Goal: Task Accomplishment & Management: Manage account settings

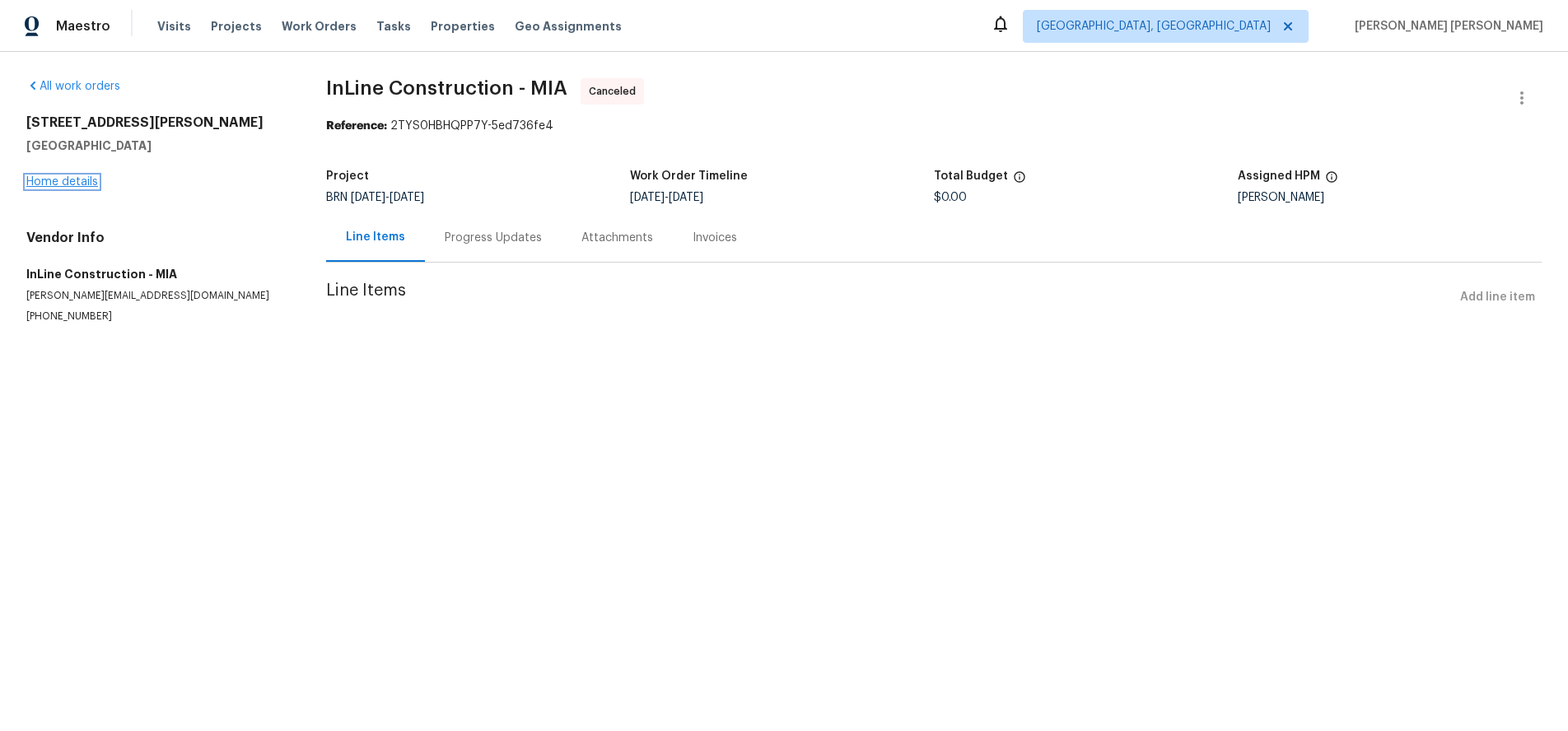
click at [79, 179] on link "Home details" at bounding box center [62, 182] width 72 height 12
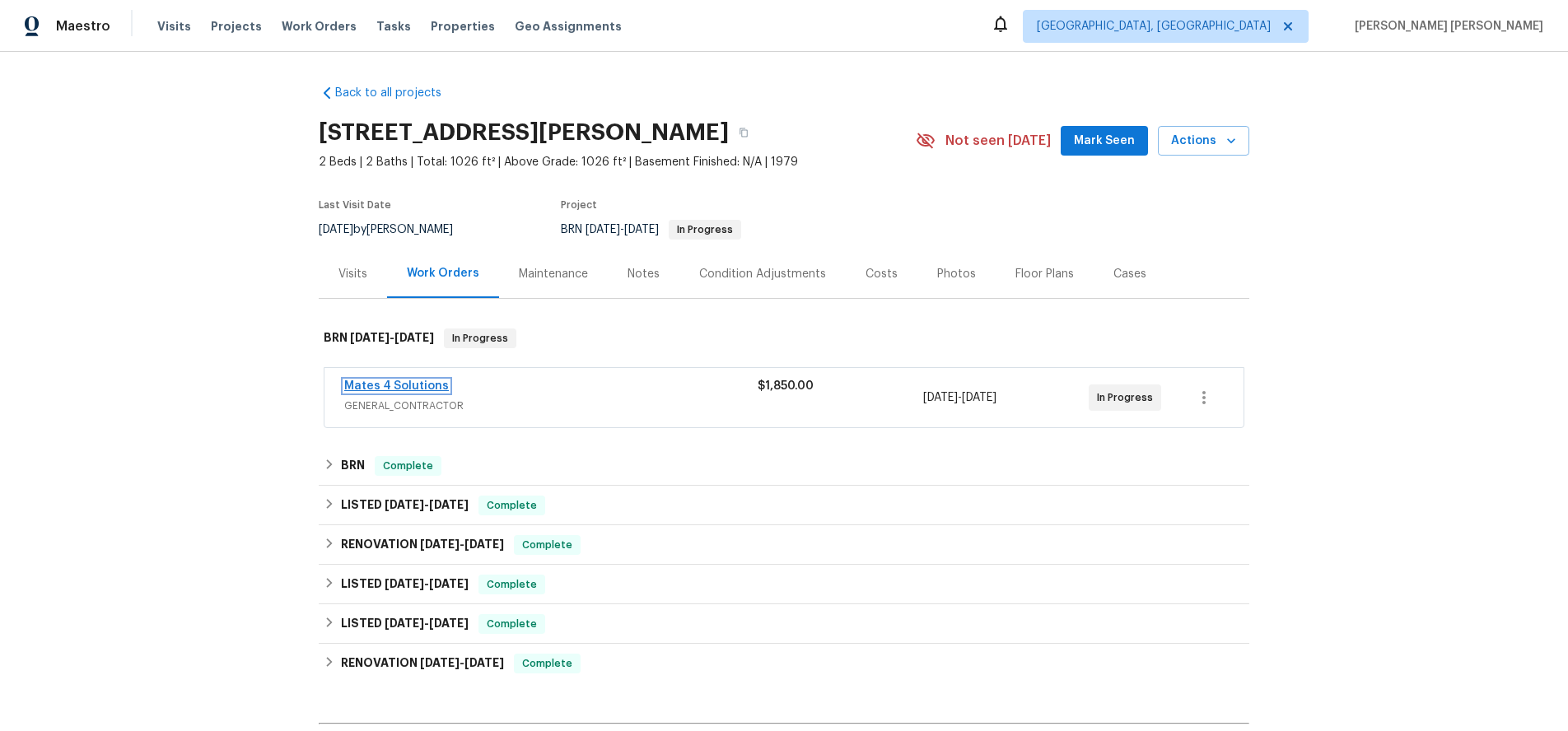
click at [417, 382] on link "Mates 4 Solutions" at bounding box center [396, 386] width 105 height 12
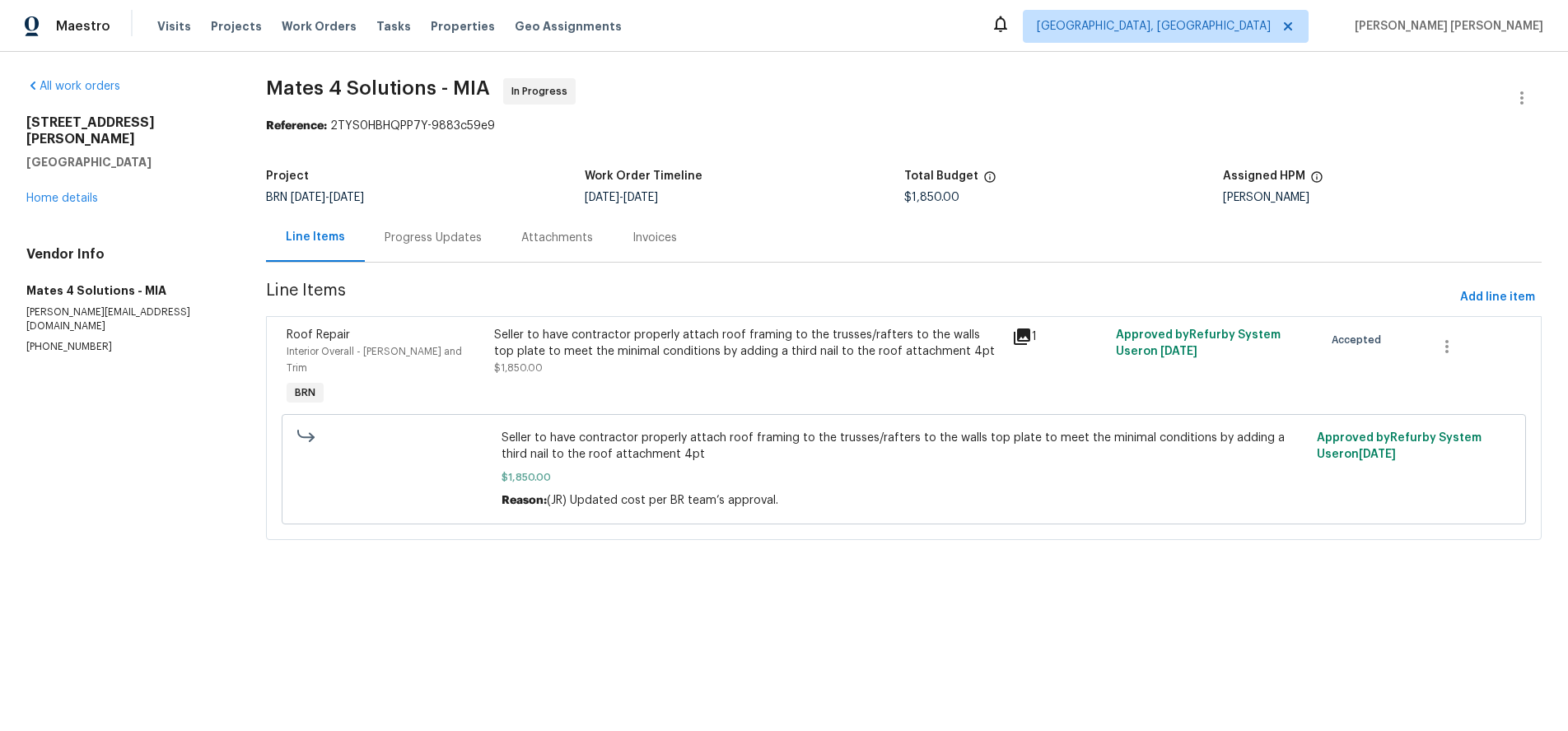
click at [1025, 340] on icon at bounding box center [1022, 337] width 17 height 17
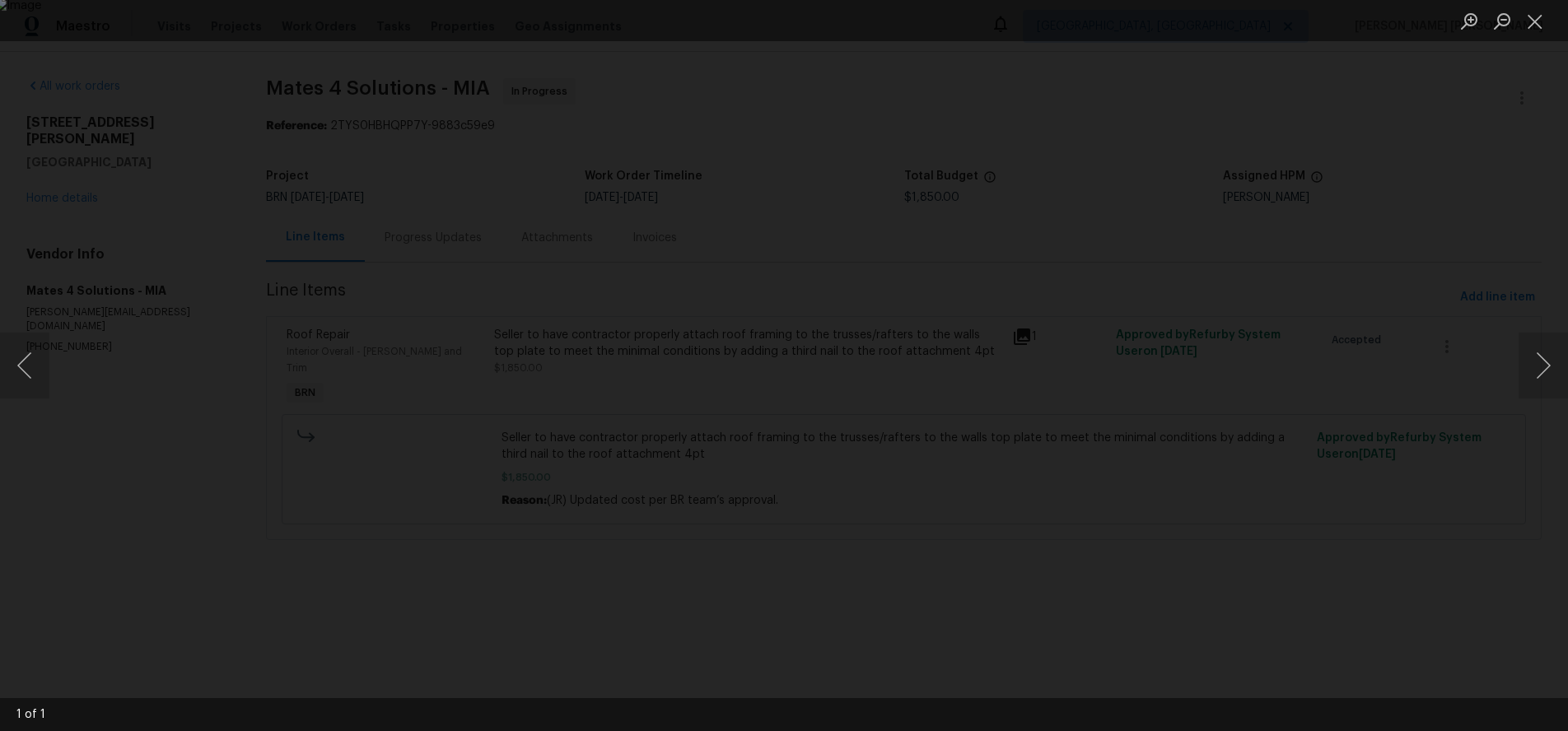
click at [981, 364] on img "Lightbox" at bounding box center [782, 366] width 1579 height 736
click at [1475, 25] on button "Zoom in" at bounding box center [1468, 21] width 33 height 29
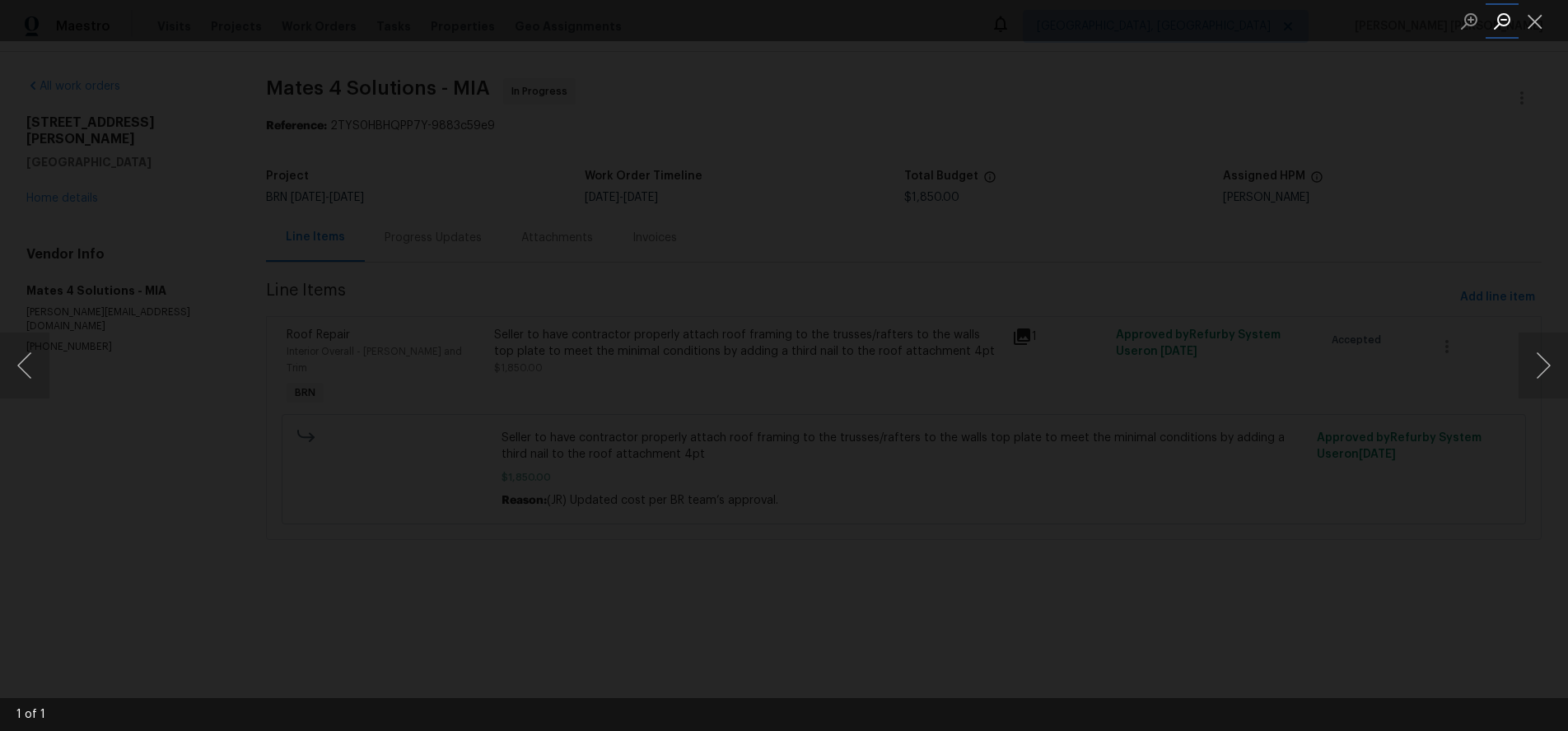
click at [1510, 21] on button "Zoom out" at bounding box center [1501, 21] width 33 height 29
click at [1508, 21] on button "Zoom out" at bounding box center [1501, 21] width 33 height 29
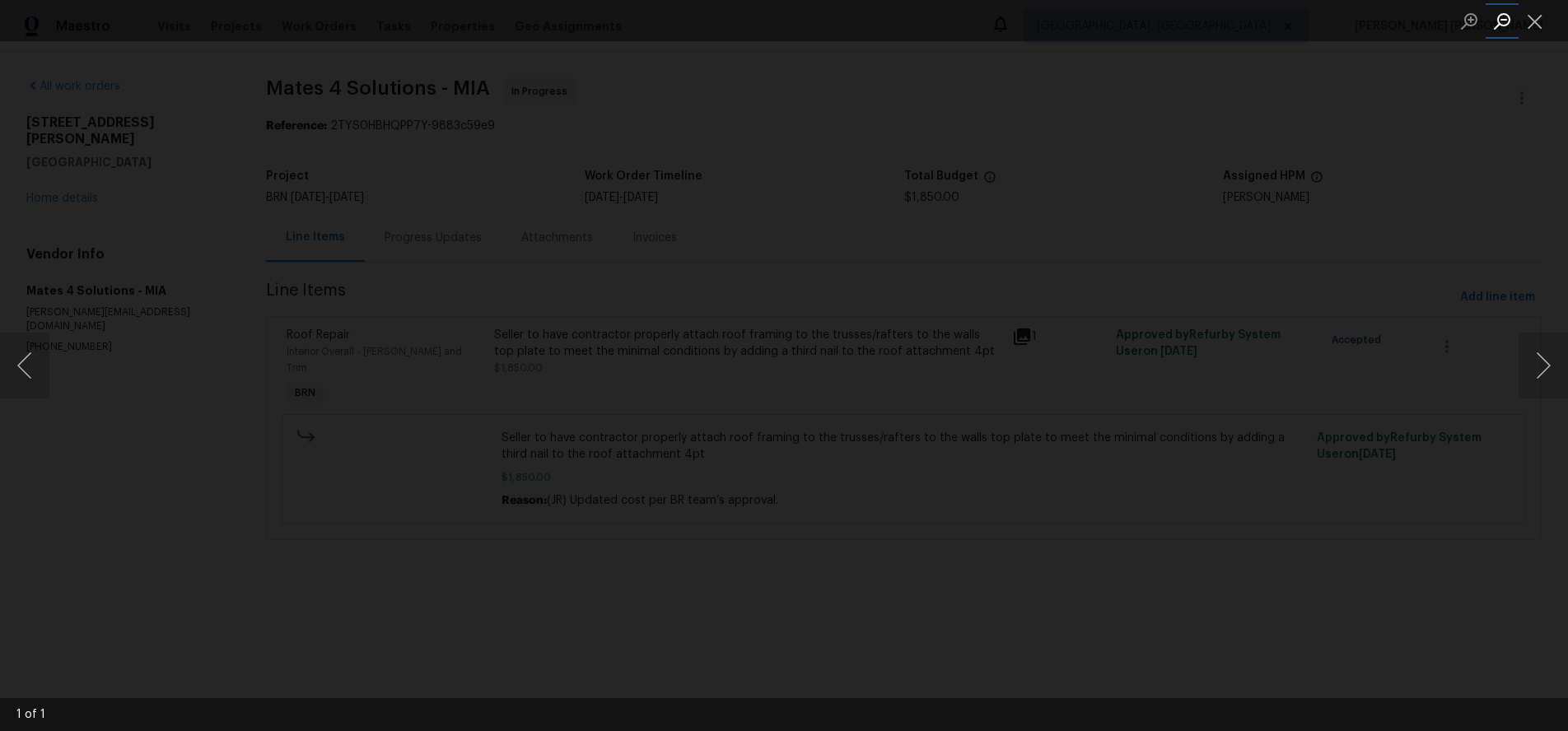
click at [1508, 21] on button "Zoom out" at bounding box center [1501, 21] width 33 height 29
click at [1530, 23] on button "Close lightbox" at bounding box center [1534, 21] width 33 height 29
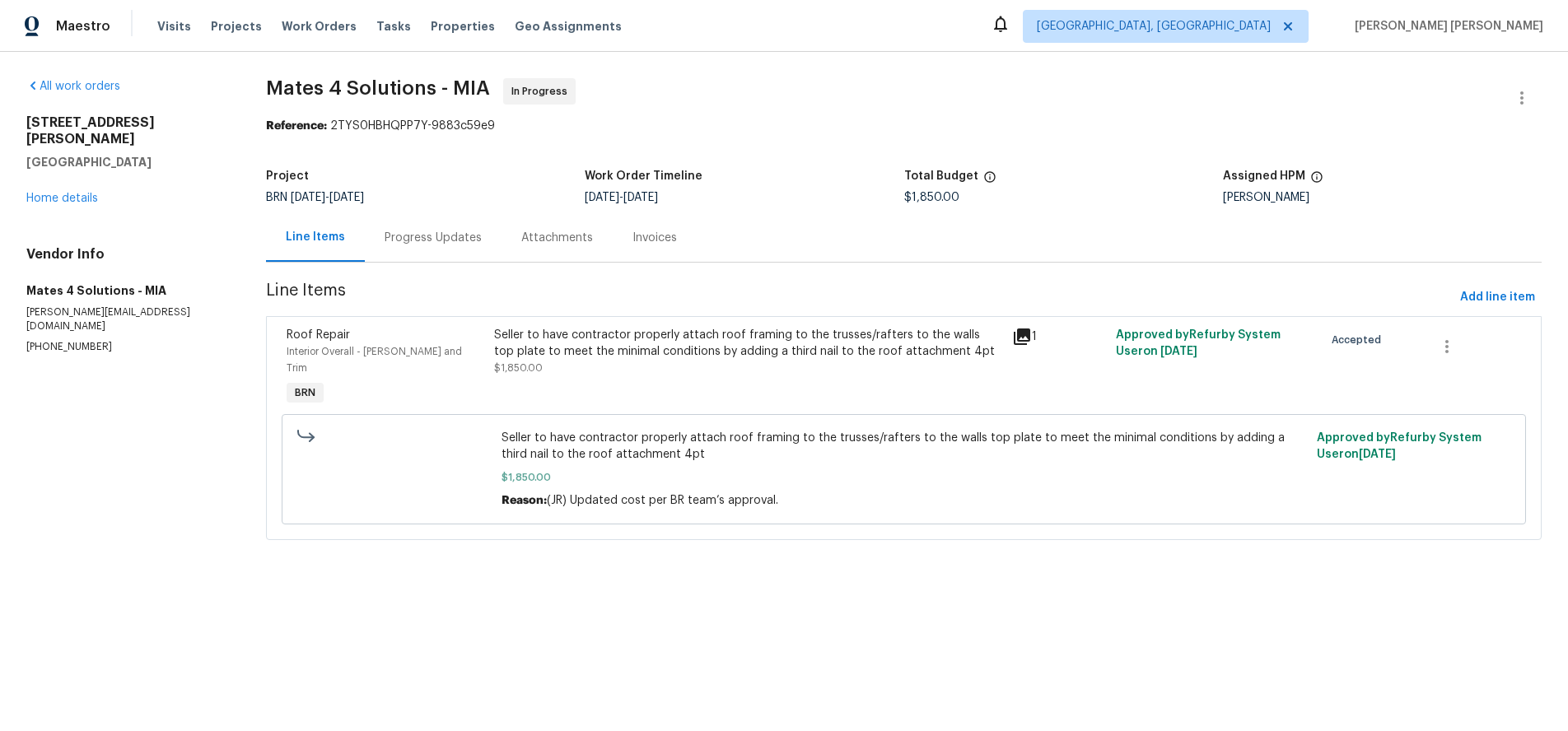
click at [1029, 335] on icon at bounding box center [1022, 337] width 17 height 17
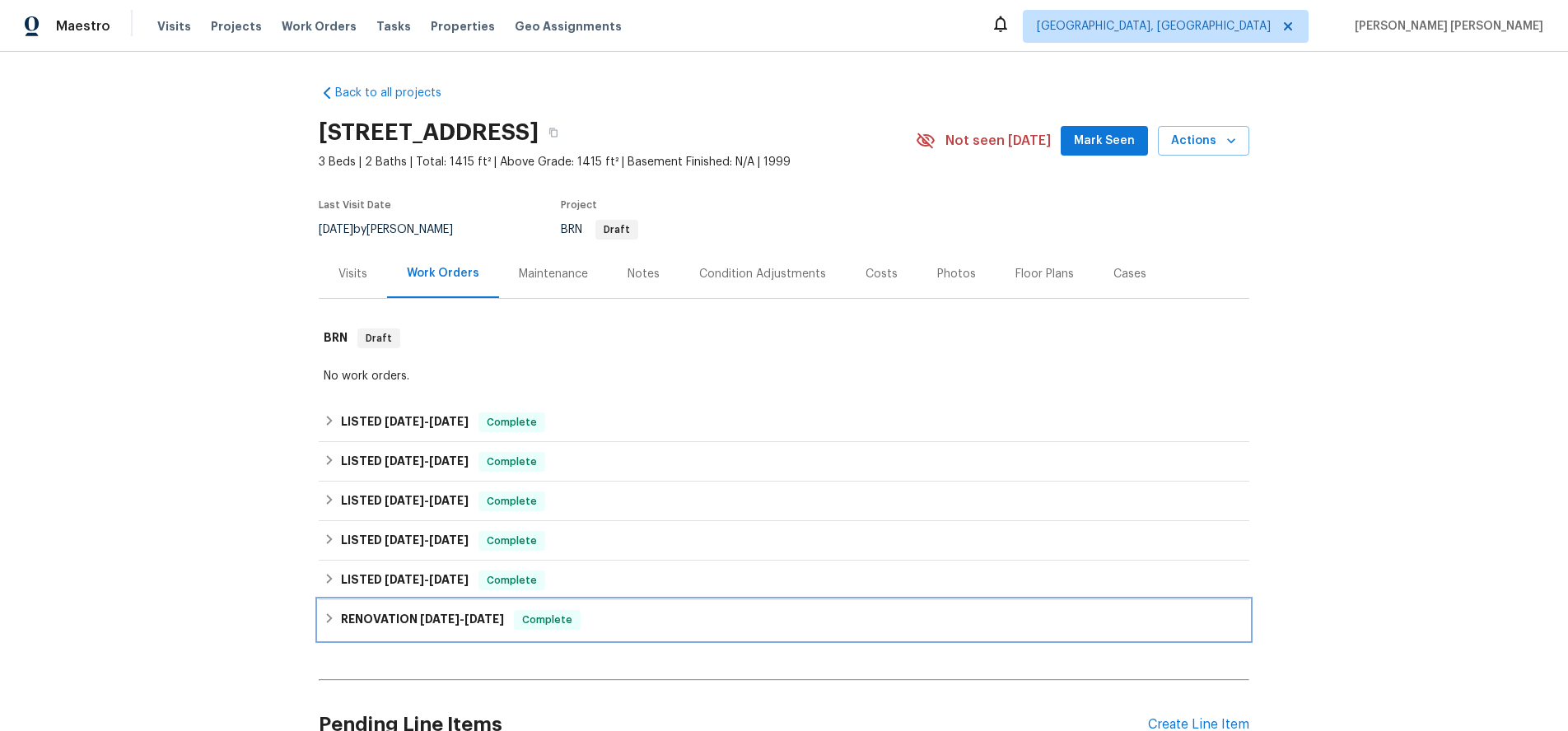
click at [495, 614] on span "3/12/25" at bounding box center [484, 619] width 40 height 12
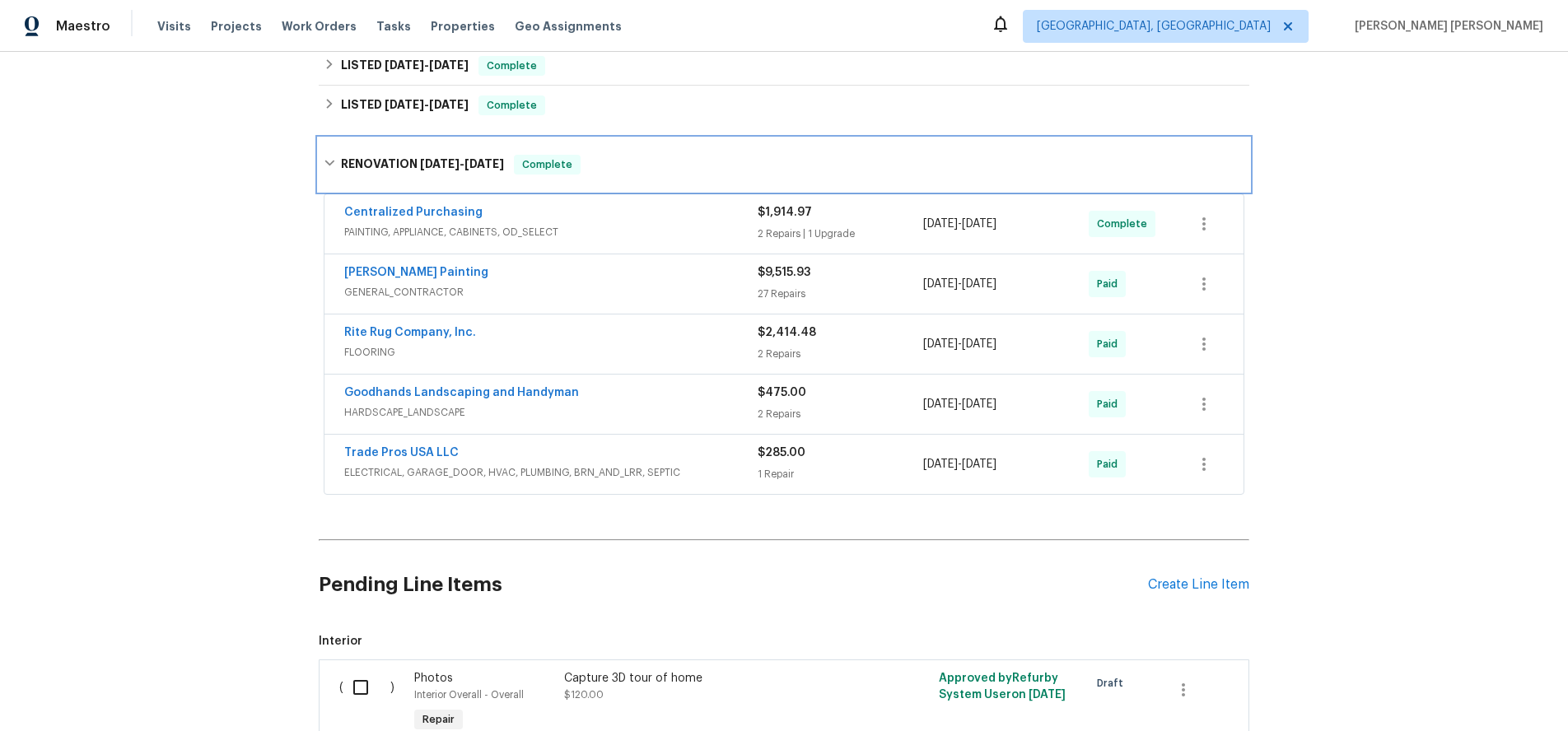
scroll to position [476, 0]
click at [625, 278] on div "Perez Painting" at bounding box center [551, 274] width 413 height 20
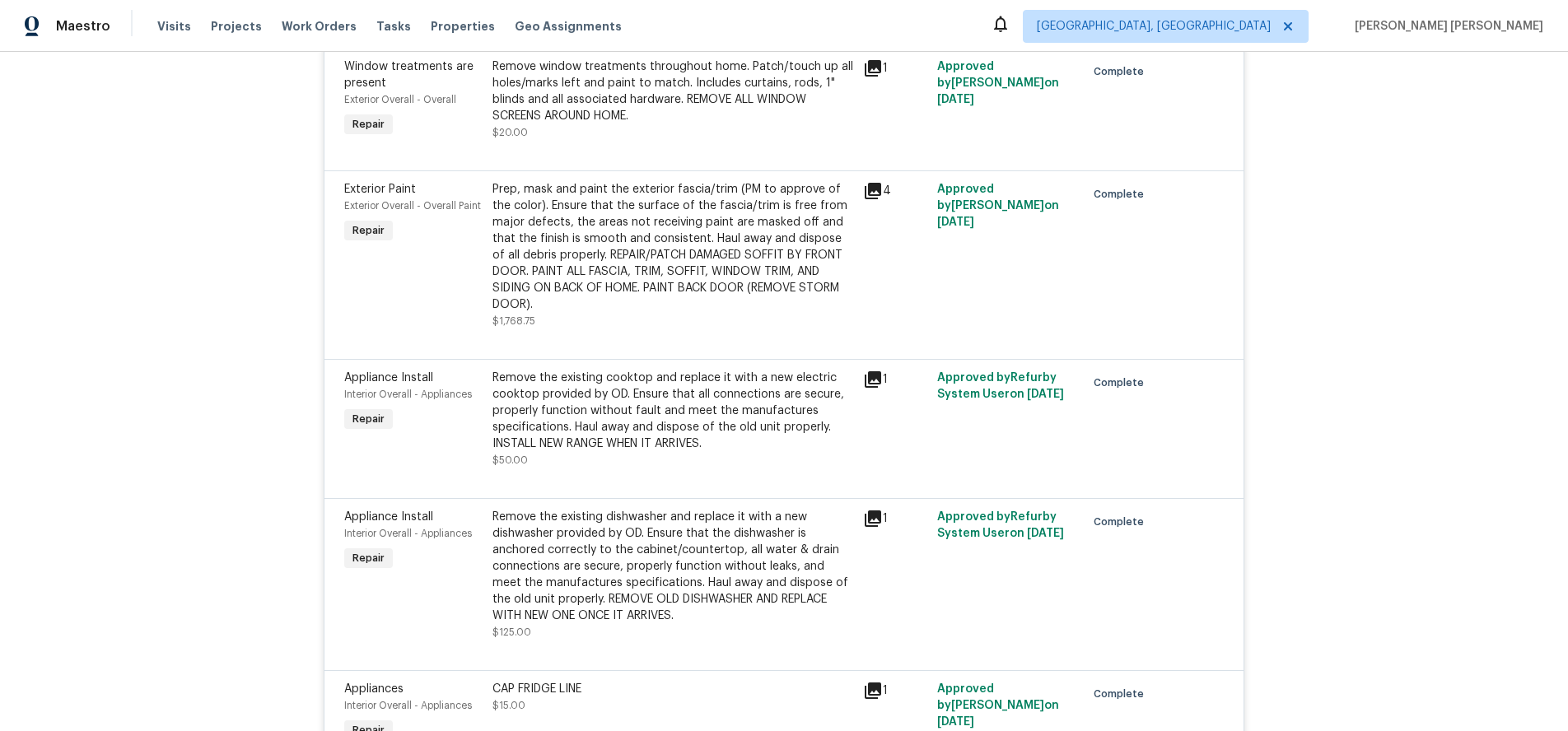
scroll to position [786, 0]
click at [872, 191] on icon at bounding box center [873, 187] width 17 height 17
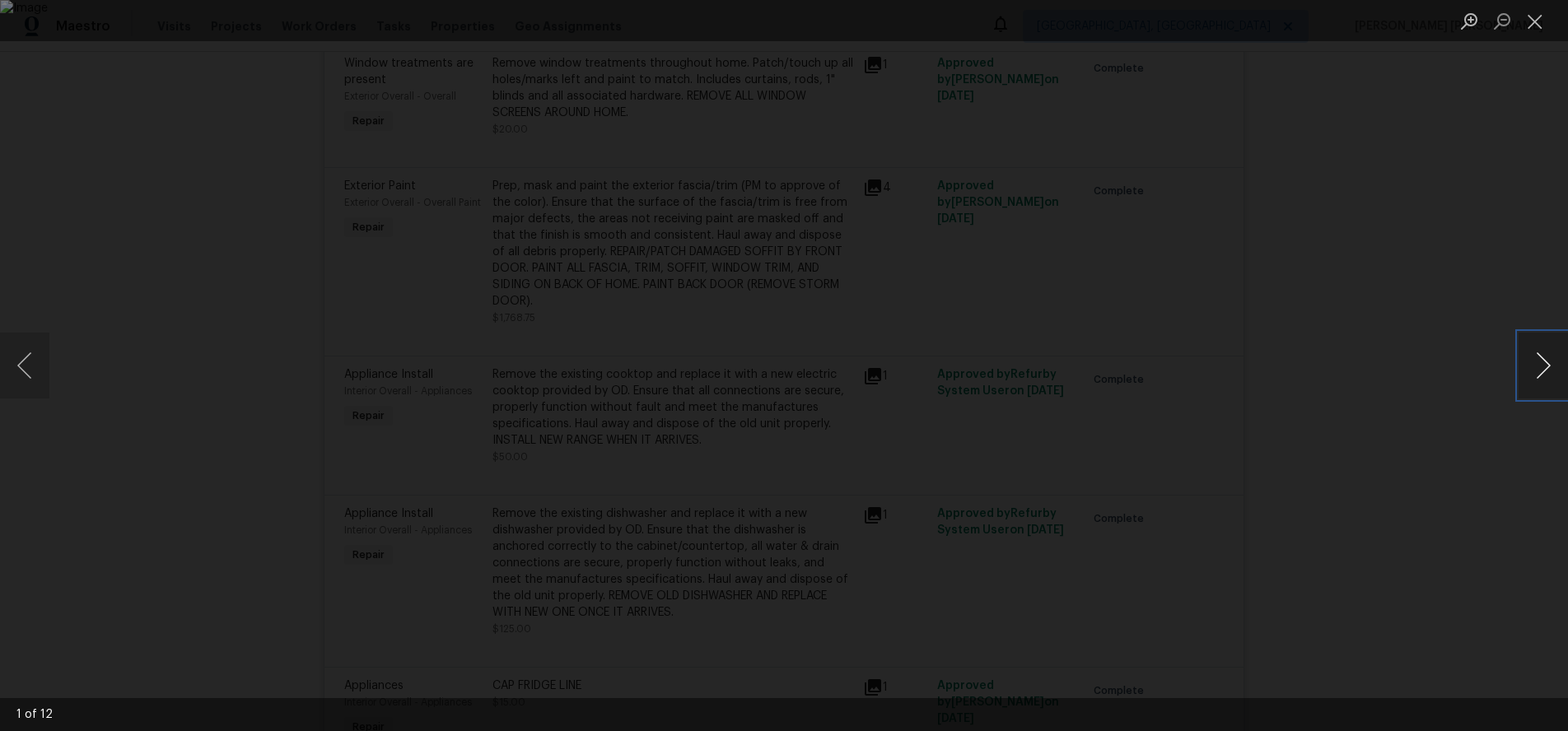
click at [1535, 370] on button "Next image" at bounding box center [1543, 366] width 50 height 66
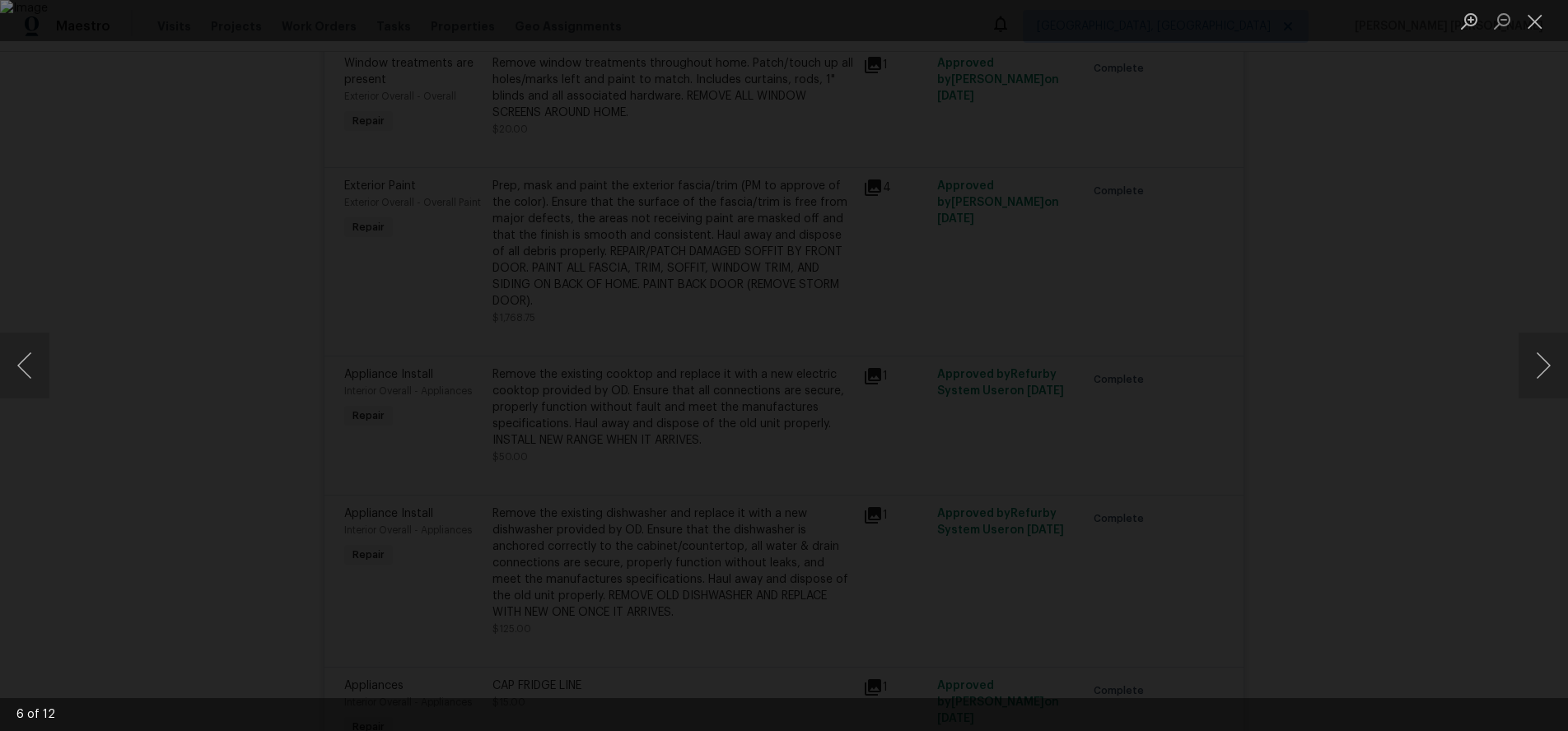
click at [1465, 449] on div "Lightbox" at bounding box center [784, 366] width 1568 height 731
drag, startPoint x: 1419, startPoint y: 445, endPoint x: 1429, endPoint y: 449, distance: 10.8
click at [1419, 445] on div "Lightbox" at bounding box center [784, 366] width 1568 height 731
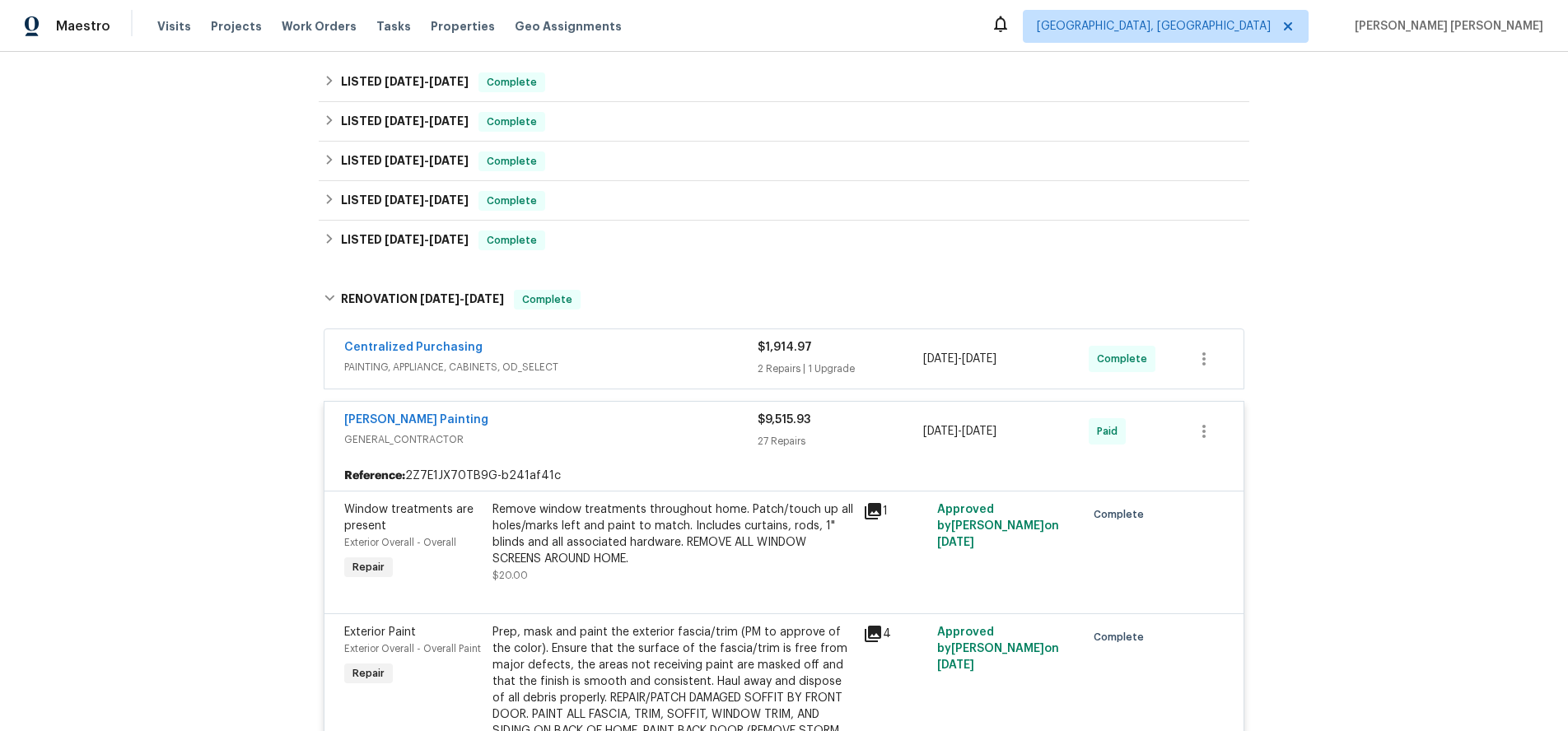
scroll to position [350, 0]
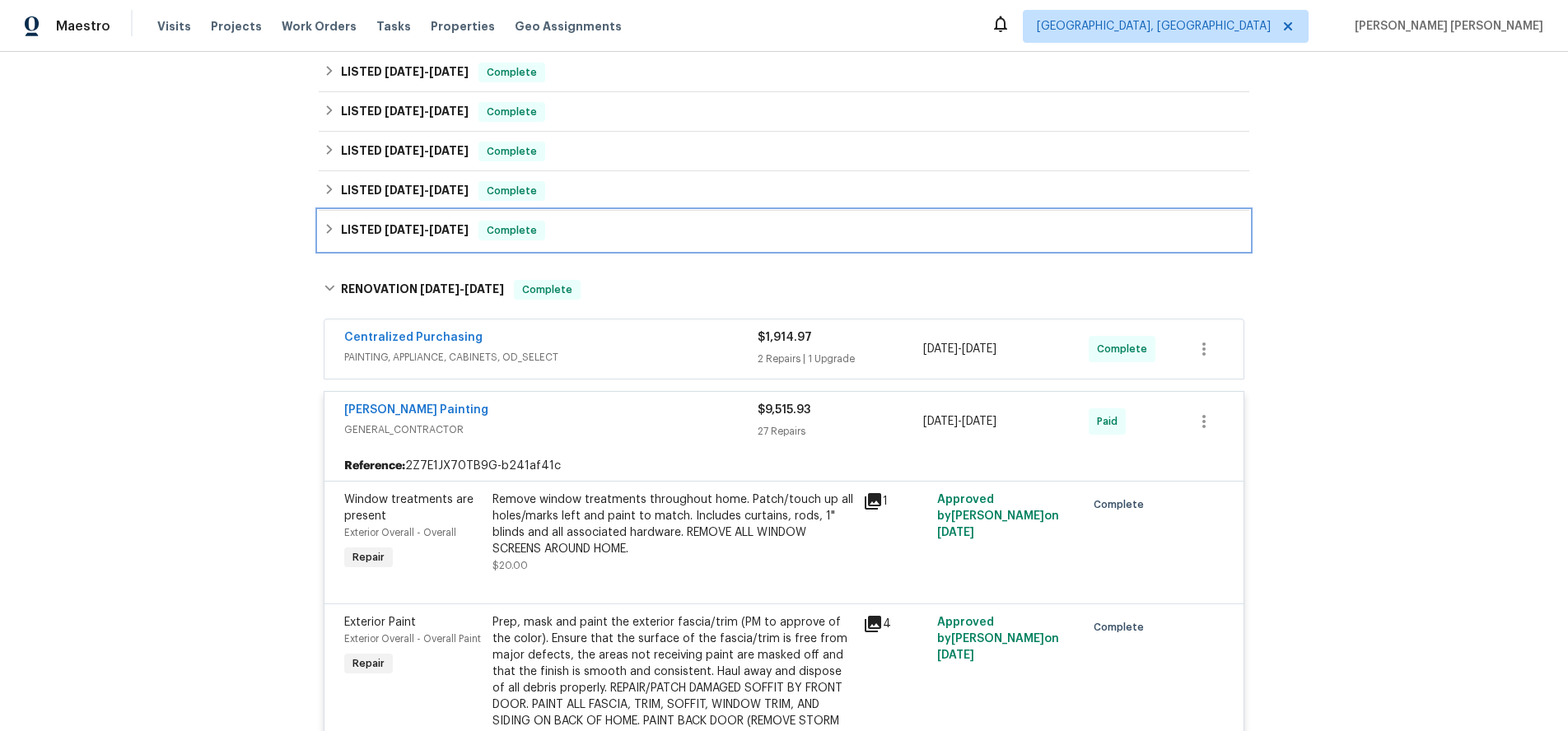
click at [330, 230] on icon at bounding box center [330, 229] width 6 height 10
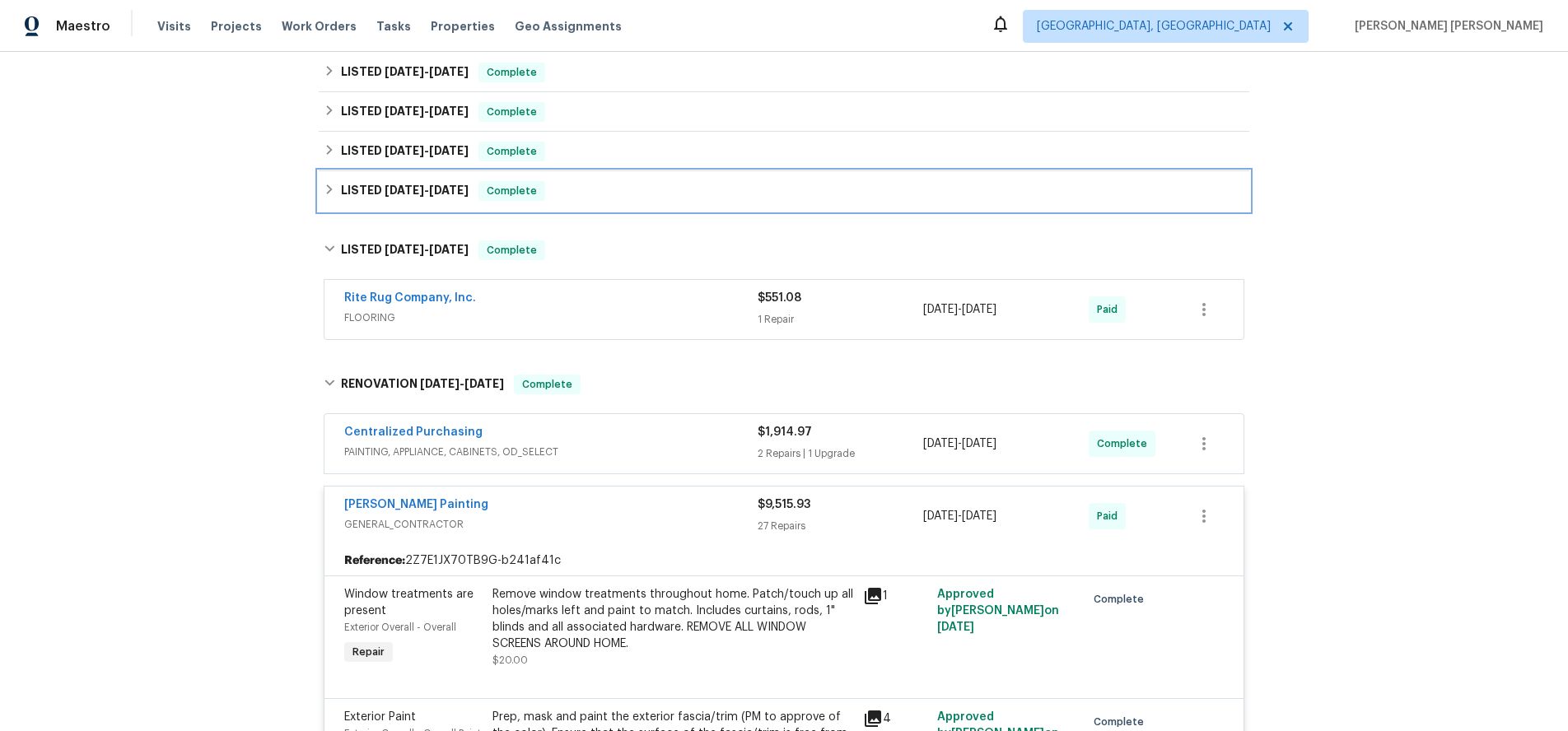
click at [326, 196] on div "LISTED 6/9/25 - 6/13/25 Complete" at bounding box center [784, 191] width 920 height 20
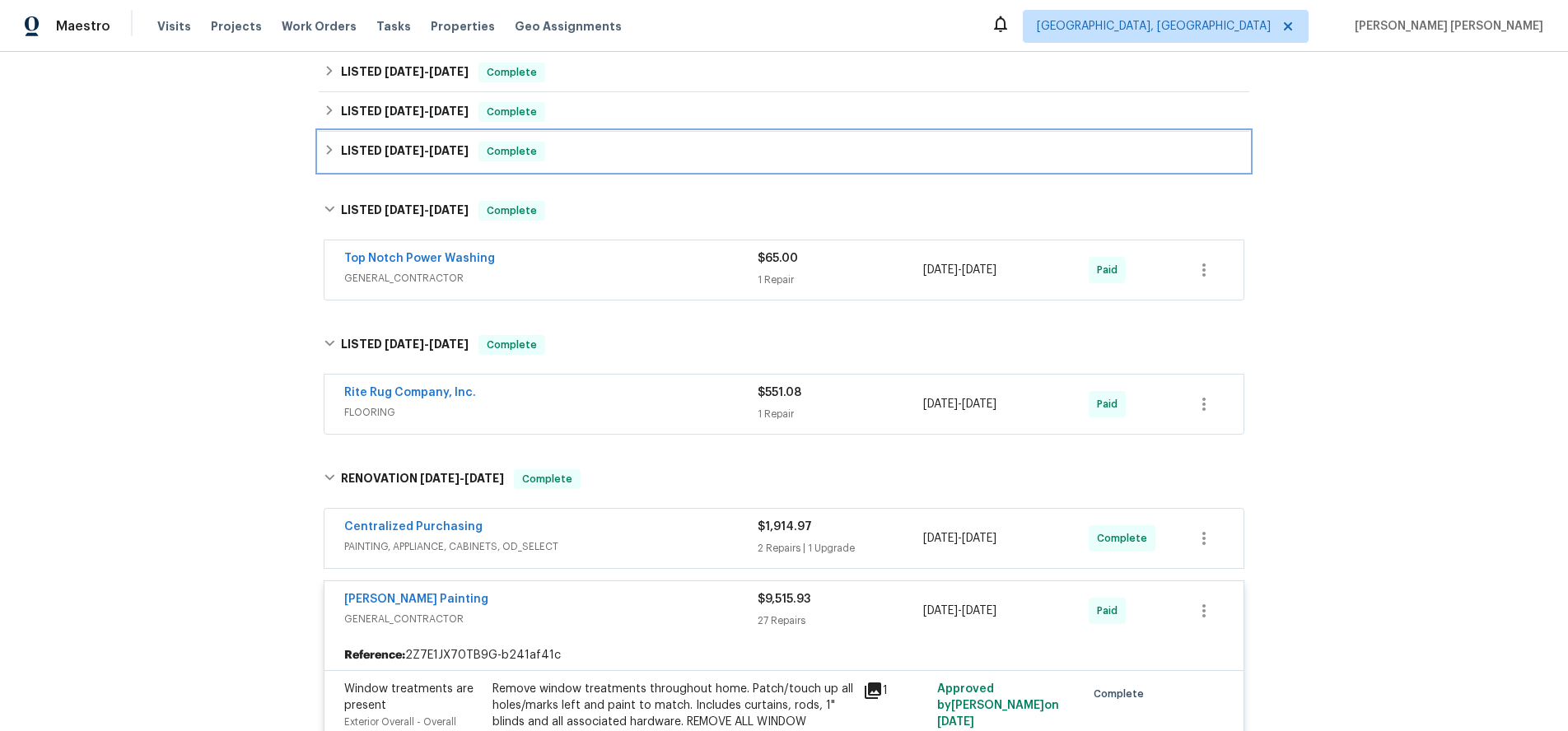
click at [338, 144] on div "LISTED 6/16/25 - 6/24/25 Complete" at bounding box center [784, 151] width 920 height 20
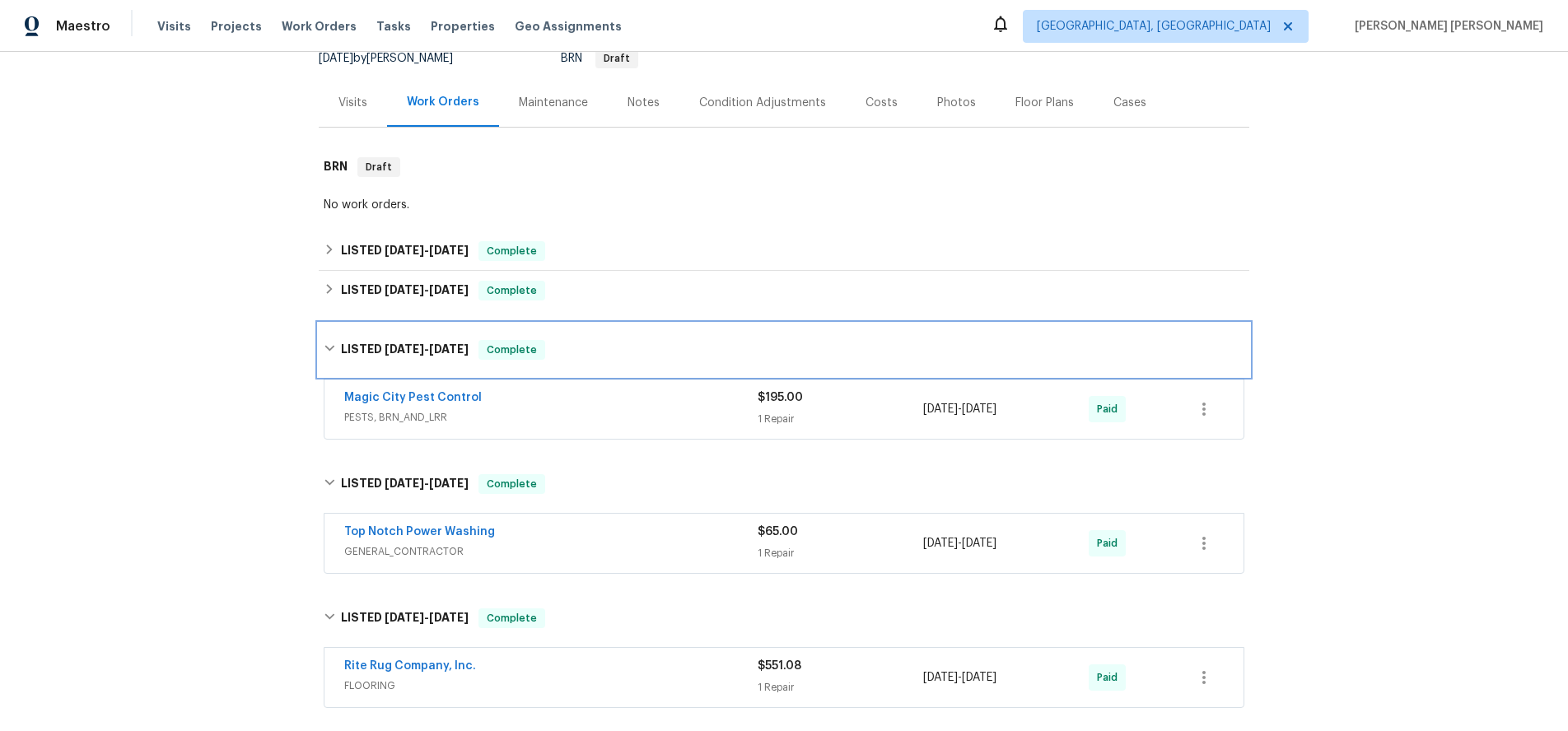
scroll to position [156, 0]
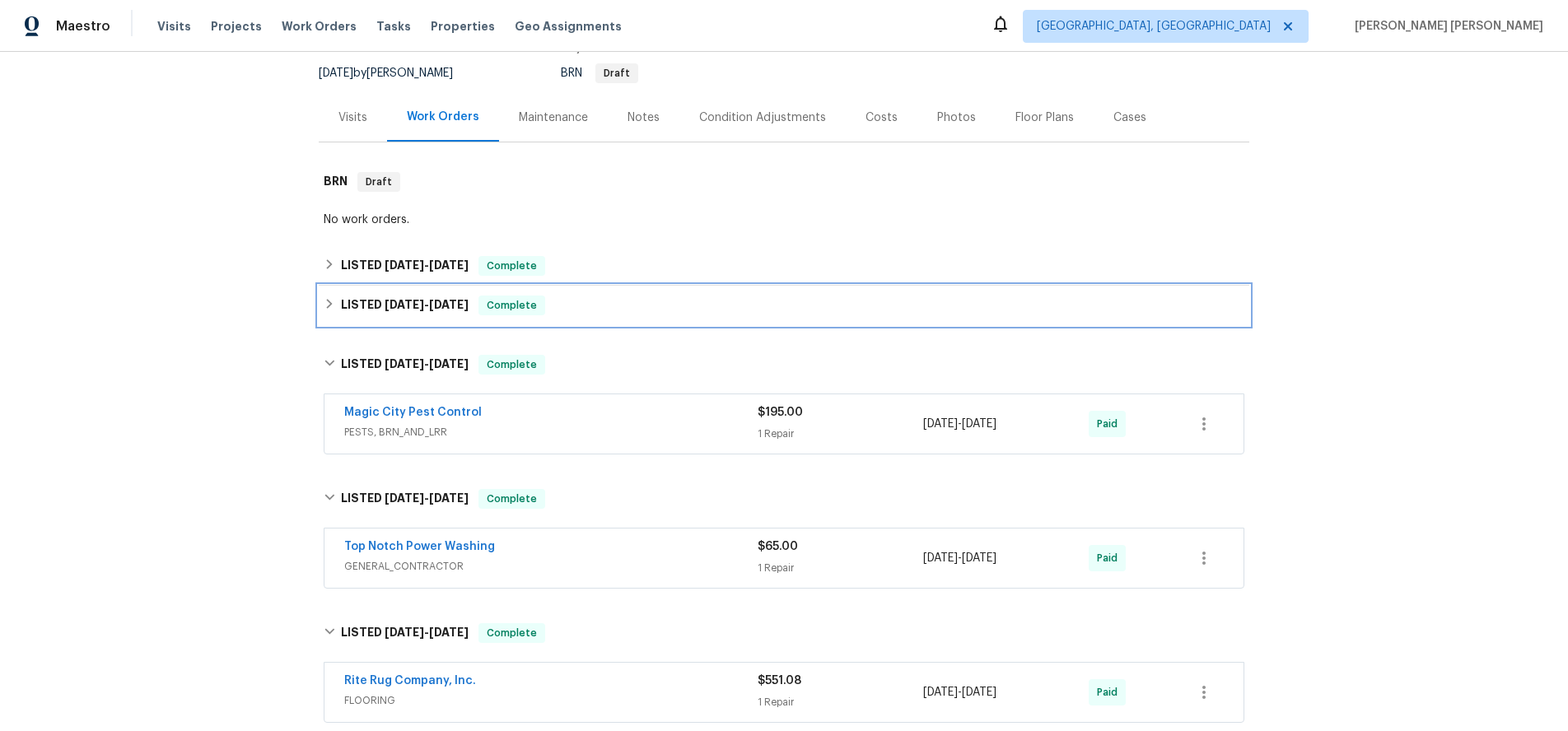
click at [341, 302] on h6 "LISTED 7/24/25 - 7/31/25" at bounding box center [404, 306] width 128 height 20
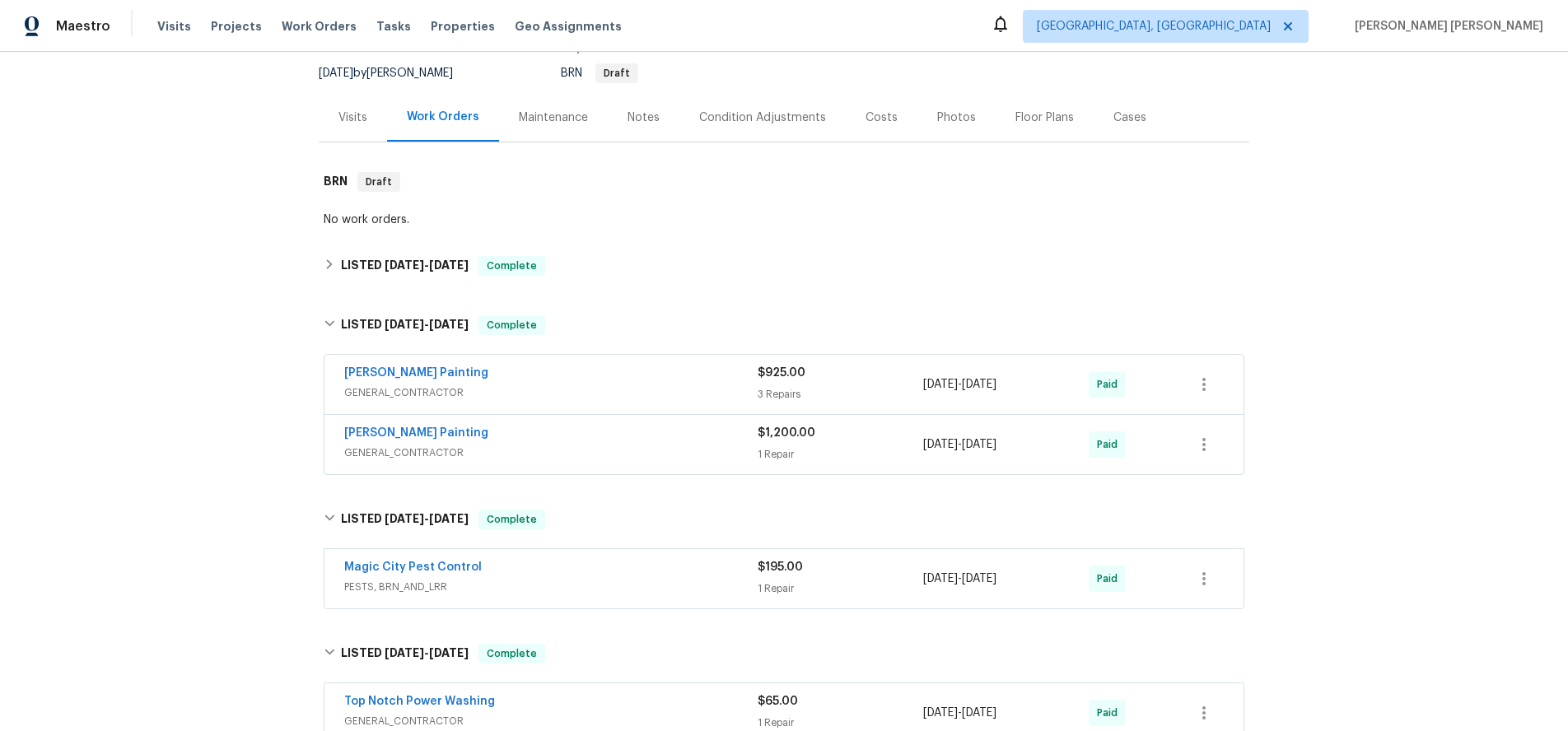
click at [569, 449] on span "GENERAL_CONTRACTOR" at bounding box center [551, 452] width 413 height 17
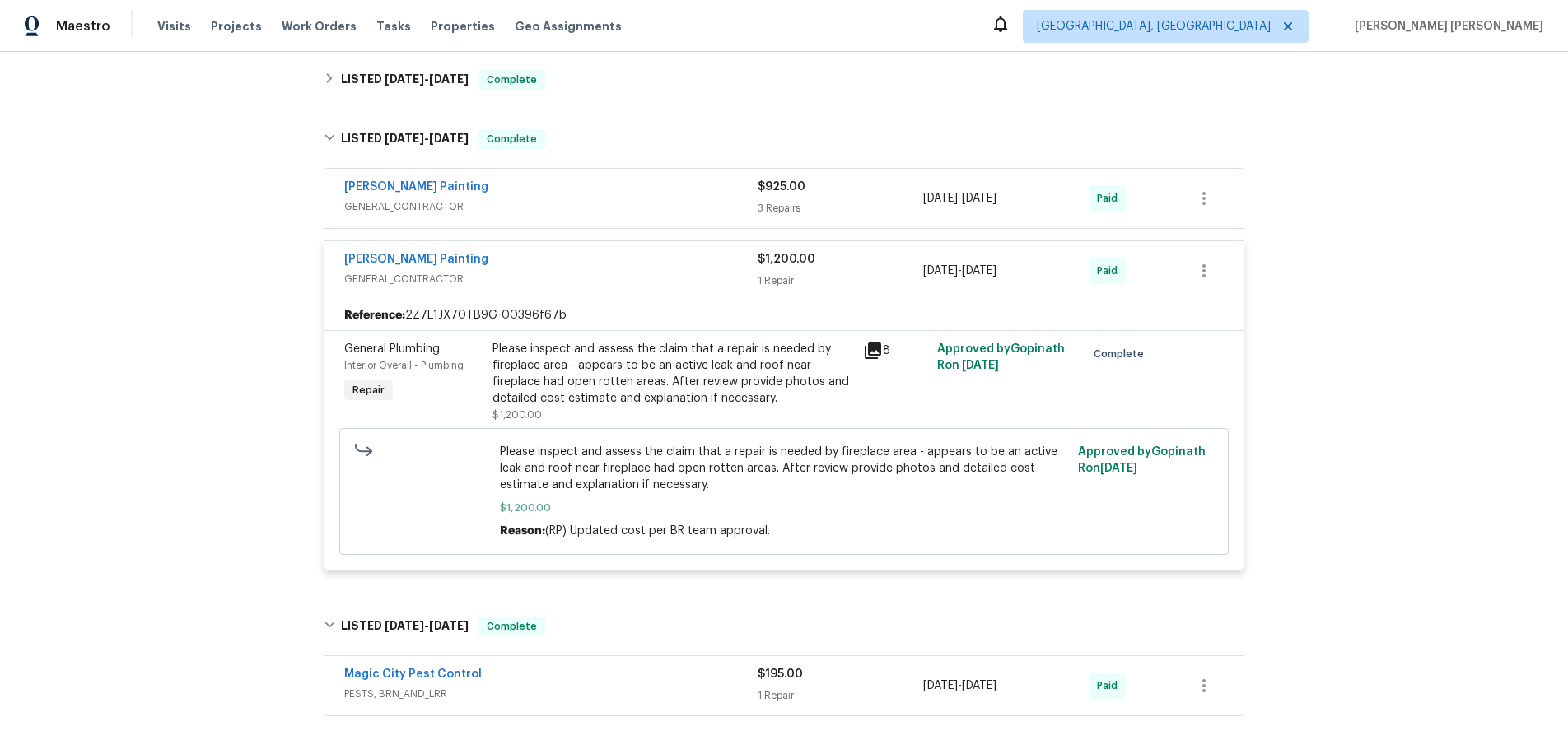
scroll to position [346, 0]
click at [522, 193] on div "Perez Painting" at bounding box center [551, 185] width 413 height 20
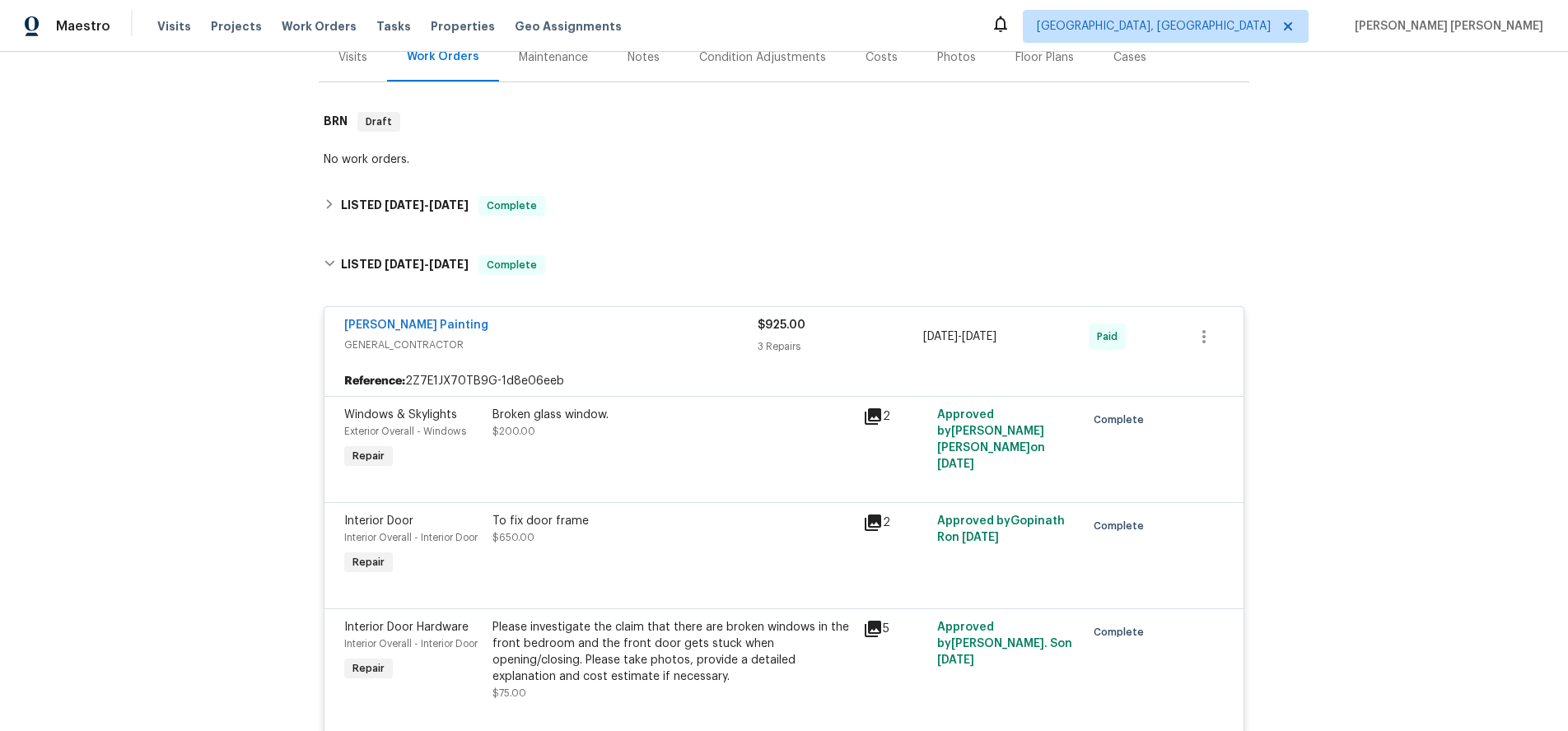
scroll to position [188, 0]
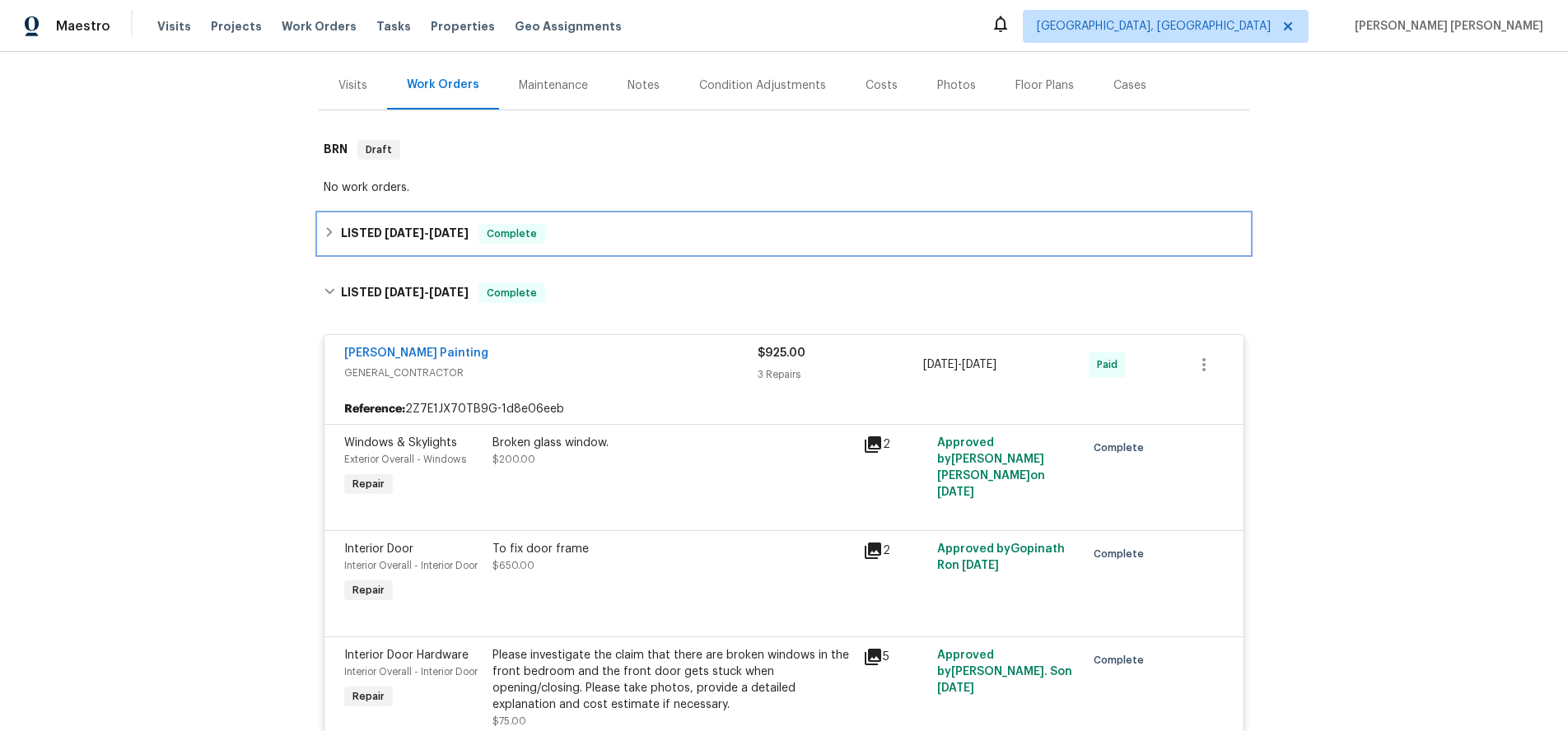
click at [325, 240] on div "LISTED 7/31/25 - 7/31/25 Complete" at bounding box center [784, 234] width 920 height 20
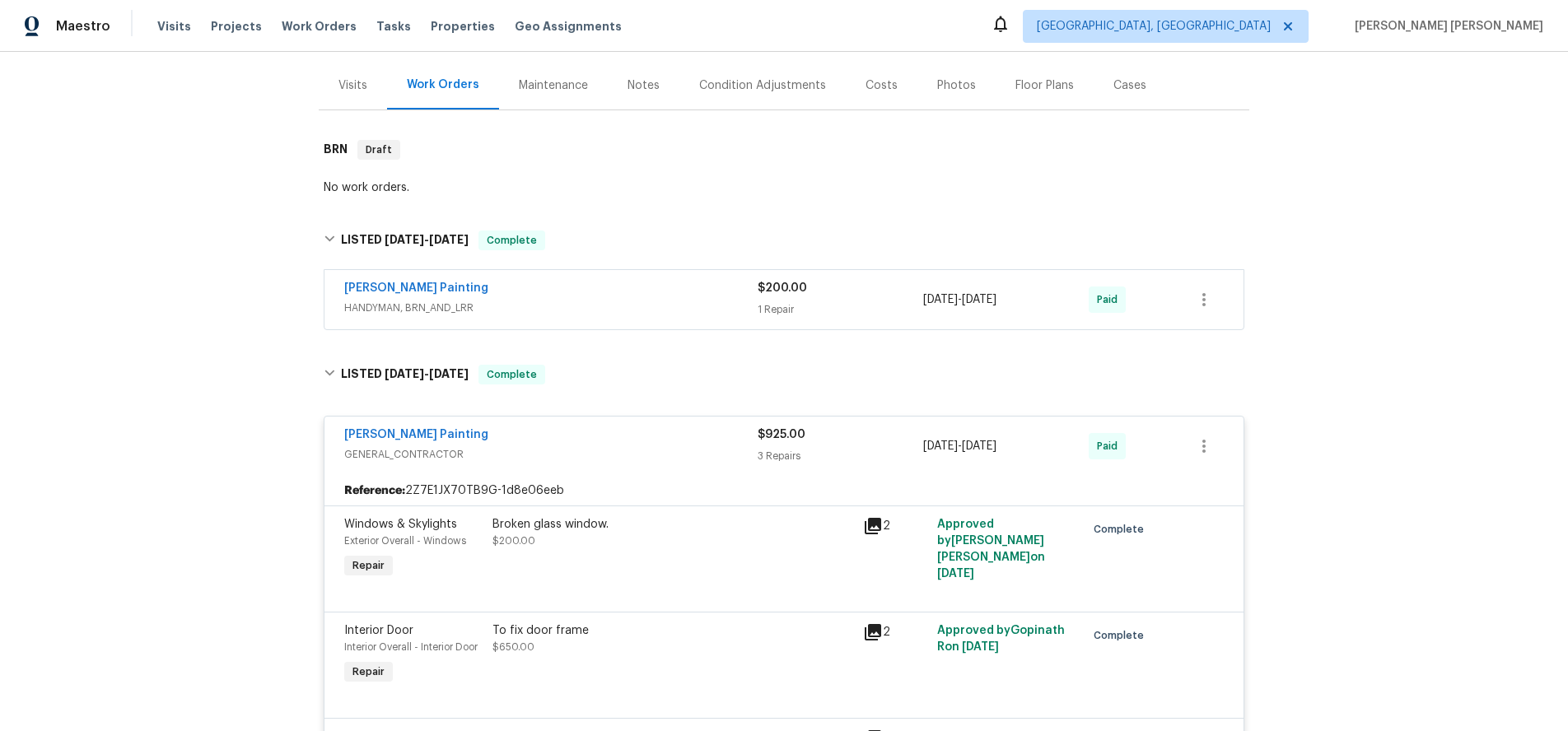
click at [669, 309] on span "HANDYMAN, BRN_AND_LRR" at bounding box center [551, 308] width 413 height 17
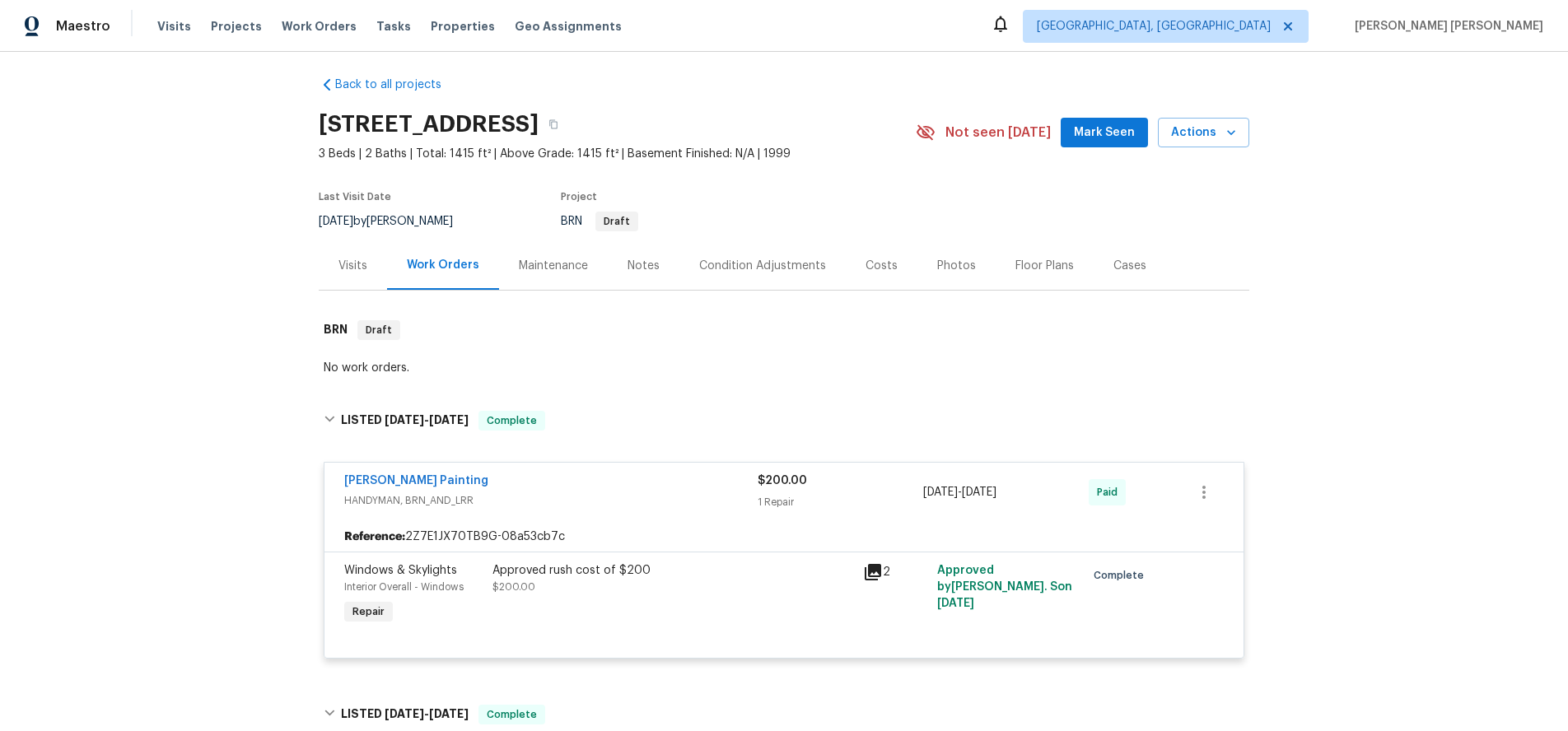
scroll to position [0, 0]
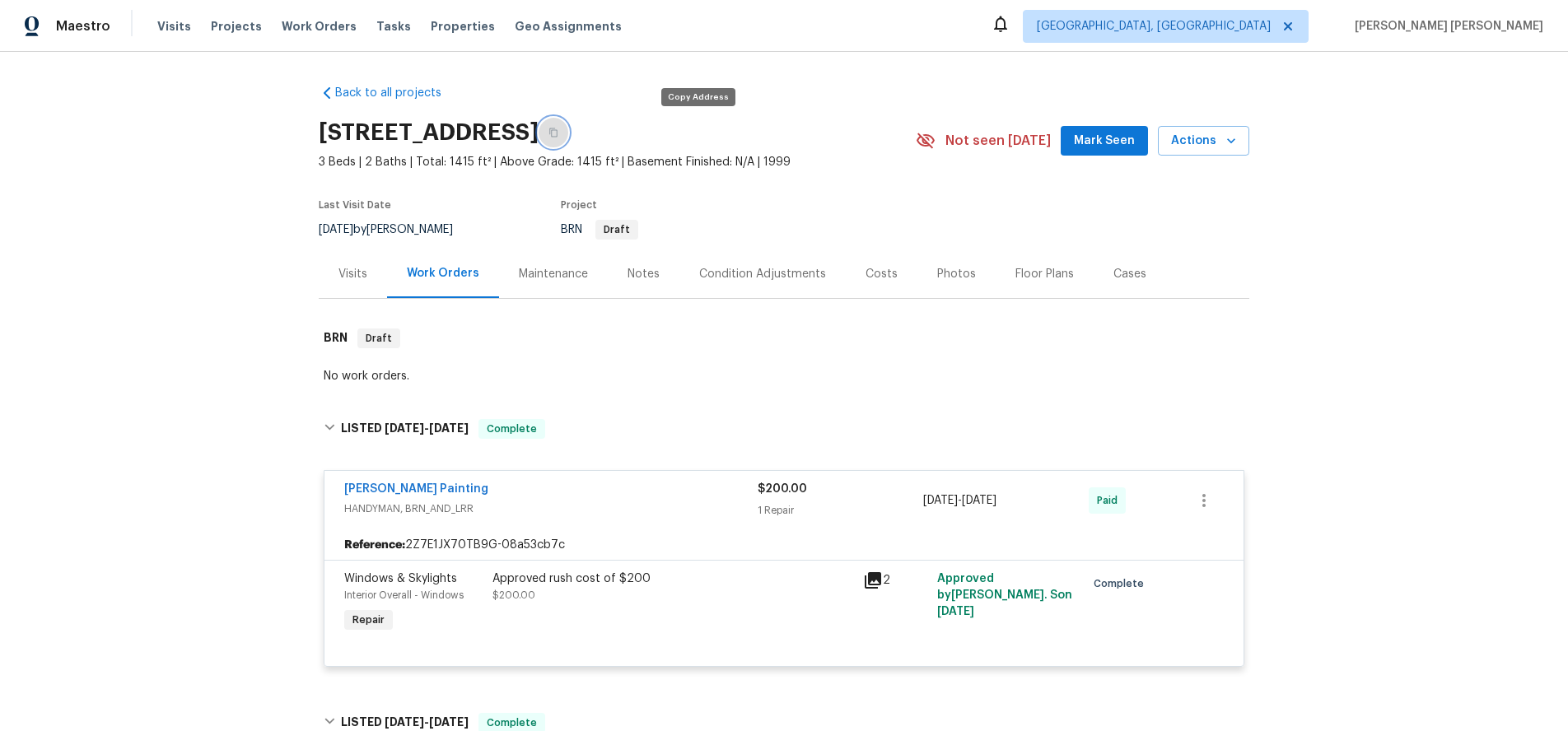
click at [558, 135] on icon "button" at bounding box center [554, 132] width 10 height 10
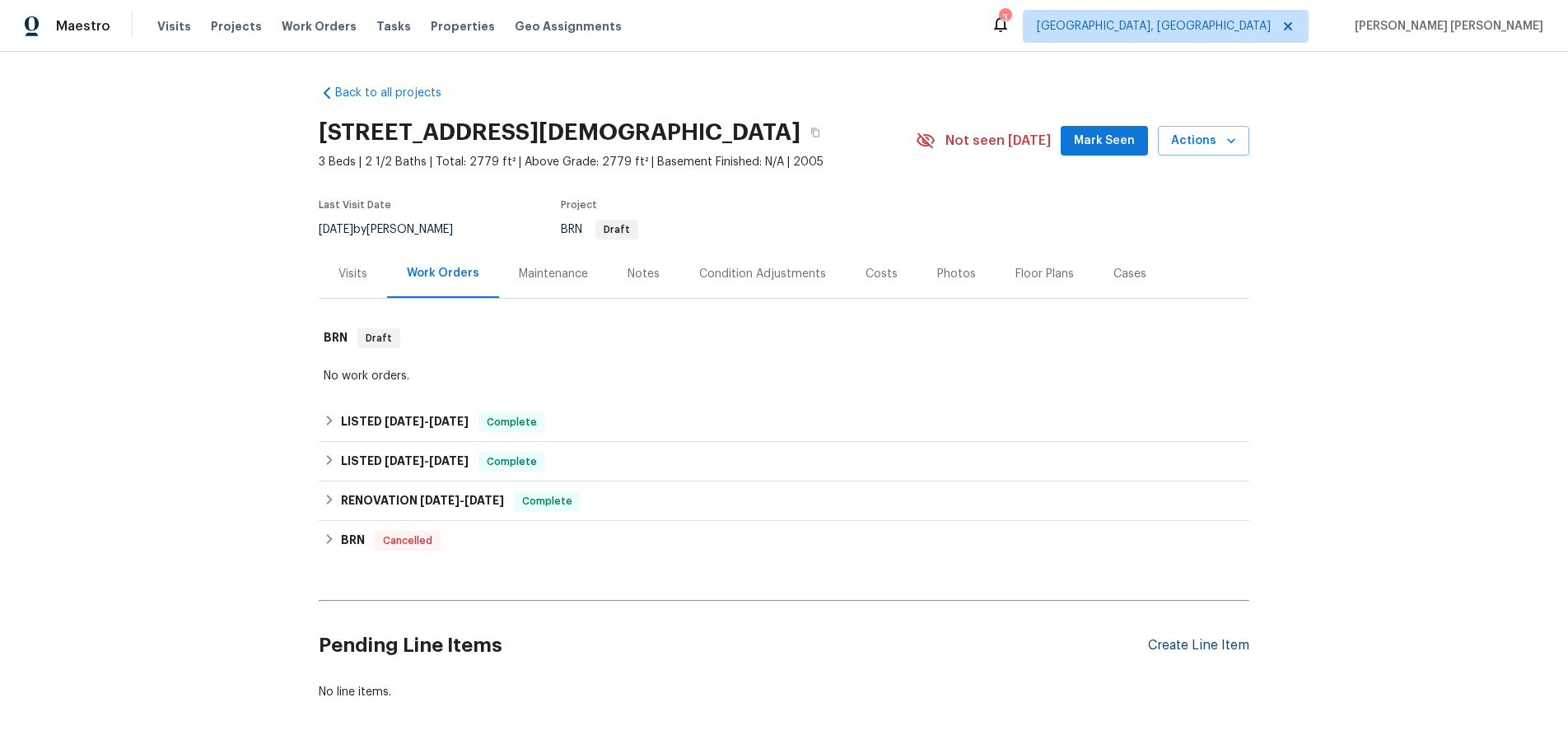
click at [1218, 644] on div "Create Line Item" at bounding box center [1198, 646] width 102 height 16
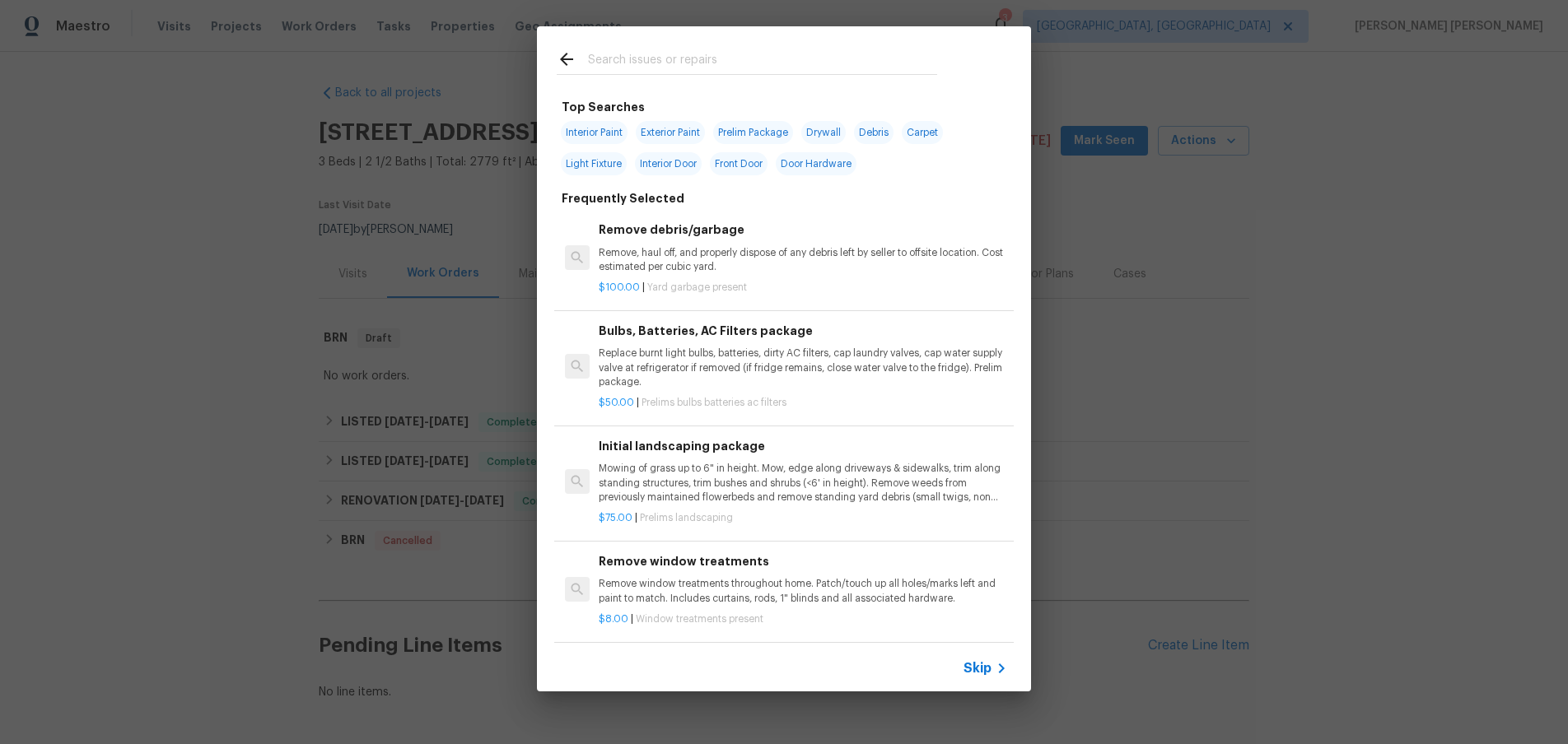
click at [716, 81] on div at bounding box center [747, 58] width 420 height 65
click at [717, 65] on input "text" at bounding box center [762, 62] width 350 height 25
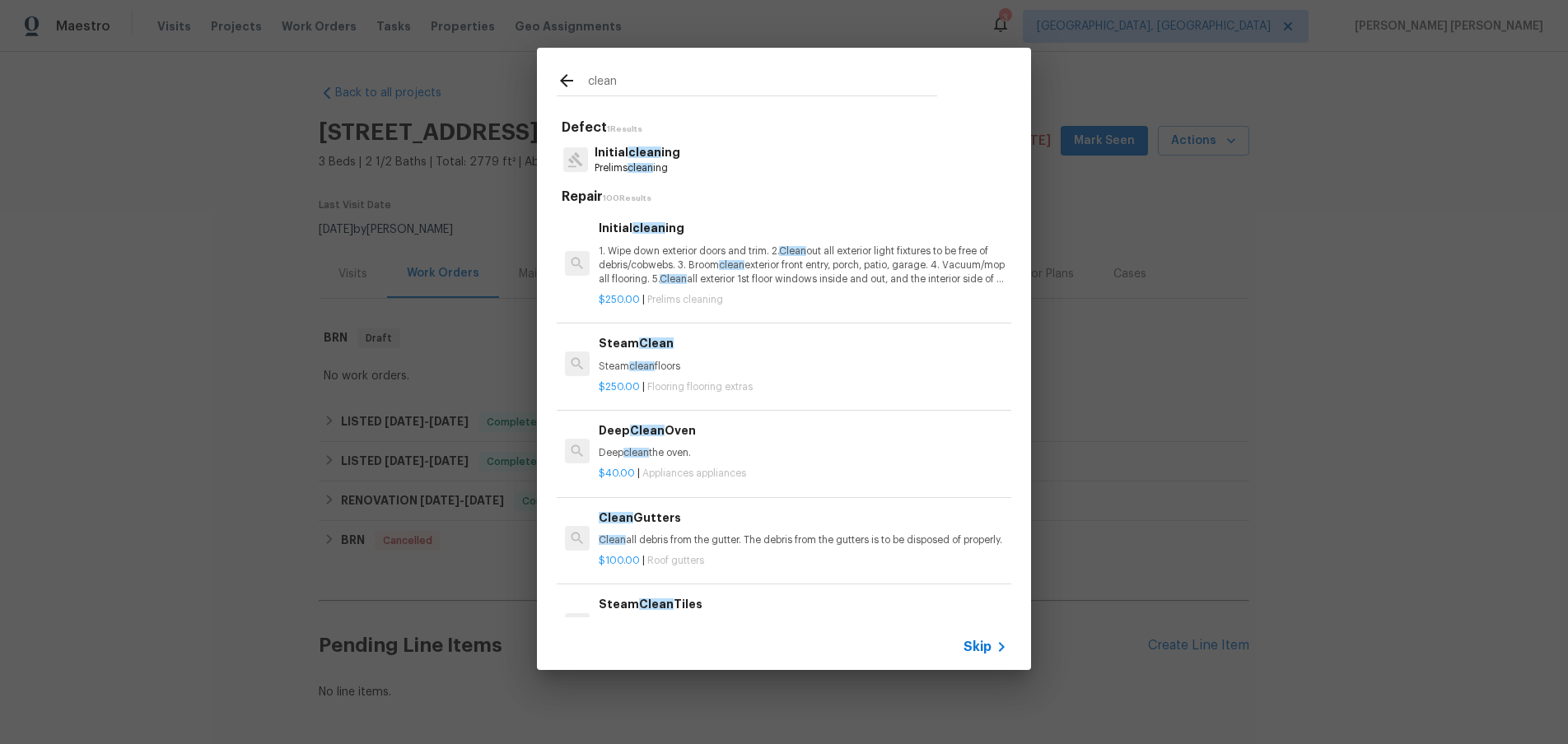
type input "clean"
click at [691, 252] on p "1. Wipe down exterior doors and trim. 2. Clean out all exterior light fixtures …" at bounding box center [803, 266] width 408 height 42
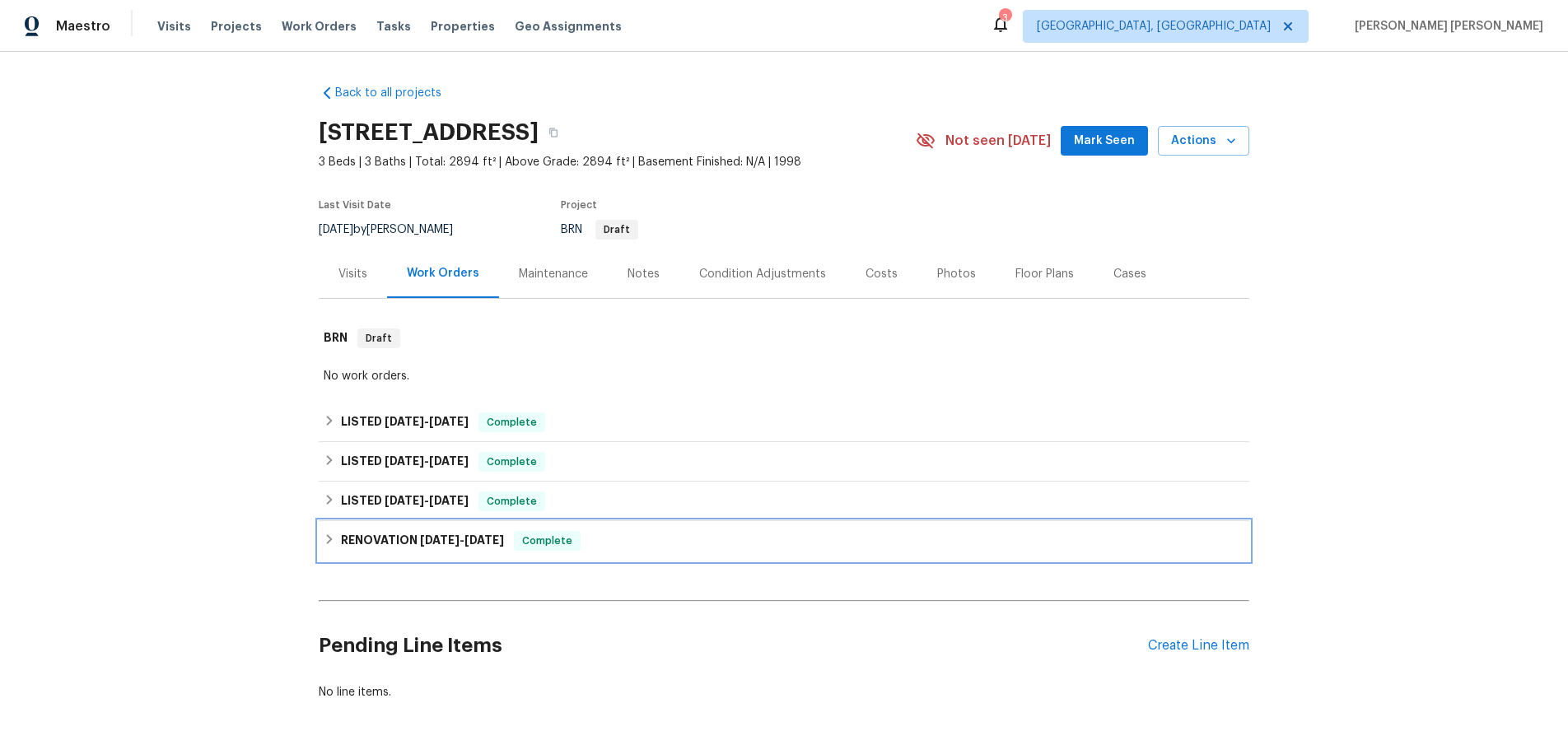
drag, startPoint x: 328, startPoint y: 533, endPoint x: 345, endPoint y: 530, distance: 17.3
click at [329, 534] on icon at bounding box center [330, 540] width 12 height 12
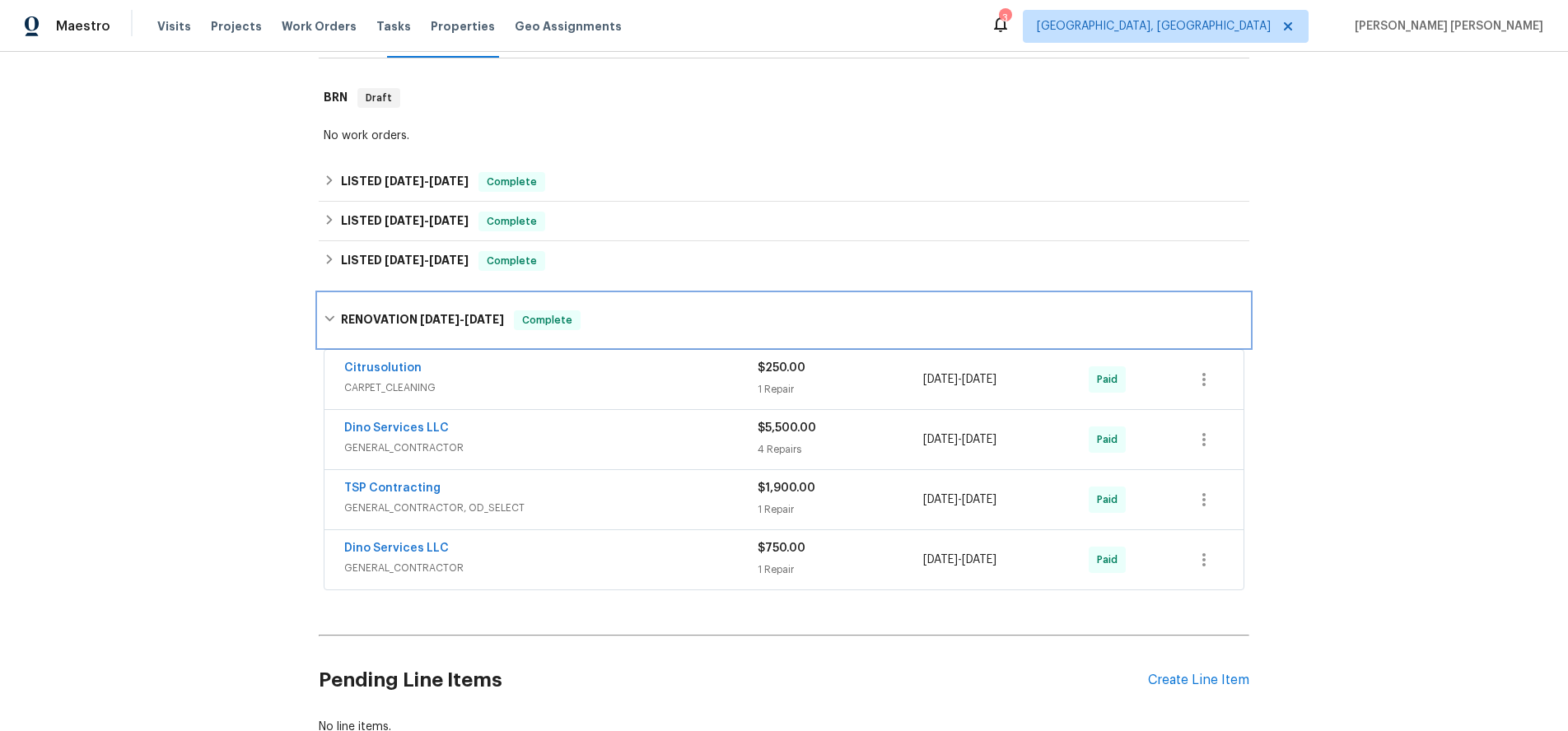
scroll to position [266, 0]
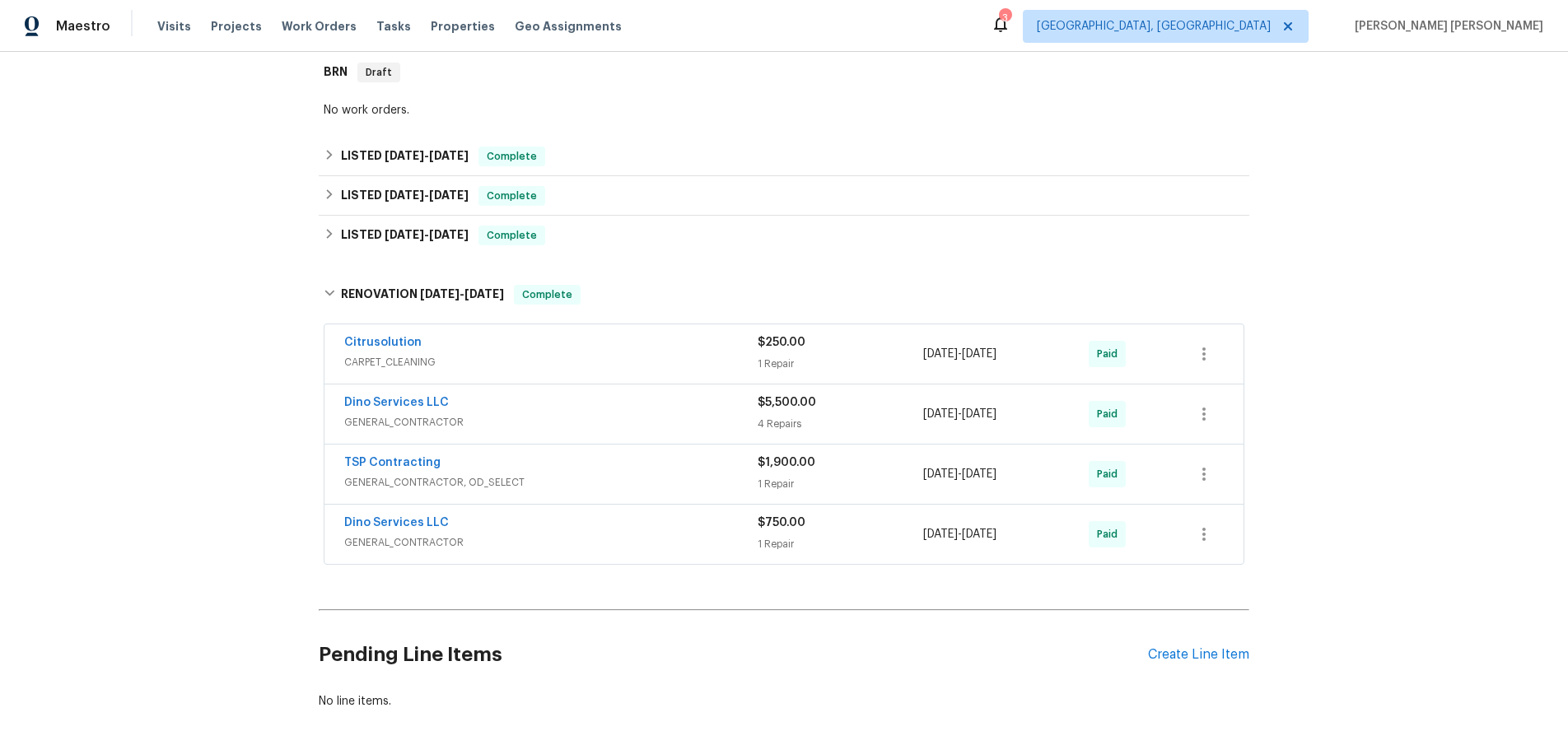
click at [683, 424] on span "GENERAL_CONTRACTOR" at bounding box center [551, 422] width 413 height 17
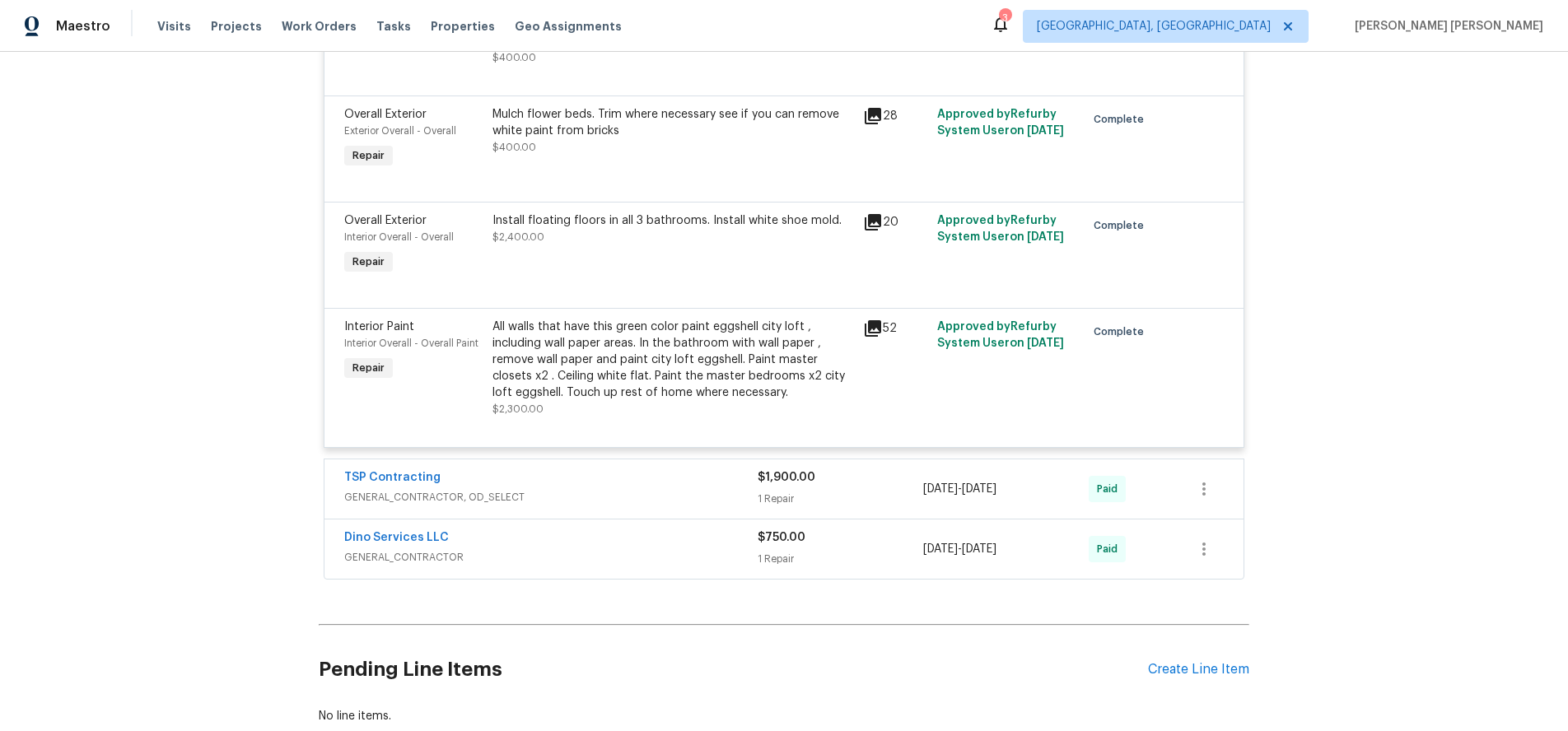
scroll to position [805, 0]
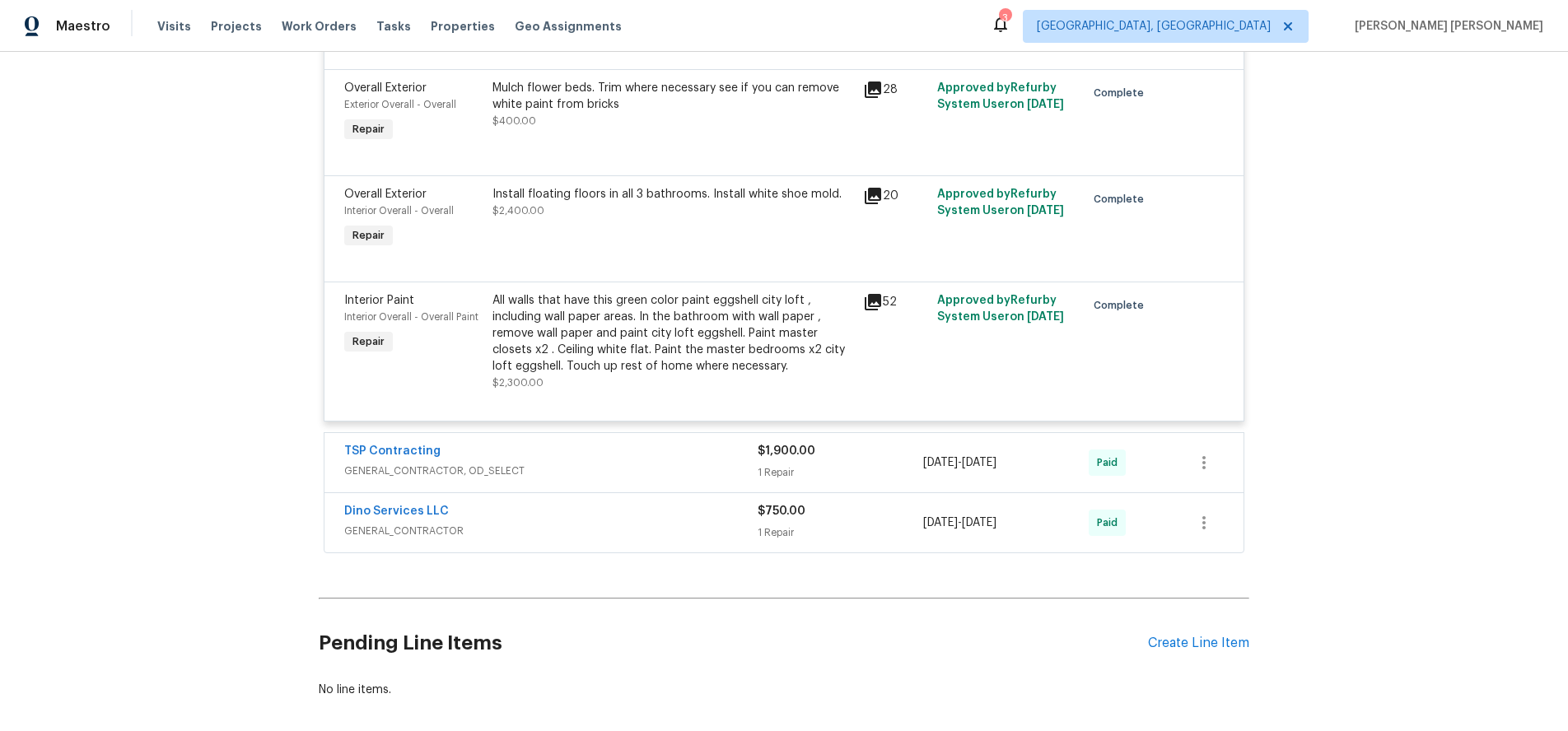
click at [662, 475] on span "GENERAL_CONTRACTOR, OD_SELECT" at bounding box center [551, 471] width 413 height 17
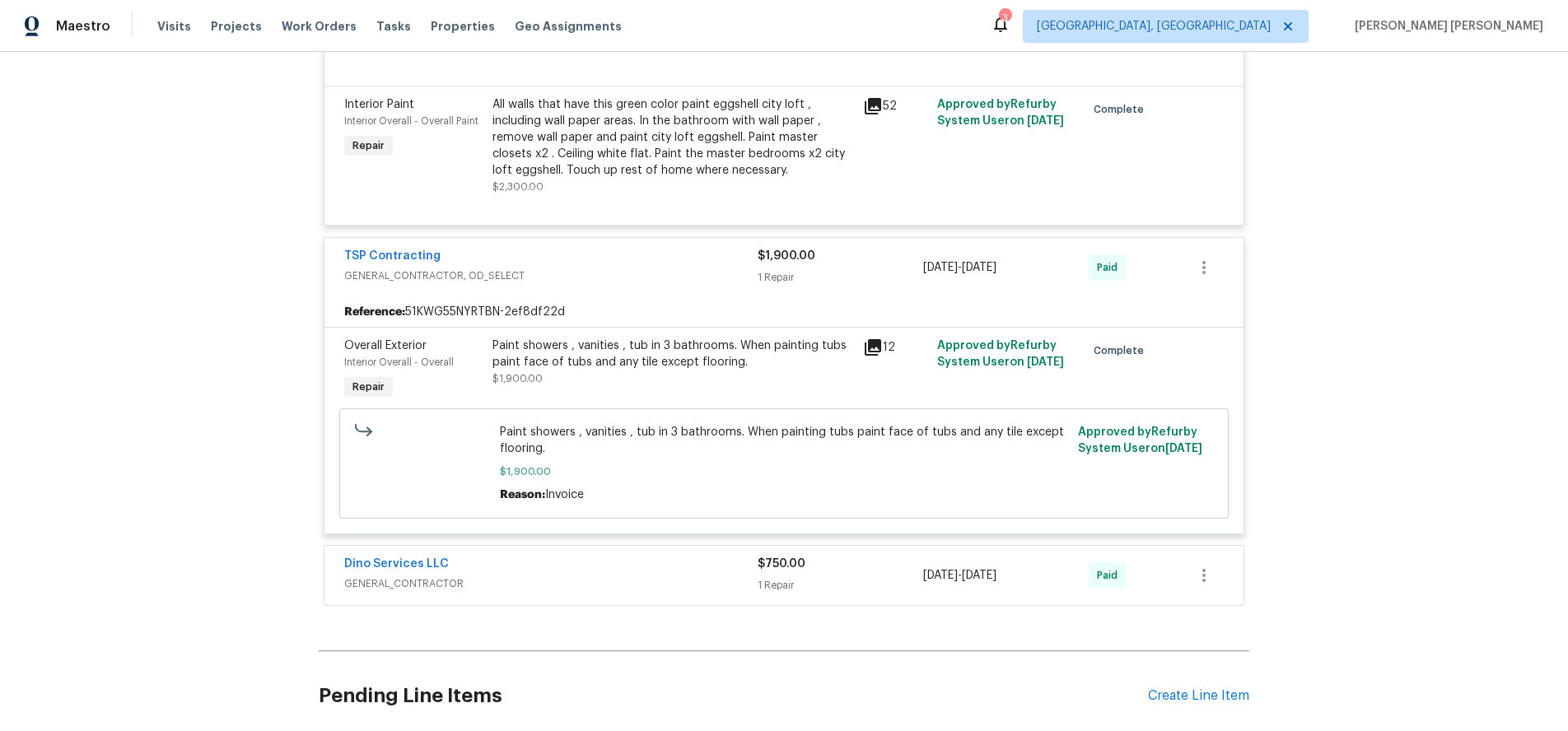
scroll to position [1099, 0]
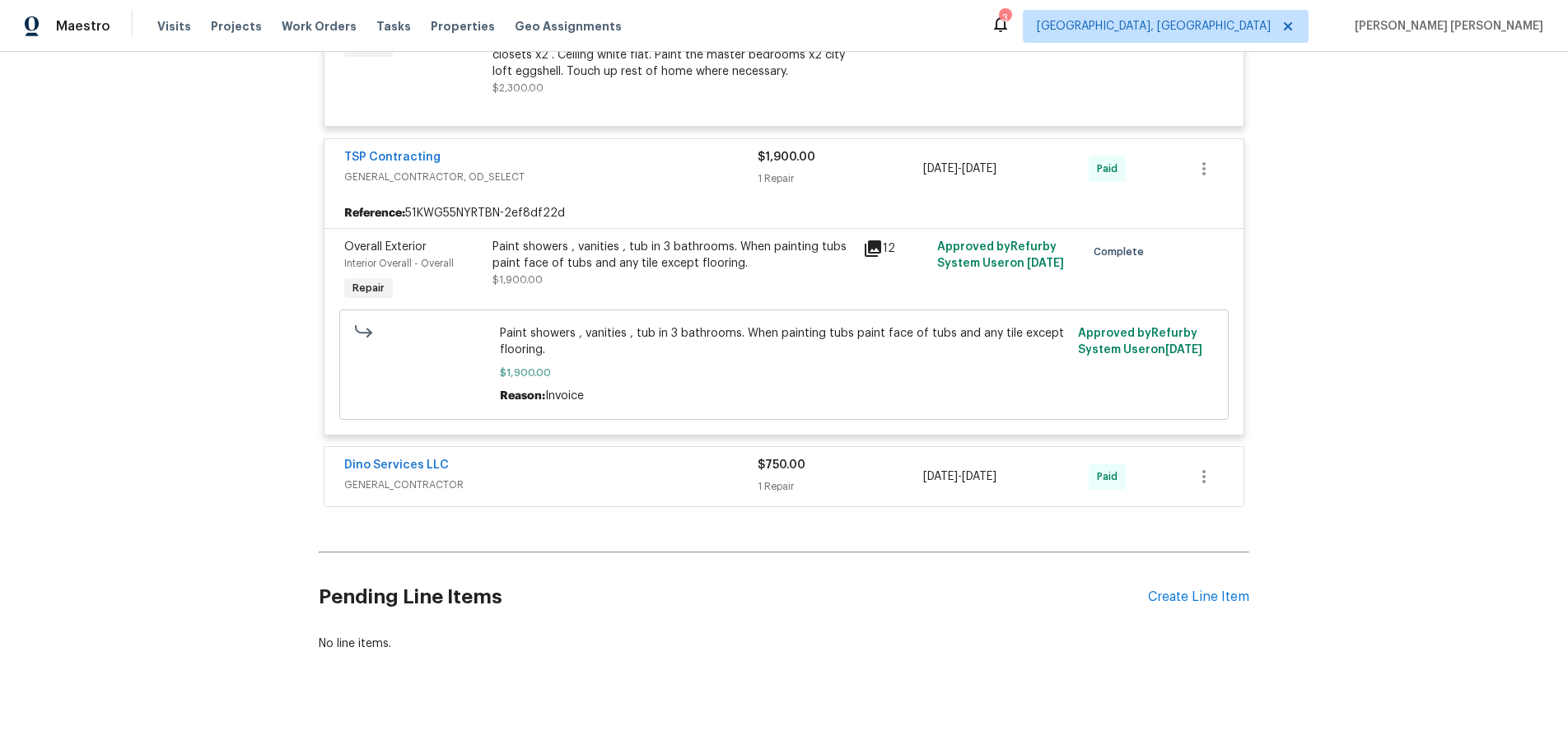
click at [675, 487] on span "GENERAL_CONTRACTOR" at bounding box center [551, 485] width 413 height 17
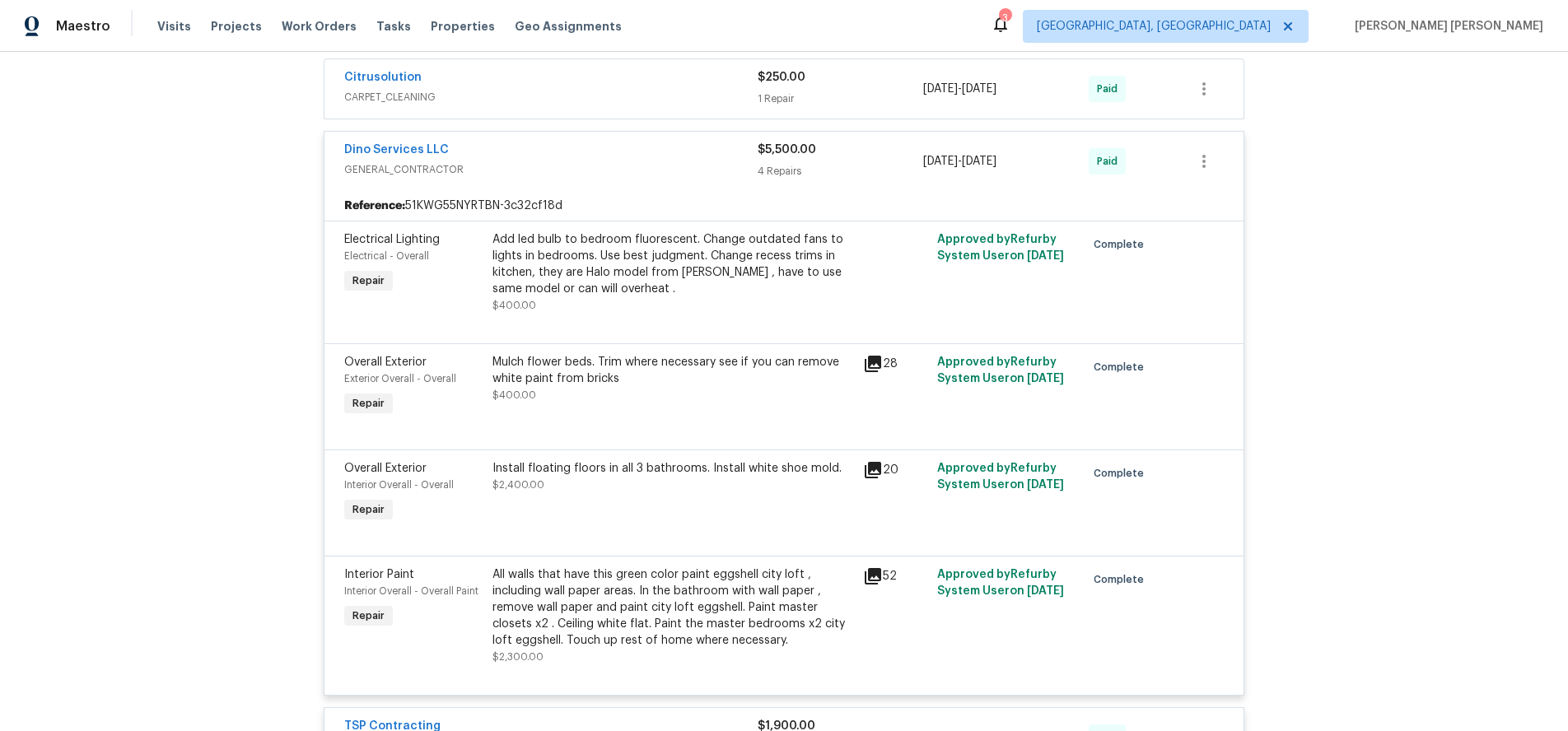
scroll to position [195, 0]
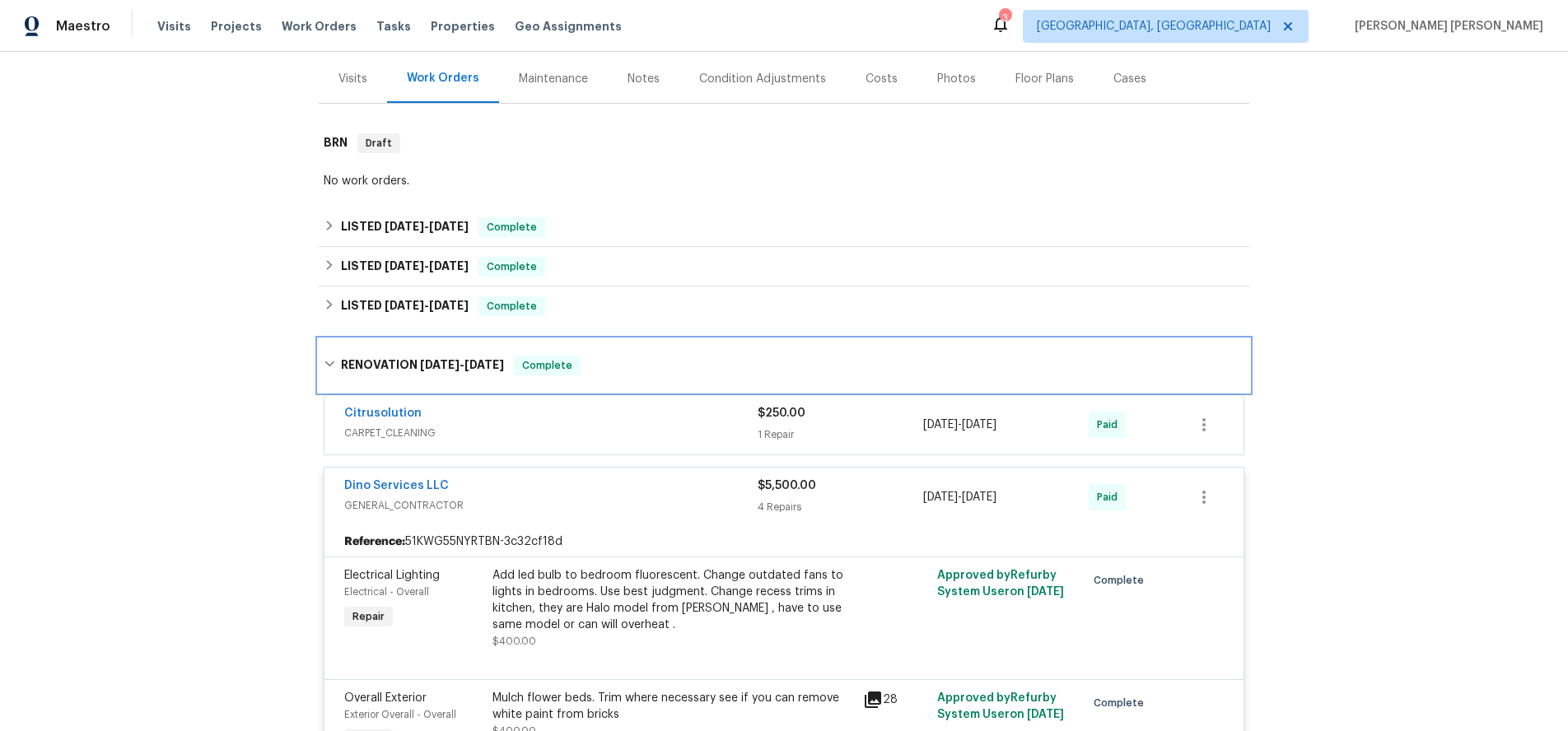
click at [338, 365] on div "RENOVATION 3/4/25 - 3/11/25 Complete" at bounding box center [784, 366] width 920 height 20
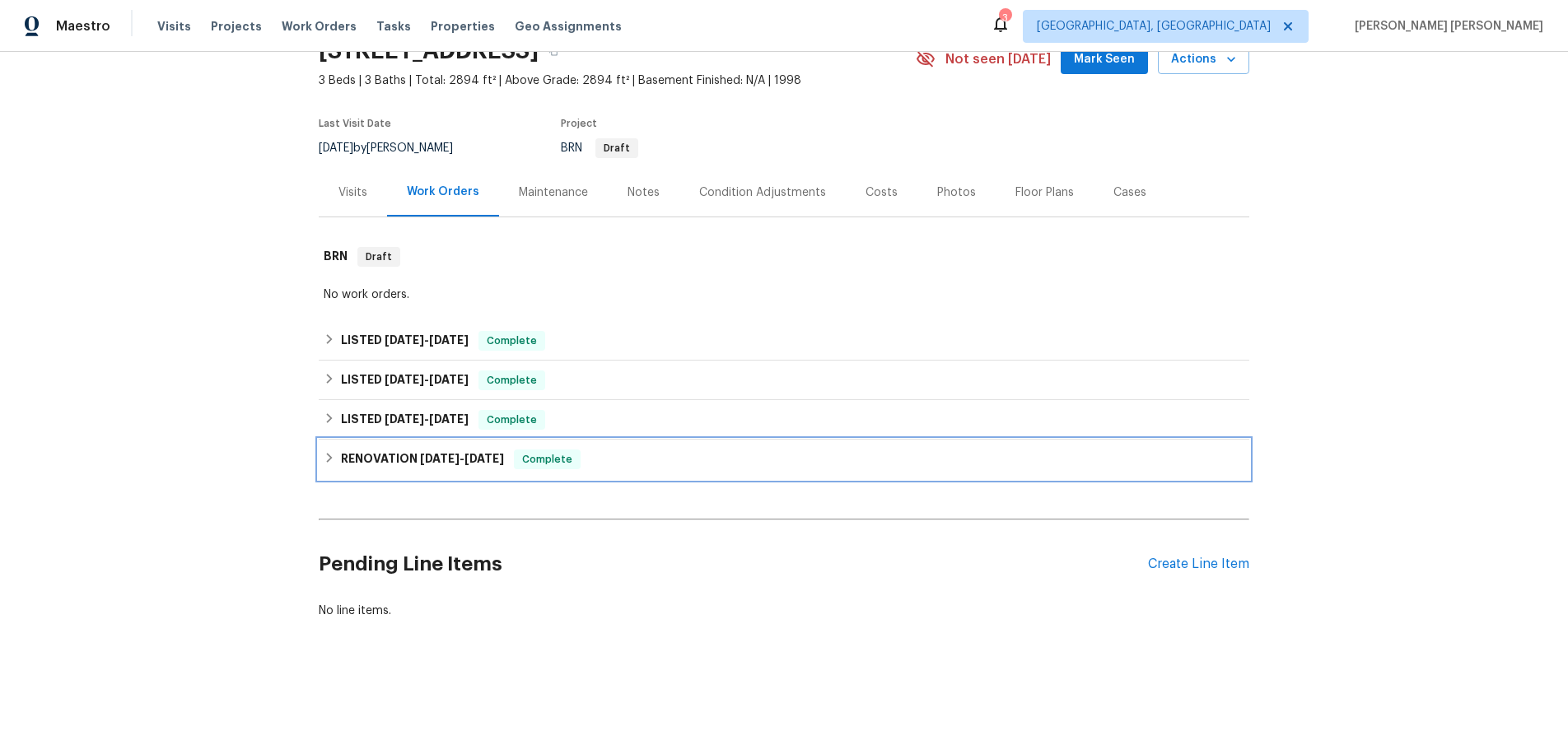
scroll to position [82, 0]
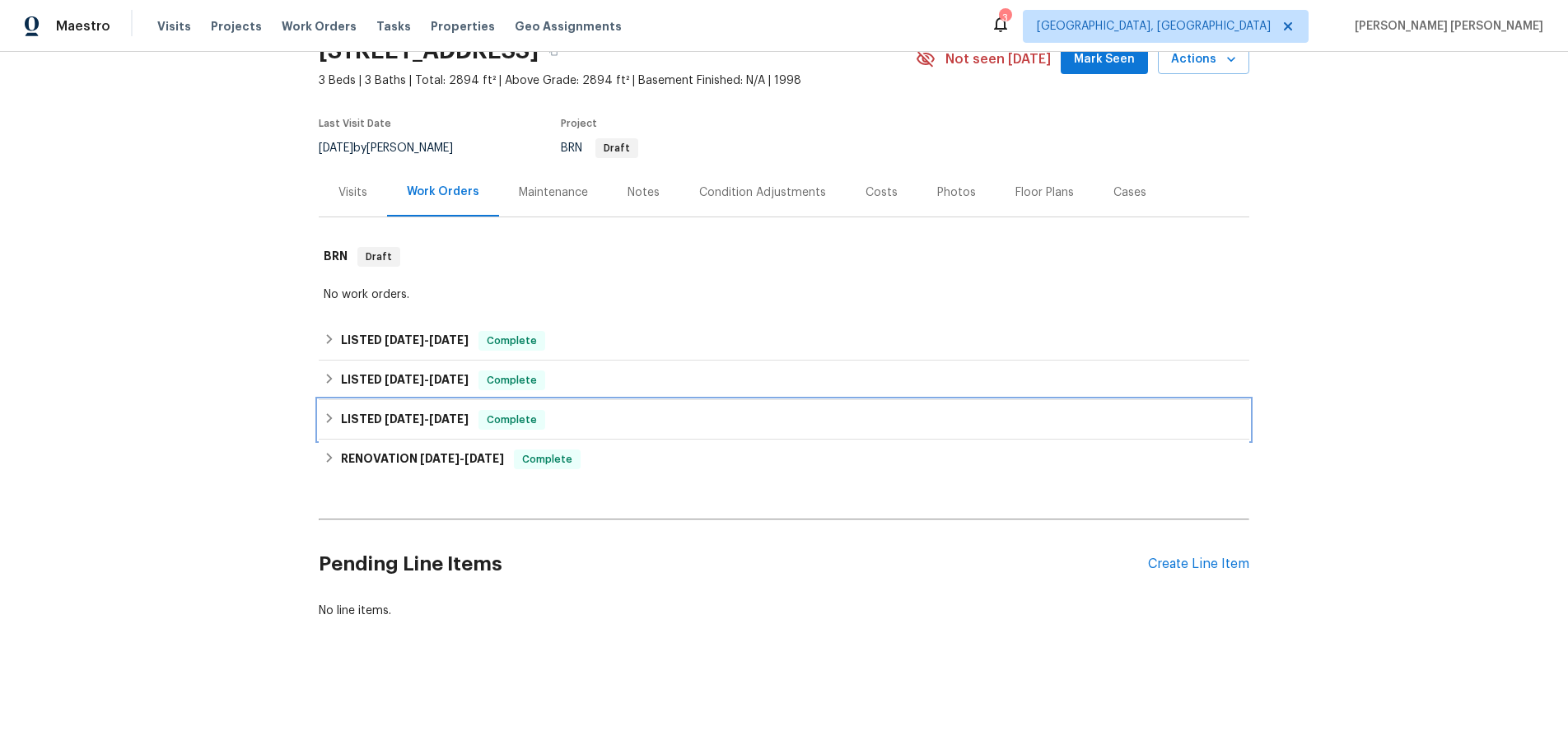
click at [334, 416] on icon at bounding box center [330, 418] width 12 height 12
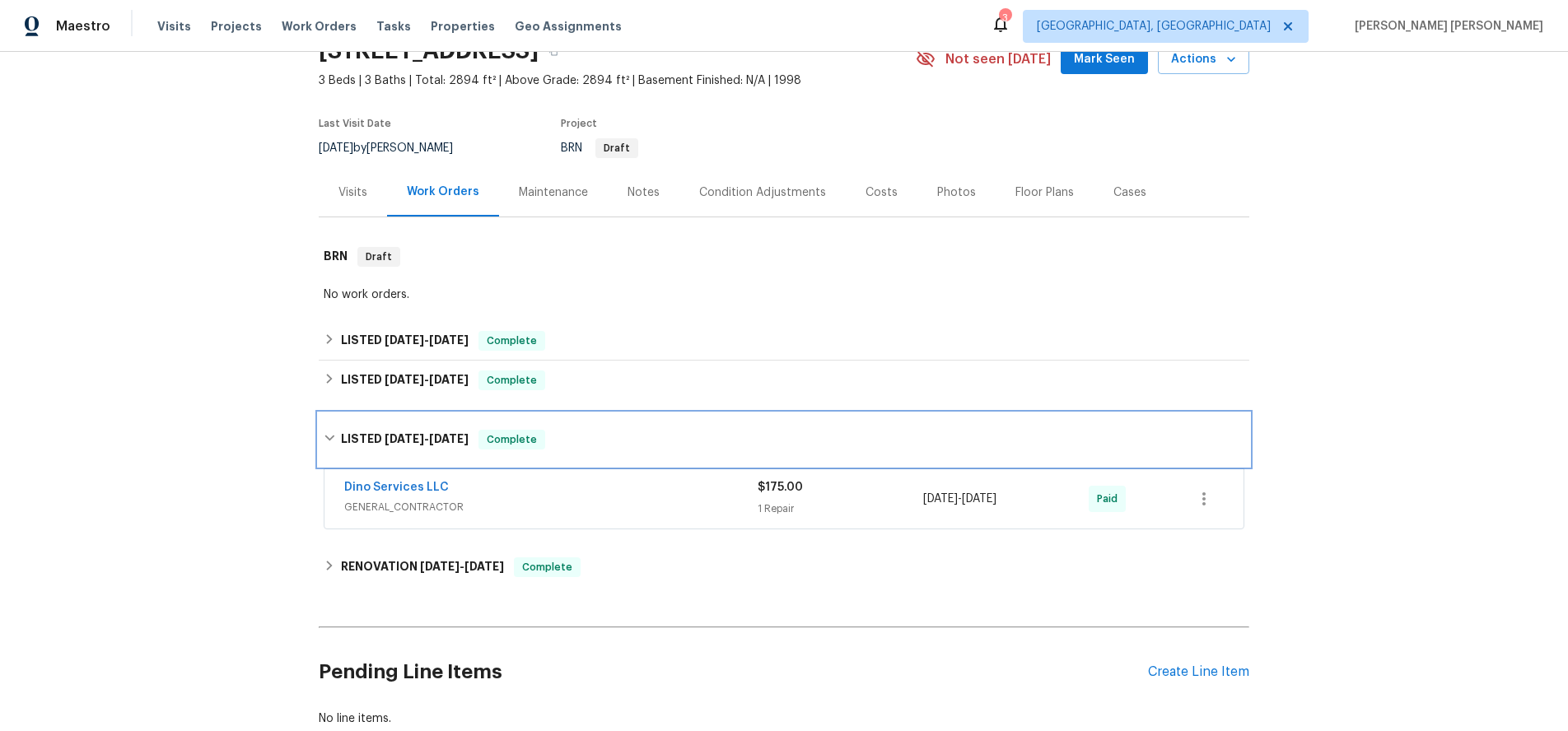
click at [330, 420] on div "LISTED 3/12/25 - 3/12/25 Complete" at bounding box center [784, 439] width 930 height 53
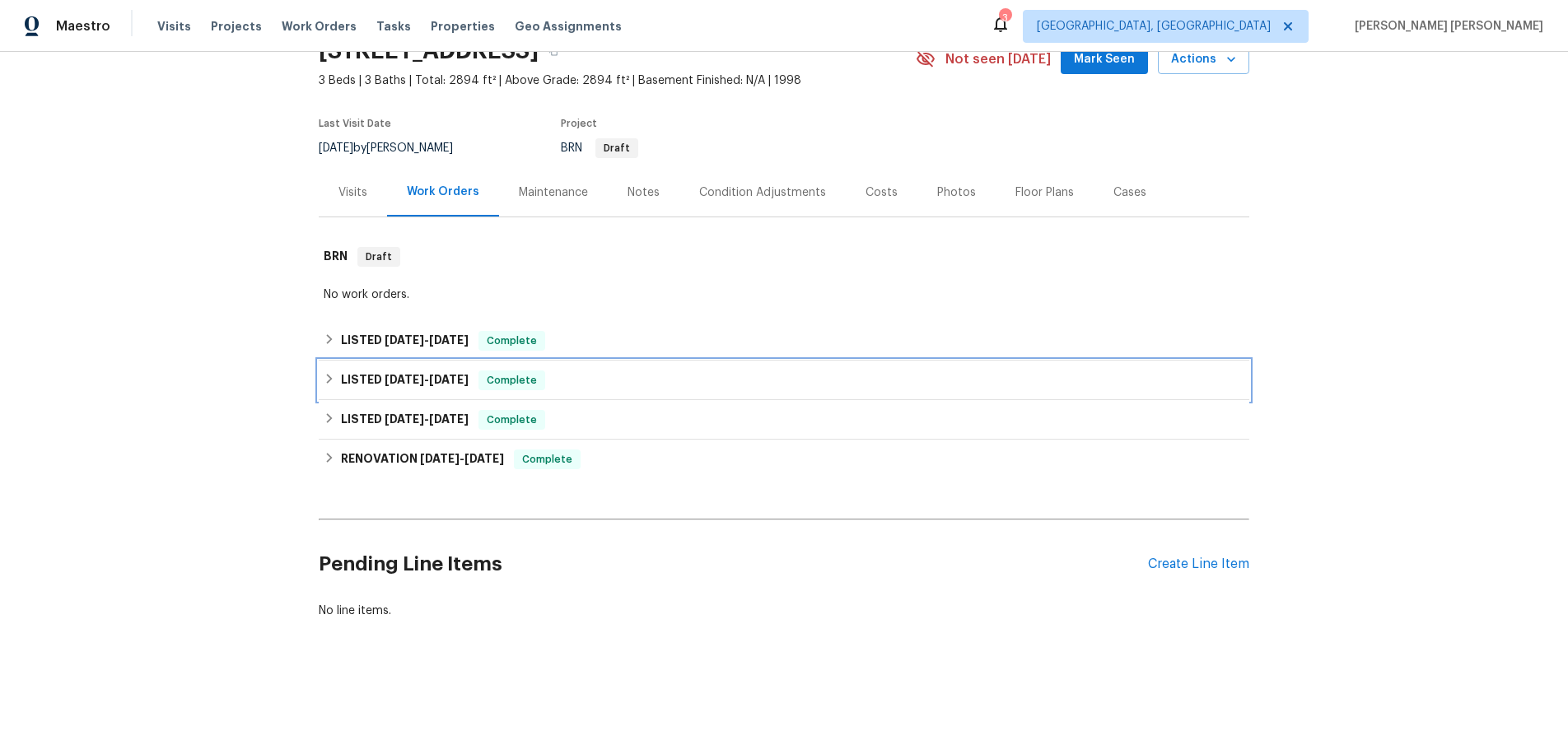
click at [332, 374] on icon at bounding box center [330, 378] width 12 height 12
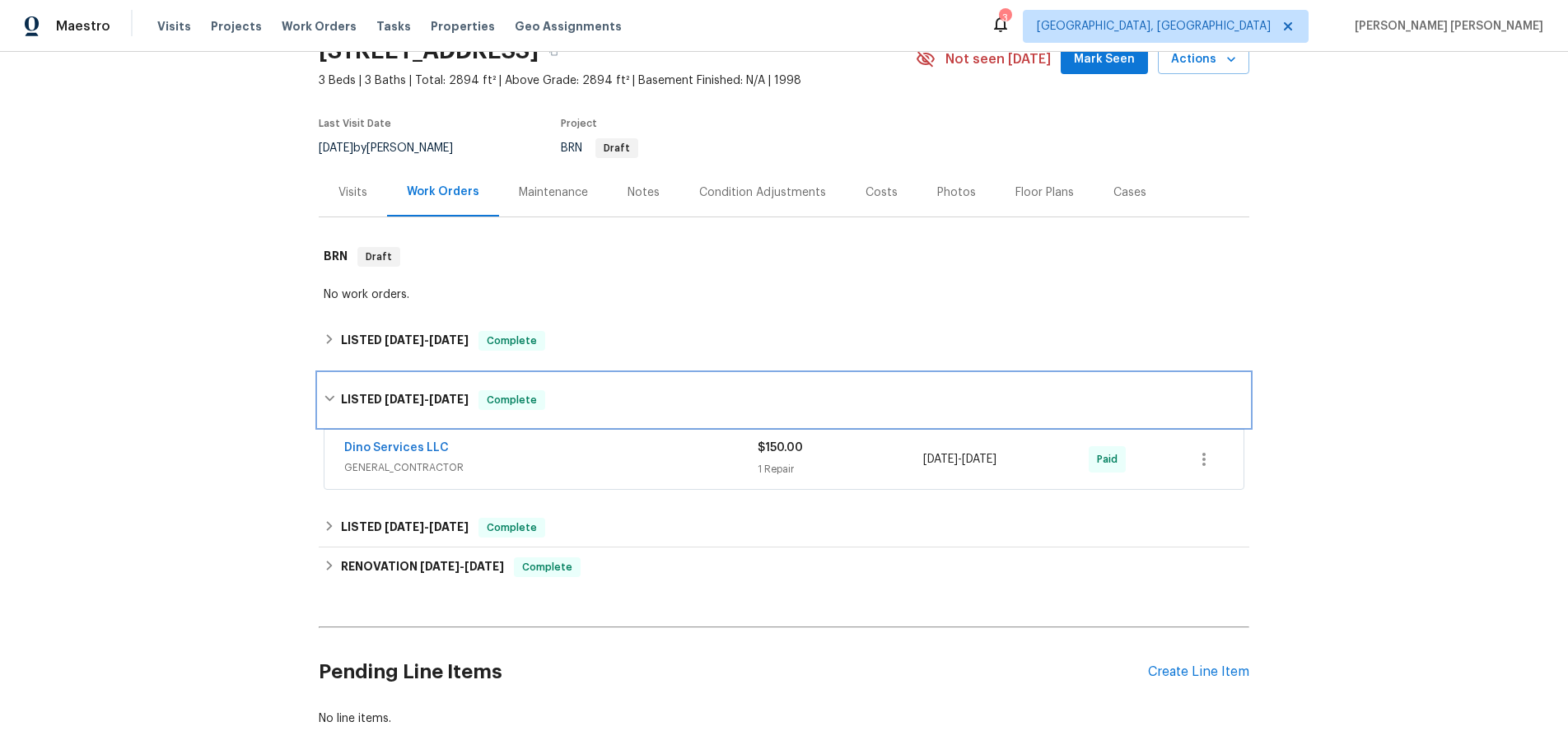
click at [332, 374] on div "LISTED 4/14/25 - 4/14/25 Complete" at bounding box center [784, 399] width 930 height 53
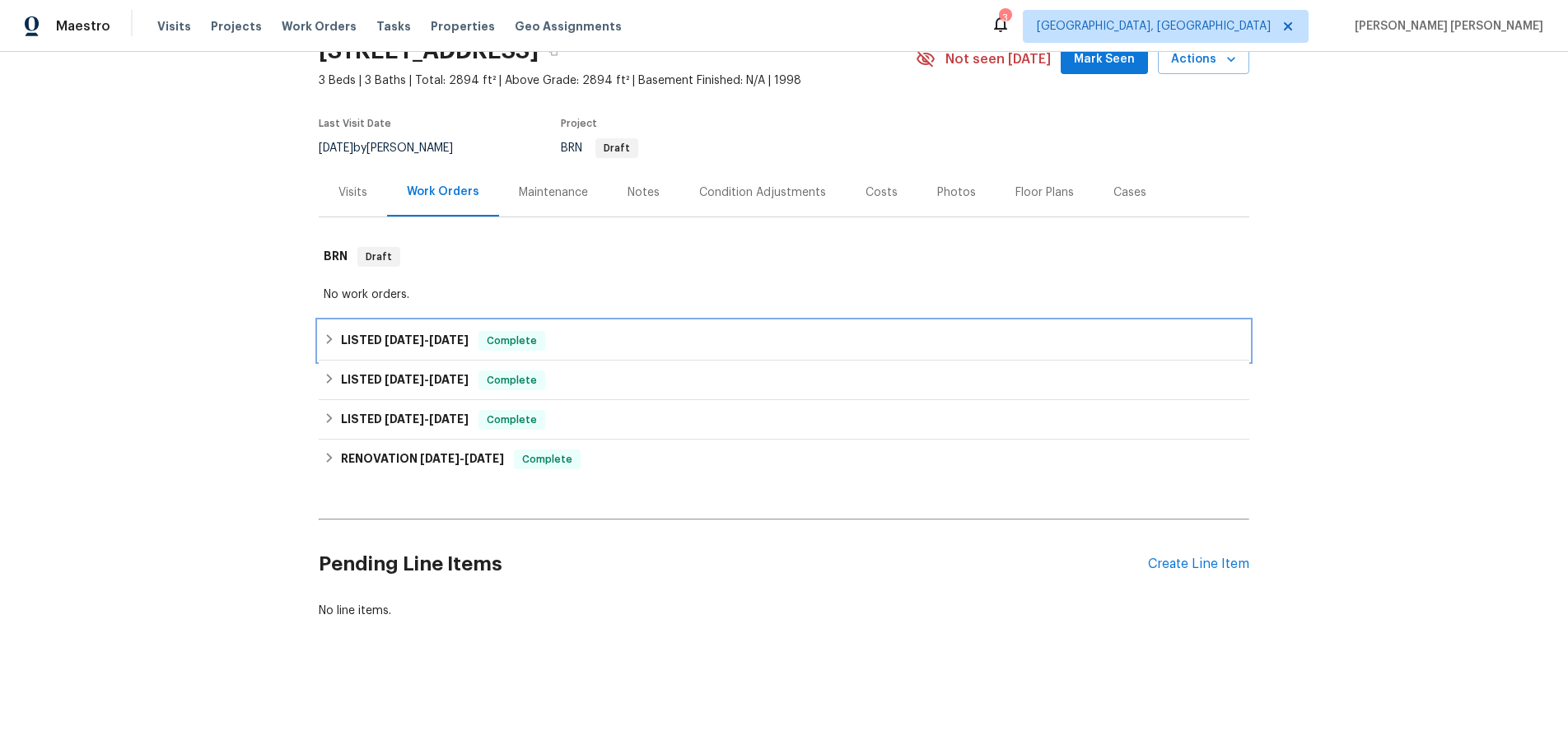
click at [331, 346] on div "LISTED 5/8/25 - 5/8/25 Complete" at bounding box center [784, 341] width 920 height 20
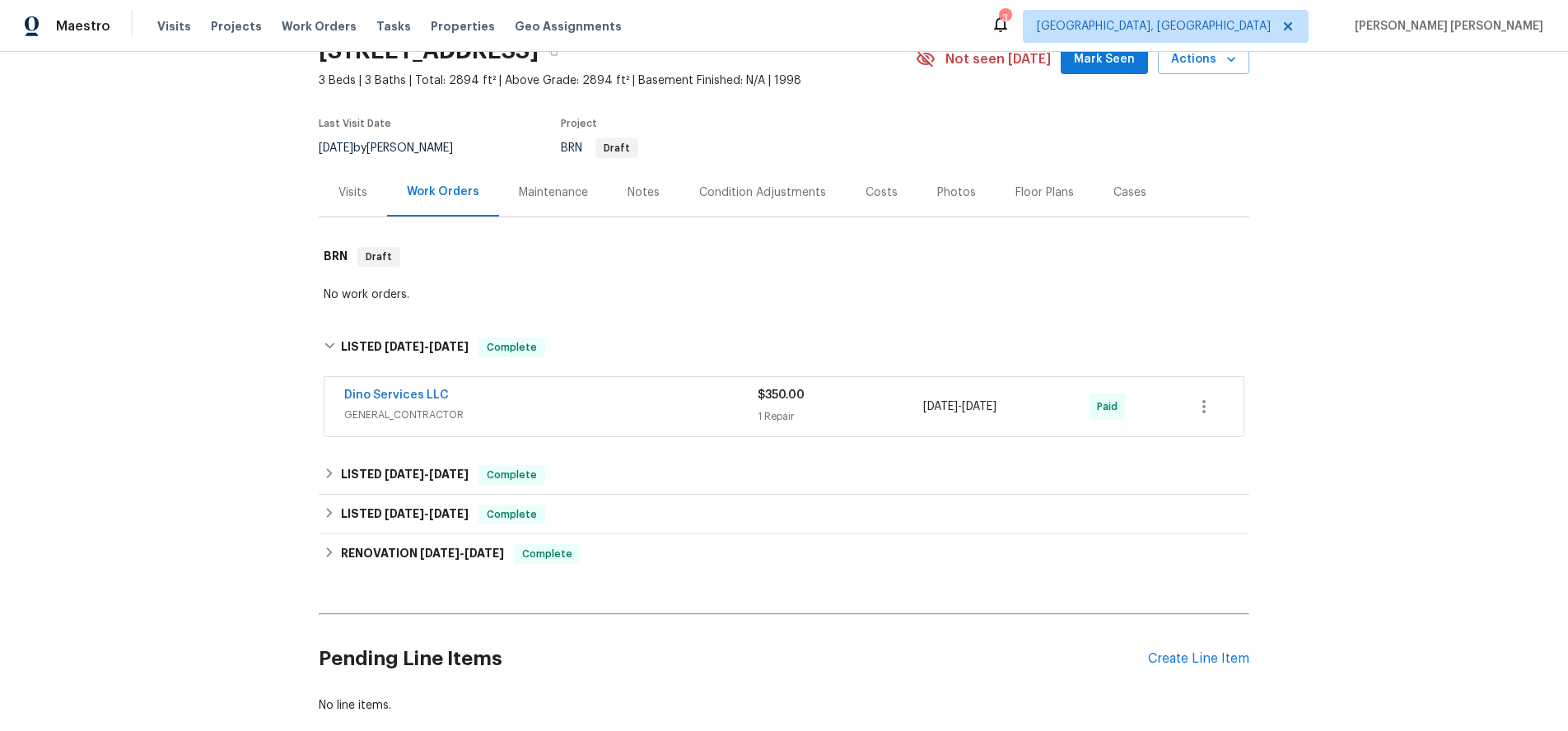
click at [316, 346] on div "Back to all projects 6120 Havenview Dr, Mechanicsville, VA 23111 3 Beds | 3 Bat…" at bounding box center [784, 391] width 1568 height 679
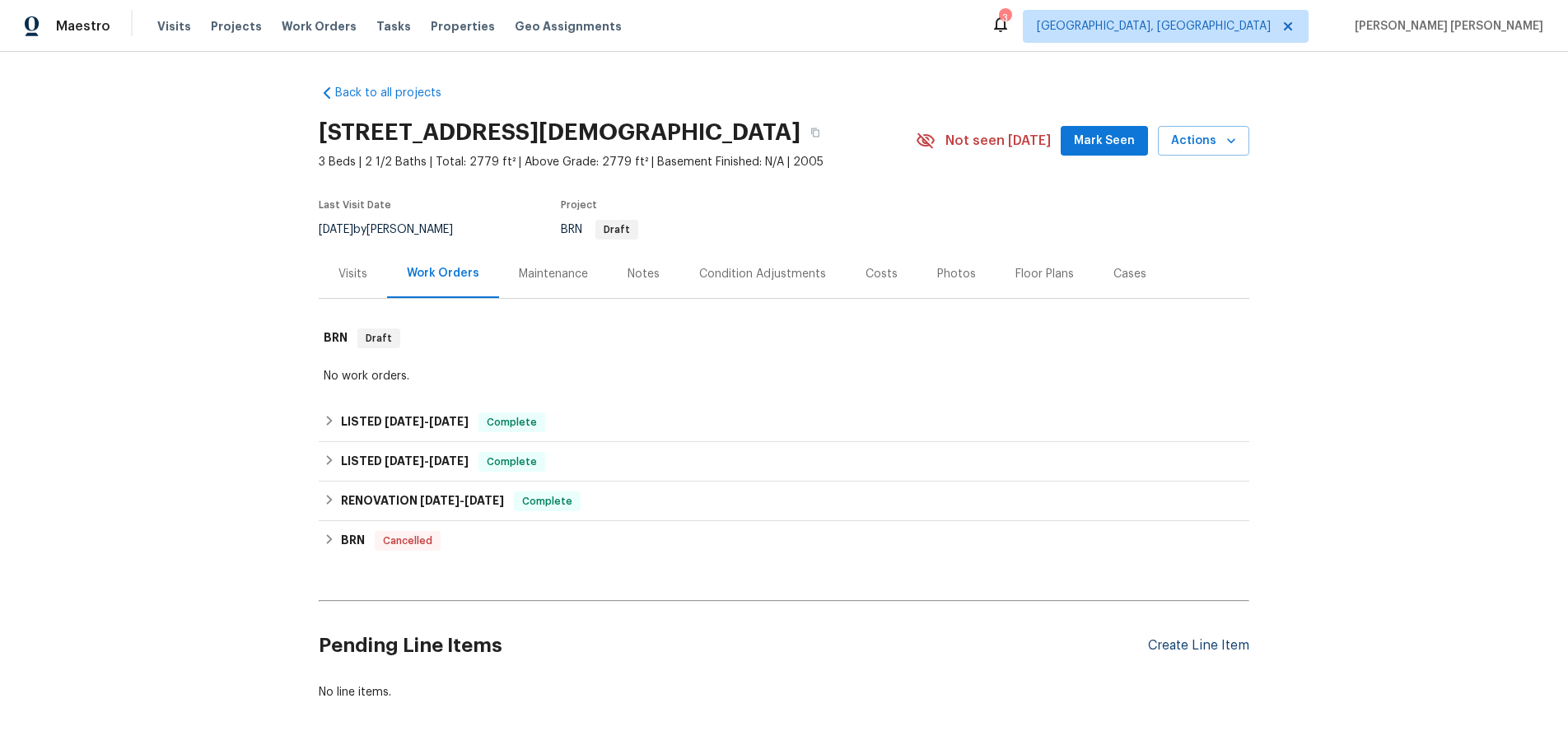
click at [1194, 643] on div "Create Line Item" at bounding box center [1198, 646] width 102 height 16
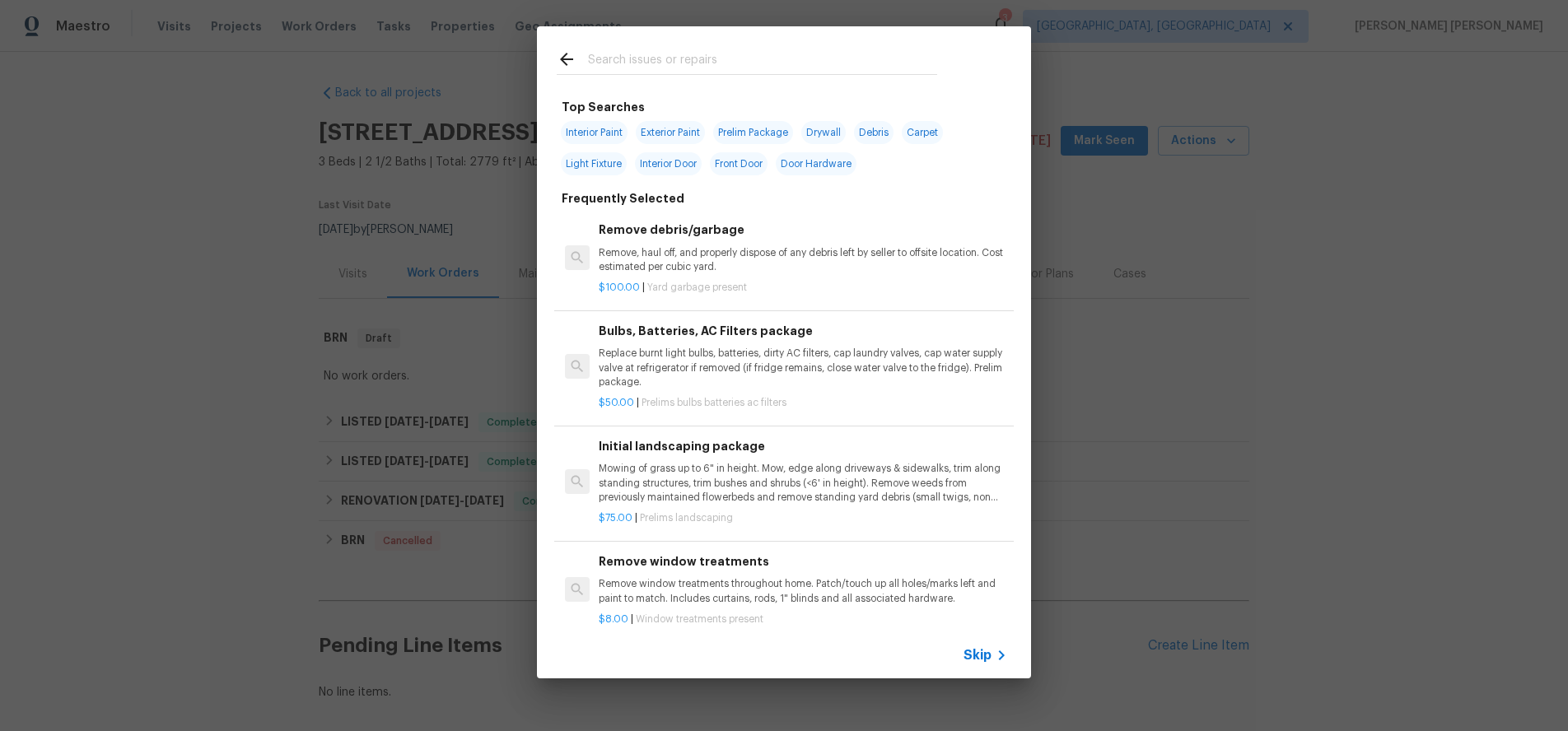
click at [667, 64] on input "text" at bounding box center [762, 62] width 350 height 25
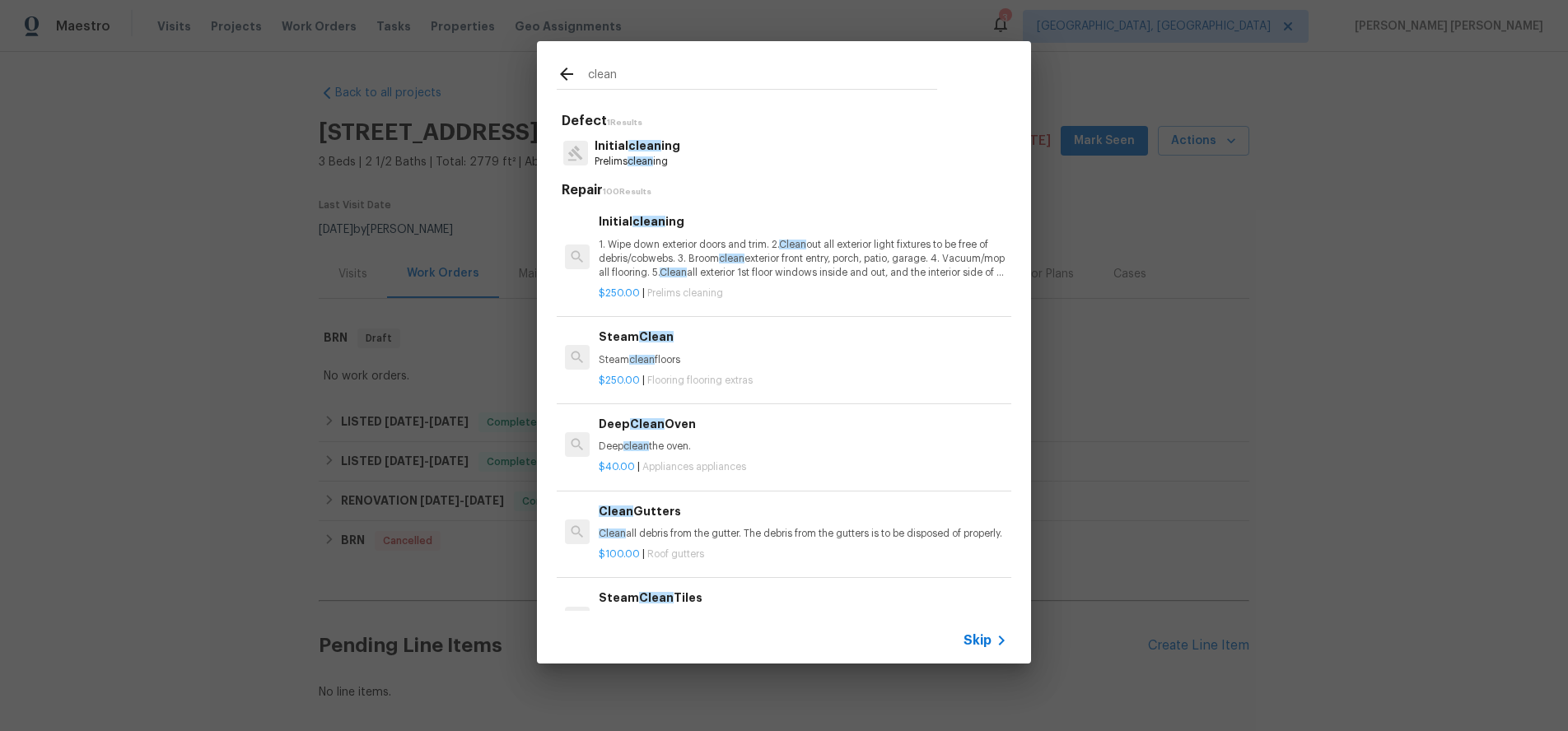
type input "clean"
click at [653, 274] on p "1. Wipe down exterior doors and trim. 2. Clean out all exterior light fixtures …" at bounding box center [803, 259] width 408 height 42
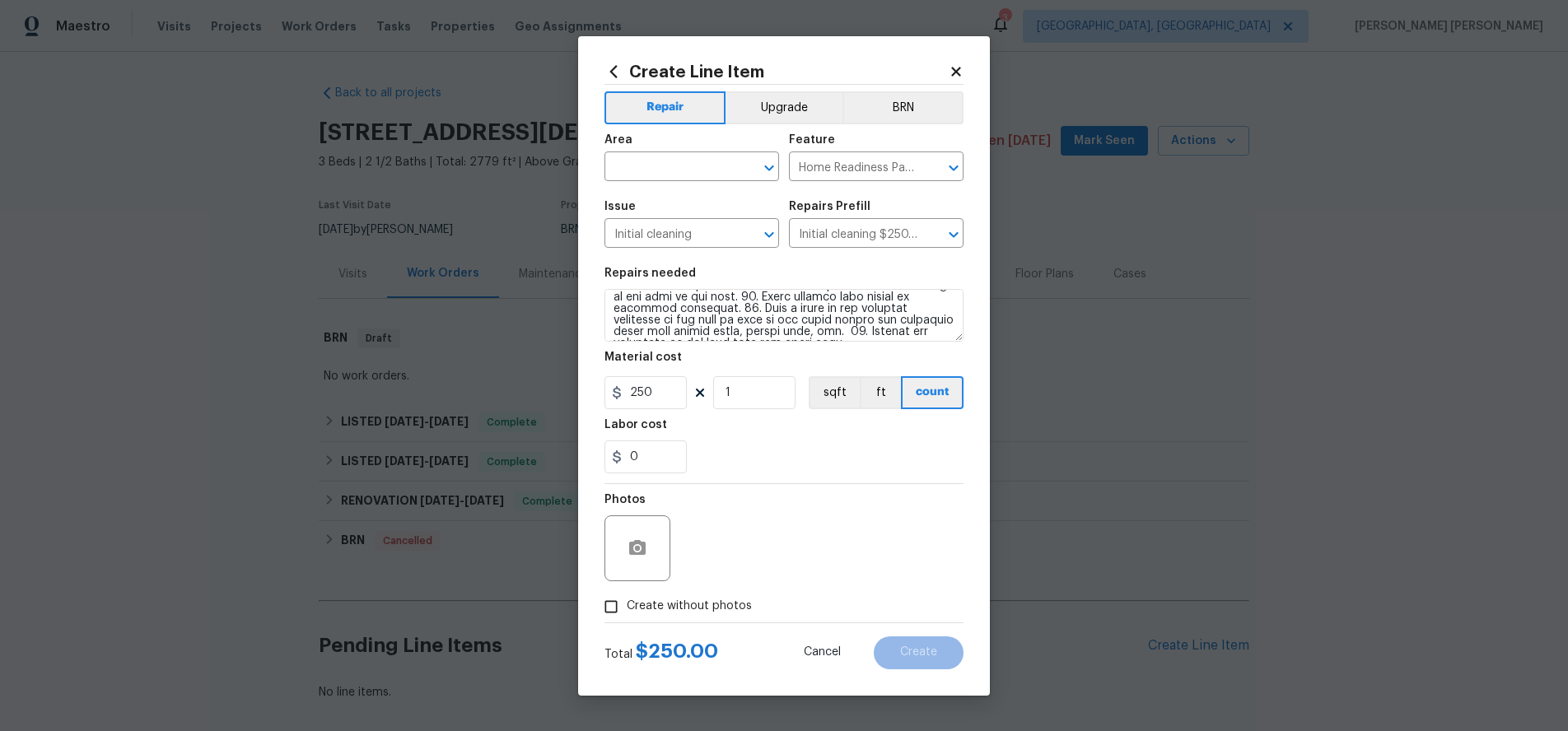
scroll to position [219, 0]
click at [921, 330] on textarea at bounding box center [784, 315] width 359 height 53
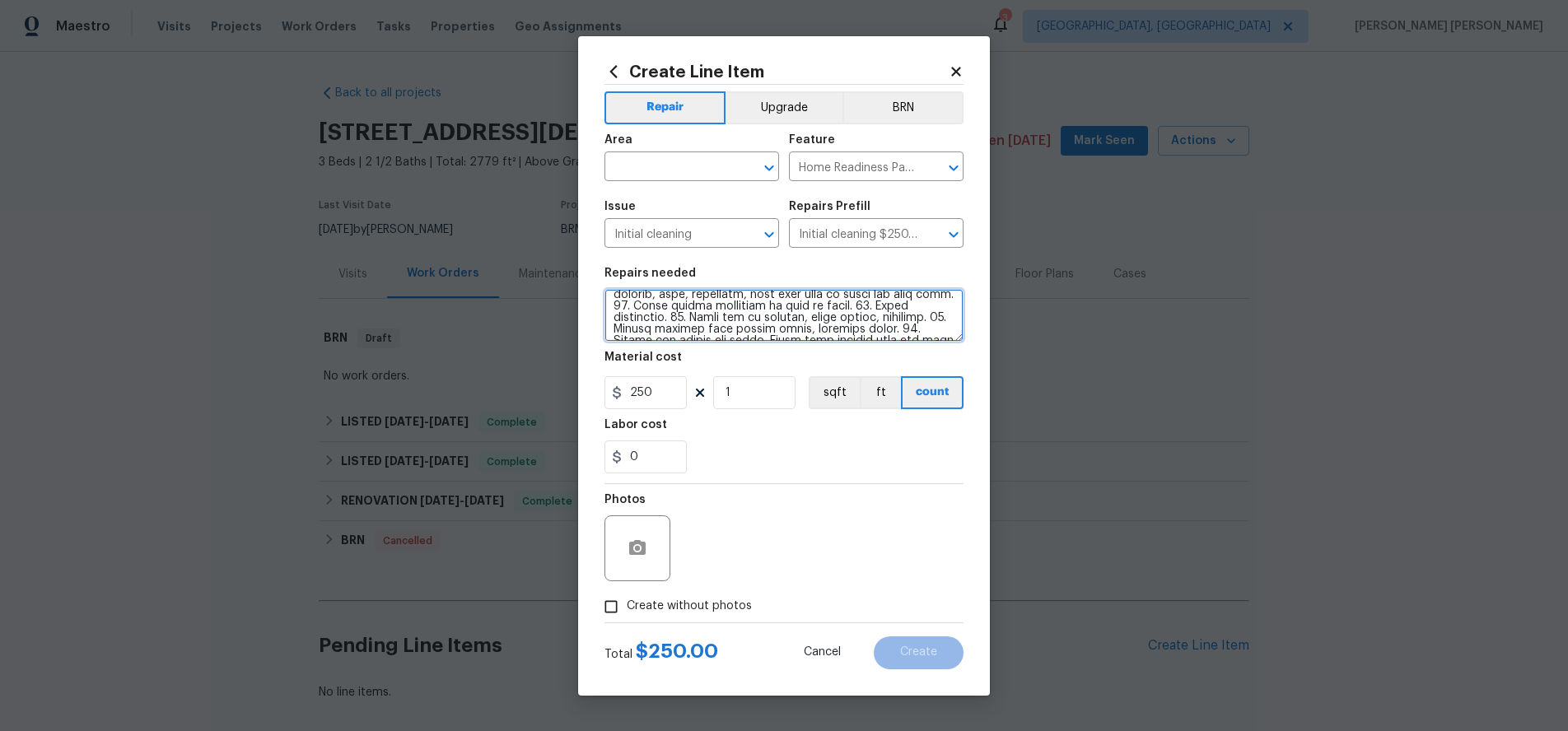
scroll to position [0, 0]
drag, startPoint x: 923, startPoint y: 330, endPoint x: 574, endPoint y: 249, distance: 358.3
click at [574, 249] on div "Create Line Item Repair Upgrade BRN Area ​ Feature Home Readiness Packages ​ Is…" at bounding box center [784, 366] width 1568 height 731
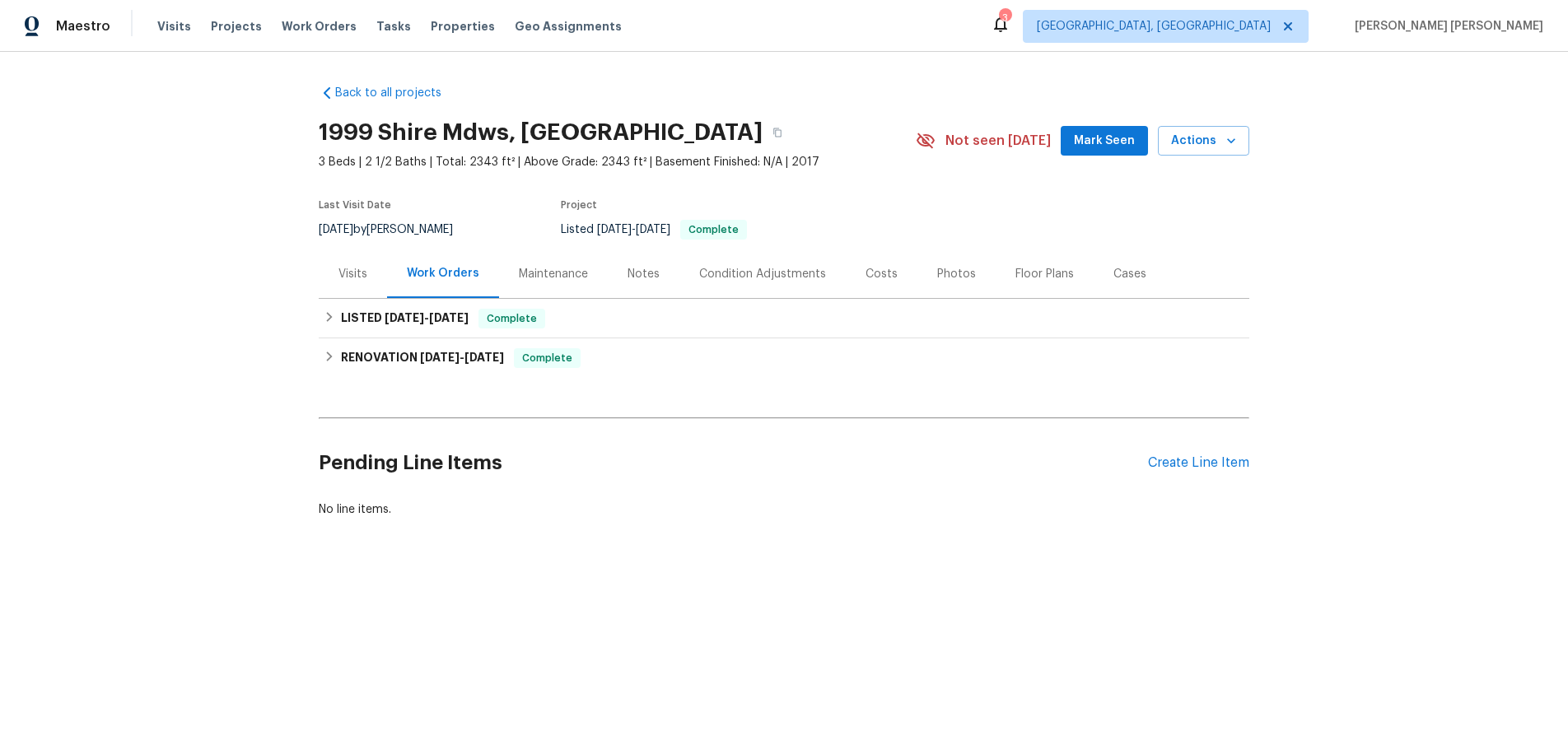
click at [341, 268] on div "Visits" at bounding box center [353, 274] width 29 height 17
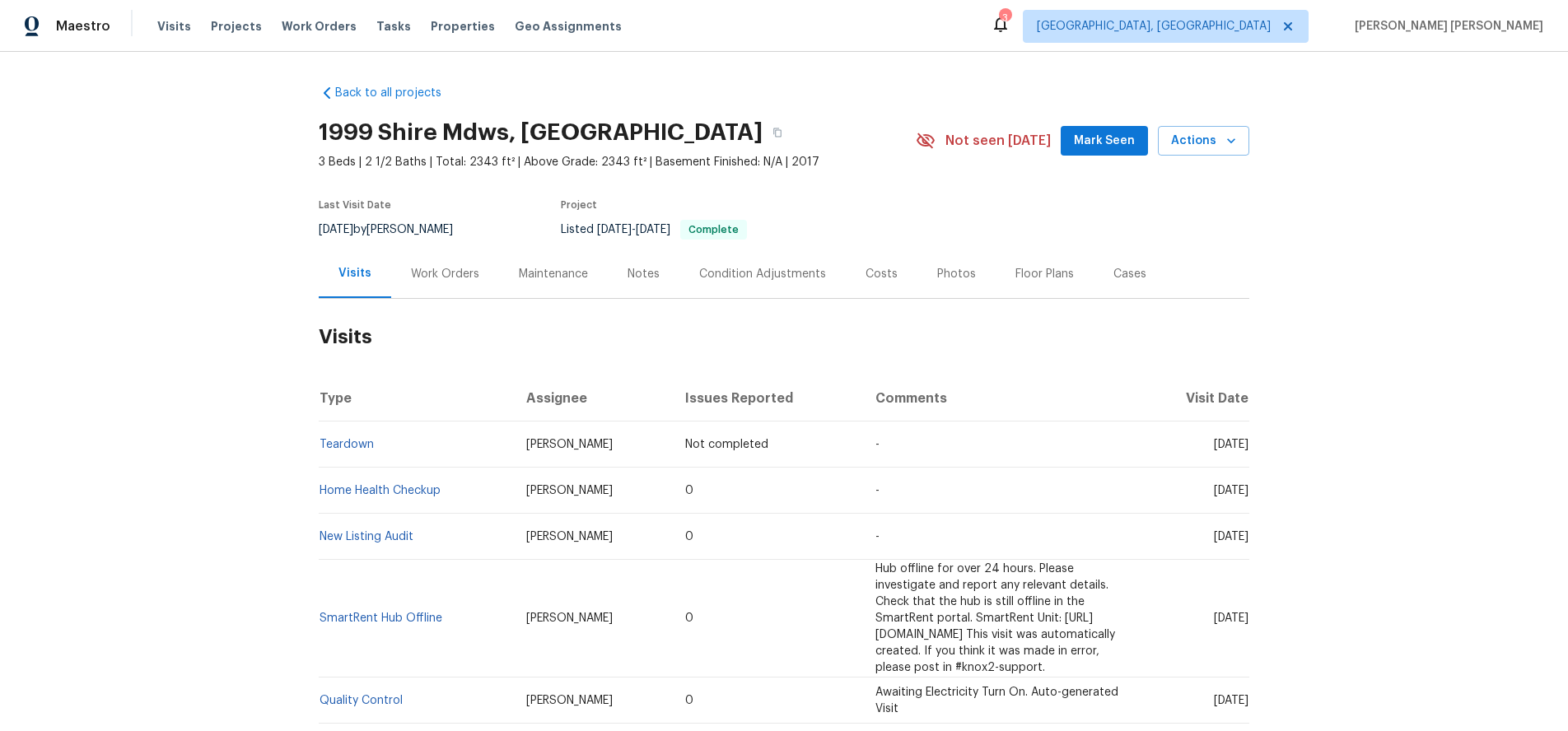
click at [375, 481] on td "Home Health Checkup" at bounding box center [415, 491] width 194 height 46
click at [397, 496] on link "Home Health Checkup" at bounding box center [381, 491] width 122 height 12
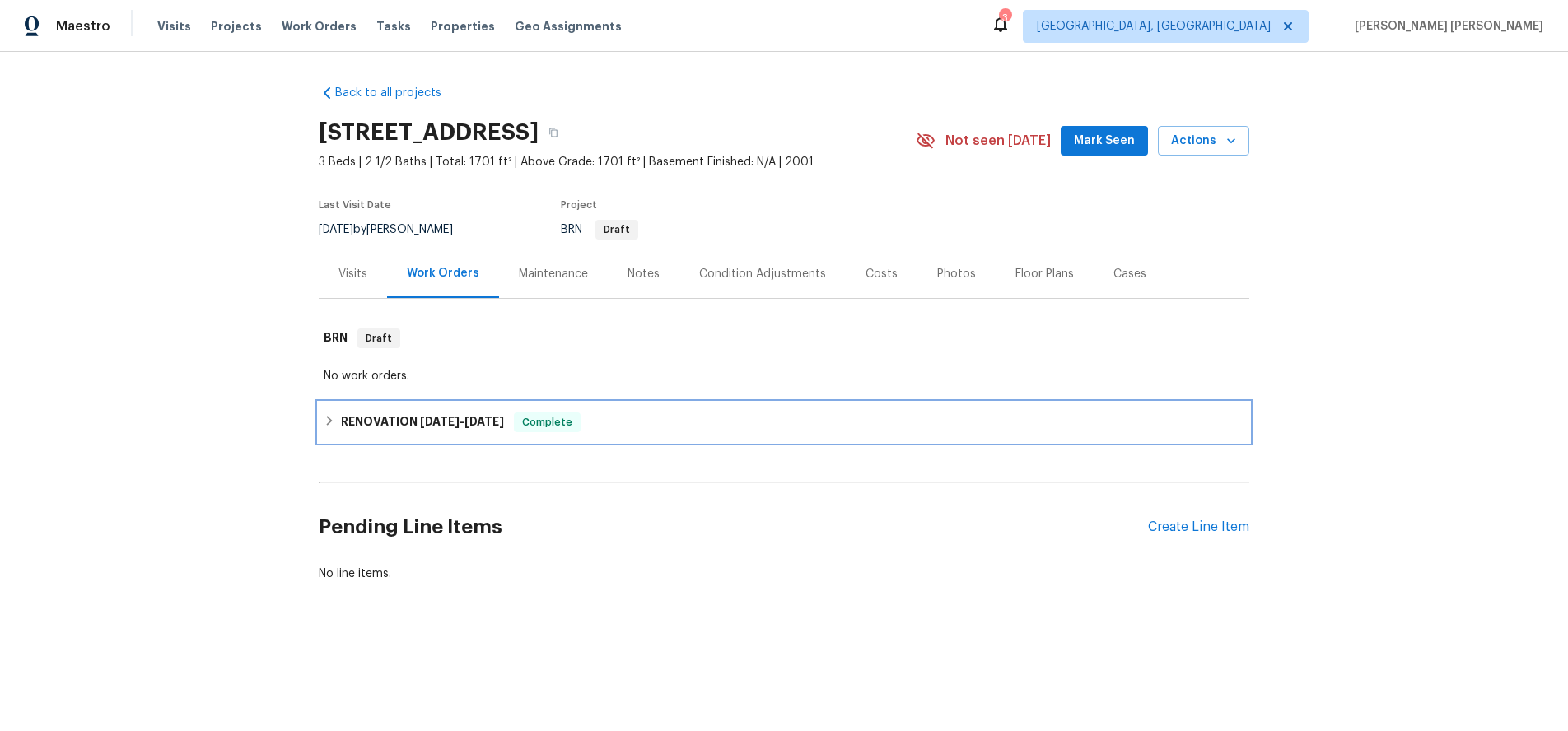
click at [384, 429] on h6 "RENOVATION [DATE] - [DATE]" at bounding box center [422, 422] width 163 height 20
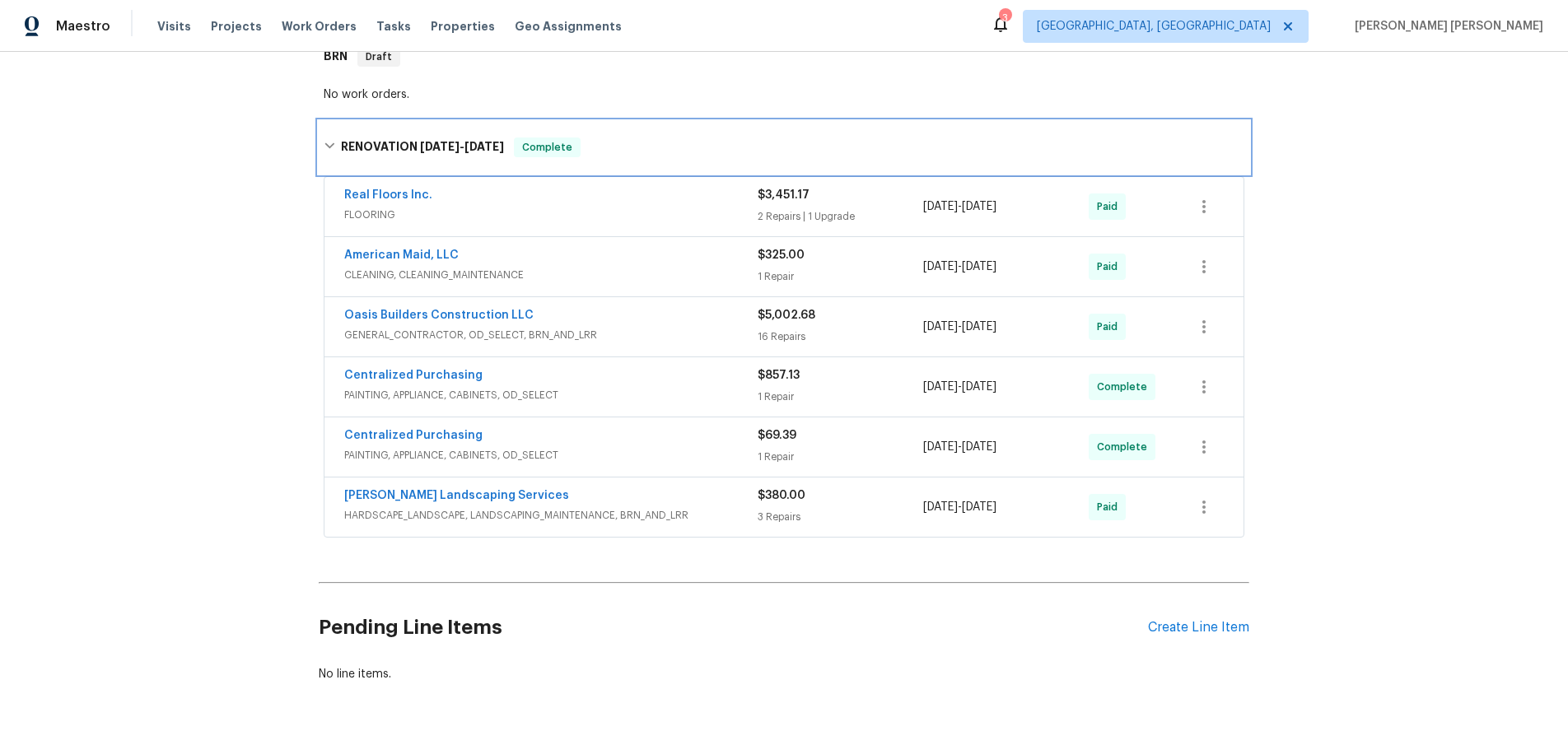
scroll to position [287, 0]
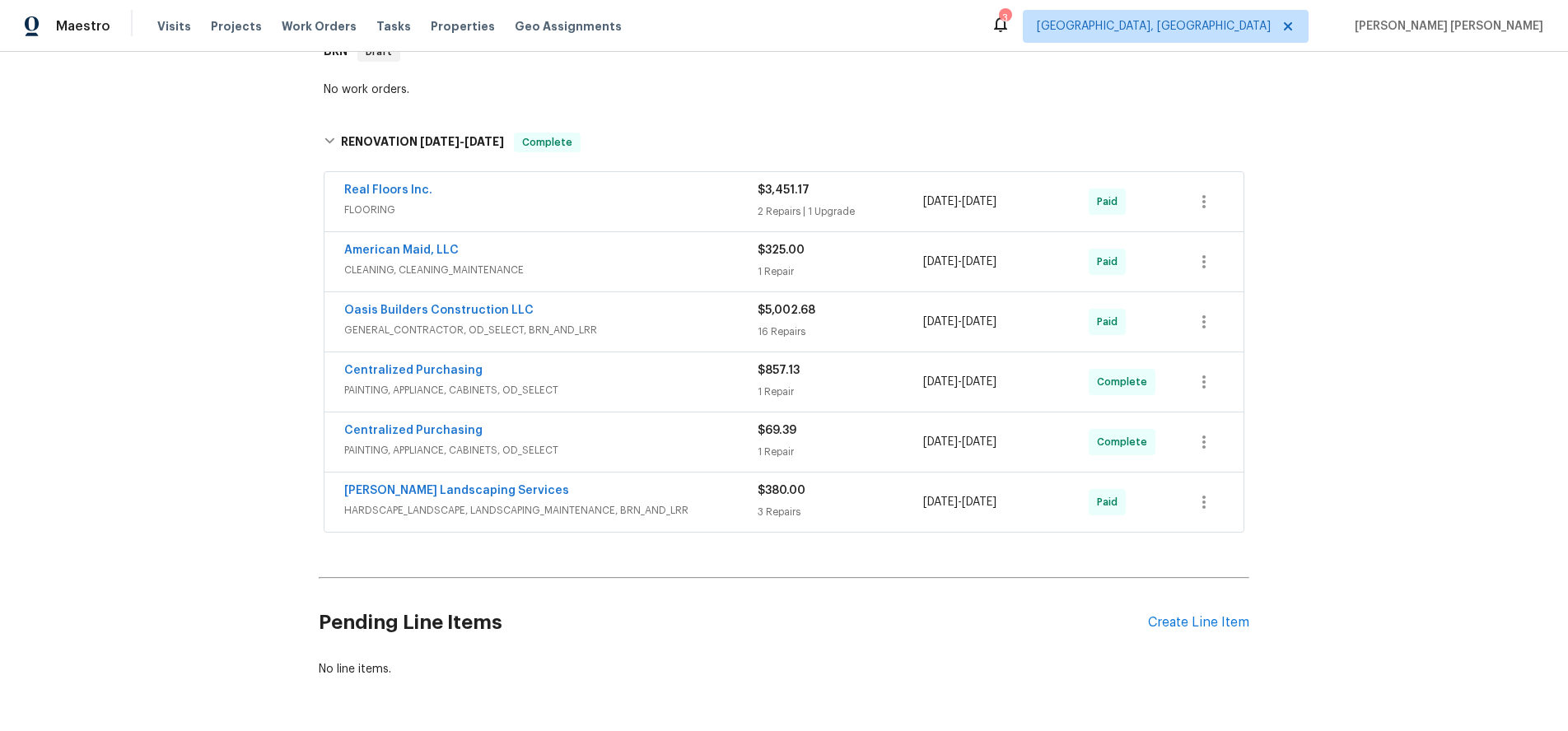
click at [635, 436] on div "Centralized Purchasing" at bounding box center [551, 432] width 413 height 20
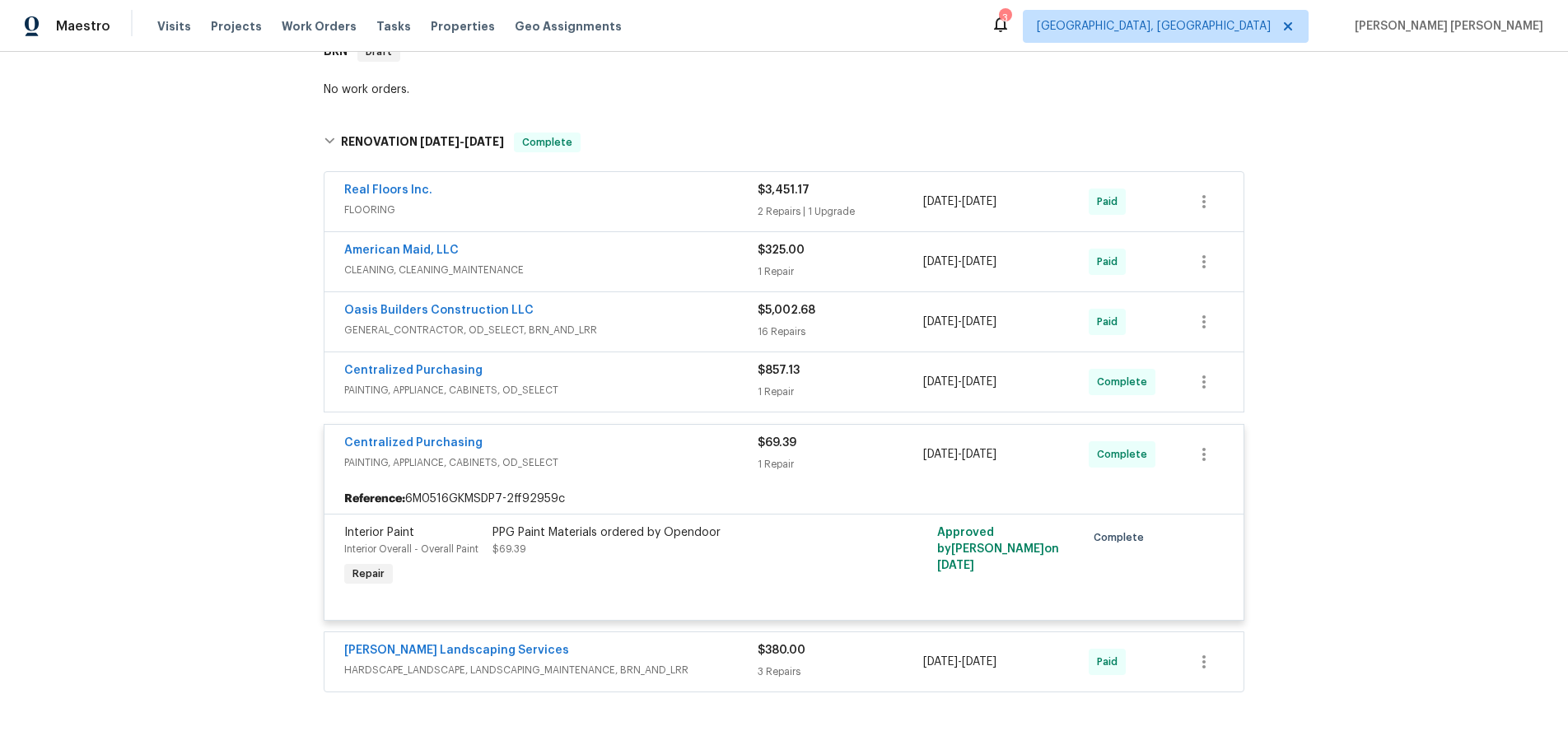
click at [748, 331] on span "GENERAL_CONTRACTOR, OD_SELECT, BRN_AND_LRR" at bounding box center [551, 330] width 413 height 17
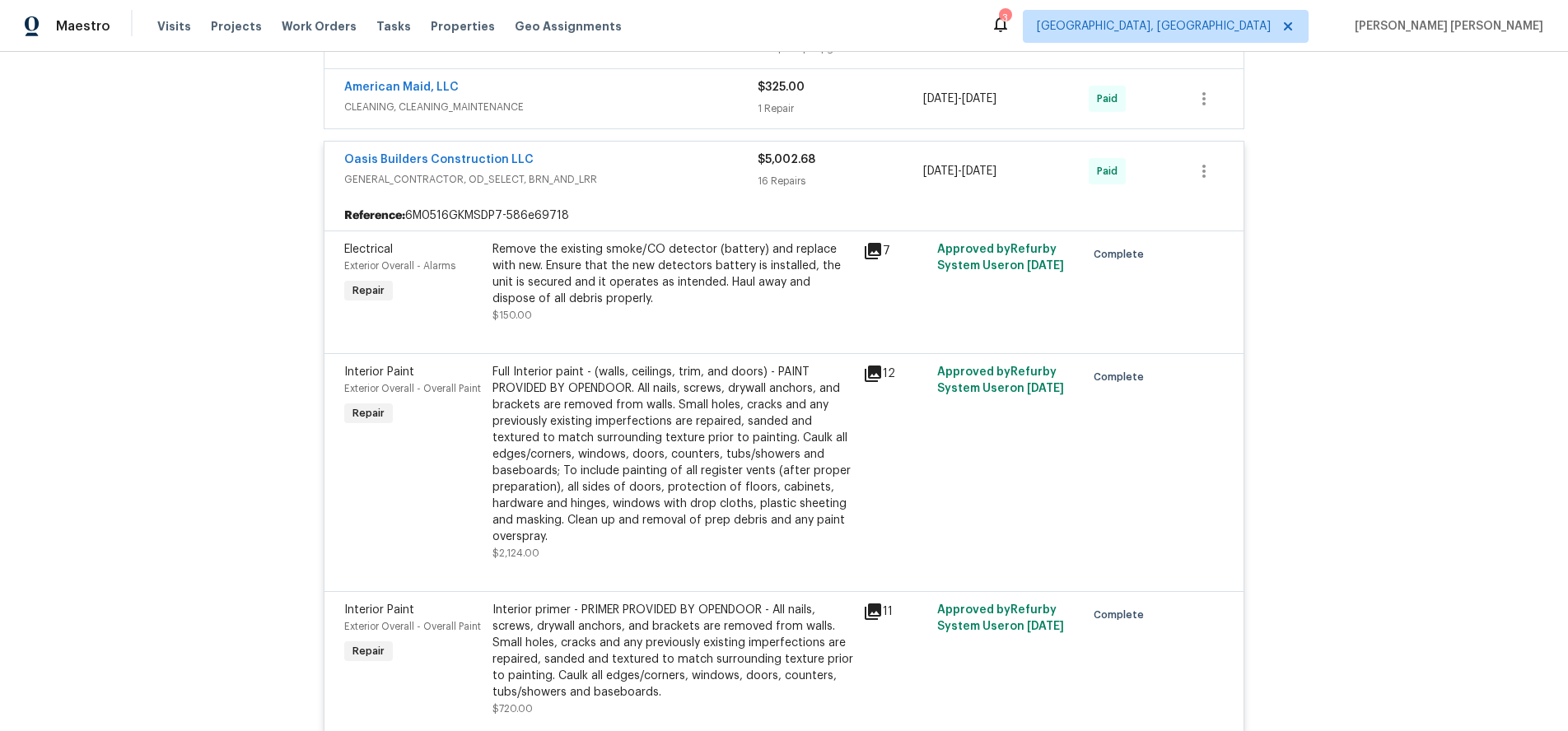
scroll to position [492, 0]
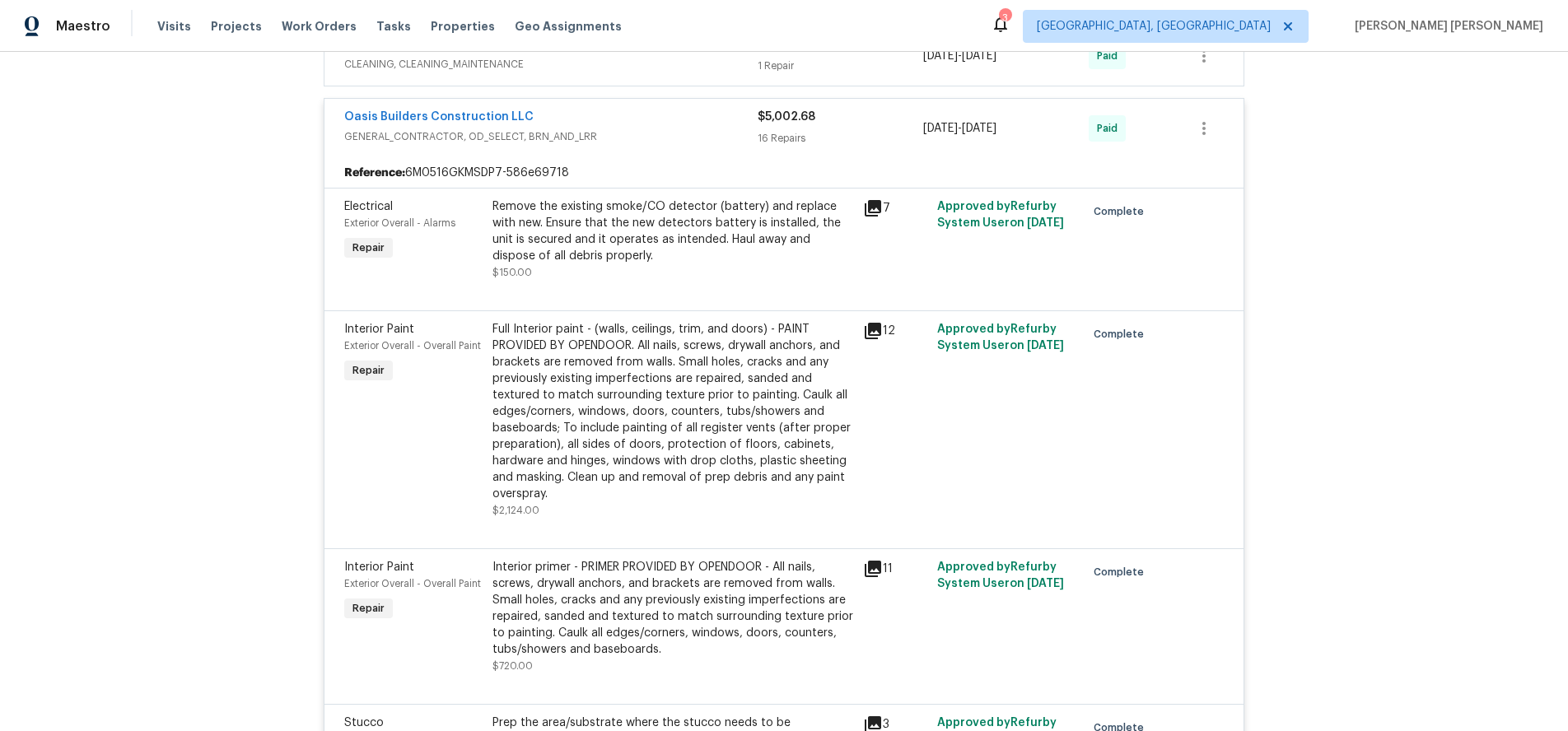
click at [877, 334] on icon at bounding box center [873, 331] width 20 height 20
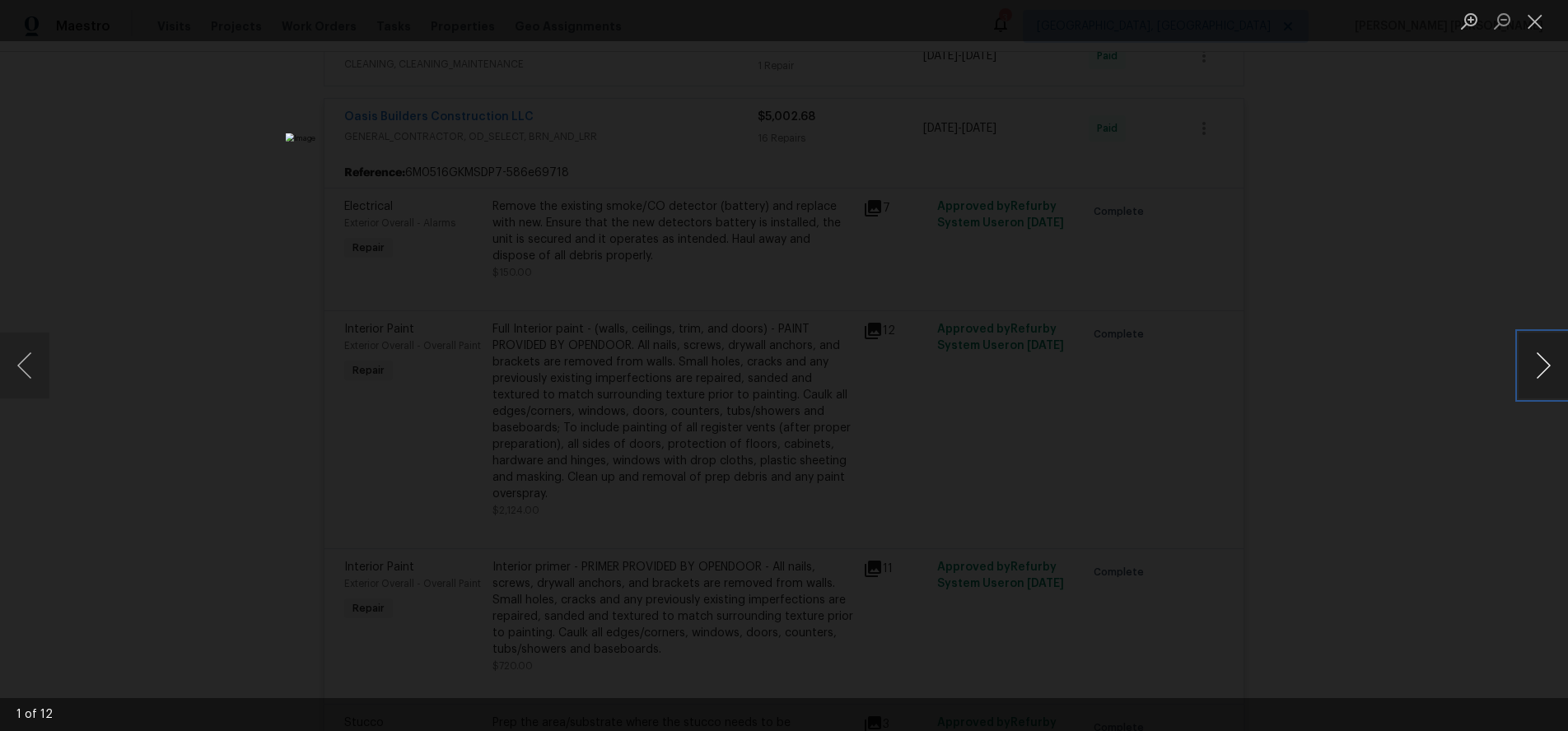
click at [1532, 372] on button "Next image" at bounding box center [1543, 366] width 50 height 66
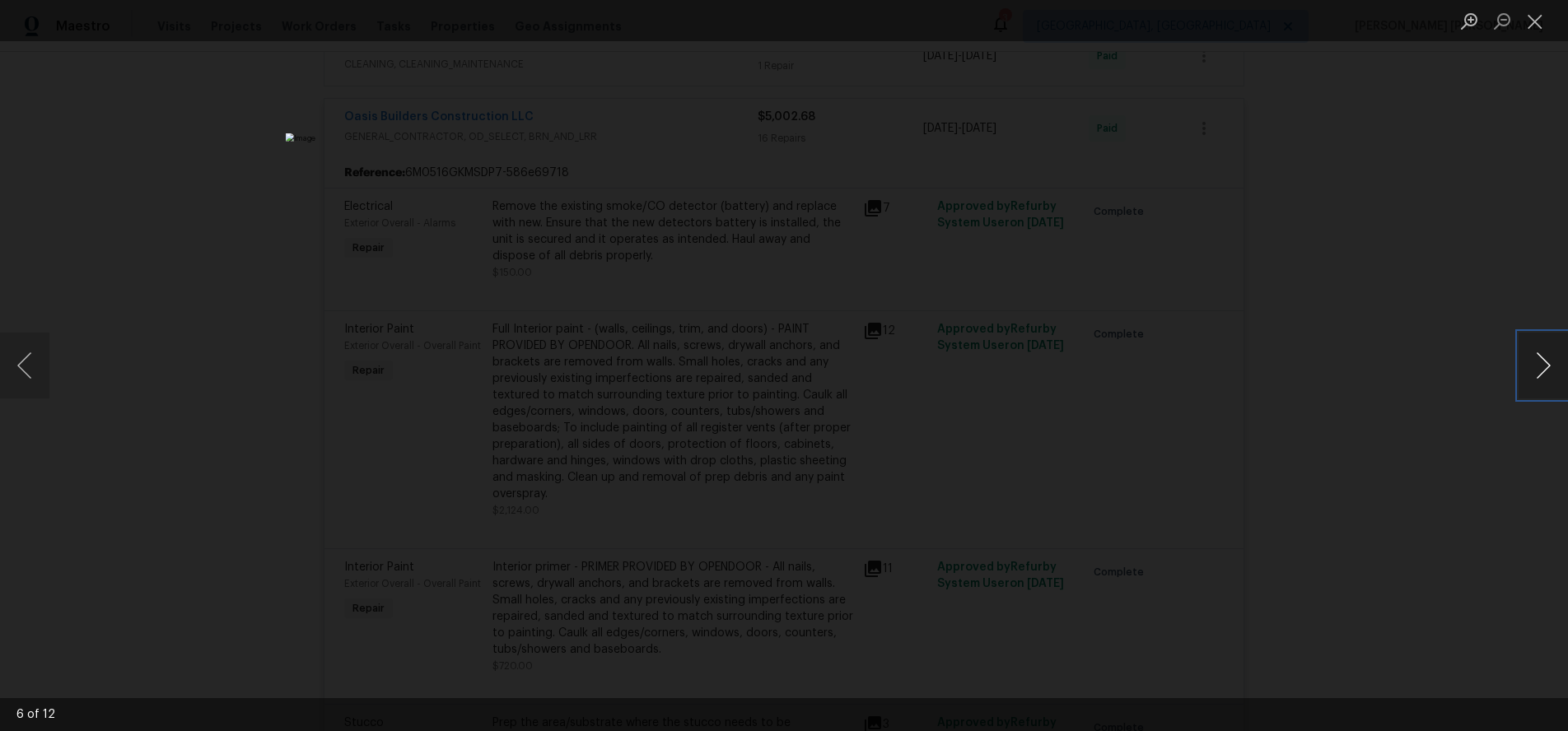
click at [1532, 372] on button "Next image" at bounding box center [1543, 366] width 50 height 66
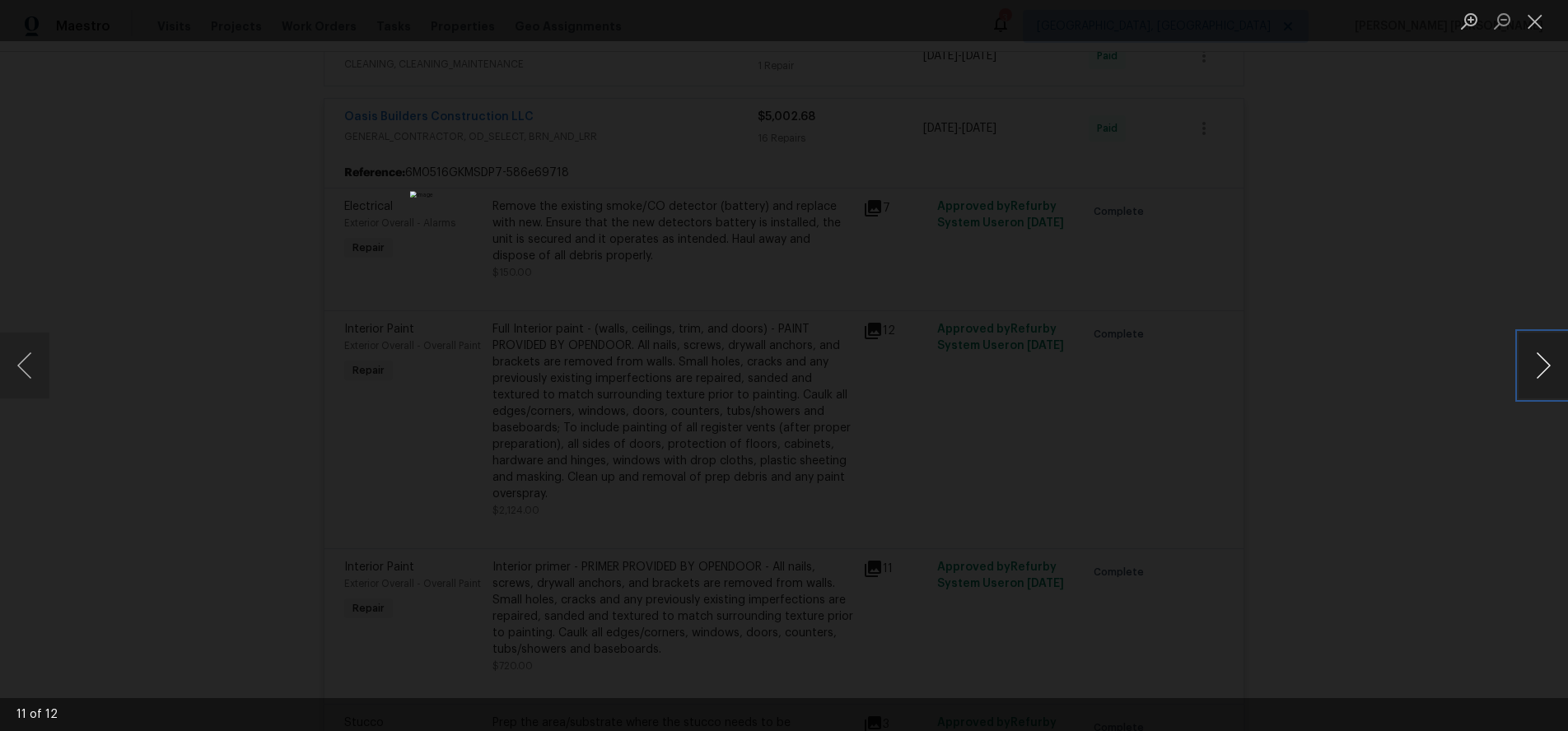
click at [1532, 372] on button "Next image" at bounding box center [1543, 366] width 50 height 66
click at [1463, 468] on div "Lightbox" at bounding box center [784, 366] width 1568 height 731
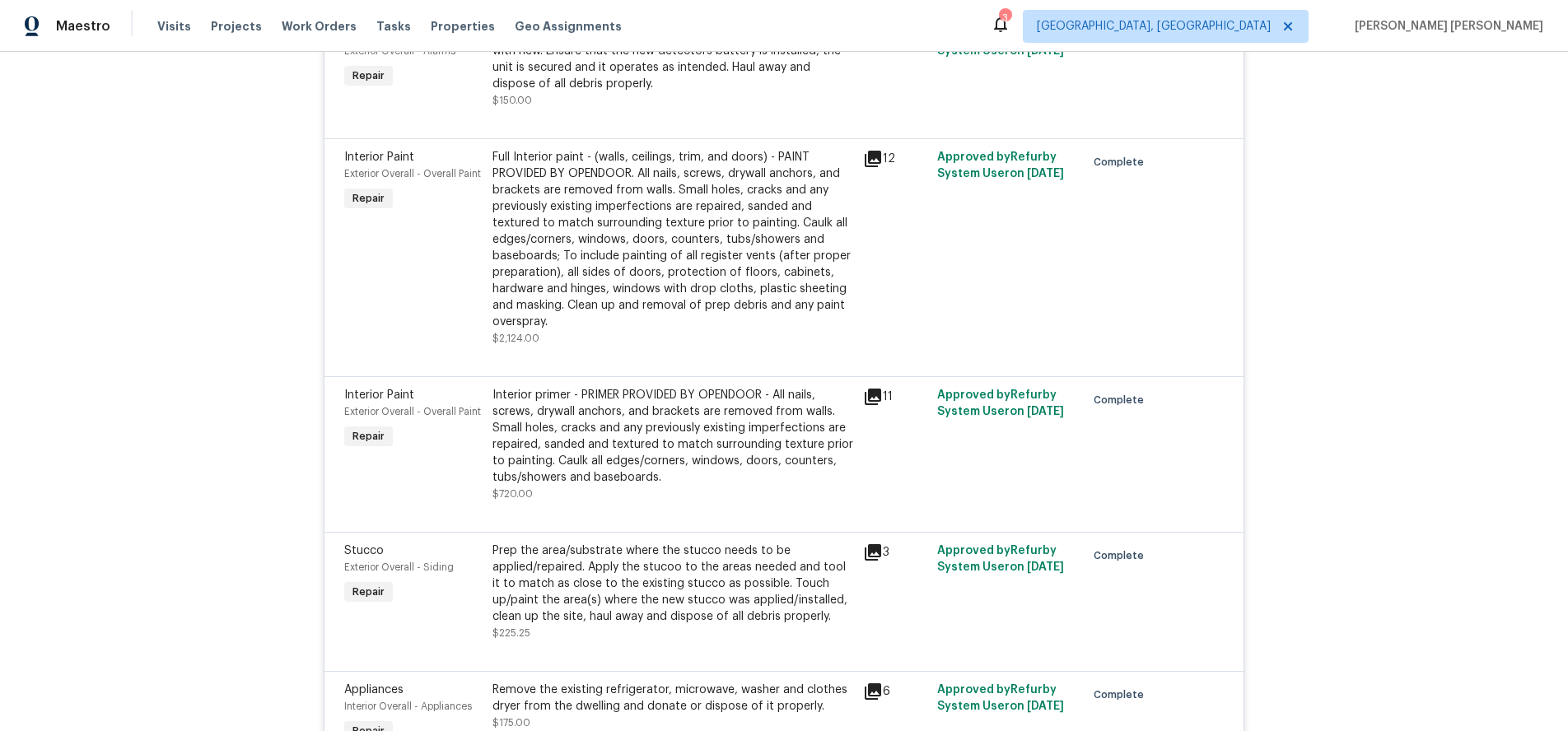
scroll to position [666, 0]
click at [872, 396] on icon at bounding box center [873, 395] width 20 height 20
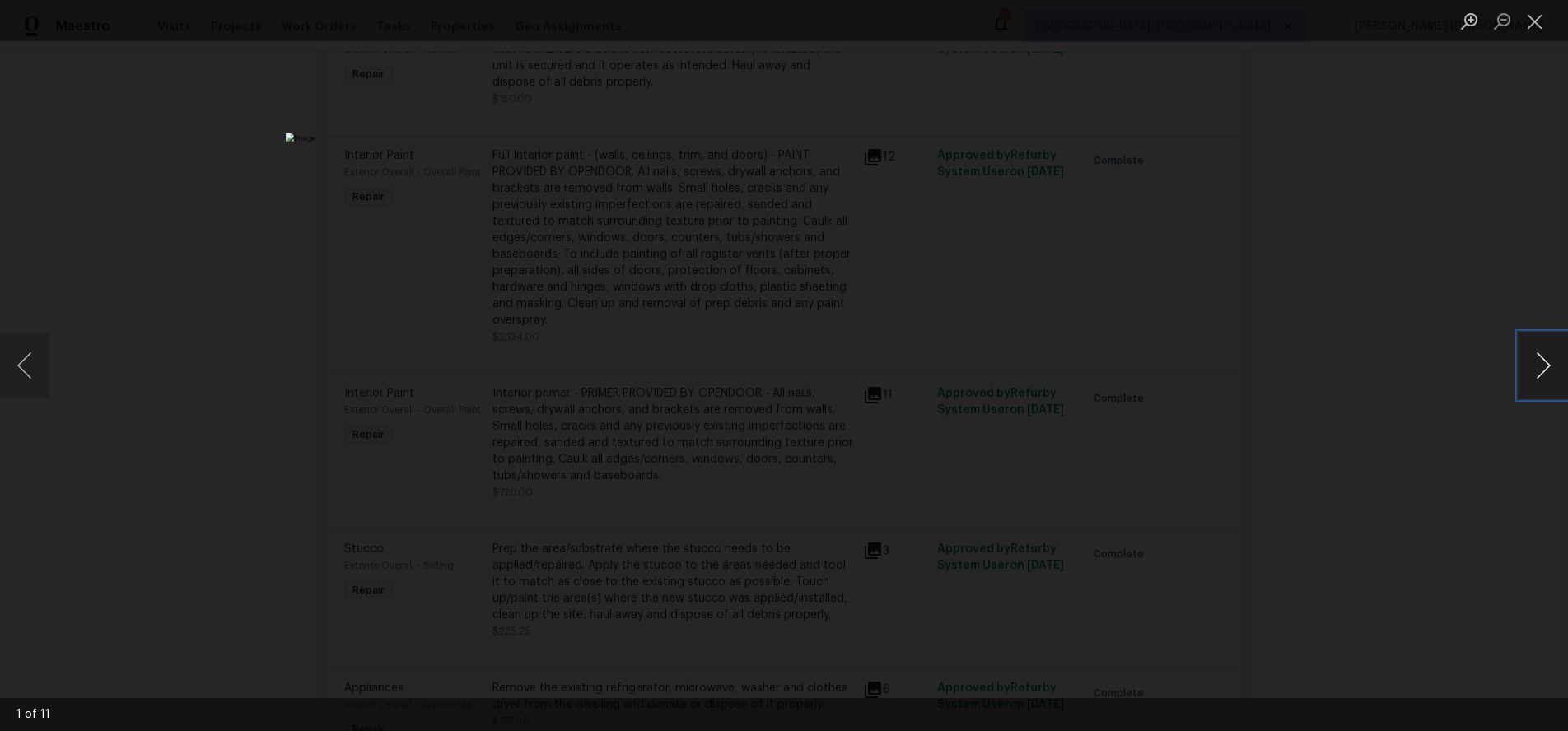
click at [1537, 379] on button "Next image" at bounding box center [1543, 366] width 50 height 66
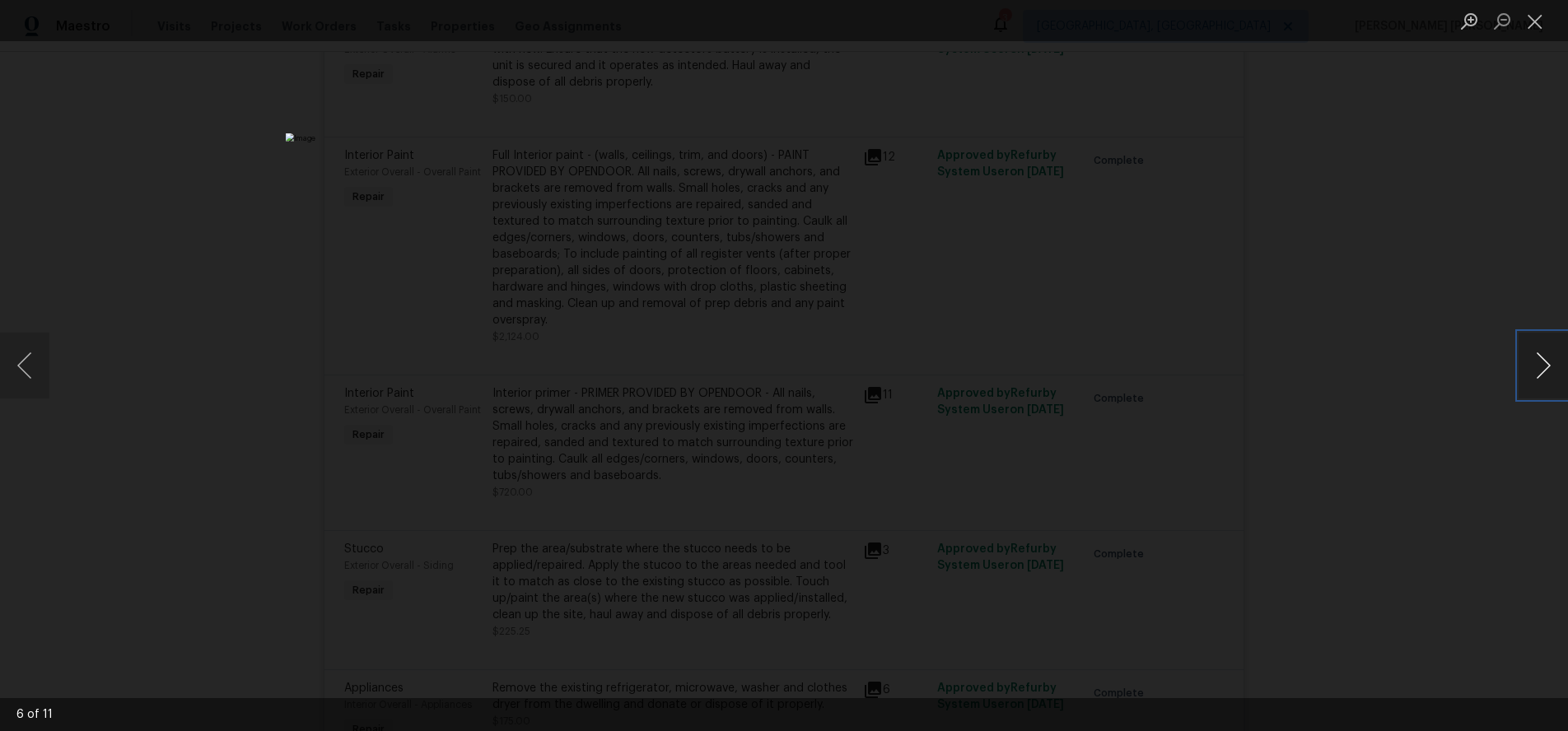
click at [1537, 379] on button "Next image" at bounding box center [1543, 366] width 50 height 66
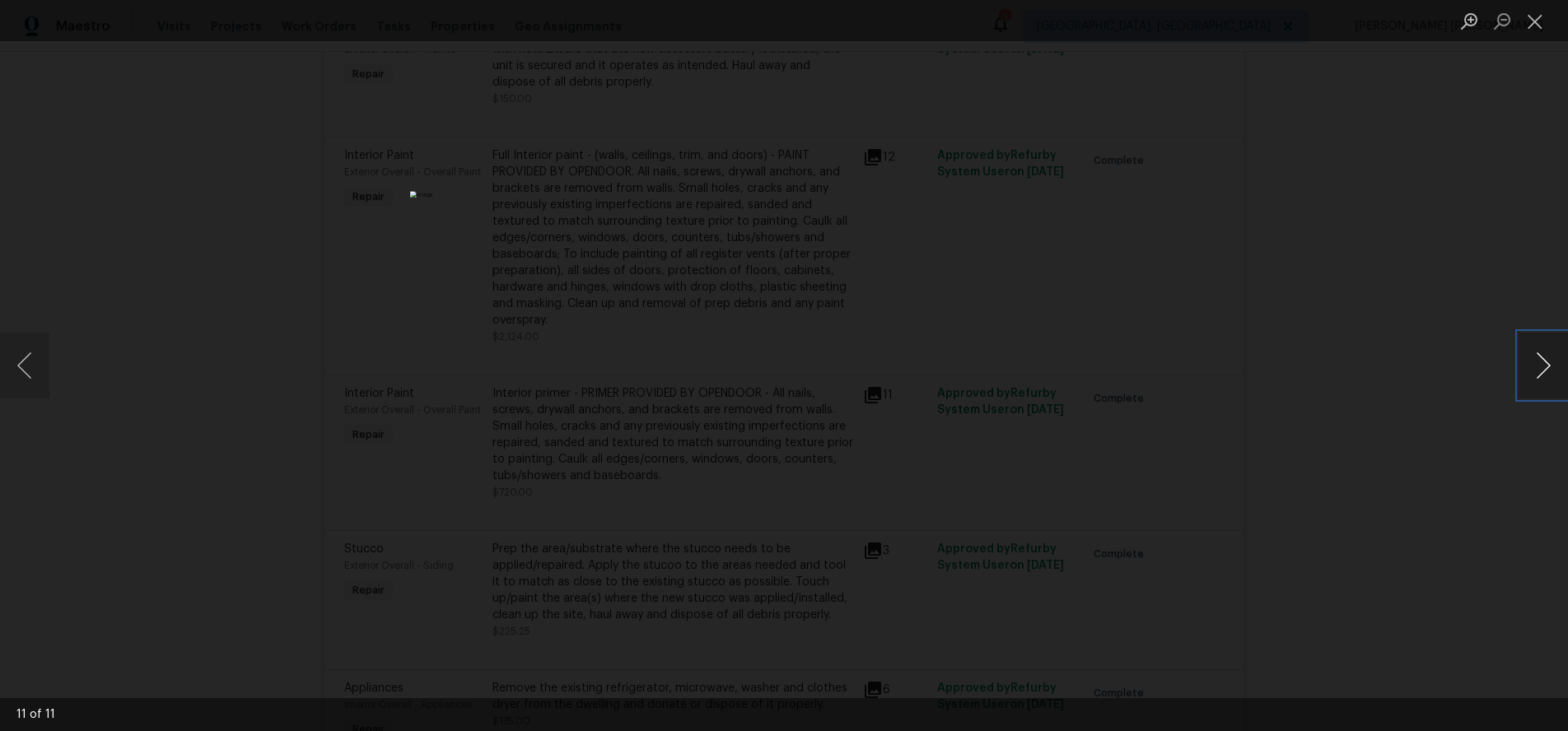
click at [1537, 379] on button "Next image" at bounding box center [1543, 366] width 50 height 66
drag, startPoint x: 1461, startPoint y: 459, endPoint x: 1387, endPoint y: 455, distance: 74.1
click at [1455, 458] on div "Lightbox" at bounding box center [784, 366] width 1568 height 731
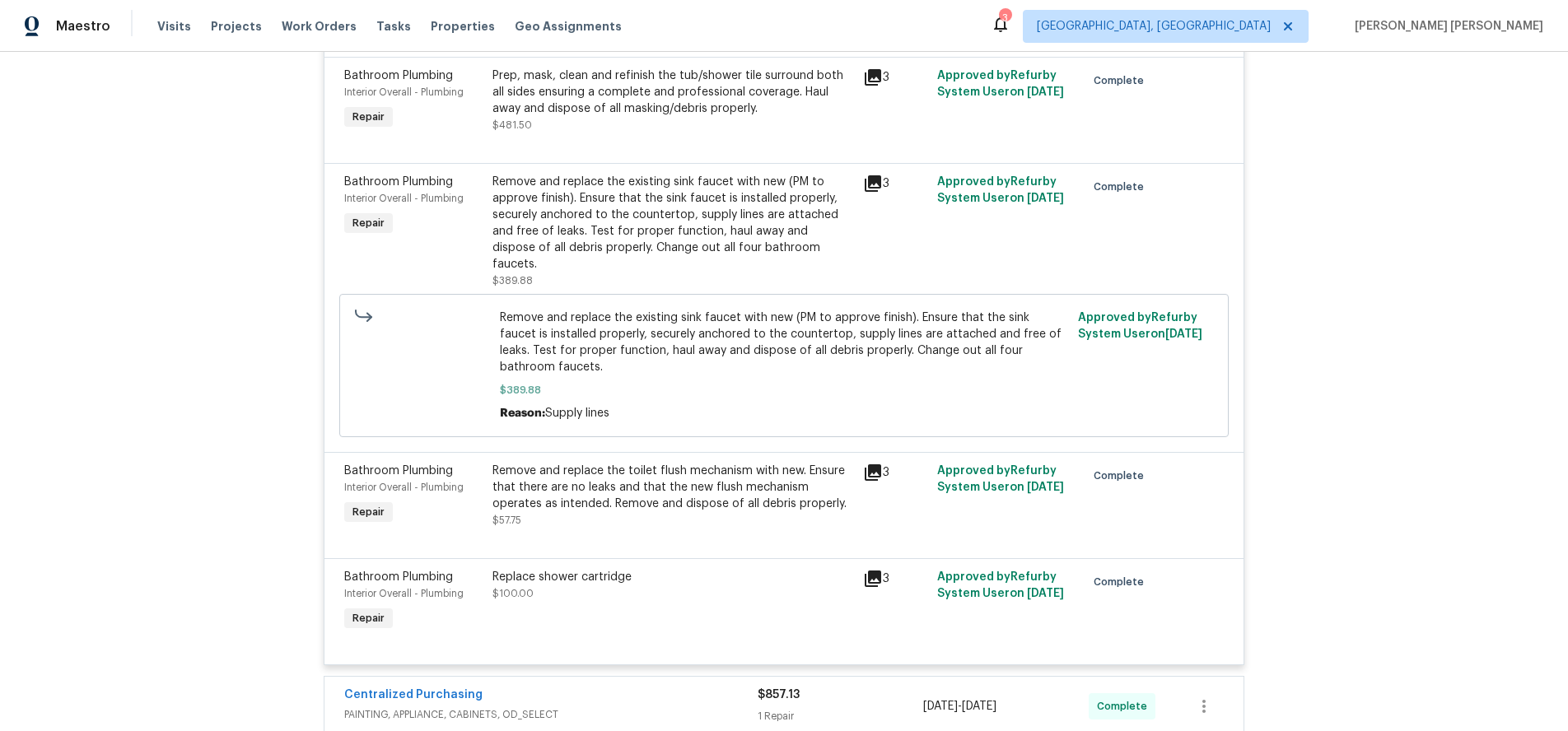
scroll to position [2468, 0]
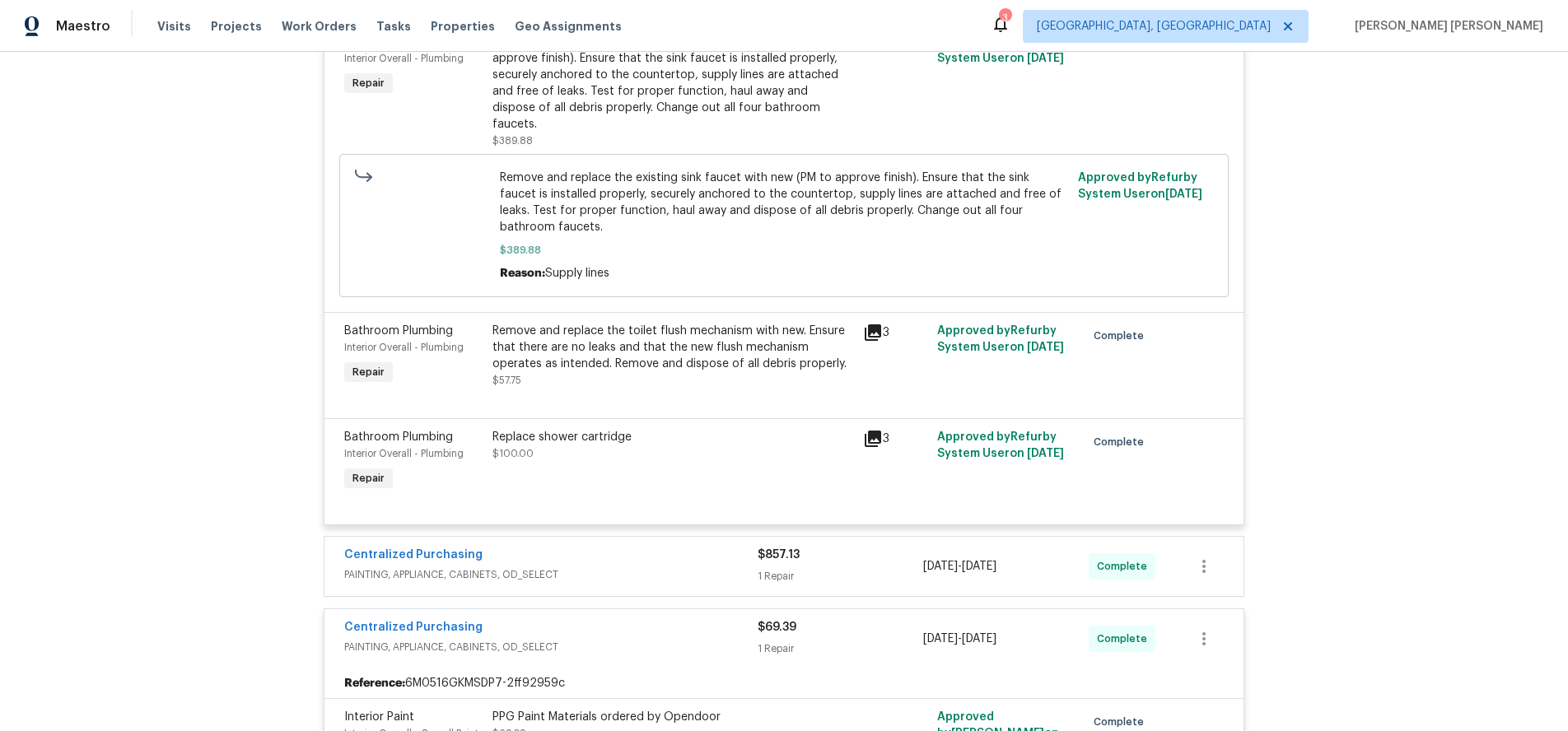
click at [710, 567] on span "PAINTING, APPLIANCE, CABINETS, OD_SELECT" at bounding box center [551, 575] width 413 height 17
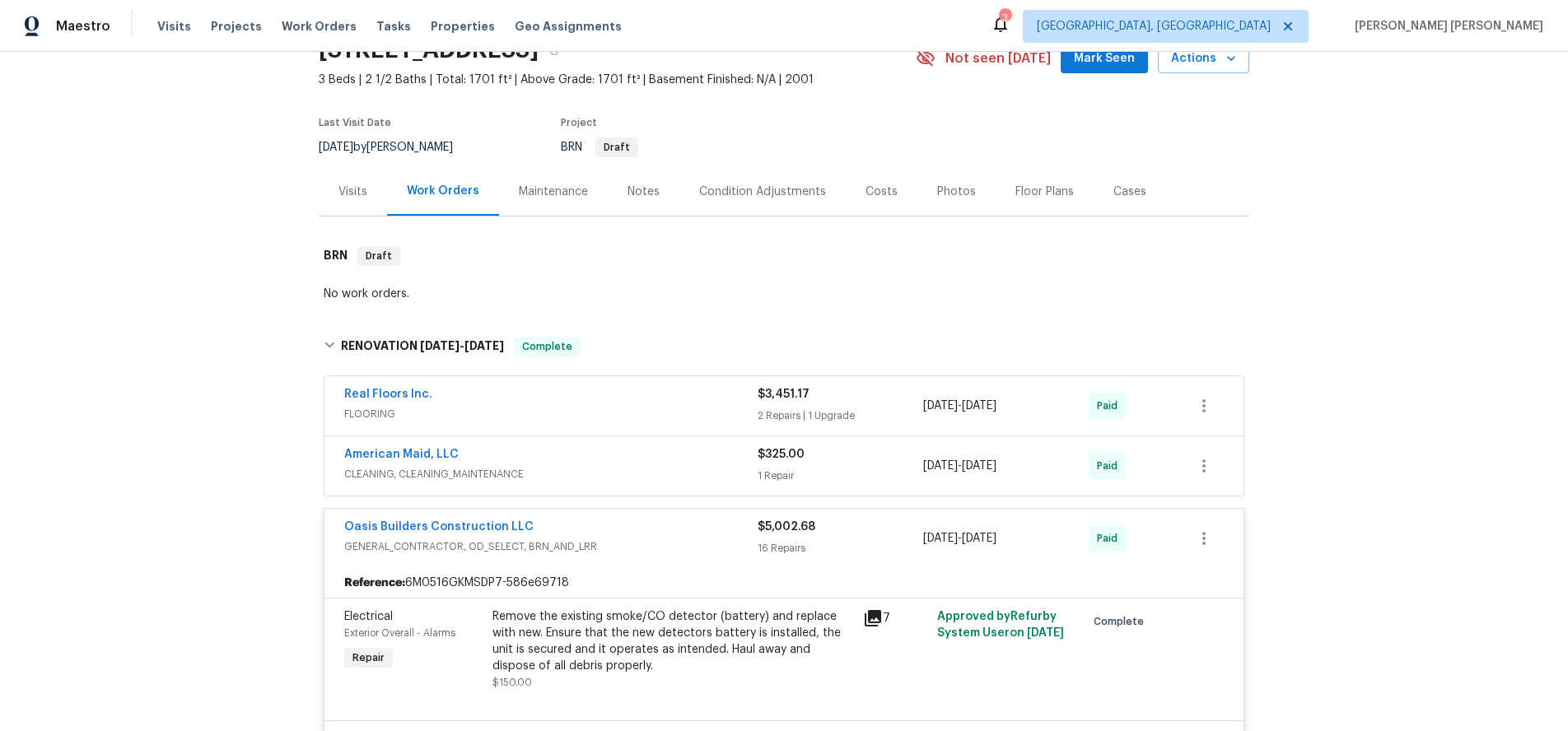
scroll to position [0, 0]
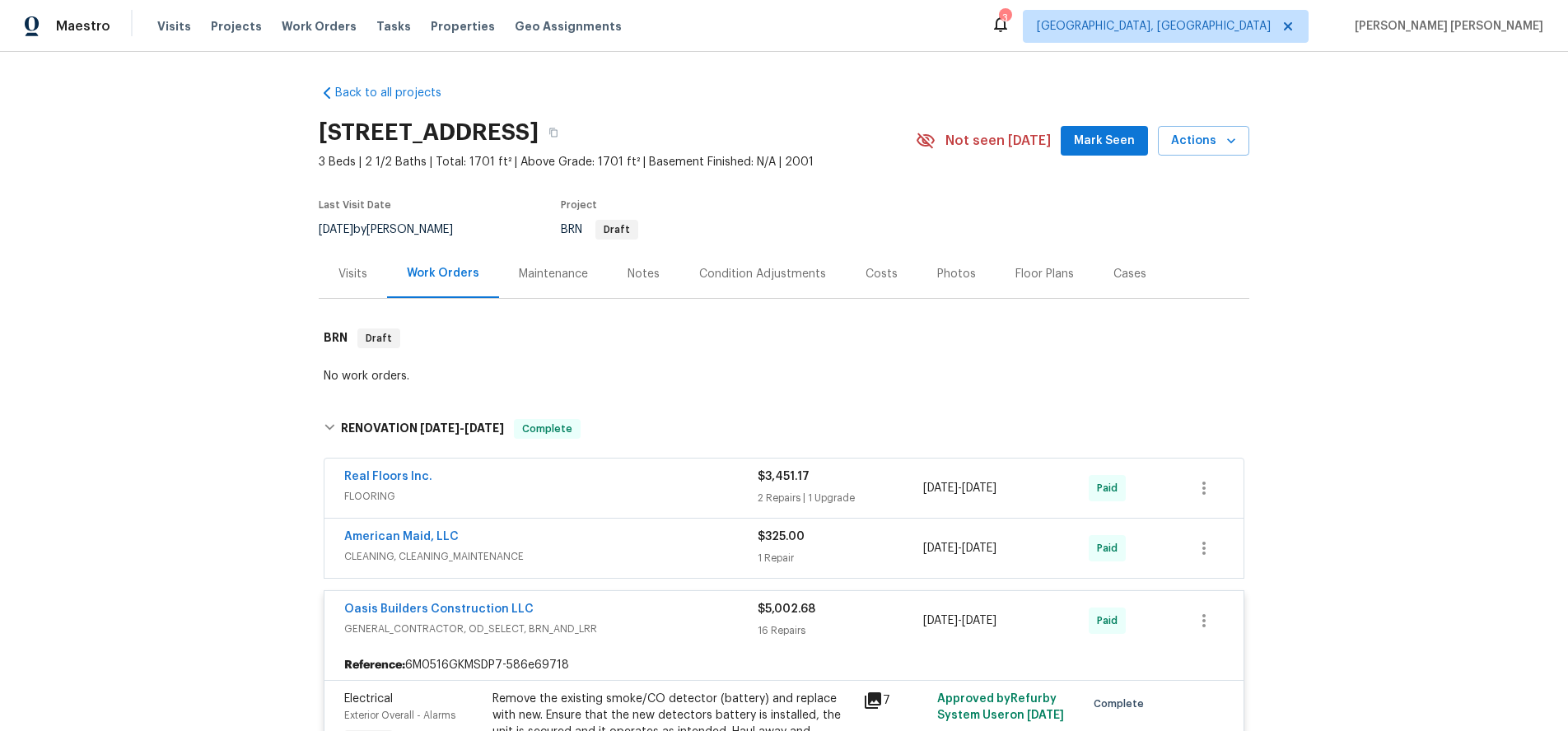
drag, startPoint x: 316, startPoint y: 129, endPoint x: 630, endPoint y: 132, distance: 314.0
click at [630, 132] on div "Back to all projects 3216 Mountainside Pkwy NE, Albuquerque, NM 87111 3 Beds | …" at bounding box center [784, 391] width 1568 height 679
copy h2 "3216 Mountainside Pkwy NE"
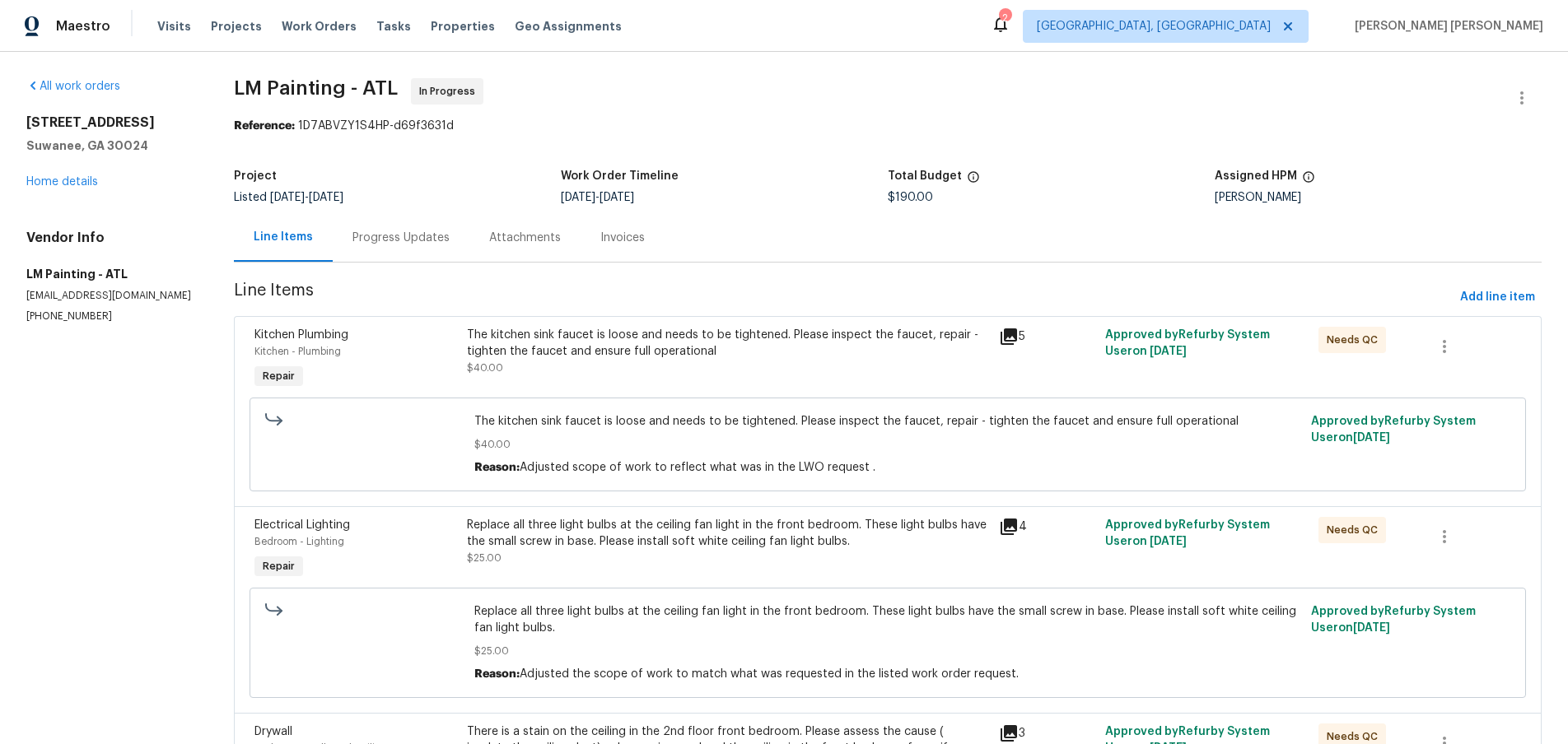
click at [437, 244] on div "Progress Updates" at bounding box center [401, 238] width 98 height 17
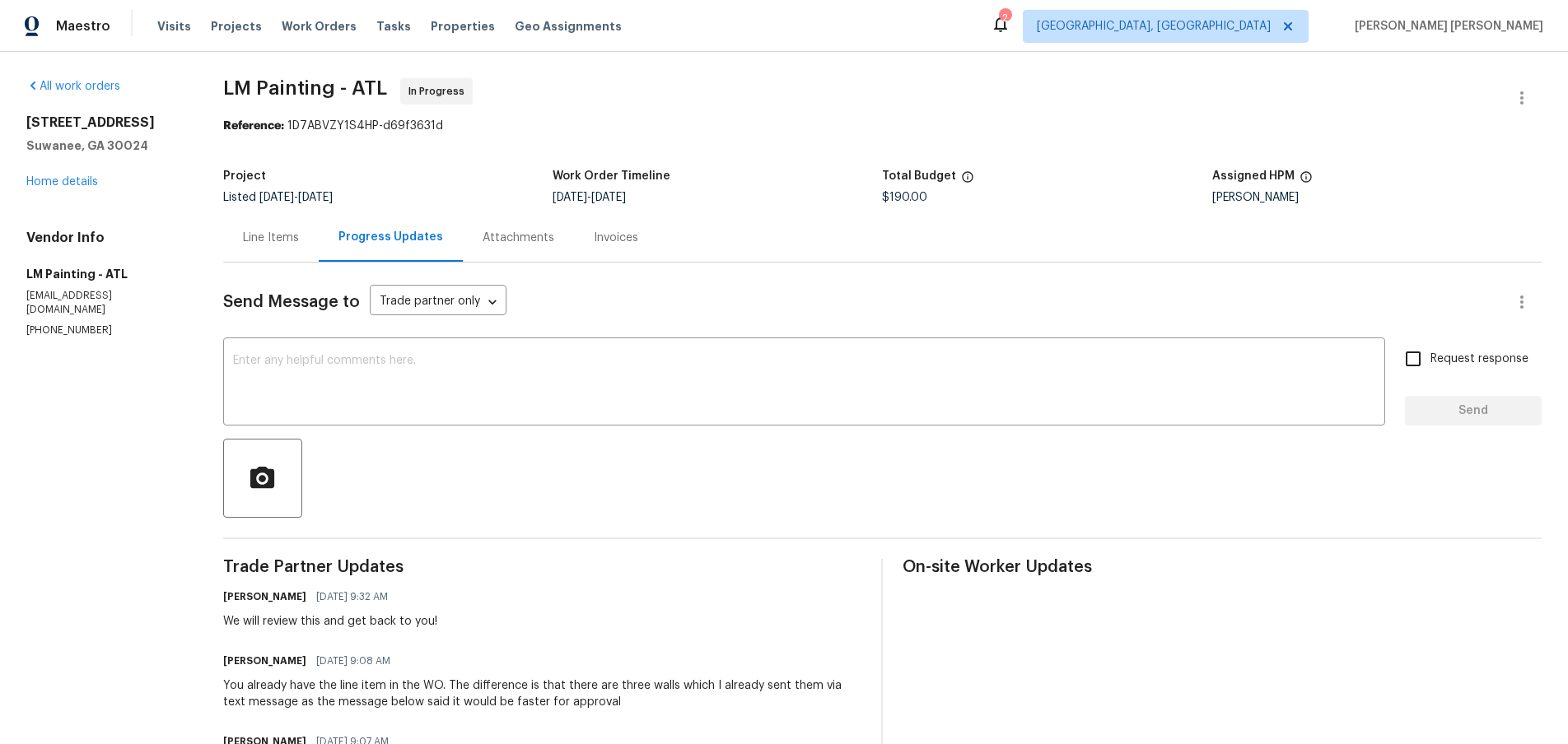
click at [299, 241] on div "Line Items" at bounding box center [271, 238] width 56 height 17
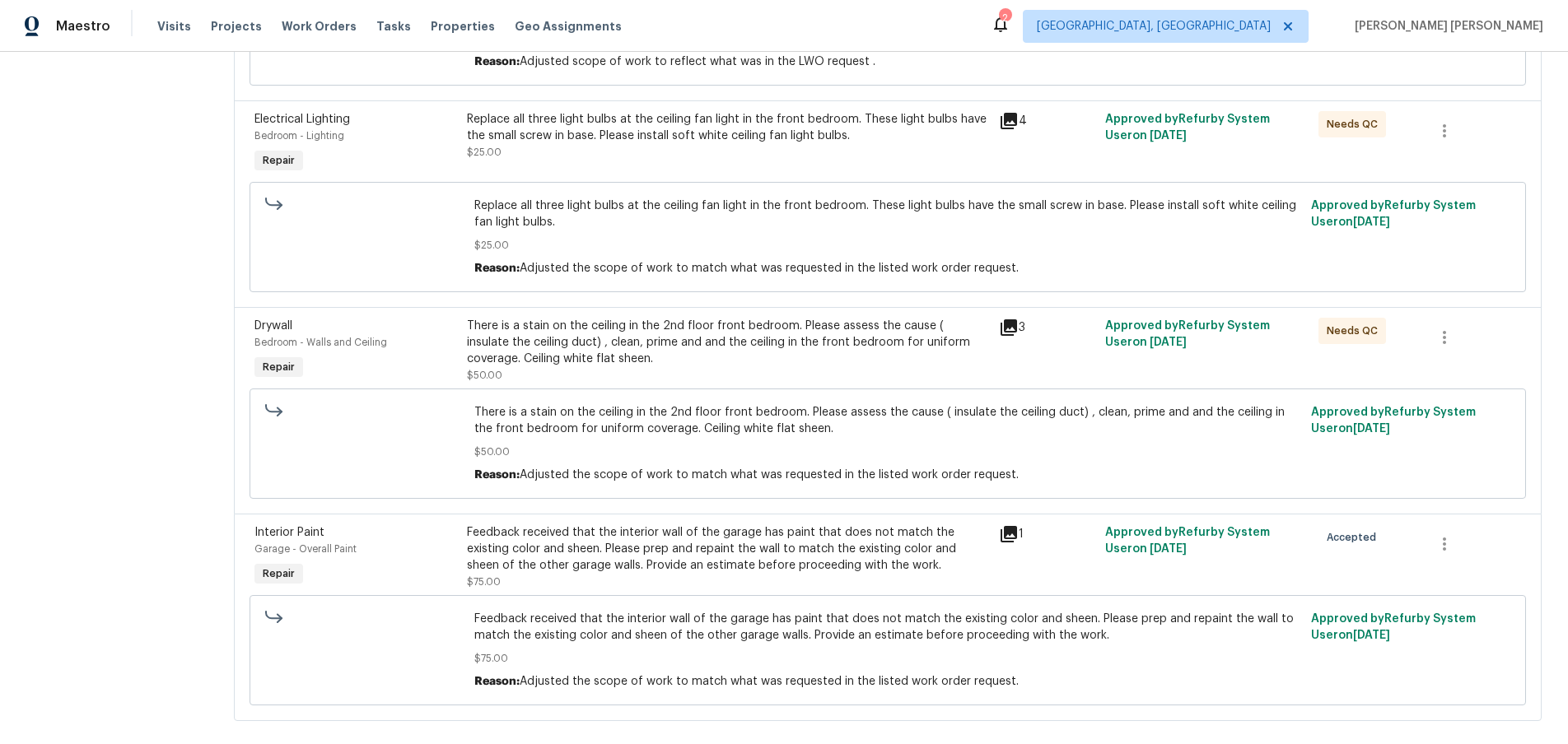
scroll to position [433, 0]
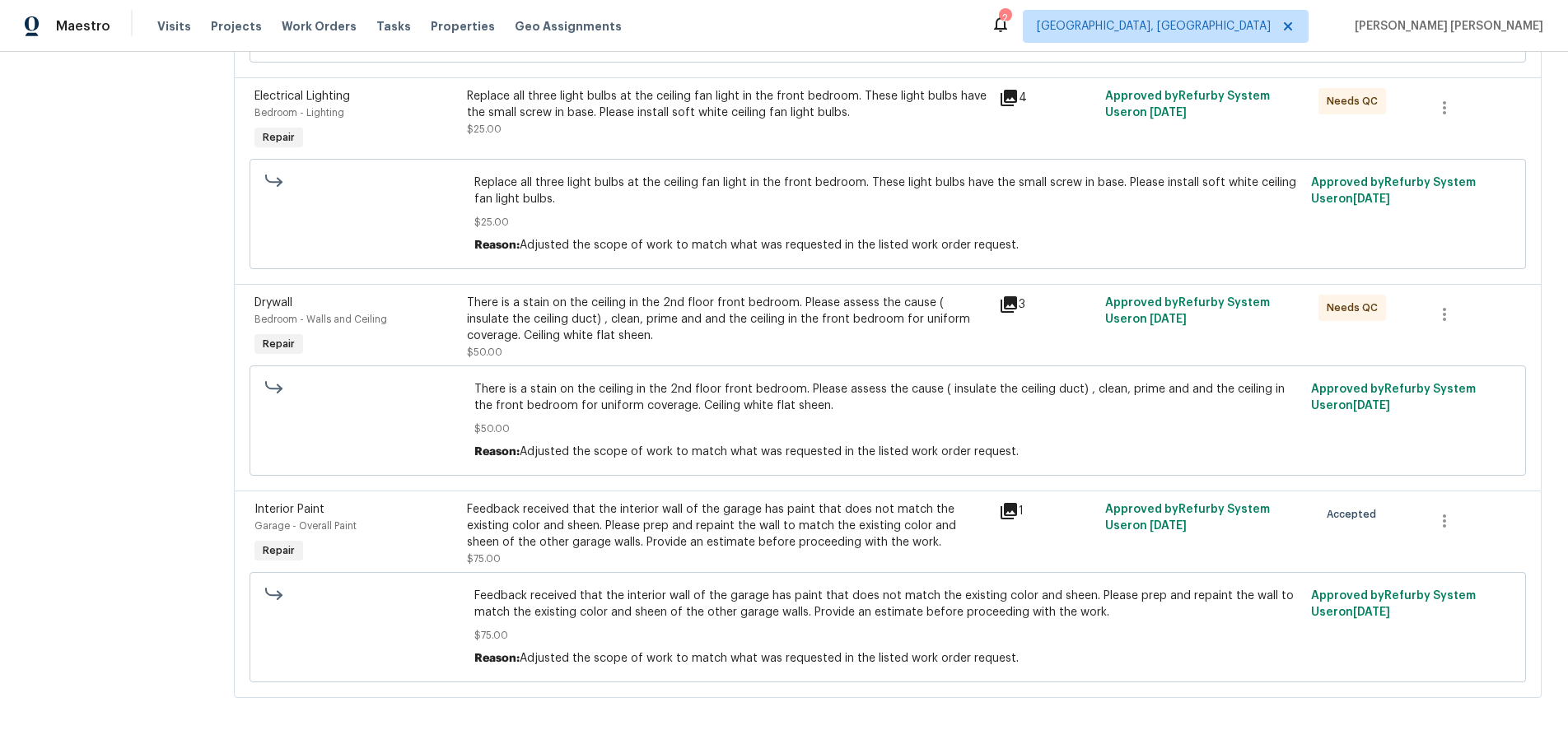
click at [1007, 510] on icon at bounding box center [1009, 511] width 20 height 20
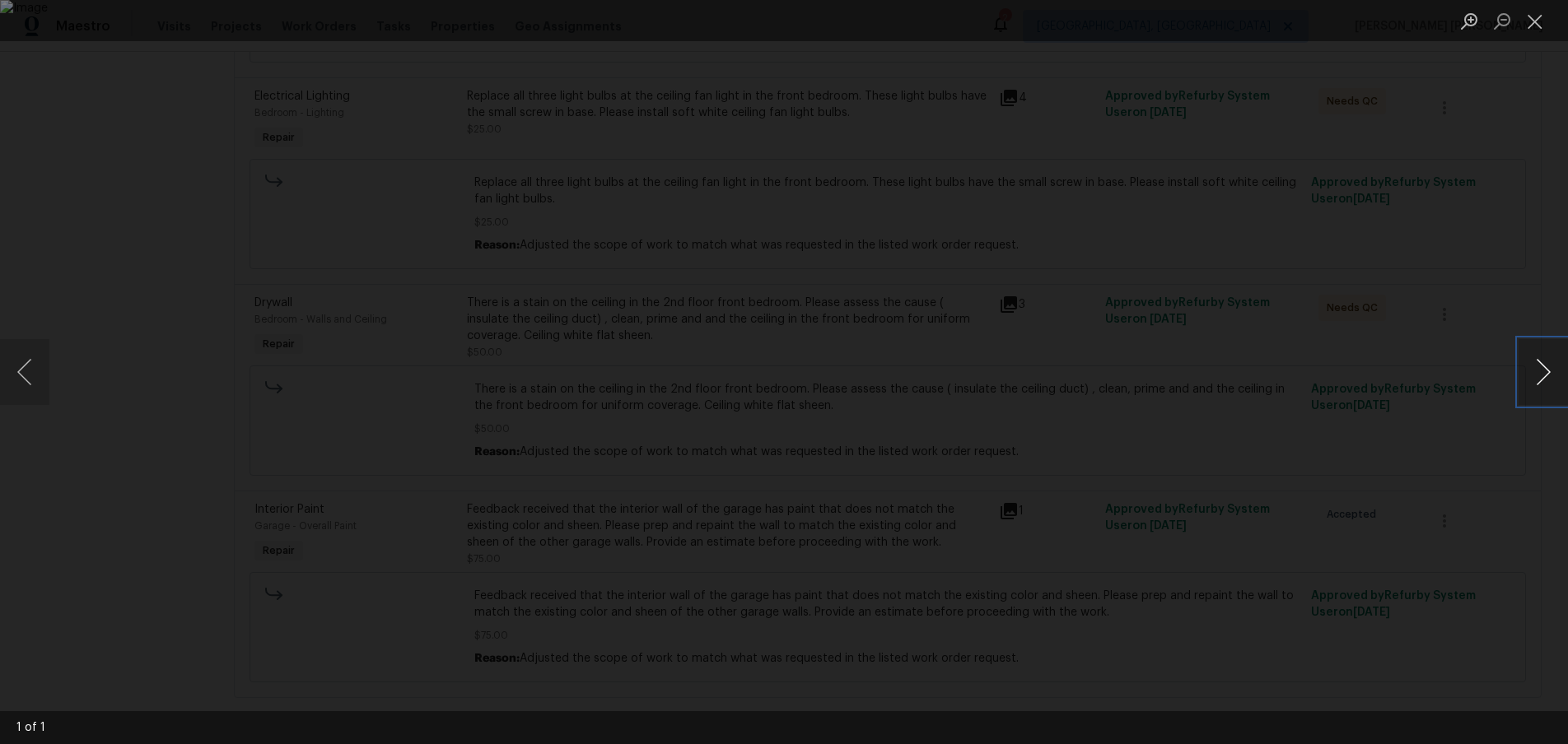
click at [1528, 383] on button "Next image" at bounding box center [1543, 372] width 50 height 66
click at [1328, 472] on div "Lightbox" at bounding box center [784, 372] width 1568 height 744
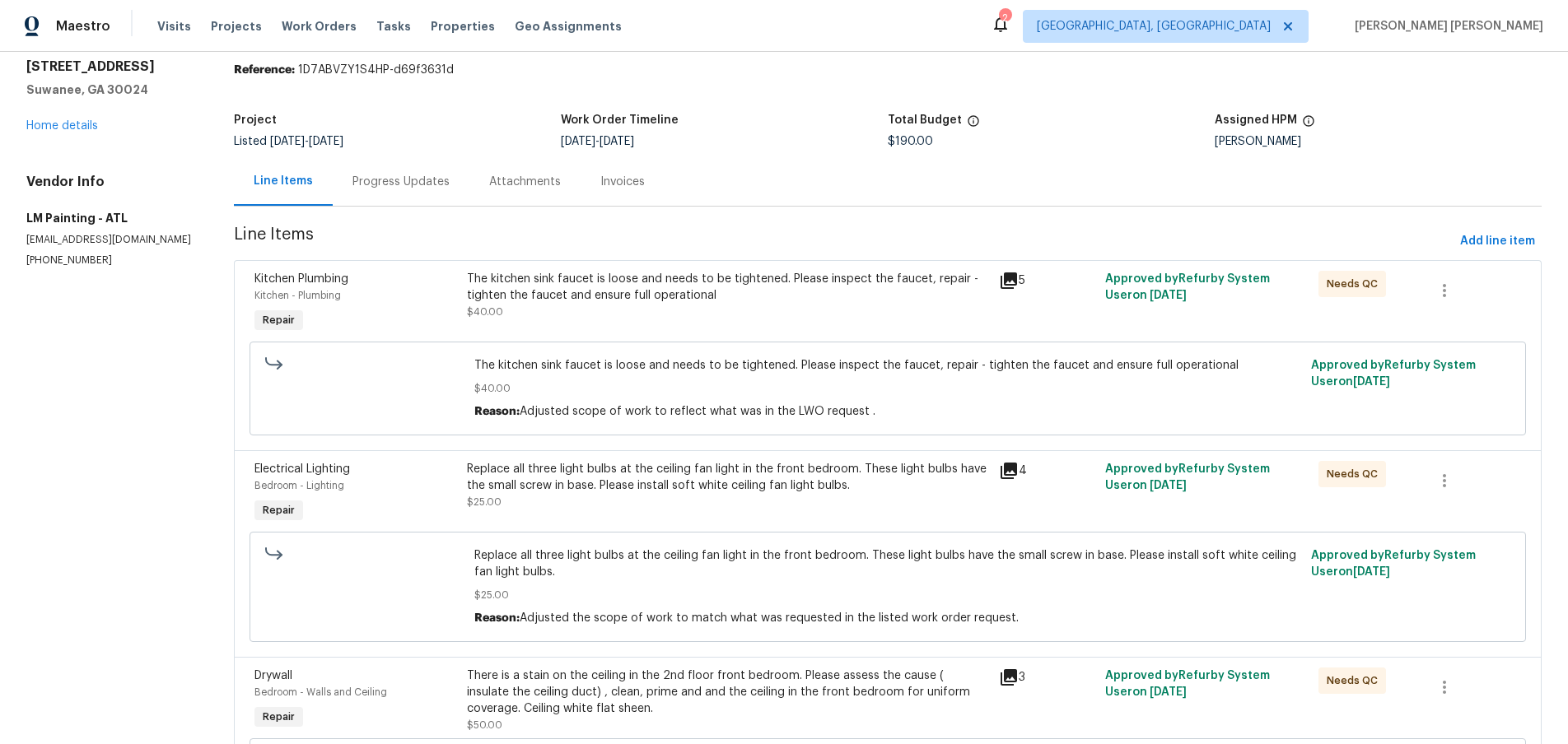
scroll to position [0, 0]
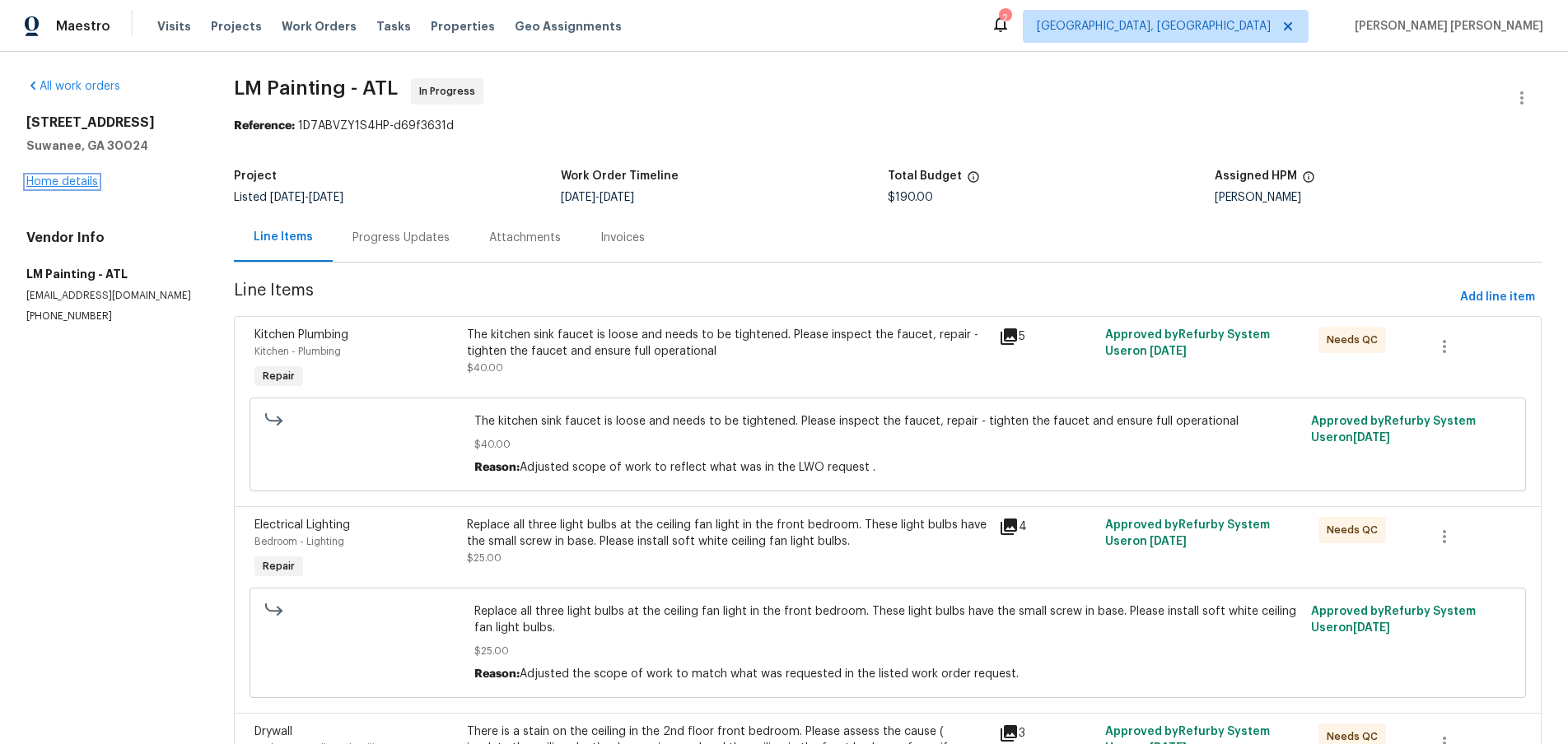
click at [53, 183] on link "Home details" at bounding box center [62, 182] width 72 height 12
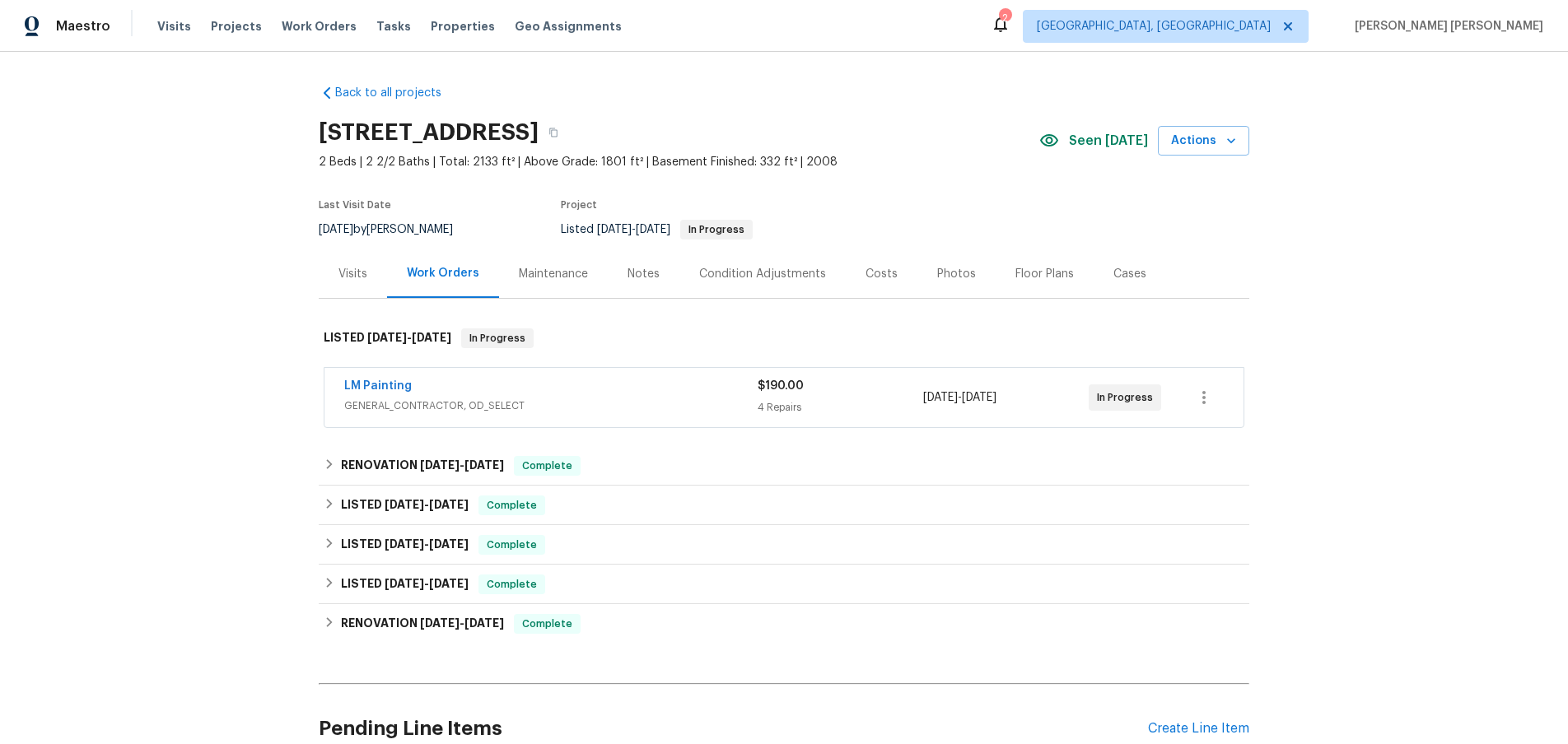
click at [1114, 275] on div "Cases" at bounding box center [1130, 274] width 33 height 17
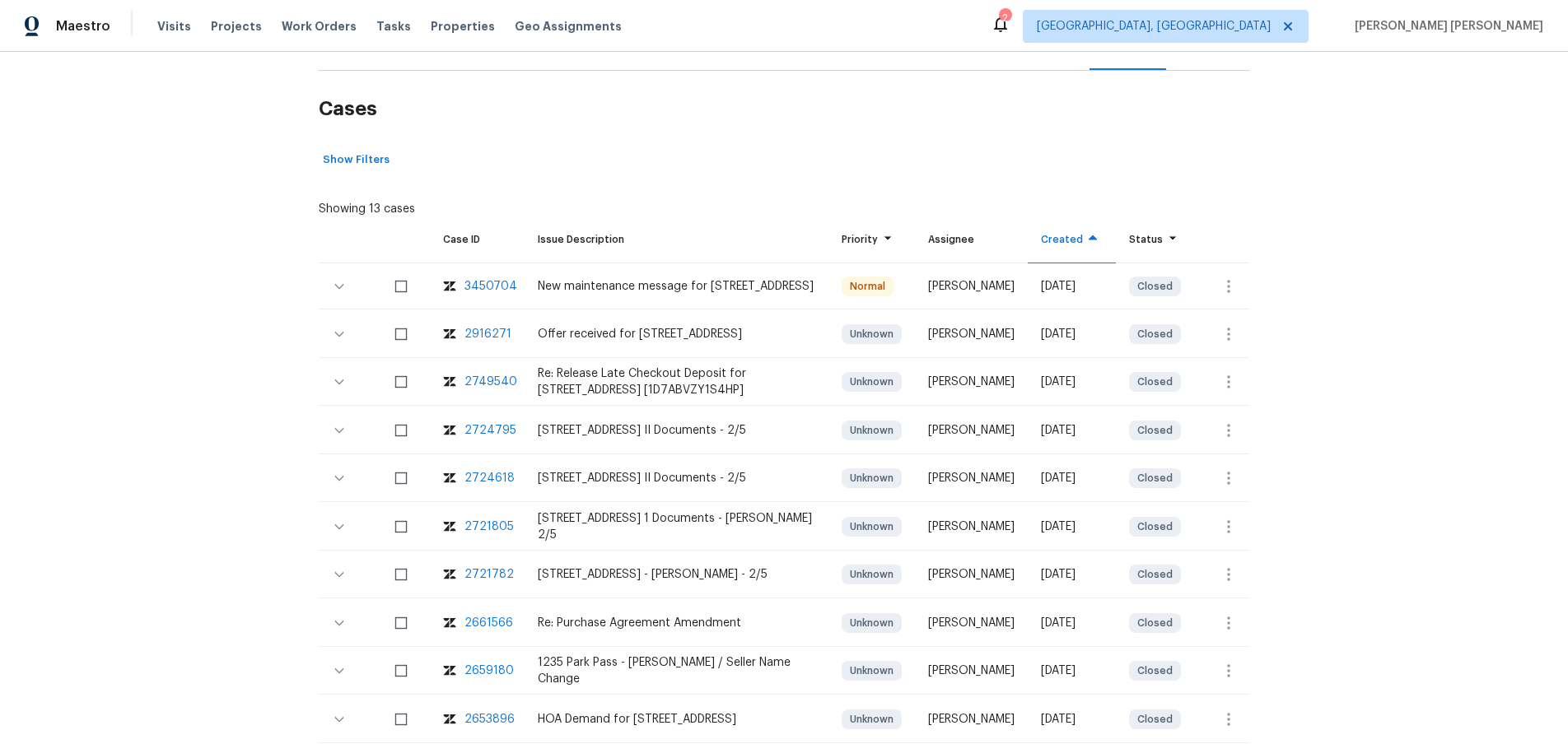
scroll to position [236, 0]
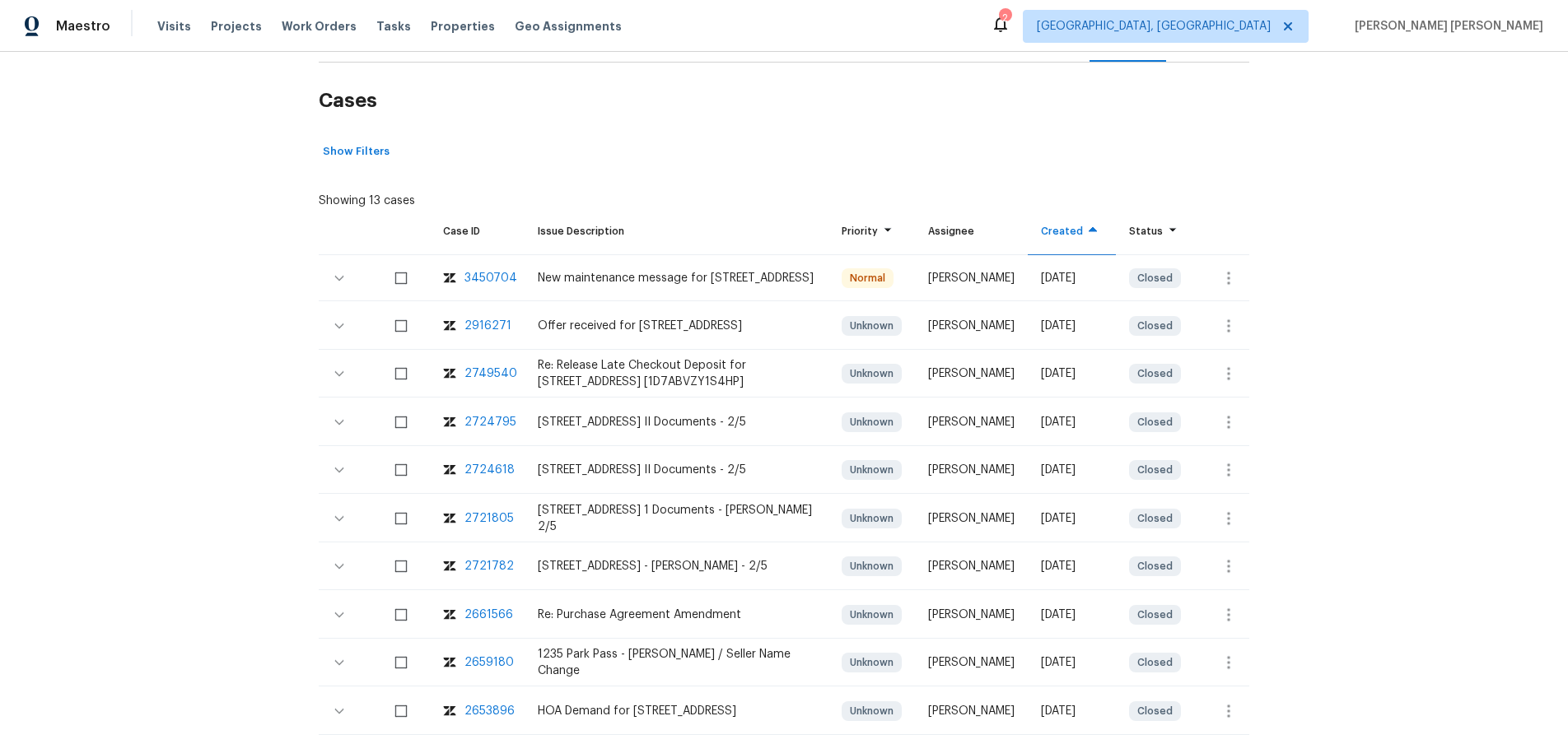
drag, startPoint x: 518, startPoint y: 274, endPoint x: 502, endPoint y: 275, distance: 16.0
click at [507, 274] on td "3450704" at bounding box center [477, 278] width 95 height 46
click at [500, 275] on div "3450704" at bounding box center [490, 278] width 53 height 17
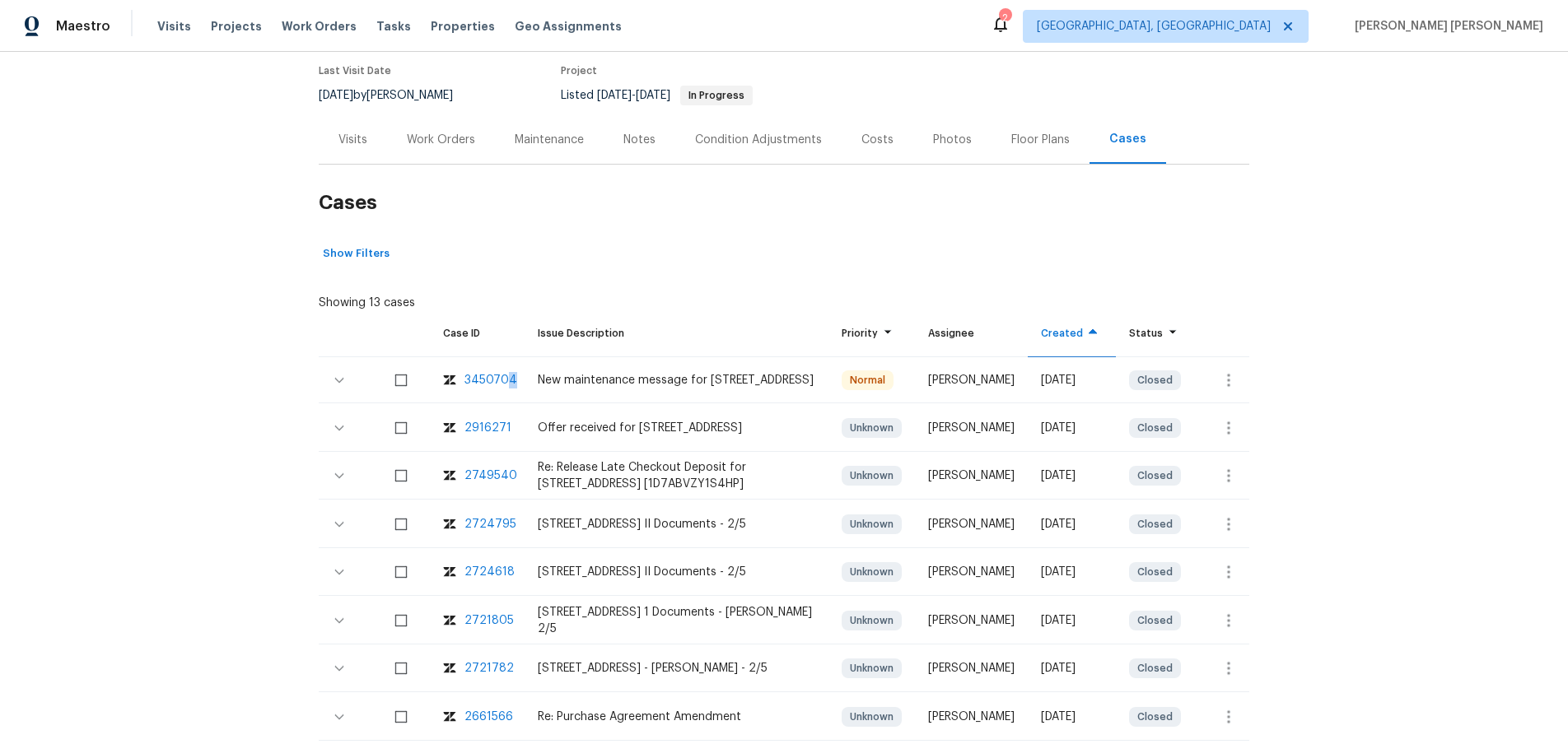
scroll to position [0, 0]
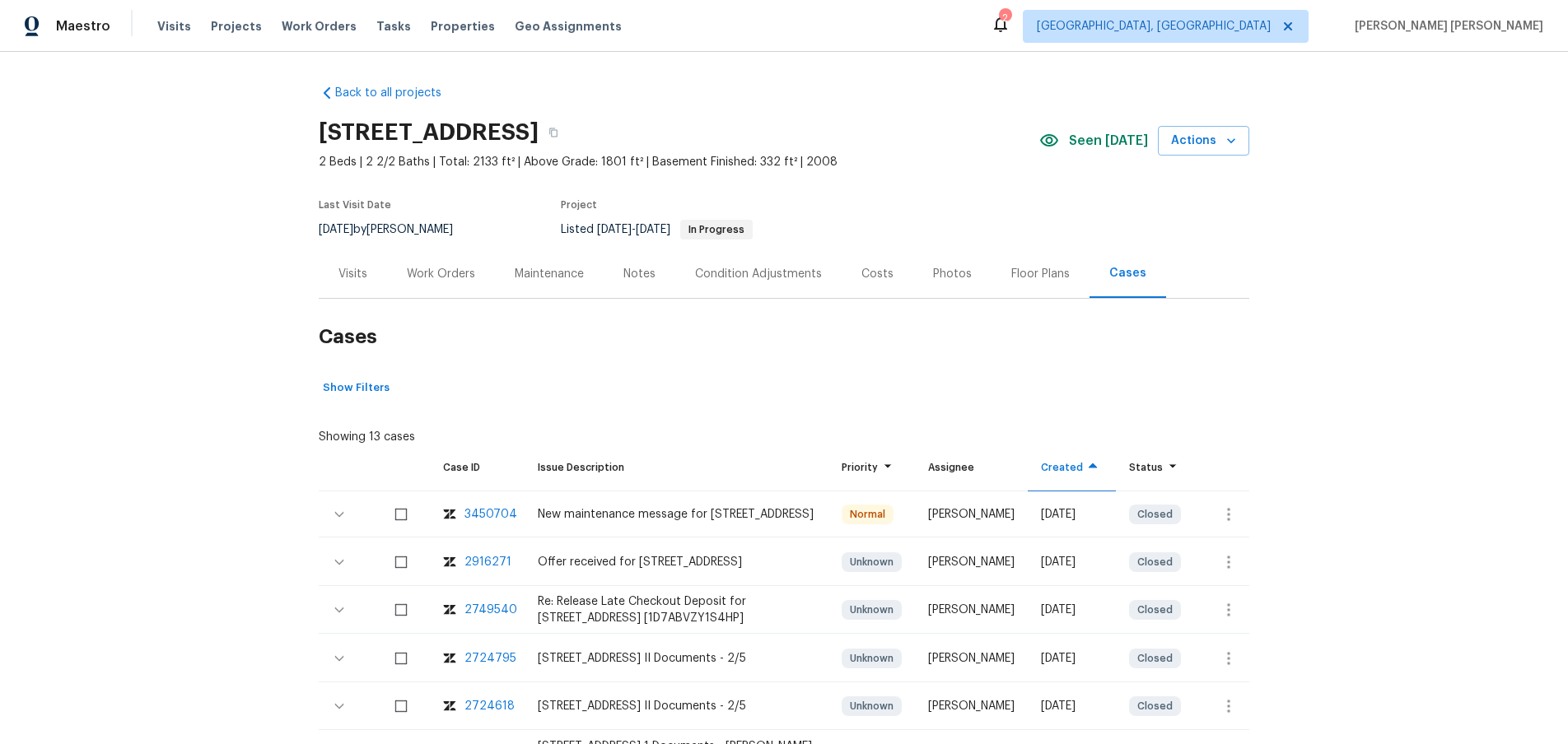
click at [445, 268] on div "Work Orders" at bounding box center [440, 274] width 69 height 17
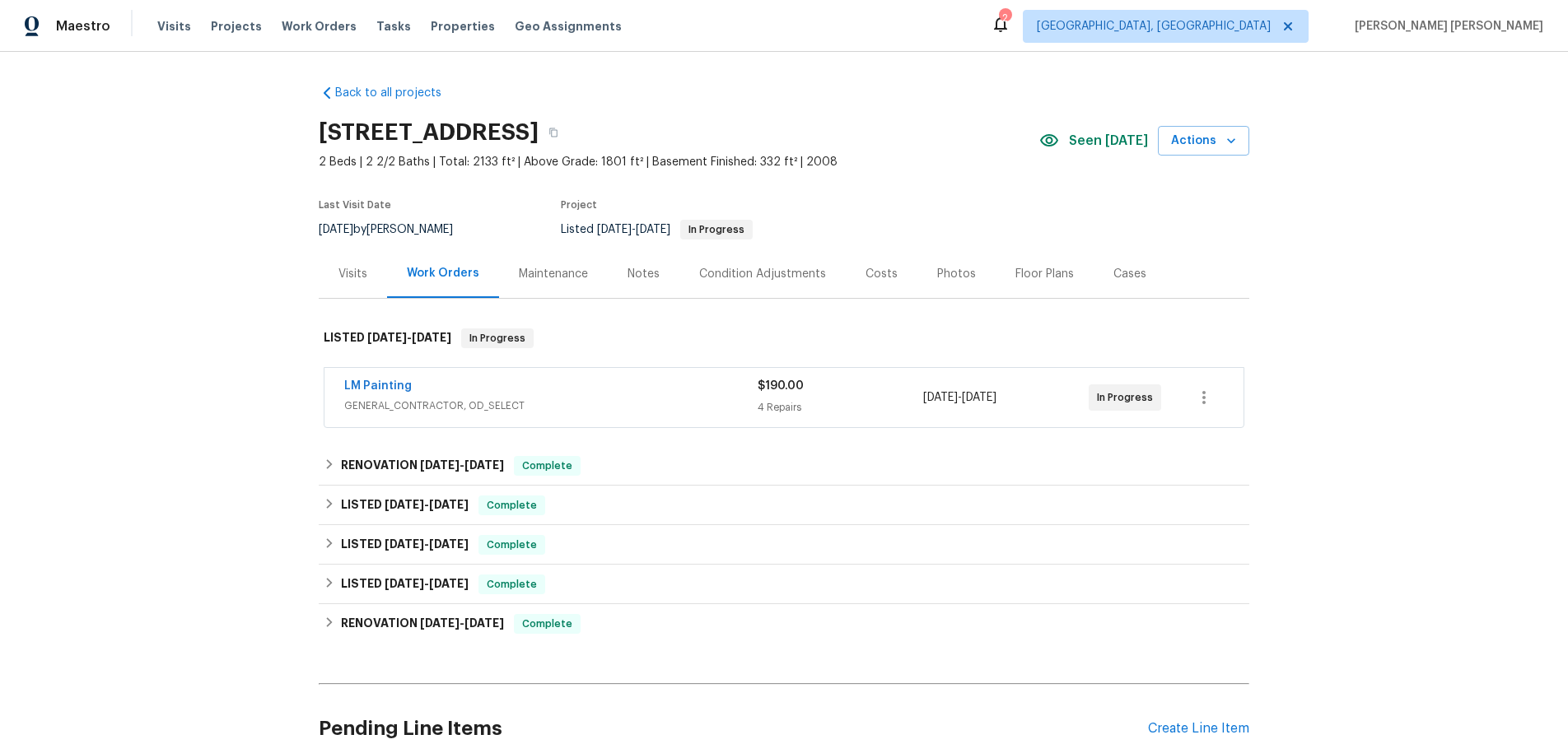
click at [511, 397] on span "GENERAL_CONTRACTOR, OD_SELECT" at bounding box center [551, 405] width 413 height 17
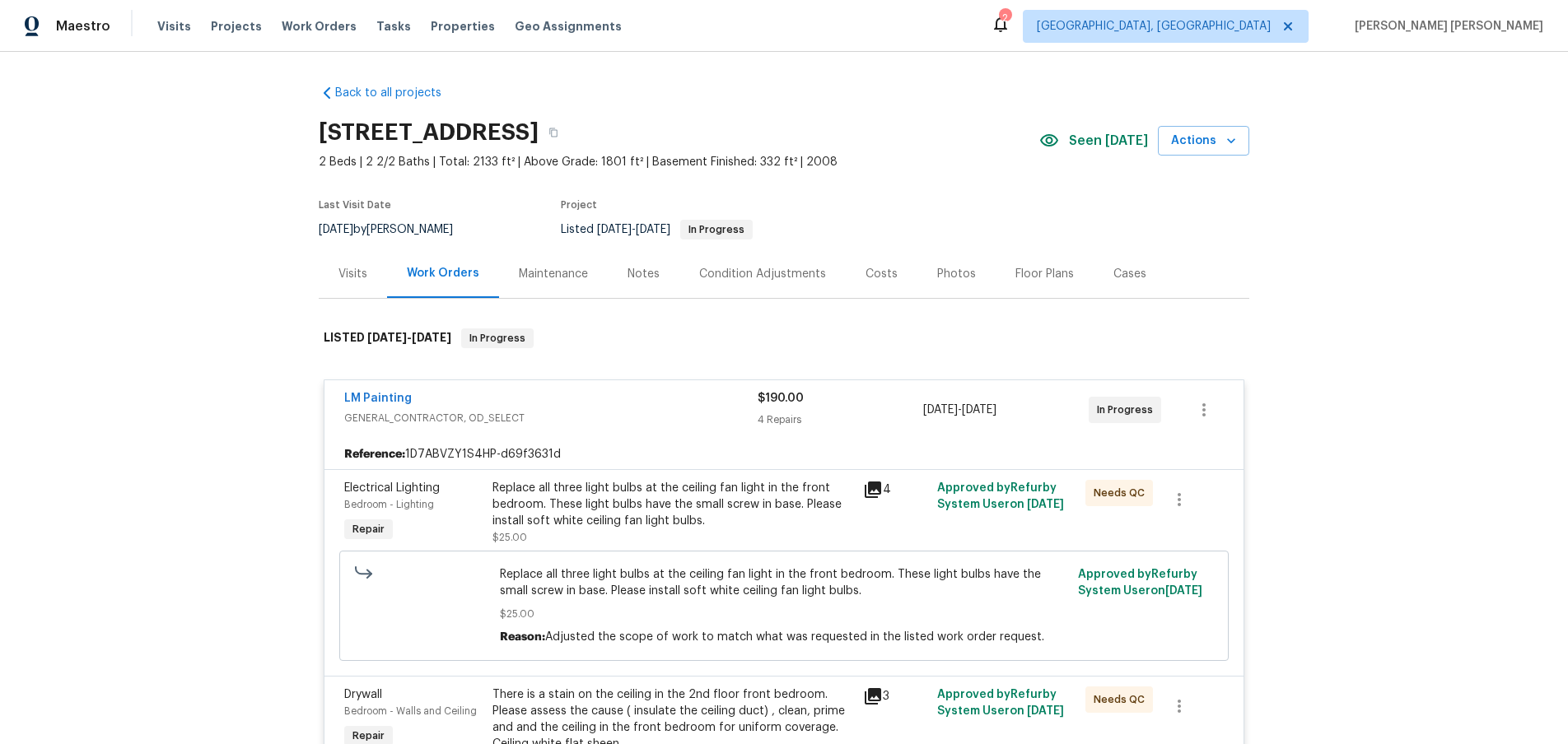
click at [878, 491] on icon at bounding box center [873, 490] width 17 height 17
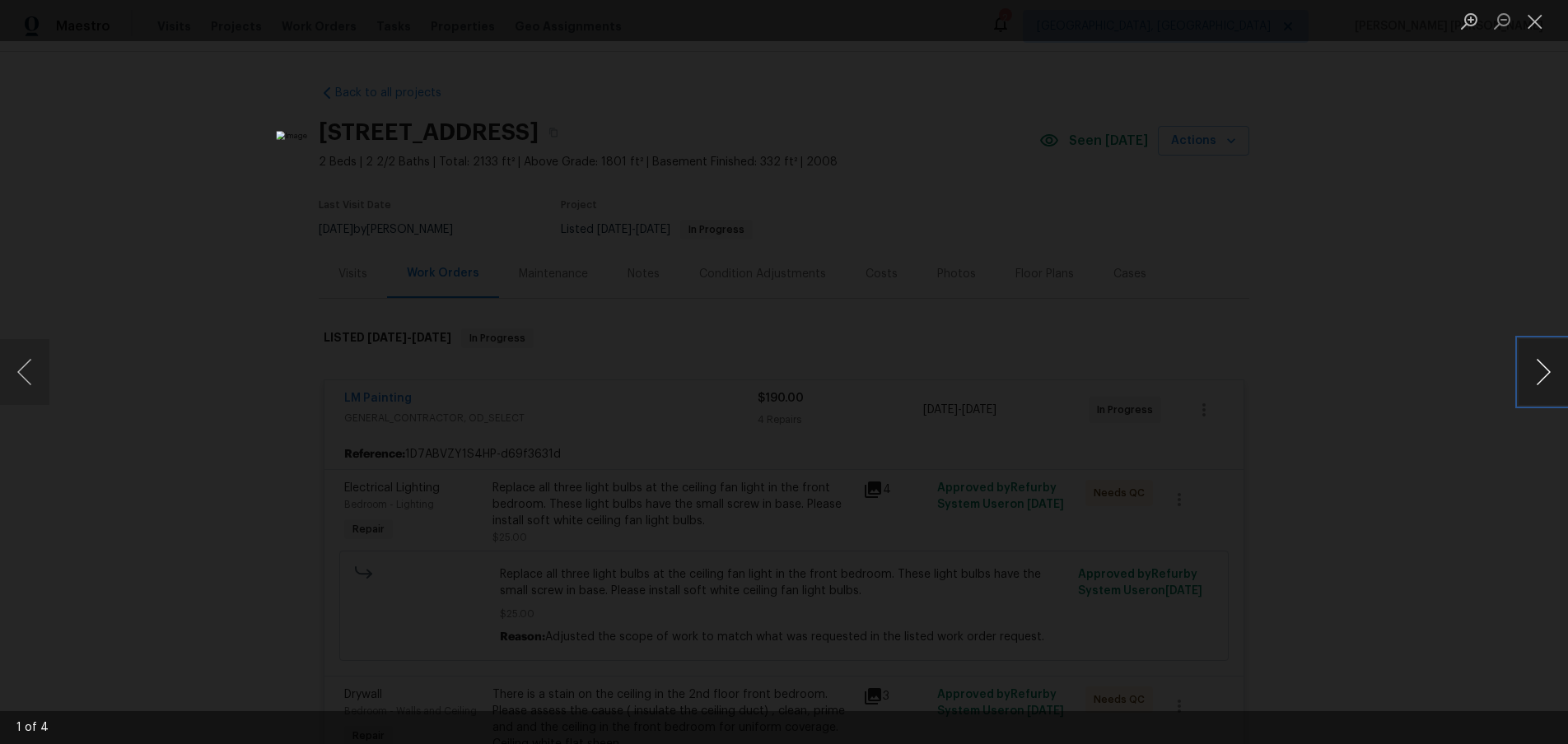
click at [1532, 386] on button "Next image" at bounding box center [1543, 372] width 50 height 66
click at [1474, 397] on div "Lightbox" at bounding box center [784, 372] width 1568 height 744
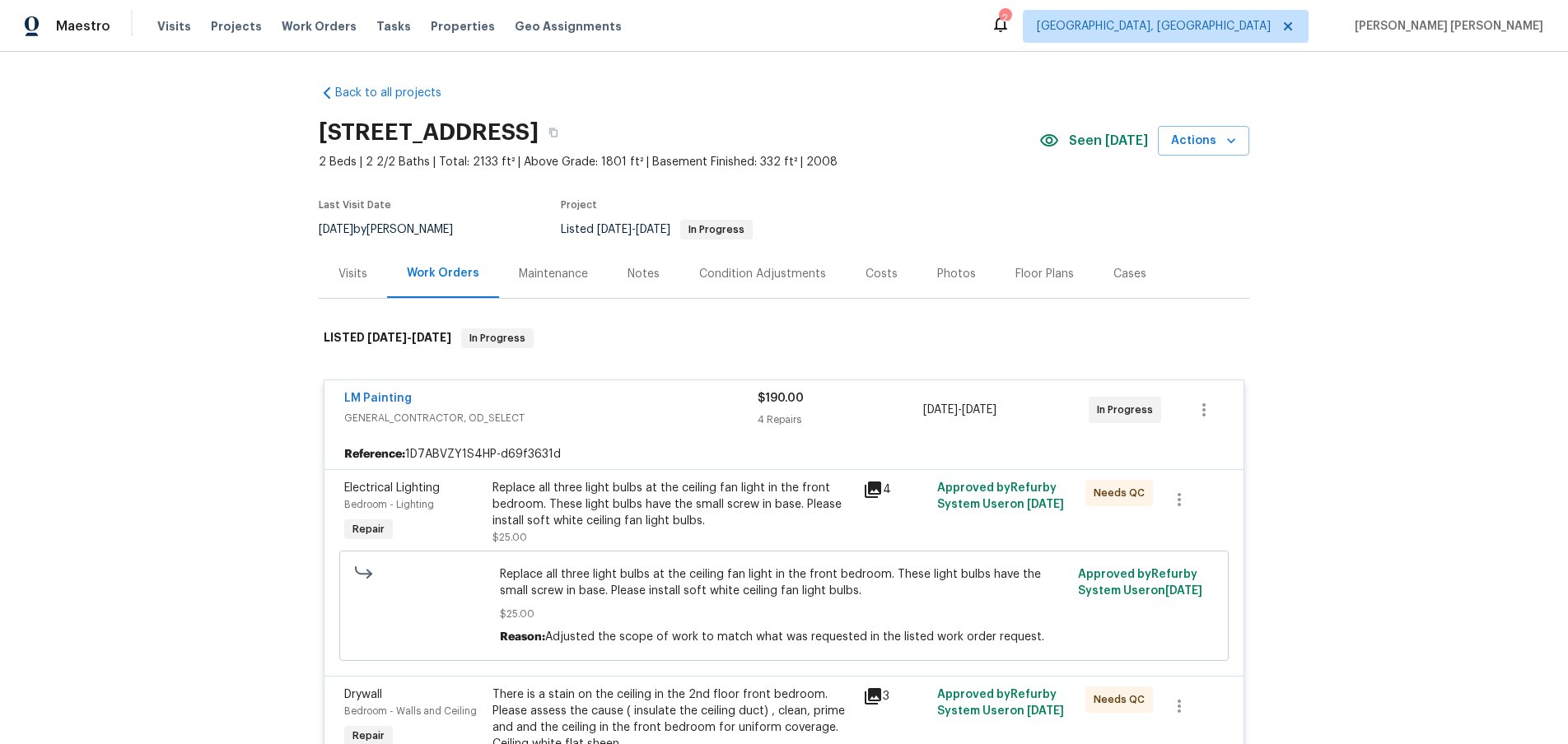
click at [315, 142] on div "Back to all projects [STREET_ADDRESS] 2 Beds | 2 2/2 Baths | Total: 2133 ft² | …" at bounding box center [784, 397] width 1568 height 692
drag, startPoint x: 316, startPoint y: 137, endPoint x: 530, endPoint y: 130, distance: 214.1
click at [530, 130] on div "Back to all projects [STREET_ADDRESS] 2 Beds | 2 2/2 Baths | Total: 2133 ft² | …" at bounding box center [784, 397] width 1568 height 692
copy h2 "[STREET_ADDRESS]"
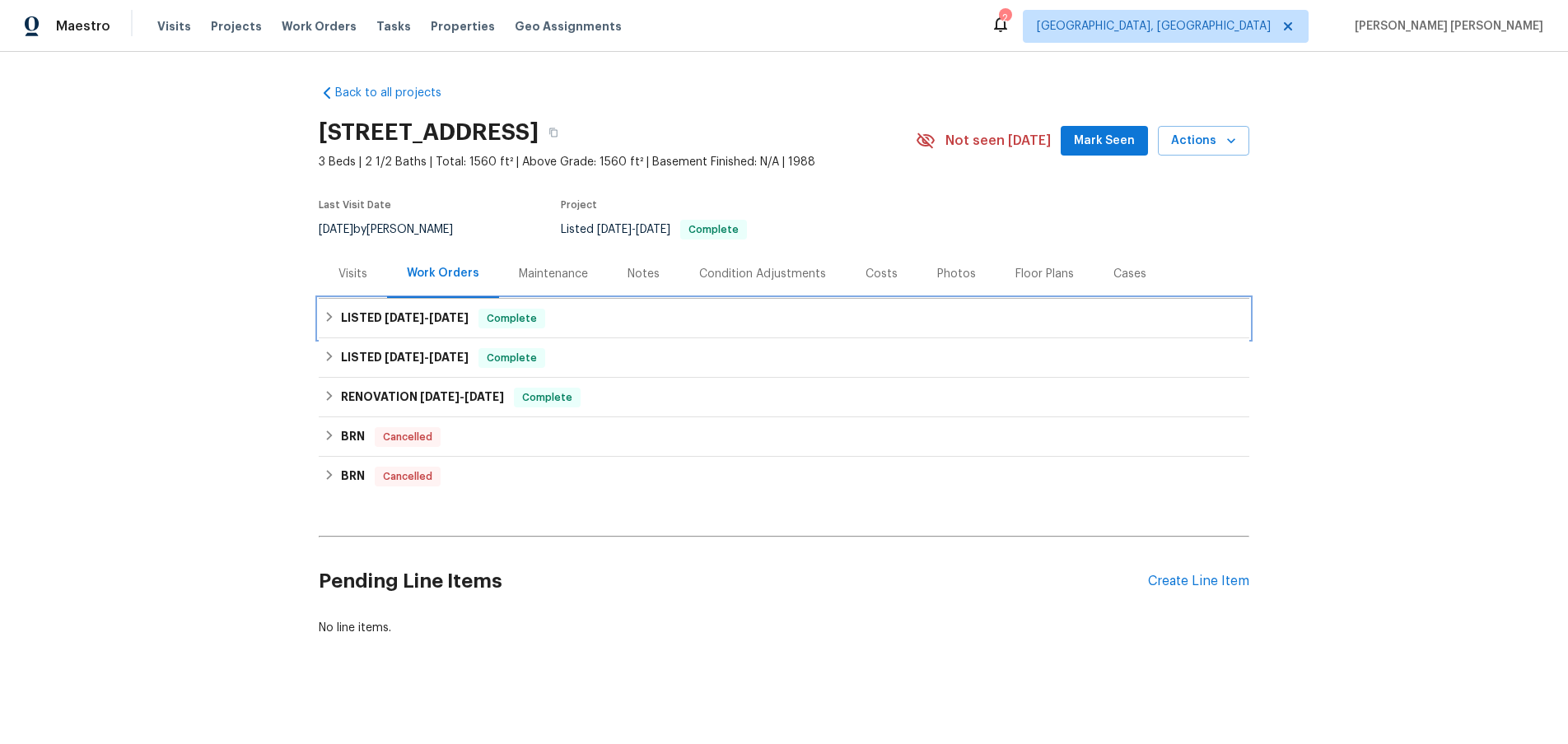
click at [399, 325] on h6 "LISTED 5/29/25 - 6/6/25" at bounding box center [404, 319] width 128 height 20
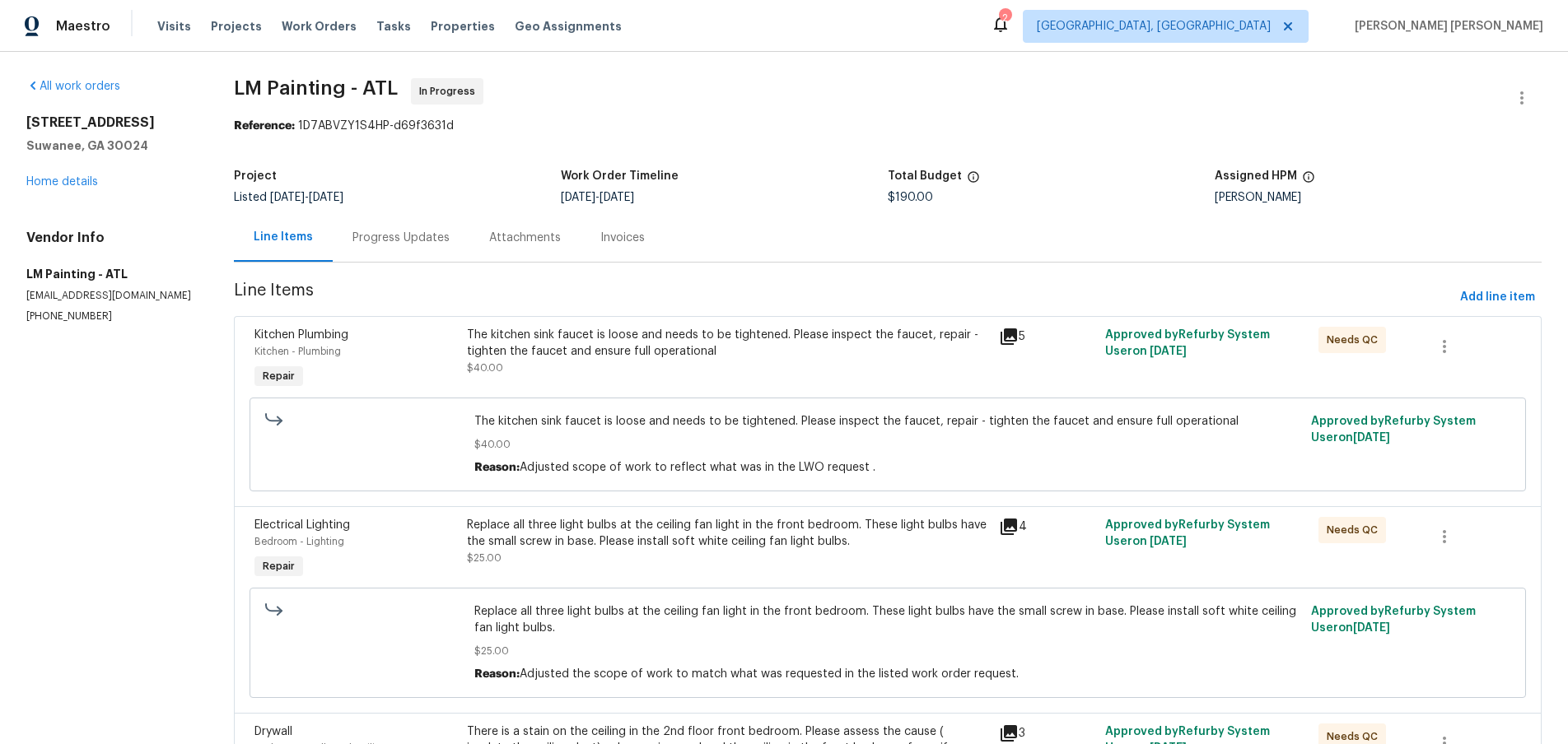
click at [1016, 340] on icon at bounding box center [1009, 337] width 20 height 20
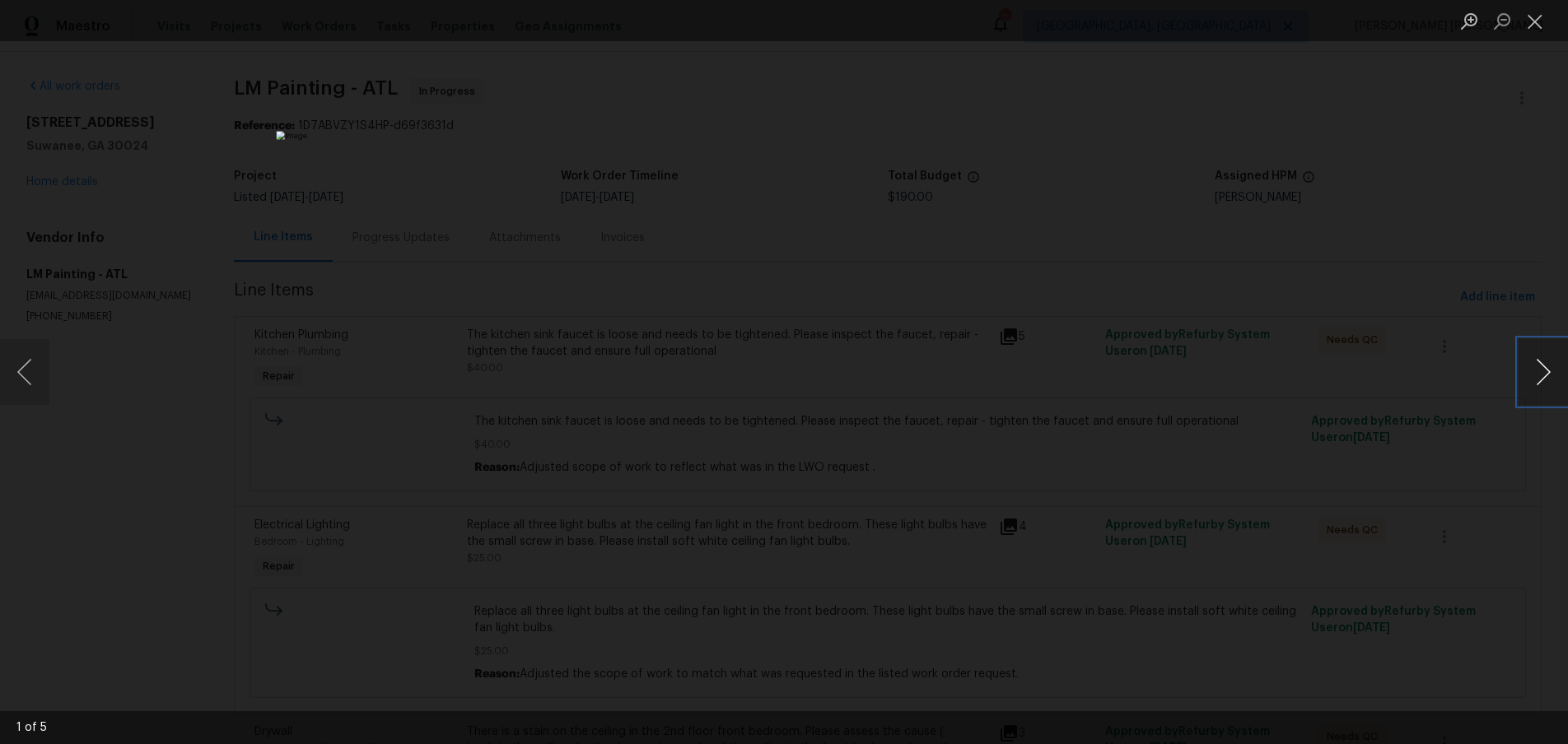
click at [1532, 385] on button "Next image" at bounding box center [1543, 372] width 50 height 66
click at [1397, 506] on div "Lightbox" at bounding box center [784, 372] width 1568 height 744
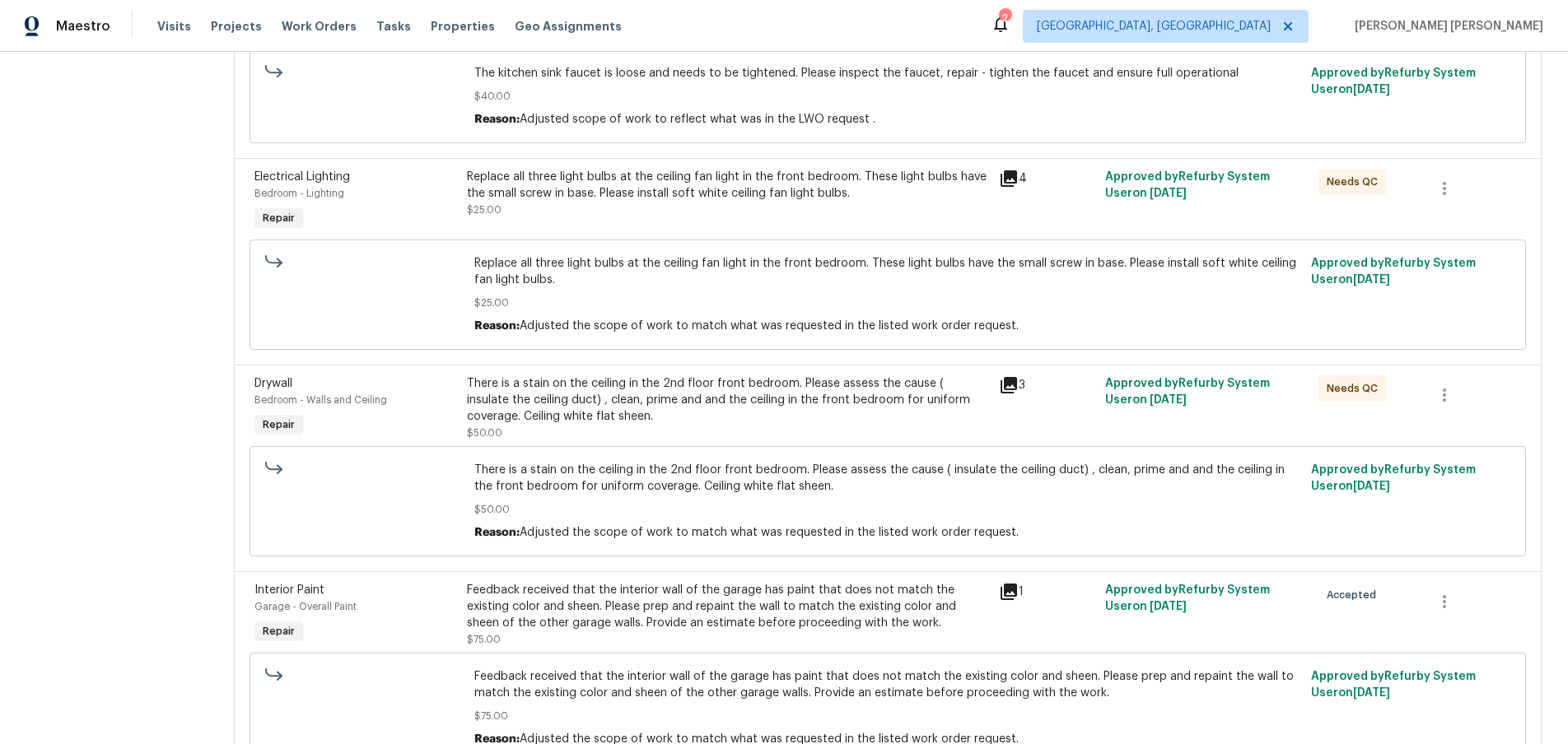
scroll to position [353, 0]
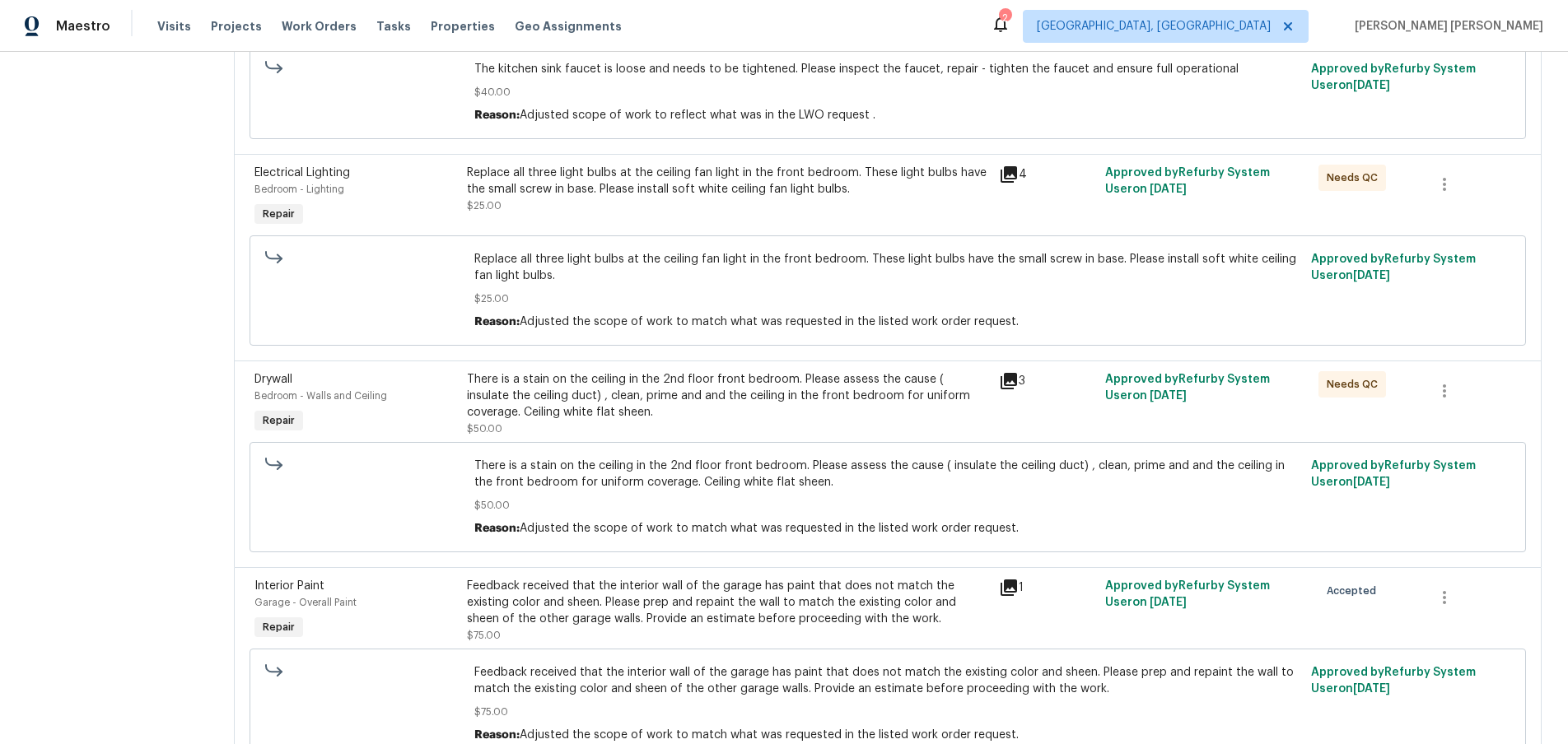
click at [1014, 383] on icon at bounding box center [1008, 380] width 17 height 17
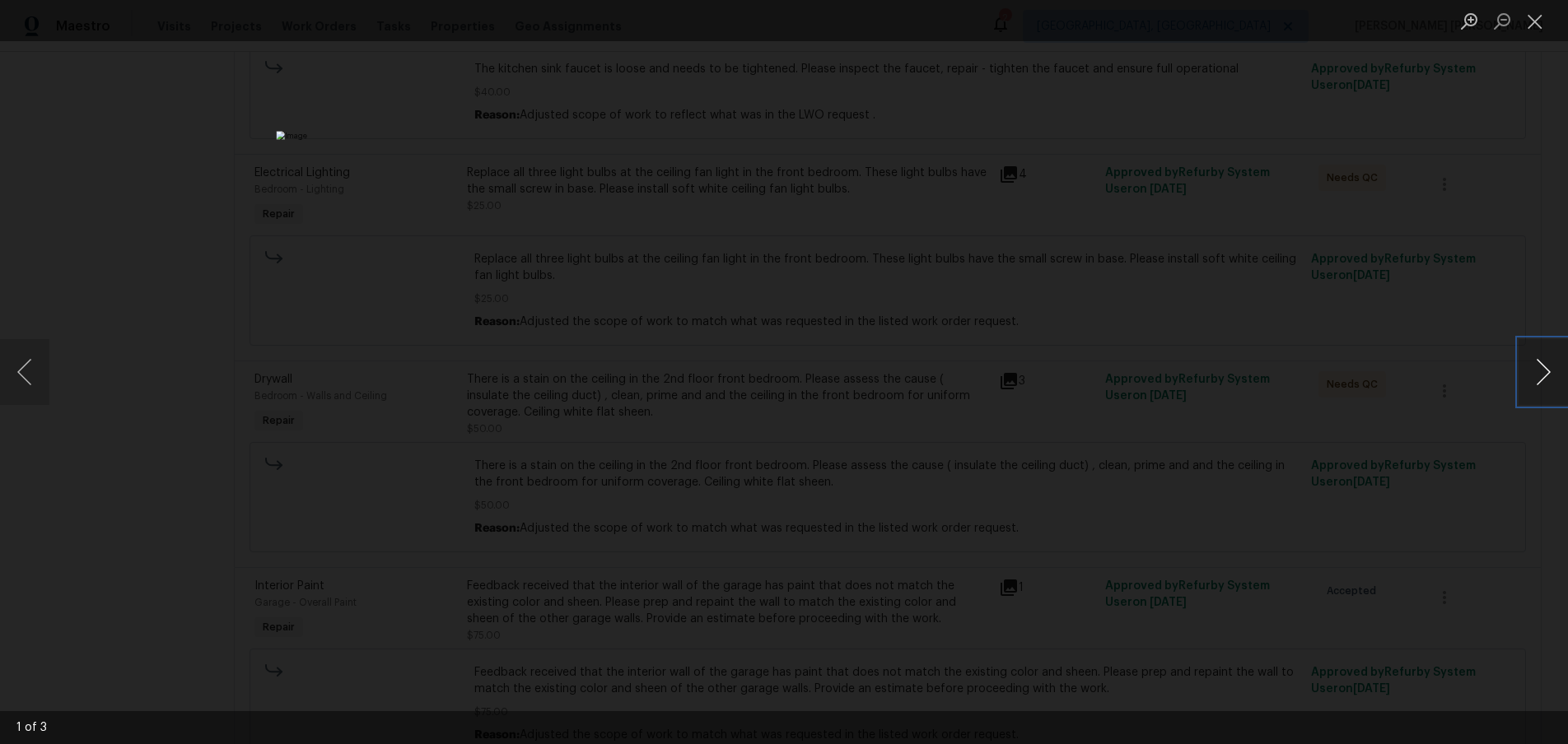
click at [1551, 383] on button "Next image" at bounding box center [1543, 372] width 50 height 66
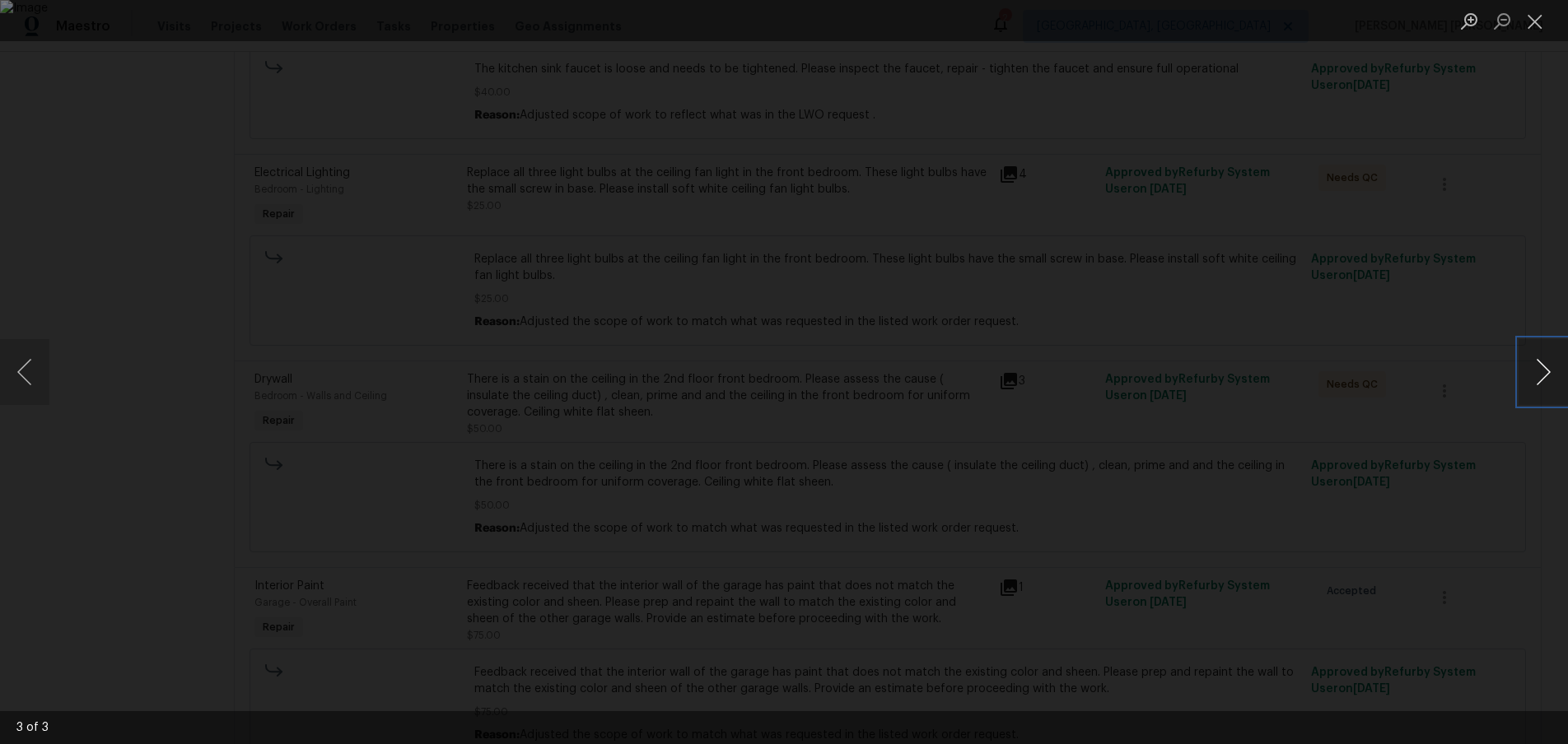
click at [1551, 383] on button "Next image" at bounding box center [1543, 372] width 50 height 66
click at [1323, 465] on div "Lightbox" at bounding box center [784, 372] width 1568 height 744
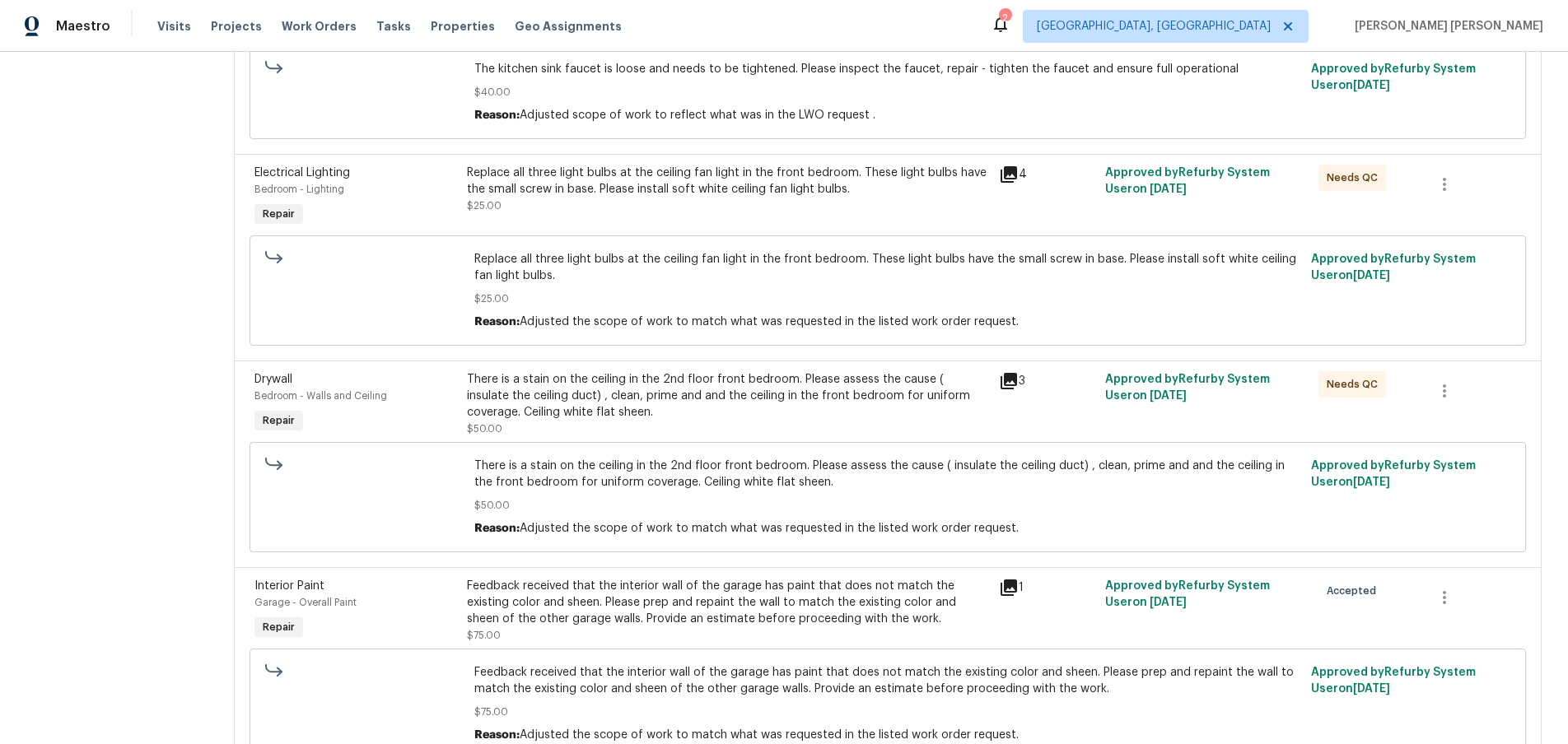
scroll to position [433, 0]
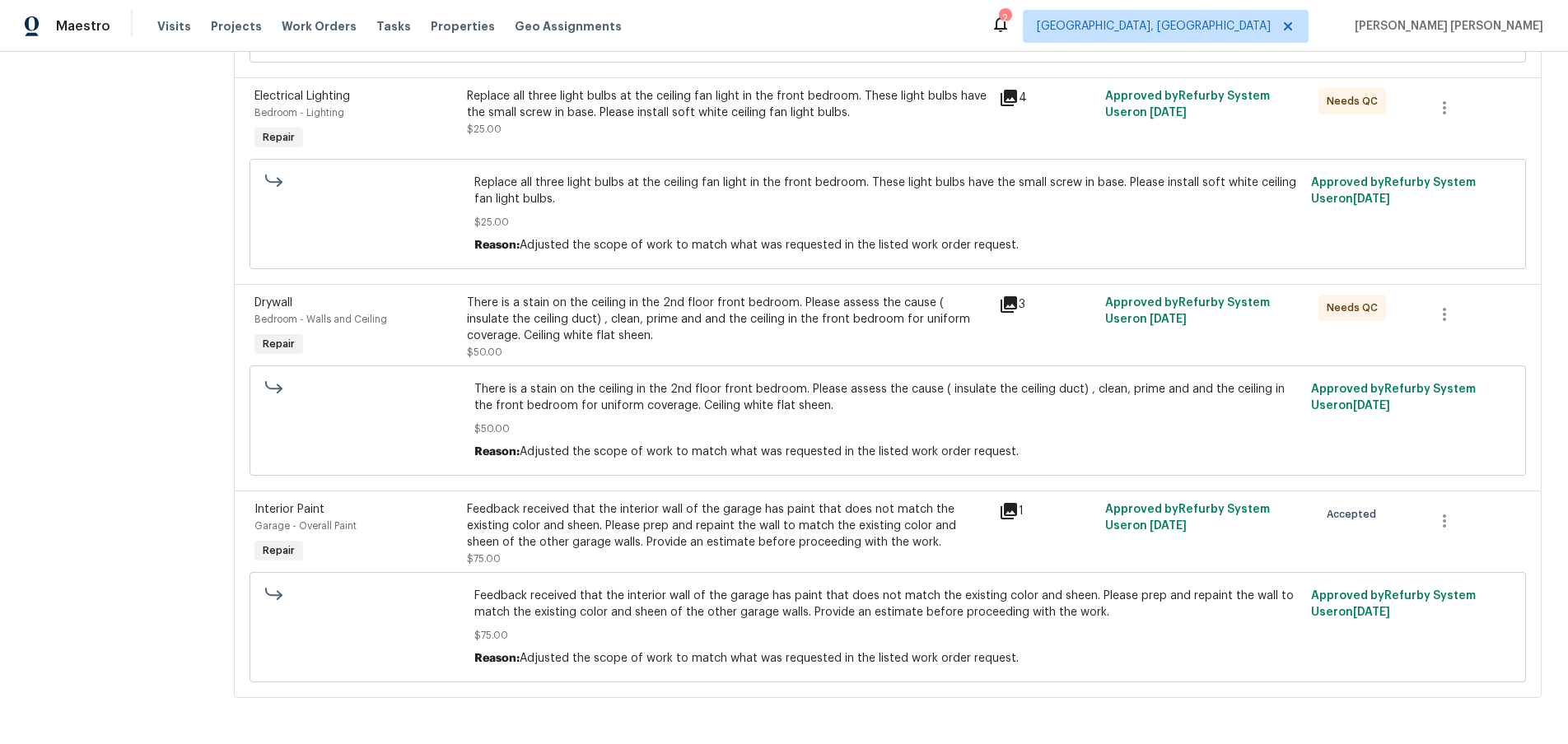
click at [1026, 510] on div "1" at bounding box center [1047, 511] width 97 height 20
click at [1017, 511] on icon at bounding box center [1008, 511] width 17 height 17
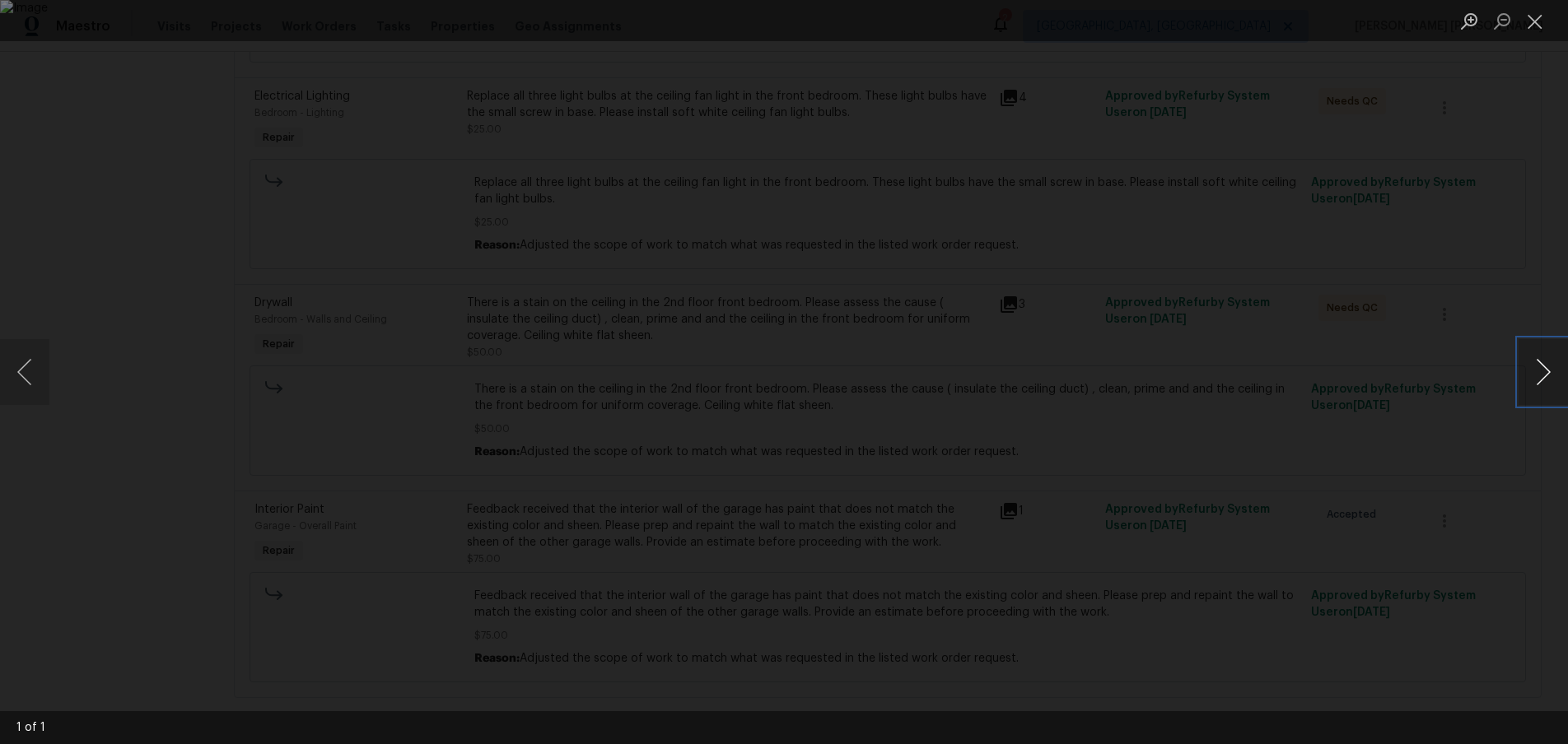
click at [1537, 380] on button "Next image" at bounding box center [1543, 372] width 50 height 66
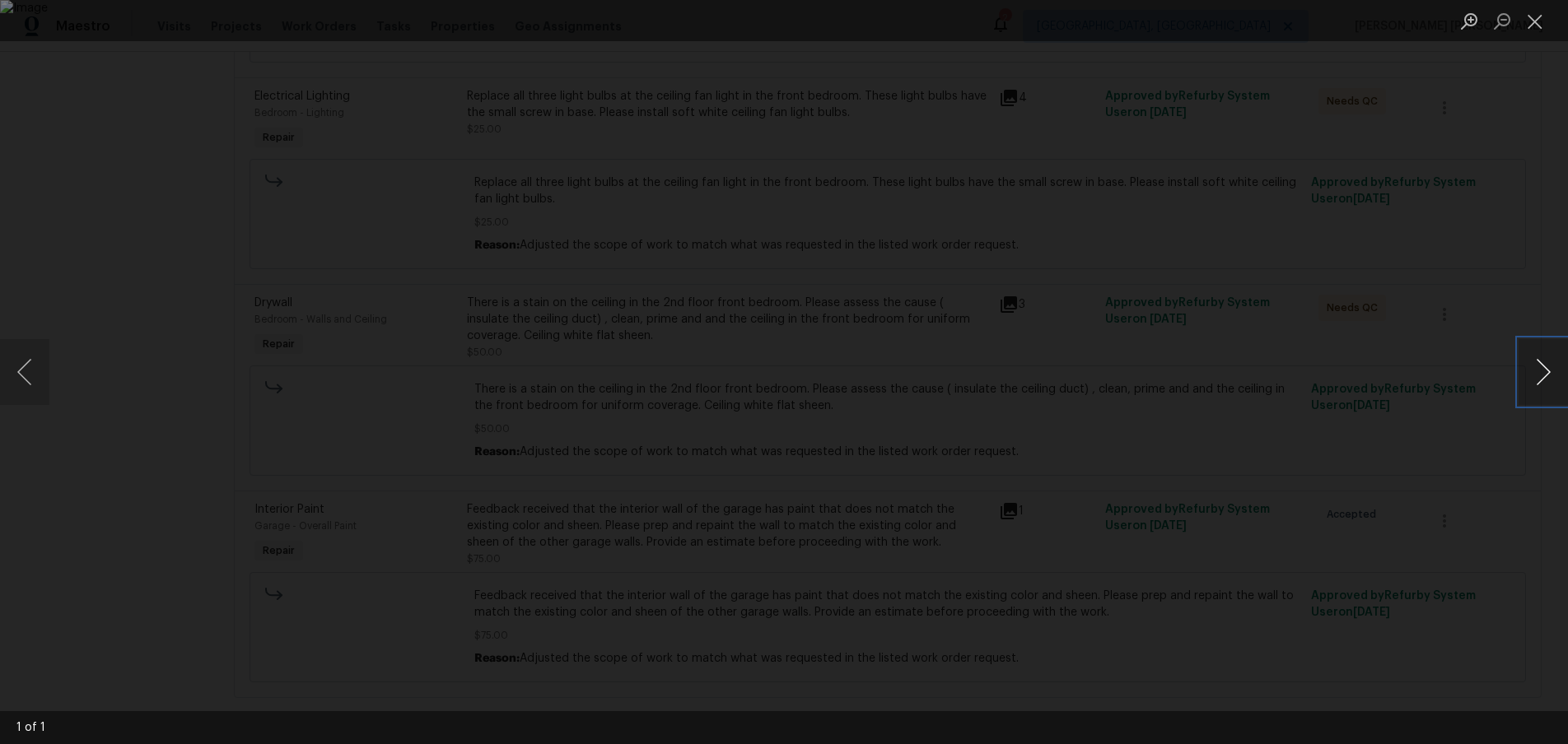
click at [1537, 380] on button "Next image" at bounding box center [1543, 372] width 50 height 66
click at [150, 215] on div "Lightbox" at bounding box center [784, 372] width 1568 height 744
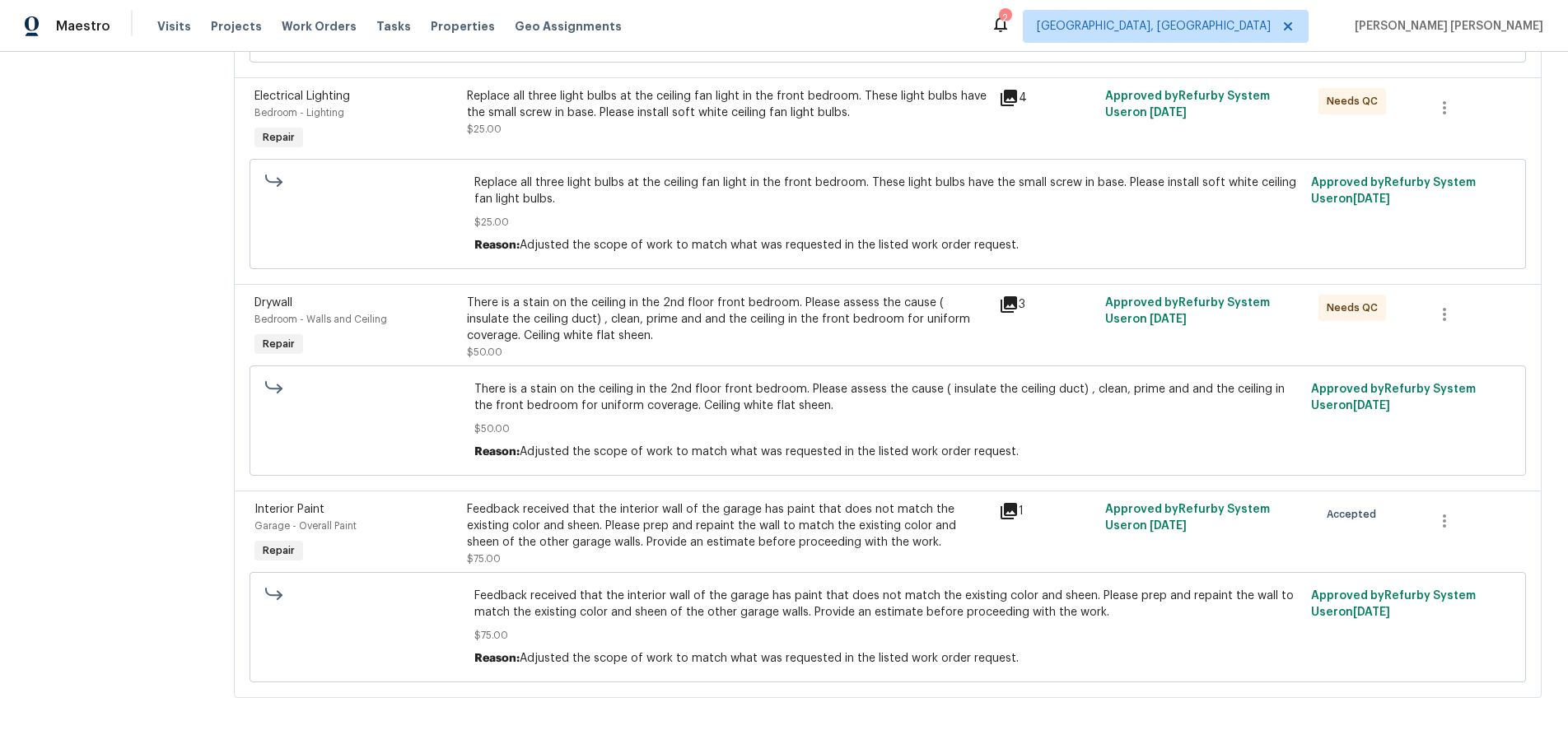
scroll to position [0, 0]
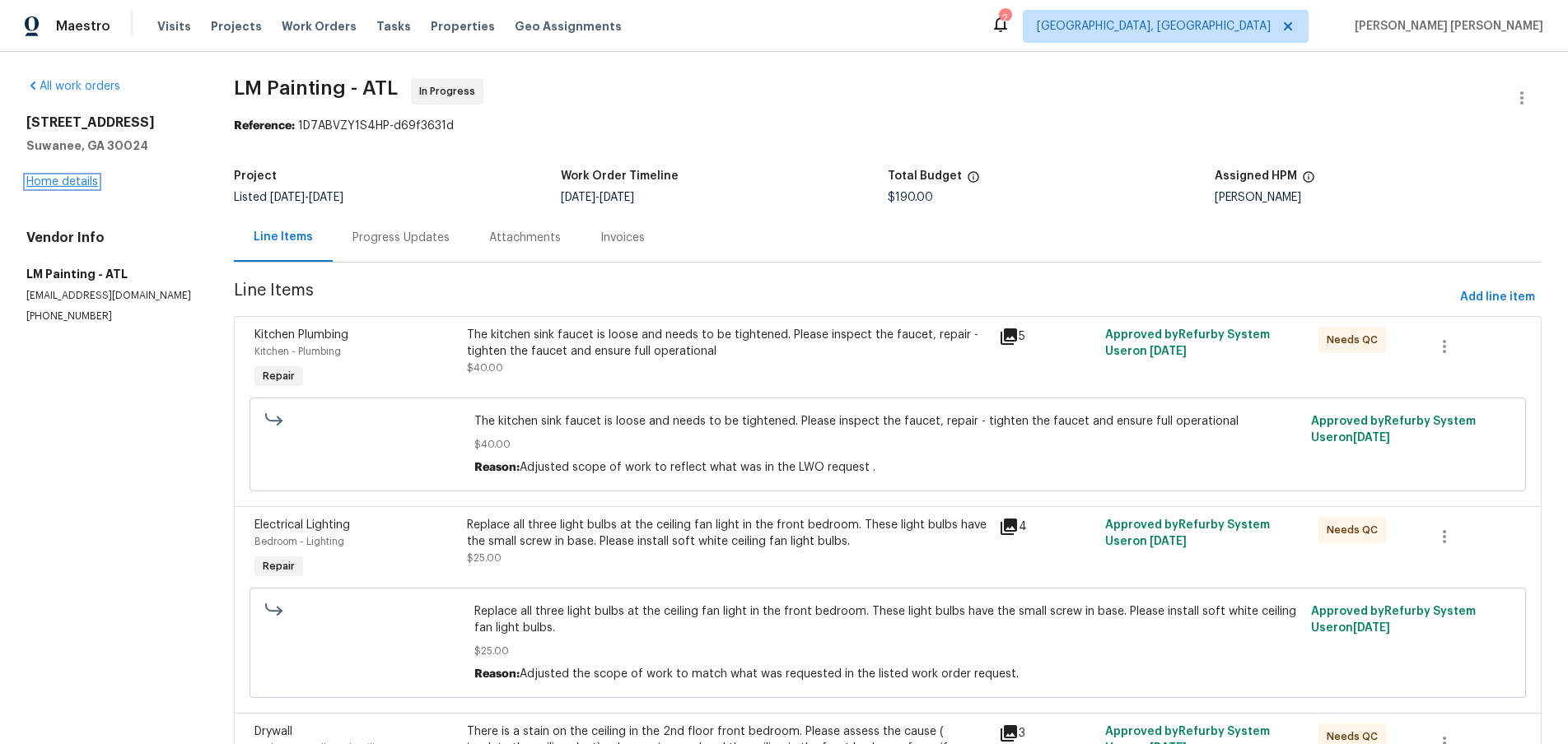
click at [77, 178] on link "Home details" at bounding box center [62, 182] width 72 height 12
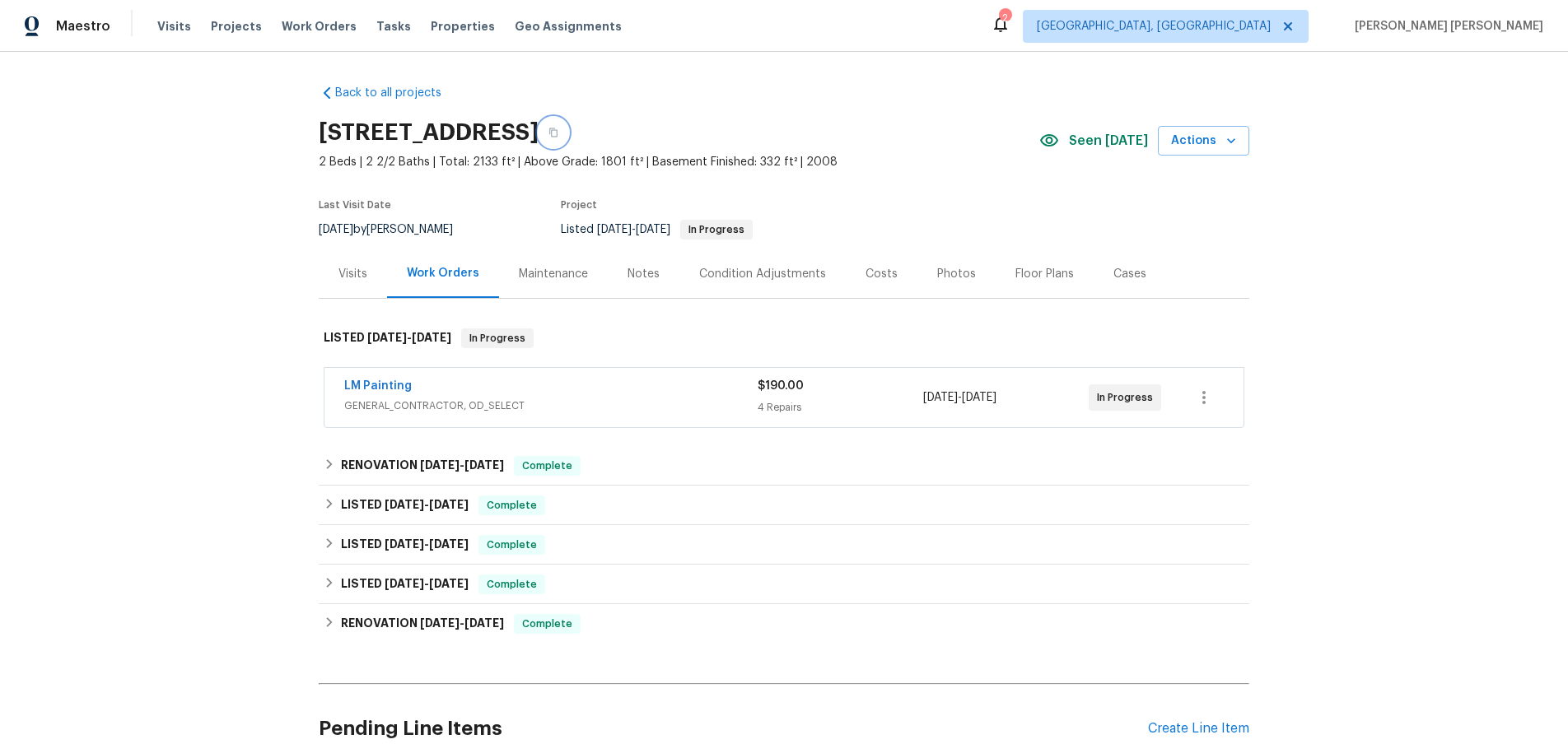
click at [568, 127] on button "button" at bounding box center [554, 132] width 30 height 30
click at [520, 399] on span "GENERAL_CONTRACTOR, OD_SELECT" at bounding box center [551, 405] width 413 height 17
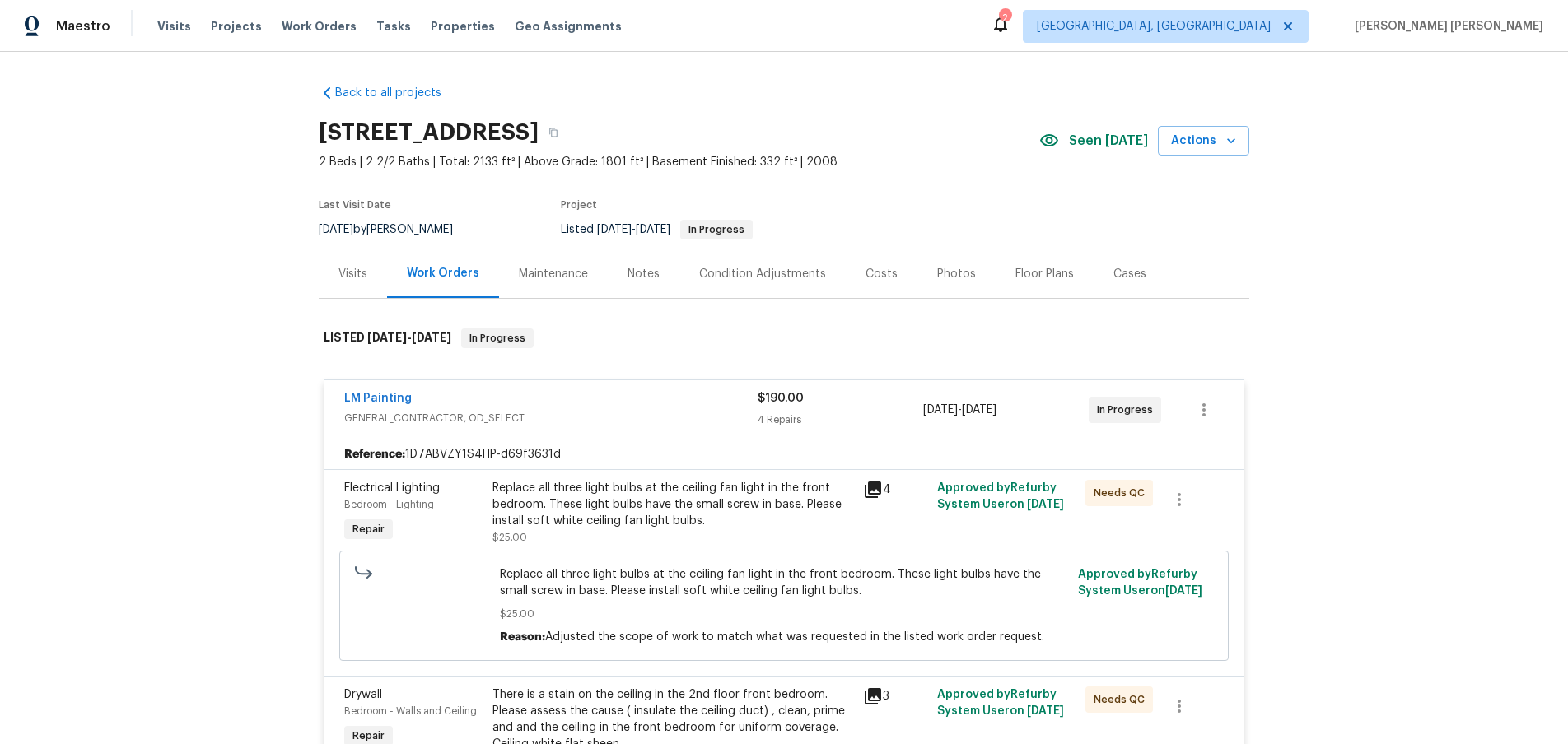
click at [557, 525] on div "Replace all three light bulbs at the ceiling fan light in the front bedroom. Th…" at bounding box center [672, 505] width 361 height 50
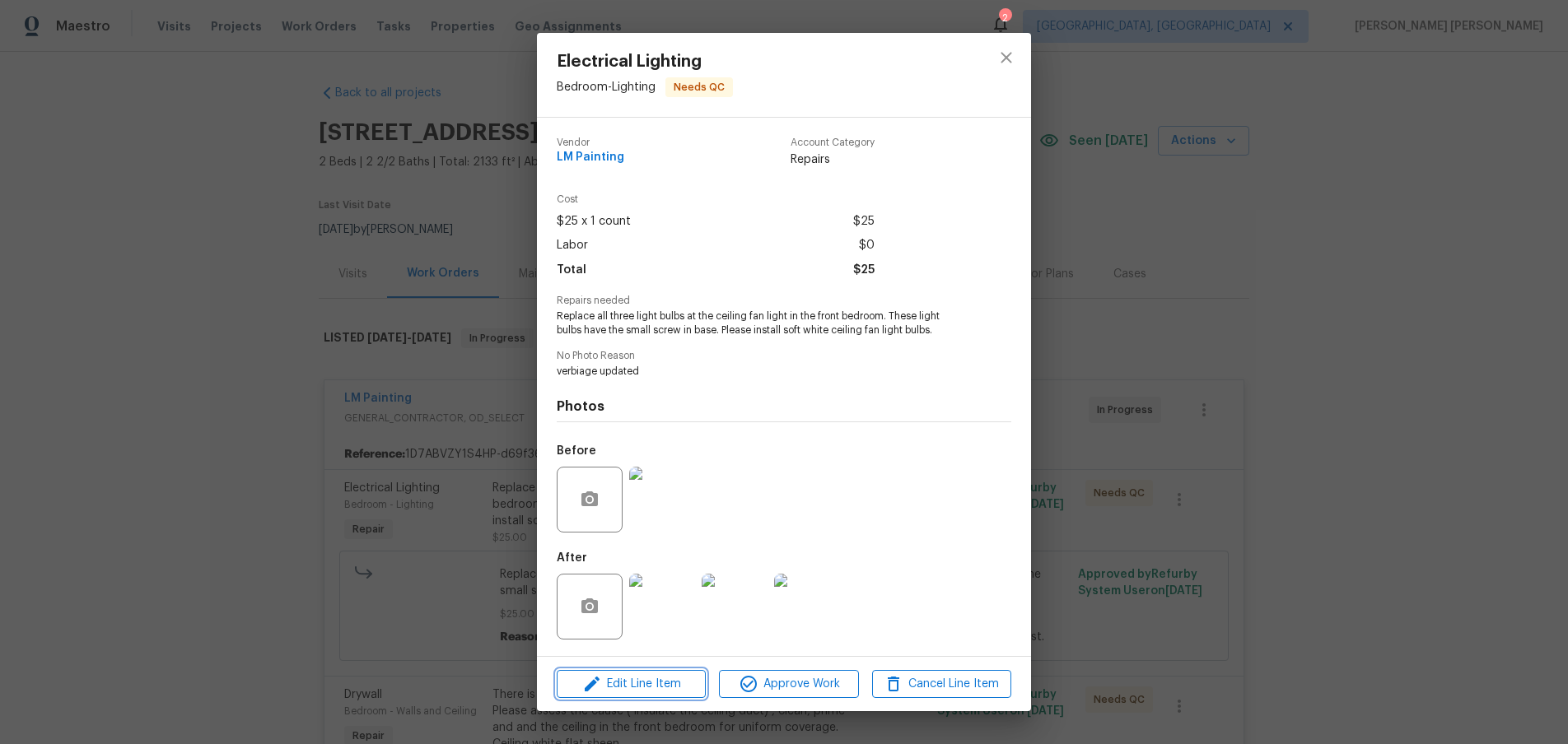
click at [646, 689] on span "Edit Line Item" at bounding box center [632, 684] width 139 height 21
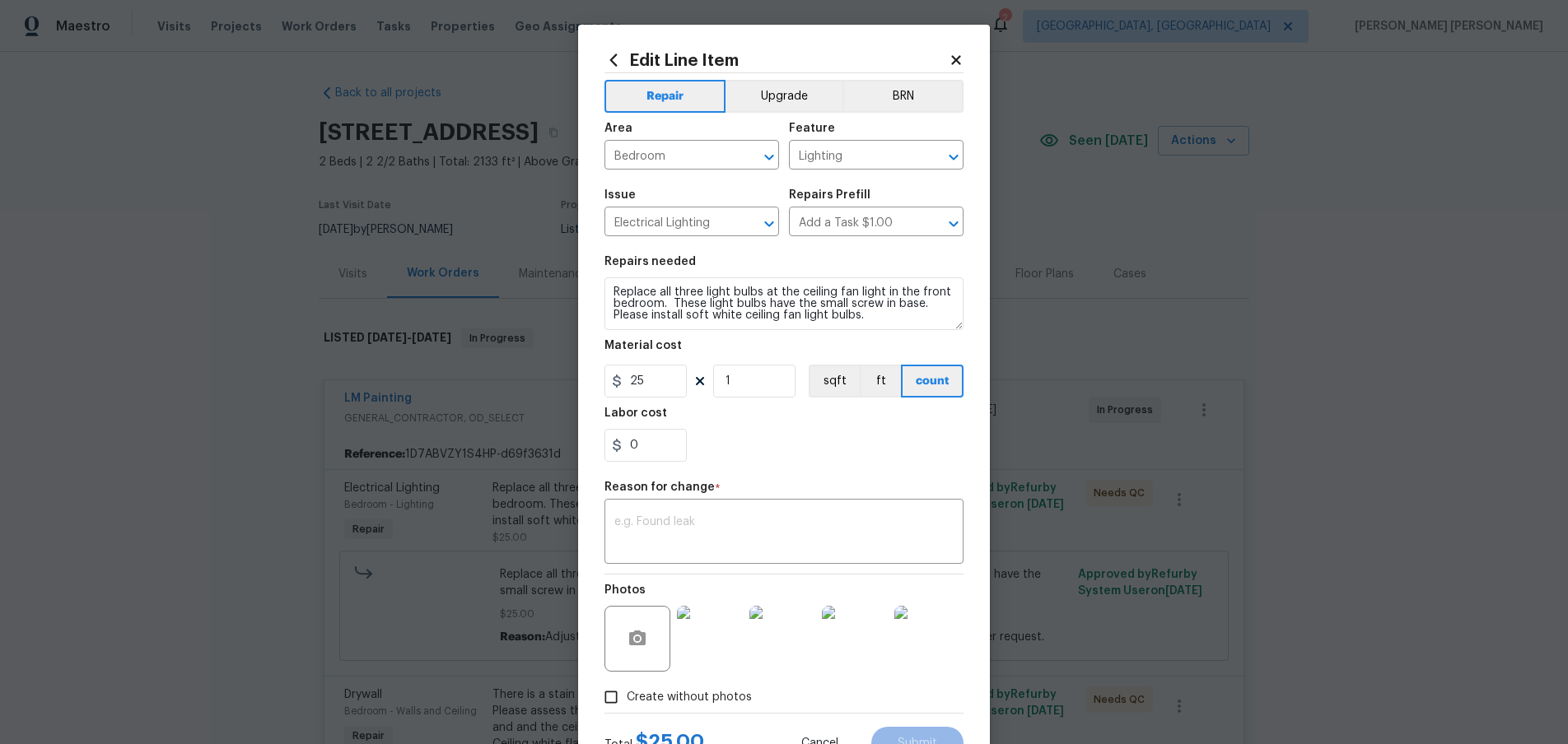
click at [949, 60] on icon at bounding box center [955, 60] width 15 height 15
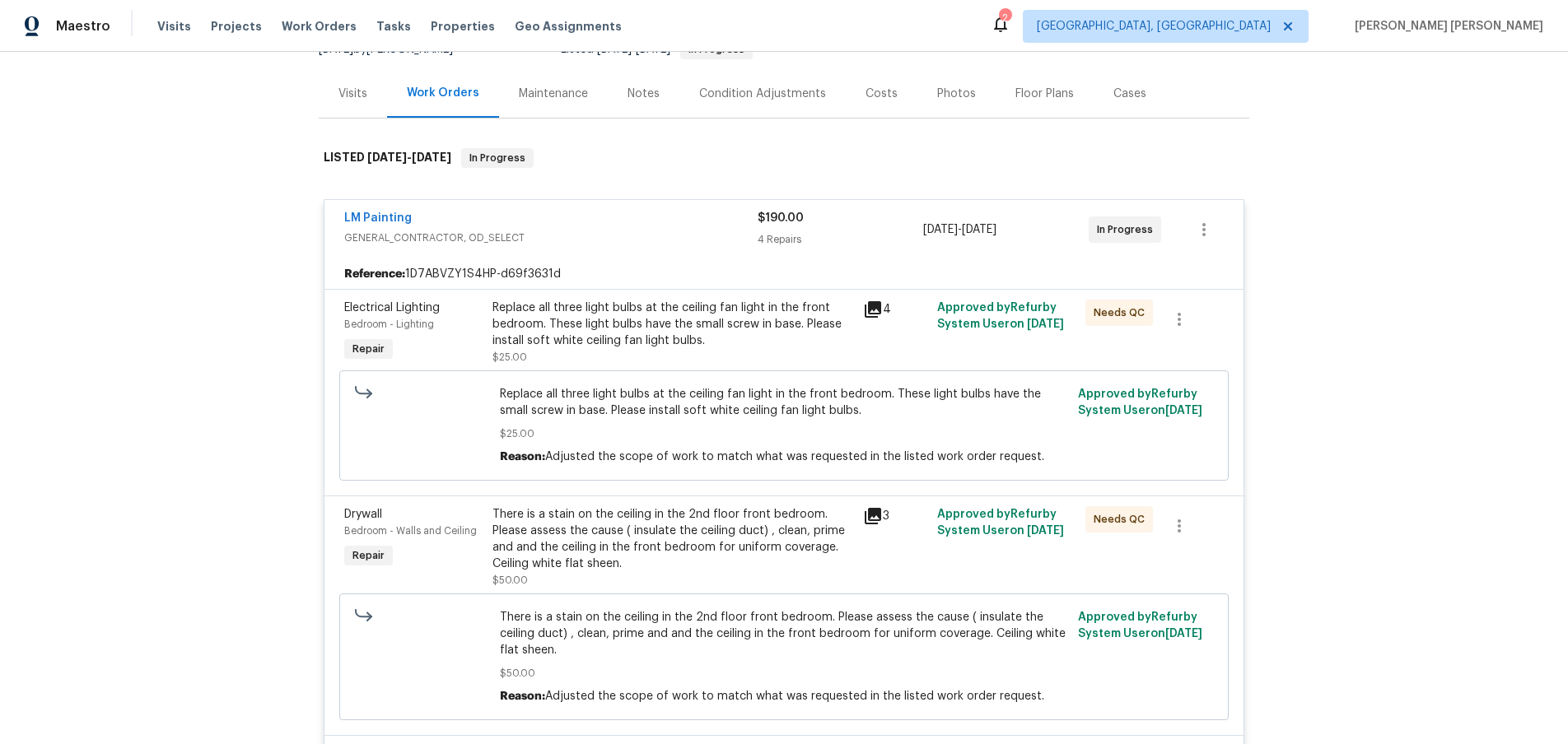
scroll to position [190, 0]
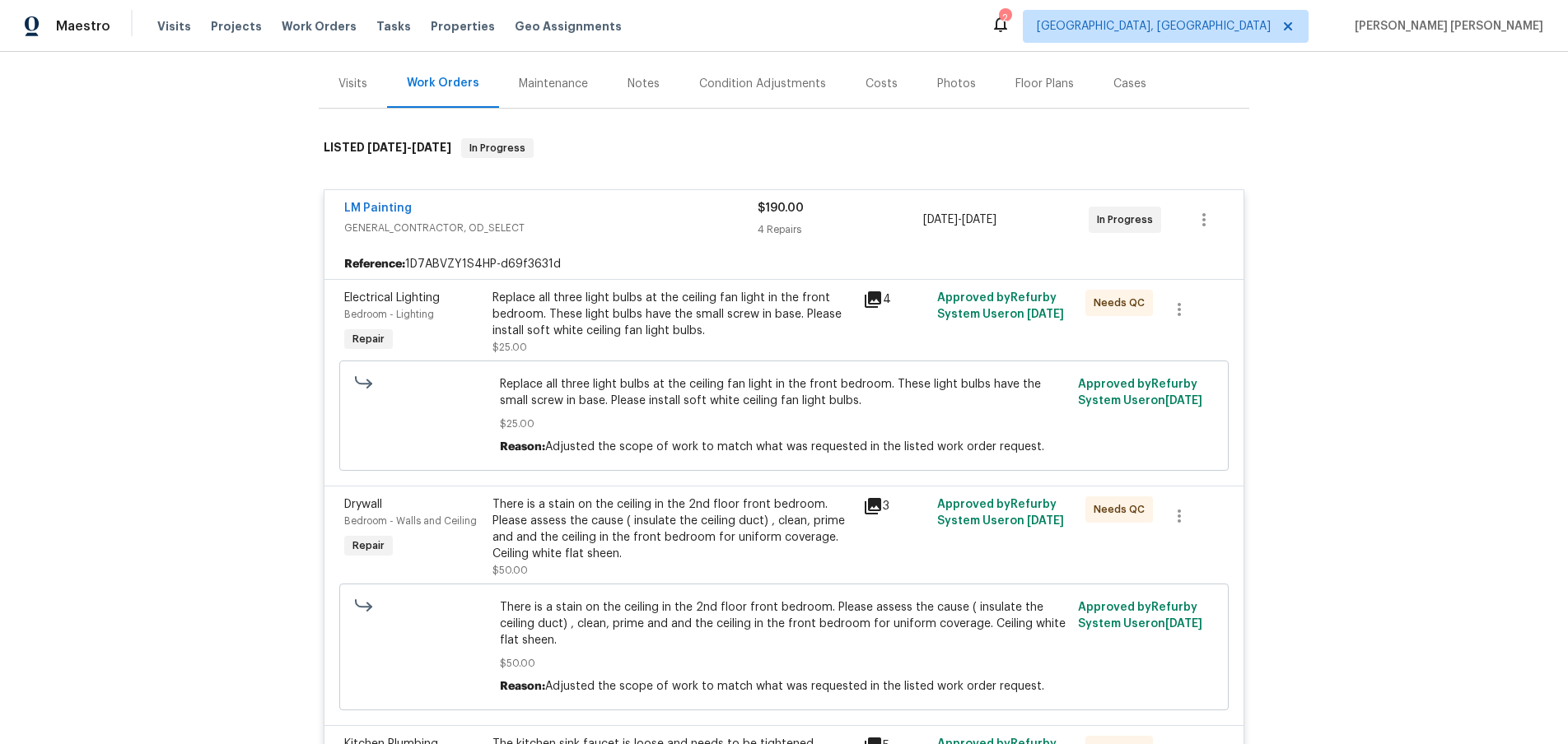
click at [671, 559] on div "There is a stain on the ceiling in the 2nd floor front bedroom. Please assess t…" at bounding box center [672, 529] width 361 height 66
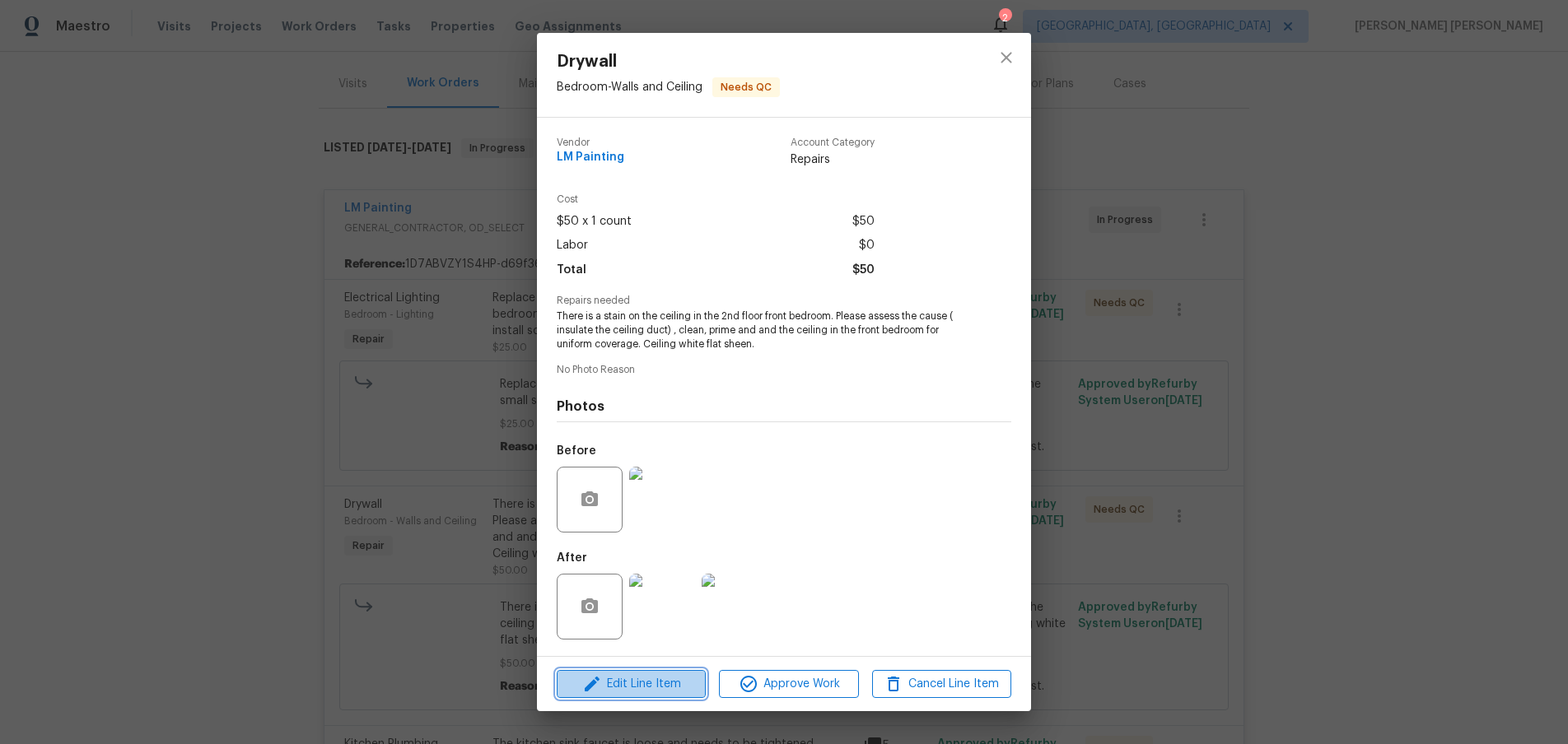
click at [662, 694] on button "Edit Line Item" at bounding box center [632, 684] width 149 height 29
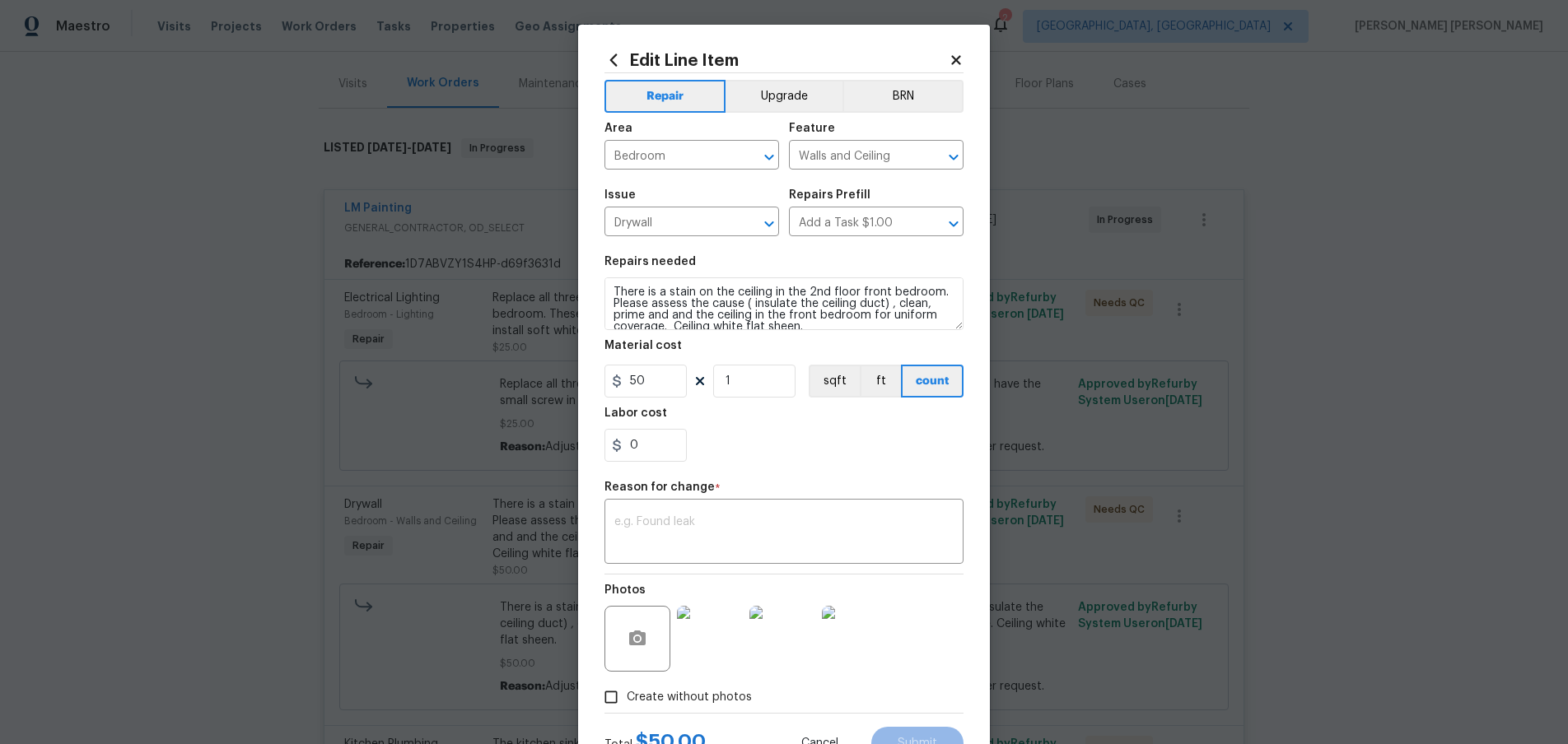
scroll to position [12, 0]
click at [953, 58] on icon at bounding box center [955, 59] width 9 height 9
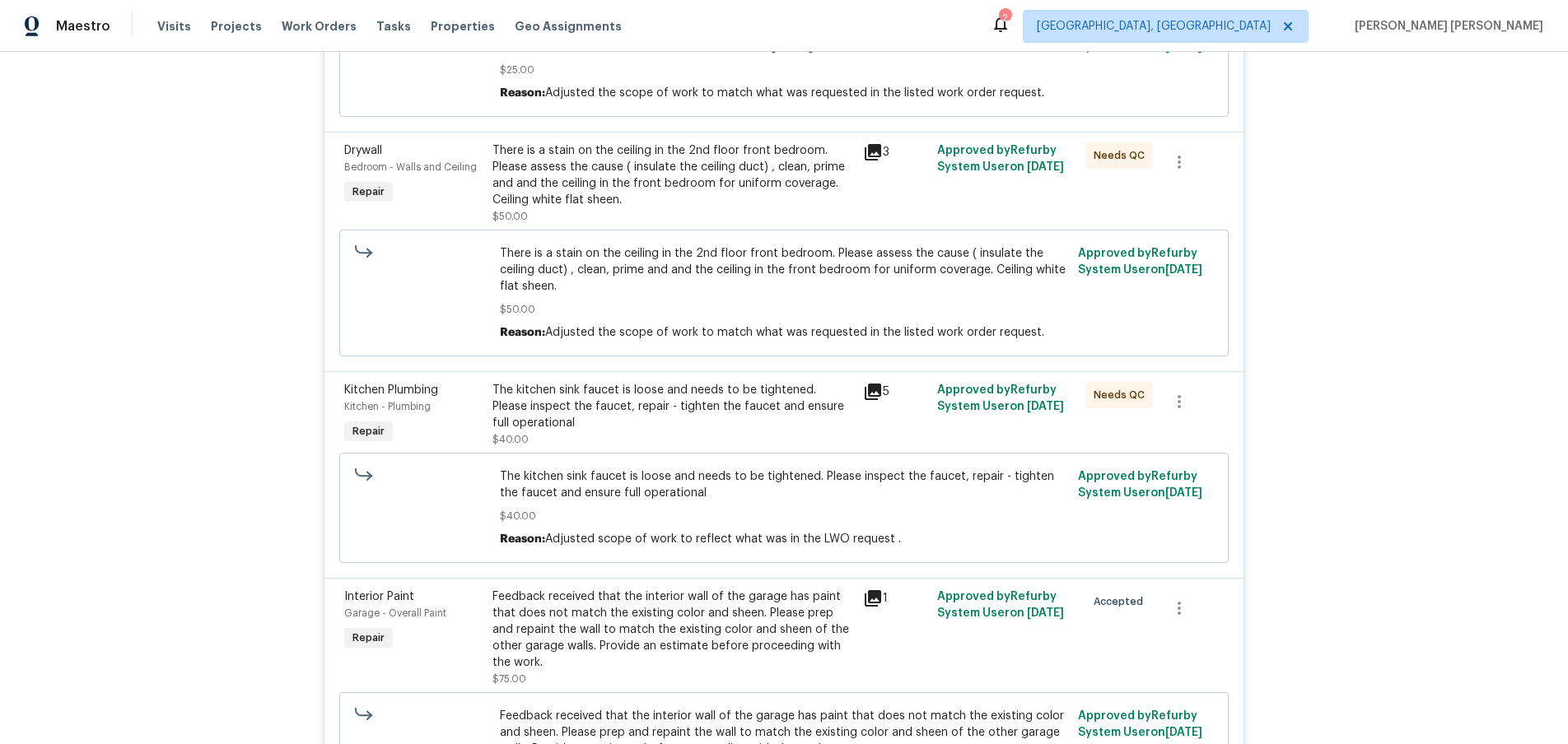
scroll to position [549, 0]
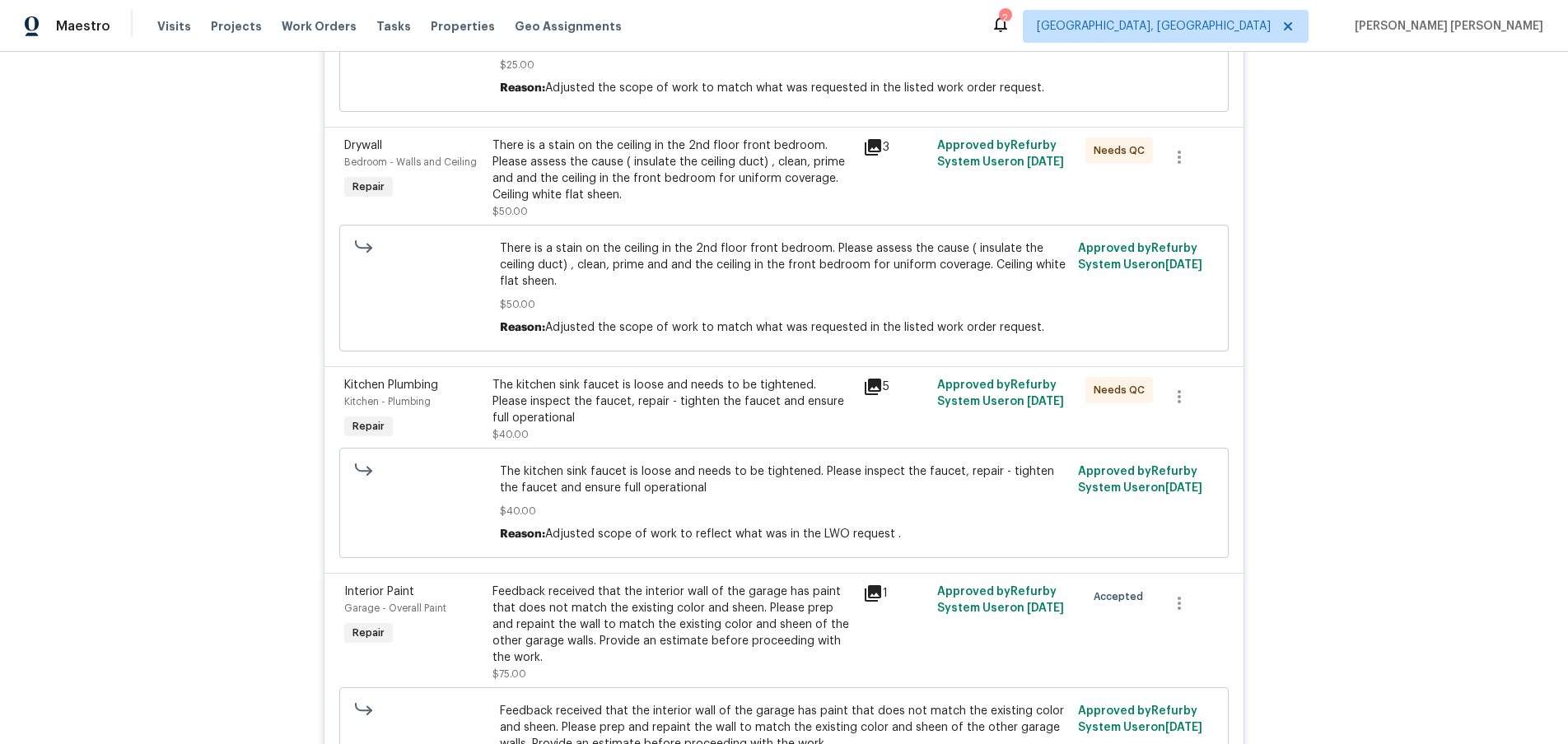
click at [662, 415] on div "The kitchen sink faucet is loose and needs to be tightened. Please inspect the …" at bounding box center [672, 402] width 361 height 50
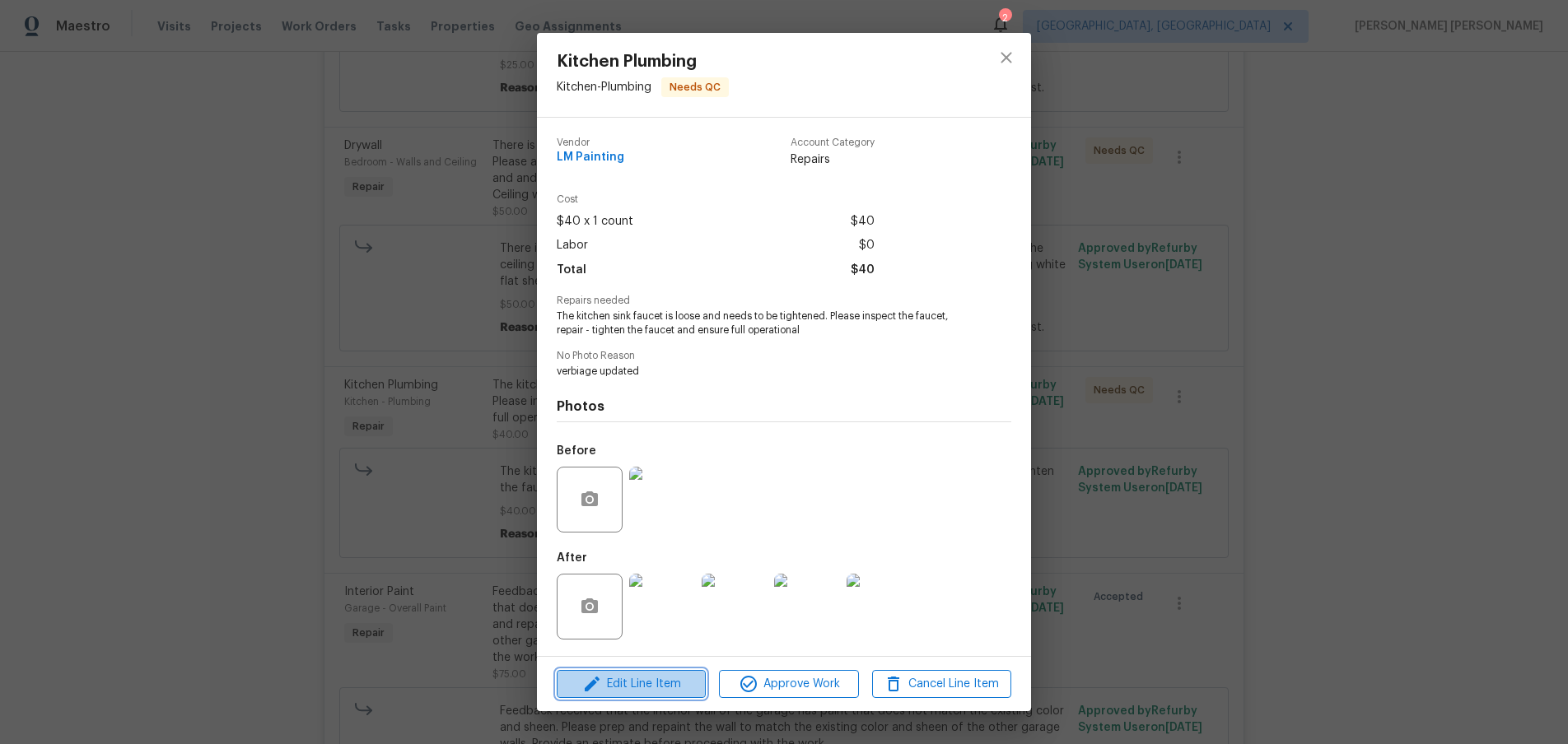
click at [647, 691] on span "Edit Line Item" at bounding box center [632, 684] width 139 height 21
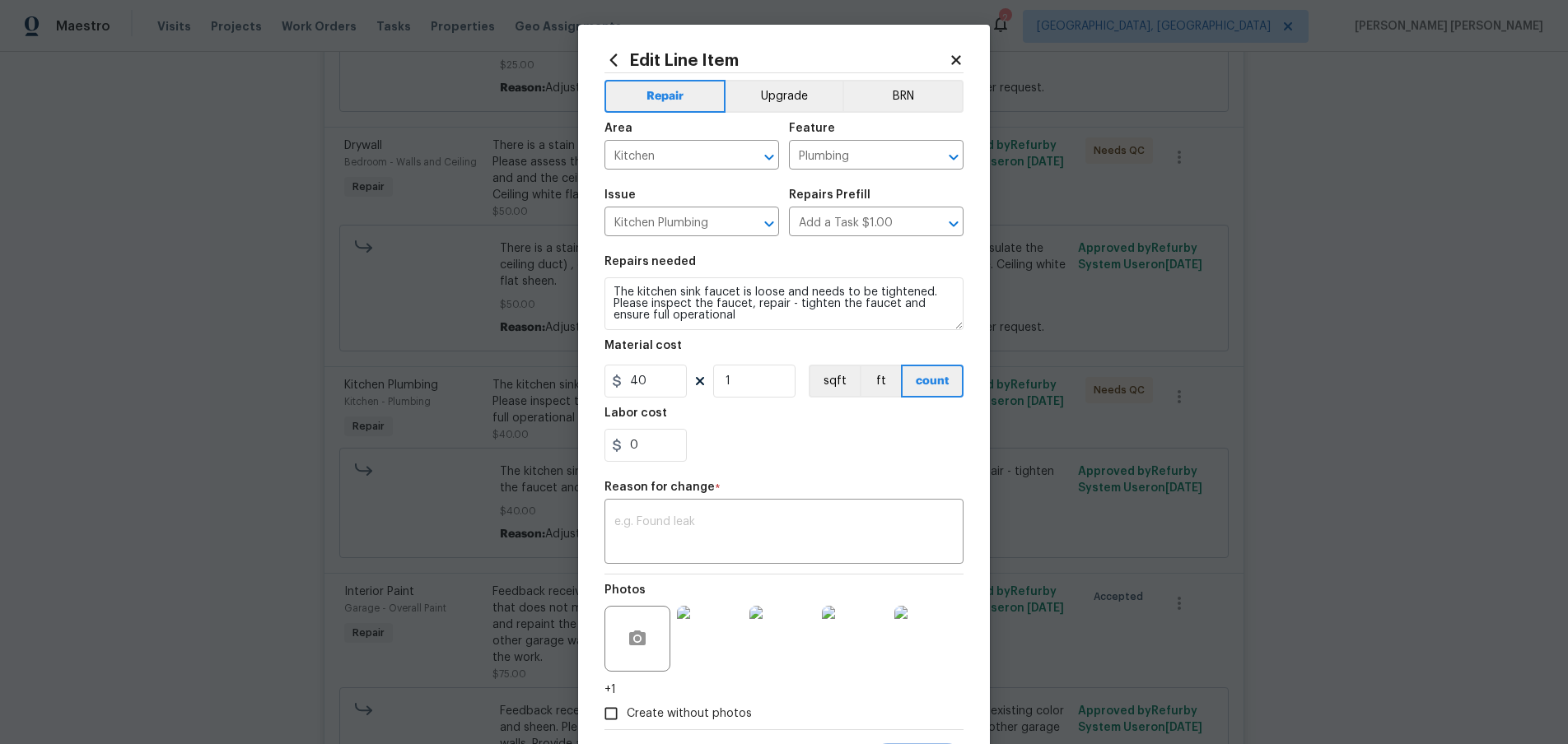
click at [961, 60] on icon at bounding box center [955, 60] width 15 height 15
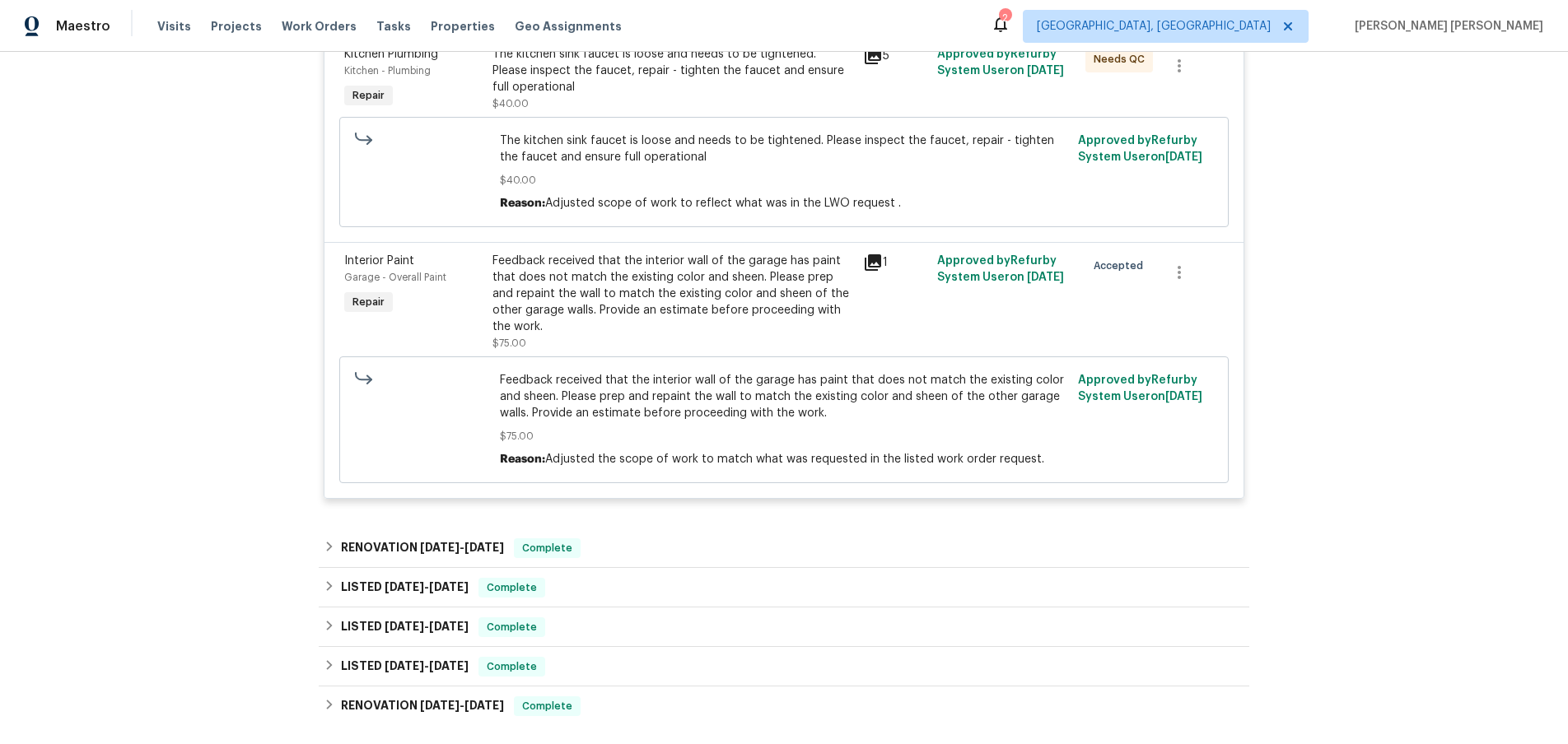
scroll to position [884, 0]
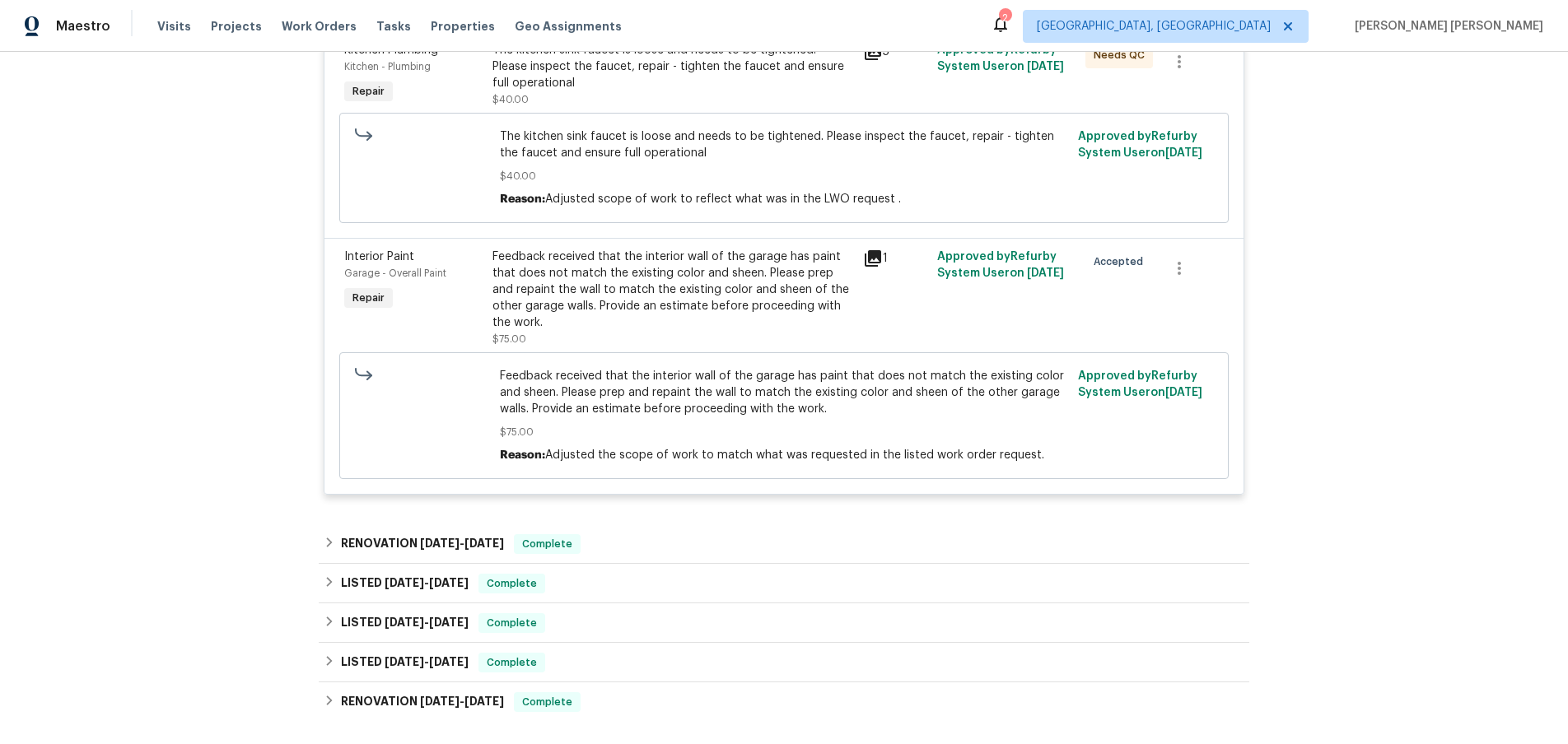
click at [659, 327] on div "Feedback received that the interior wall of the garage has paint that does not …" at bounding box center [672, 290] width 361 height 83
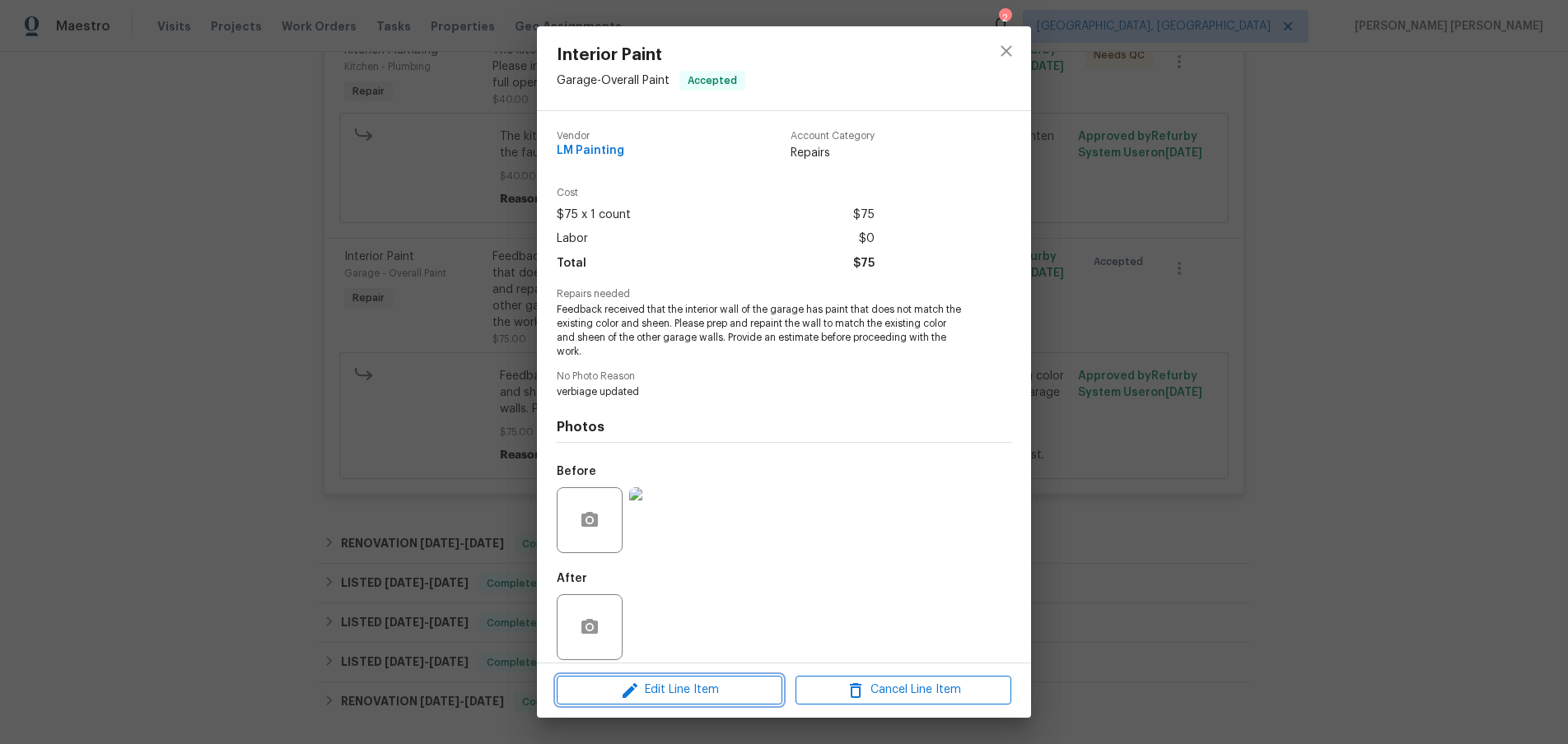
click at [670, 684] on span "Edit Line Item" at bounding box center [669, 690] width 216 height 21
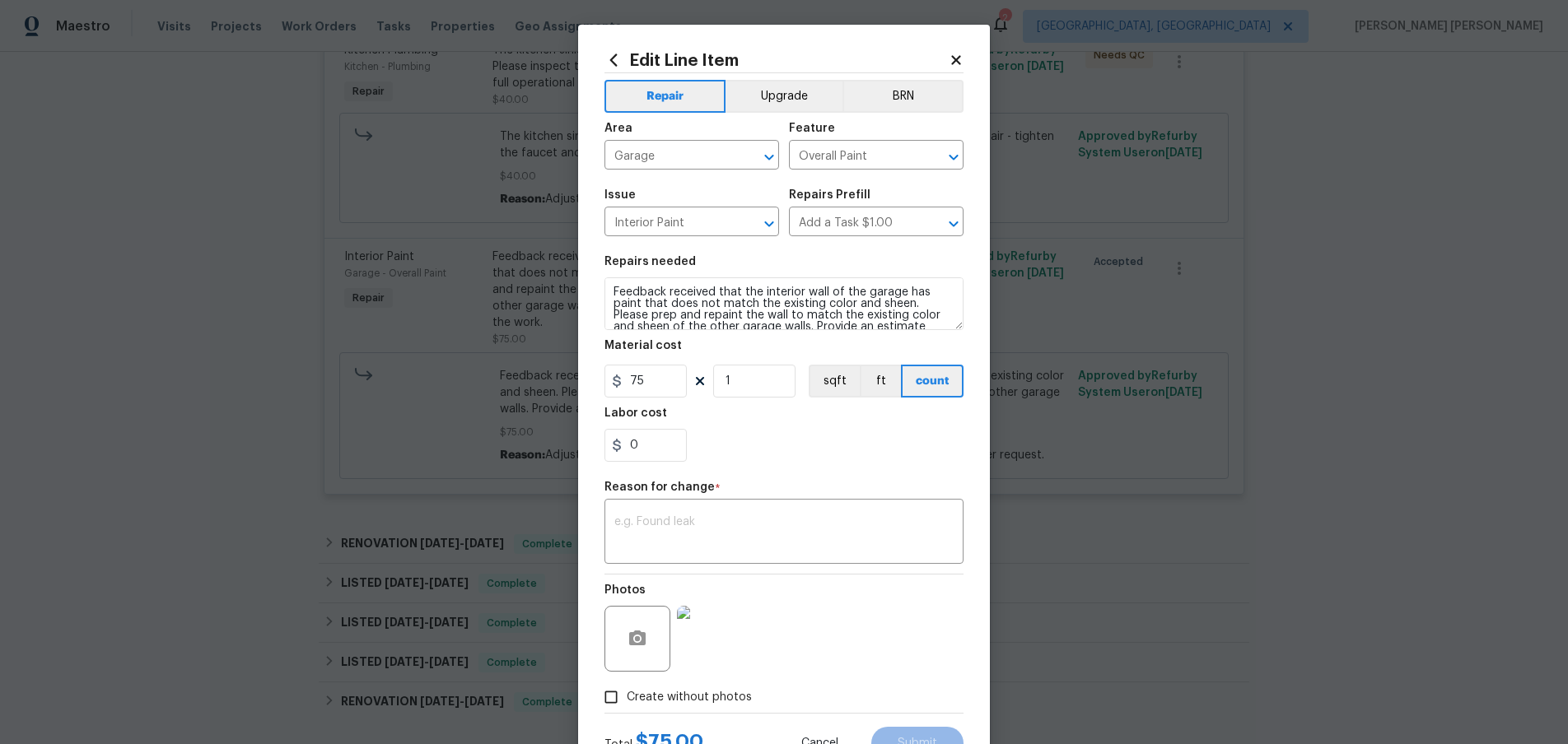
click at [956, 58] on icon at bounding box center [955, 60] width 15 height 15
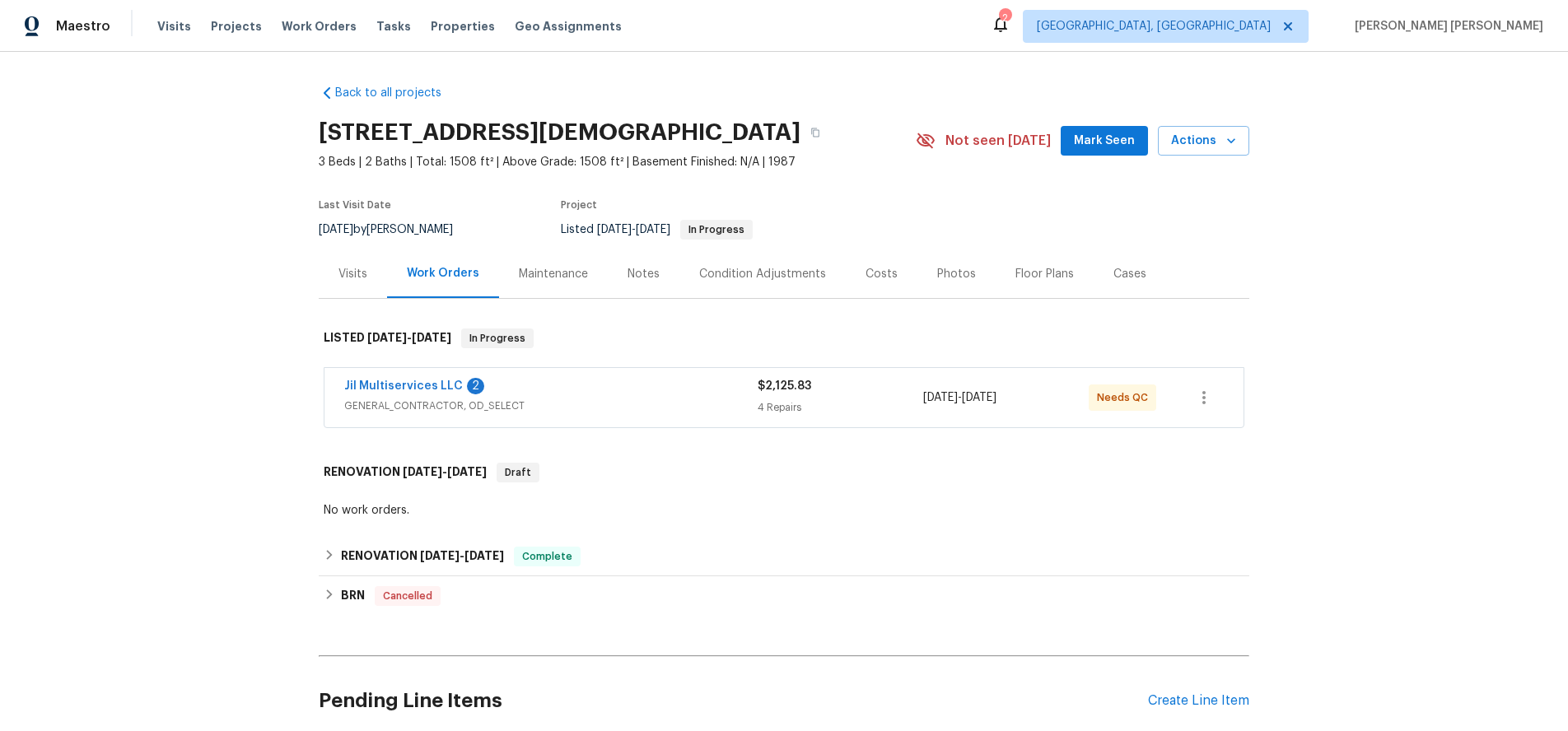
click at [661, 396] on div "Jil Multiservices LLC 2" at bounding box center [551, 387] width 413 height 20
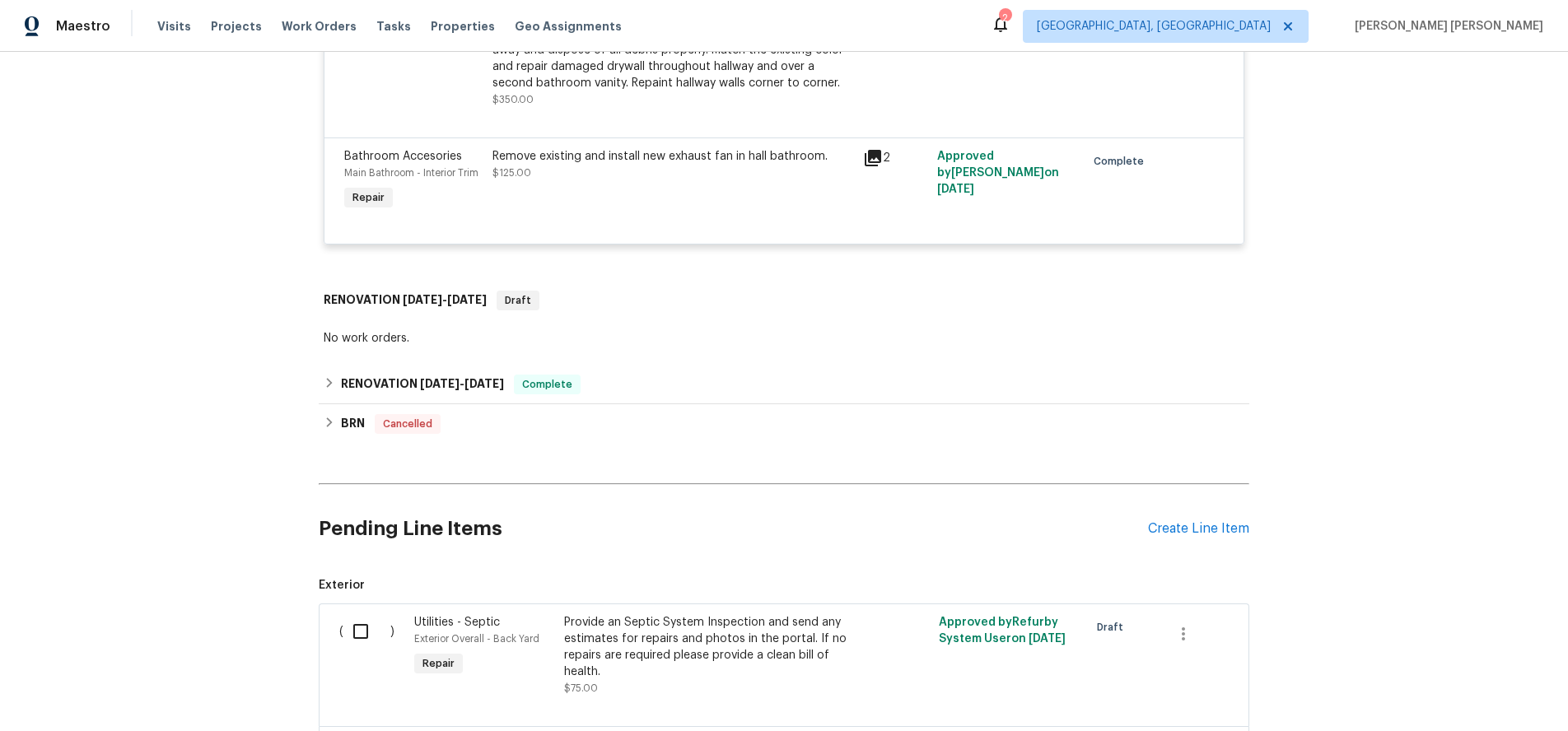
scroll to position [936, 0]
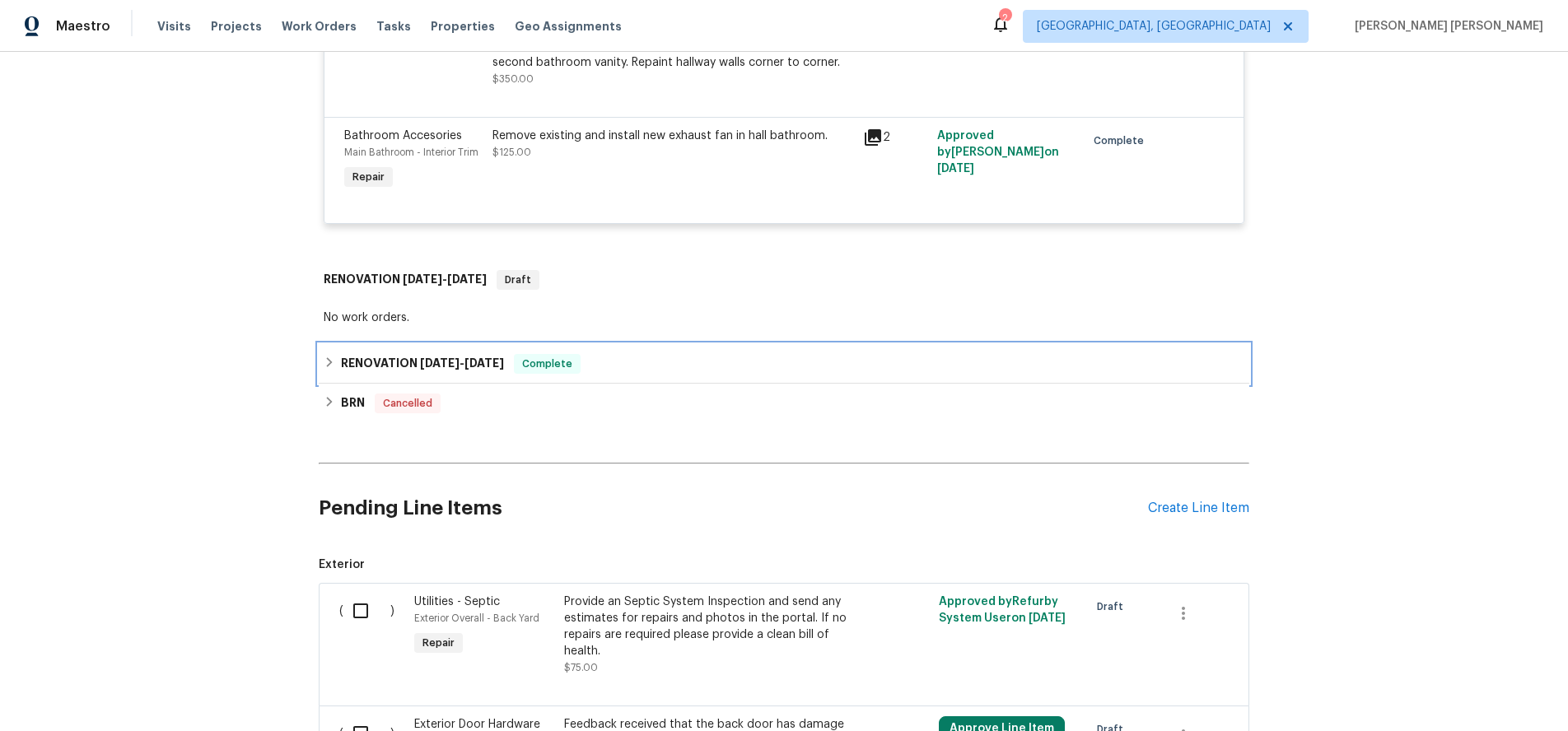
click at [436, 366] on span "6/6/25" at bounding box center [440, 364] width 40 height 12
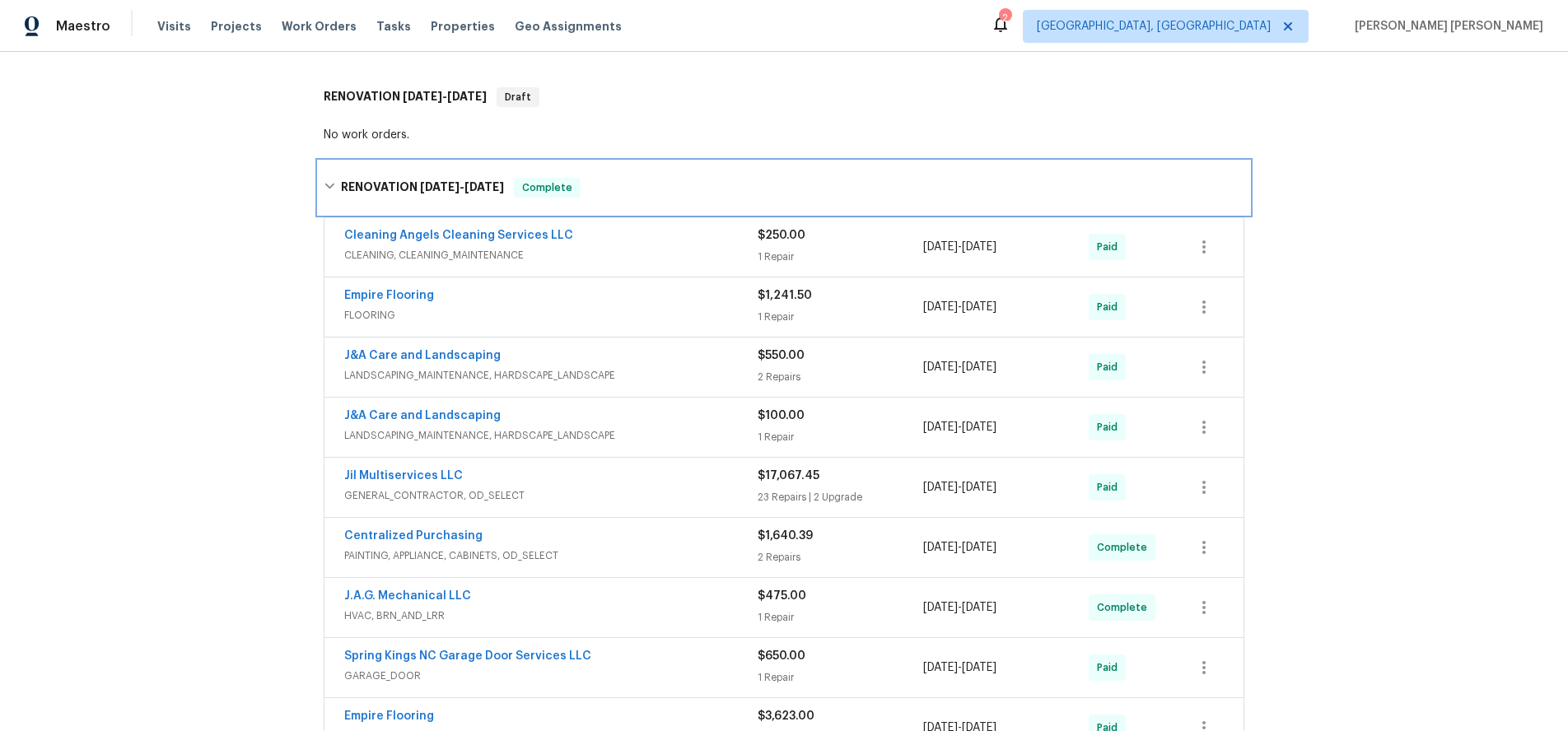
scroll to position [1125, 0]
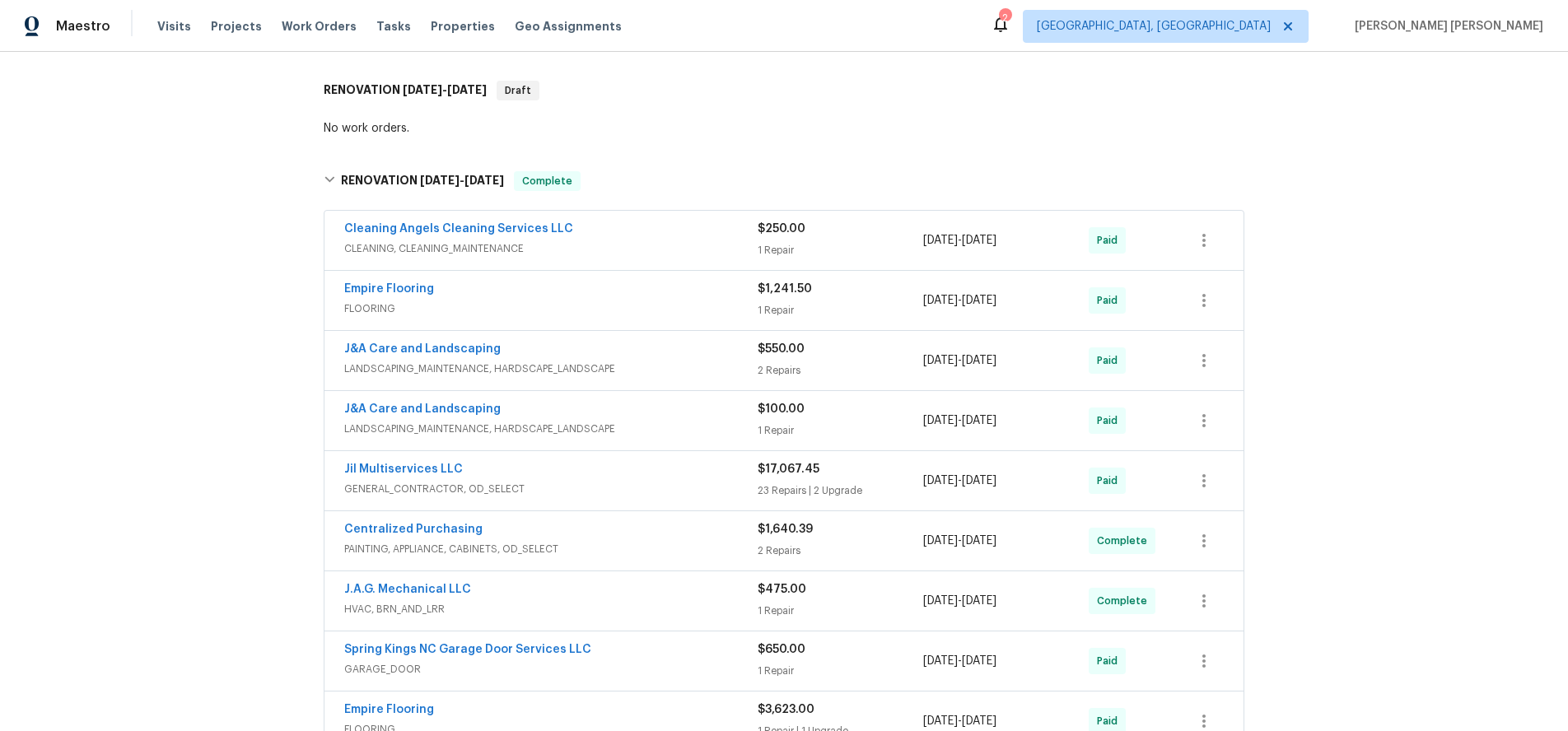
click at [519, 485] on span "GENERAL_CONTRACTOR, OD_SELECT" at bounding box center [551, 489] width 413 height 17
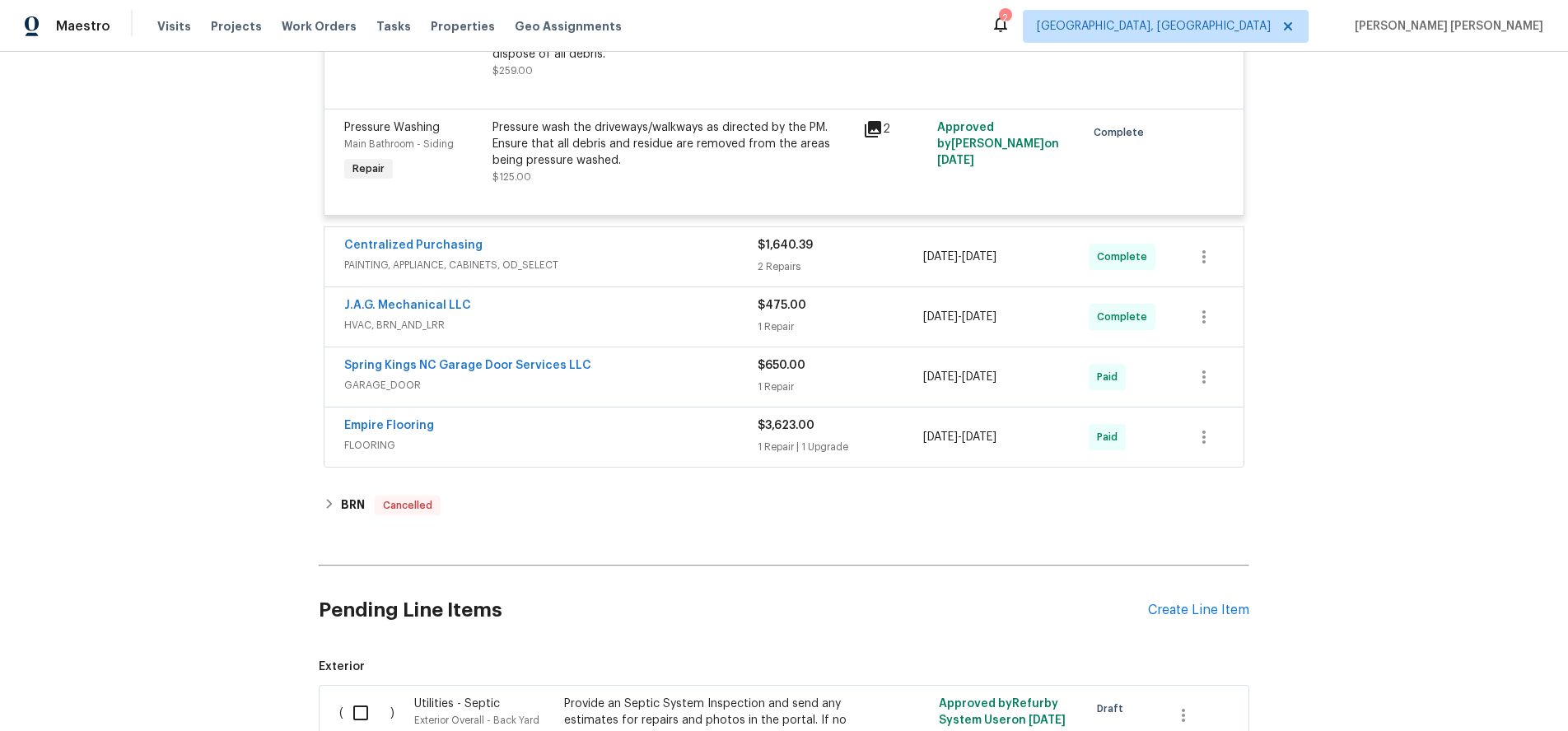
scroll to position [4704, 0]
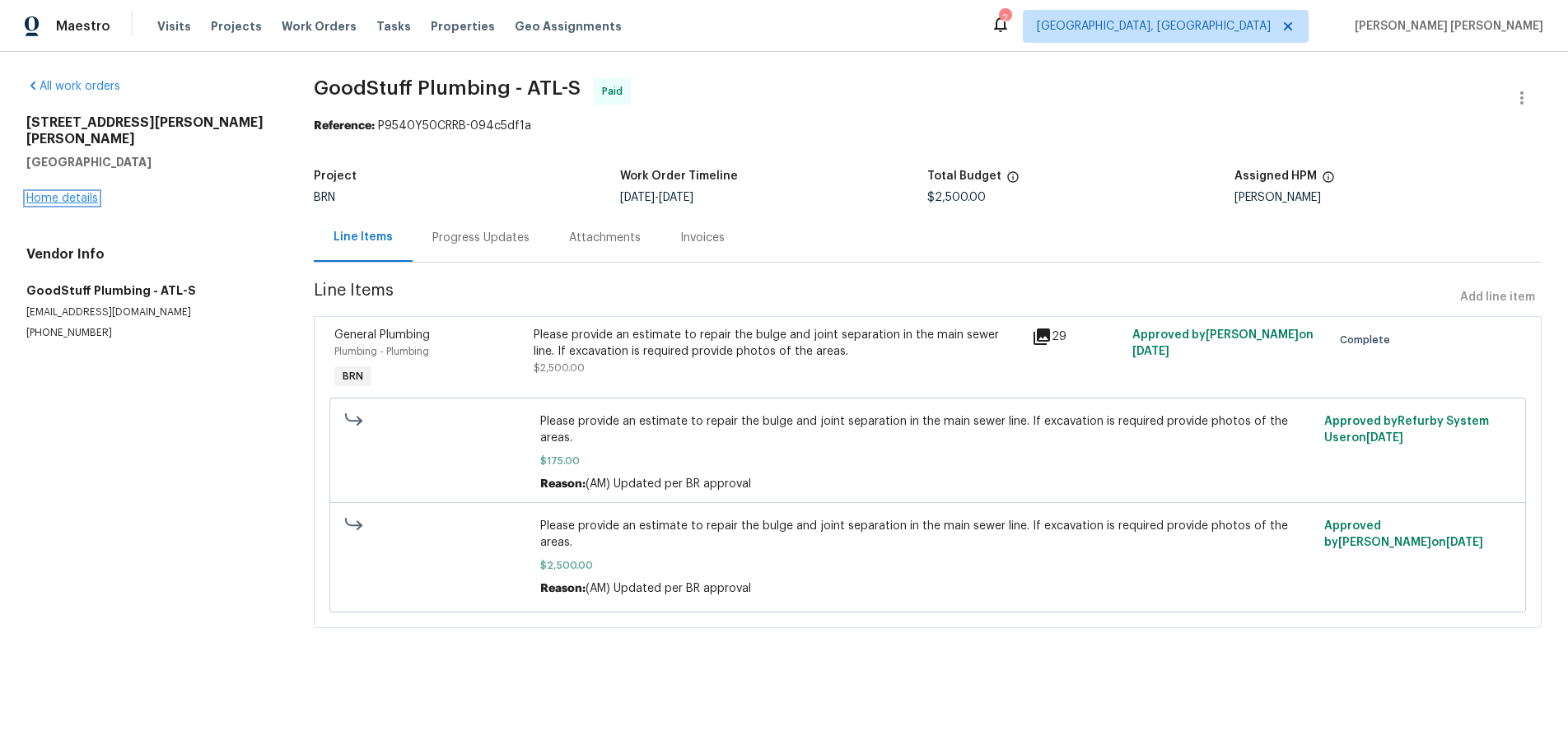
click at [85, 192] on link "Home details" at bounding box center [62, 198] width 72 height 12
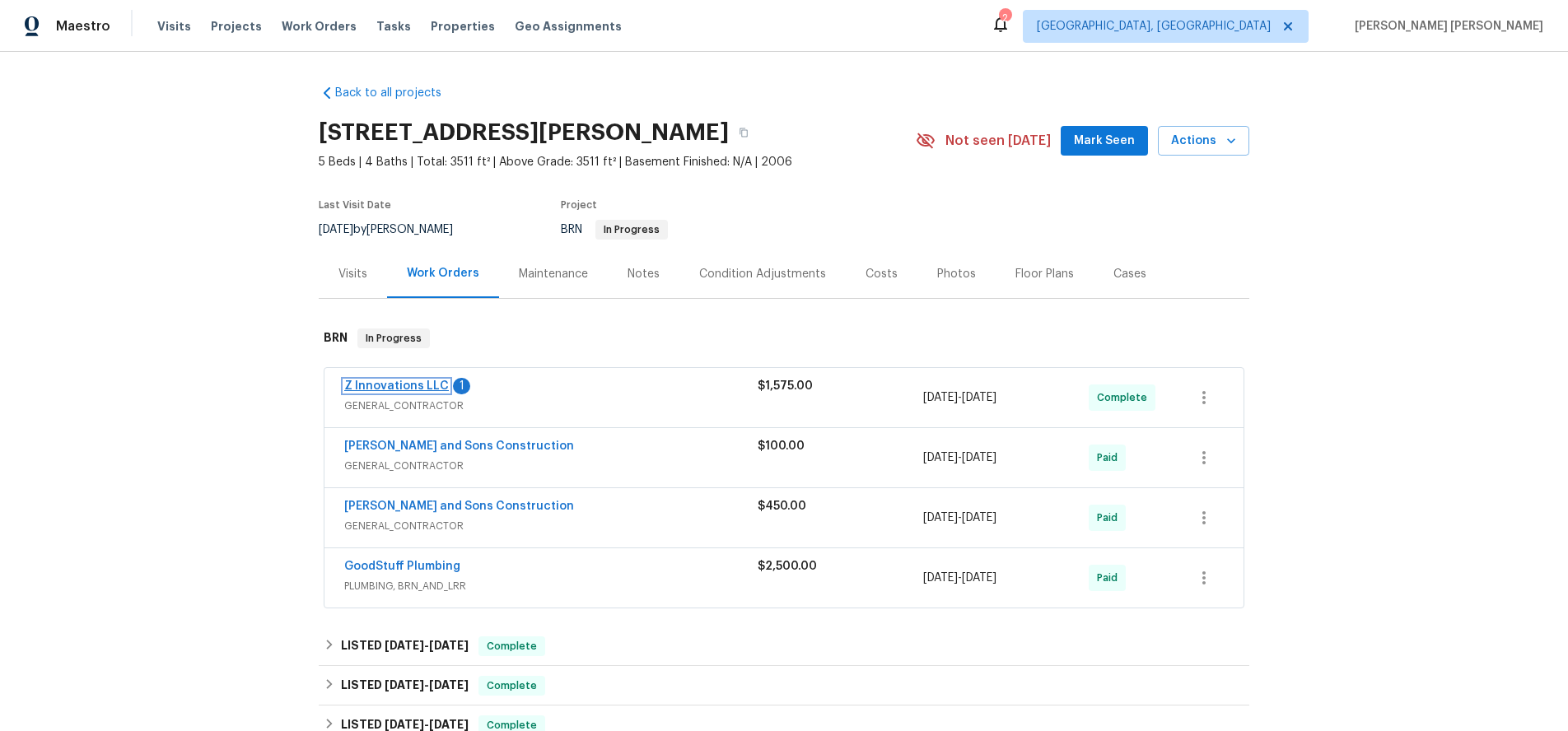
click at [388, 384] on link "Z Innovations LLC" at bounding box center [396, 386] width 105 height 12
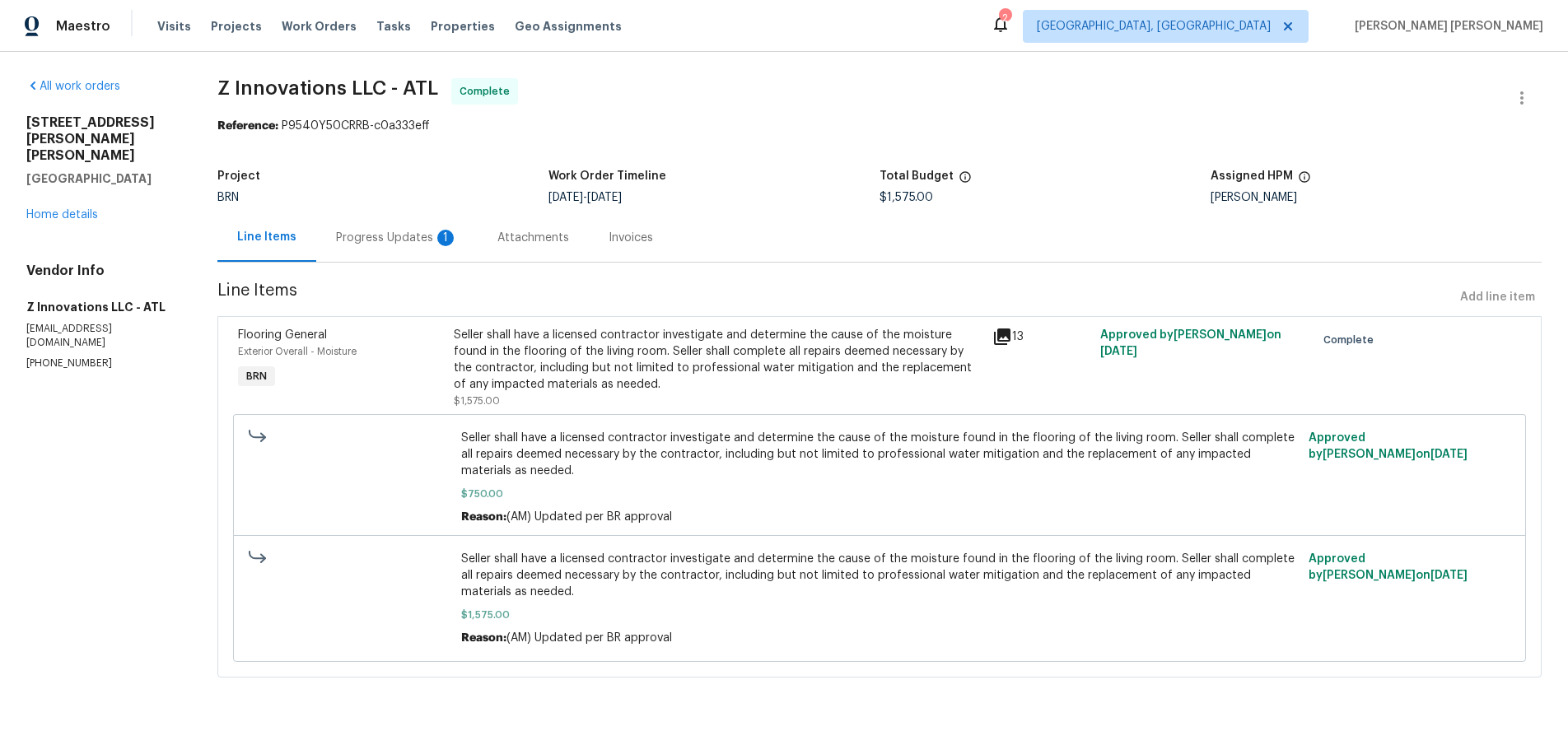
click at [400, 239] on div "Progress Updates 1" at bounding box center [396, 238] width 122 height 17
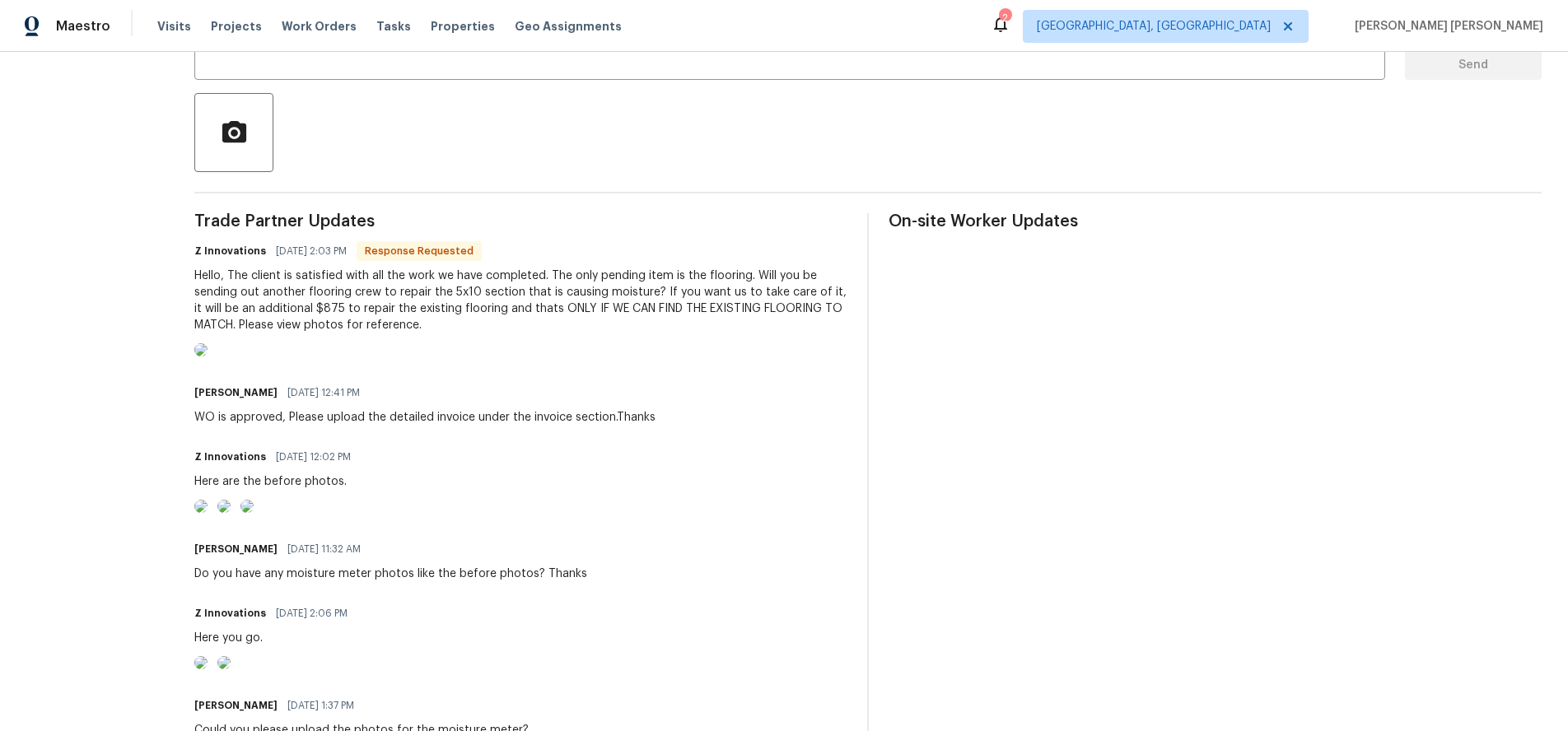
scroll to position [366, 0]
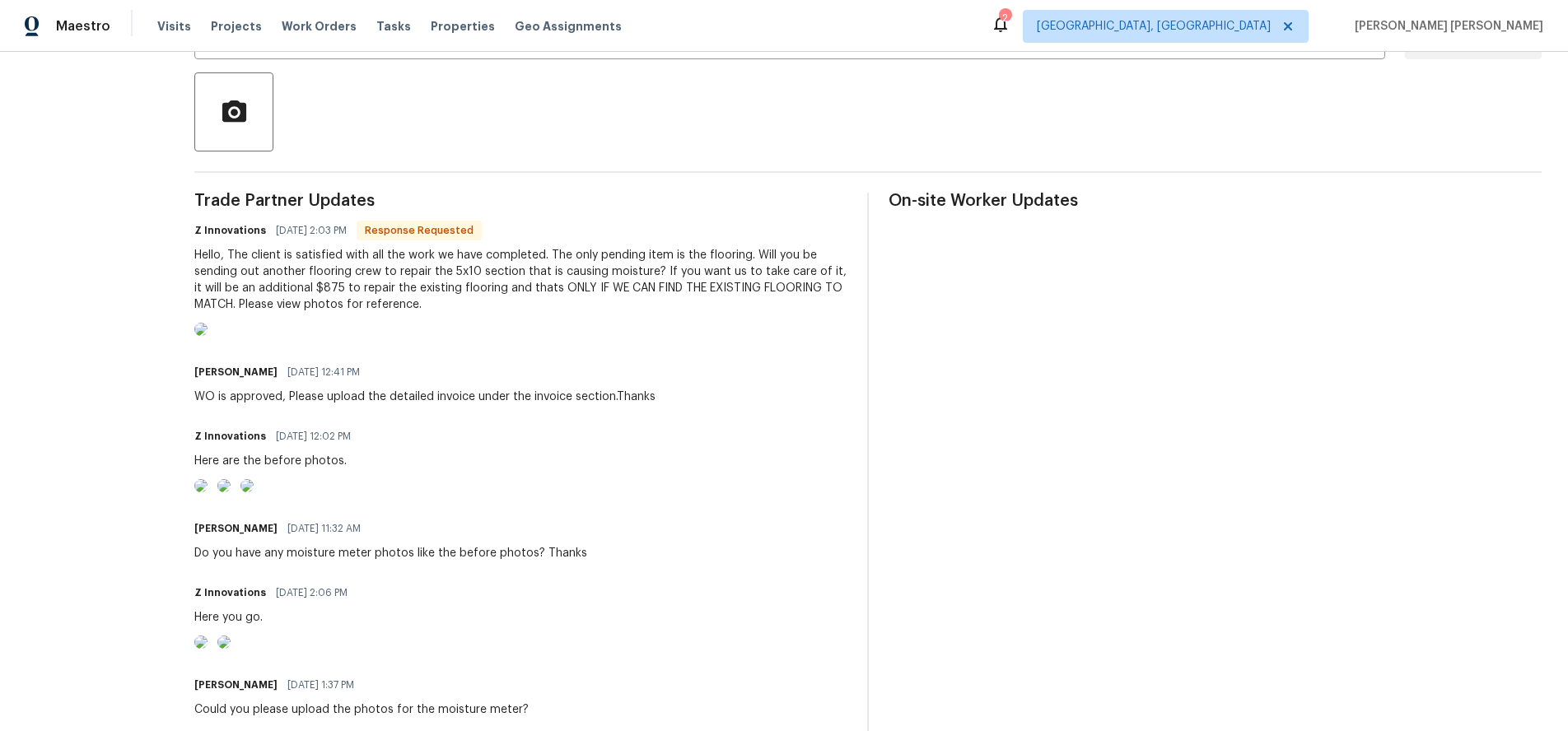
click at [207, 336] on img at bounding box center [200, 329] width 13 height 13
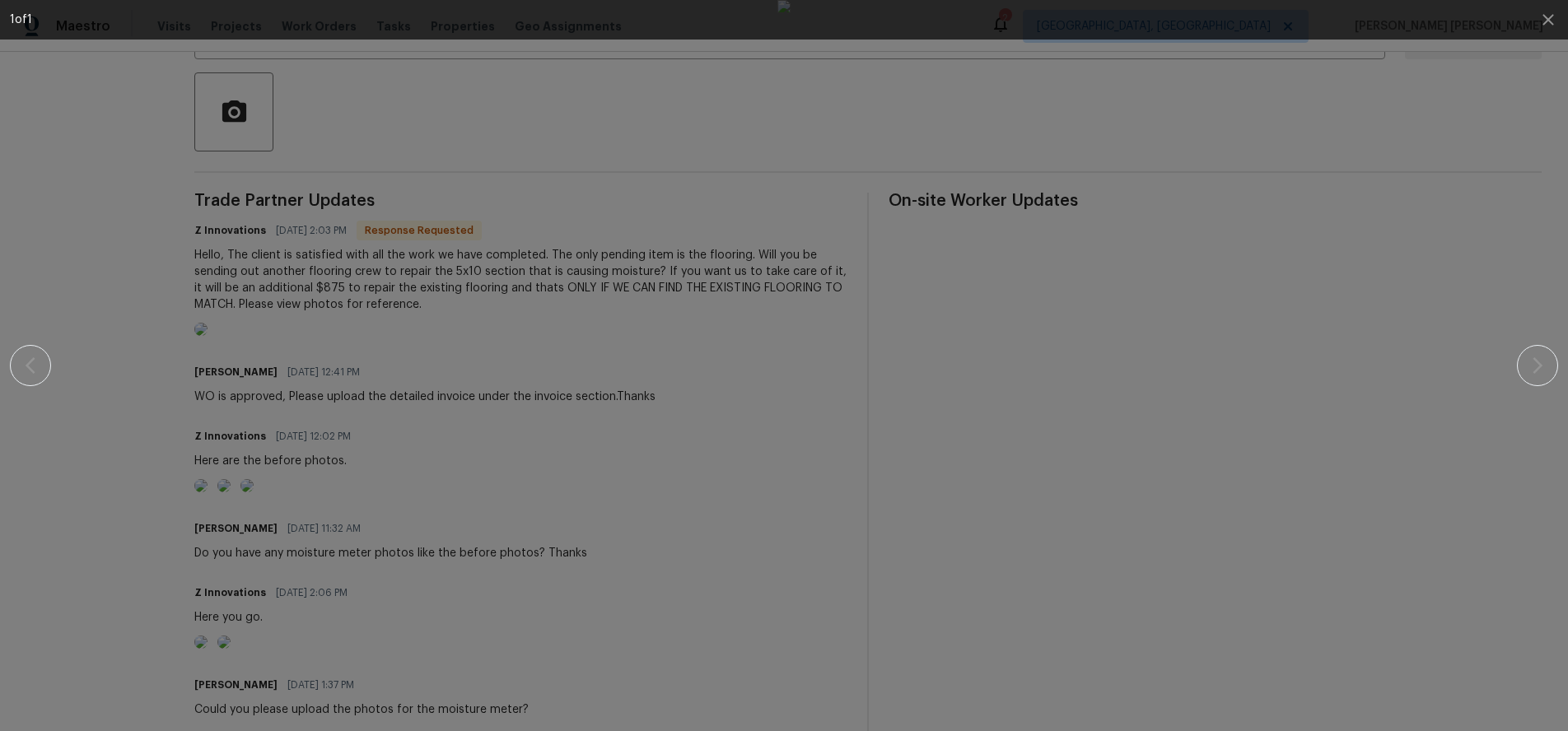
click at [1270, 459] on div at bounding box center [784, 366] width 1427 height 731
click at [291, 370] on div at bounding box center [784, 366] width 1427 height 731
click at [451, 318] on div at bounding box center [784, 366] width 1427 height 731
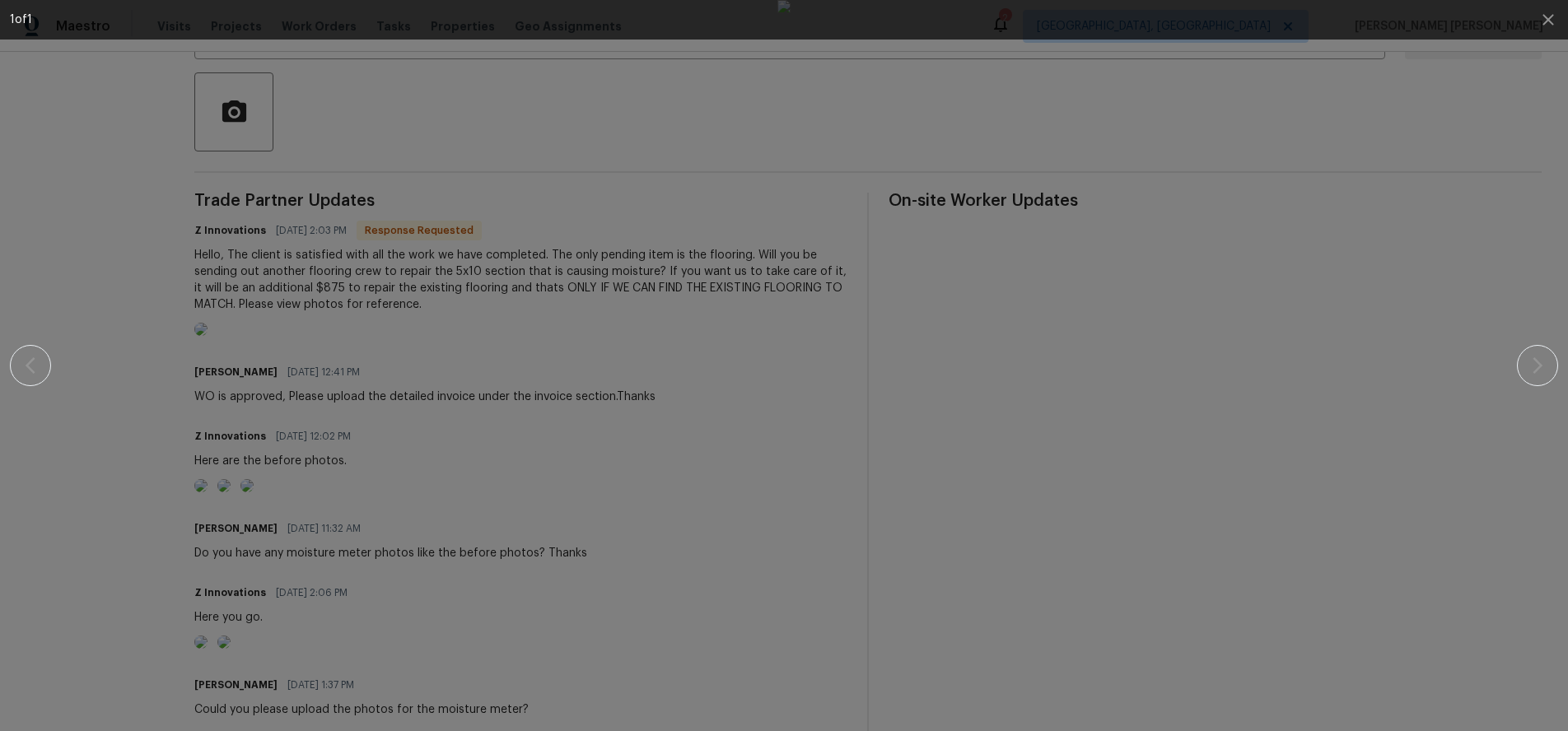
click at [426, 404] on div at bounding box center [784, 366] width 1427 height 731
click at [424, 404] on div at bounding box center [784, 366] width 1427 height 731
click at [1549, 22] on icon "button" at bounding box center [1548, 20] width 20 height 20
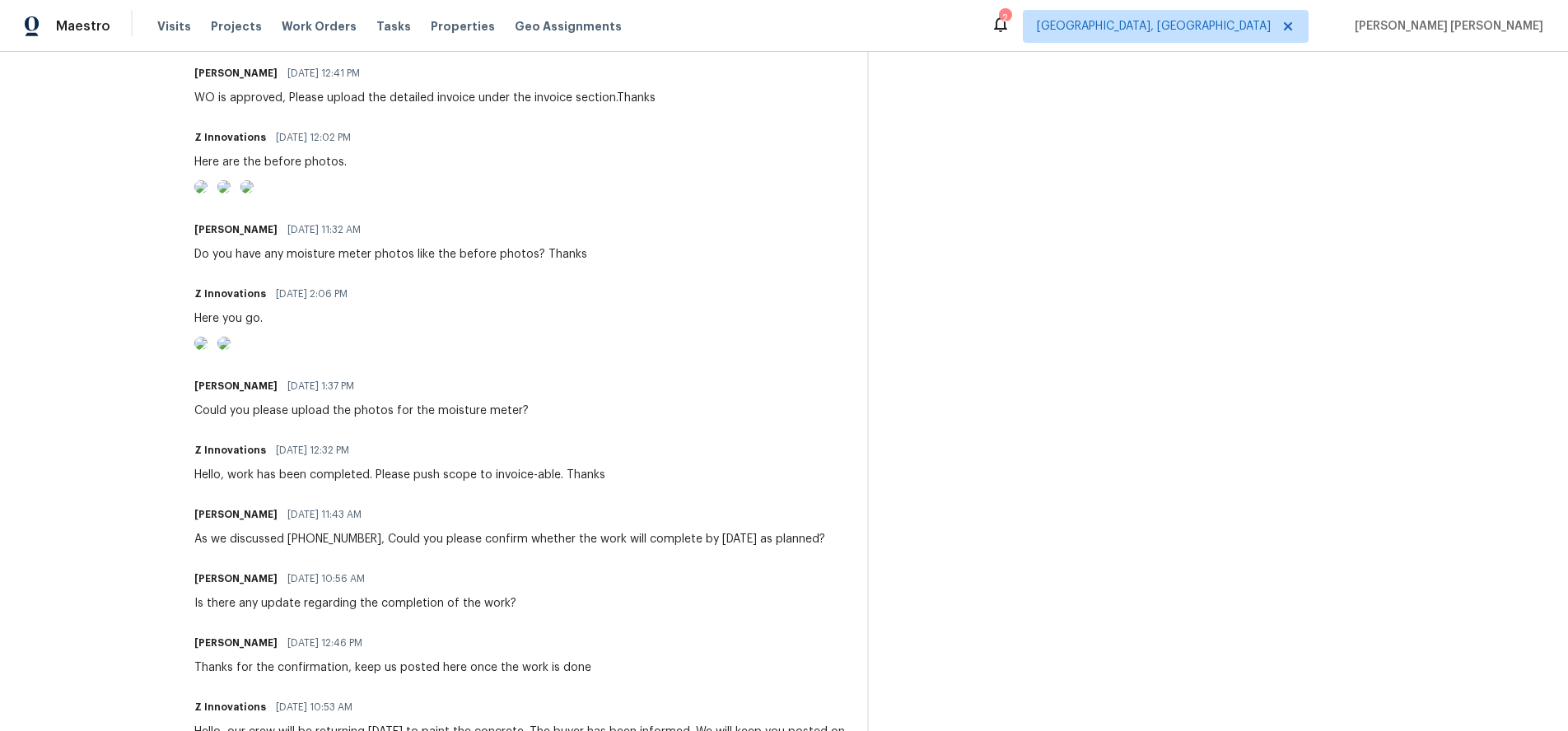
scroll to position [664, 0]
click at [207, 194] on img at bounding box center [200, 187] width 13 height 13
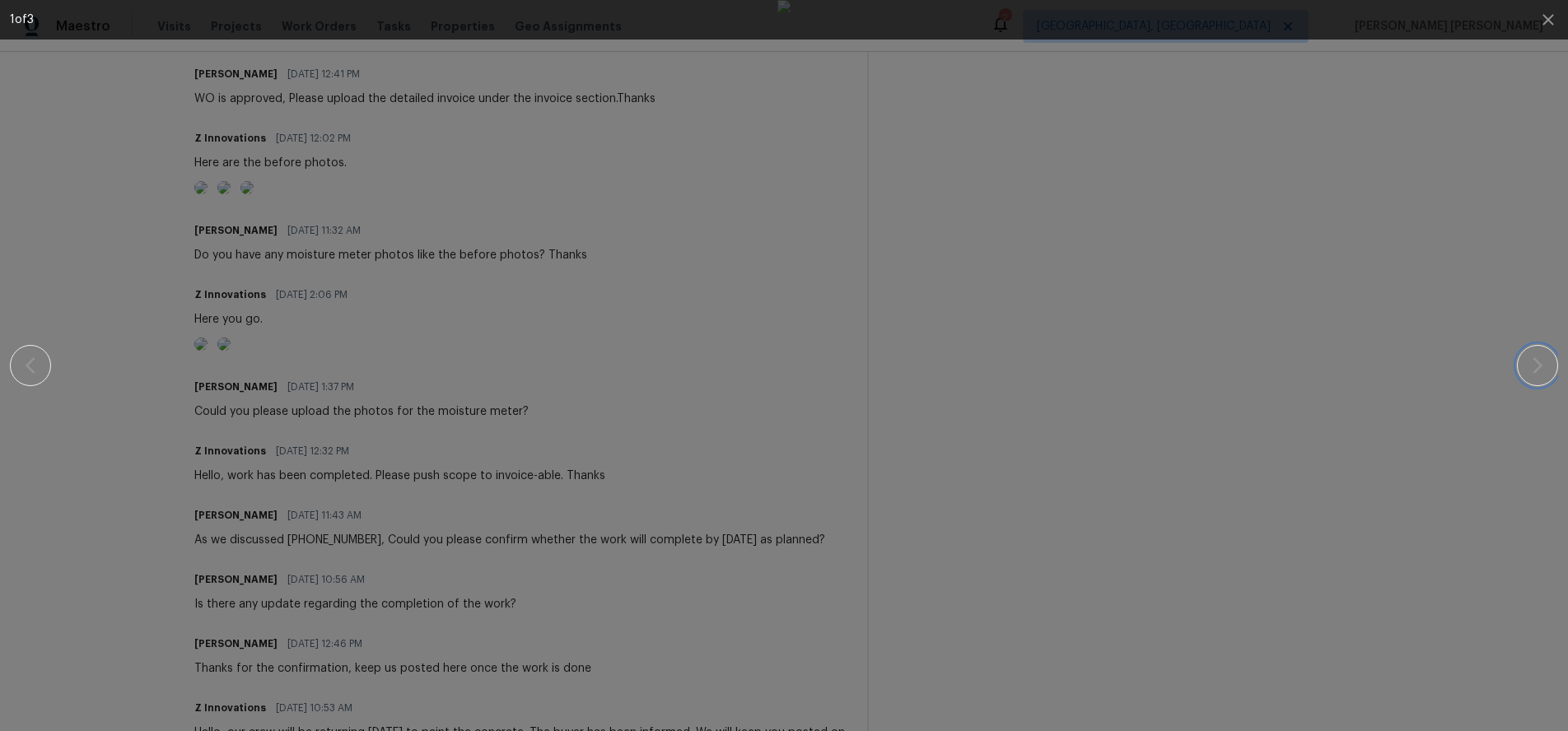
click at [1543, 372] on icon "button" at bounding box center [1537, 366] width 20 height 20
drag, startPoint x: 1428, startPoint y: 494, endPoint x: 1372, endPoint y: 458, distance: 66.6
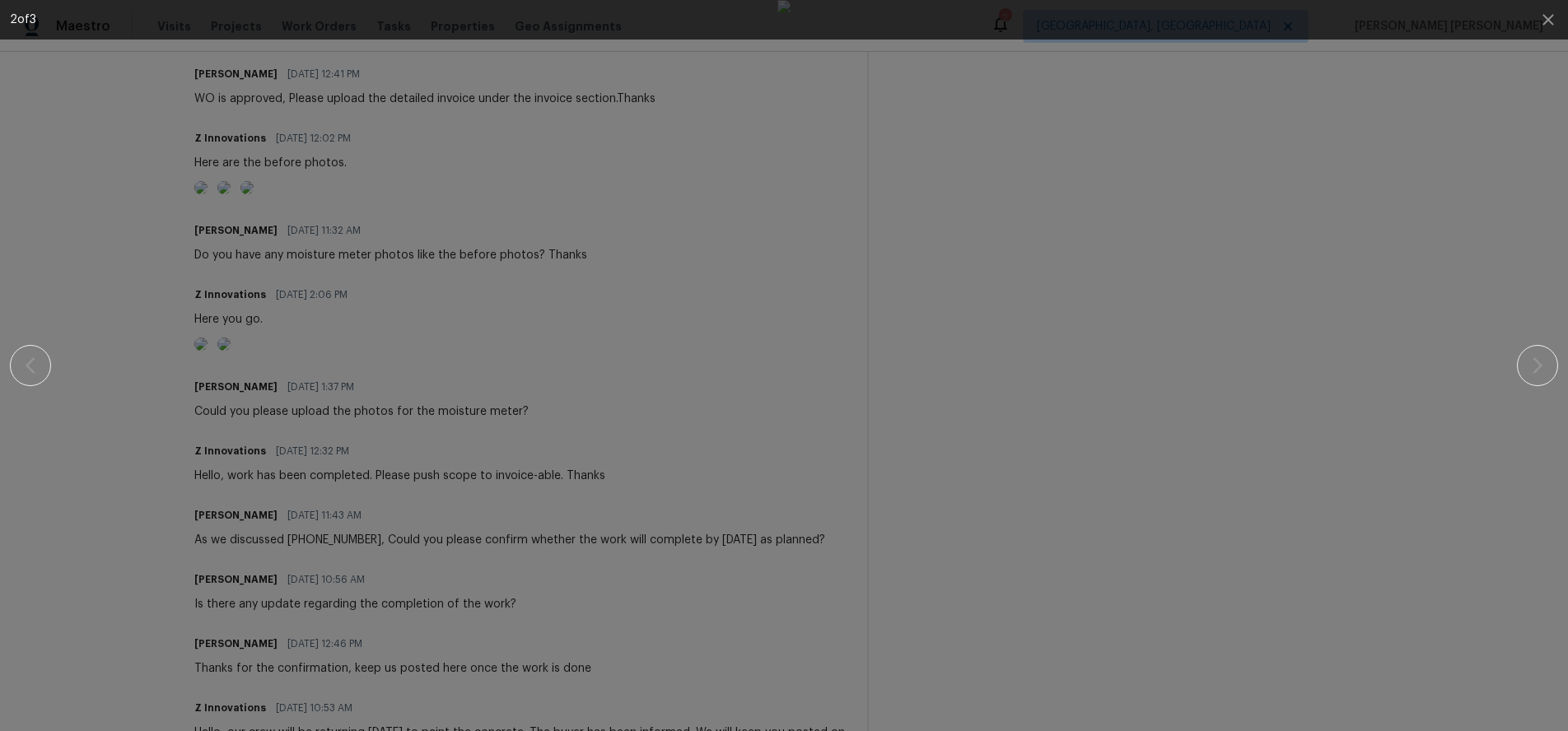
click at [1414, 490] on div at bounding box center [784, 366] width 1427 height 731
click at [417, 234] on div at bounding box center [784, 366] width 1427 height 731
drag, startPoint x: 417, startPoint y: 234, endPoint x: 406, endPoint y: 228, distance: 12.5
click at [413, 230] on div at bounding box center [784, 366] width 1427 height 731
click at [1556, 17] on icon "button" at bounding box center [1548, 20] width 20 height 20
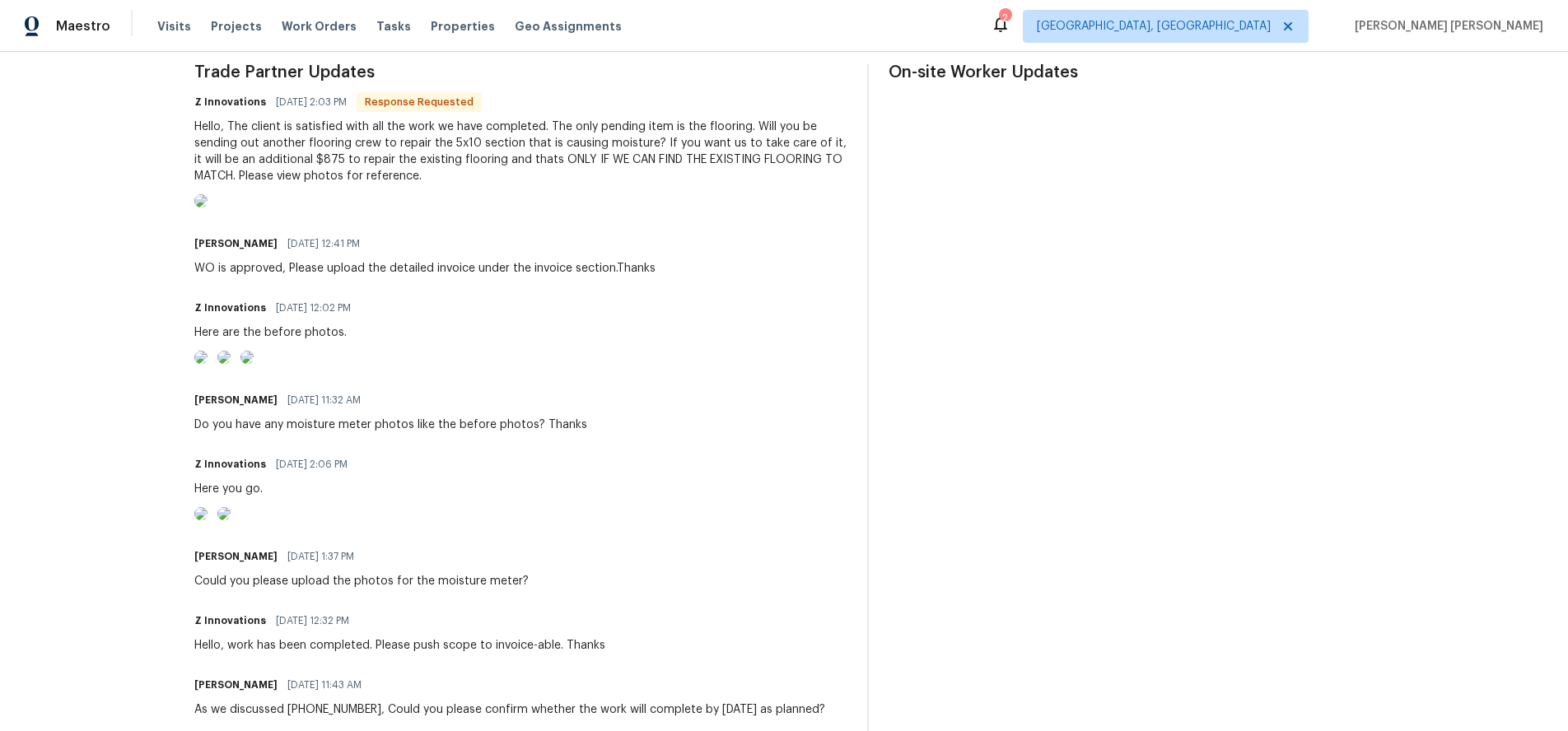
scroll to position [475, 0]
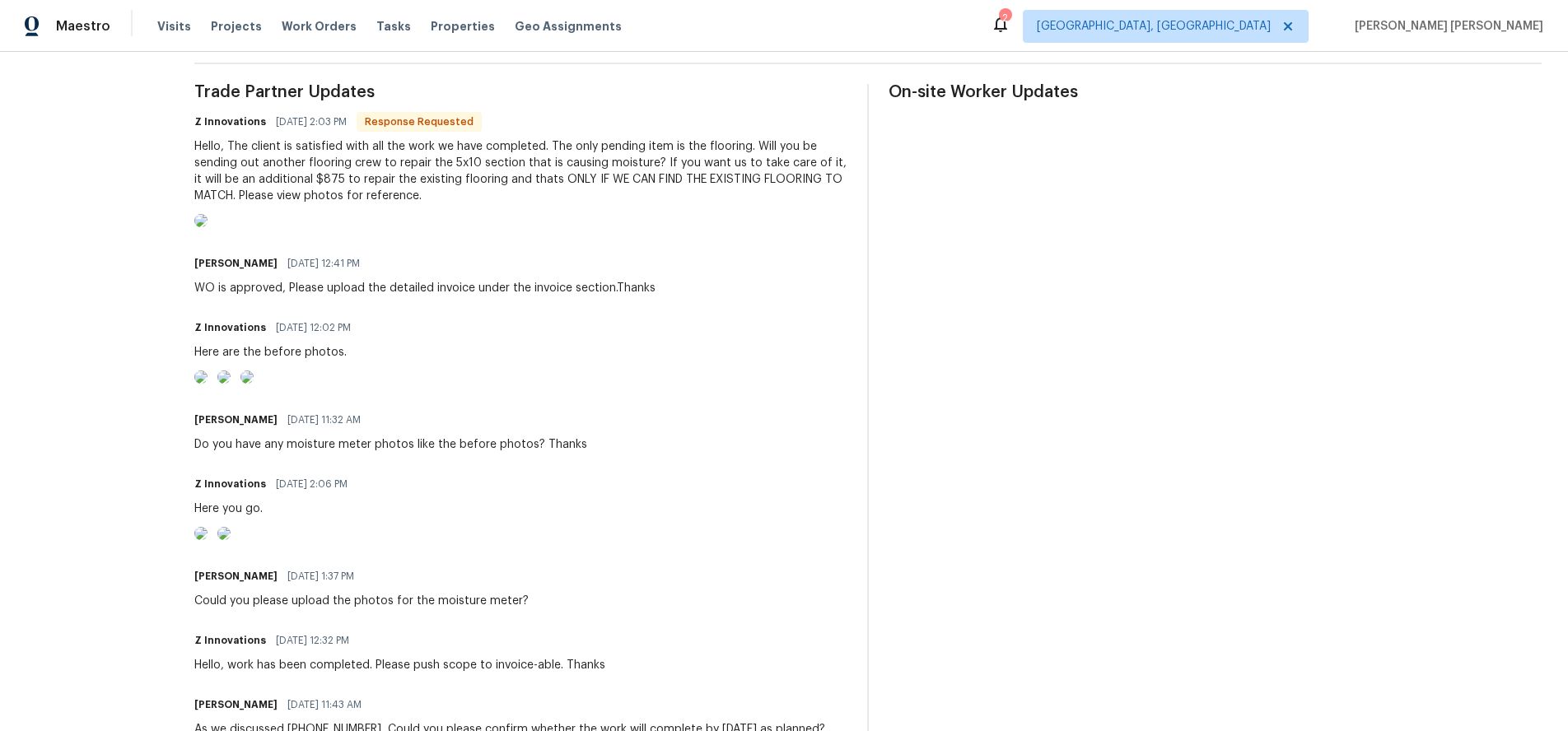
click at [207, 227] on img at bounding box center [200, 220] width 13 height 13
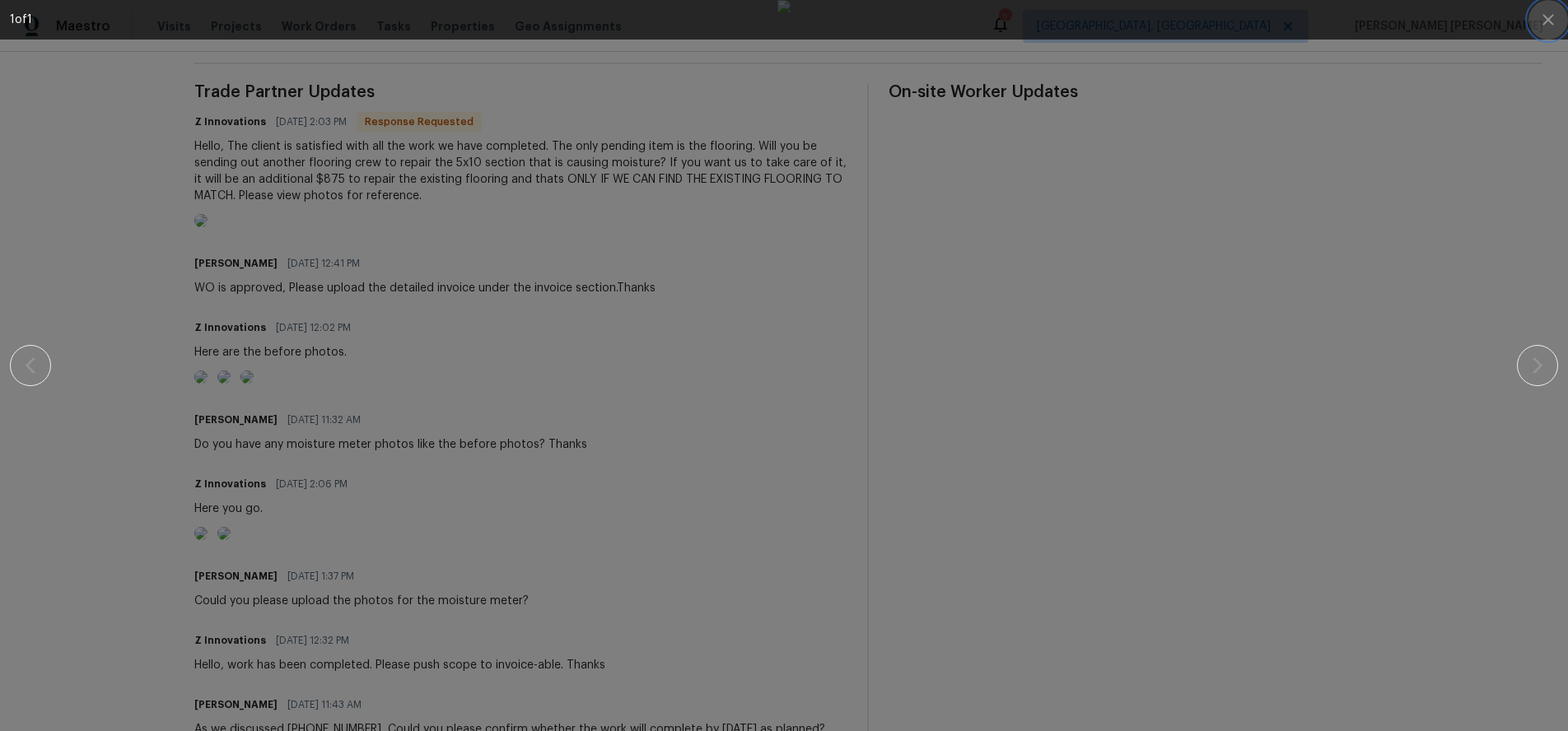
click at [1545, 23] on icon "button" at bounding box center [1547, 19] width 11 height 11
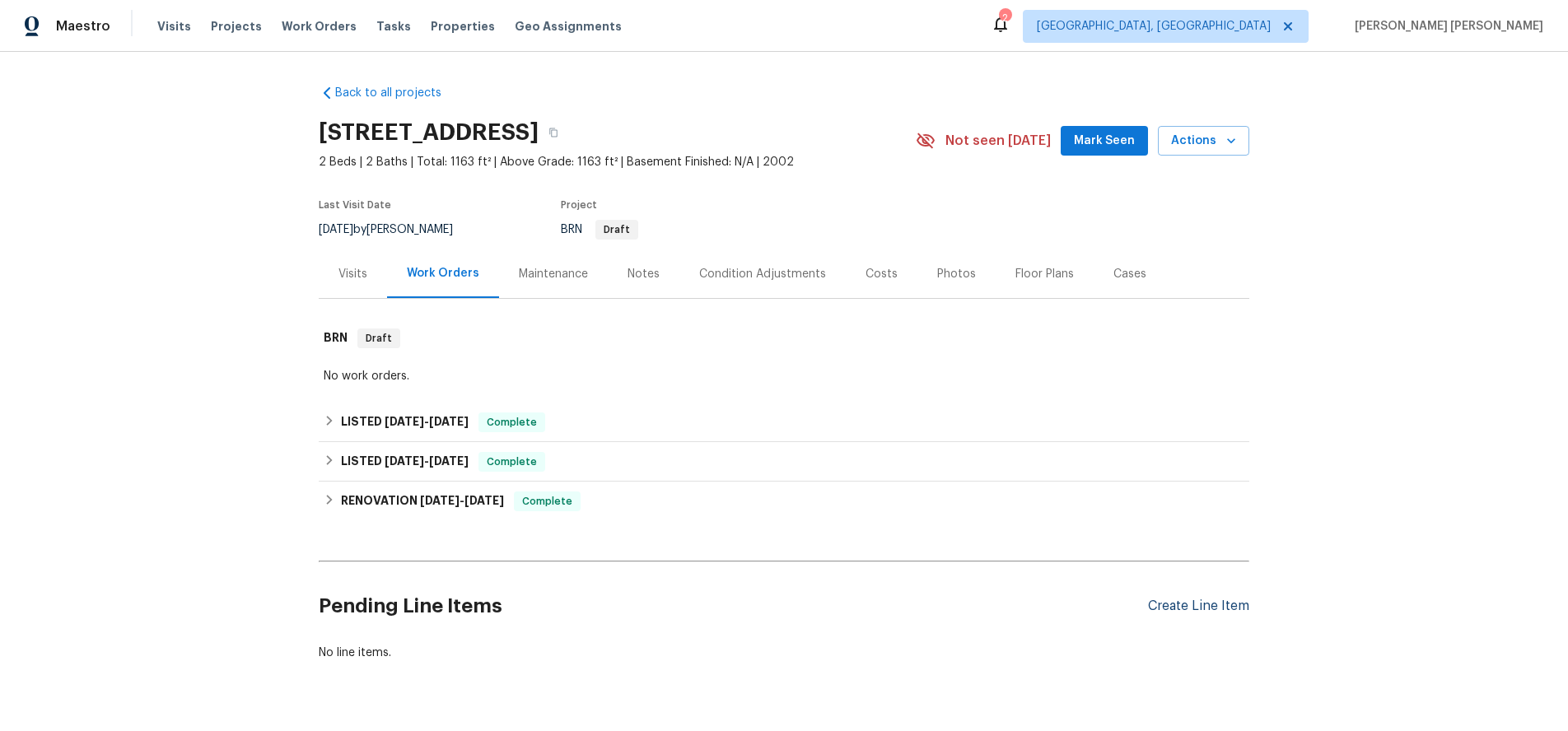
click at [1220, 606] on div "Create Line Item" at bounding box center [1198, 607] width 102 height 16
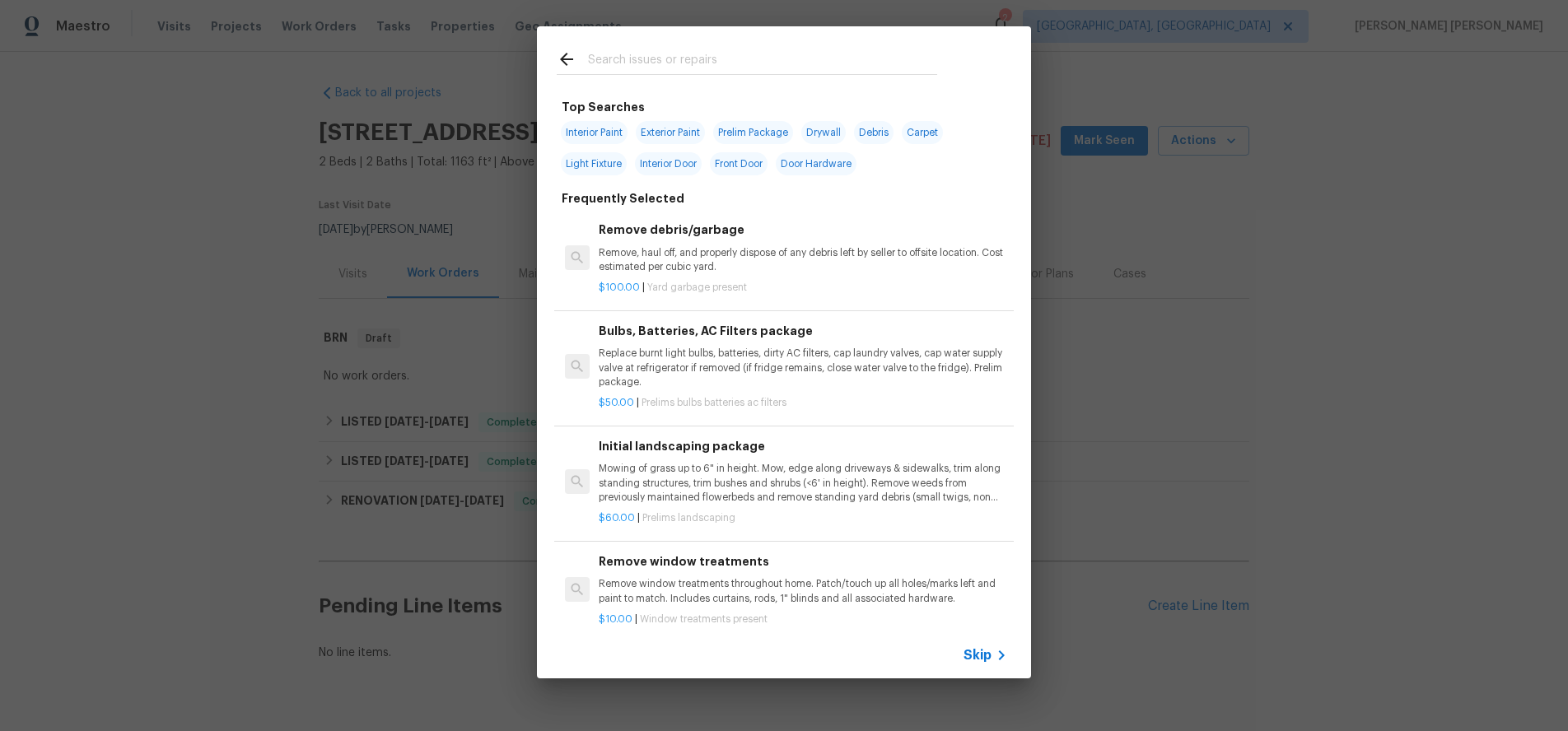
click at [677, 64] on input "text" at bounding box center [762, 62] width 350 height 25
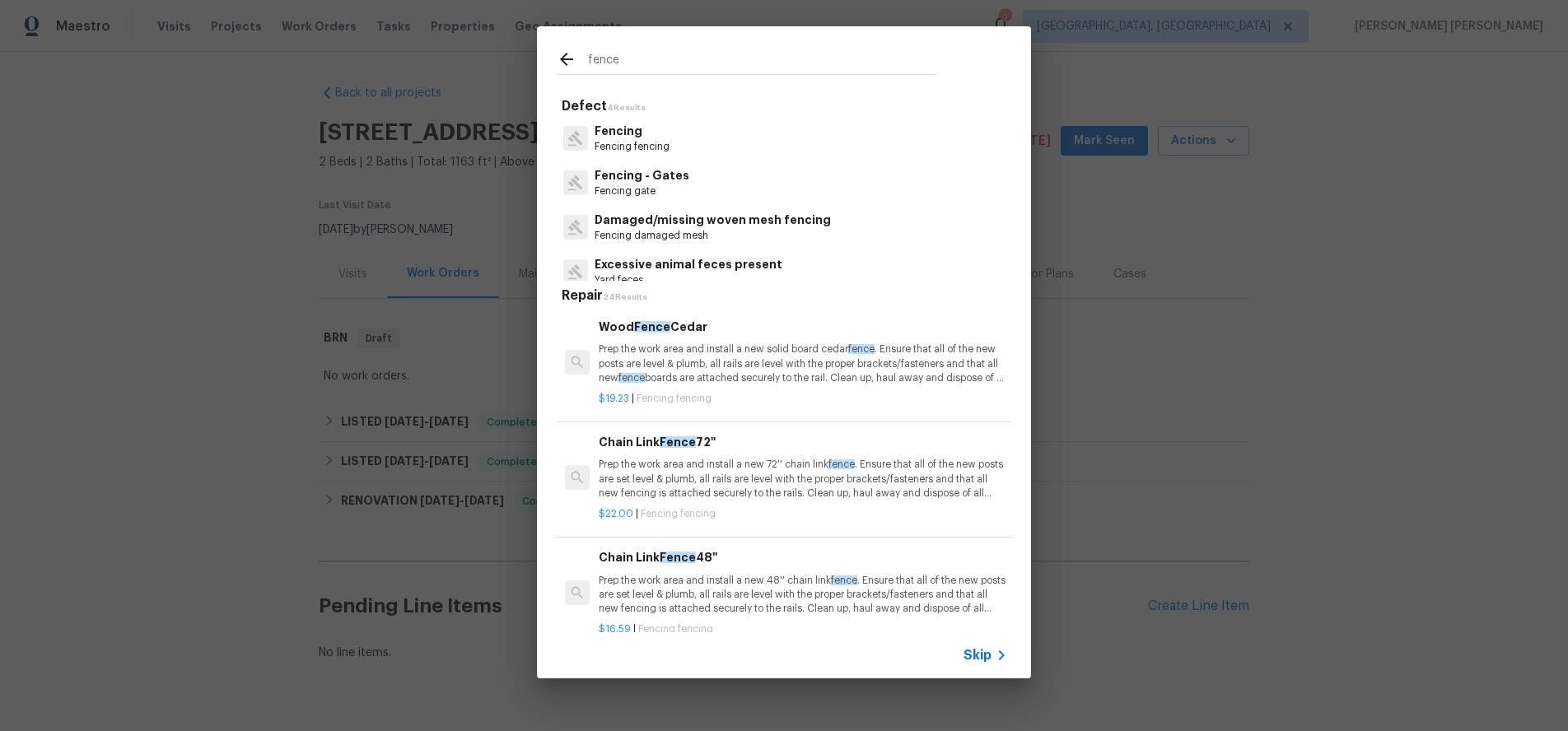
type input "fence"
click at [781, 362] on p "Prep the work area and install a new solid board cedar fence . Ensure that all …" at bounding box center [803, 364] width 408 height 42
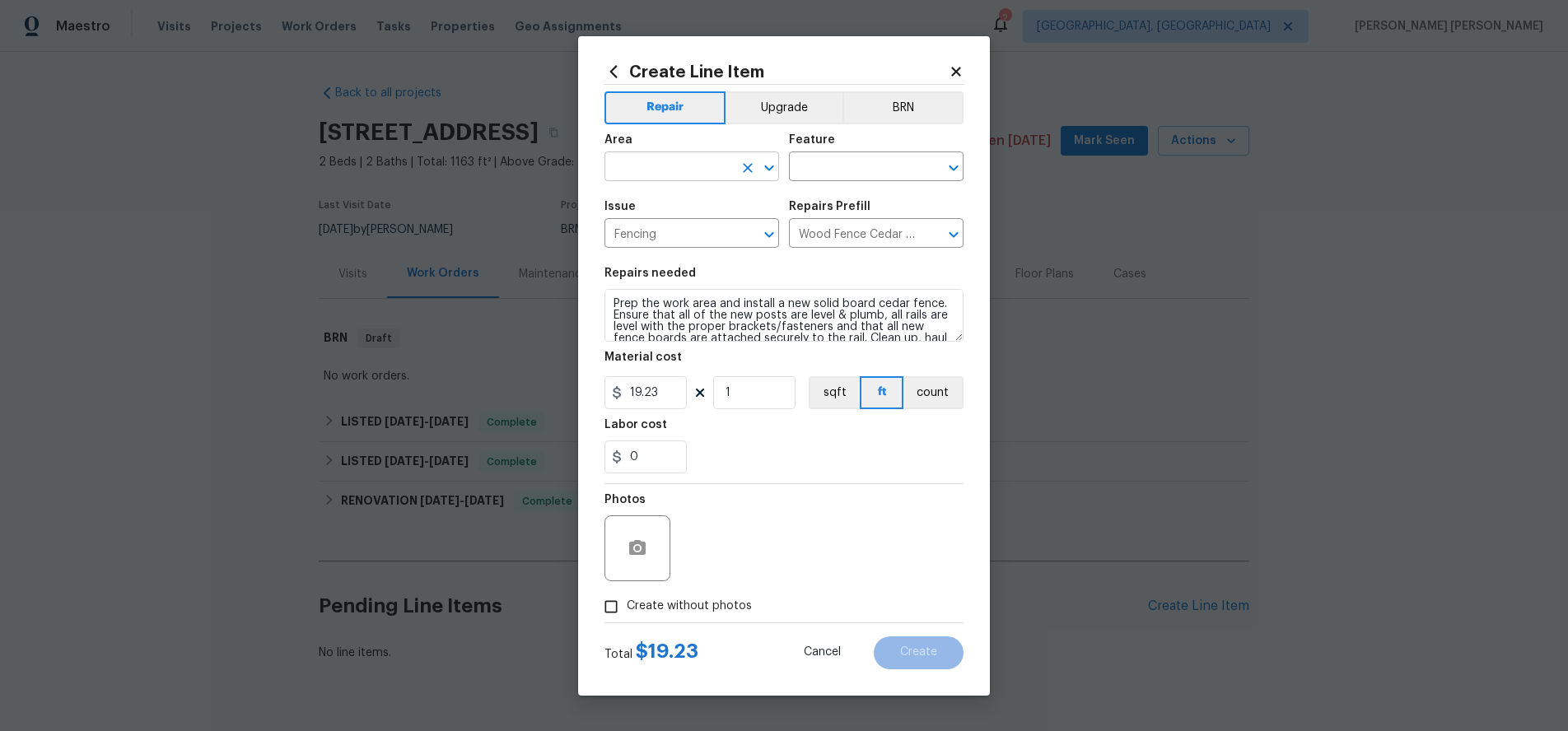
click at [706, 165] on input "text" at bounding box center [668, 168] width 129 height 26
type input "f"
drag, startPoint x: 710, startPoint y: 230, endPoint x: 744, endPoint y: 215, distance: 37.2
click at [711, 230] on li "Exterior Overall" at bounding box center [691, 231] width 174 height 27
type input "Exterior Overall"
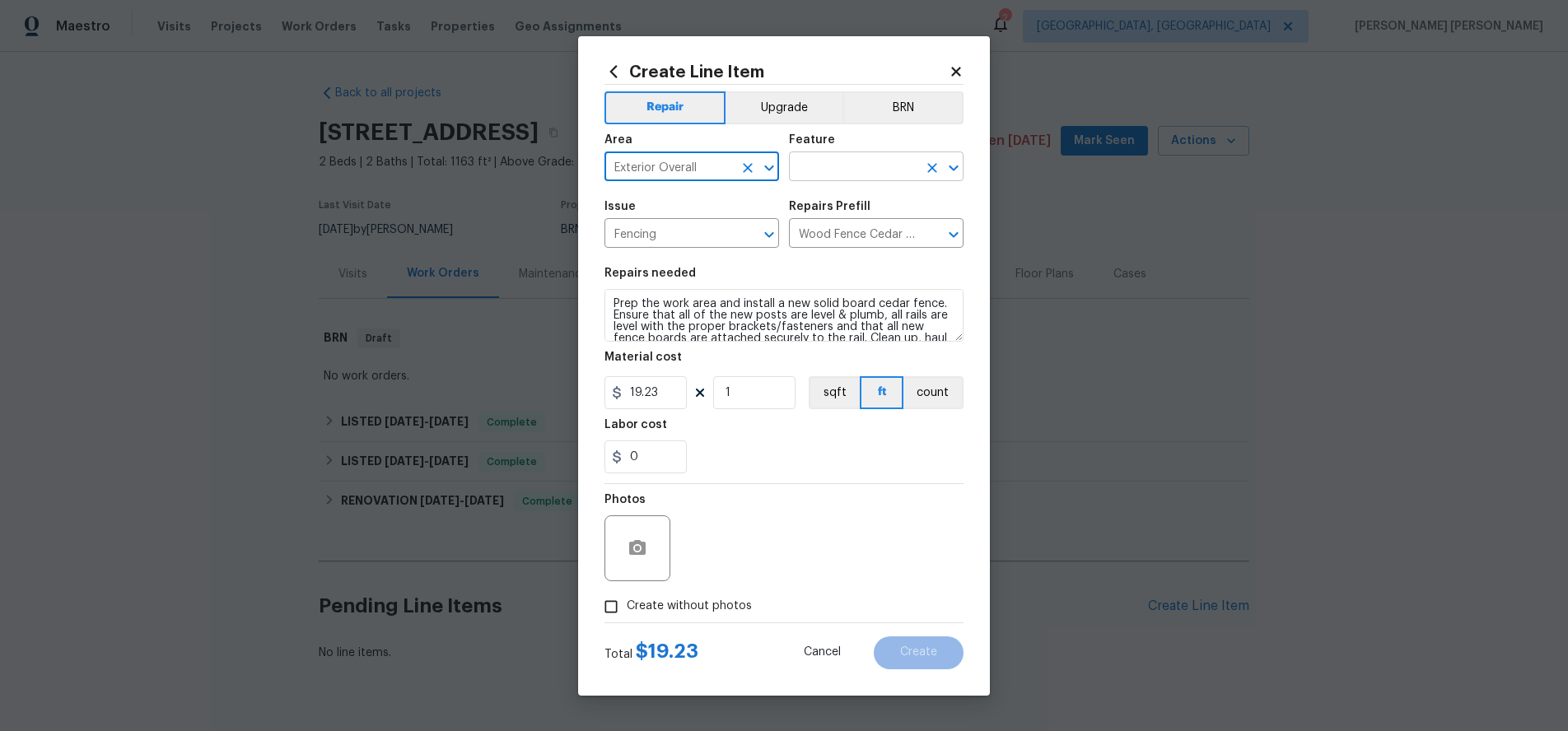
click at [864, 165] on input "text" at bounding box center [853, 168] width 129 height 26
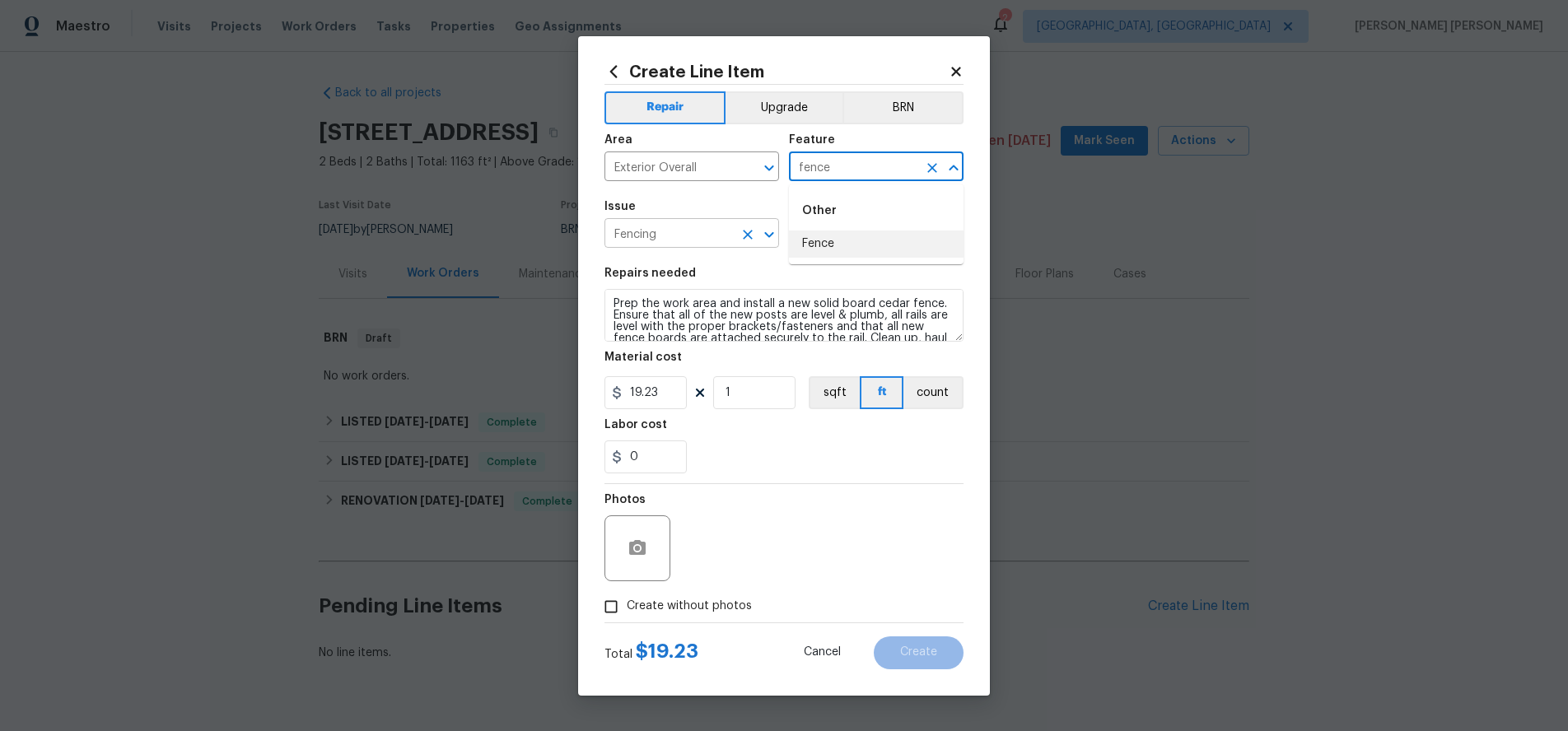
drag, startPoint x: 873, startPoint y: 245, endPoint x: 737, endPoint y: 234, distance: 136.4
click at [870, 243] on li "Fence" at bounding box center [876, 243] width 174 height 27
type input "Fence"
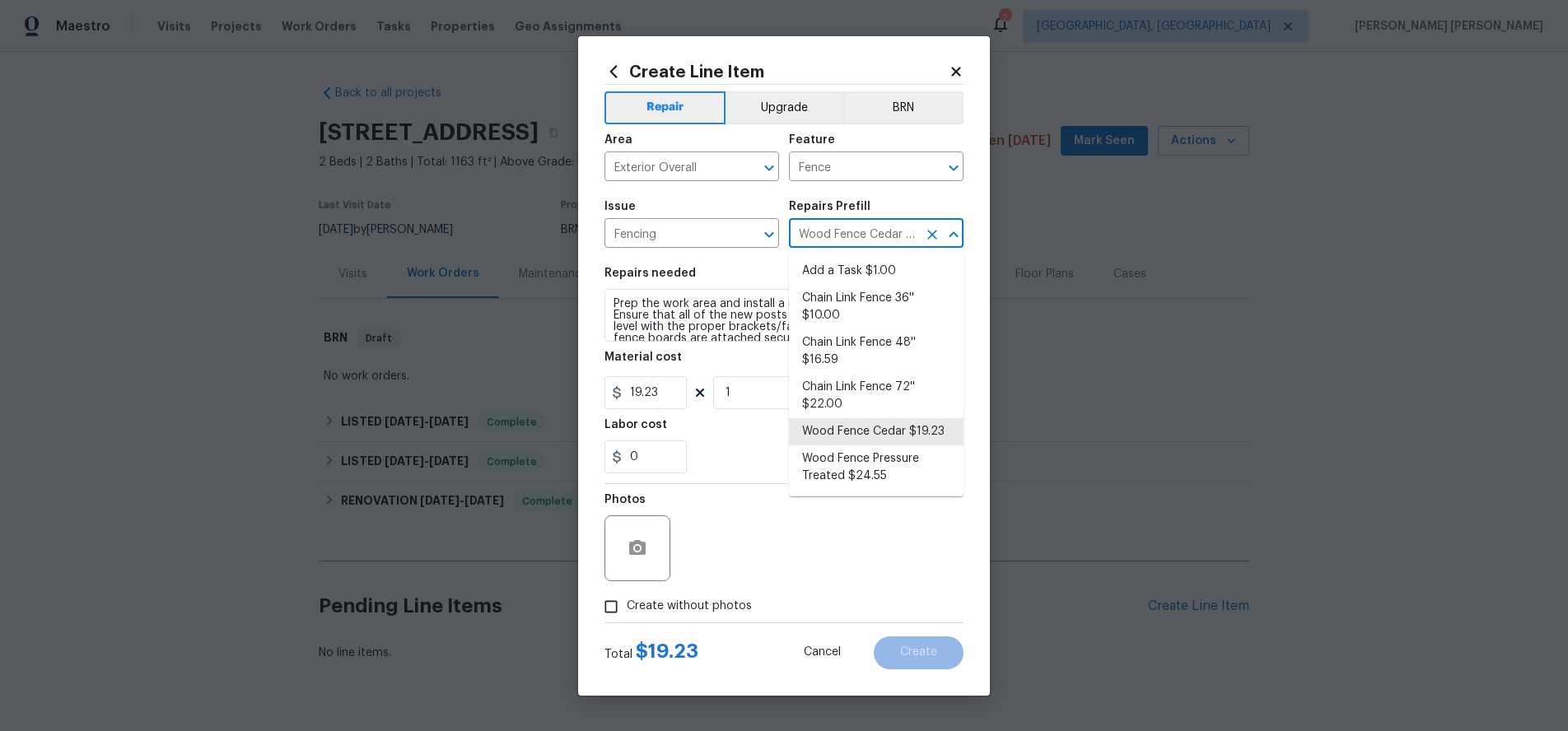
click at [847, 228] on input "Wood Fence Cedar $19.23" at bounding box center [853, 235] width 129 height 26
drag, startPoint x: 880, startPoint y: 269, endPoint x: 897, endPoint y: 257, distance: 20.8
click at [882, 268] on li "Add a Task $1.00" at bounding box center [876, 271] width 174 height 27
type input "Add a Task $1.00"
type textarea "HPM to detail"
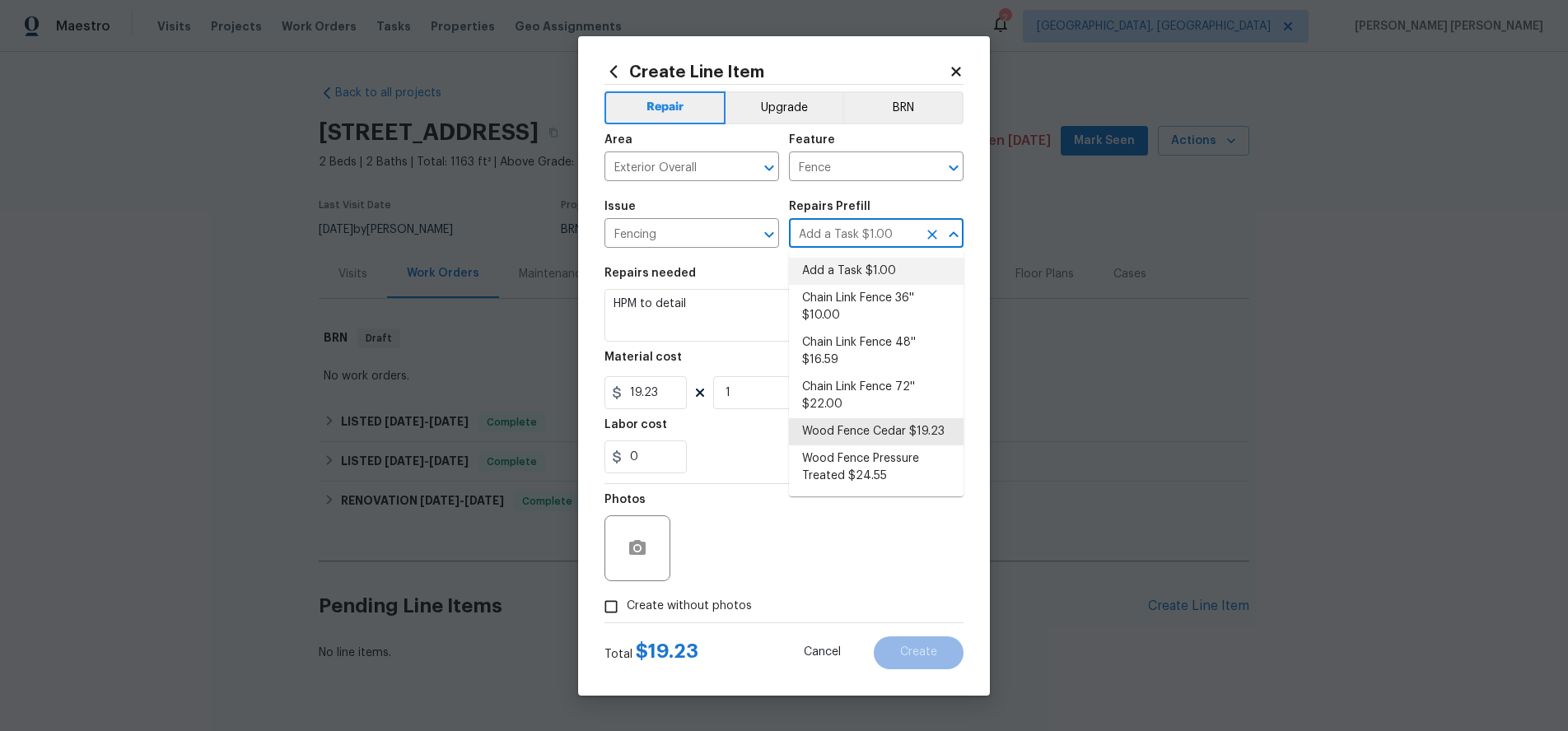
type input "1"
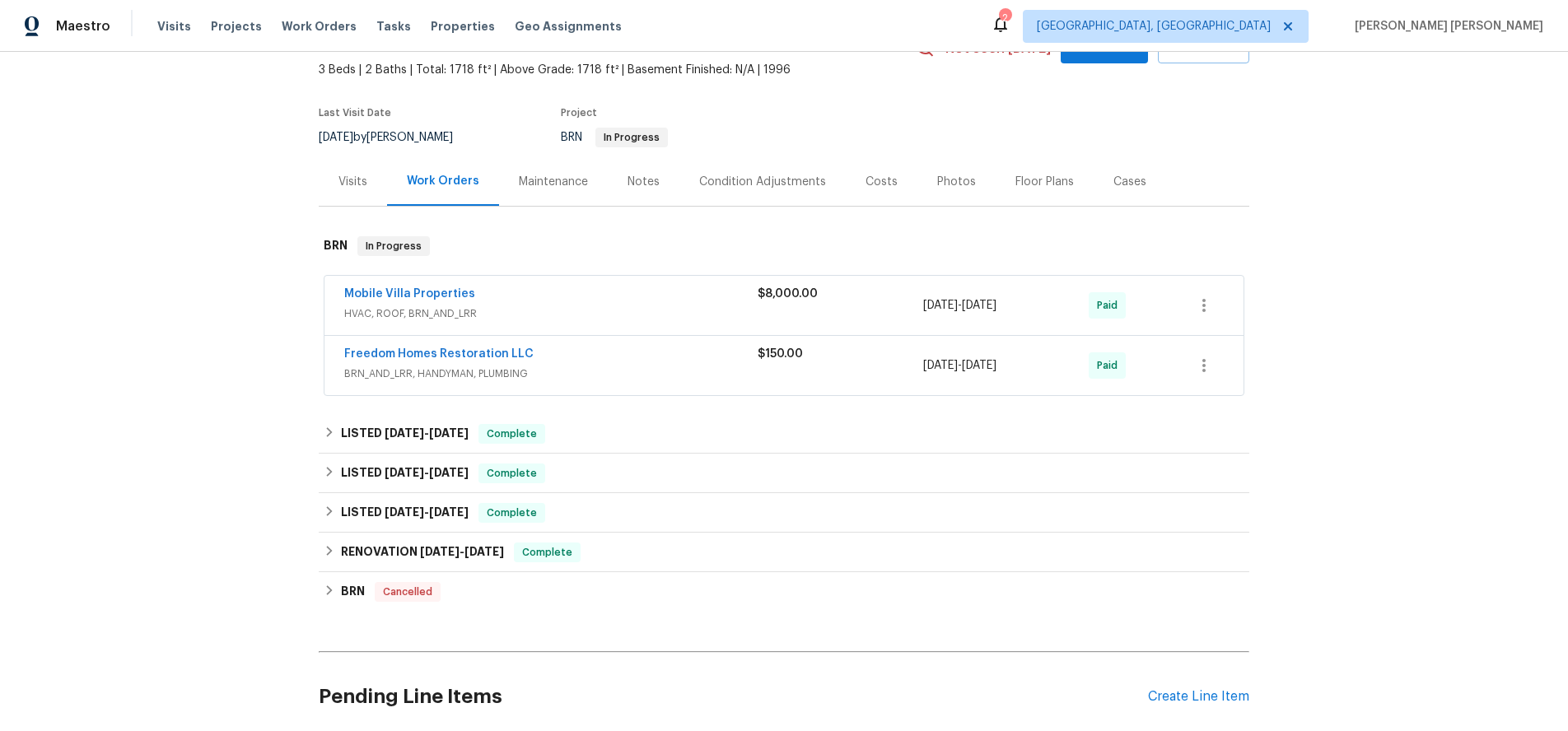
scroll to position [248, 0]
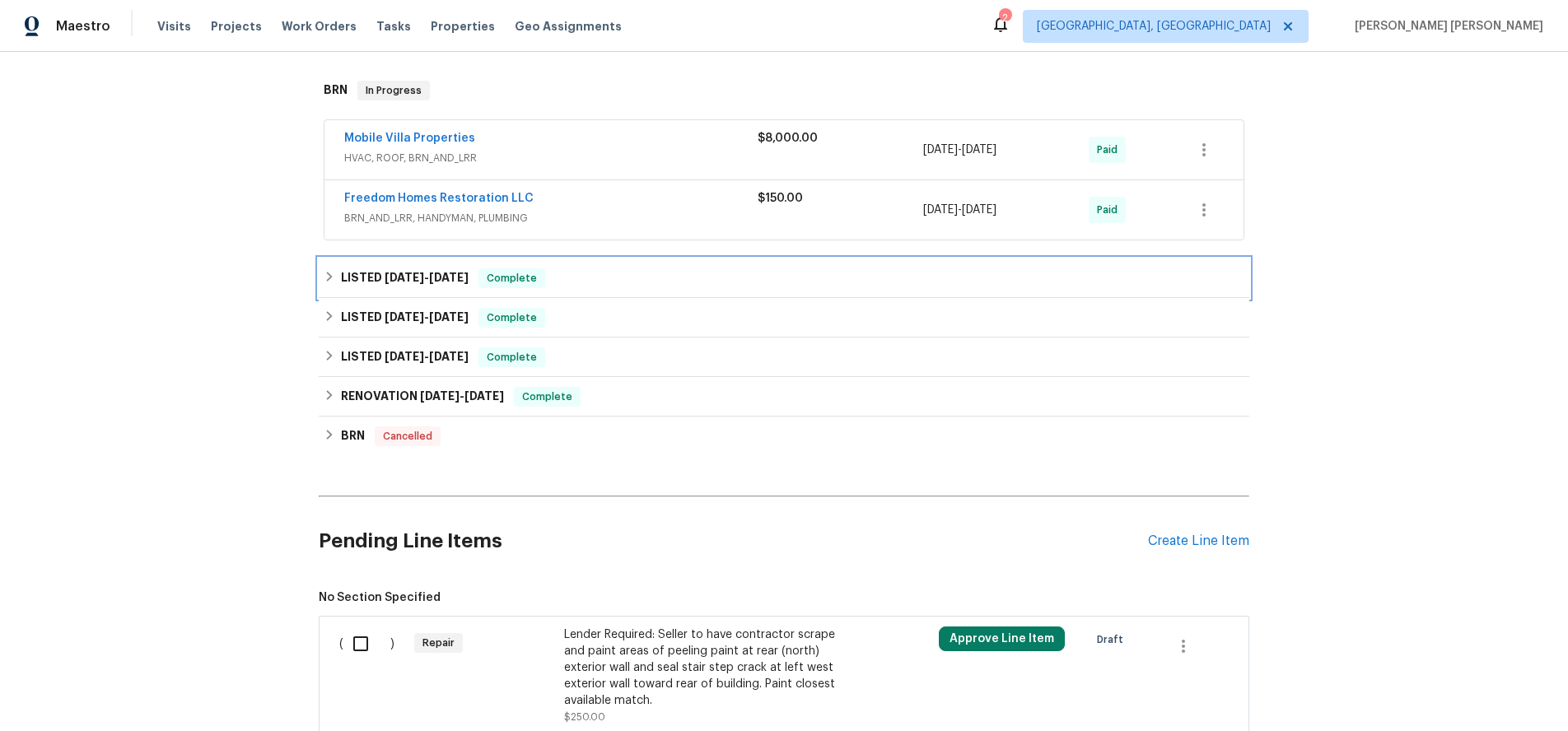
click at [332, 285] on div "LISTED 10/16/24 - 10/21/24 Complete" at bounding box center [784, 278] width 920 height 20
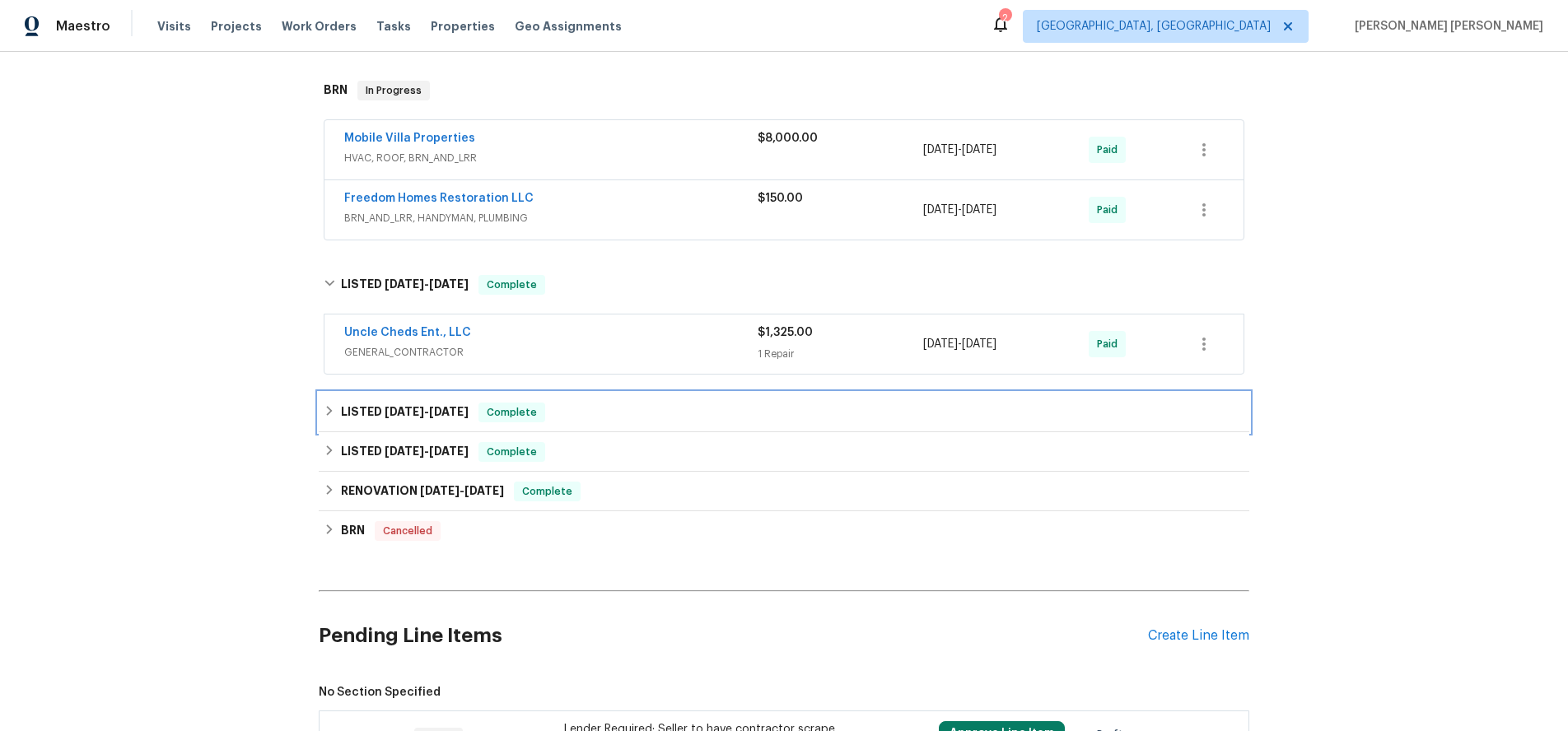
click at [325, 408] on icon at bounding box center [330, 411] width 12 height 12
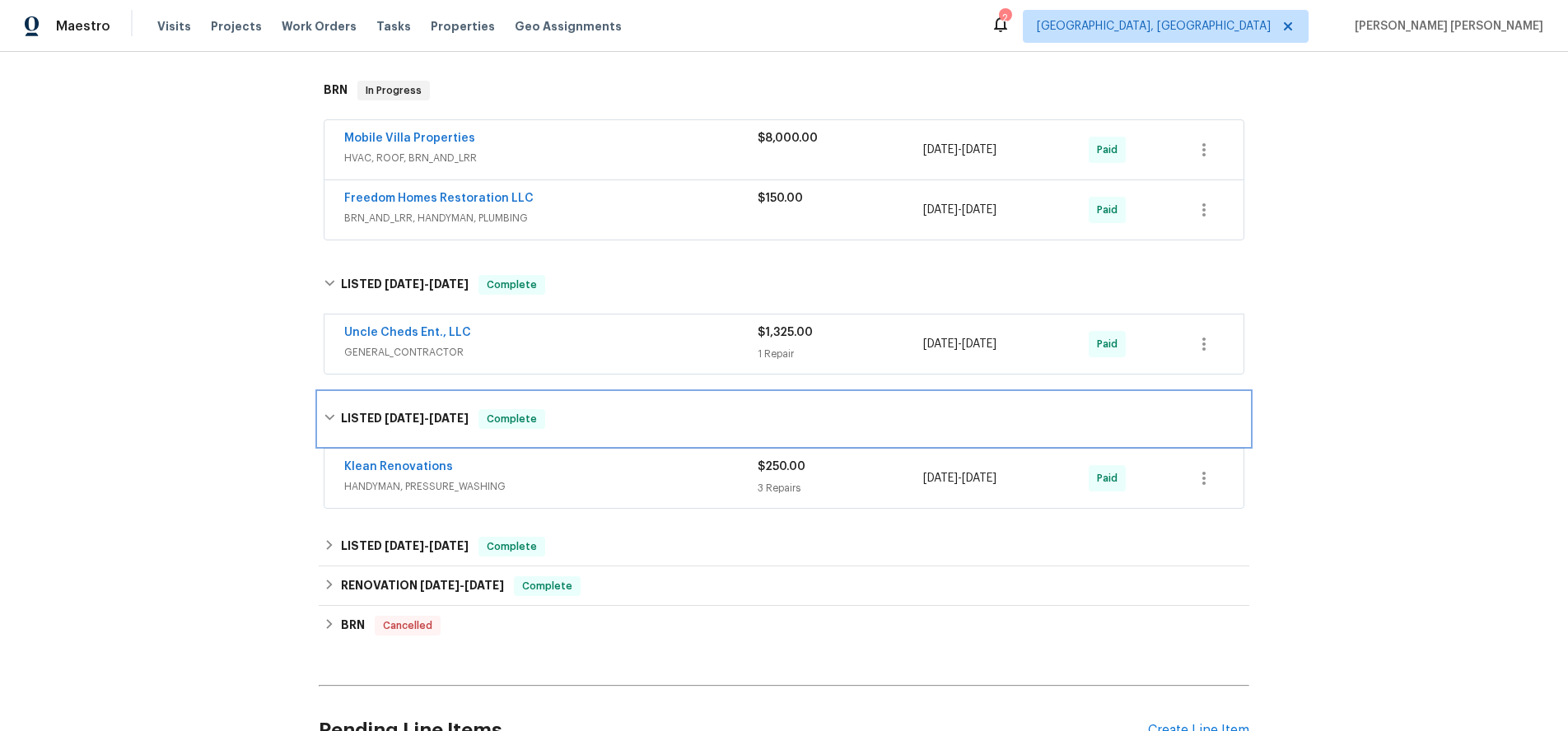
scroll to position [311, 0]
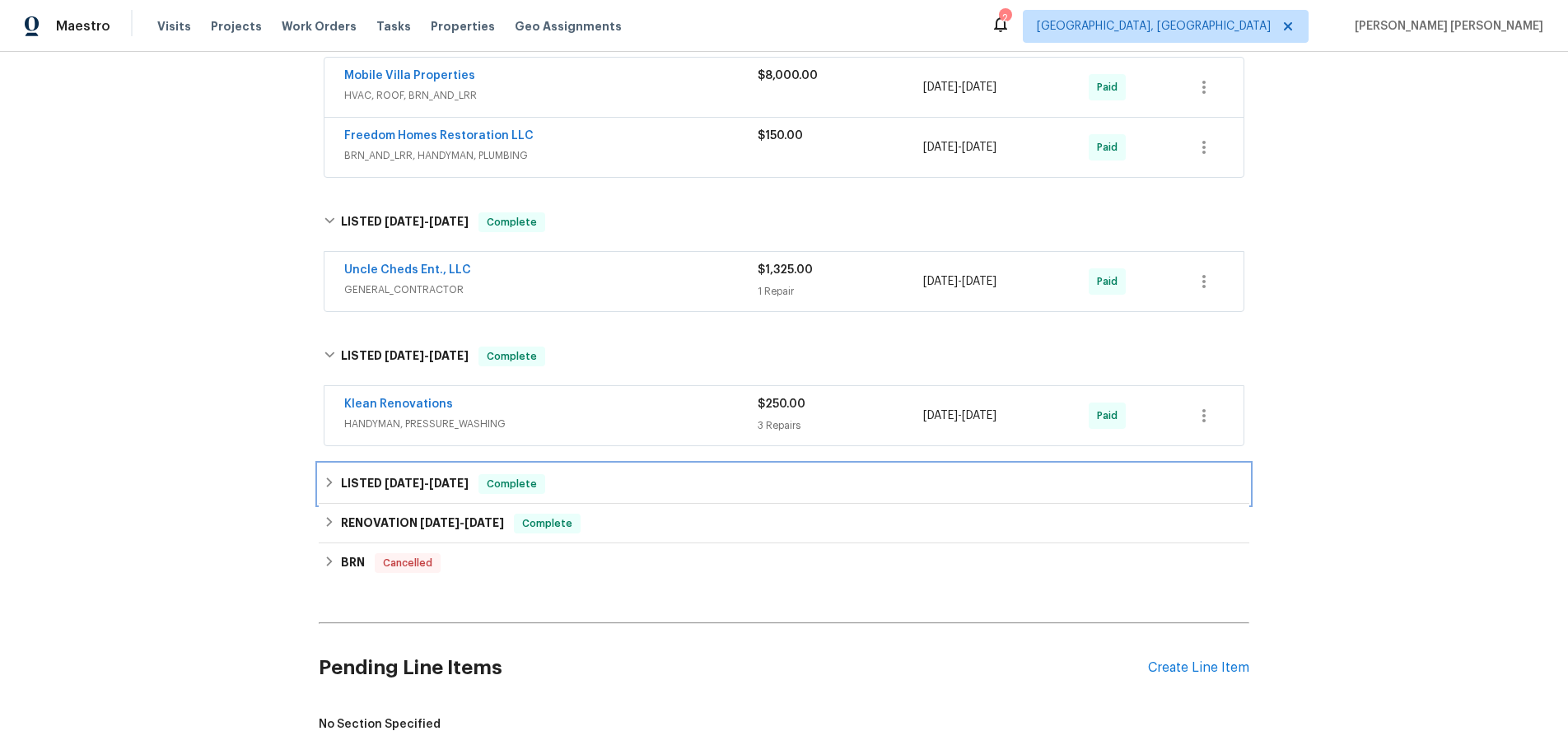
click at [331, 487] on icon at bounding box center [330, 483] width 12 height 12
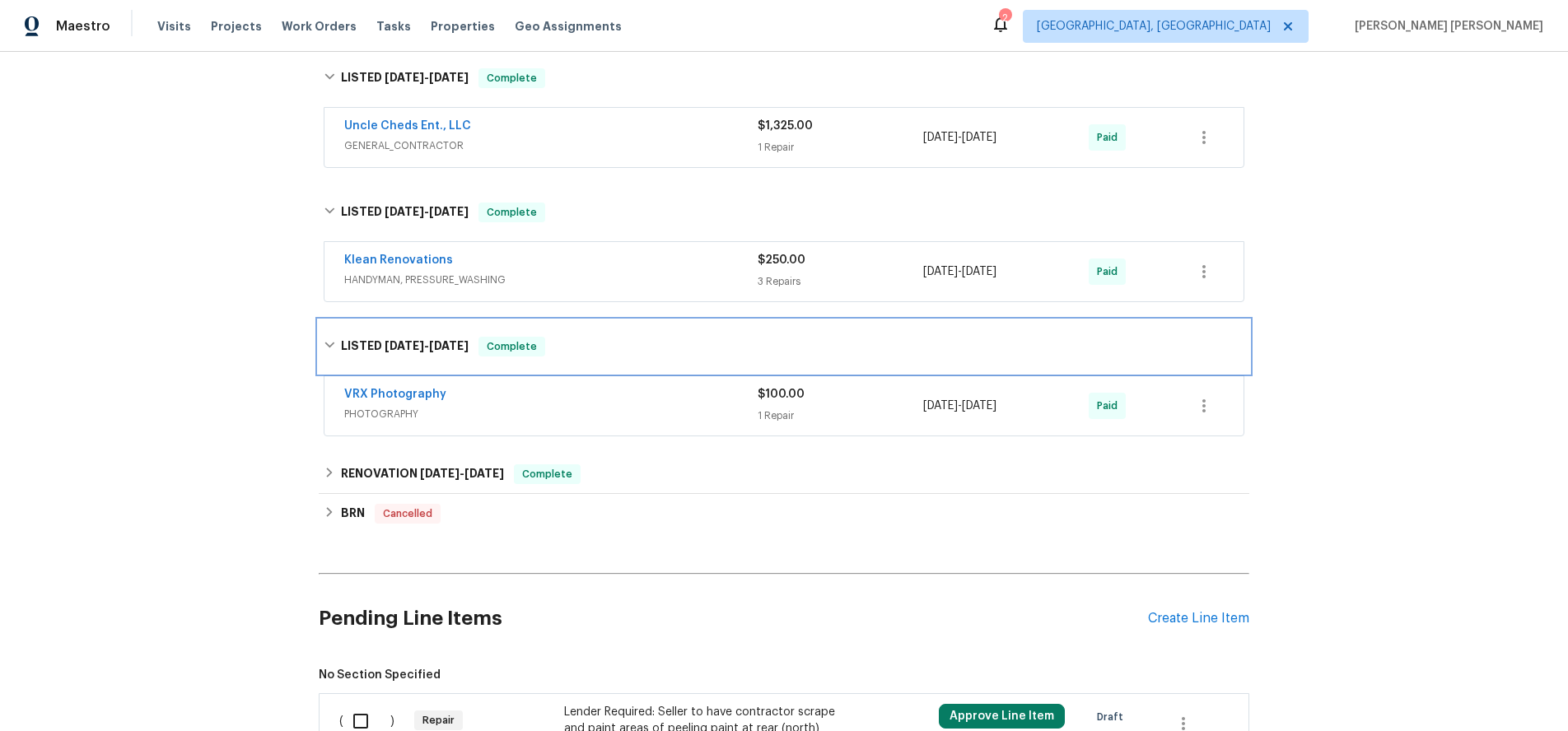
scroll to position [461, 0]
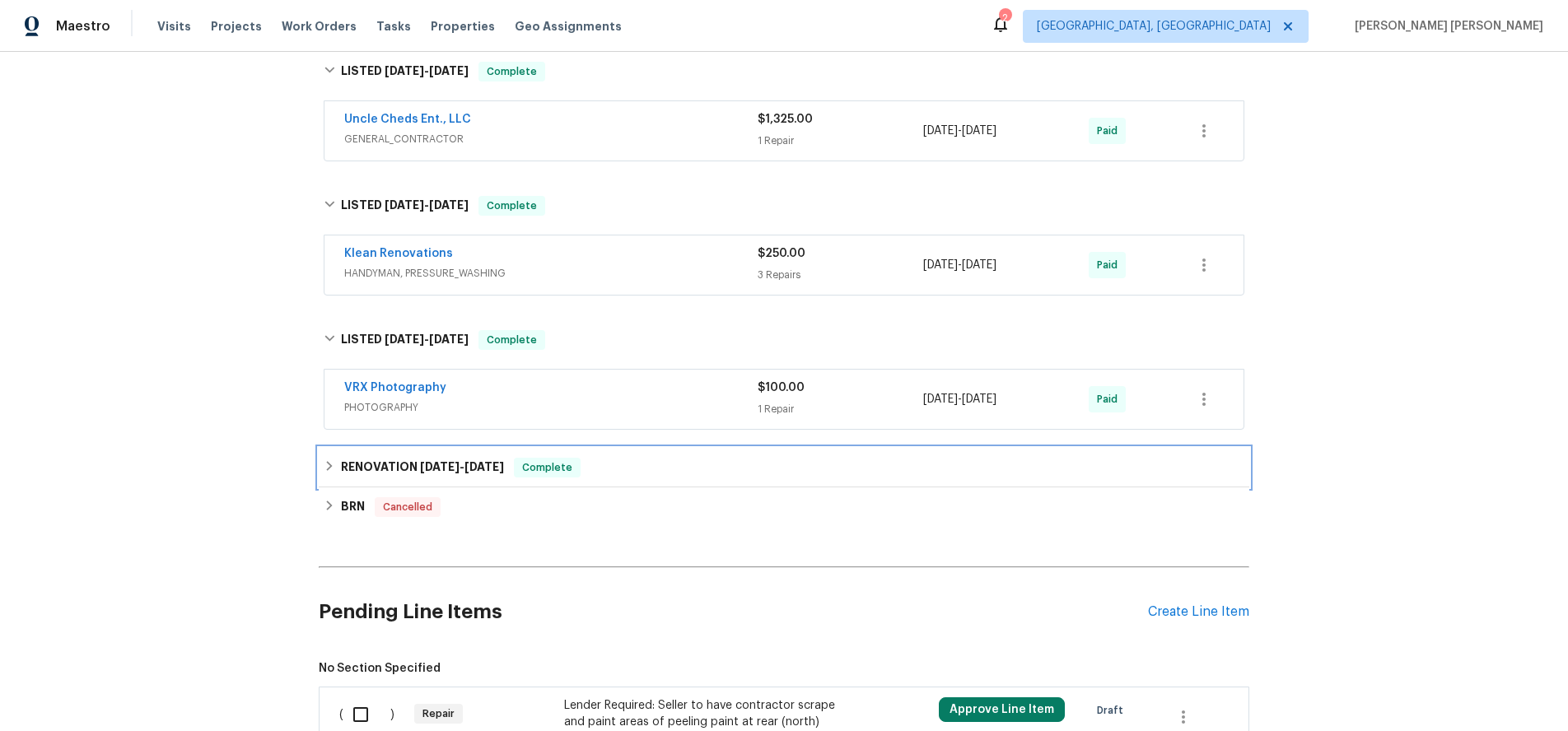
click at [326, 469] on icon at bounding box center [330, 466] width 12 height 12
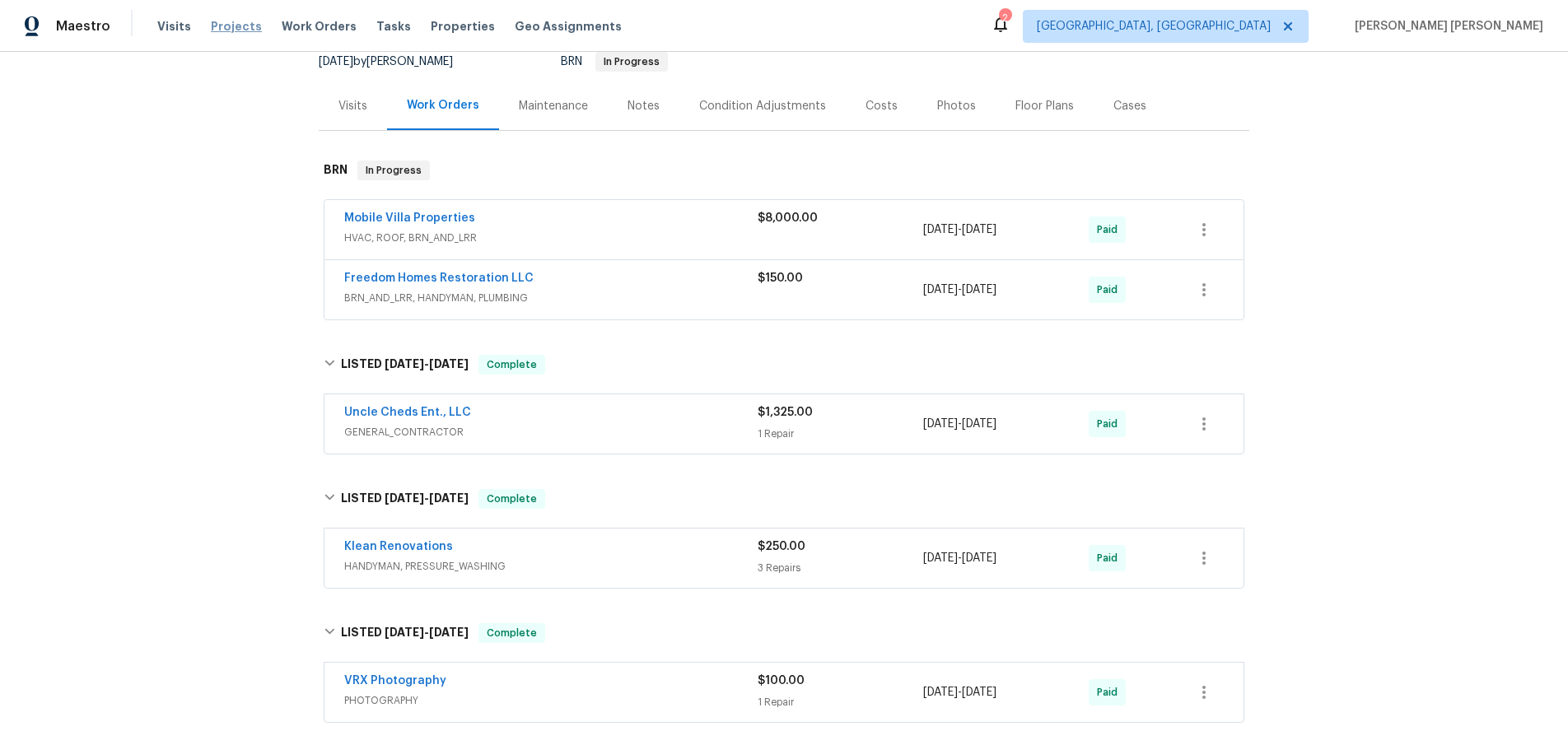
scroll to position [119, 0]
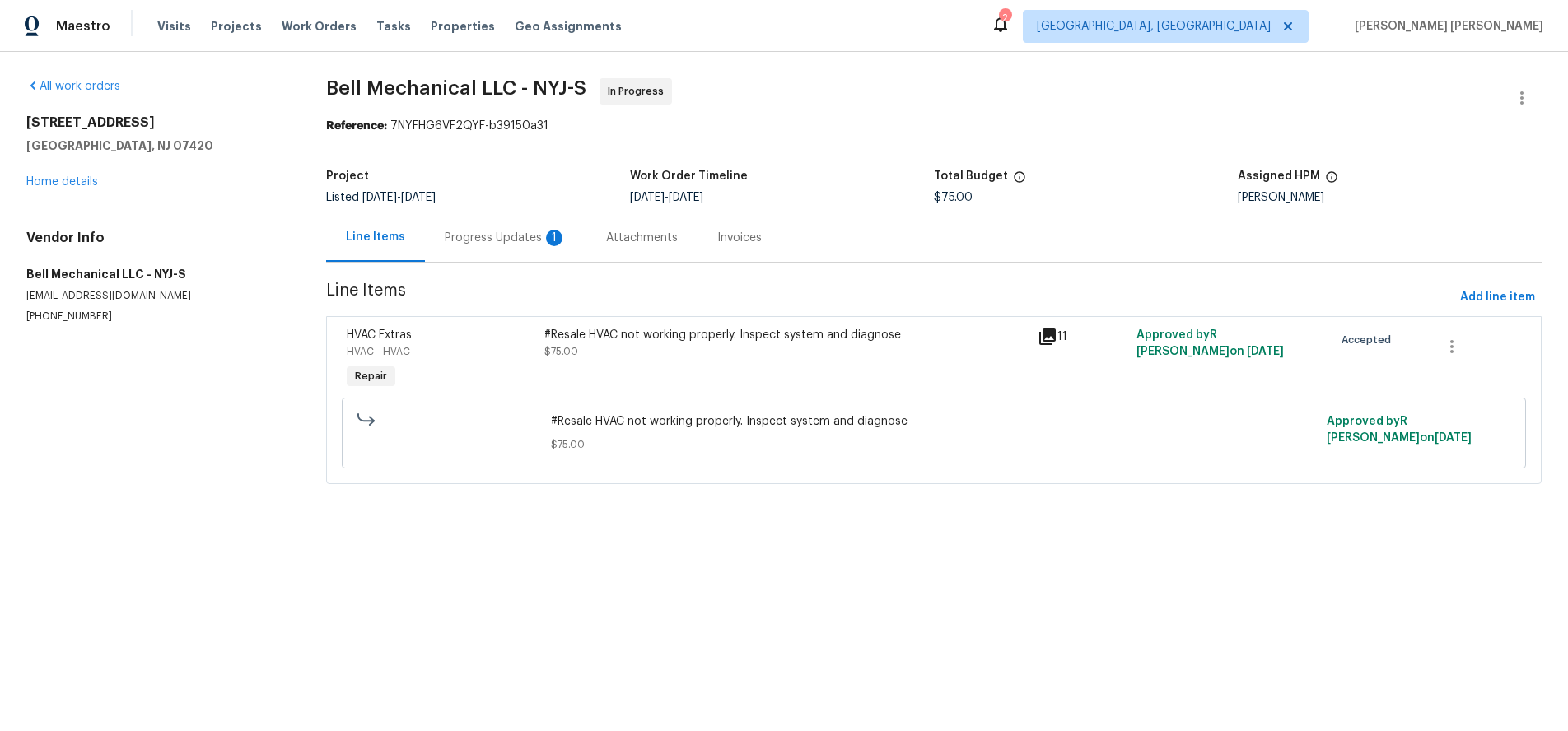
click at [1046, 342] on icon at bounding box center [1048, 337] width 20 height 20
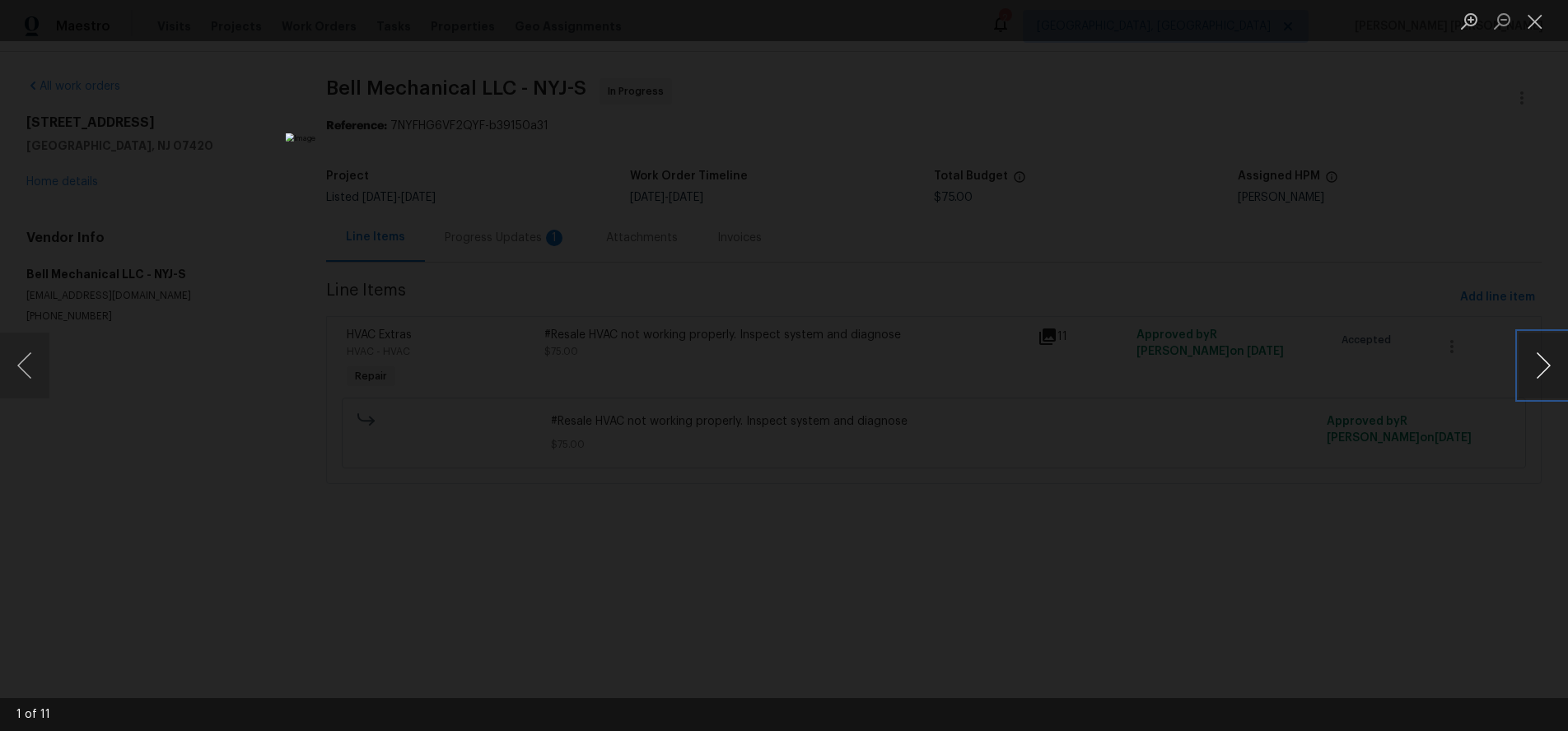
click at [1546, 377] on button "Next image" at bounding box center [1543, 366] width 50 height 66
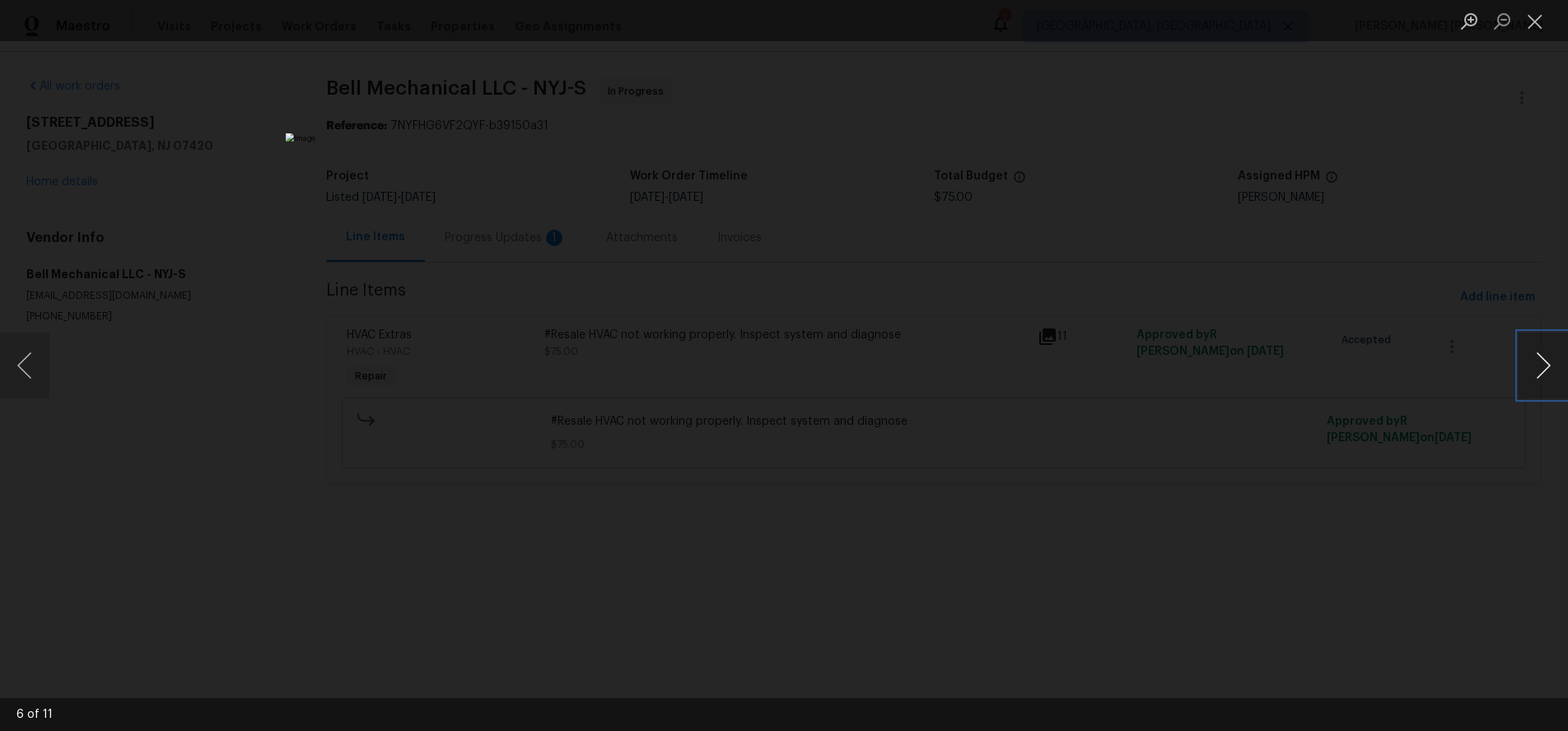
click at [1546, 377] on button "Next image" at bounding box center [1543, 366] width 50 height 66
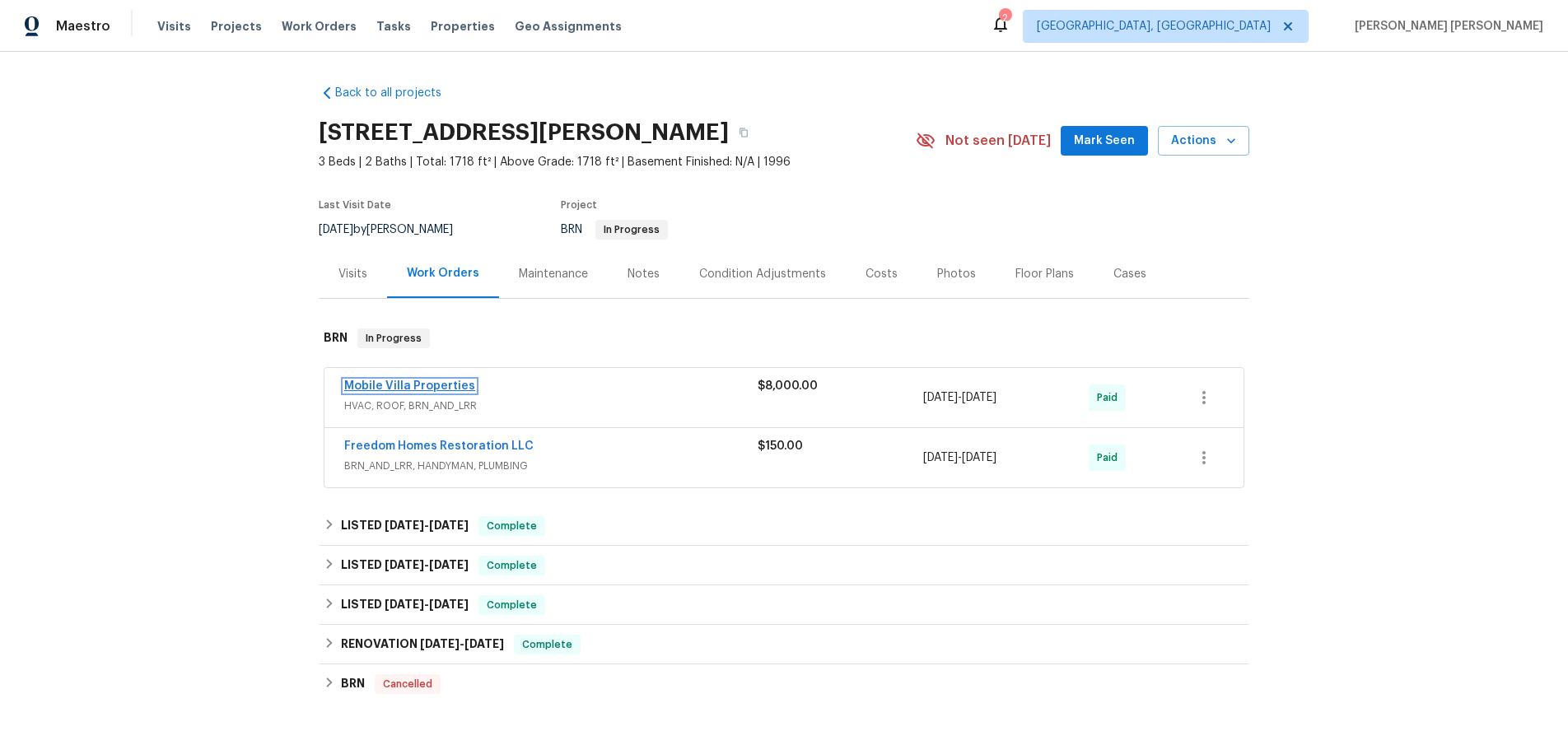
click at [399, 391] on link "Mobile Villa Properties" at bounding box center [409, 386] width 131 height 12
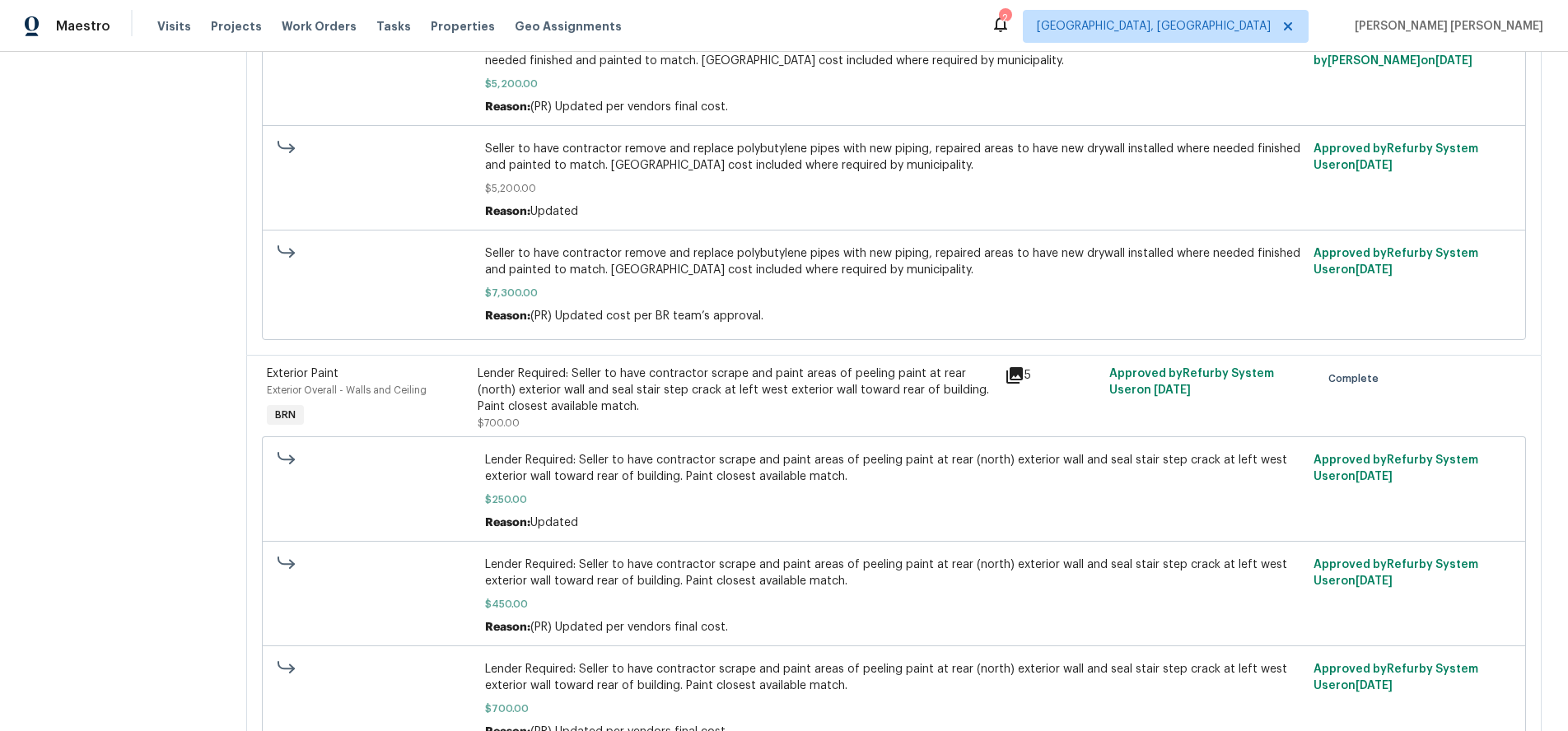
scroll to position [469, 0]
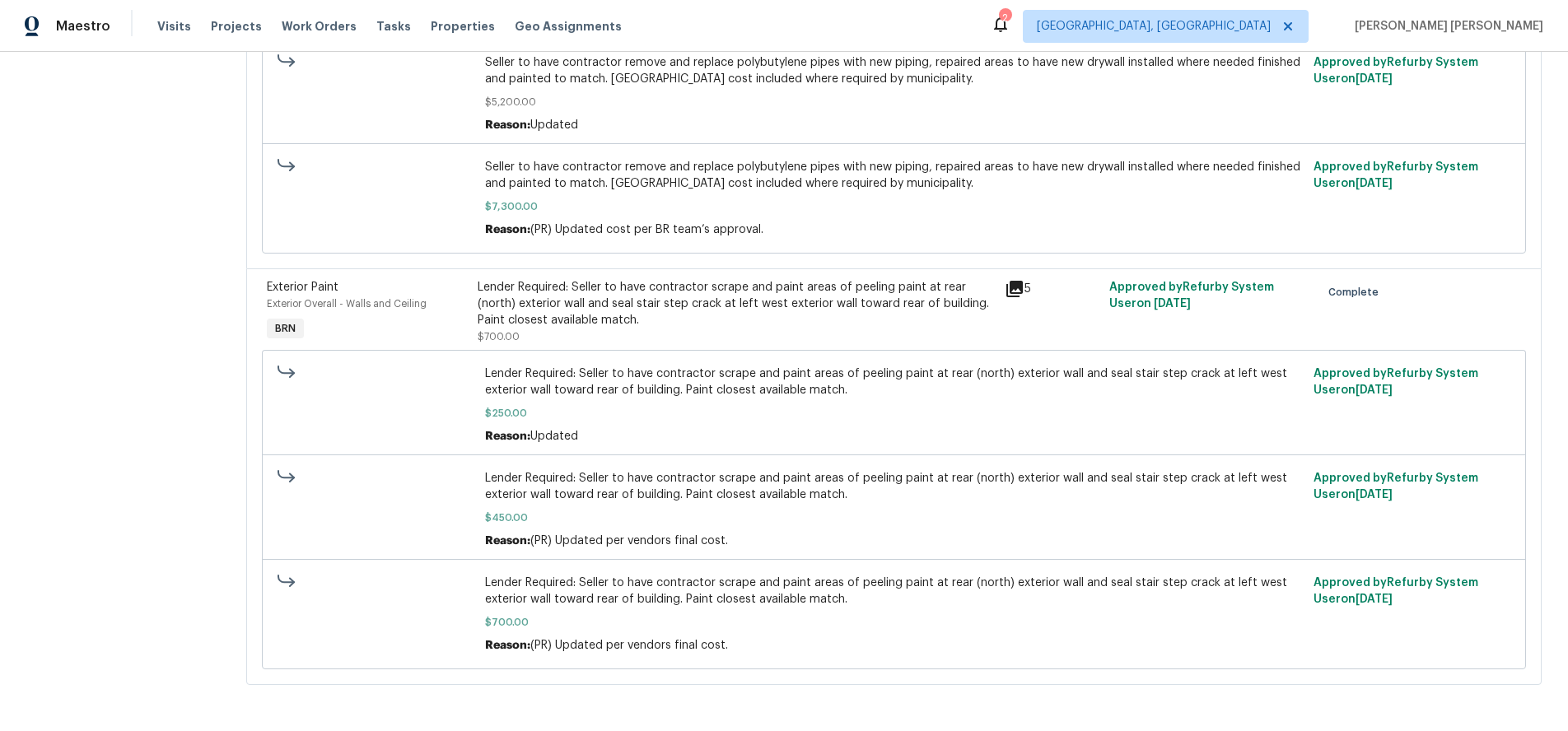
click at [1019, 282] on icon at bounding box center [1014, 289] width 17 height 17
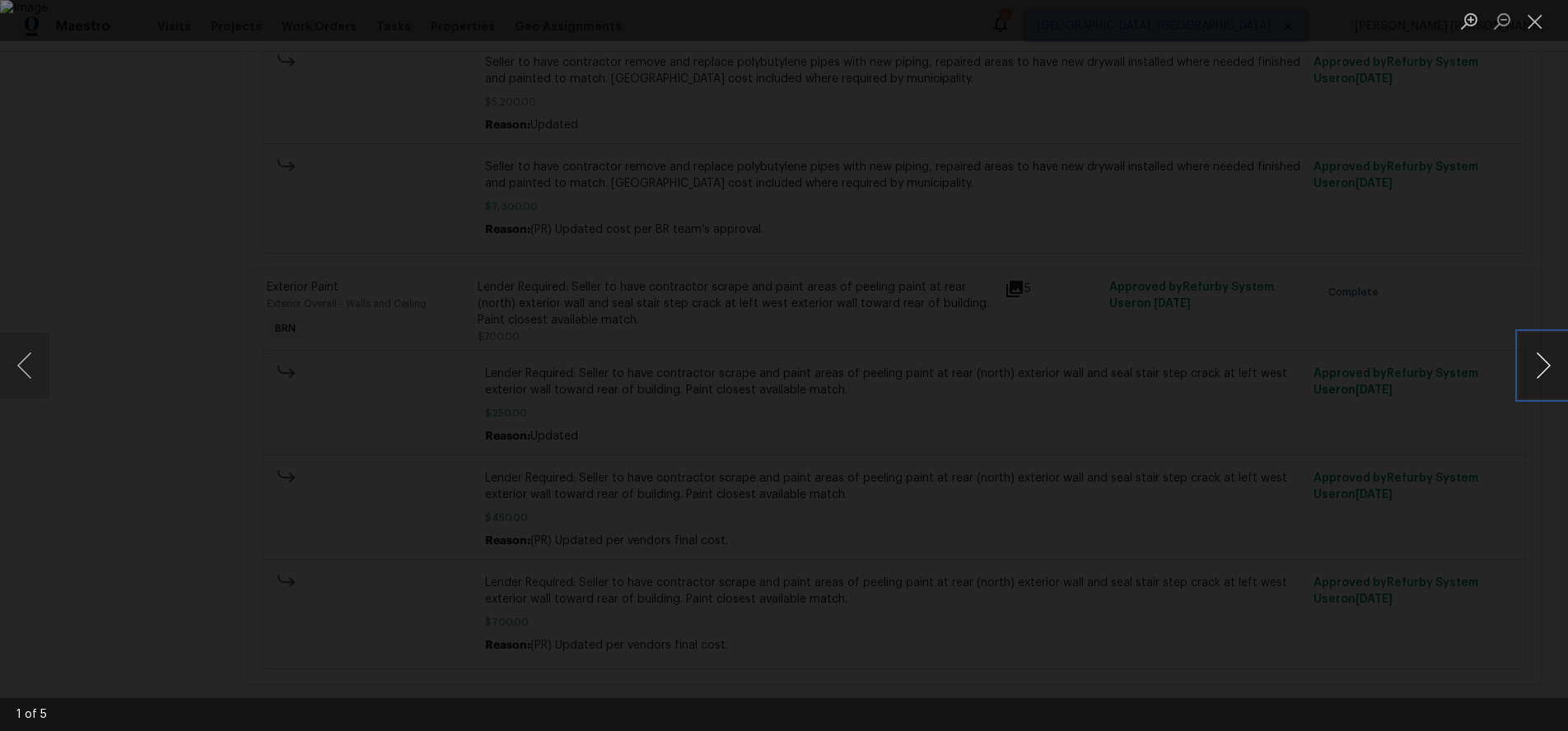
click at [1548, 378] on button "Next image" at bounding box center [1543, 366] width 50 height 66
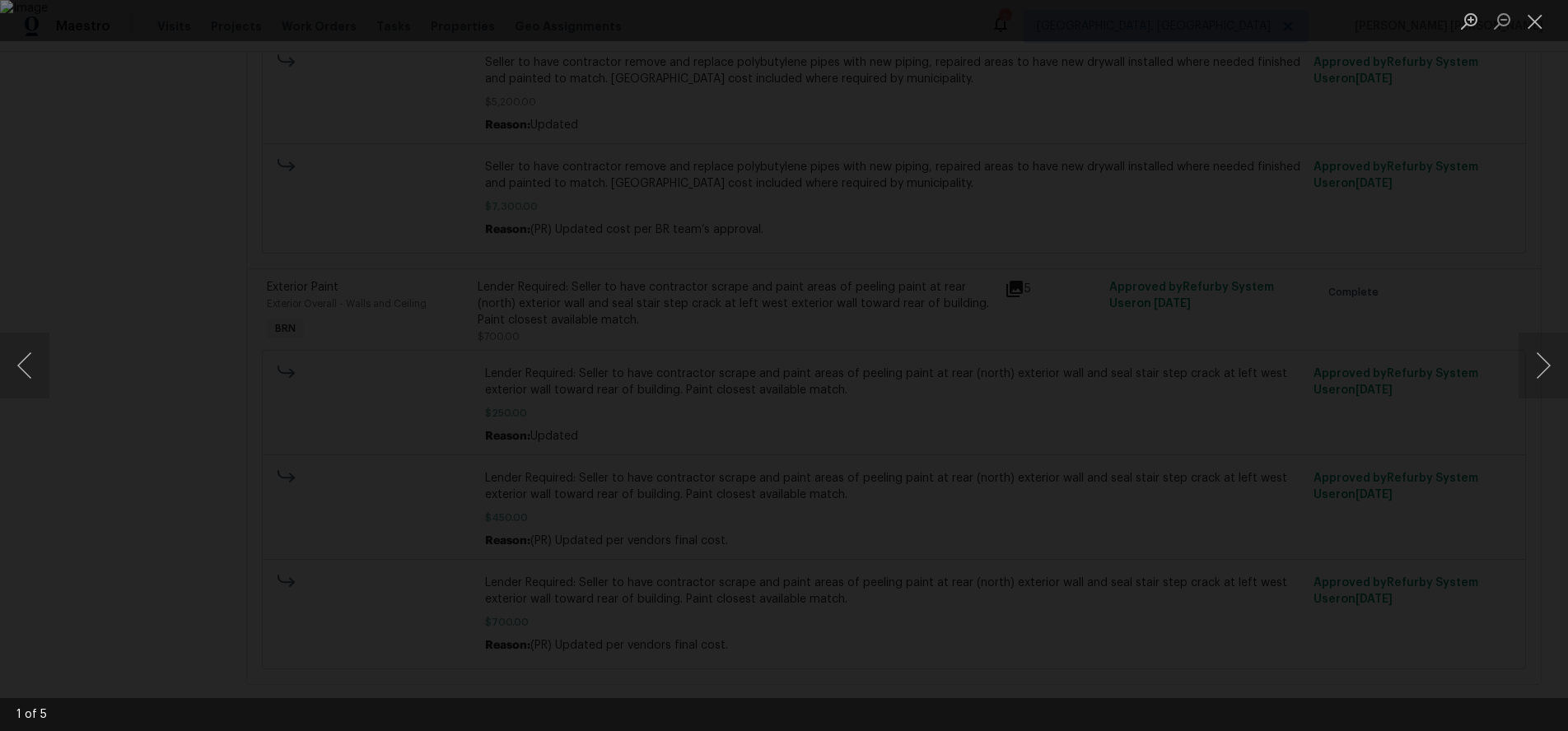
click at [1442, 487] on div "Lightbox" at bounding box center [784, 366] width 1568 height 731
click at [1440, 488] on div "Lightbox" at bounding box center [784, 366] width 1568 height 731
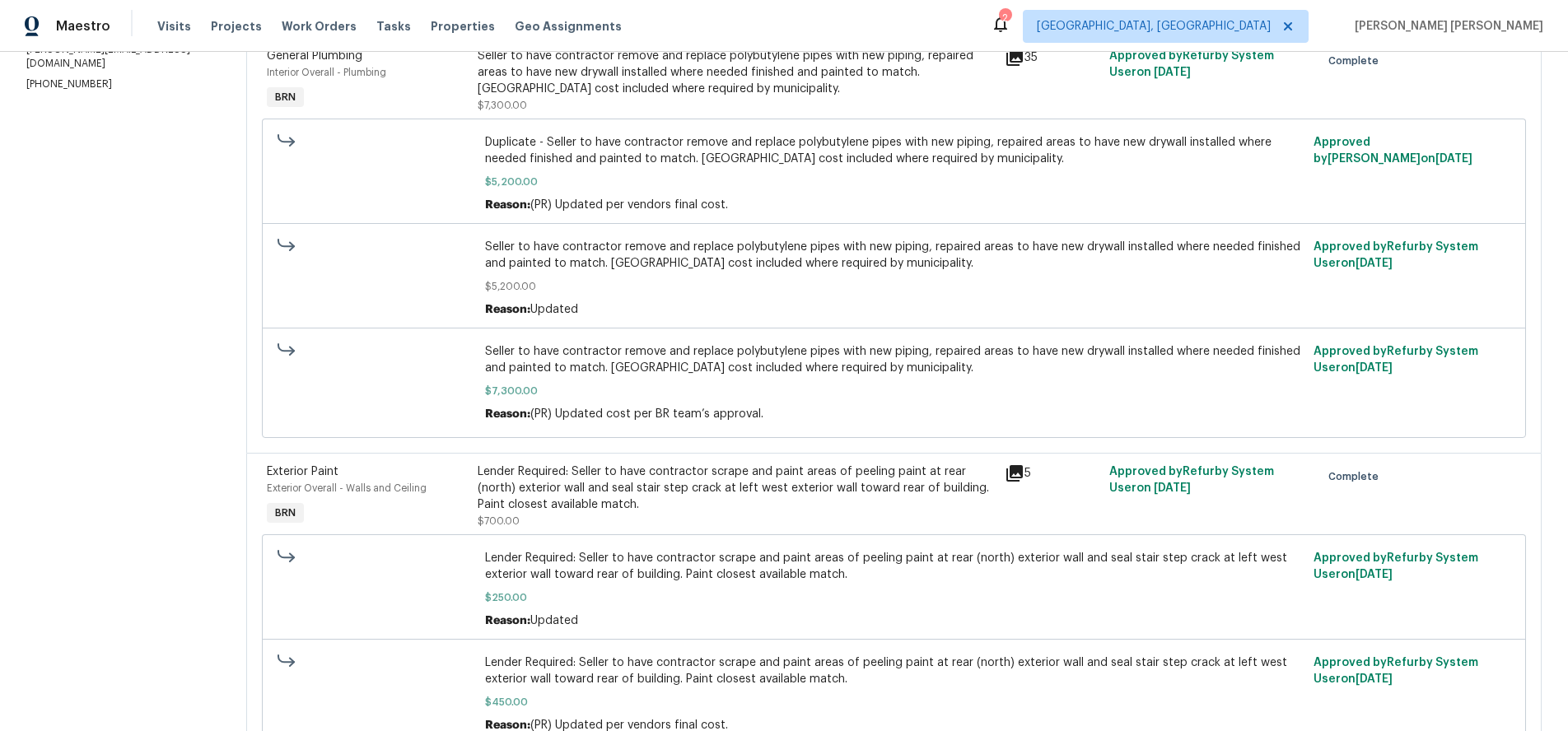
scroll to position [292, 0]
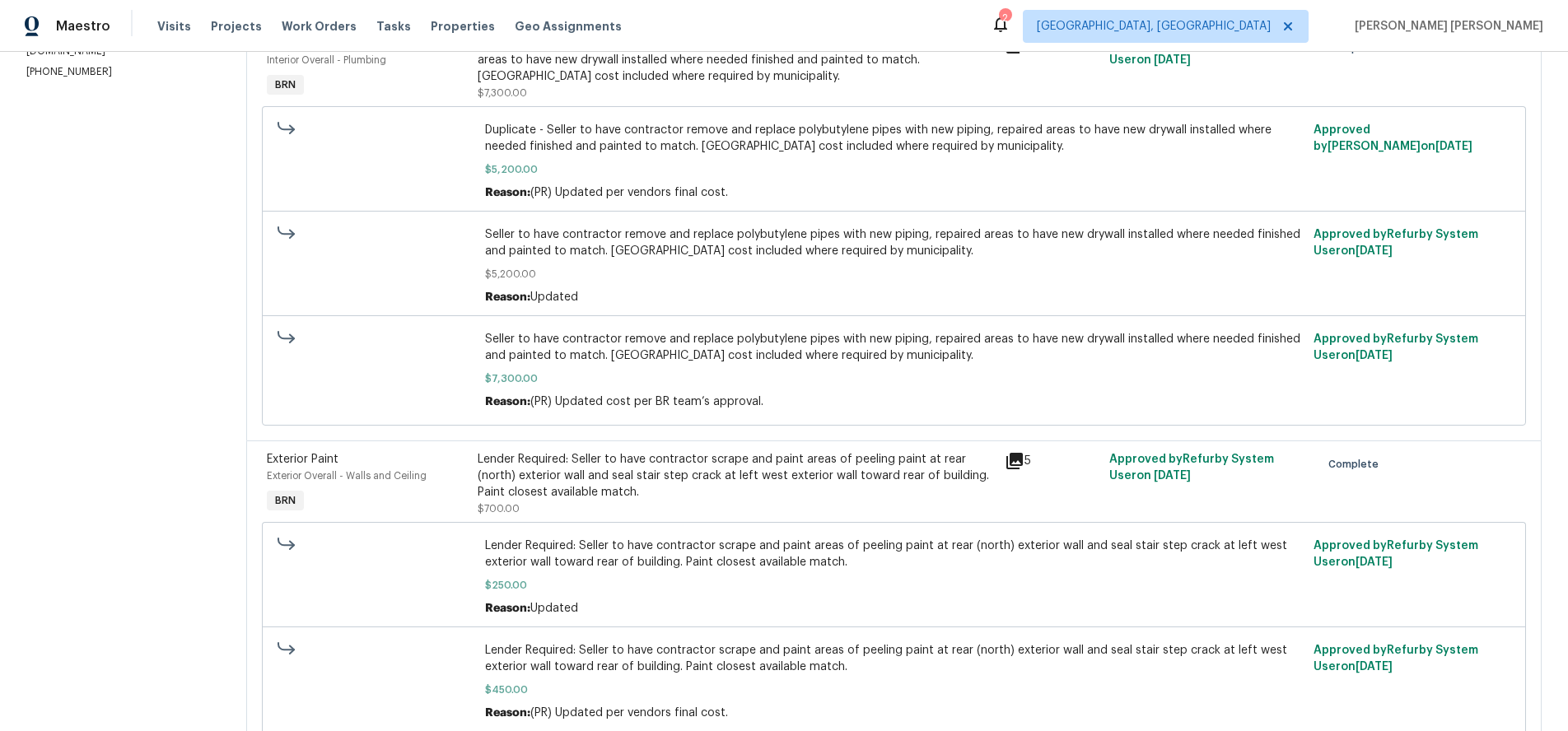
click at [1020, 462] on icon at bounding box center [1014, 461] width 17 height 17
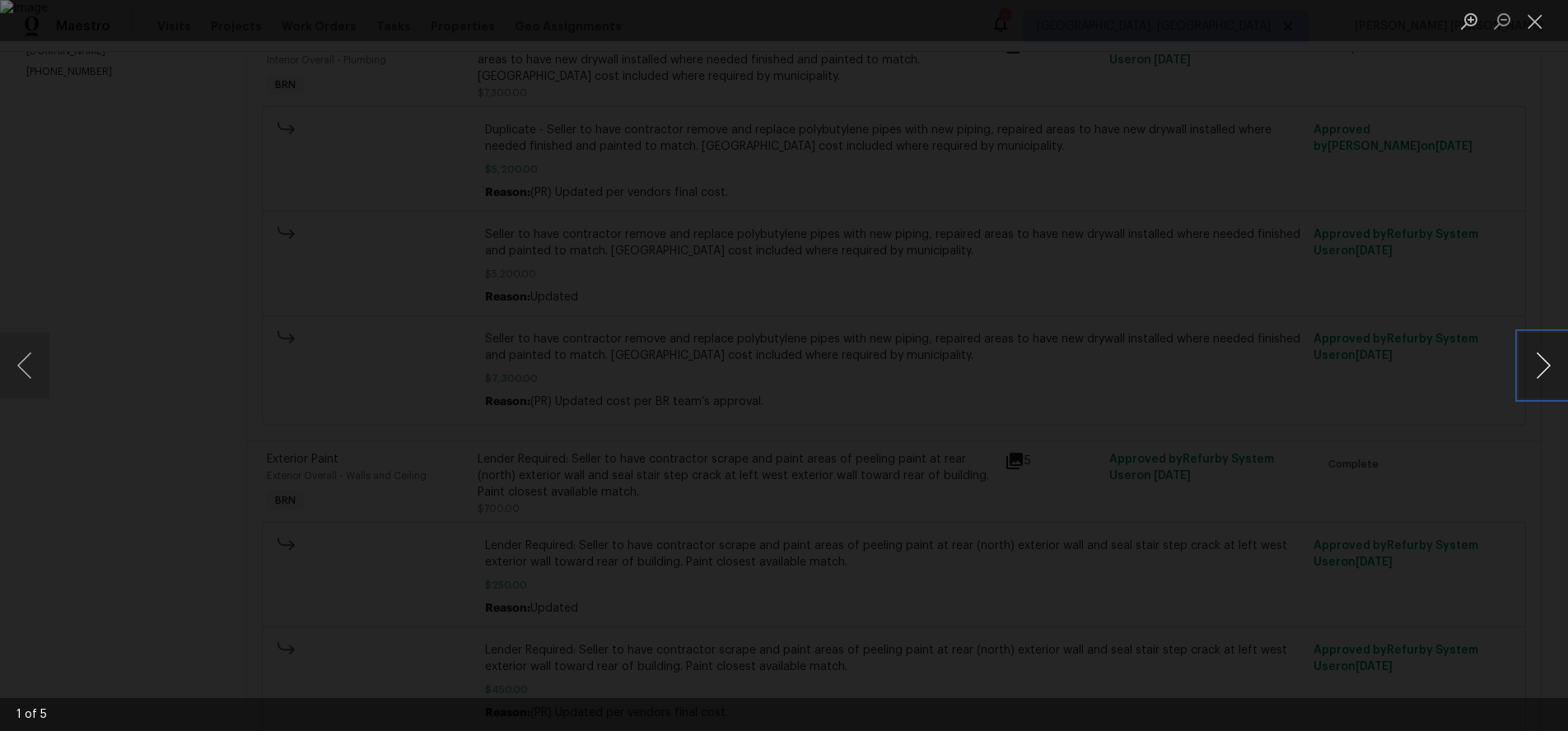
click at [1539, 365] on button "Next image" at bounding box center [1543, 366] width 50 height 66
click at [1539, 367] on button "Next image" at bounding box center [1543, 366] width 50 height 66
click at [1538, 368] on button "Next image" at bounding box center [1543, 366] width 50 height 66
click at [1537, 367] on button "Next image" at bounding box center [1543, 366] width 50 height 66
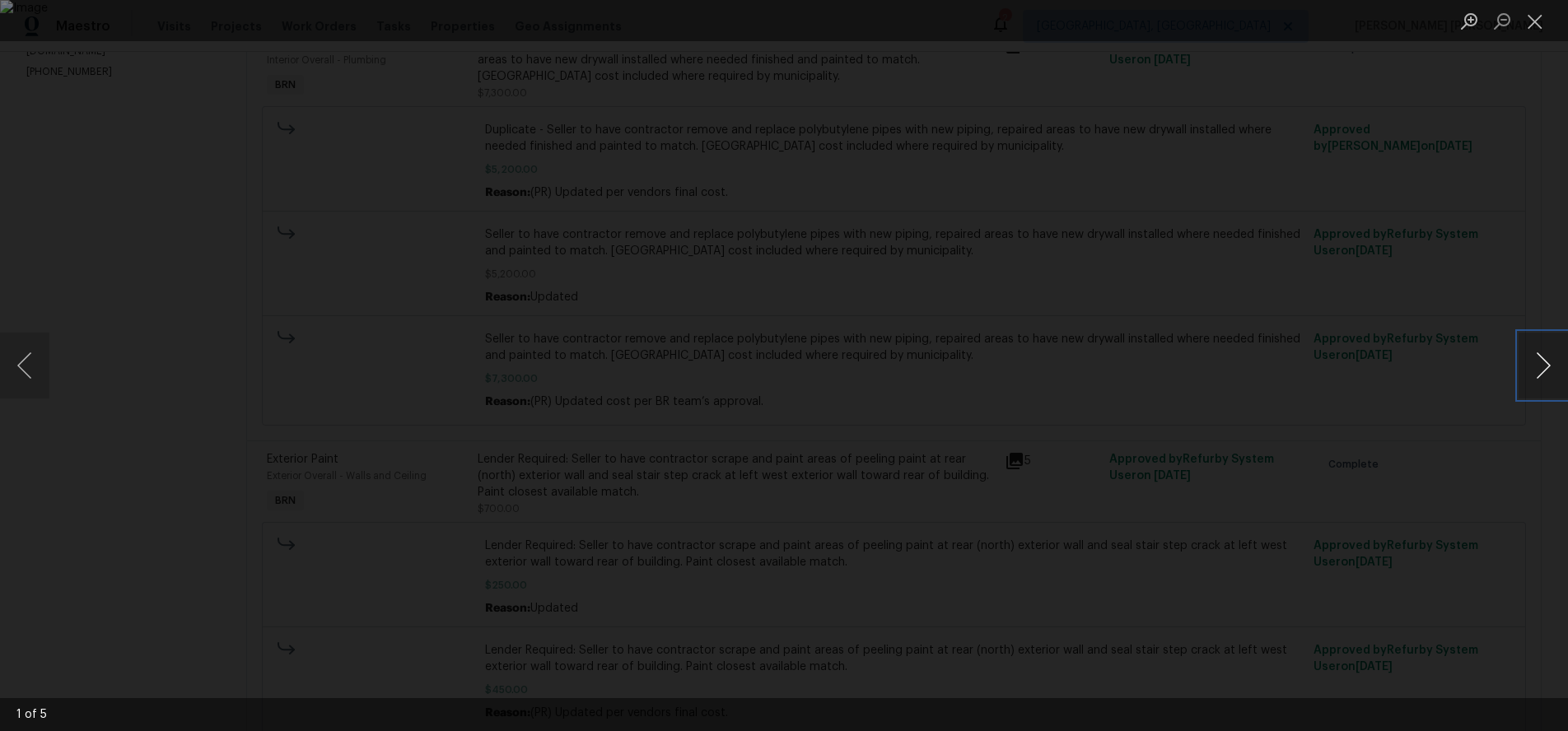
click at [1536, 368] on button "Next image" at bounding box center [1543, 366] width 50 height 66
click at [1456, 458] on div "Lightbox" at bounding box center [784, 366] width 1568 height 731
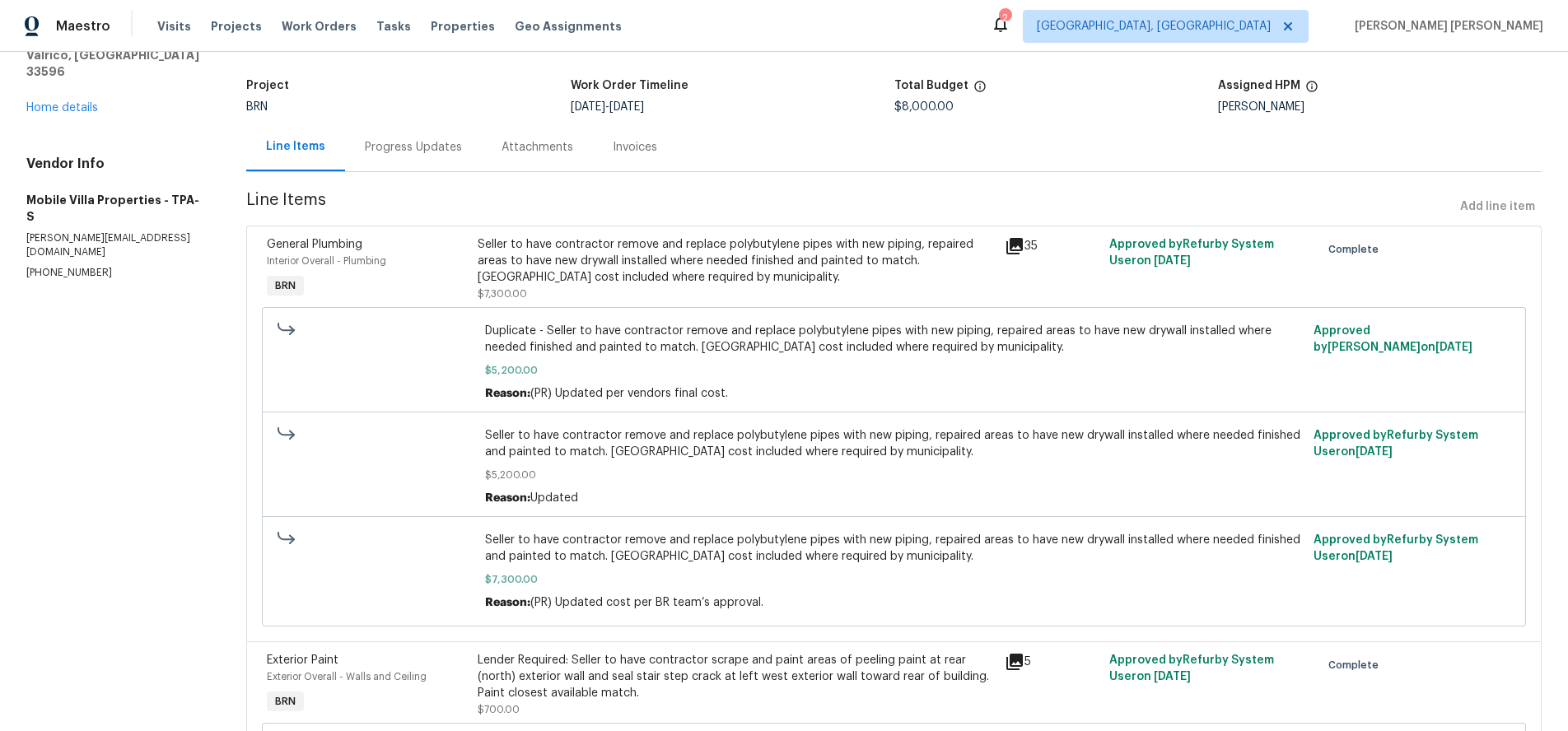
scroll to position [89, 0]
click at [1015, 249] on icon at bounding box center [1015, 248] width 20 height 20
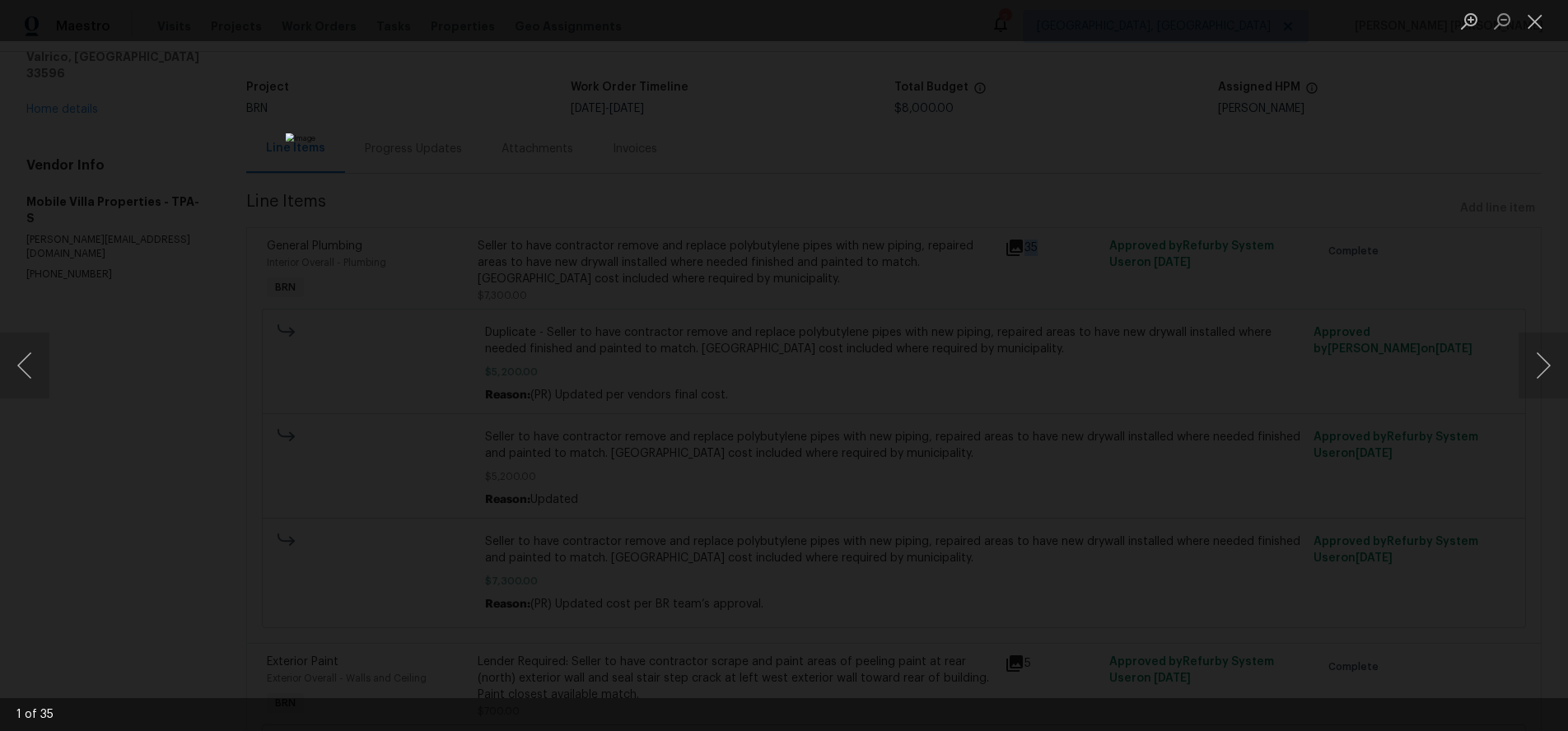
click at [1213, 148] on div "Lightbox" at bounding box center [784, 366] width 1568 height 731
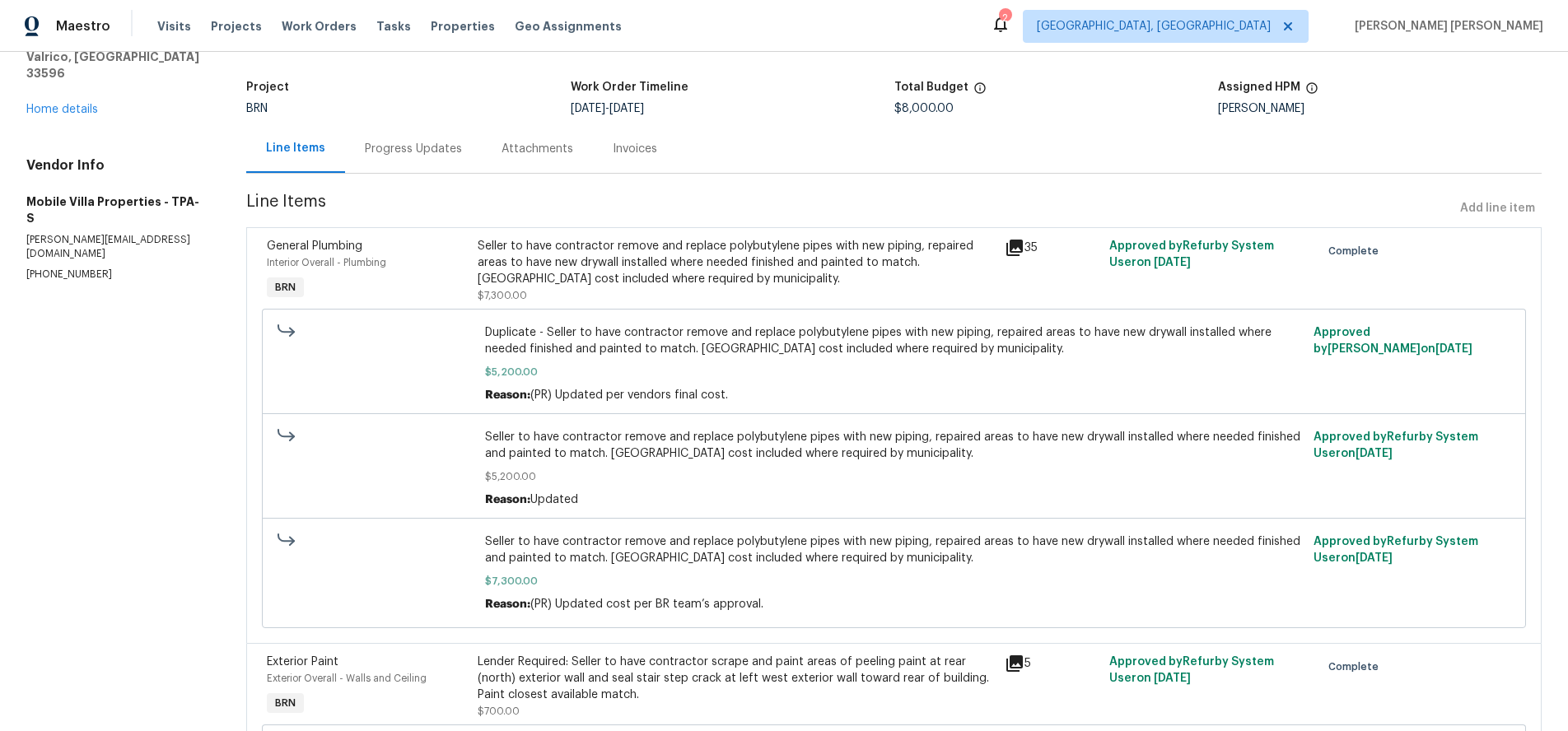
drag, startPoint x: 1212, startPoint y: 148, endPoint x: 1170, endPoint y: 150, distance: 42.0
click at [1206, 149] on div "Lightbox" at bounding box center [784, 366] width 1568 height 731
click at [73, 104] on link "Home details" at bounding box center [62, 110] width 72 height 12
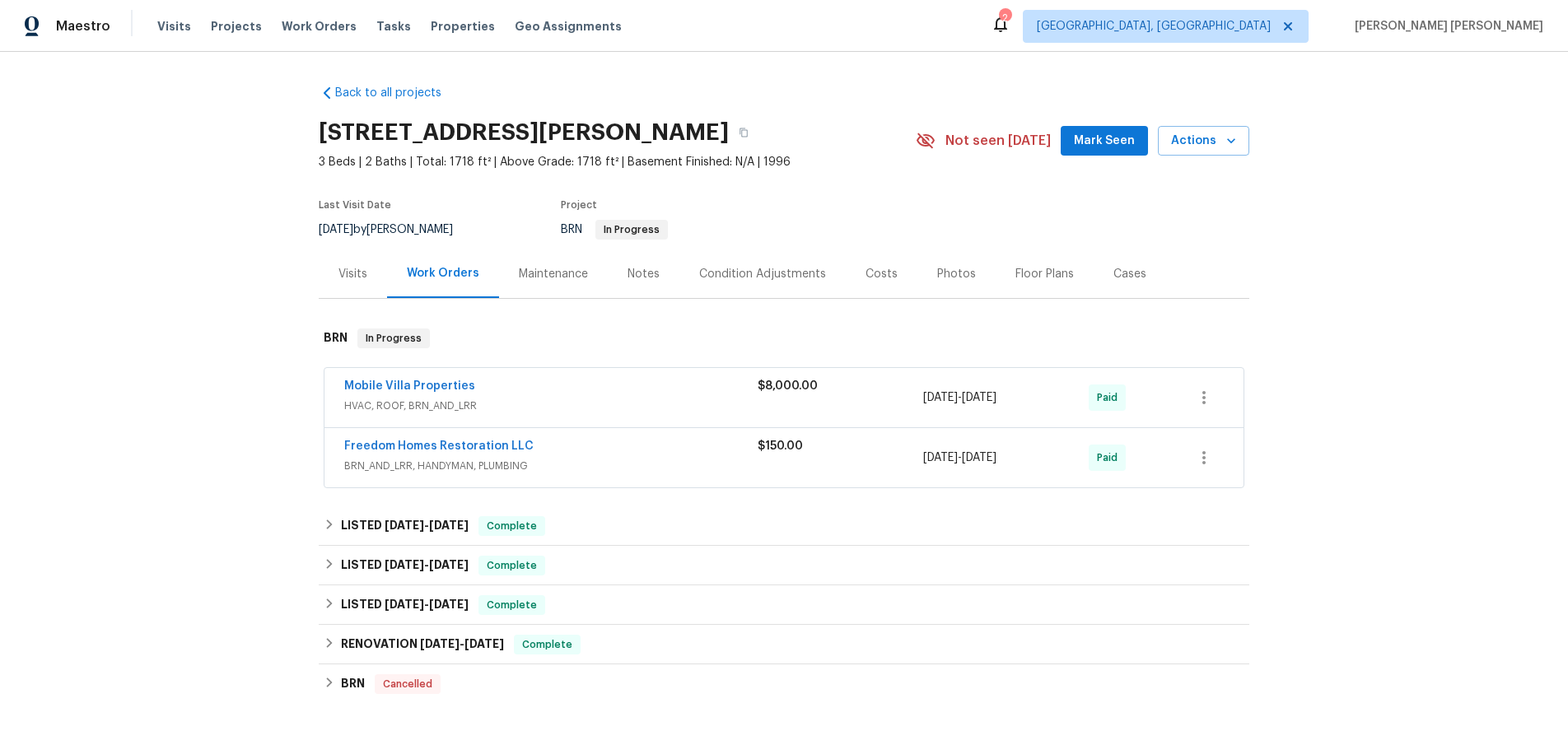
click at [625, 401] on span "HVAC, ROOF, BRN_AND_LRR" at bounding box center [551, 405] width 413 height 17
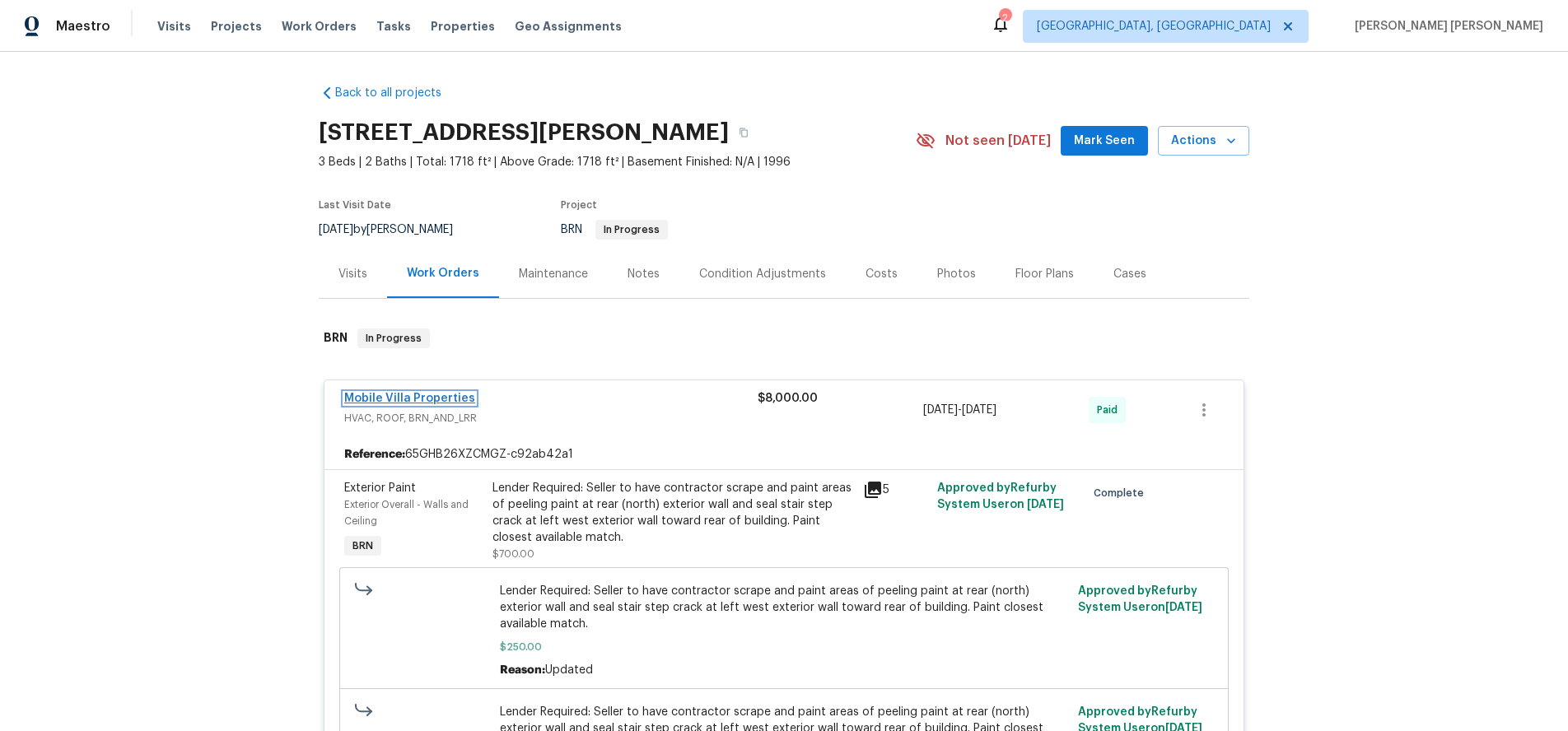
click at [421, 400] on link "Mobile Villa Properties" at bounding box center [409, 398] width 131 height 12
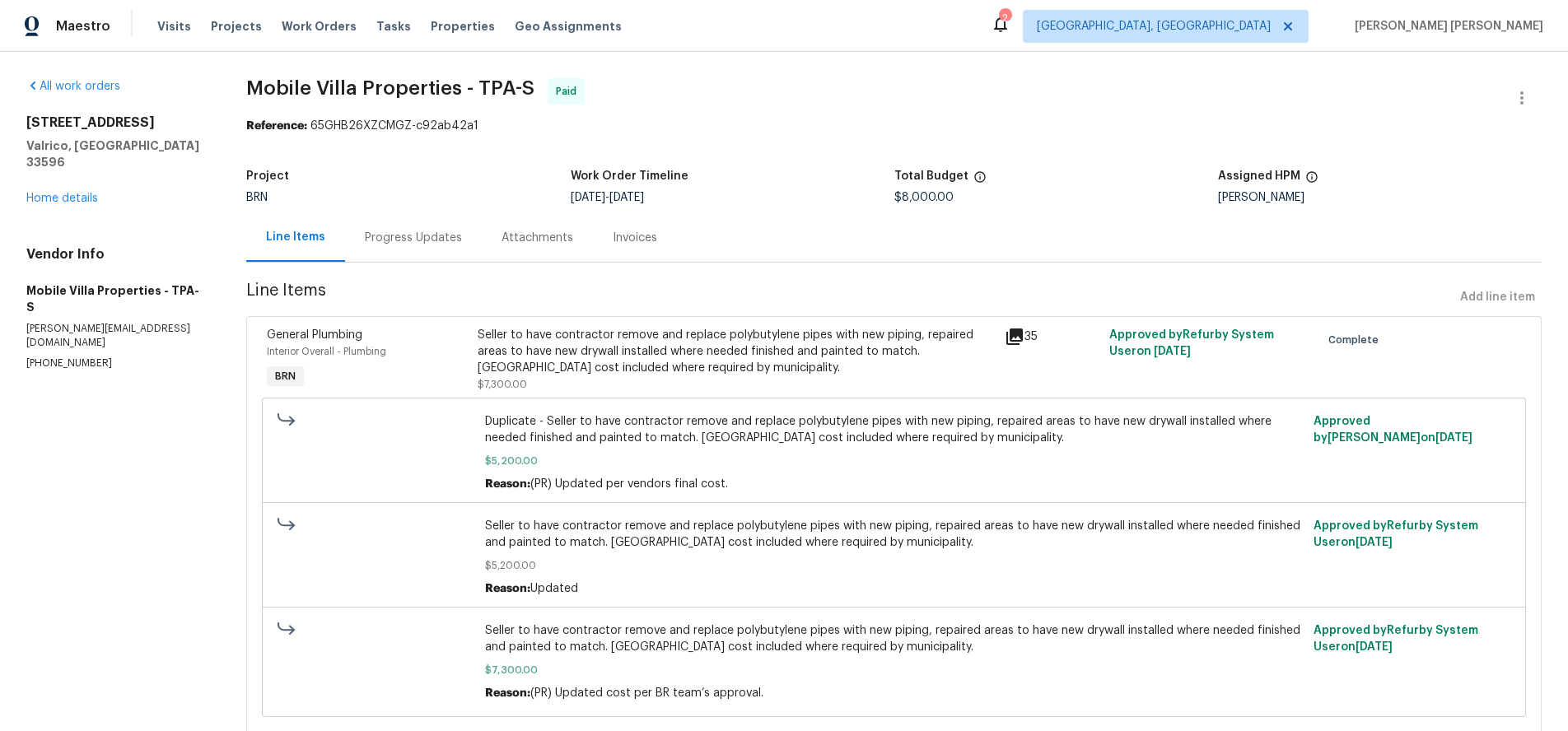
click at [417, 240] on div "Progress Updates" at bounding box center [413, 238] width 98 height 17
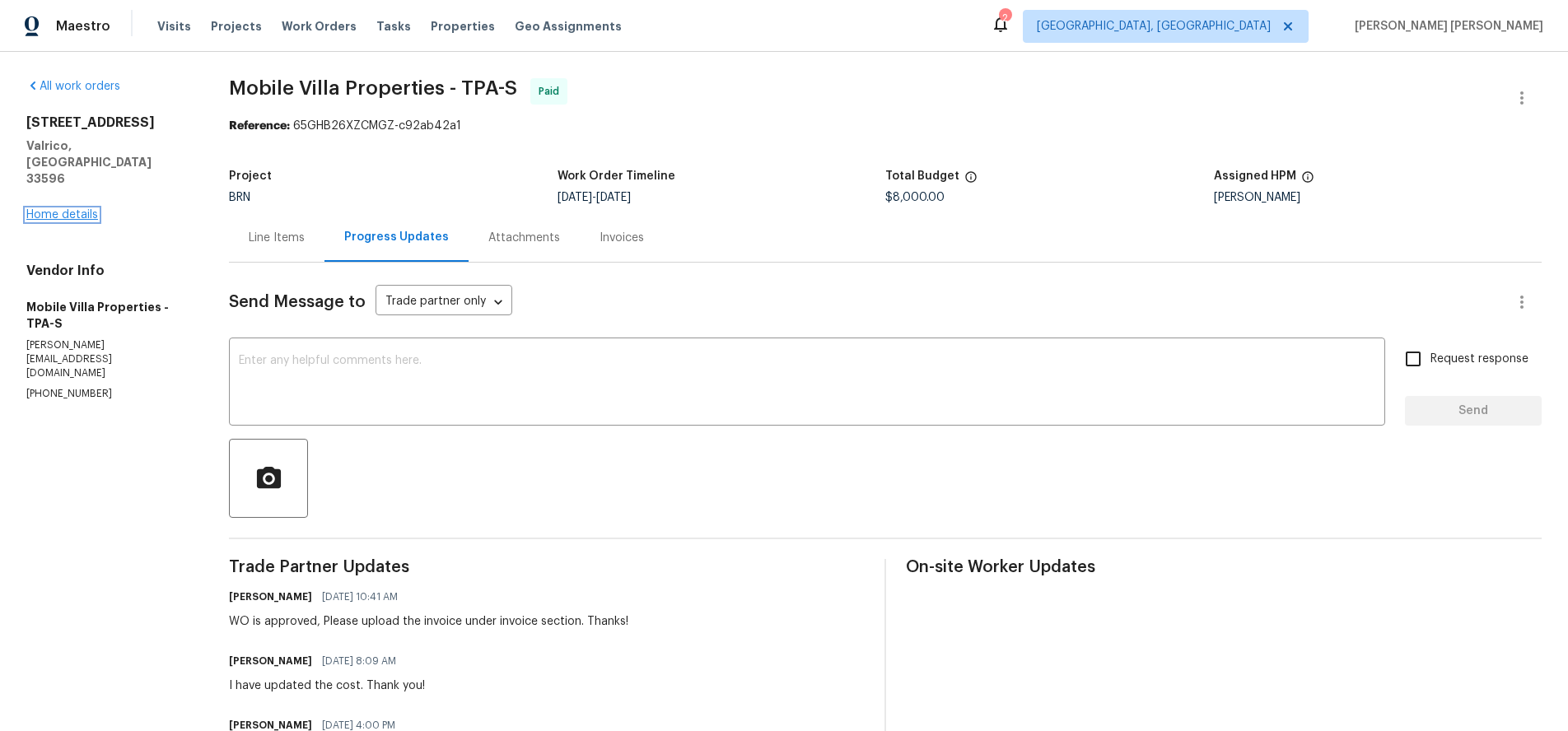
click at [82, 209] on link "Home details" at bounding box center [62, 215] width 72 height 12
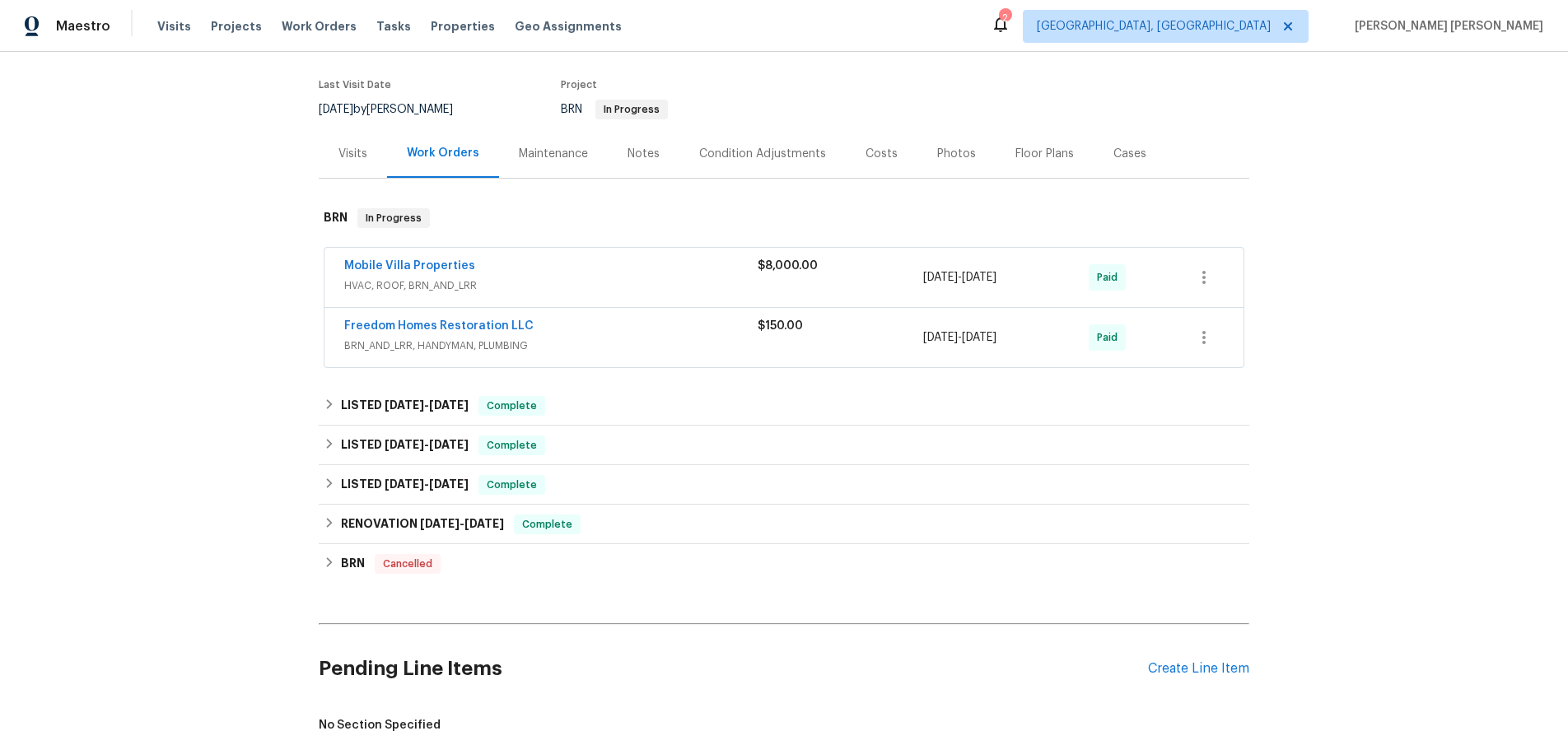
scroll to position [384, 0]
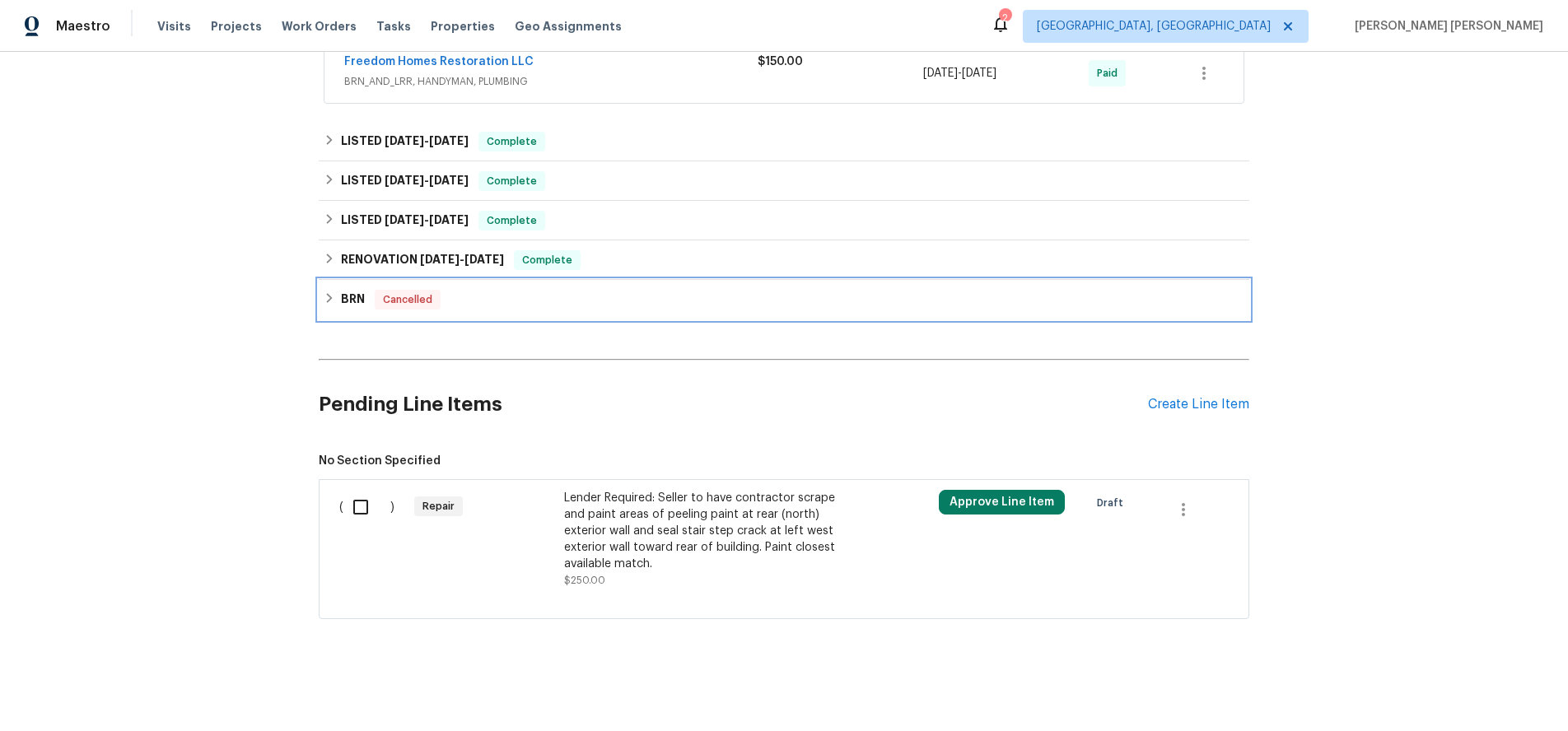
click at [356, 302] on h6 "BRN" at bounding box center [353, 300] width 24 height 20
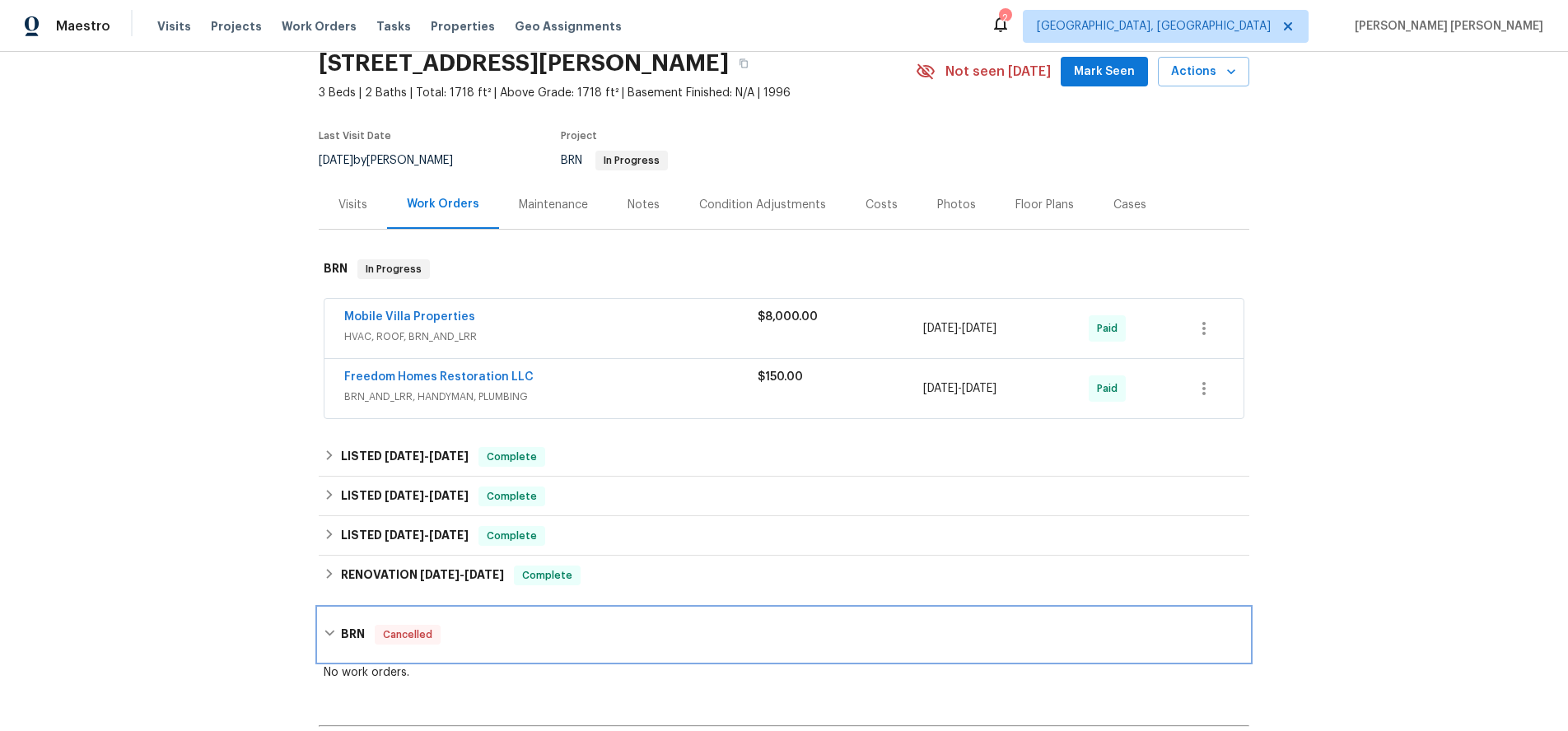
scroll to position [0, 0]
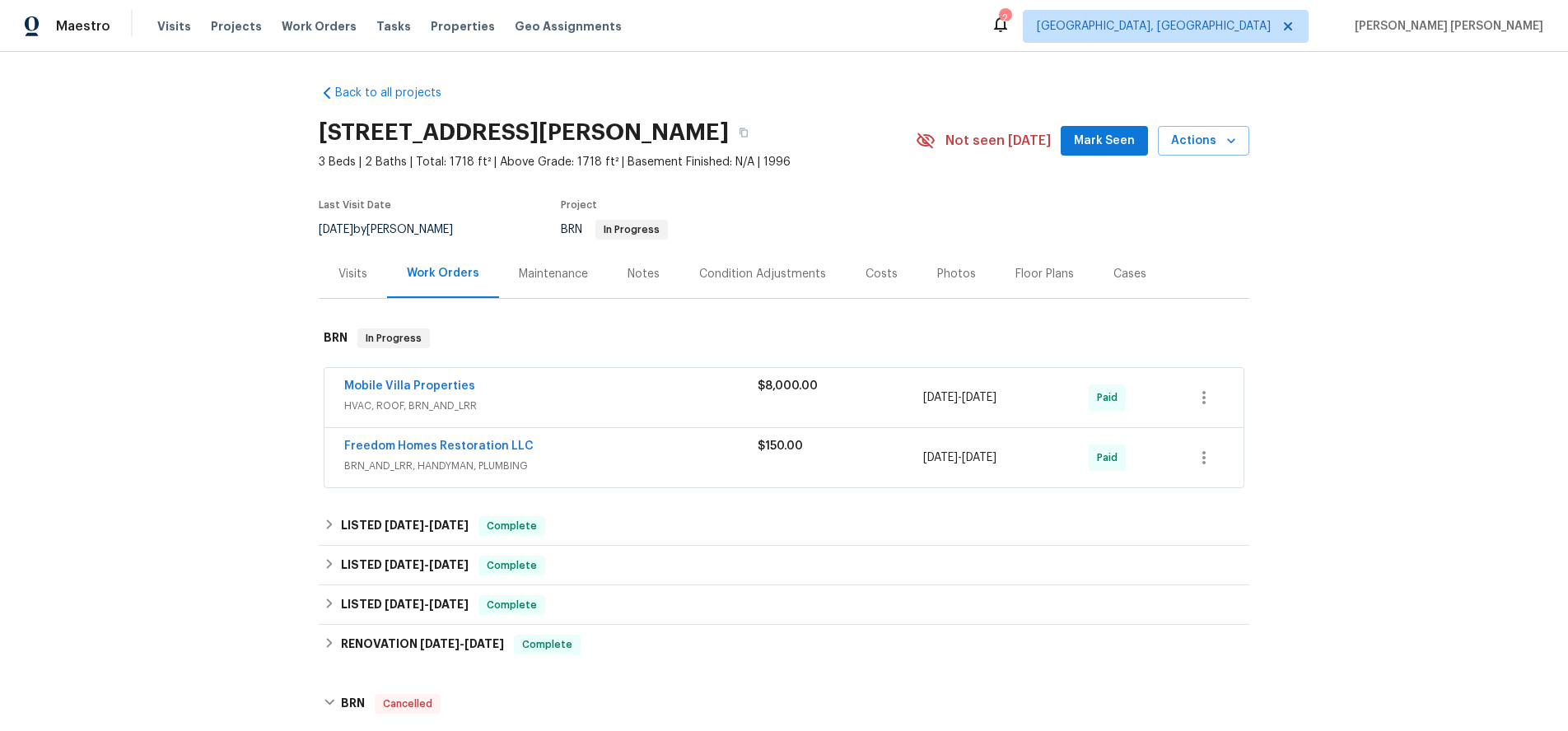
click at [351, 272] on div "Visits" at bounding box center [353, 274] width 29 height 17
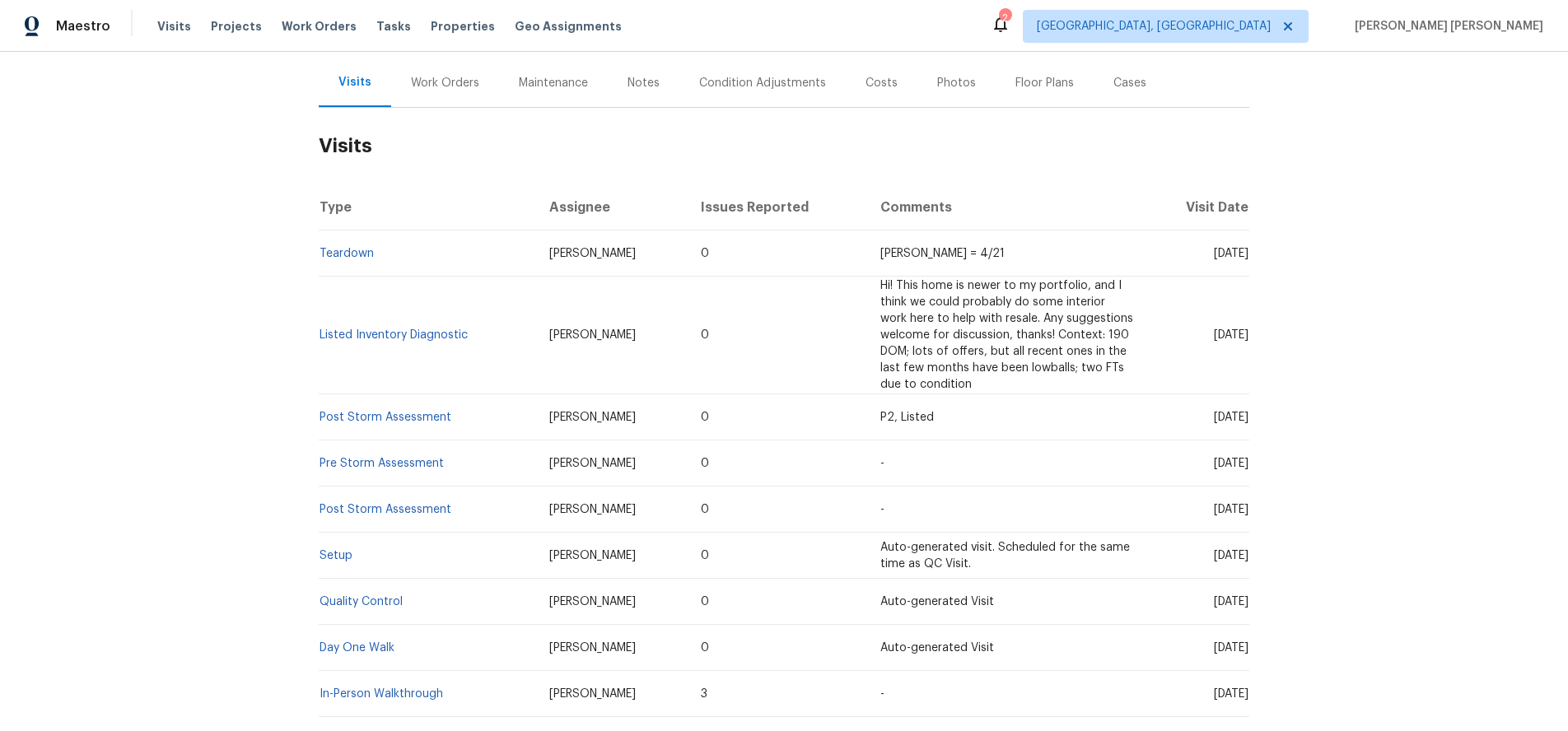
scroll to position [289, 0]
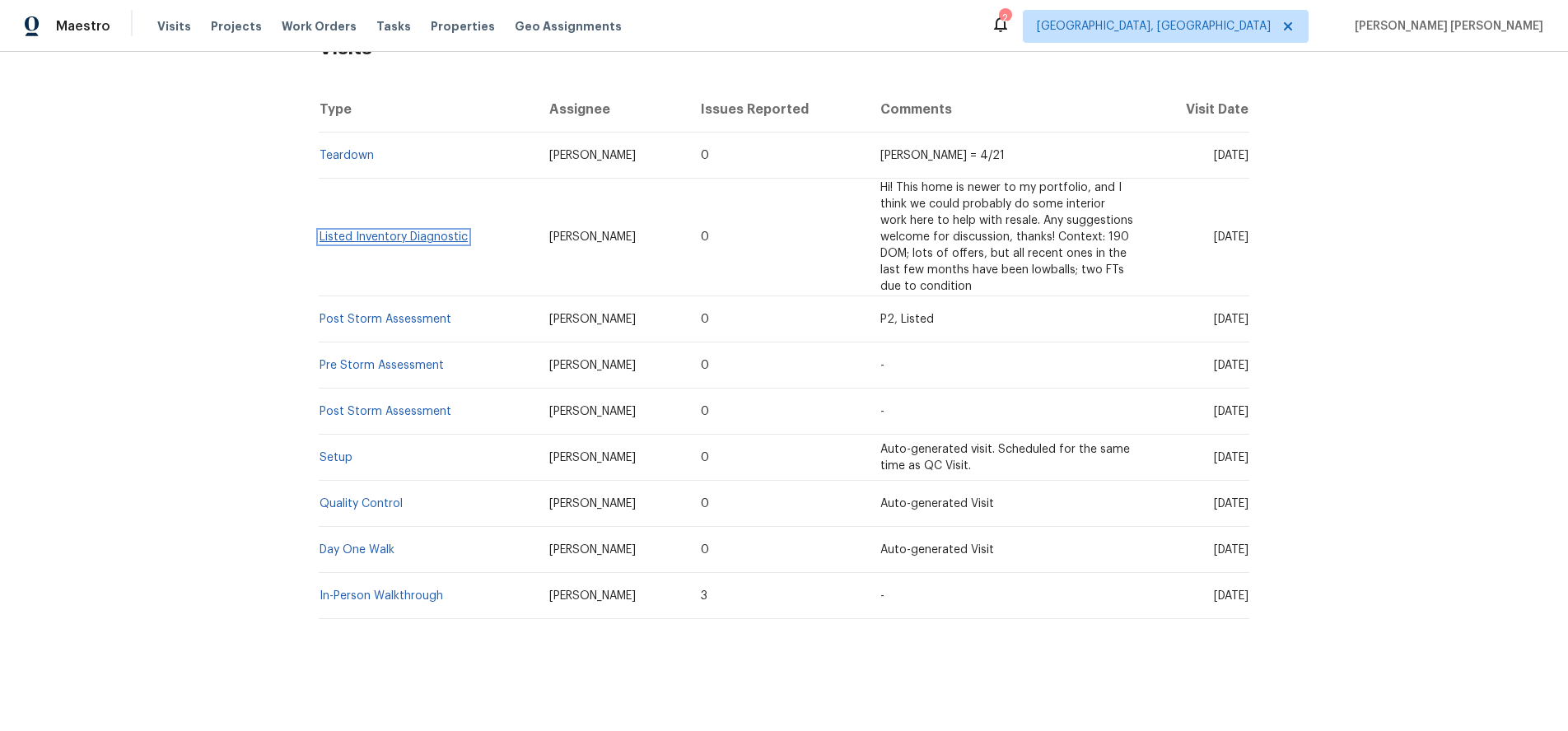
click at [418, 240] on link "Listed Inventory Diagnostic" at bounding box center [393, 237] width 148 height 12
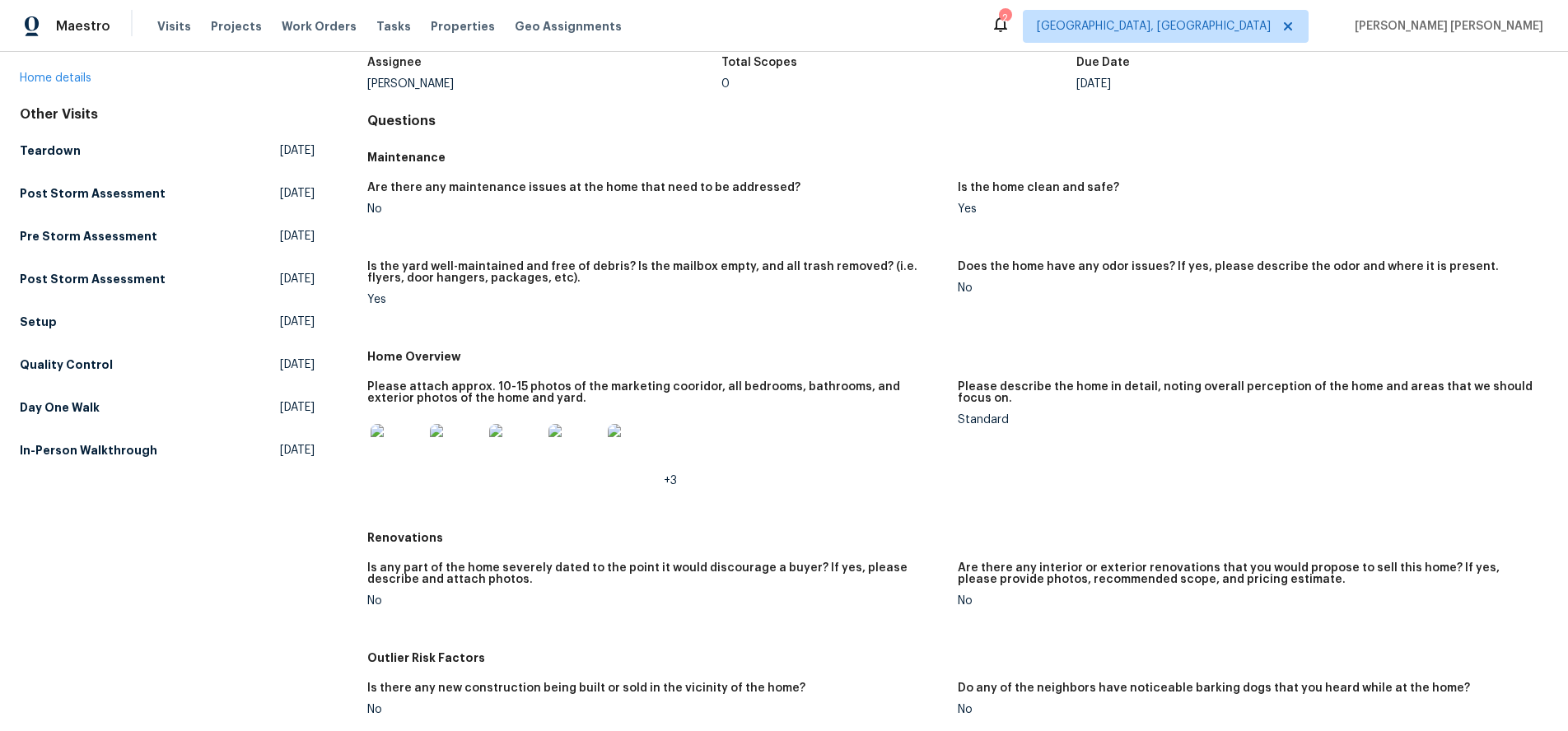
scroll to position [115, 0]
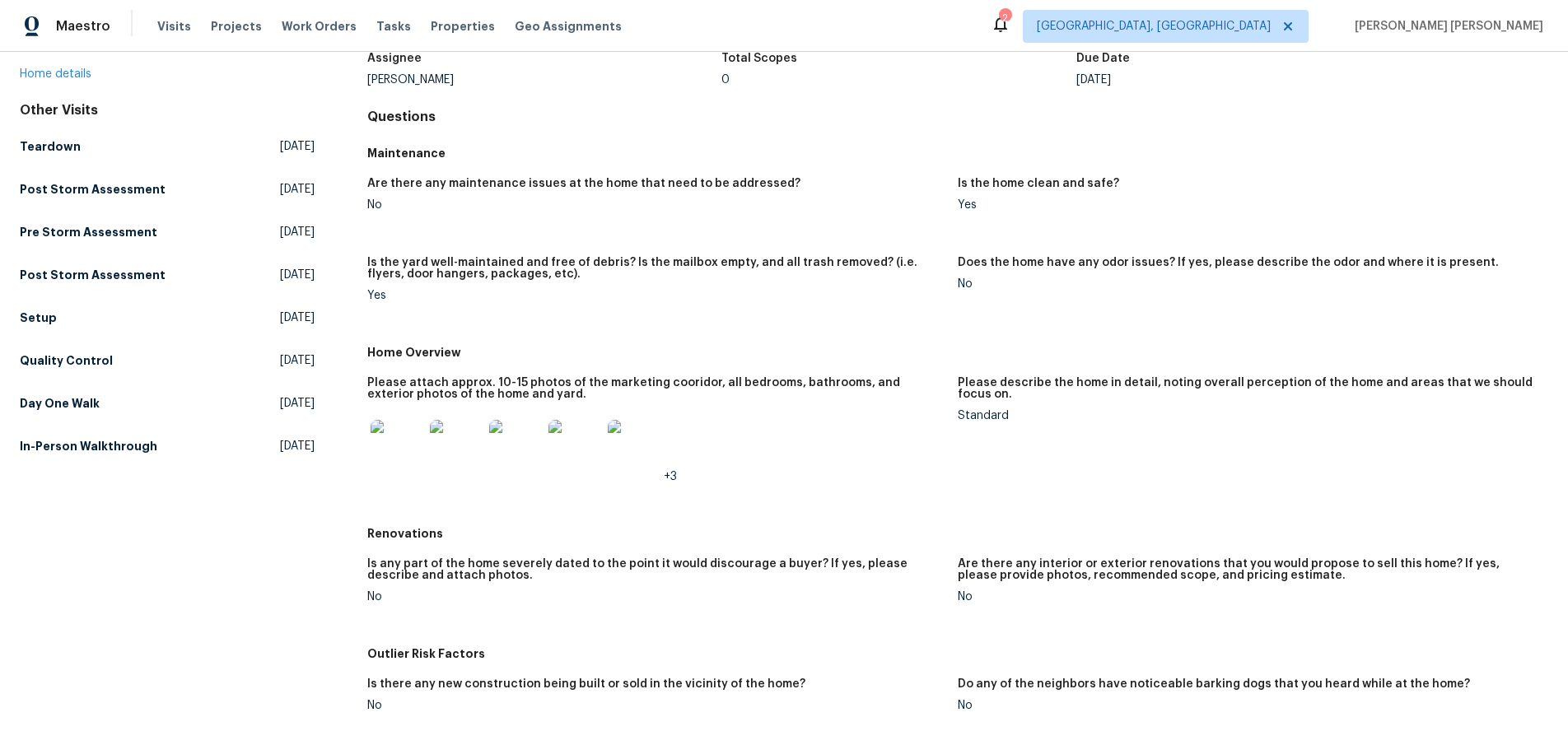
click at [402, 451] on img at bounding box center [396, 446] width 53 height 53
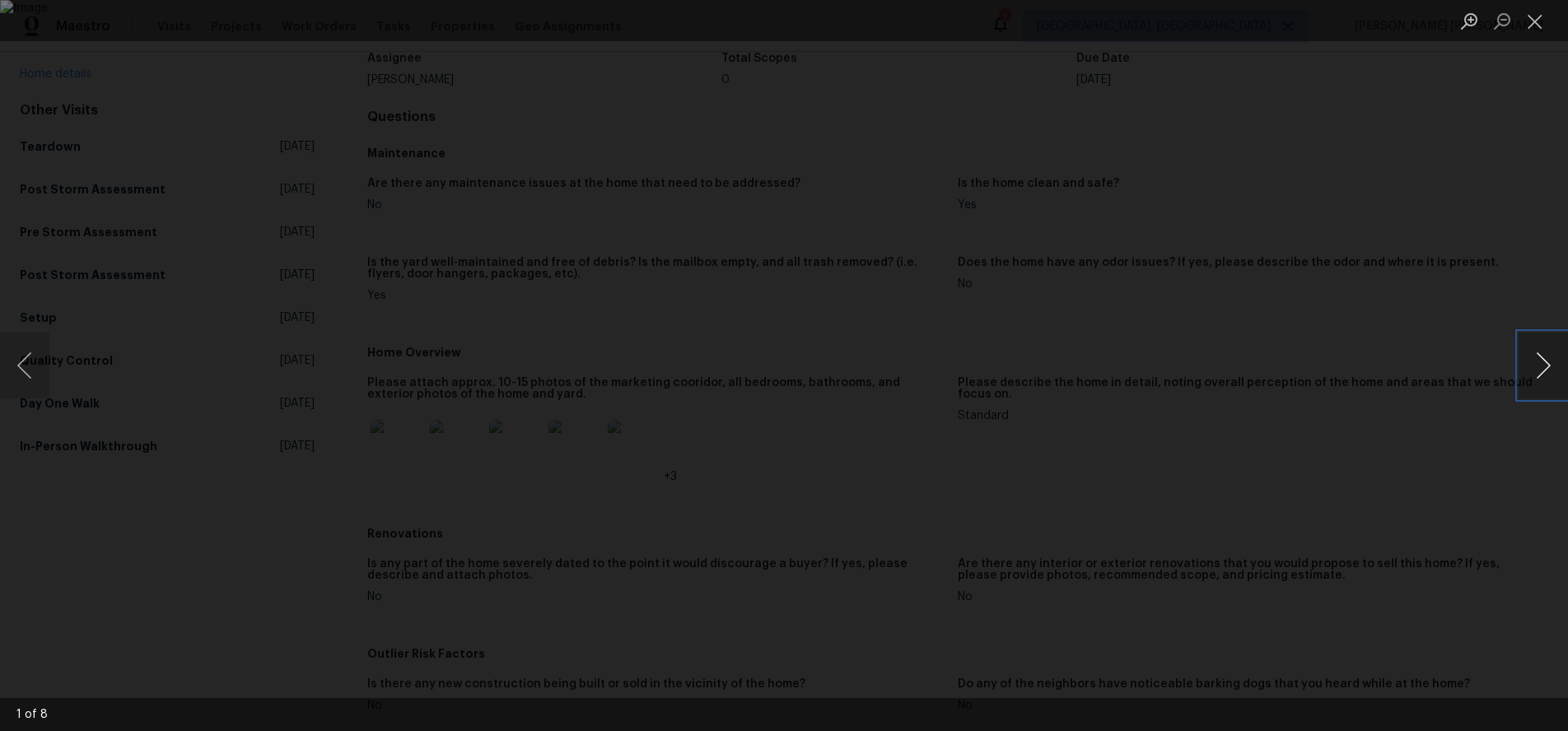
click at [1539, 366] on button "Next image" at bounding box center [1543, 366] width 50 height 66
click at [1406, 453] on div "Lightbox" at bounding box center [784, 366] width 1568 height 731
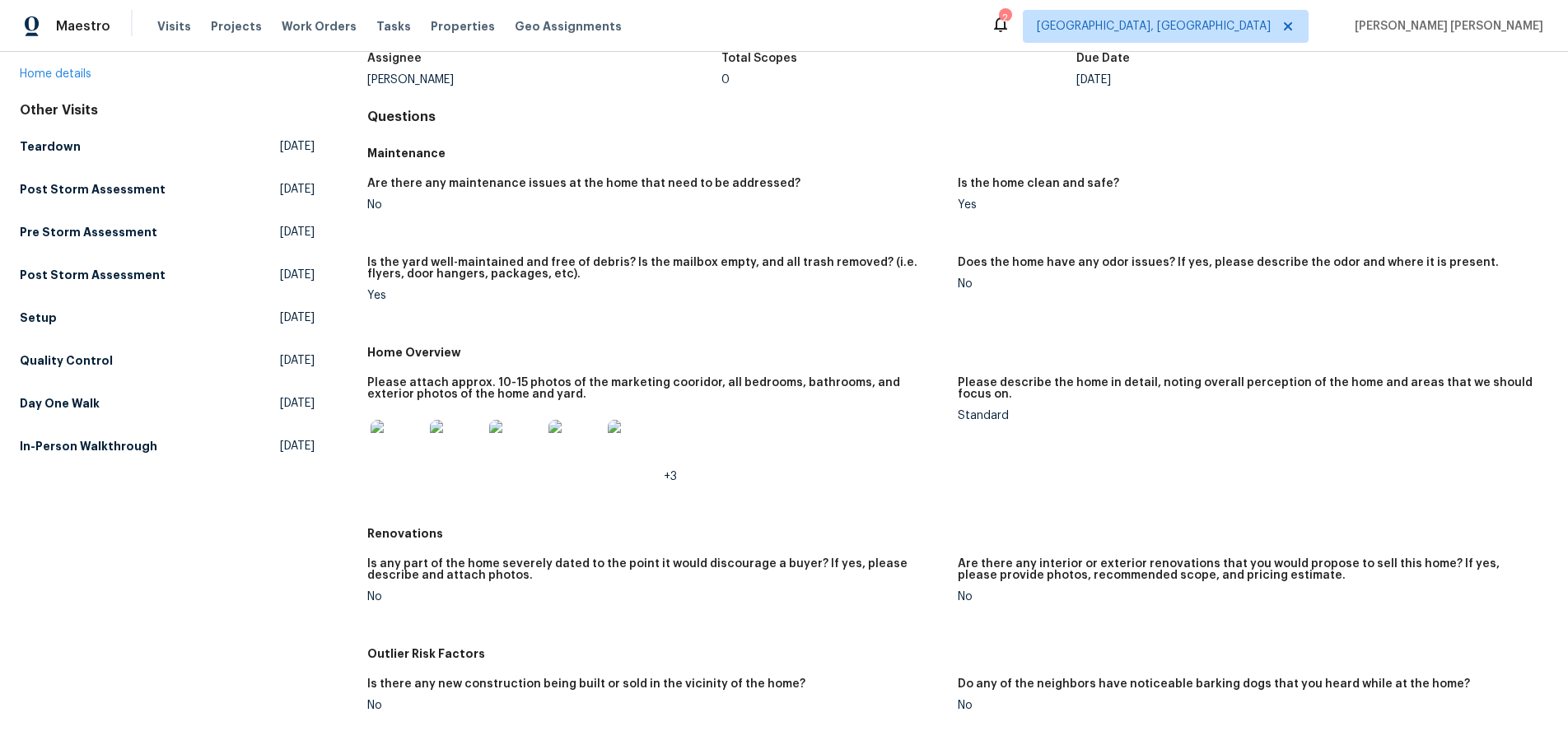
scroll to position [0, 0]
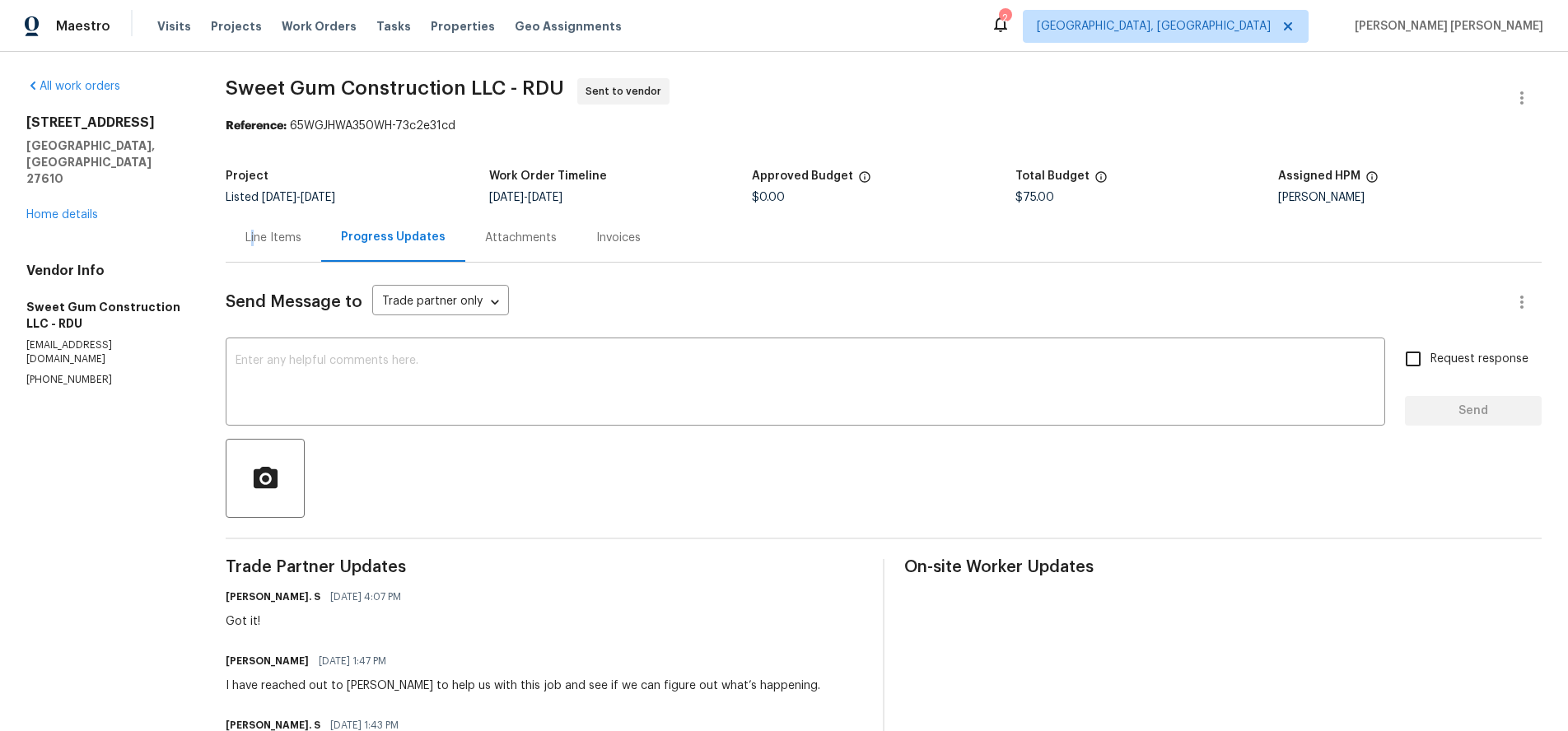
click at [259, 239] on div "Line Items" at bounding box center [273, 238] width 56 height 17
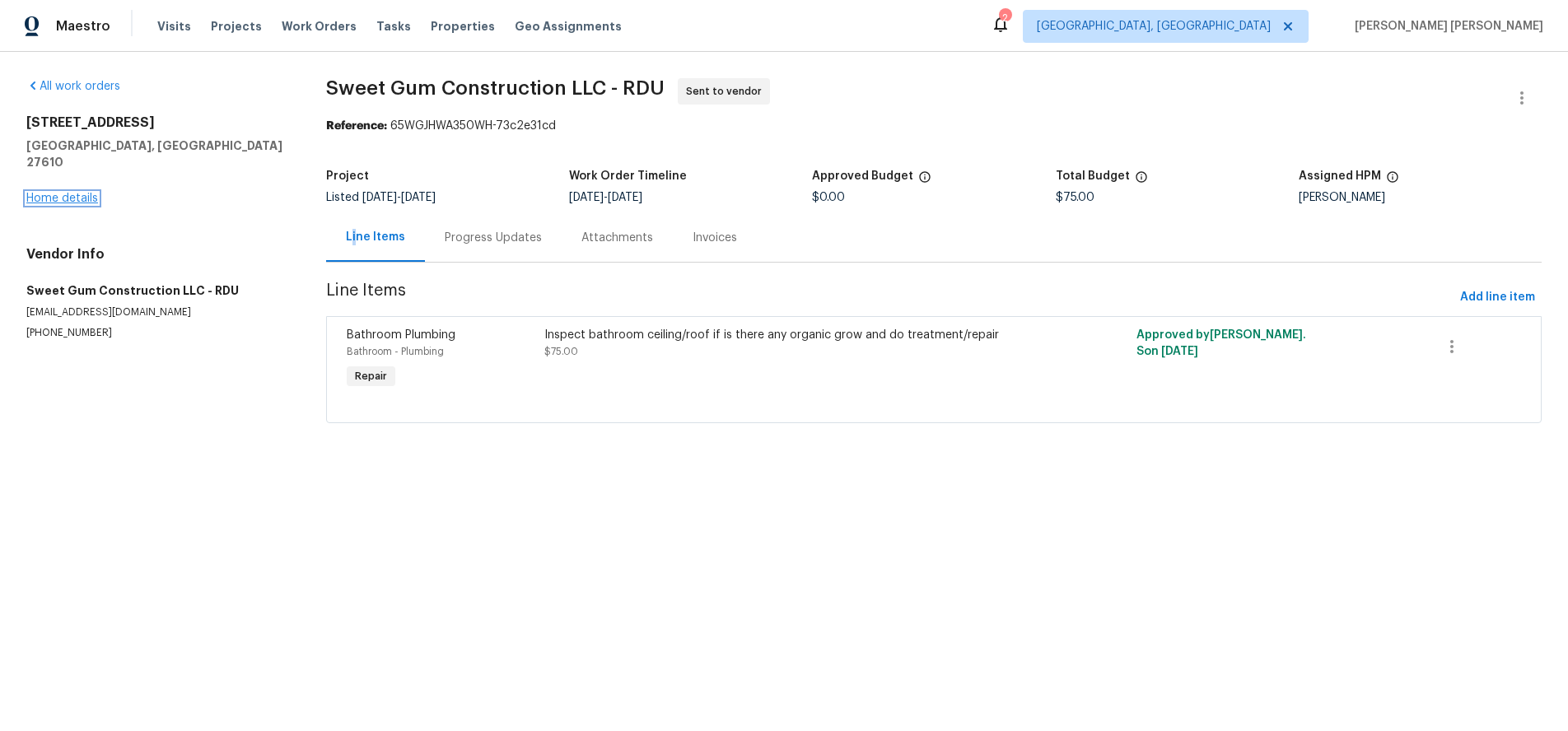
click at [76, 192] on link "Home details" at bounding box center [62, 198] width 72 height 12
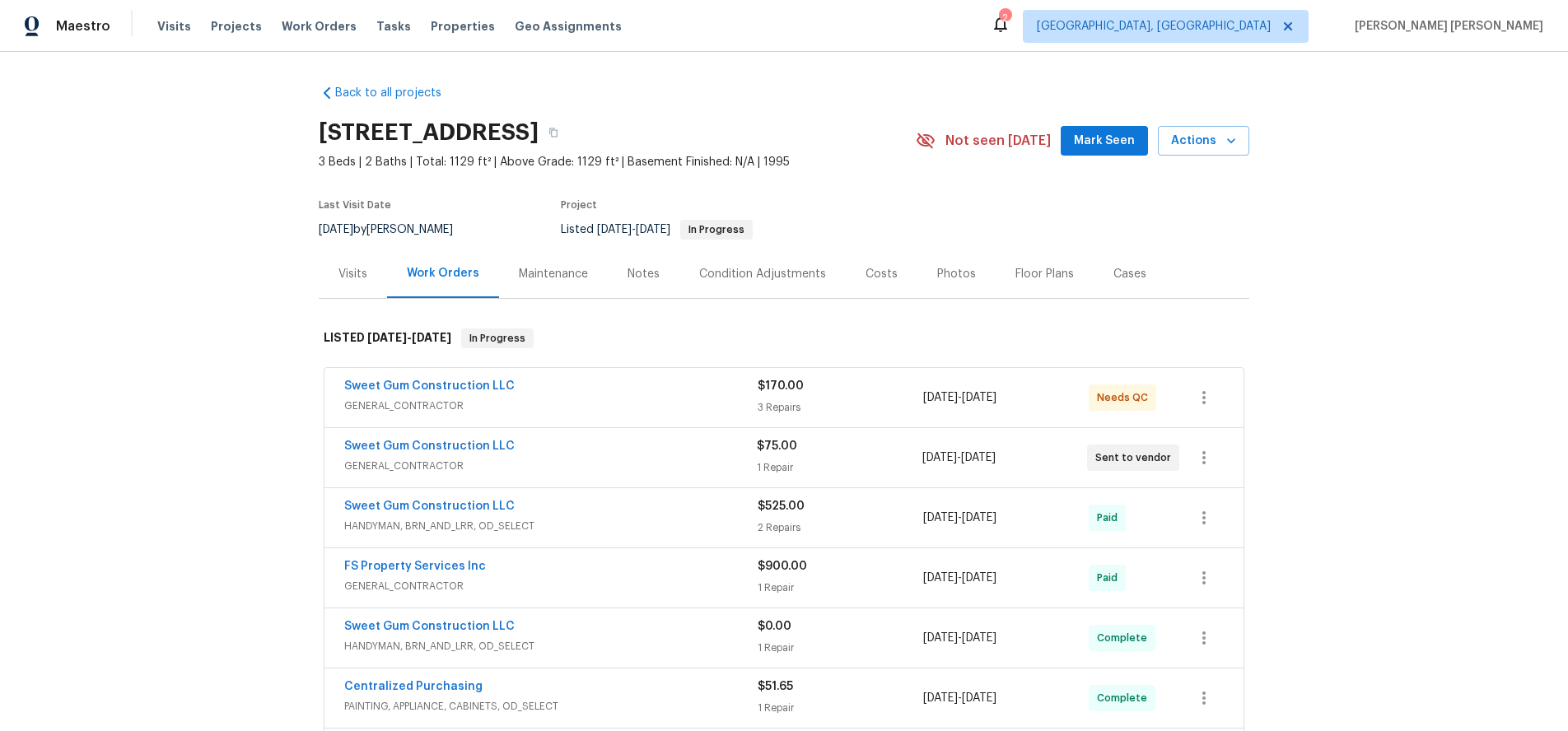
scroll to position [20, 0]
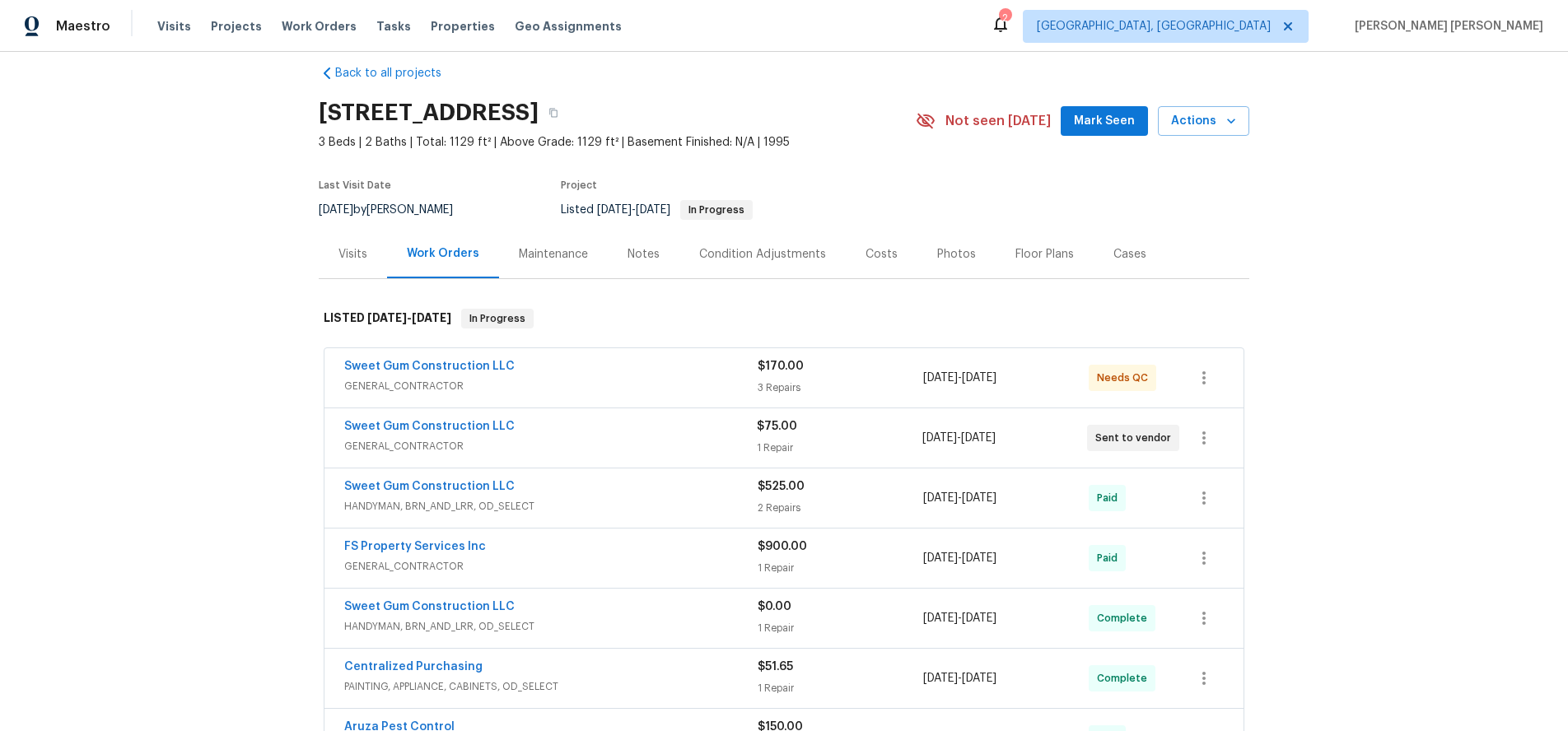
click at [620, 367] on div "Sweet Gum Construction LLC" at bounding box center [551, 368] width 413 height 20
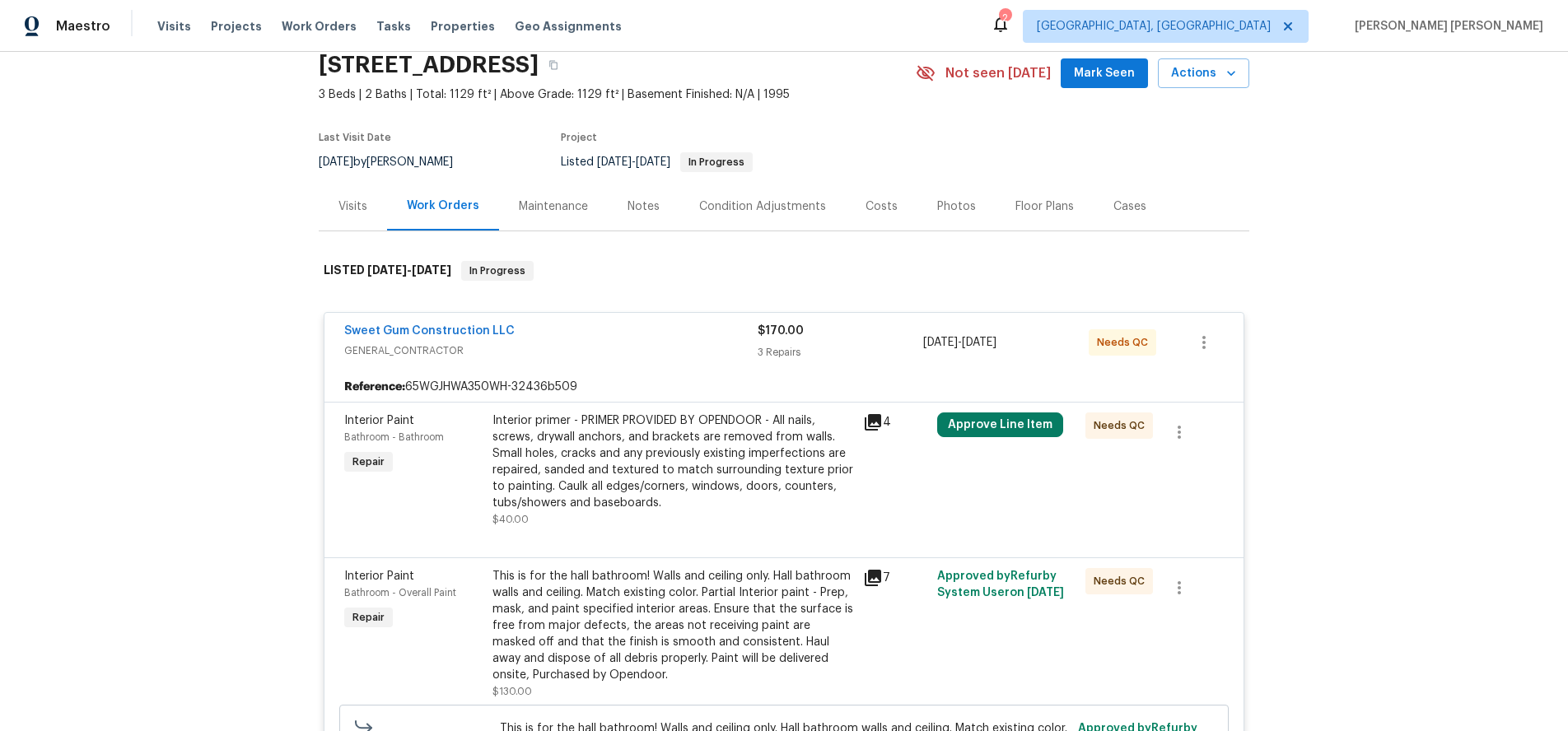
scroll to position [64, 0]
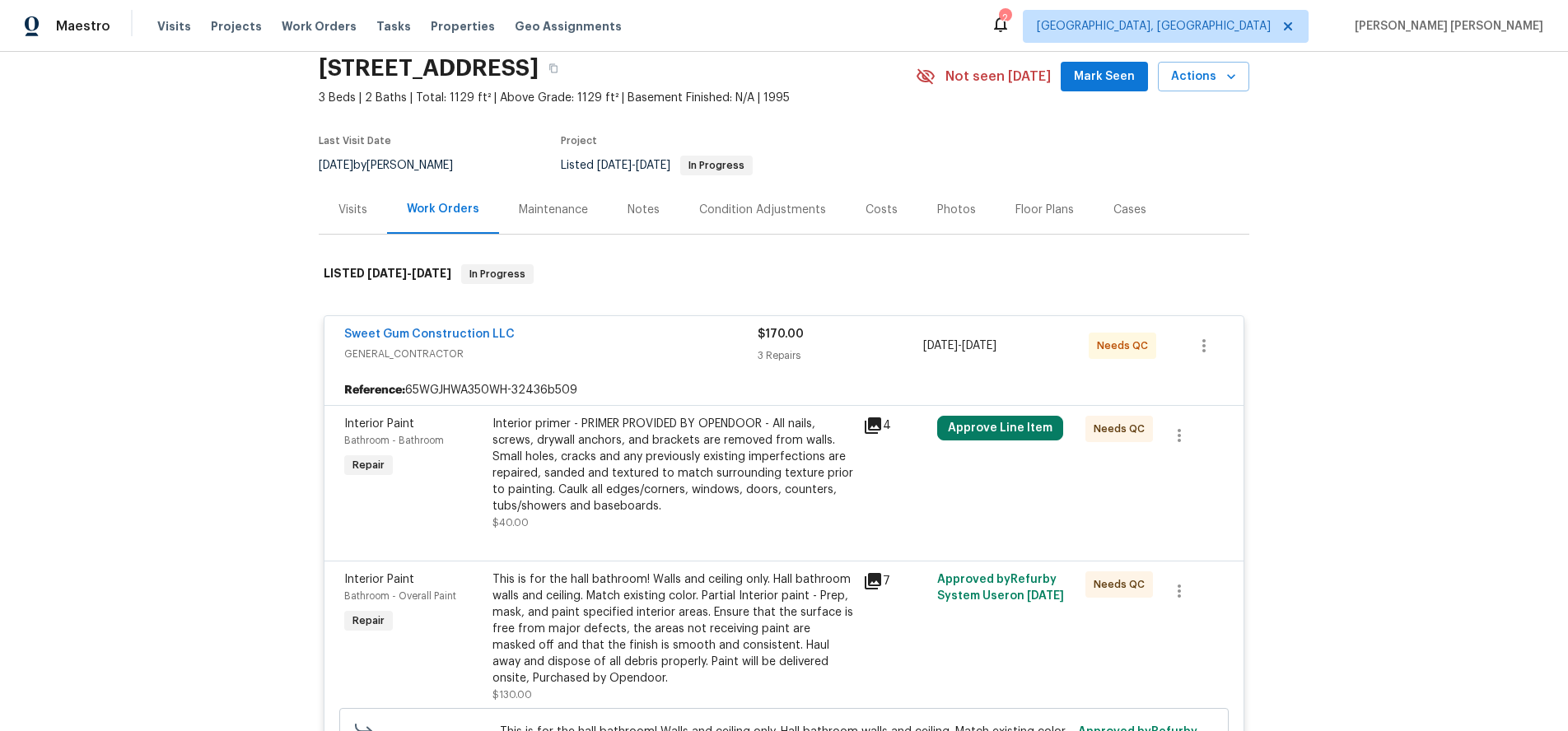
click at [874, 425] on icon at bounding box center [873, 425] width 17 height 17
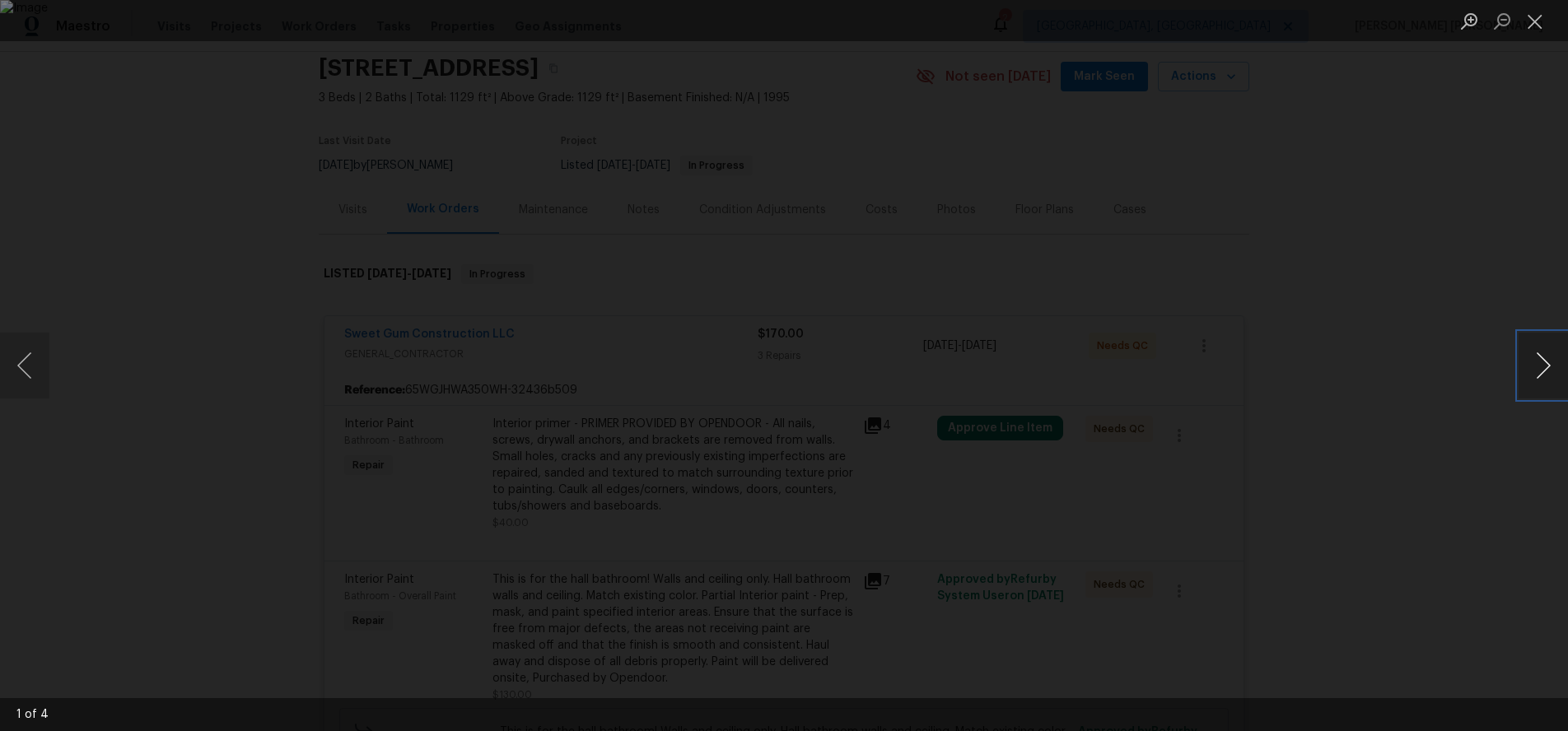
click at [1535, 380] on button "Next image" at bounding box center [1543, 366] width 50 height 66
click at [1468, 472] on div "Lightbox" at bounding box center [784, 366] width 1568 height 731
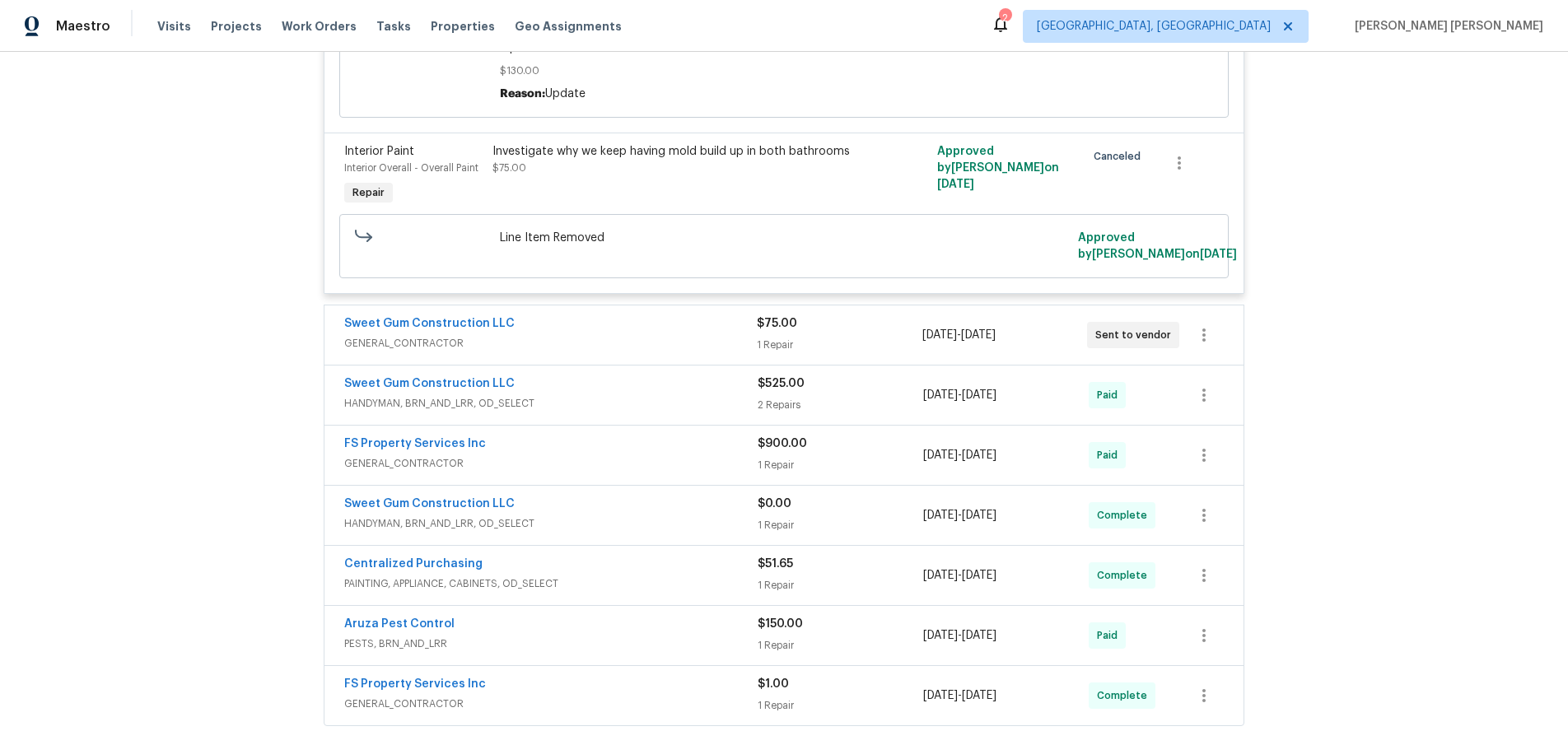
scroll to position [816, 0]
click at [704, 395] on div "Sweet Gum Construction LLC HANDYMAN, BRN_AND_LRR, OD_SELECT" at bounding box center [551, 393] width 413 height 40
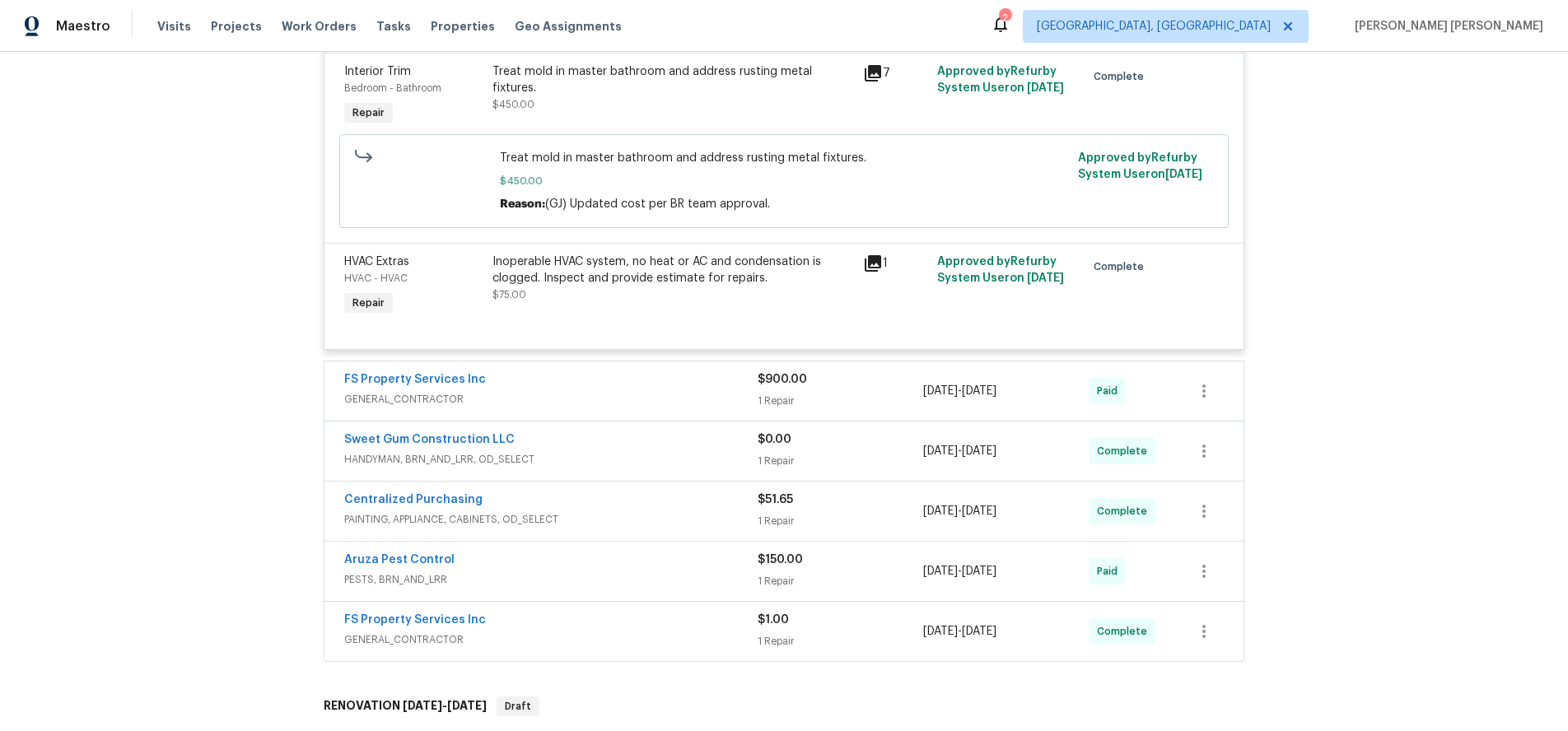
scroll to position [1294, 0]
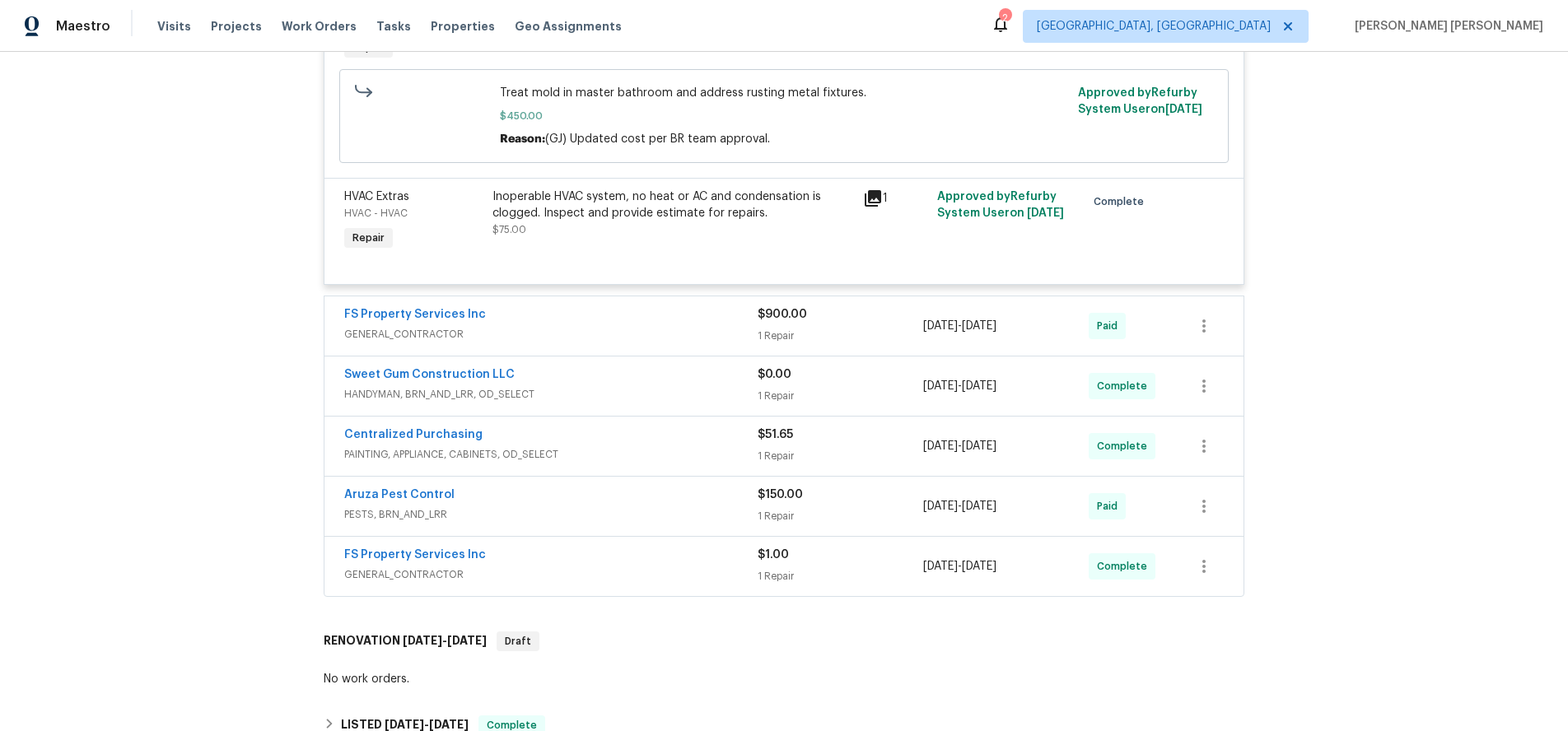
click at [637, 386] on span "HANDYMAN, BRN_AND_LRR, OD_SELECT" at bounding box center [551, 394] width 413 height 17
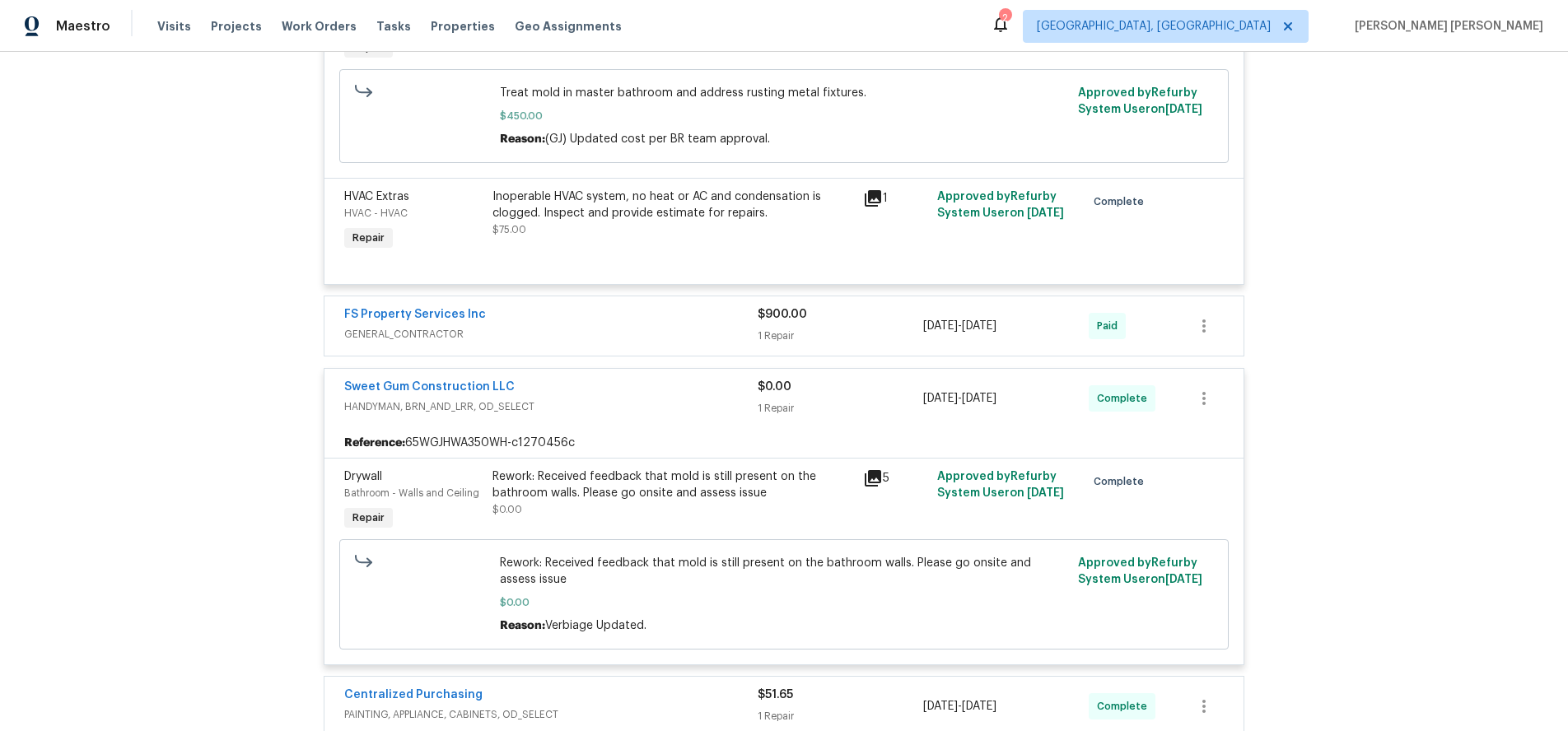
click at [877, 468] on icon at bounding box center [873, 478] width 20 height 20
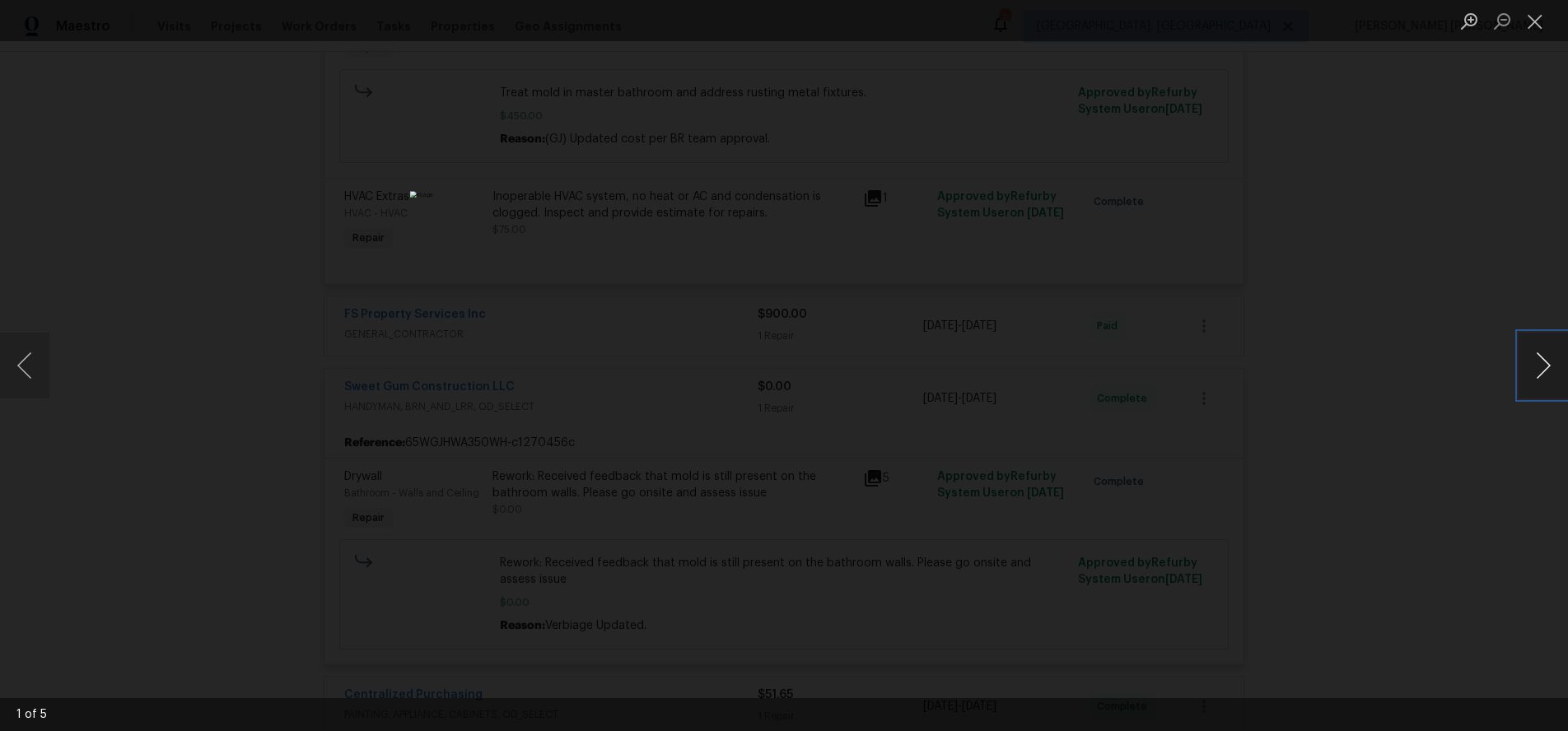
click at [1545, 379] on button "Next image" at bounding box center [1543, 366] width 50 height 66
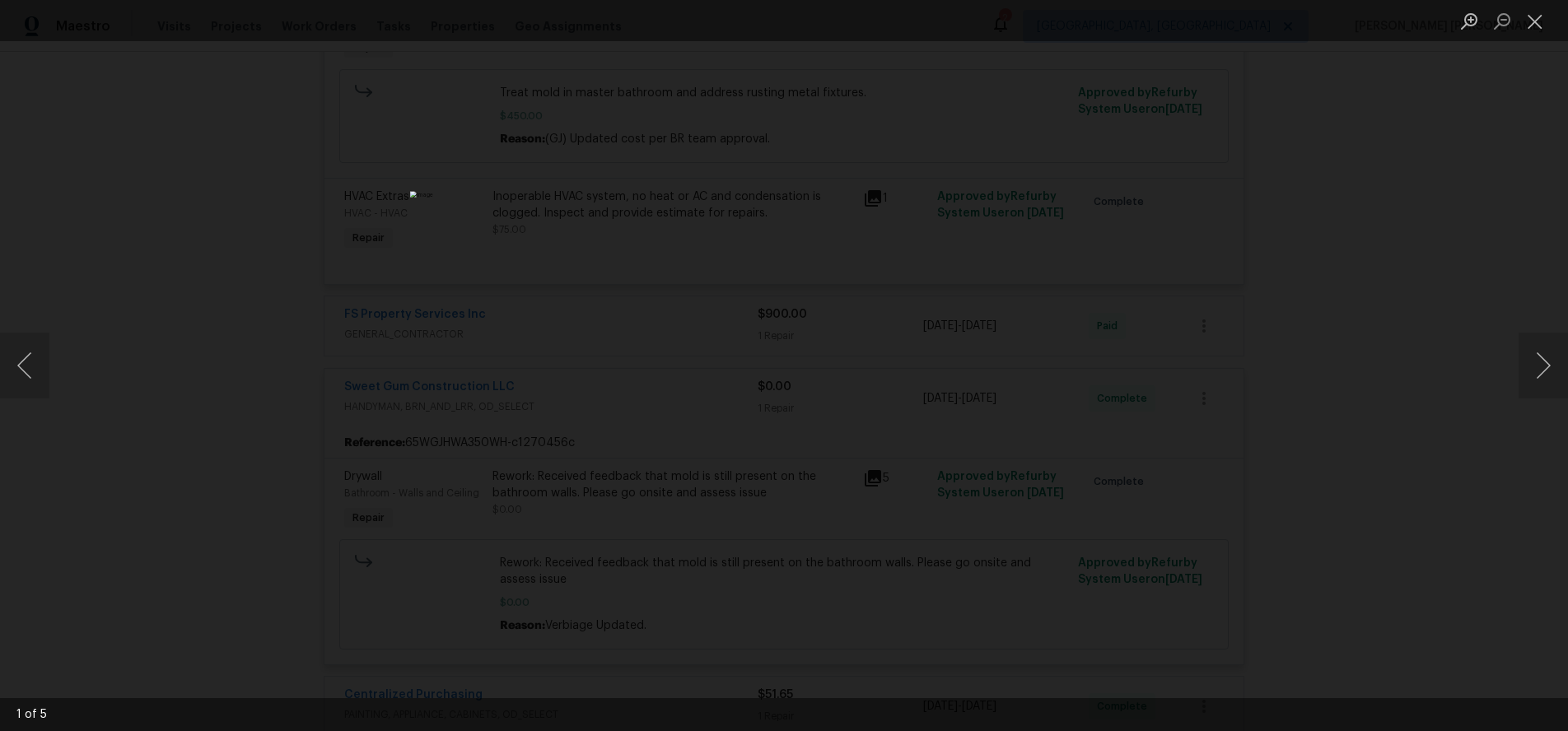
drag, startPoint x: 1461, startPoint y: 463, endPoint x: 1456, endPoint y: 474, distance: 12.1
click at [1458, 463] on div "Lightbox" at bounding box center [784, 366] width 1568 height 731
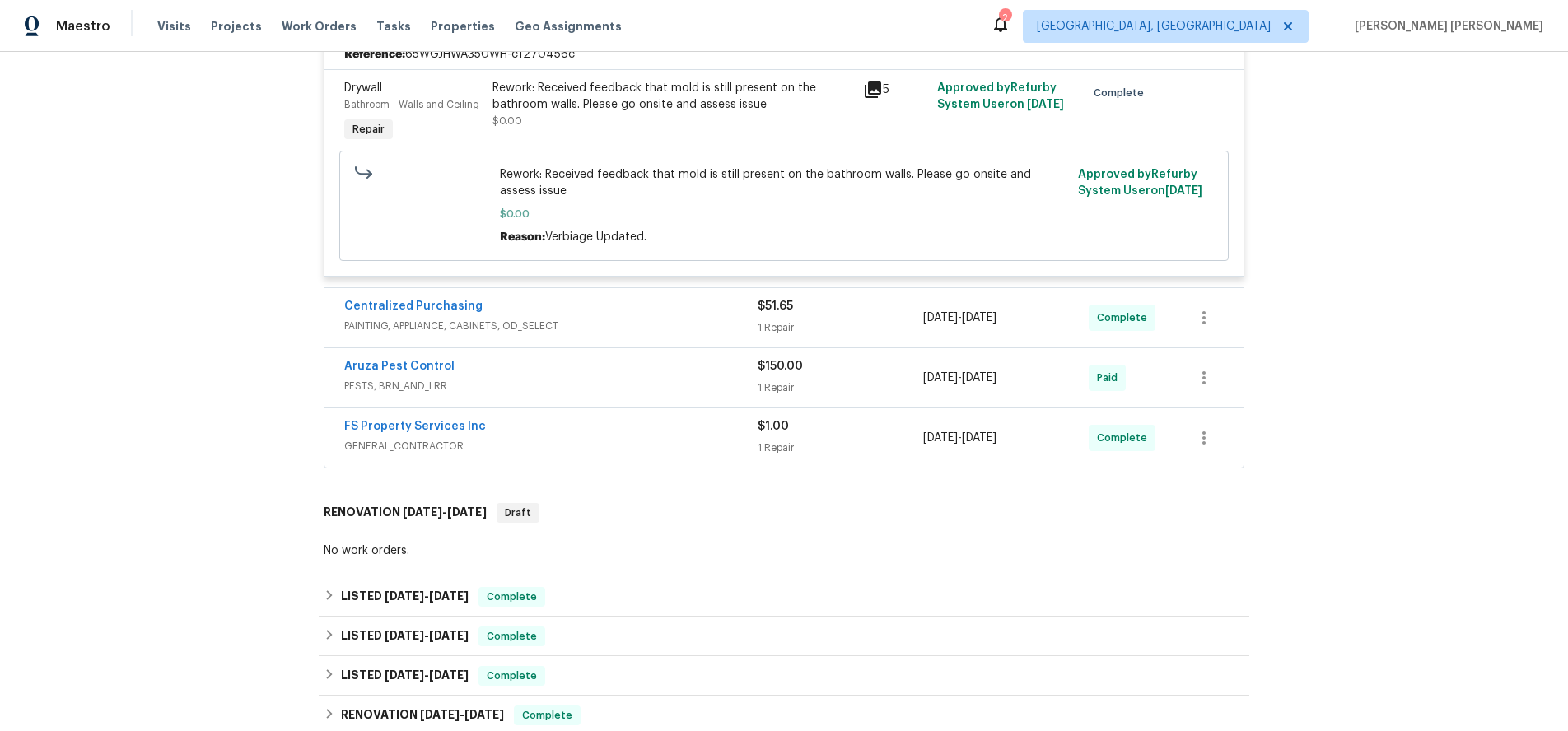
scroll to position [1684, 0]
click at [872, 420] on div "$1.00 1 Repair" at bounding box center [841, 436] width 165 height 40
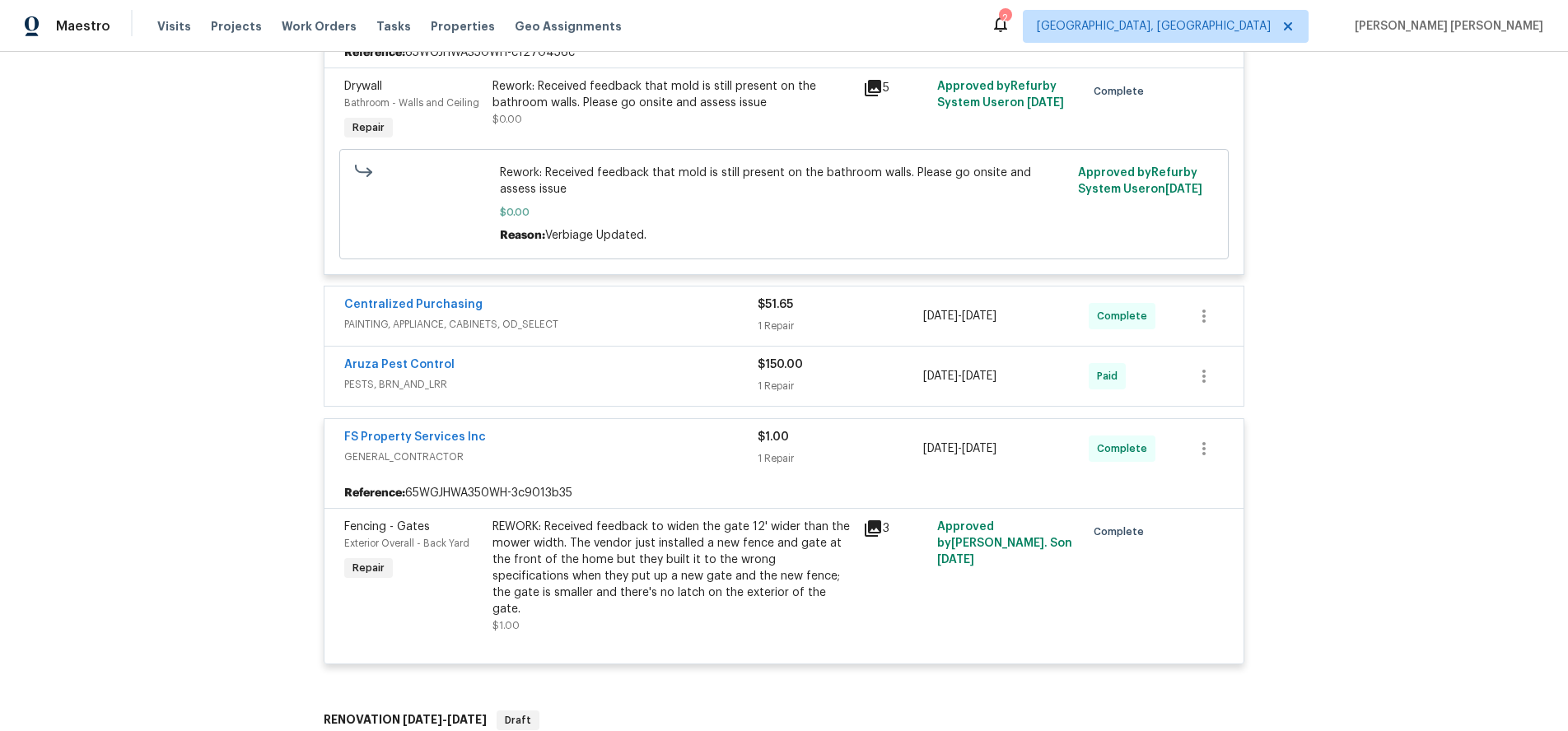
click at [863, 435] on div "$1.00 1 Repair" at bounding box center [841, 449] width 165 height 40
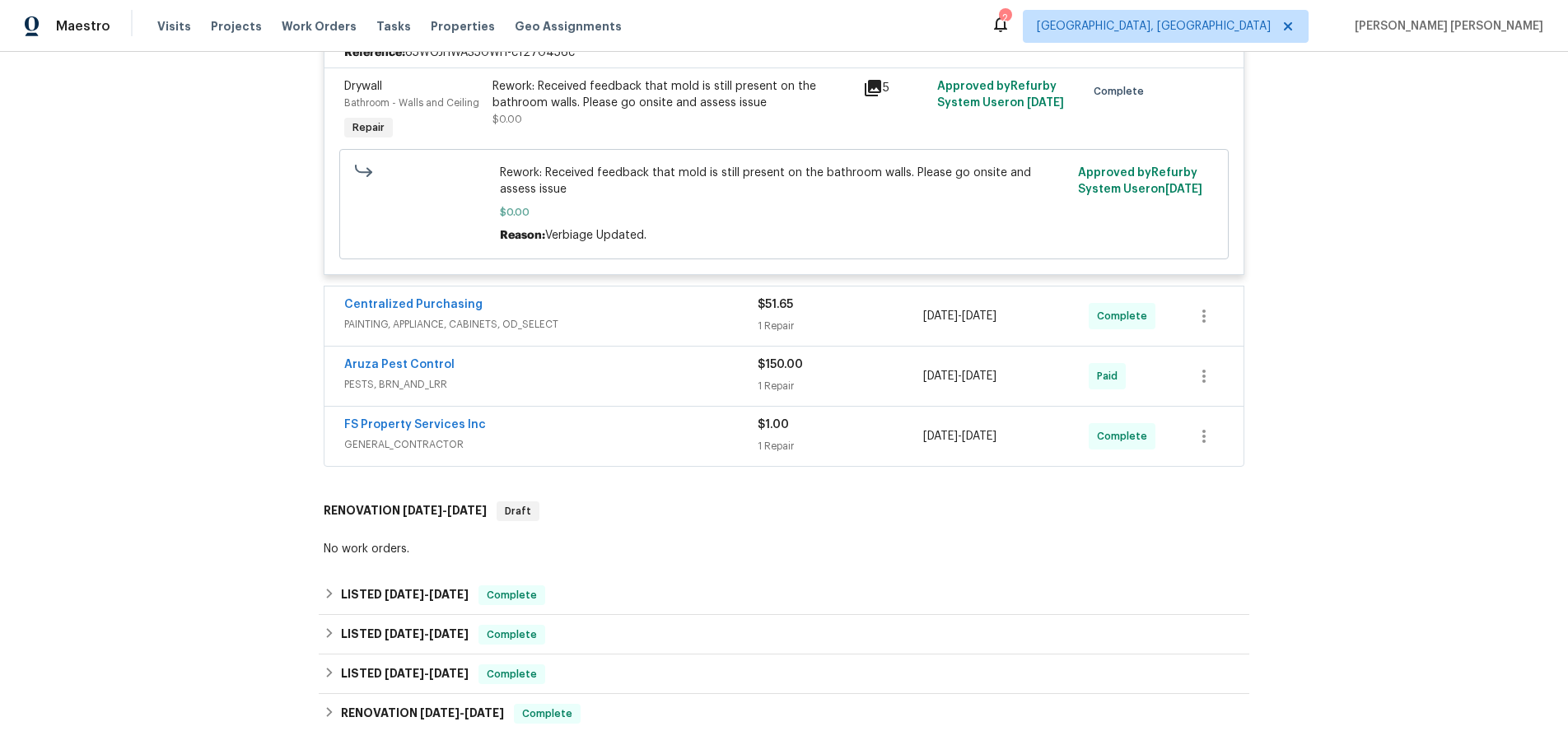
click at [868, 363] on div "$150.00 1 Repair" at bounding box center [841, 376] width 165 height 40
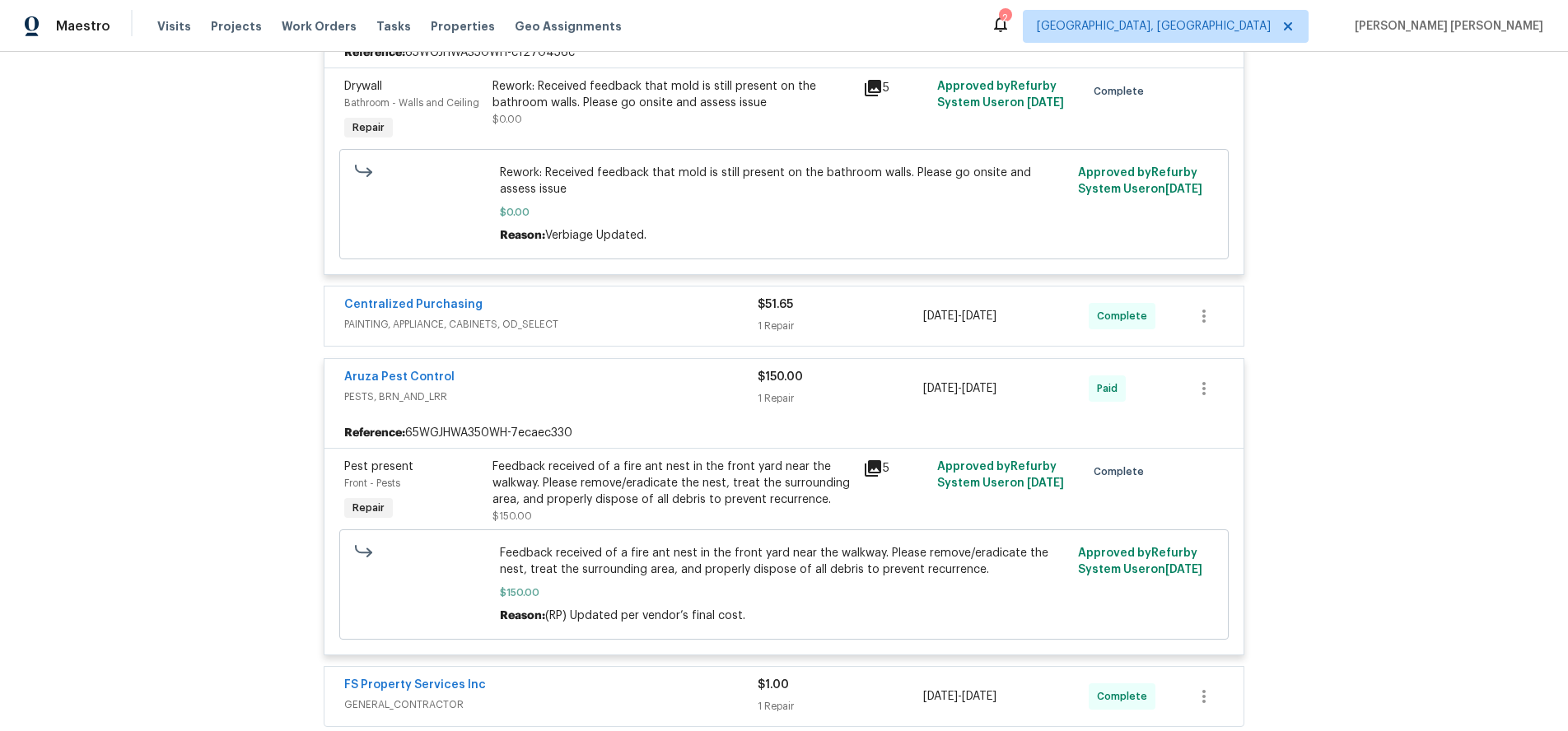
click at [868, 368] on div "$150.00" at bounding box center [841, 376] width 165 height 17
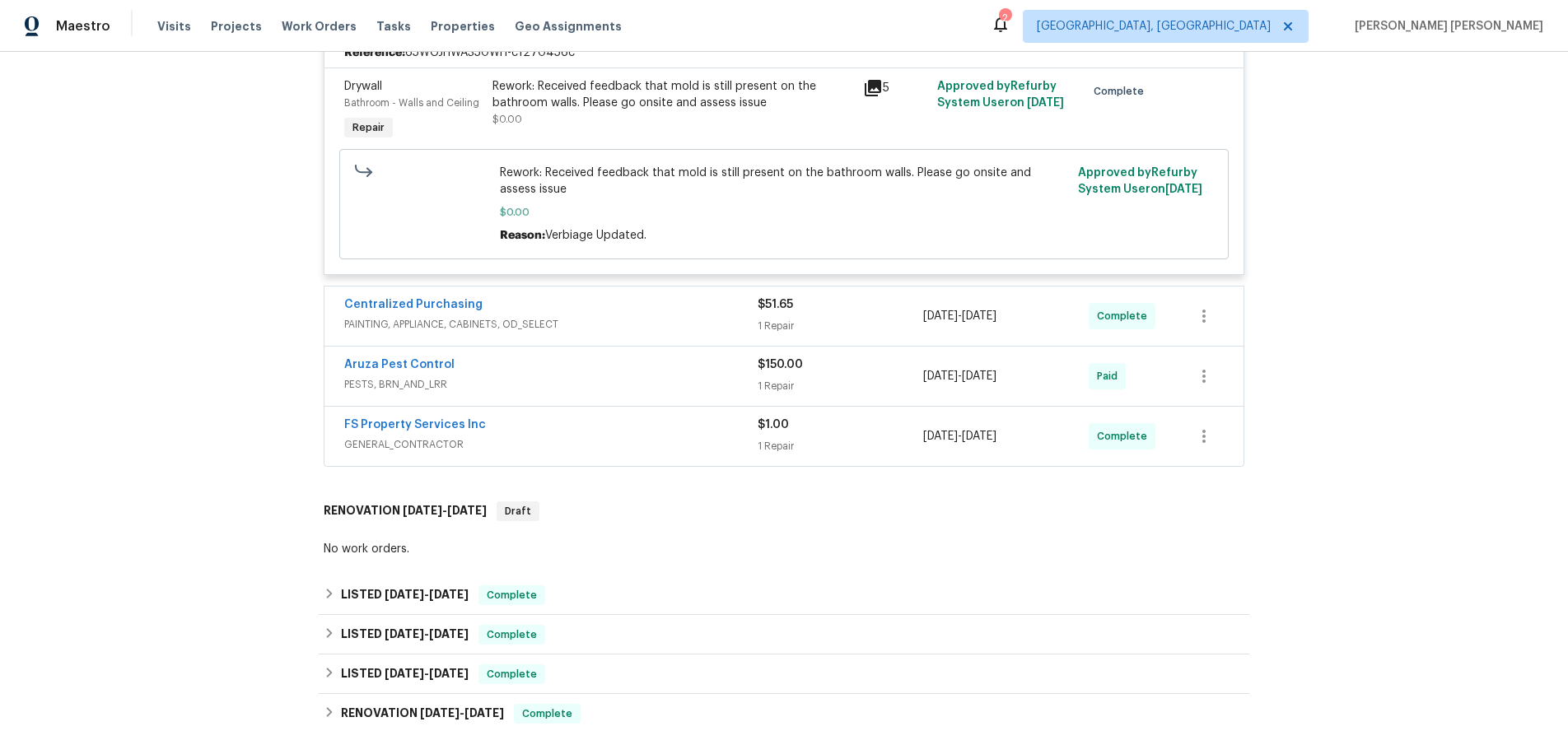
click at [869, 318] on div "1 Repair" at bounding box center [841, 326] width 165 height 17
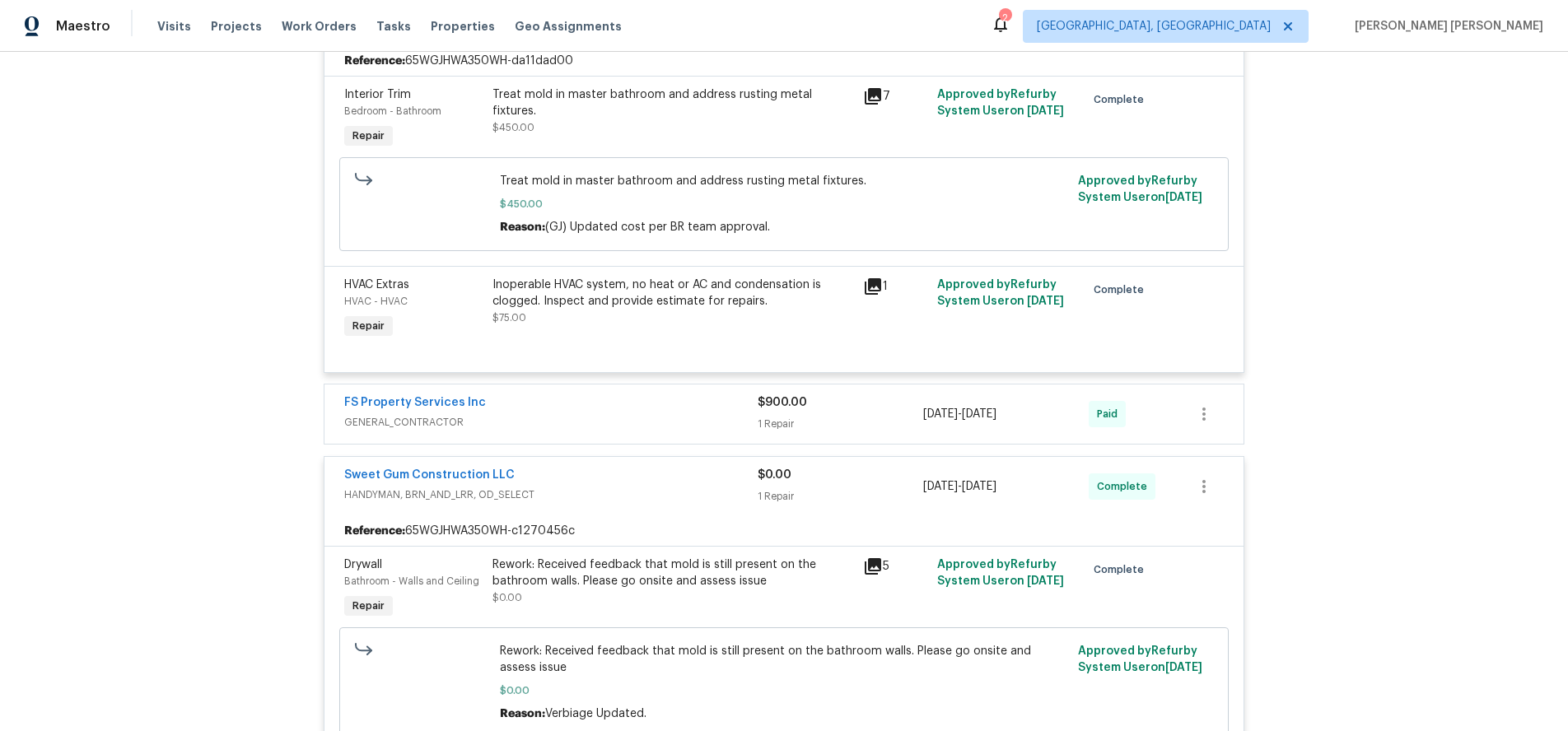
scroll to position [1202, 0]
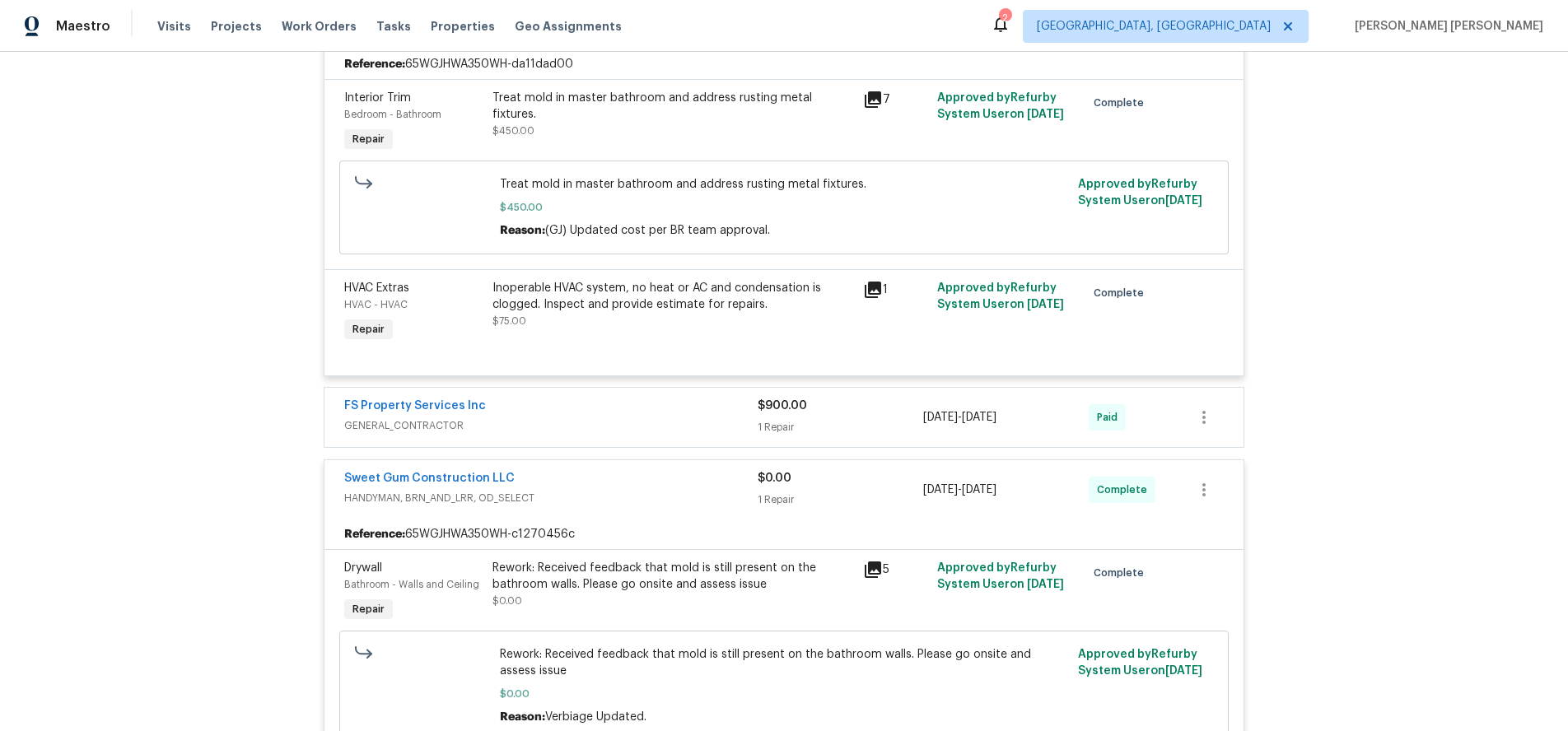
click at [721, 399] on div "FS Property Services Inc" at bounding box center [551, 407] width 413 height 20
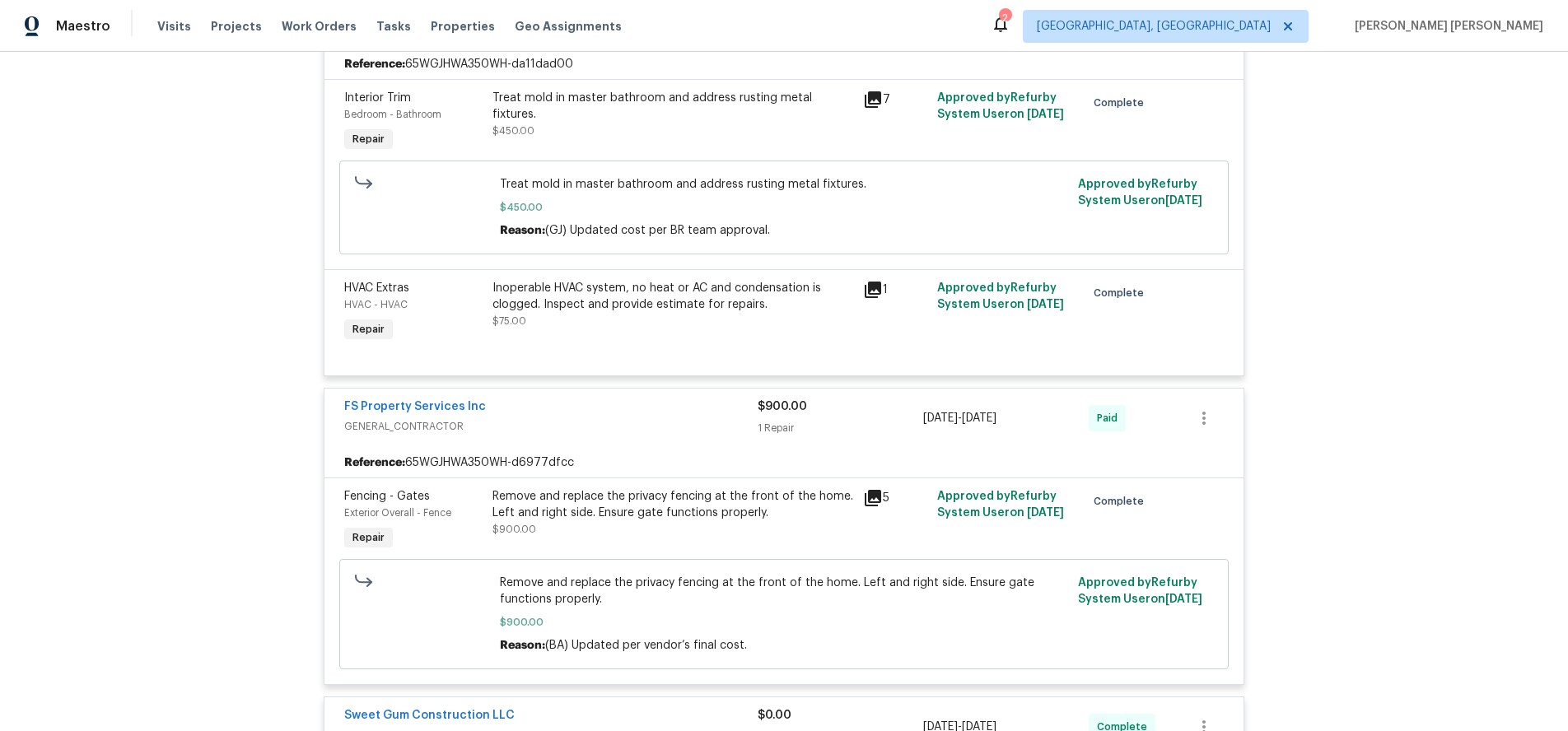
click at [861, 421] on div "$900.00 1 Repair" at bounding box center [841, 418] width 165 height 40
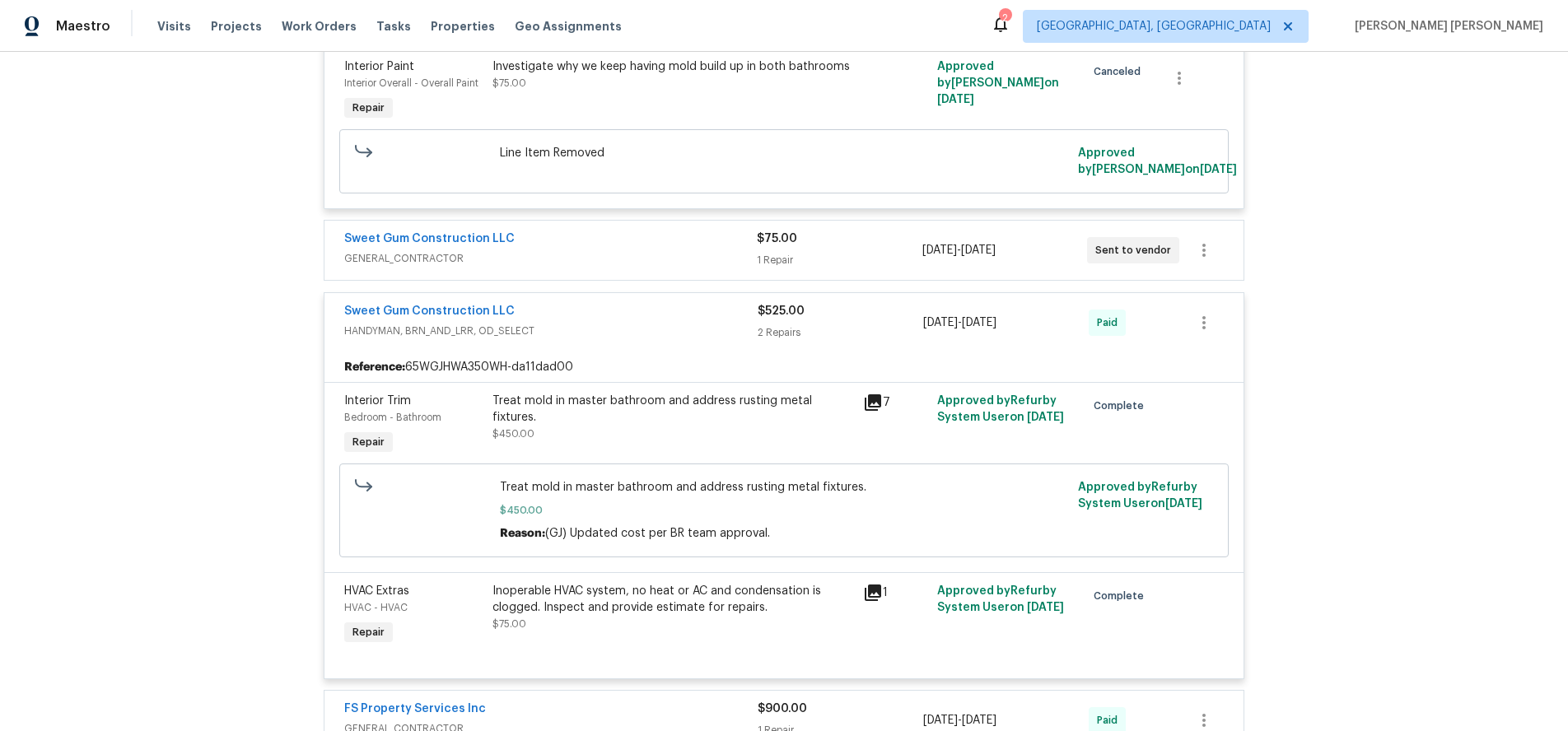
scroll to position [887, 0]
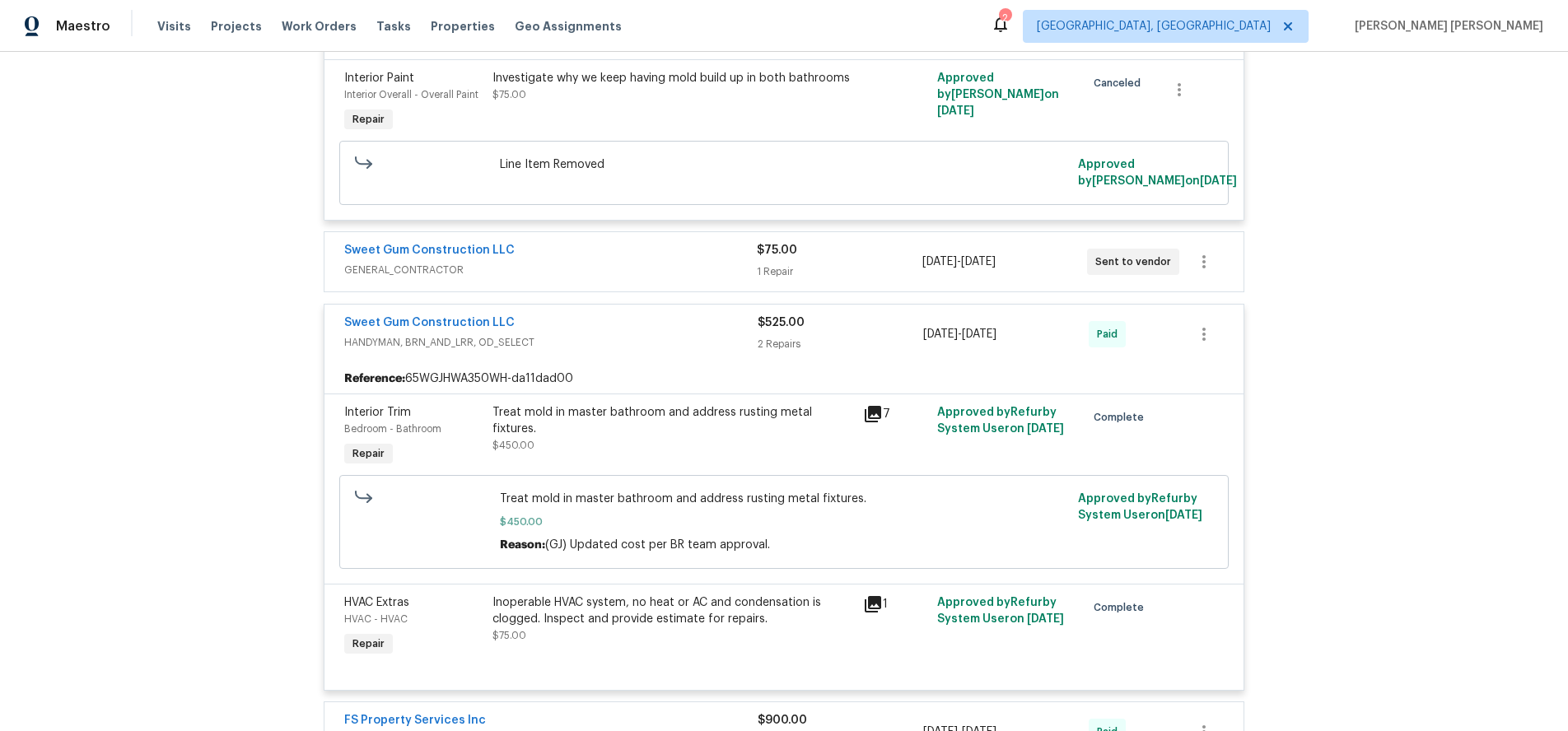
click at [871, 406] on icon at bounding box center [873, 414] width 17 height 17
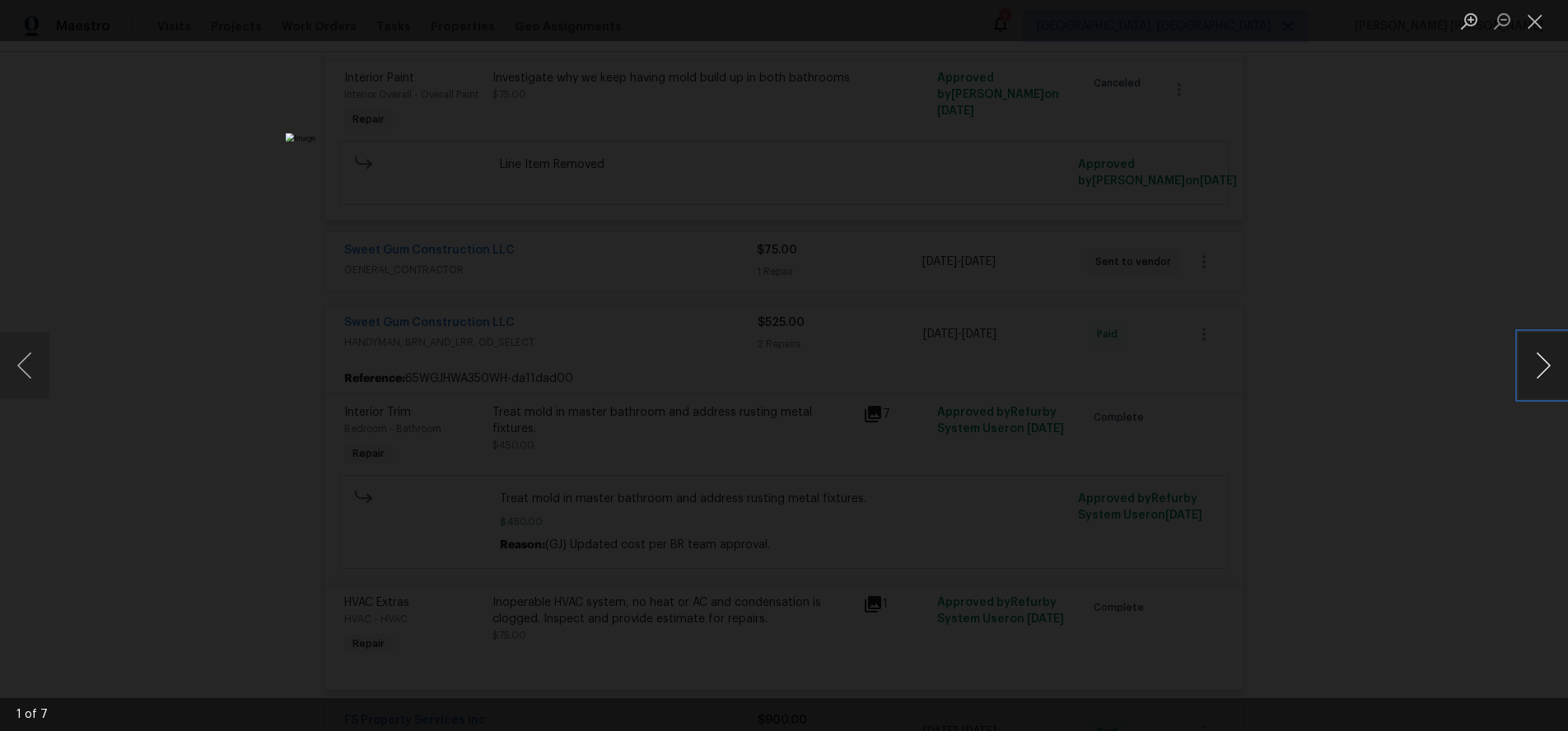
click at [1550, 386] on button "Next image" at bounding box center [1543, 366] width 50 height 66
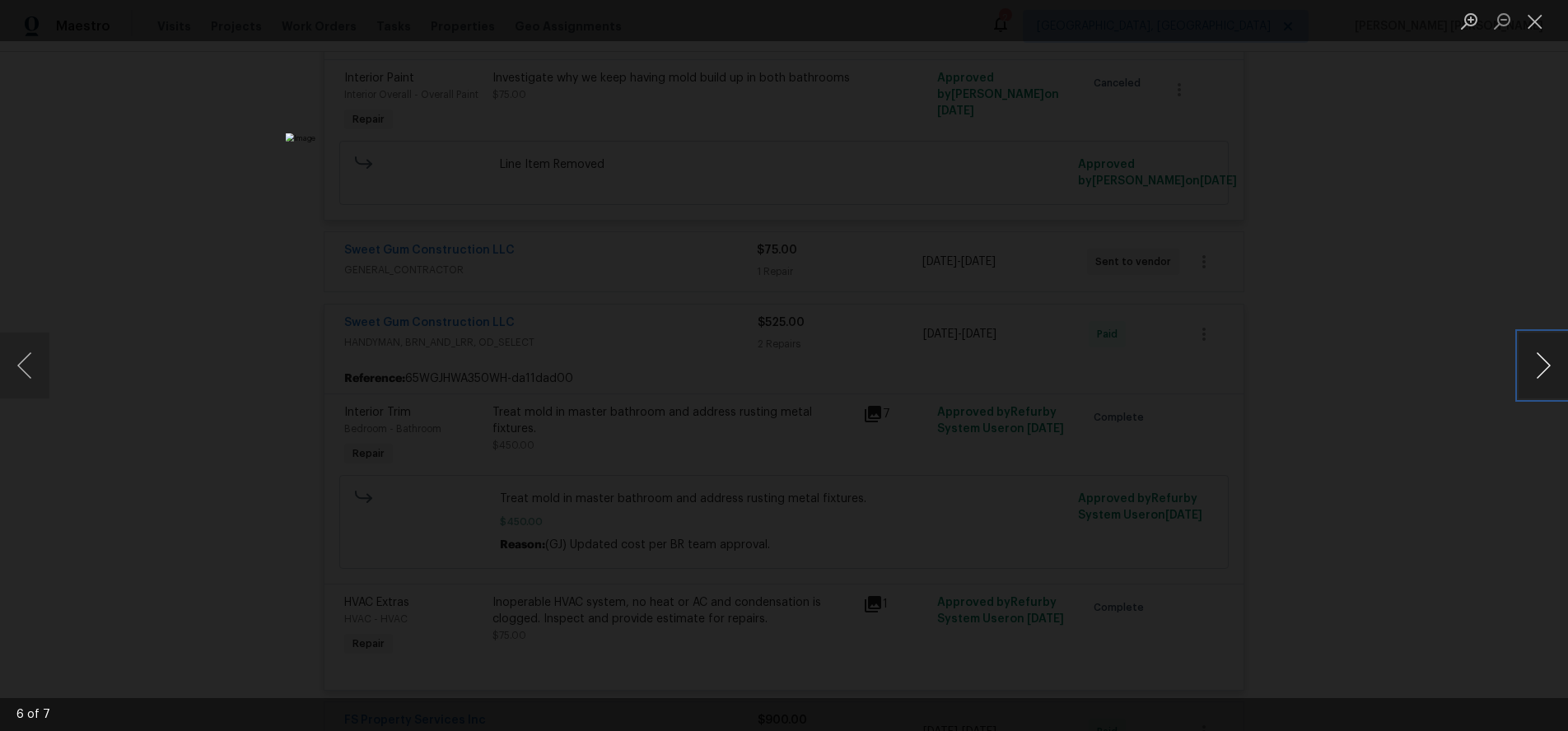
click at [1550, 386] on button "Next image" at bounding box center [1543, 366] width 50 height 66
click at [1548, 371] on button "Next image" at bounding box center [1543, 366] width 50 height 66
click at [1547, 371] on button "Next image" at bounding box center [1543, 366] width 50 height 66
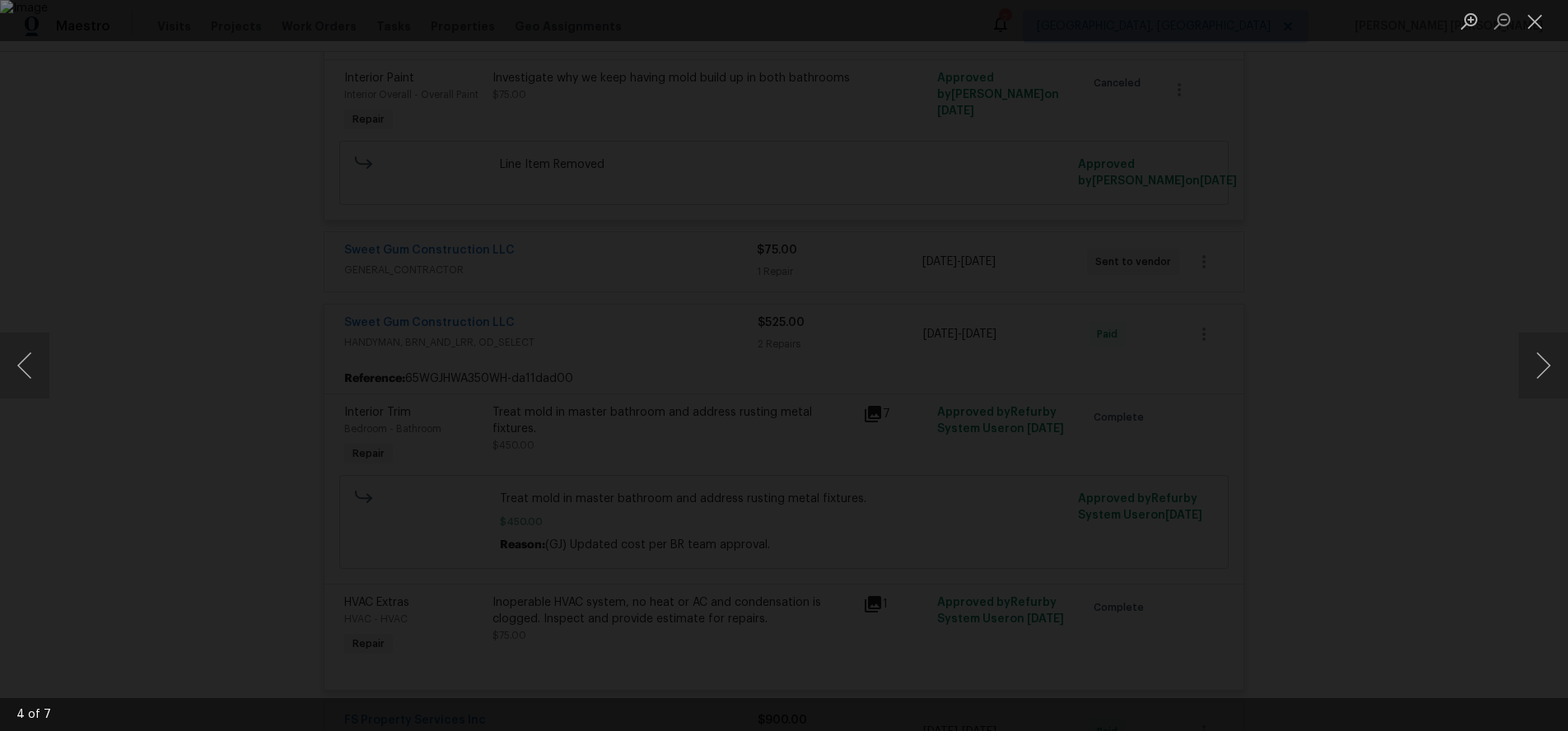
click at [1448, 468] on div "Lightbox" at bounding box center [784, 366] width 1568 height 731
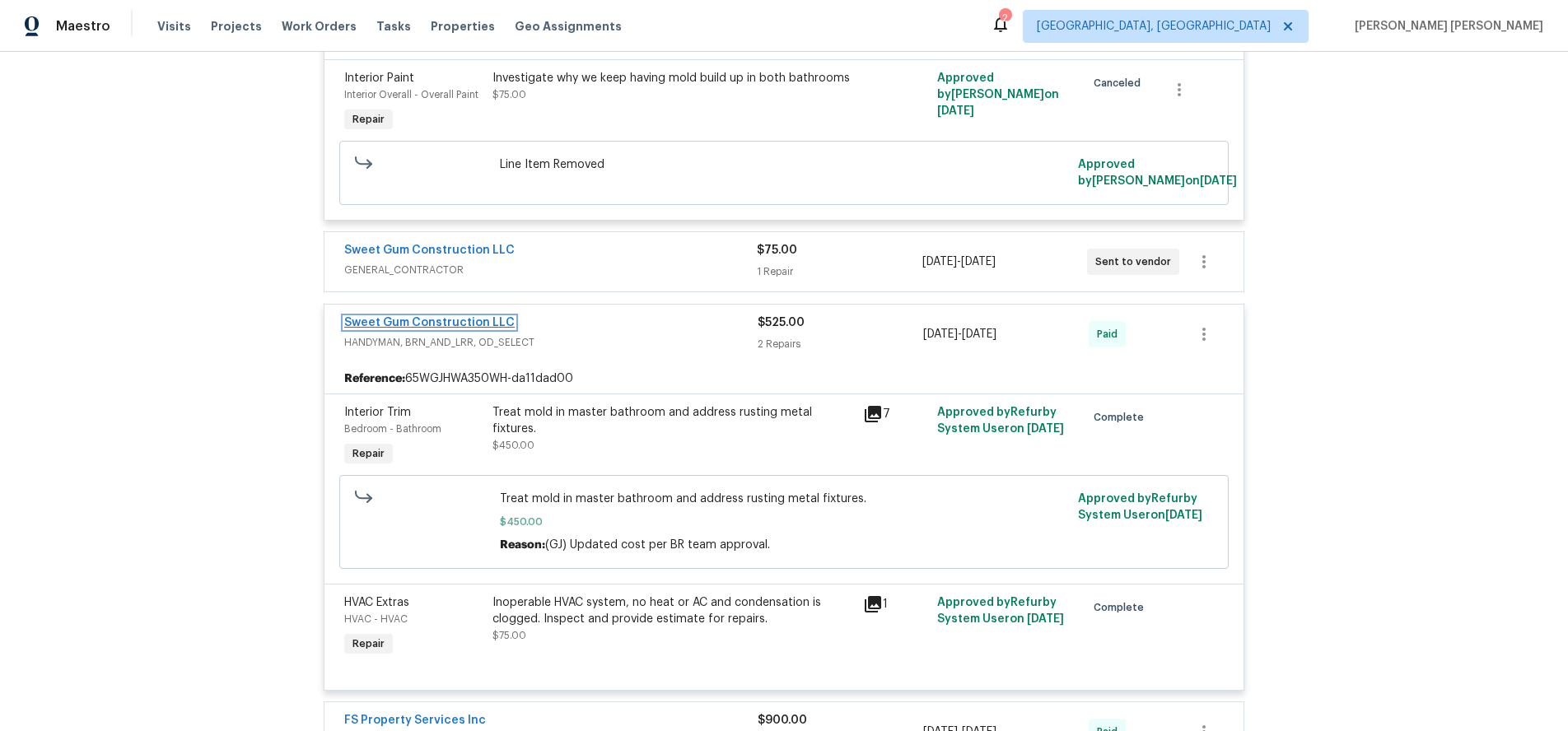
click at [434, 317] on link "Sweet Gum Construction LLC" at bounding box center [429, 323] width 170 height 12
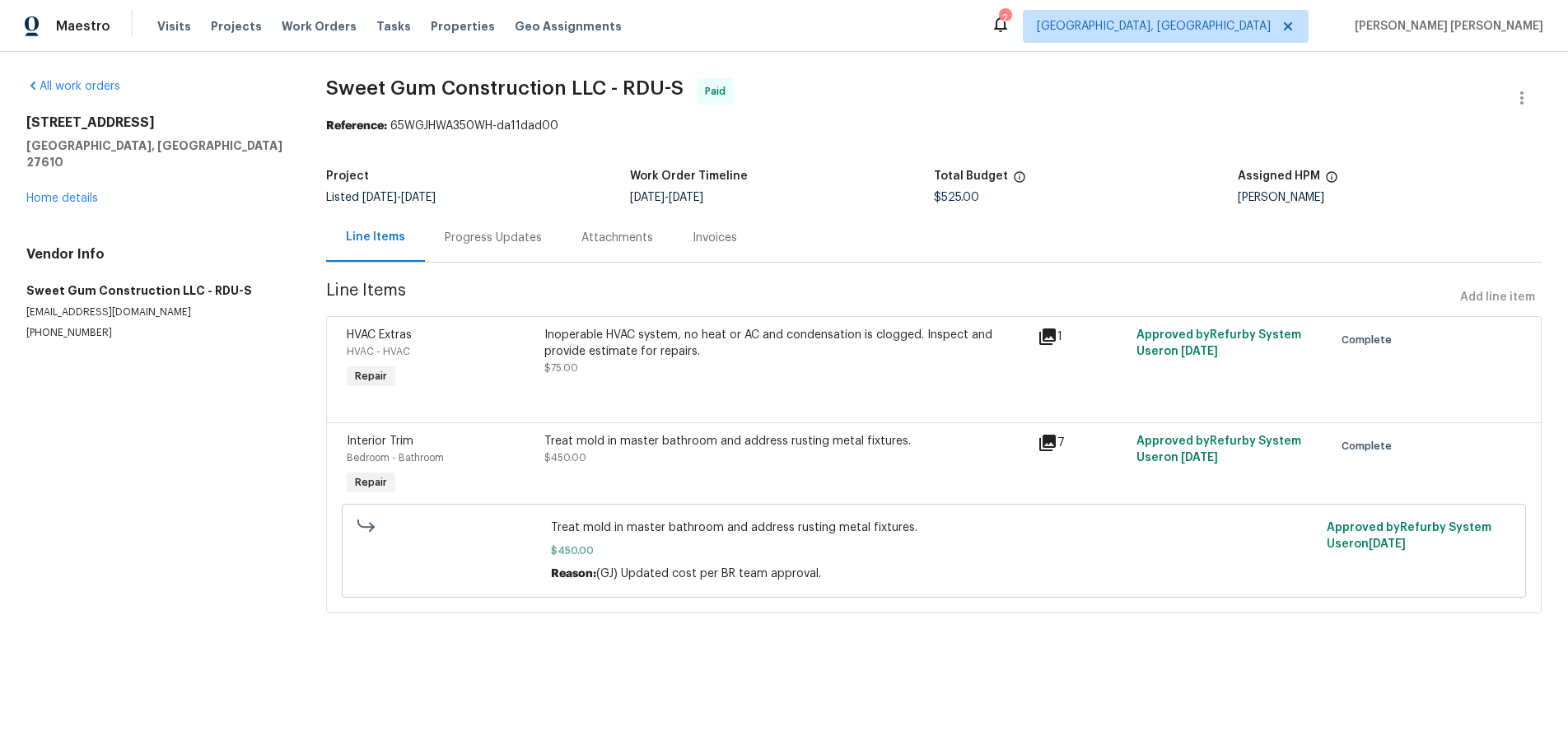
click at [489, 247] on div "Progress Updates" at bounding box center [493, 237] width 136 height 49
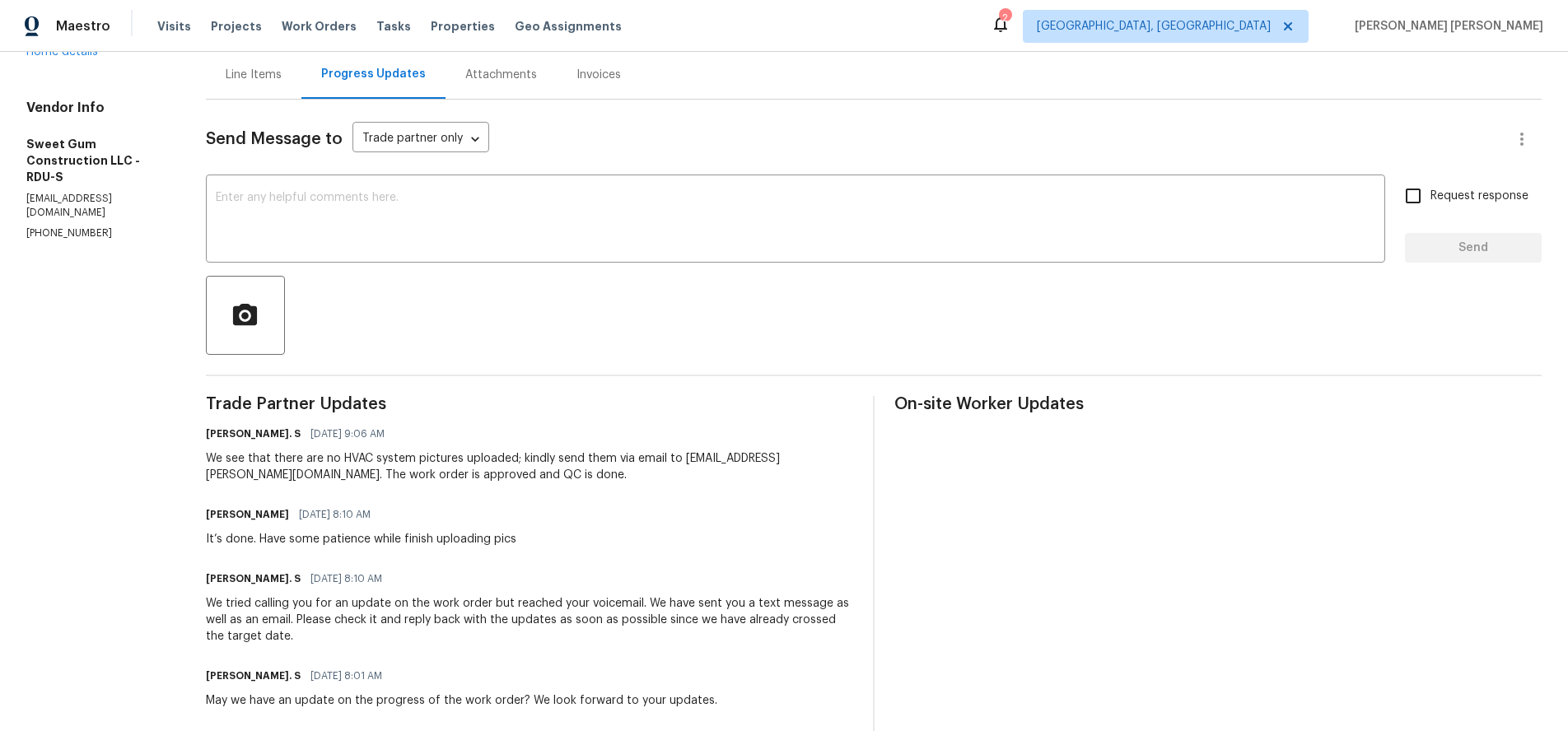
scroll to position [157, 0]
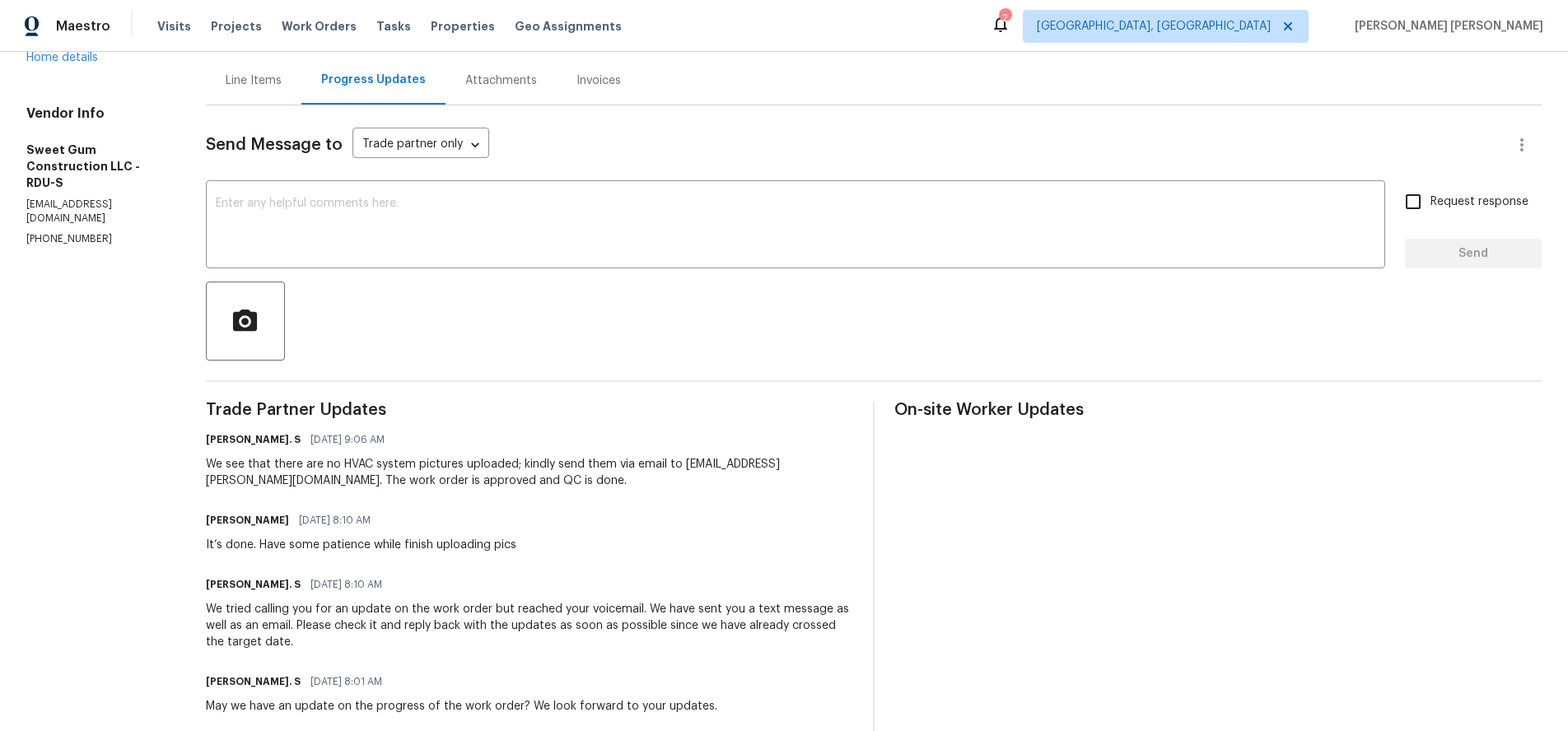
click at [272, 82] on div "Line Items" at bounding box center [254, 81] width 56 height 17
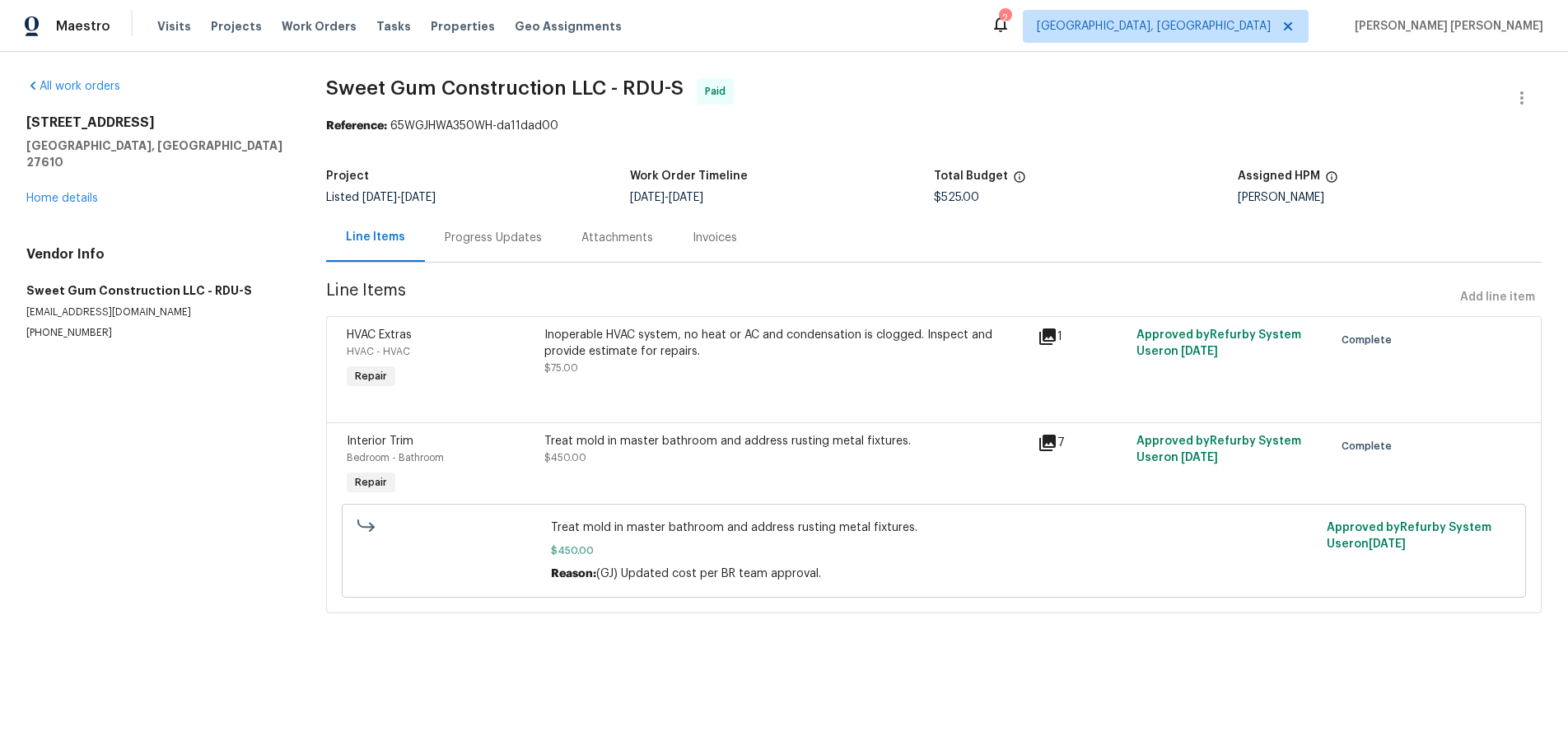
click at [1038, 460] on div "7" at bounding box center [1082, 466] width 99 height 76
click at [1049, 449] on icon at bounding box center [1048, 443] width 20 height 20
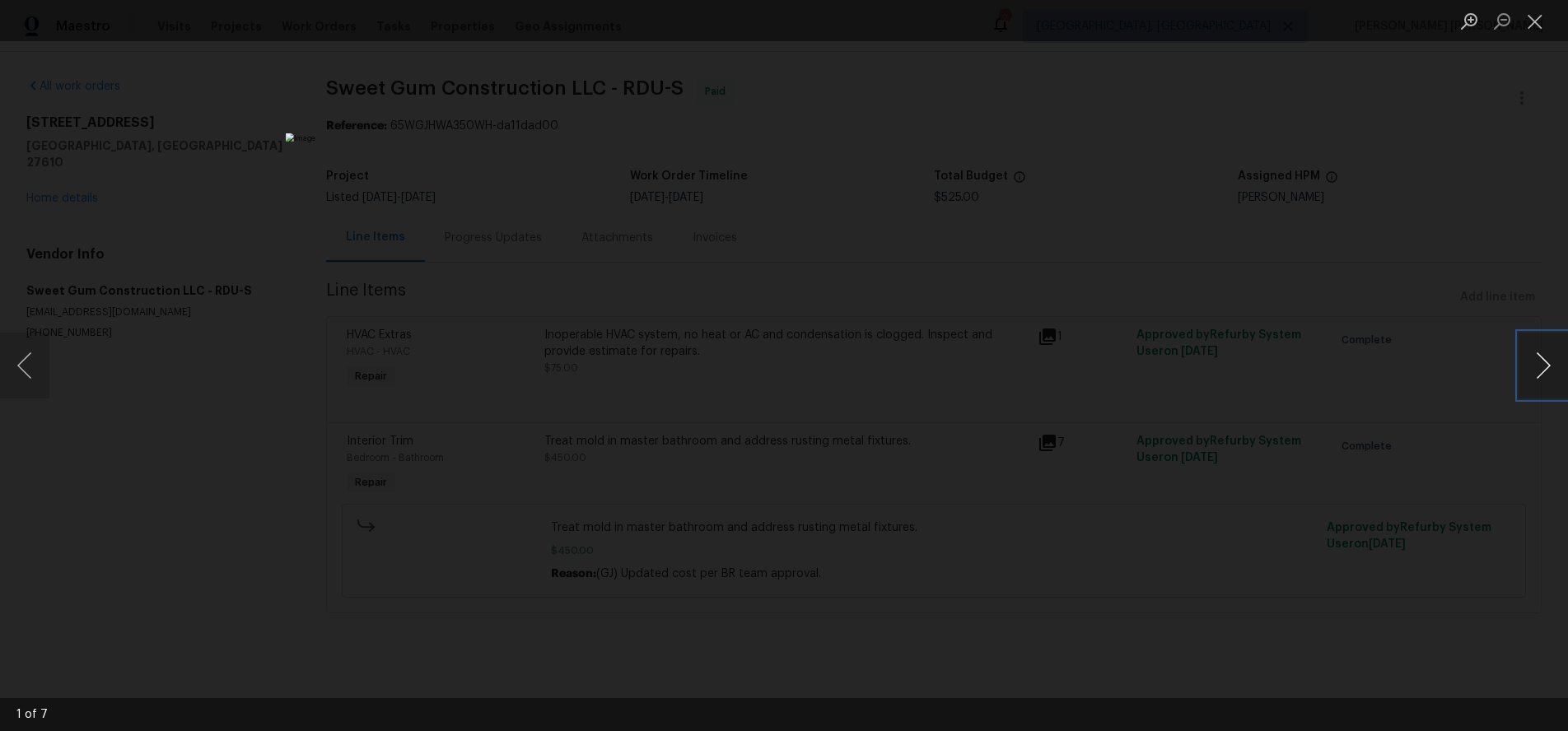
click at [1538, 380] on button "Next image" at bounding box center [1543, 366] width 50 height 66
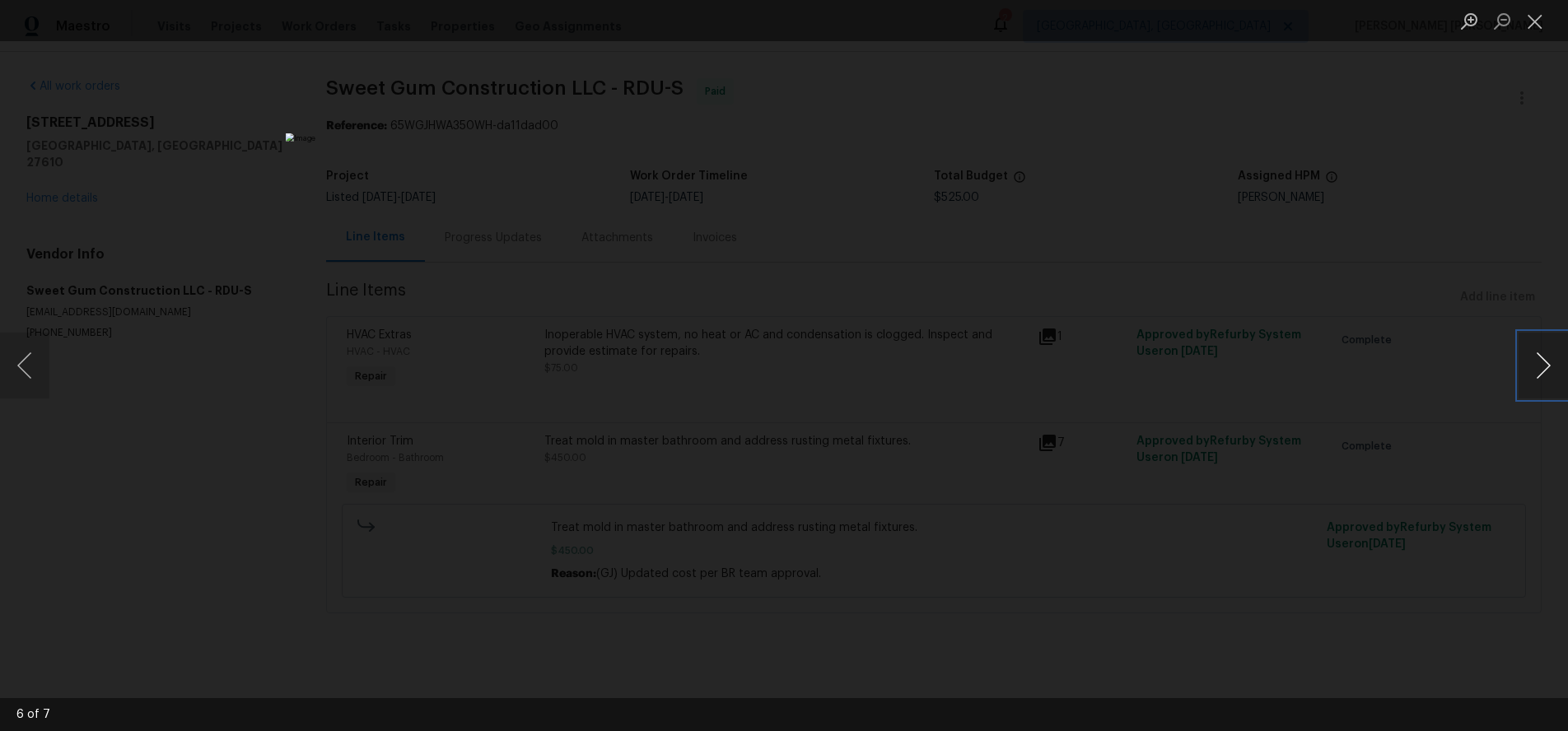
click at [1538, 380] on button "Next image" at bounding box center [1543, 366] width 50 height 66
drag, startPoint x: 1483, startPoint y: 500, endPoint x: 1497, endPoint y: 507, distance: 15.7
click at [1482, 499] on div "Lightbox" at bounding box center [784, 366] width 1568 height 731
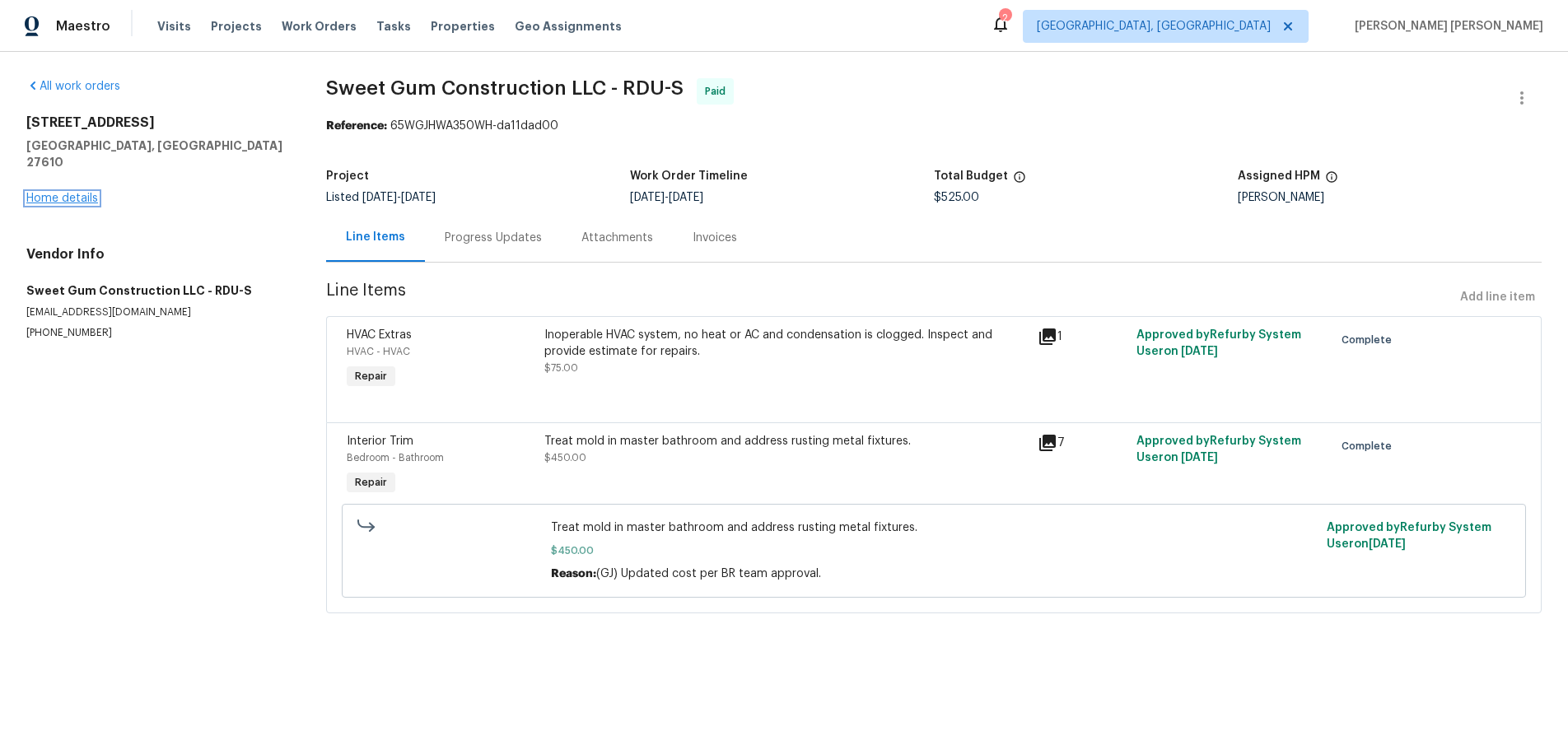
click at [78, 192] on link "Home details" at bounding box center [62, 198] width 72 height 12
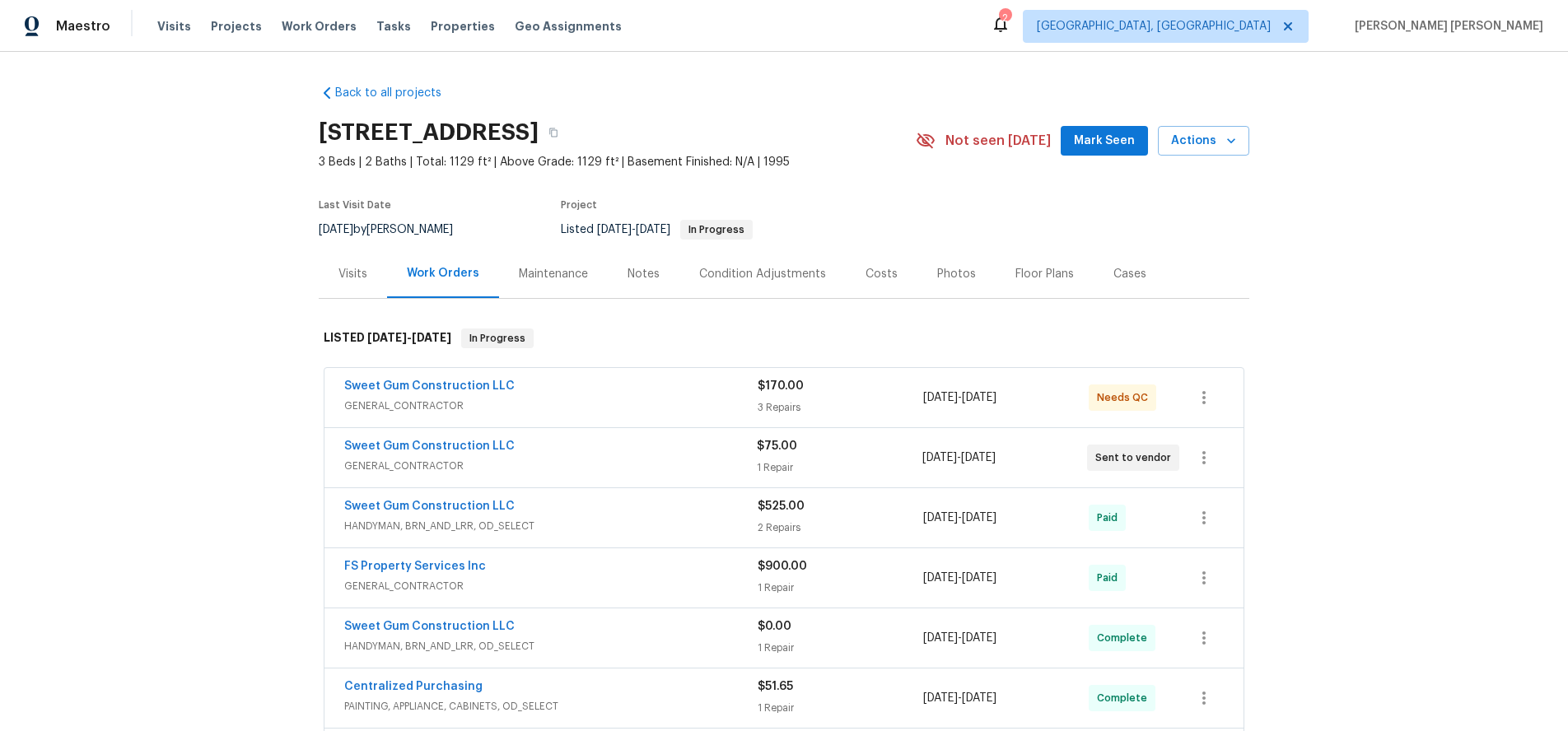
click at [1030, 273] on div "Floor Plans" at bounding box center [1044, 274] width 59 height 17
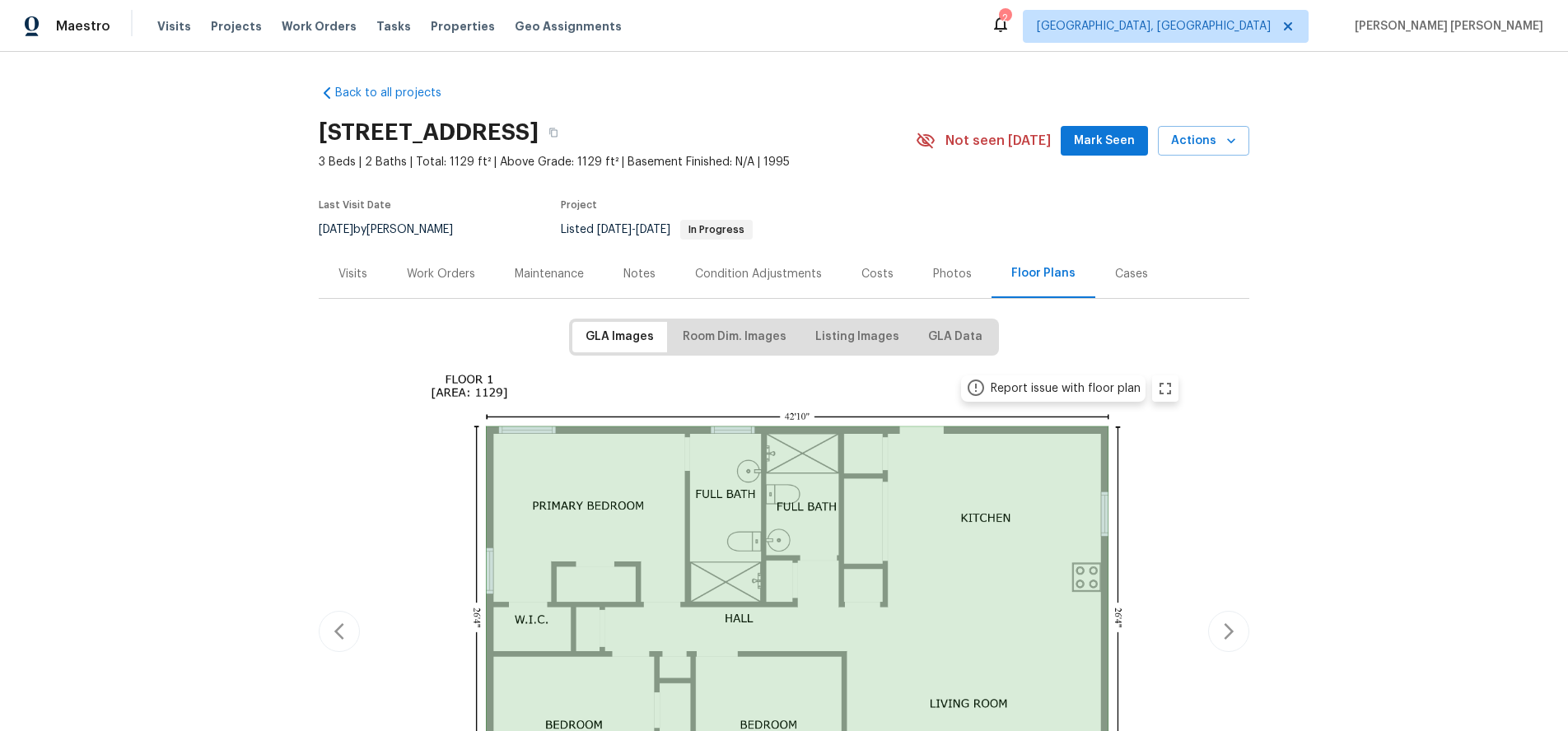
click at [452, 282] on div "Work Orders" at bounding box center [440, 274] width 69 height 17
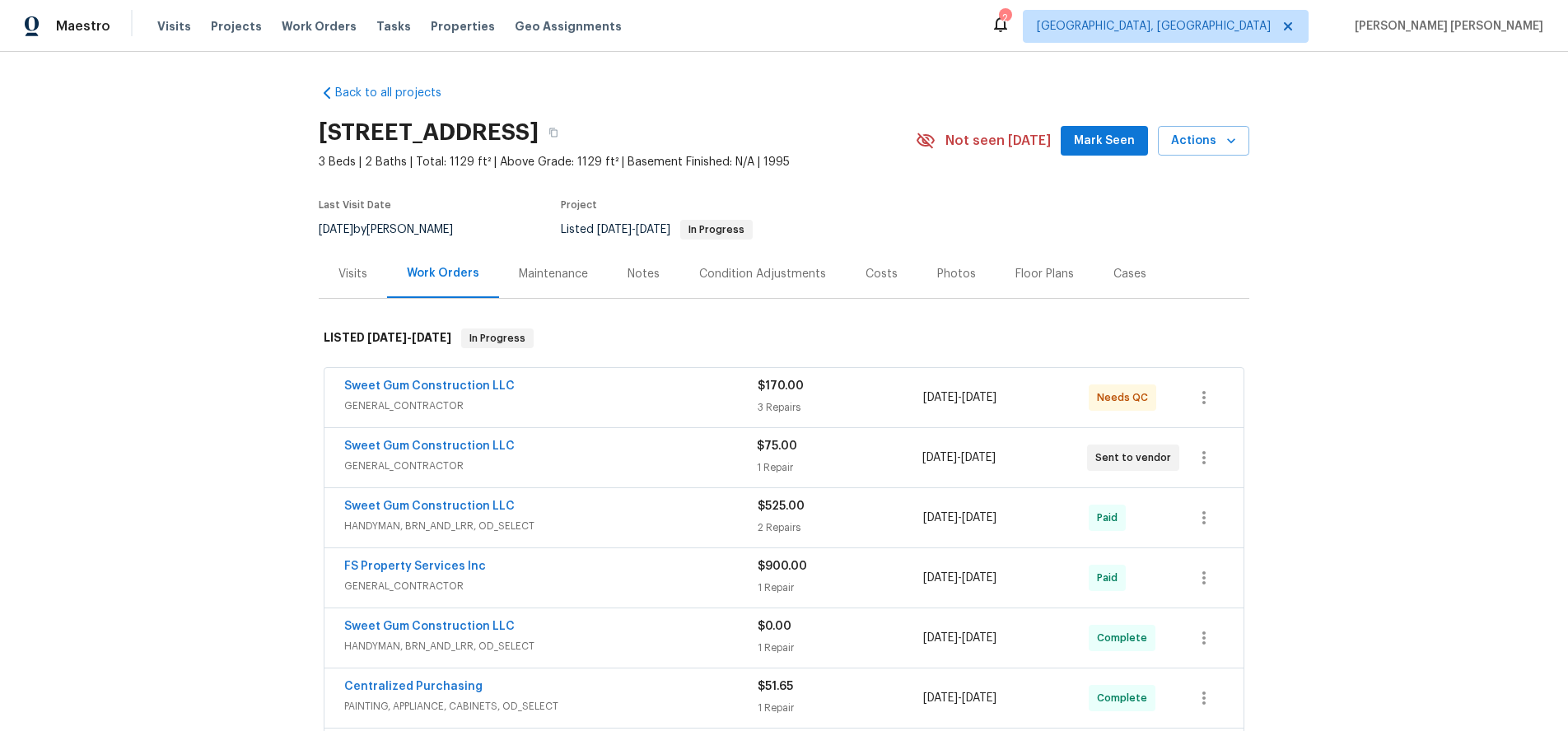
scroll to position [3, 0]
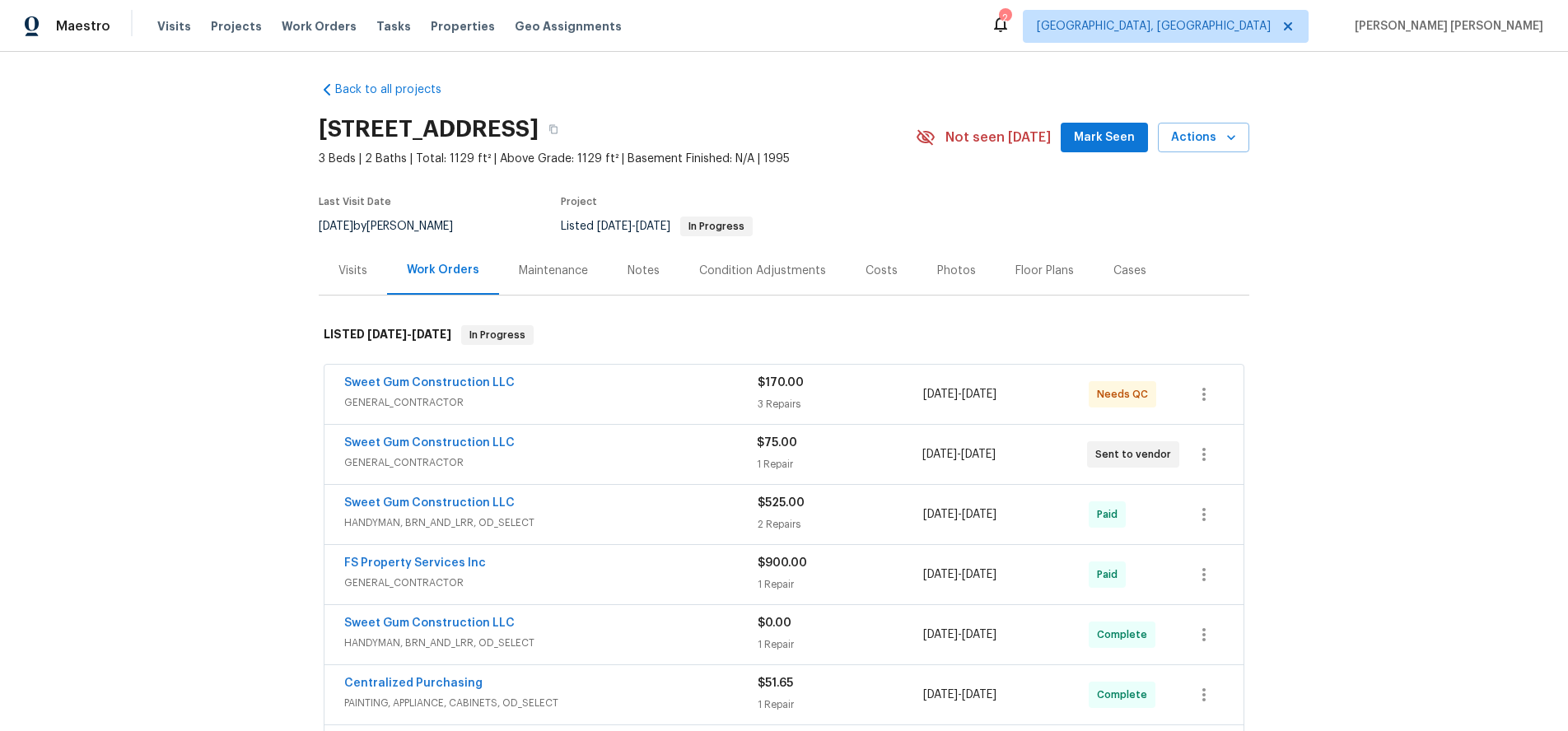
click at [1042, 267] on div "Floor Plans" at bounding box center [1044, 271] width 59 height 17
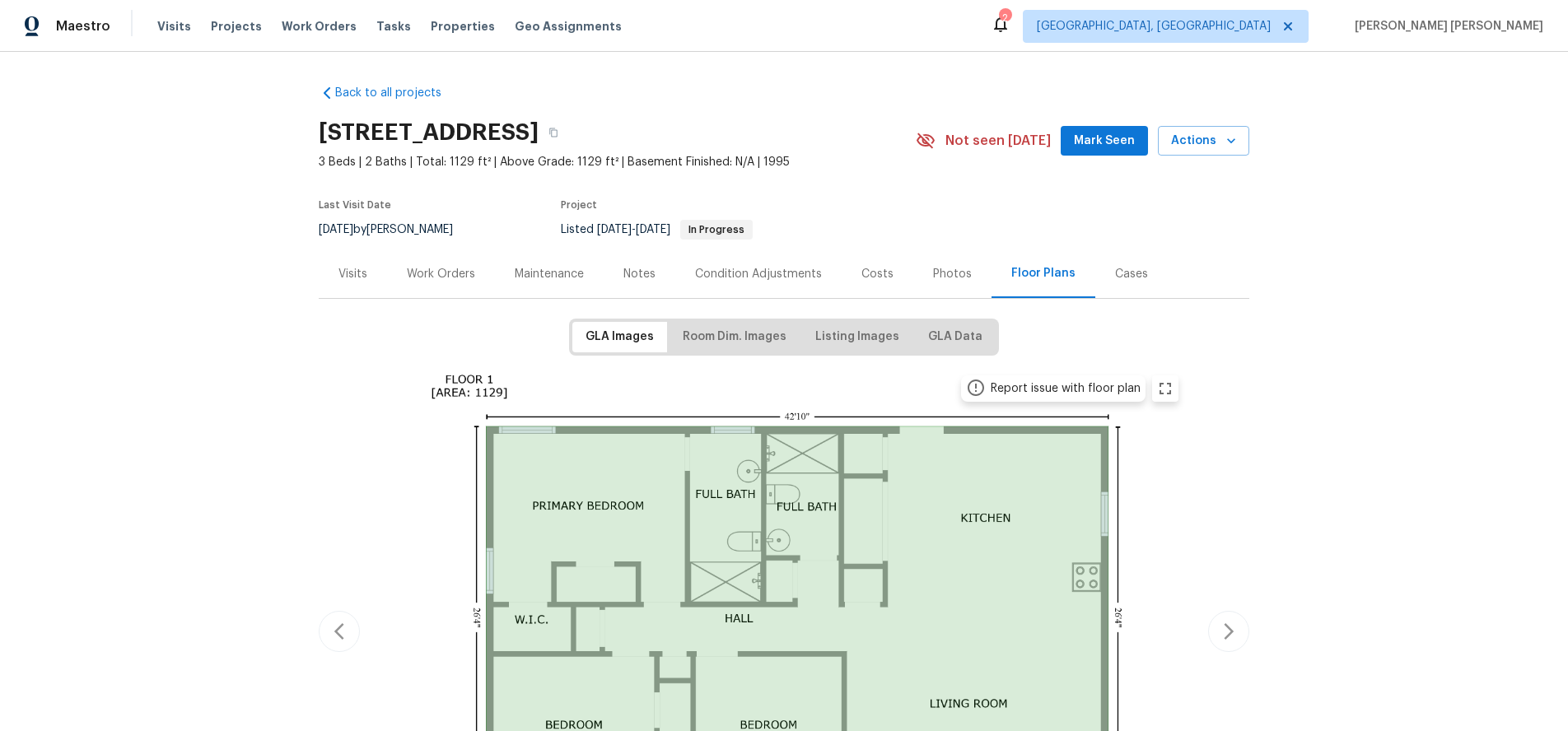
click at [415, 266] on div "Work Orders" at bounding box center [440, 274] width 69 height 17
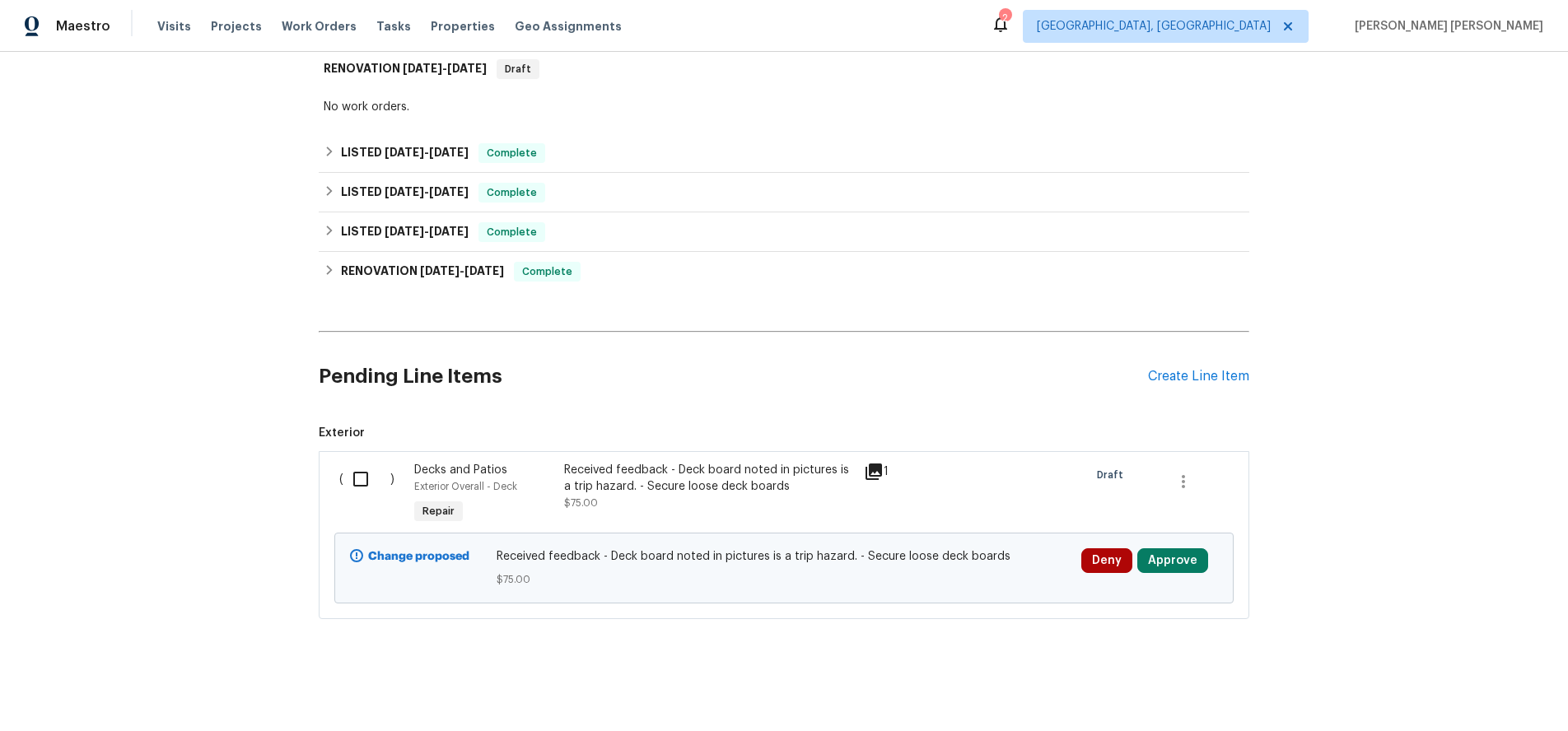
scroll to position [598, 0]
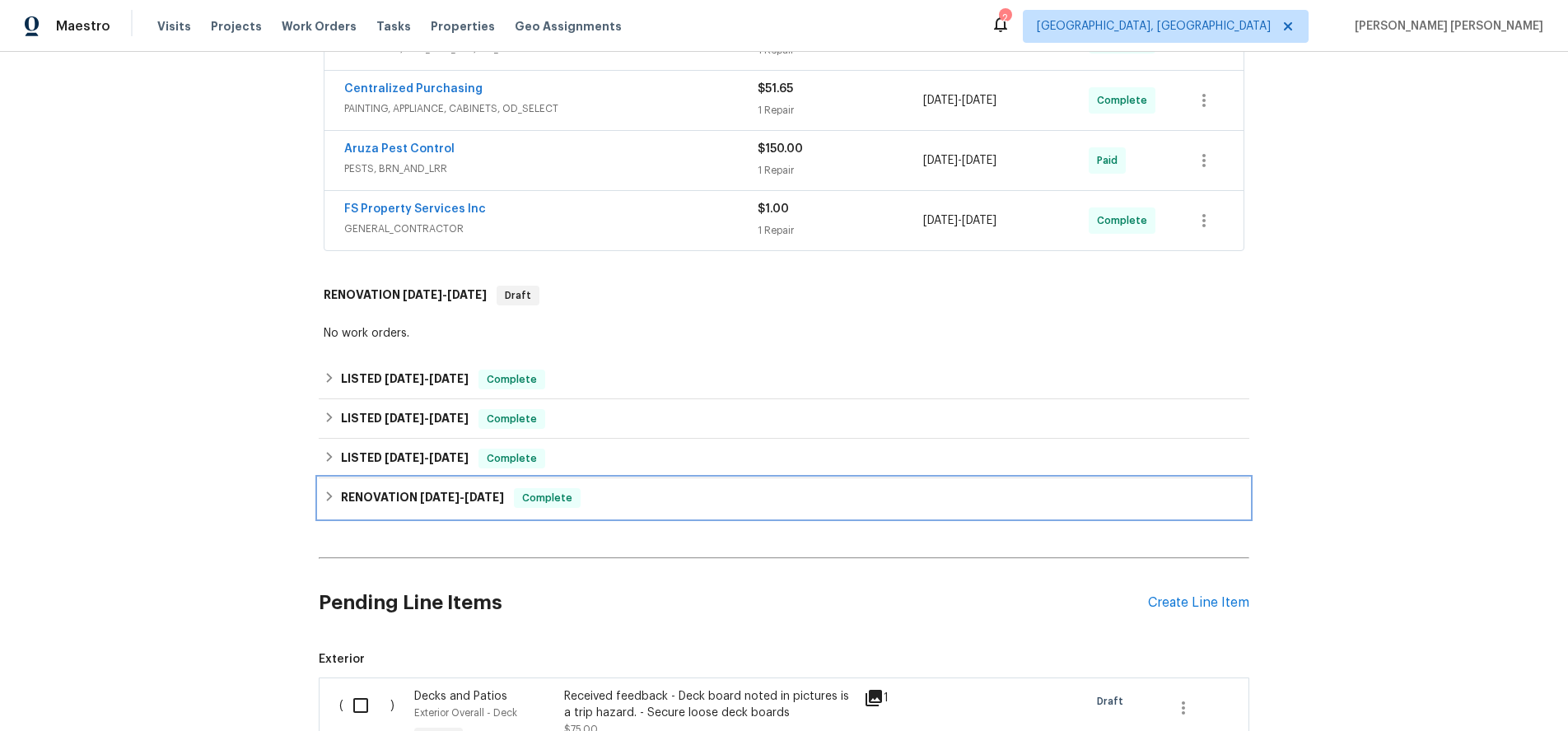
click at [354, 500] on h6 "RENOVATION 9/16/24 - 10/14/24" at bounding box center [422, 498] width 163 height 20
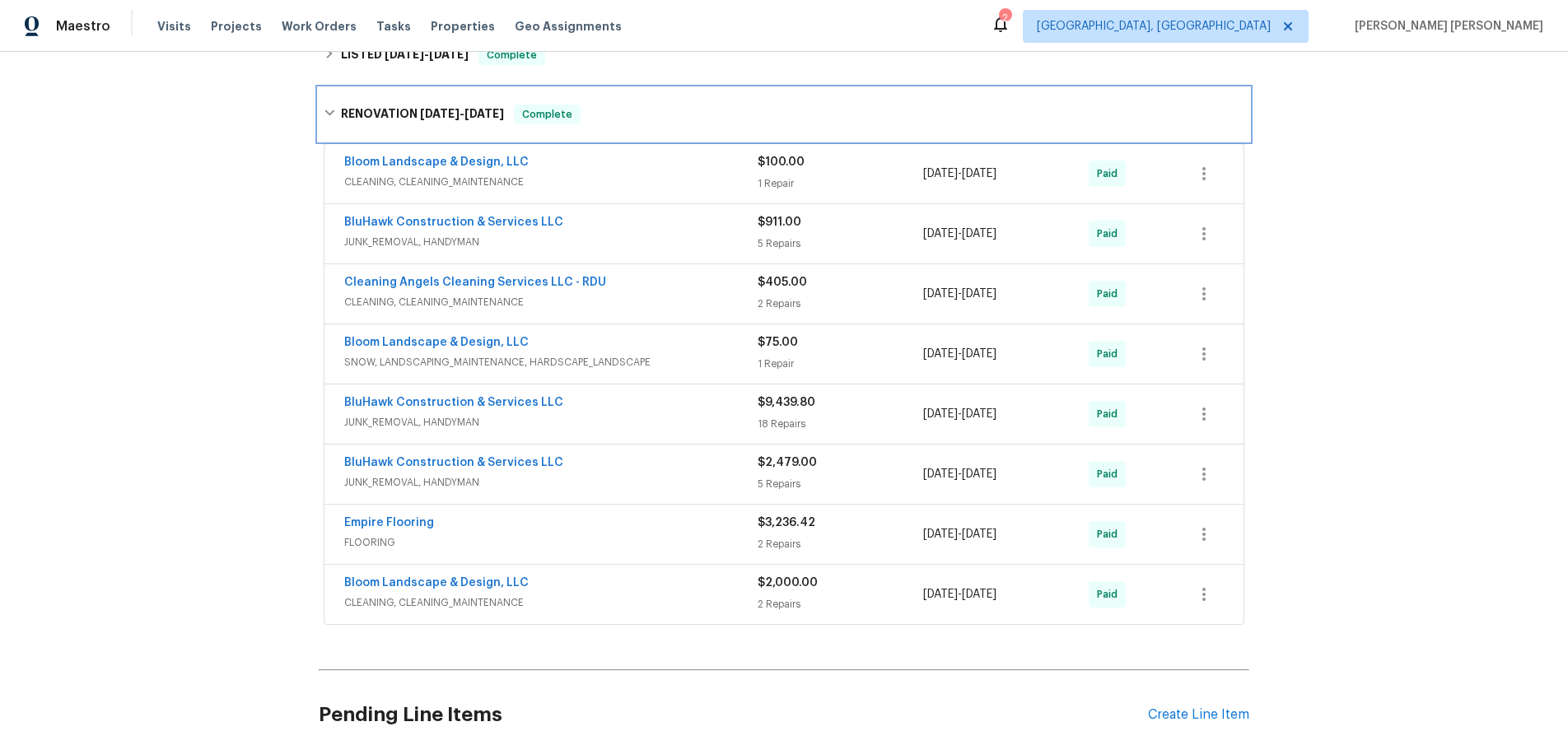
scroll to position [1097, 0]
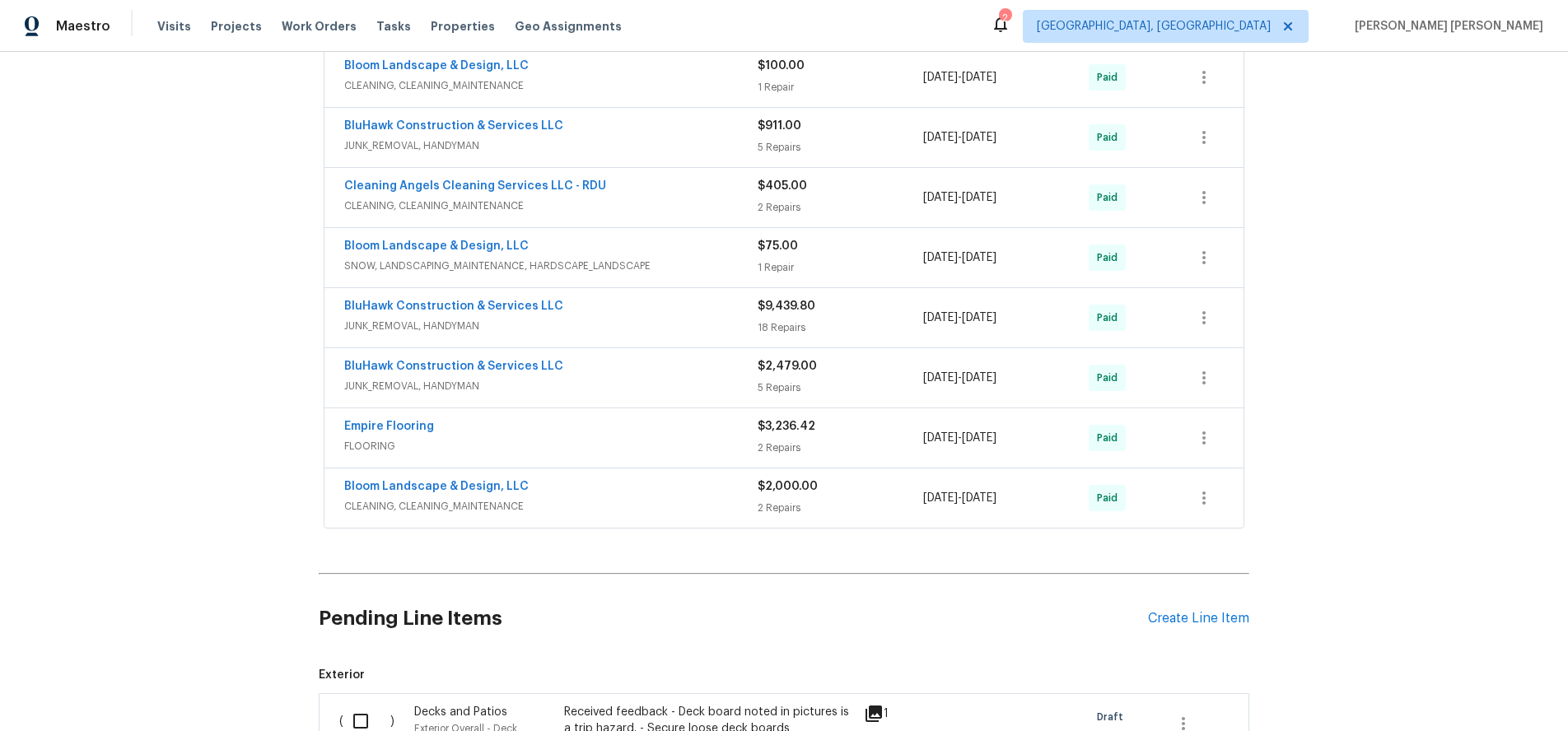
click at [670, 506] on span "CLEANING, CLEANING_MAINTENANCE" at bounding box center [551, 506] width 413 height 17
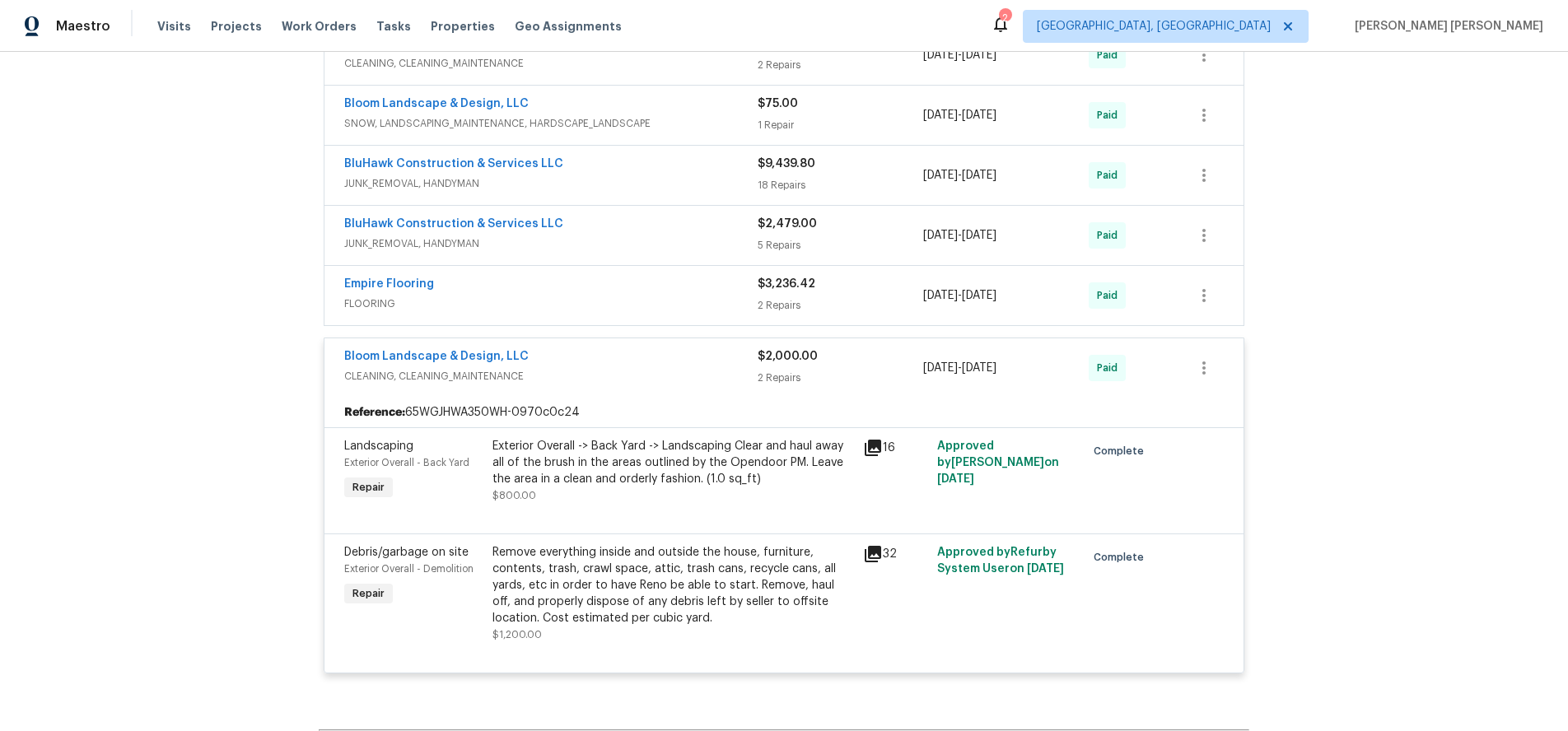
scroll to position [1238, 0]
click at [708, 368] on div "Bloom Landscape & Design, LLC" at bounding box center [551, 360] width 413 height 20
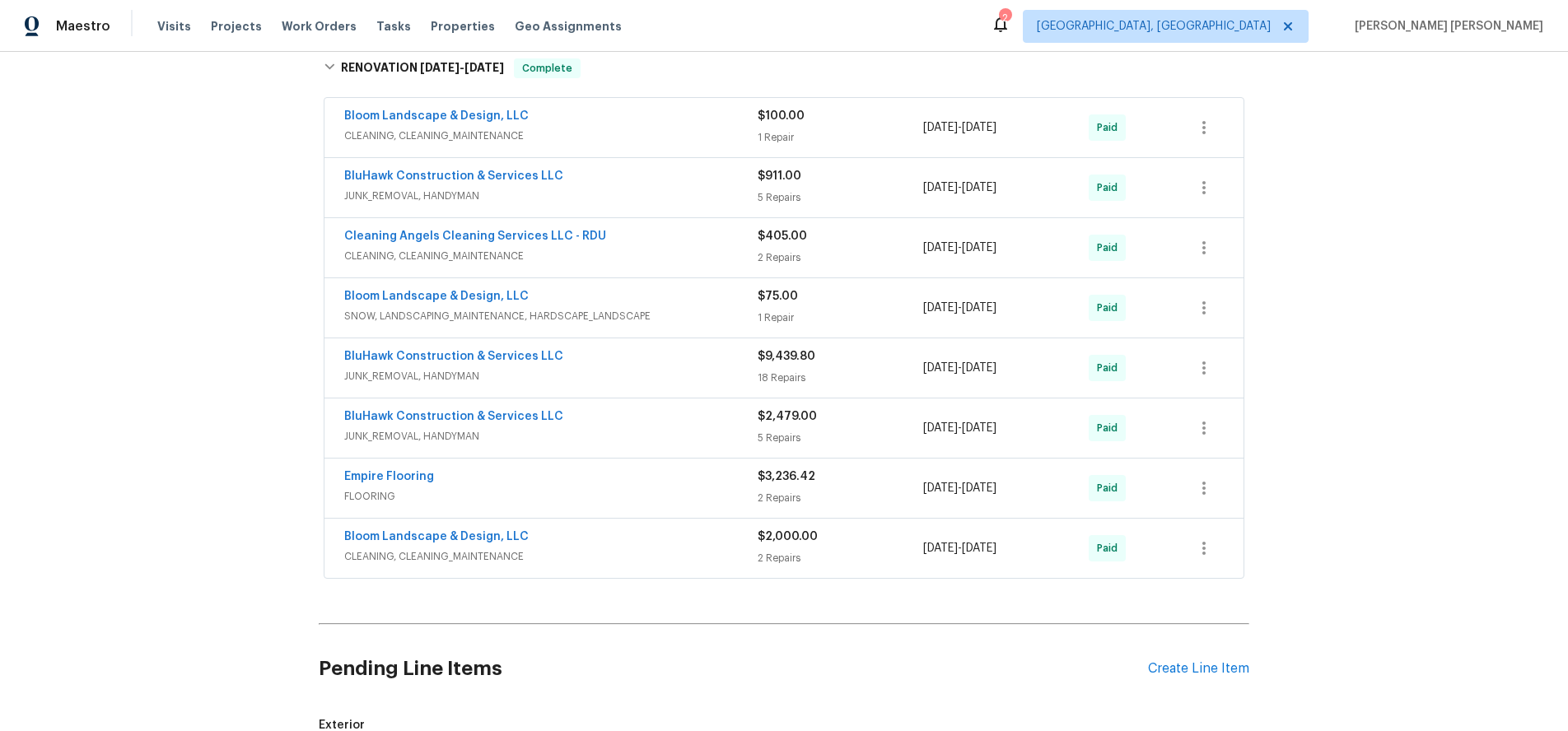
scroll to position [1030, 0]
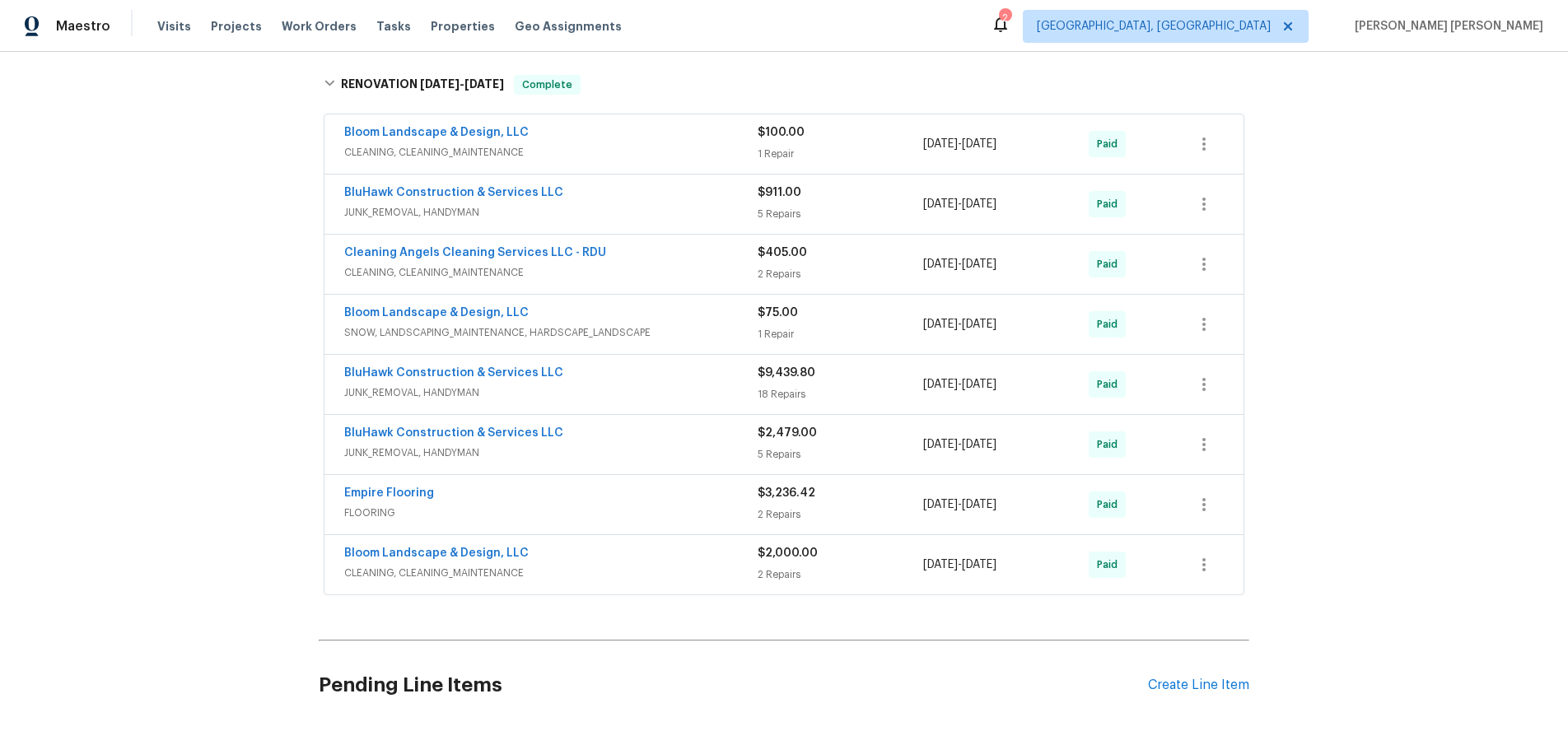
click at [703, 439] on div "BluHawk Construction & Services LLC" at bounding box center [551, 435] width 413 height 20
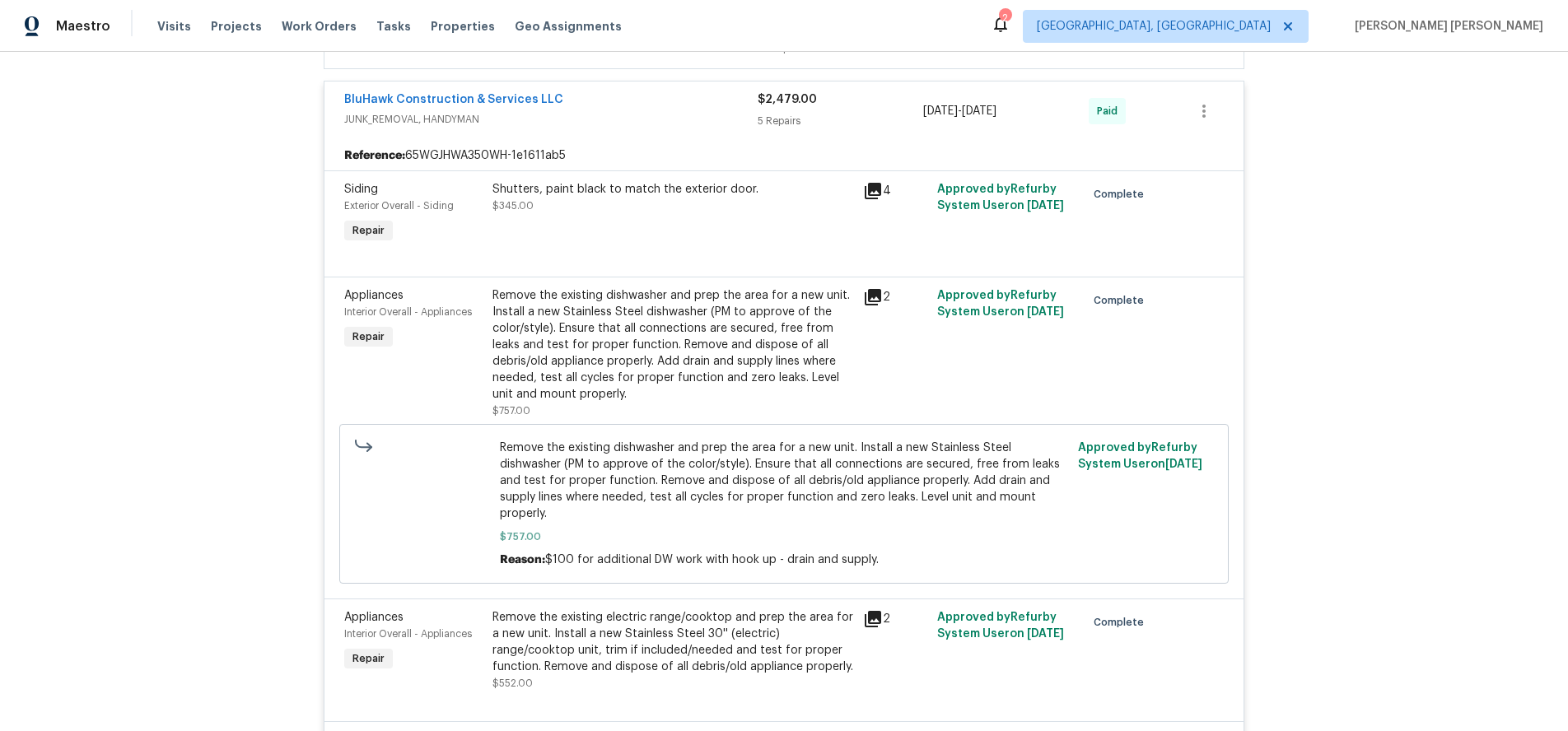
scroll to position [1091, 0]
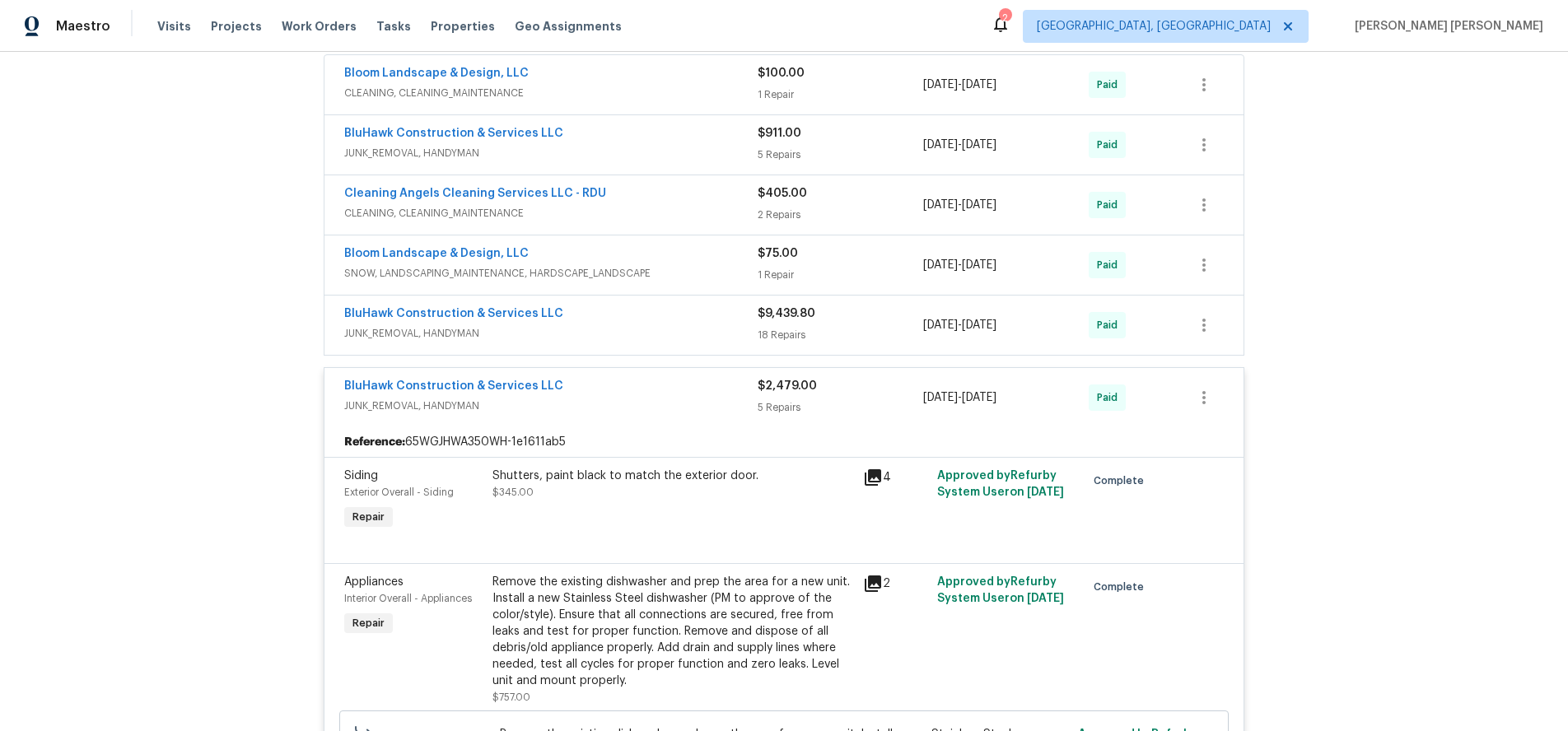
click at [622, 406] on span "JUNK_REMOVAL, HANDYMAN" at bounding box center [551, 405] width 413 height 17
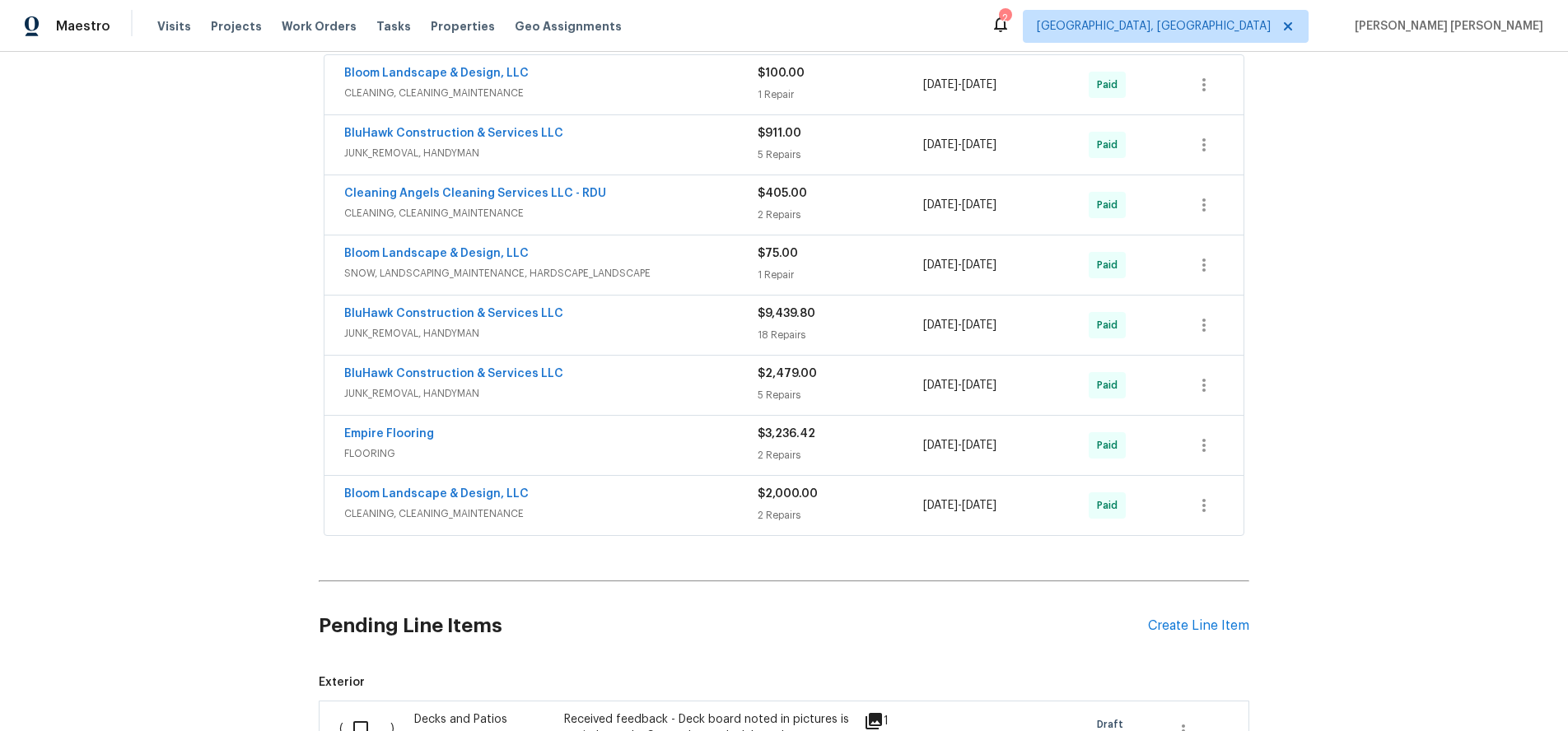
click at [684, 334] on span "JUNK_REMOVAL, HANDYMAN" at bounding box center [551, 334] width 413 height 17
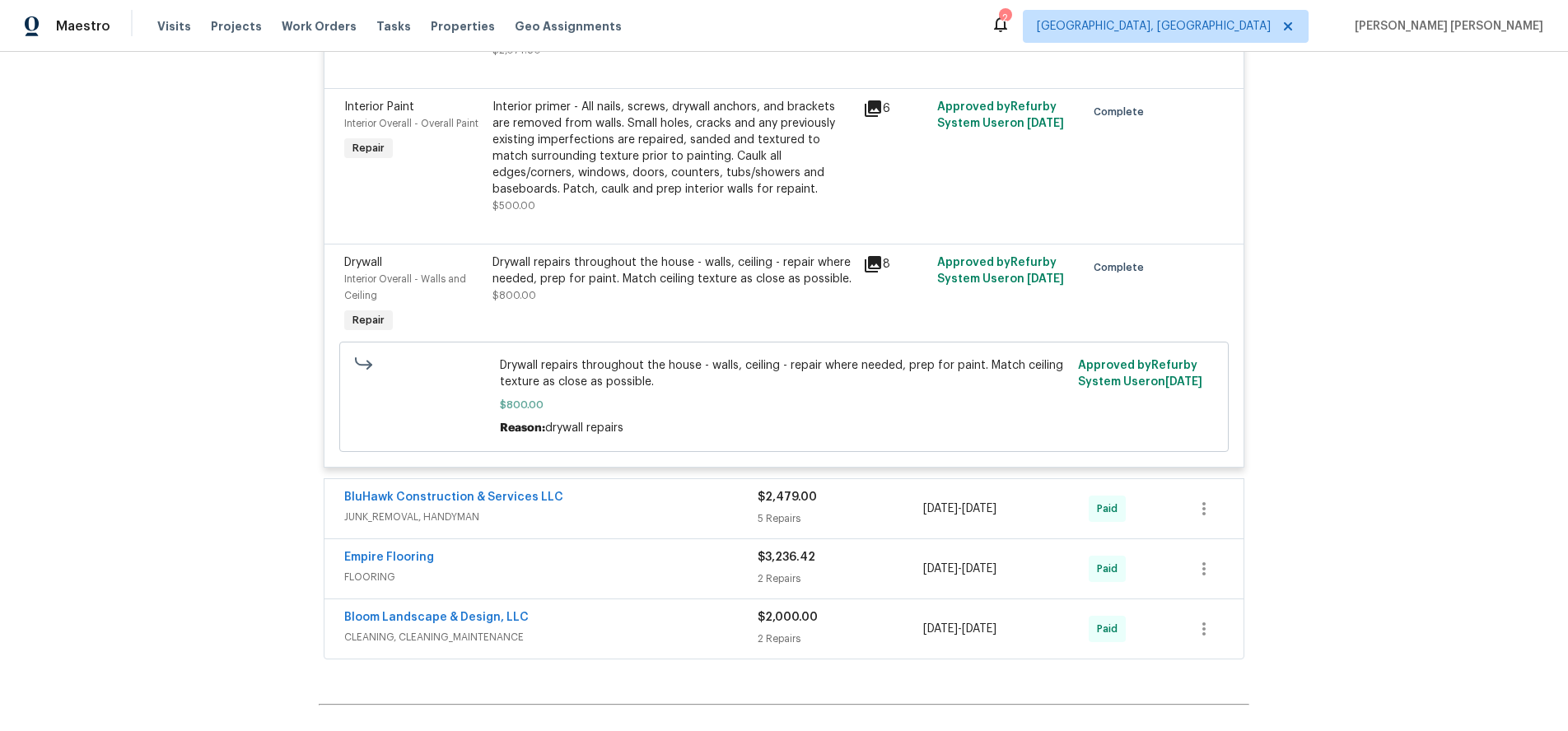
scroll to position [4090, 0]
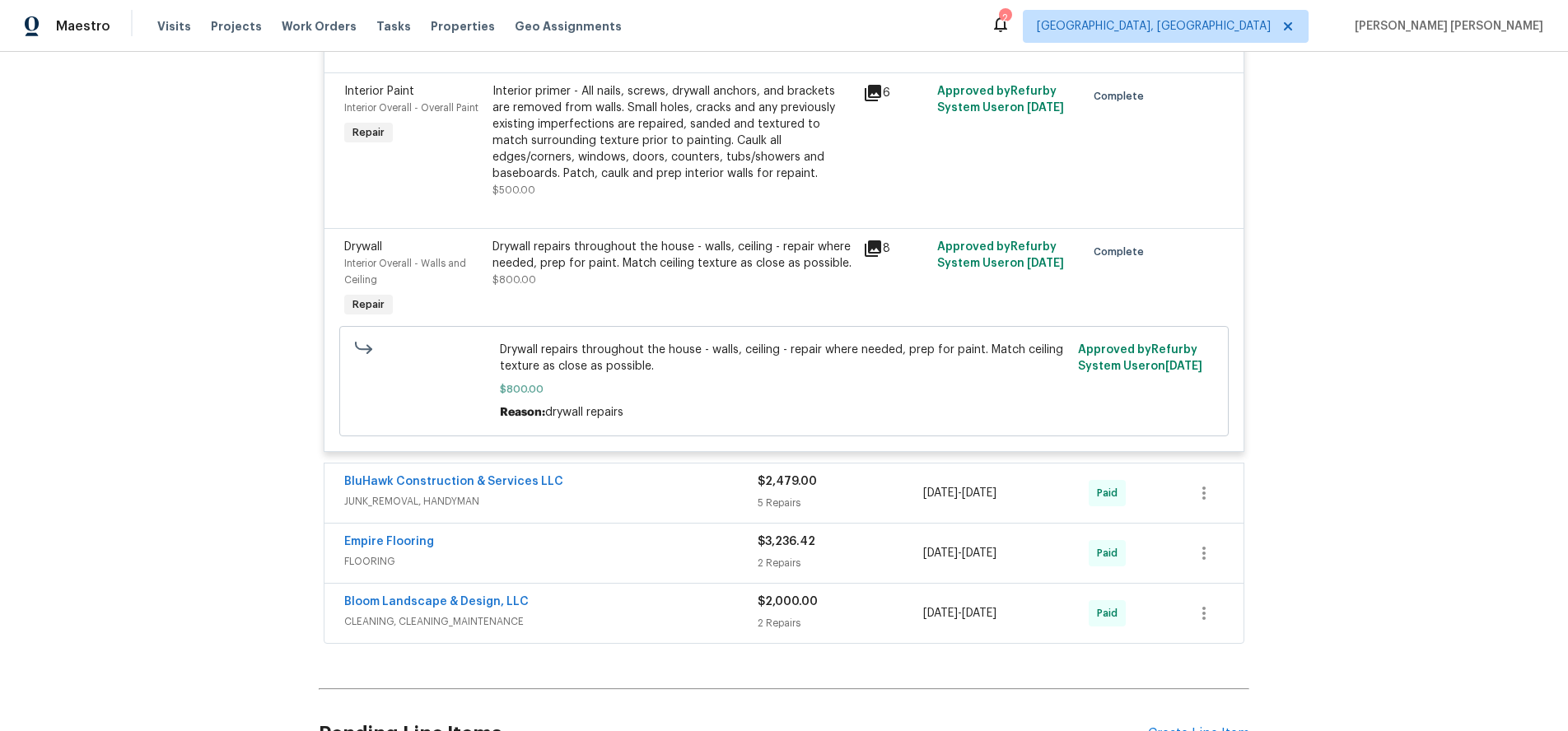
click at [872, 257] on icon at bounding box center [873, 248] width 17 height 17
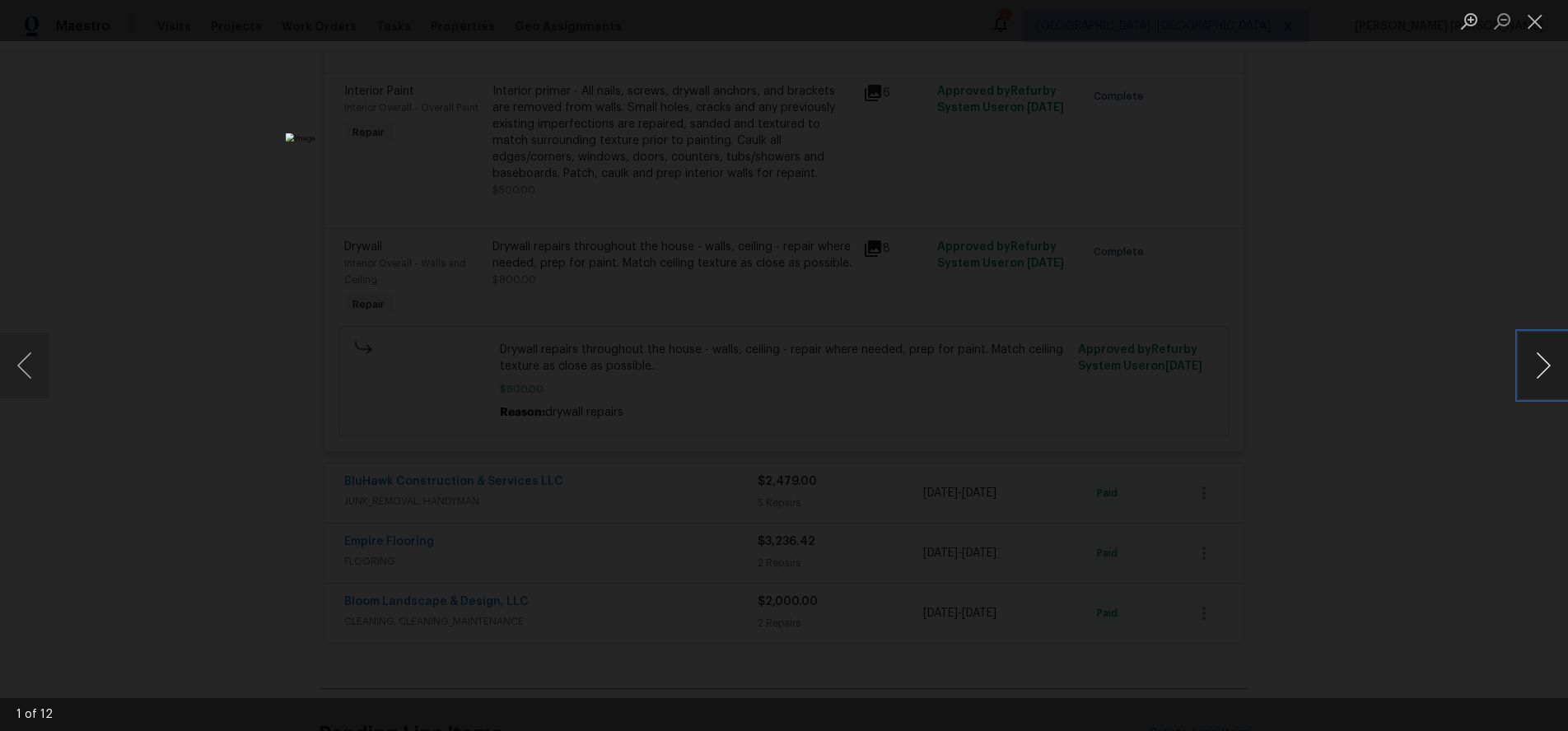
click at [1537, 366] on button "Next image" at bounding box center [1543, 366] width 50 height 66
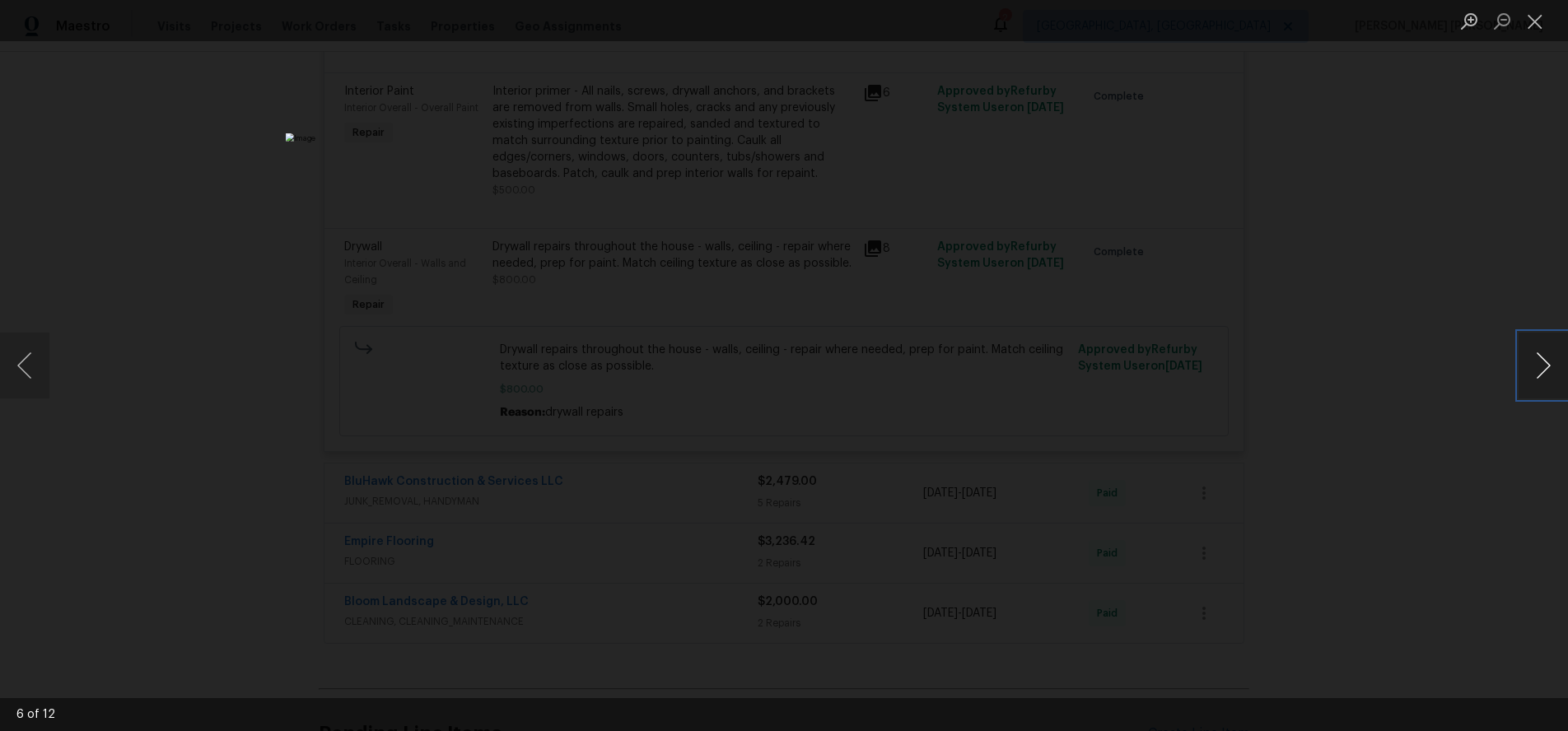
click at [1537, 366] on button "Next image" at bounding box center [1543, 366] width 50 height 66
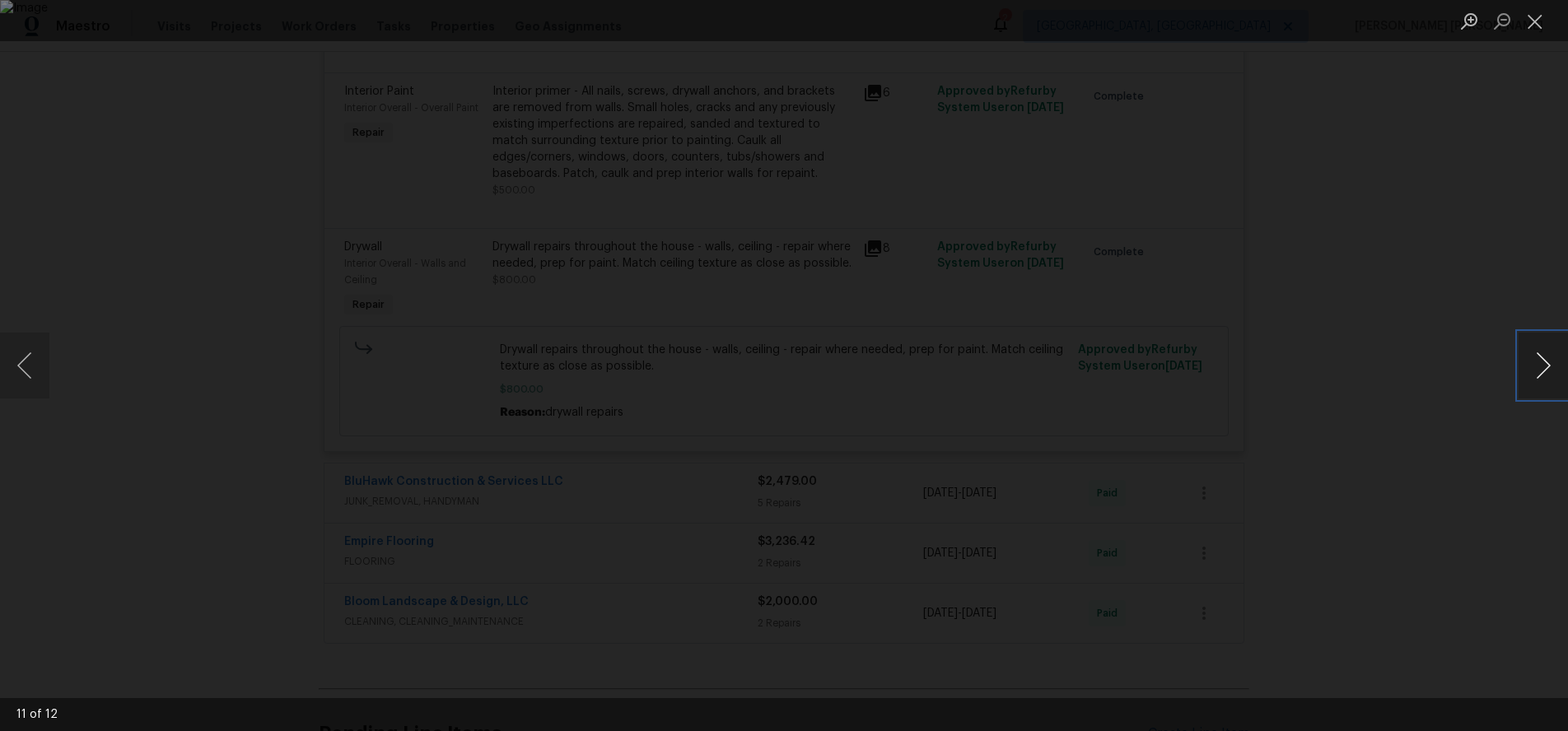
click at [1537, 366] on button "Next image" at bounding box center [1543, 366] width 50 height 66
click at [1392, 469] on div "Lightbox" at bounding box center [784, 366] width 1568 height 731
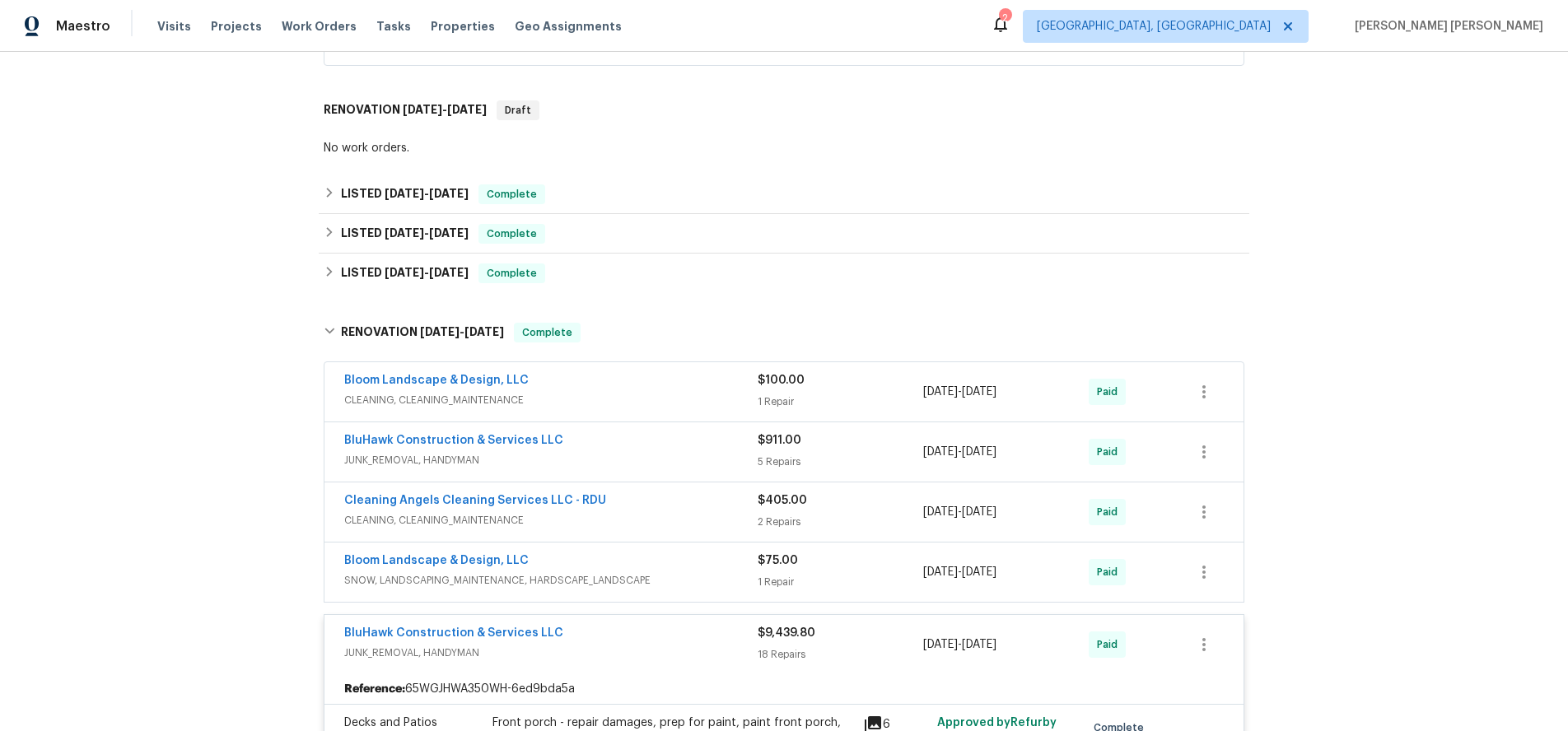
scroll to position [908, 0]
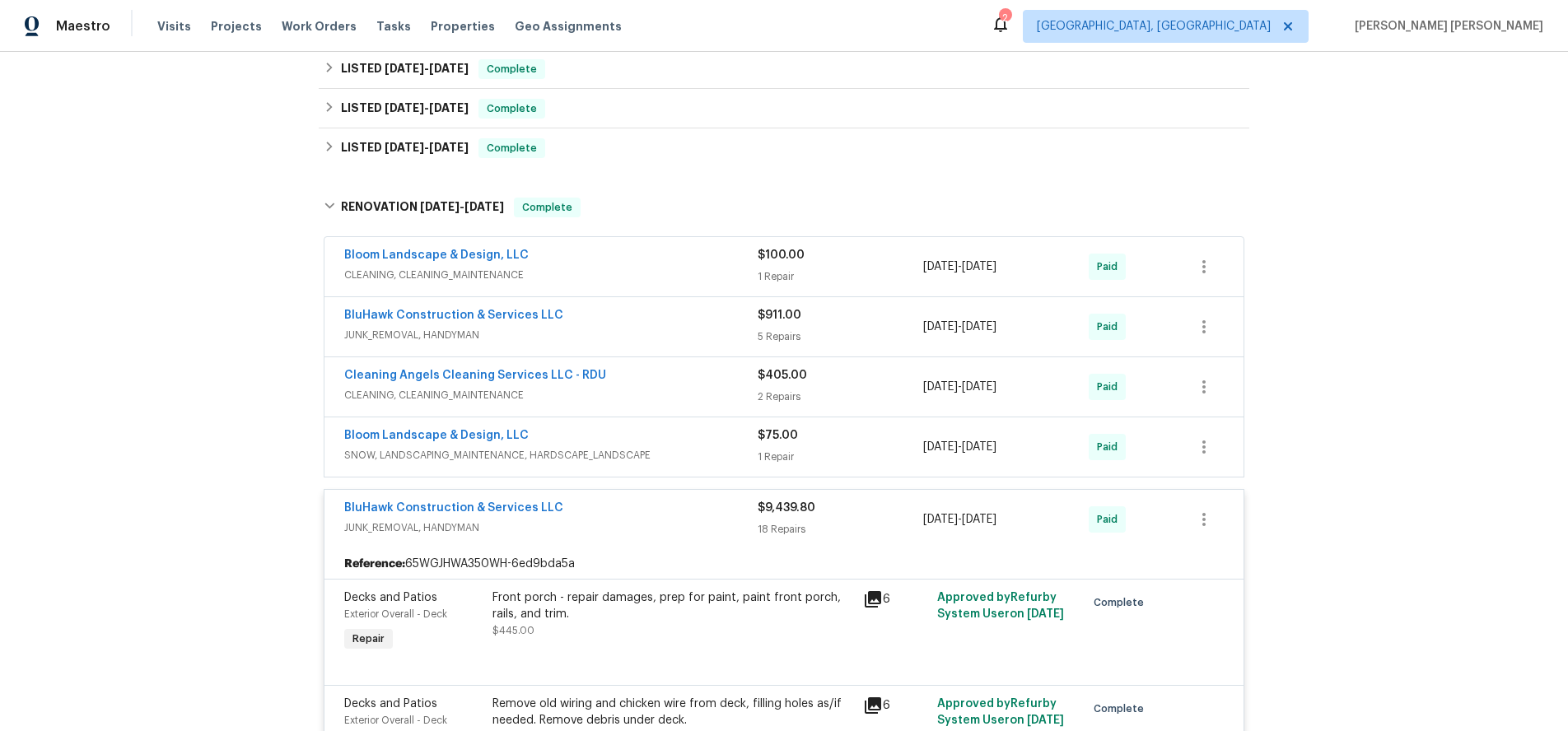
click at [646, 520] on span "JUNK_REMOVAL, HANDYMAN" at bounding box center [551, 528] width 413 height 17
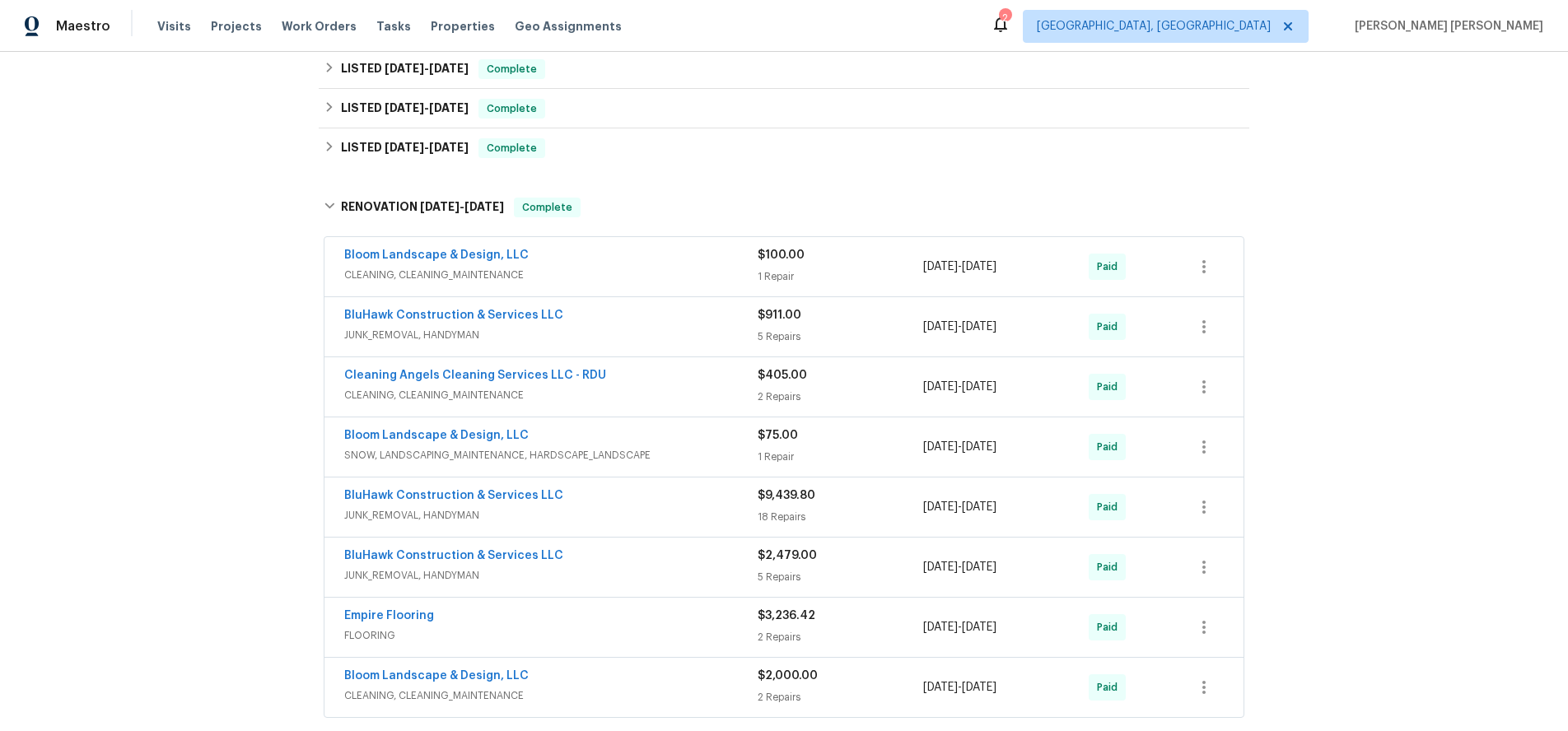
click at [658, 582] on span "JUNK_REMOVAL, HANDYMAN" at bounding box center [551, 576] width 413 height 17
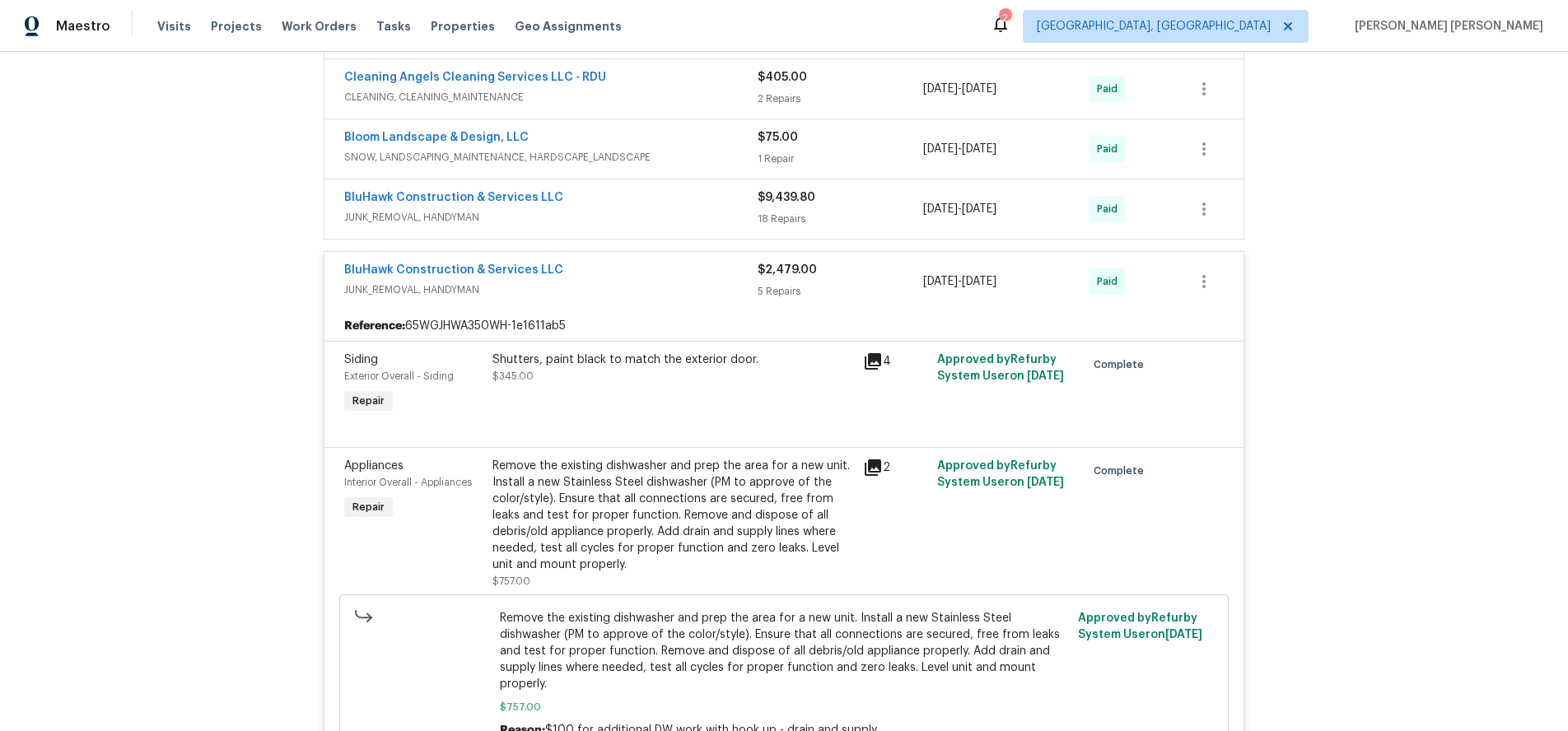
scroll to position [1272, 0]
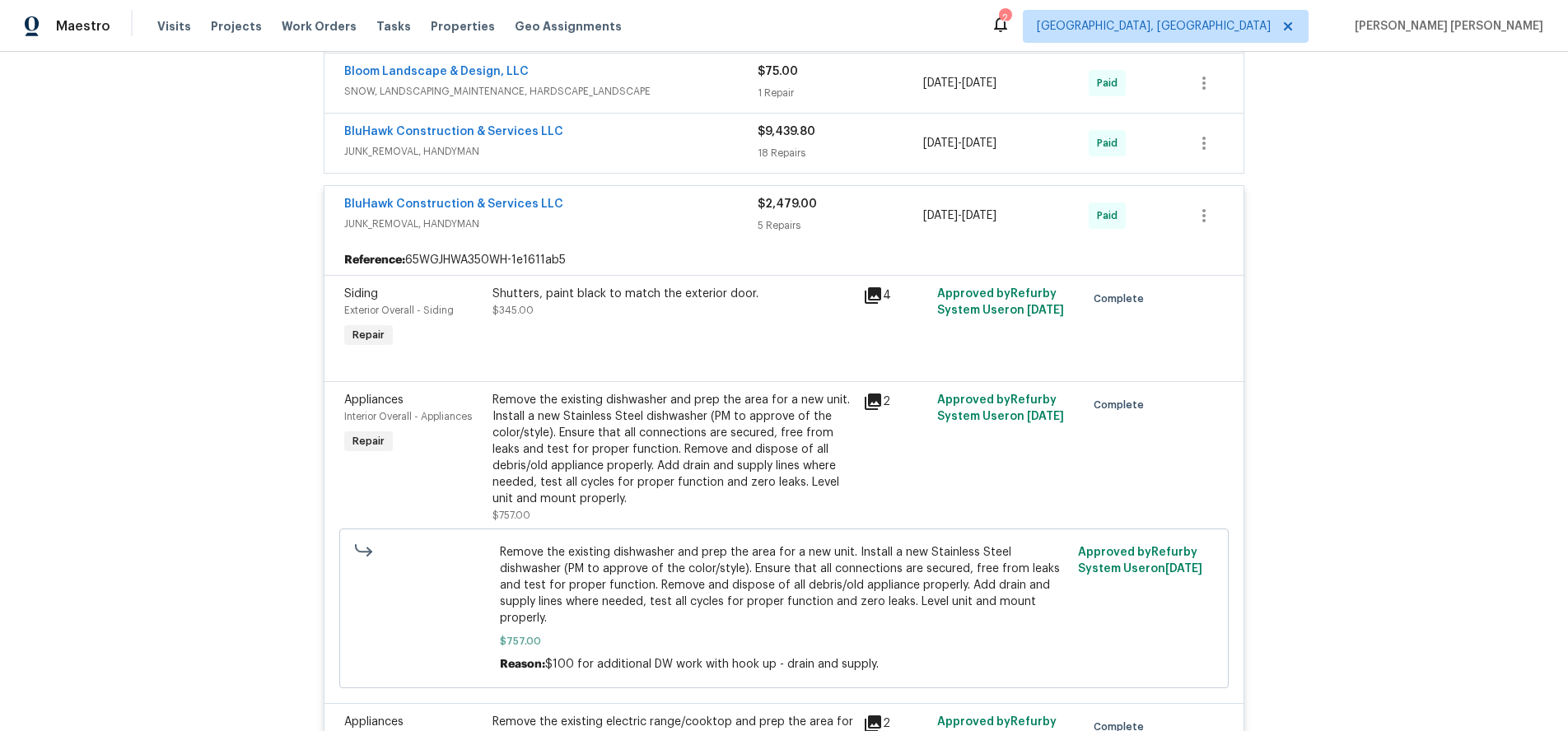
click at [636, 225] on span "JUNK_REMOVAL, HANDYMAN" at bounding box center [551, 224] width 413 height 17
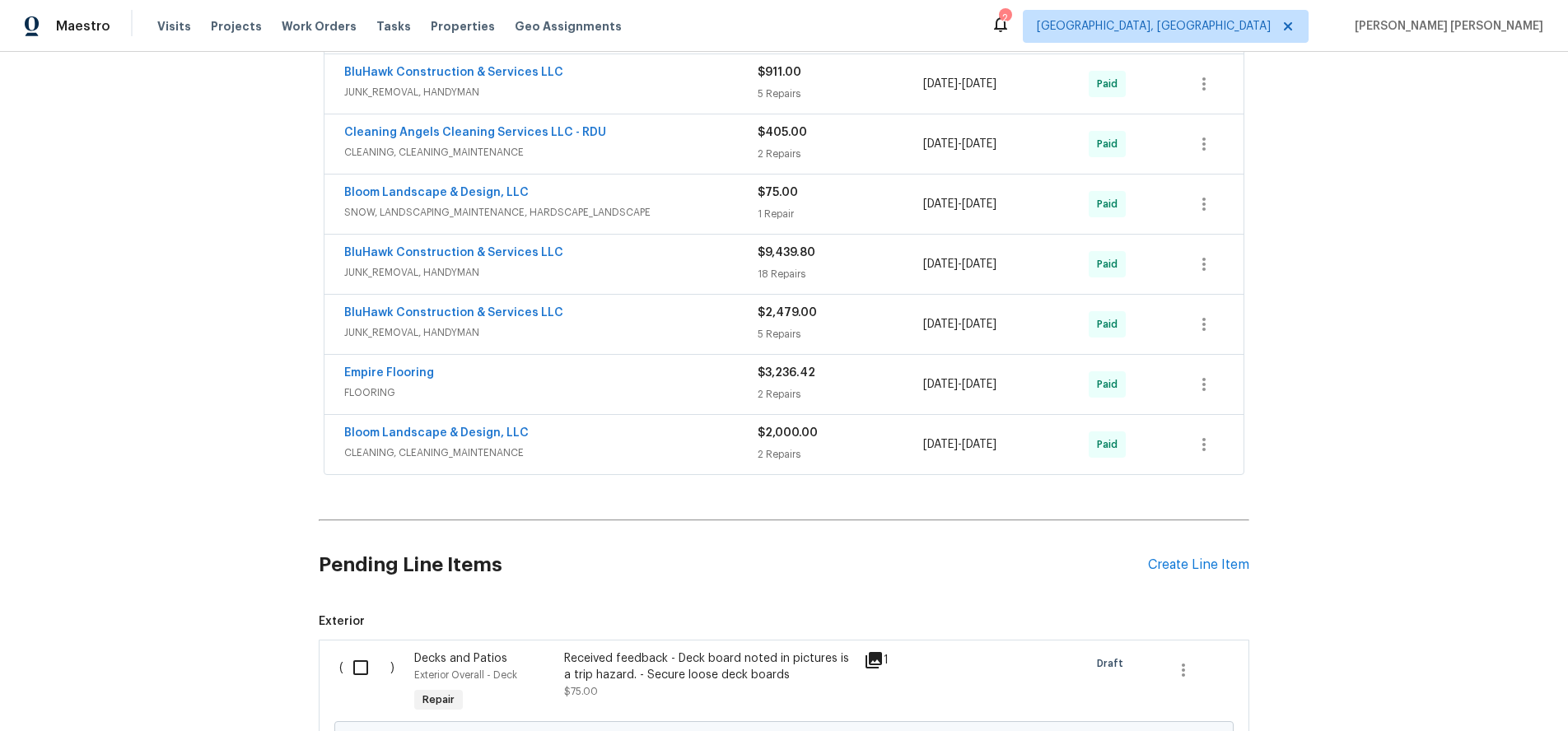
scroll to position [1062, 0]
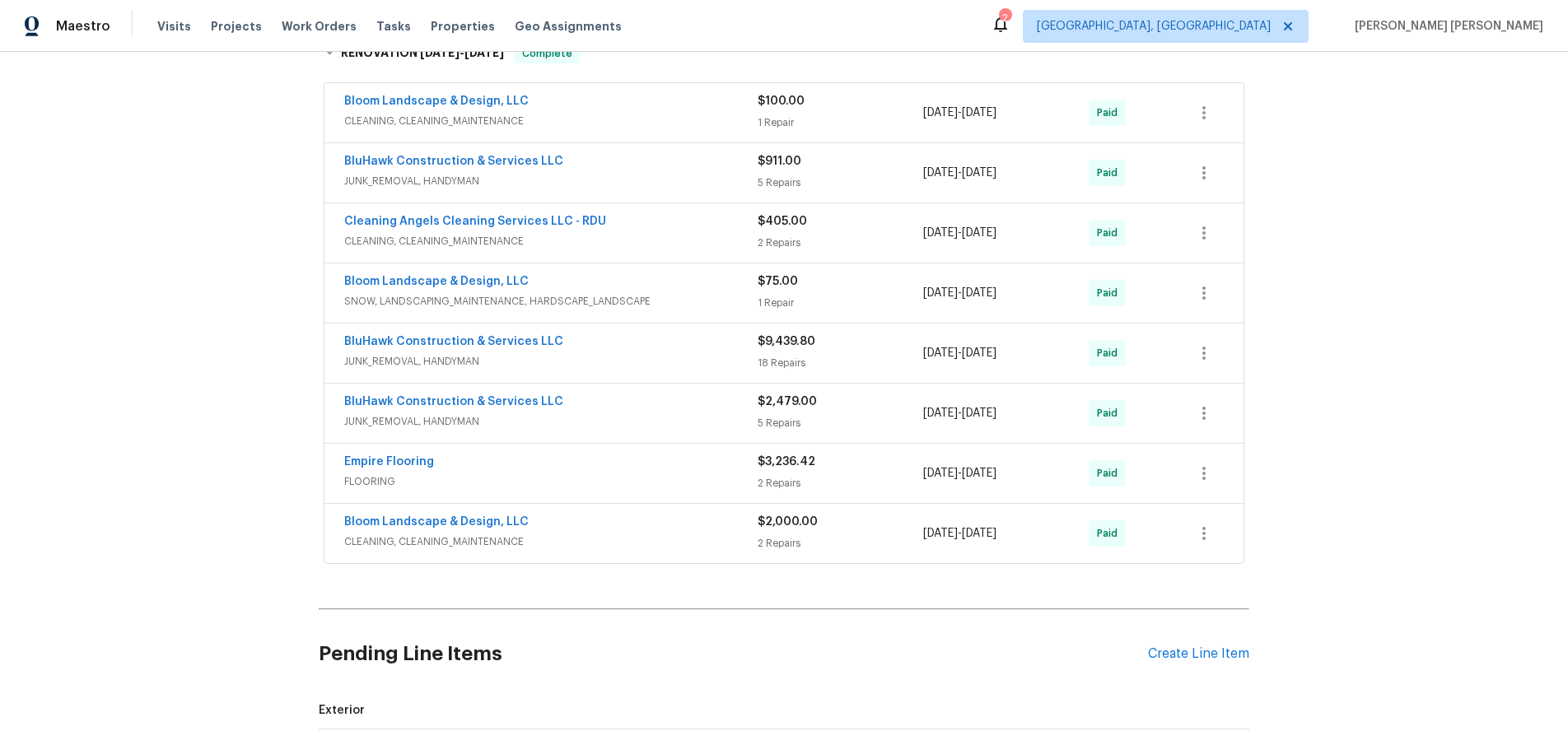
click at [664, 354] on span "JUNK_REMOVAL, HANDYMAN" at bounding box center [551, 362] width 413 height 17
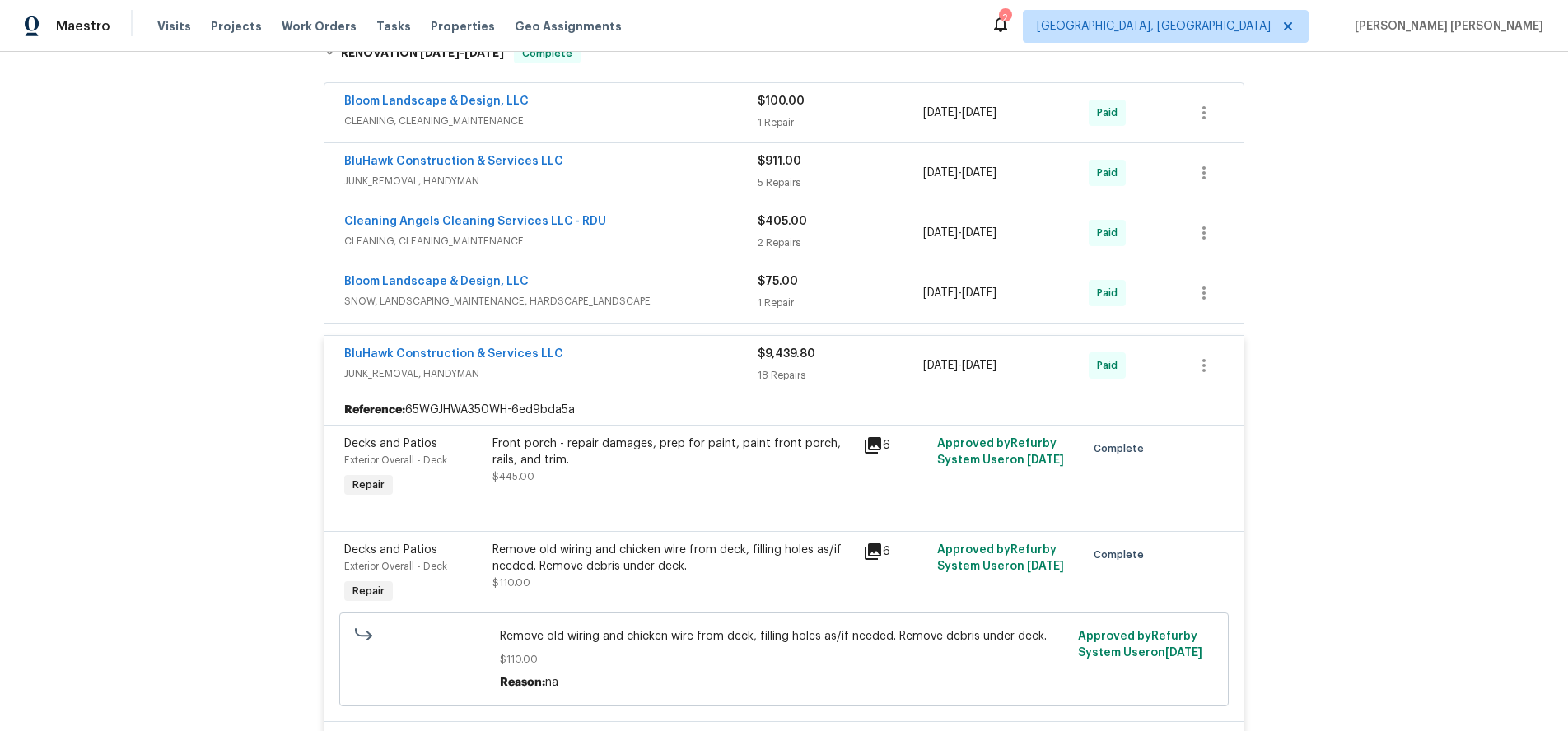
click at [664, 354] on div "BluHawk Construction & Services LLC" at bounding box center [551, 356] width 413 height 20
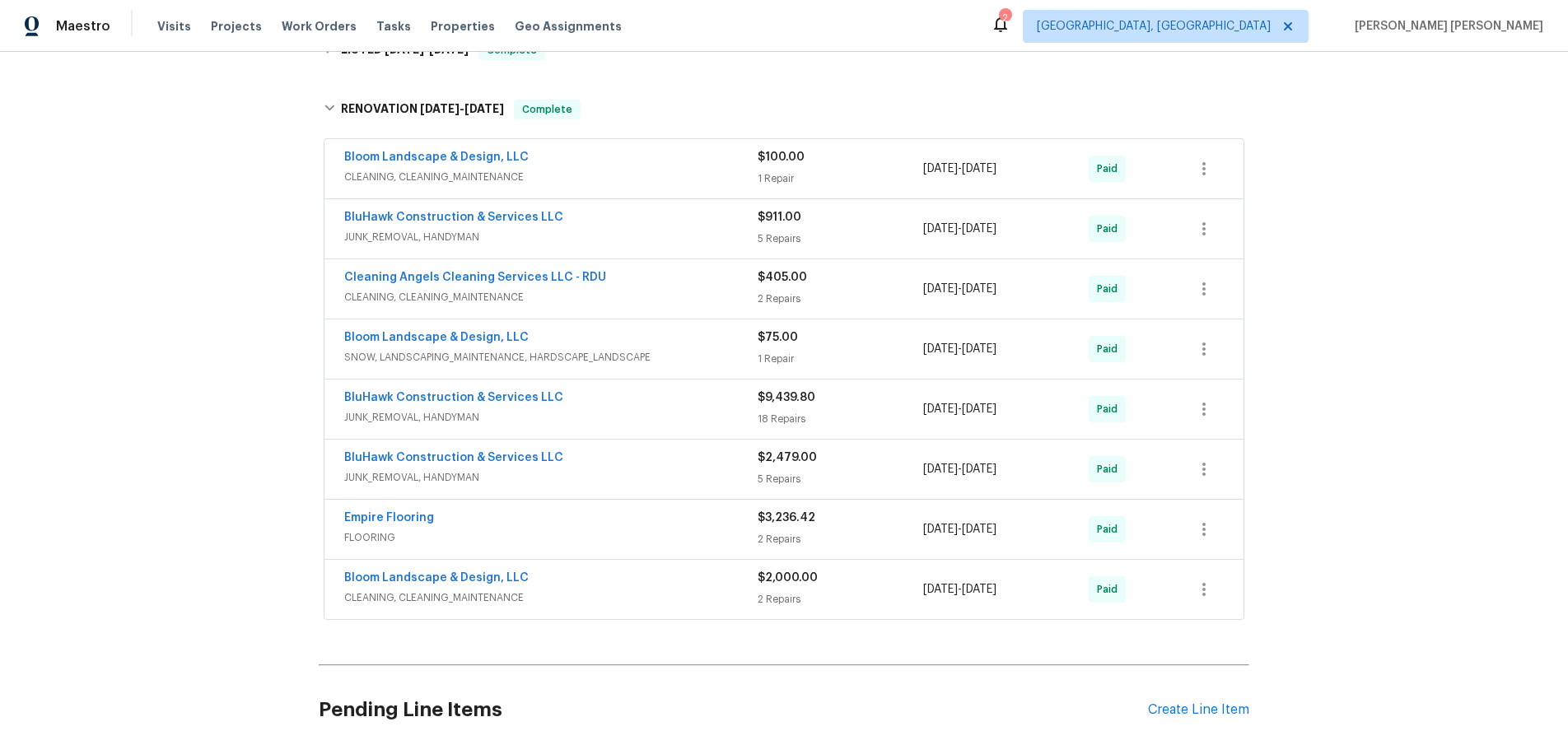
scroll to position [1004, 0]
click at [700, 281] on div "Cleaning Angels Cleaning Services LLC - RDU" at bounding box center [551, 282] width 413 height 20
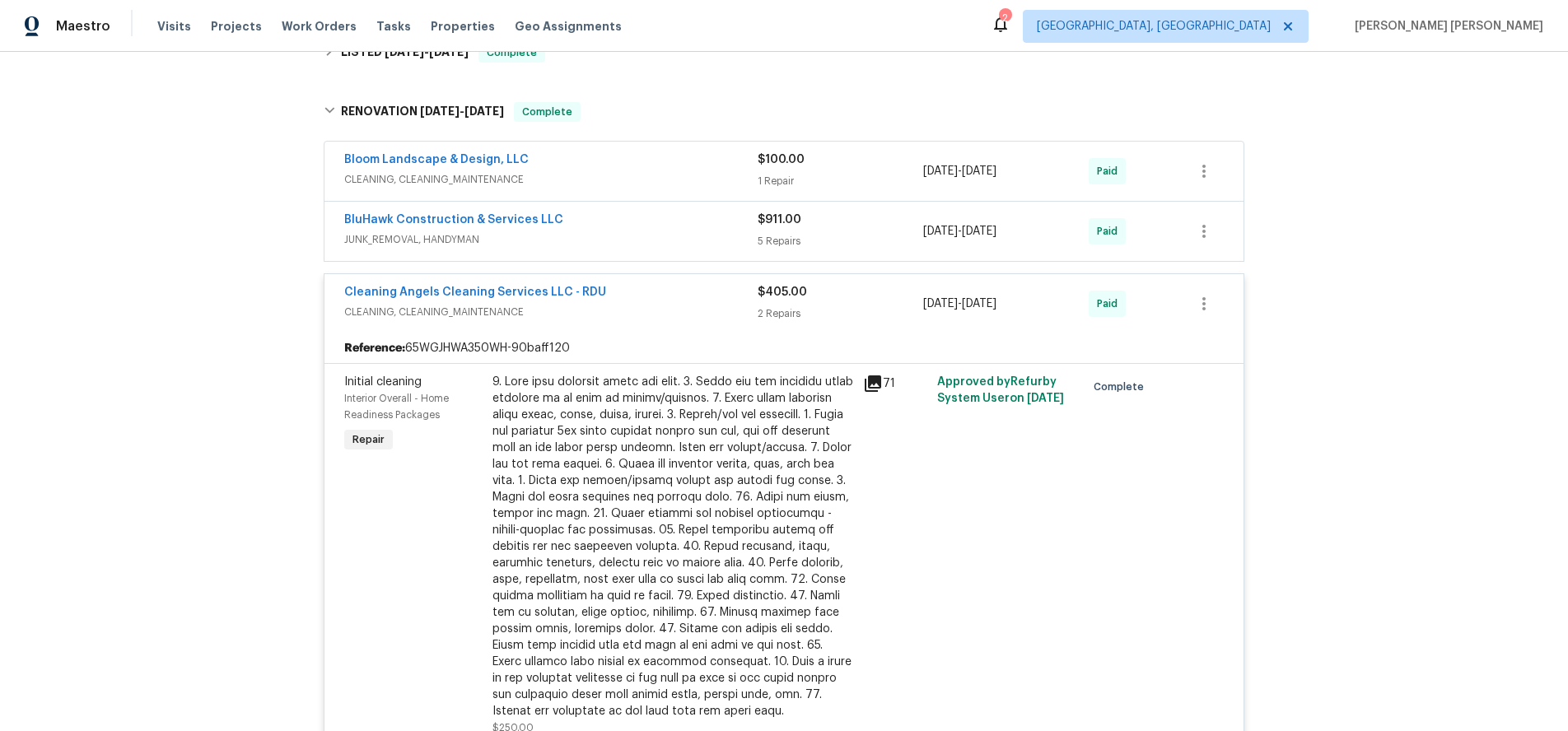
click at [872, 382] on icon at bounding box center [873, 383] width 17 height 17
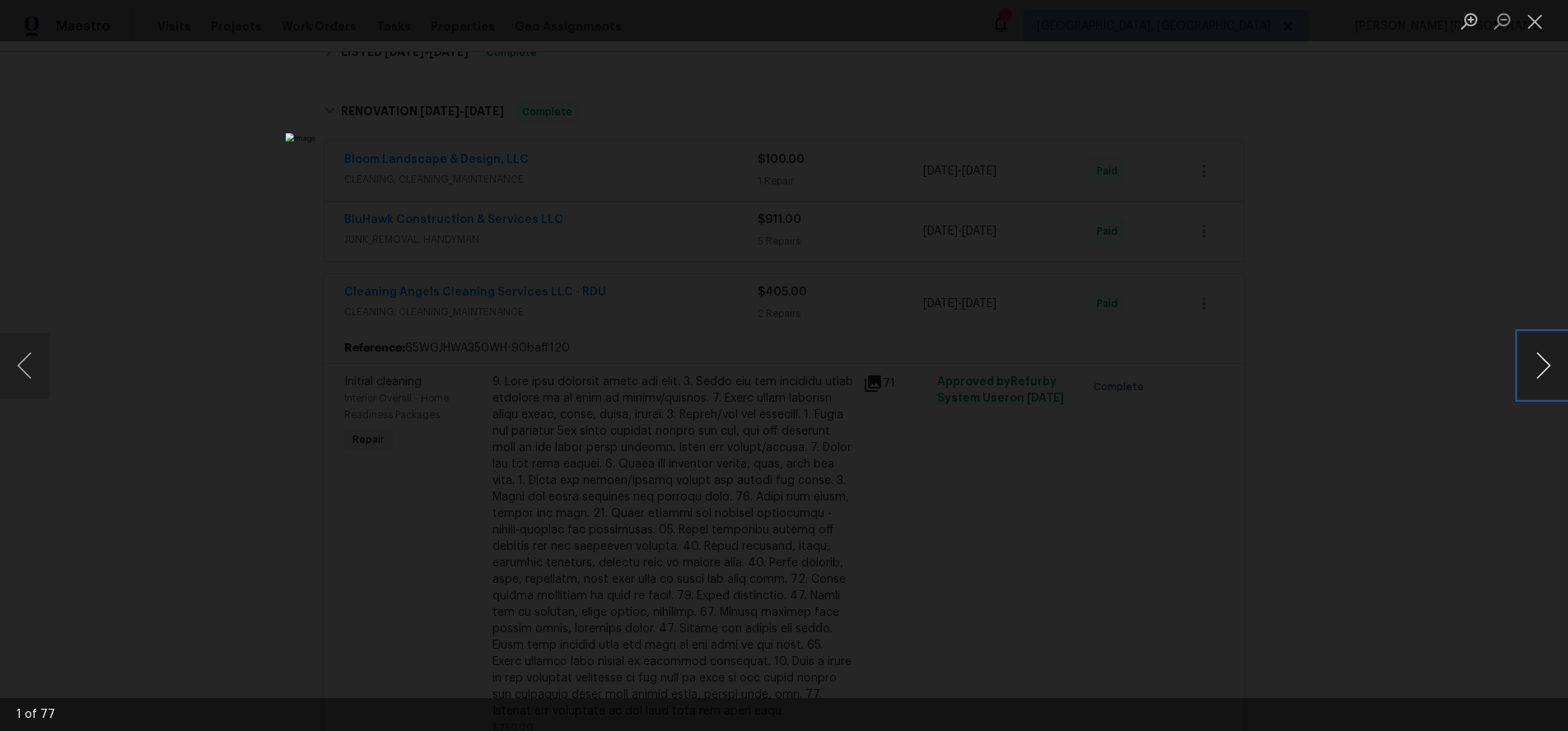
click at [1542, 381] on button "Next image" at bounding box center [1543, 366] width 50 height 66
click at [1542, 382] on button "Next image" at bounding box center [1543, 366] width 50 height 66
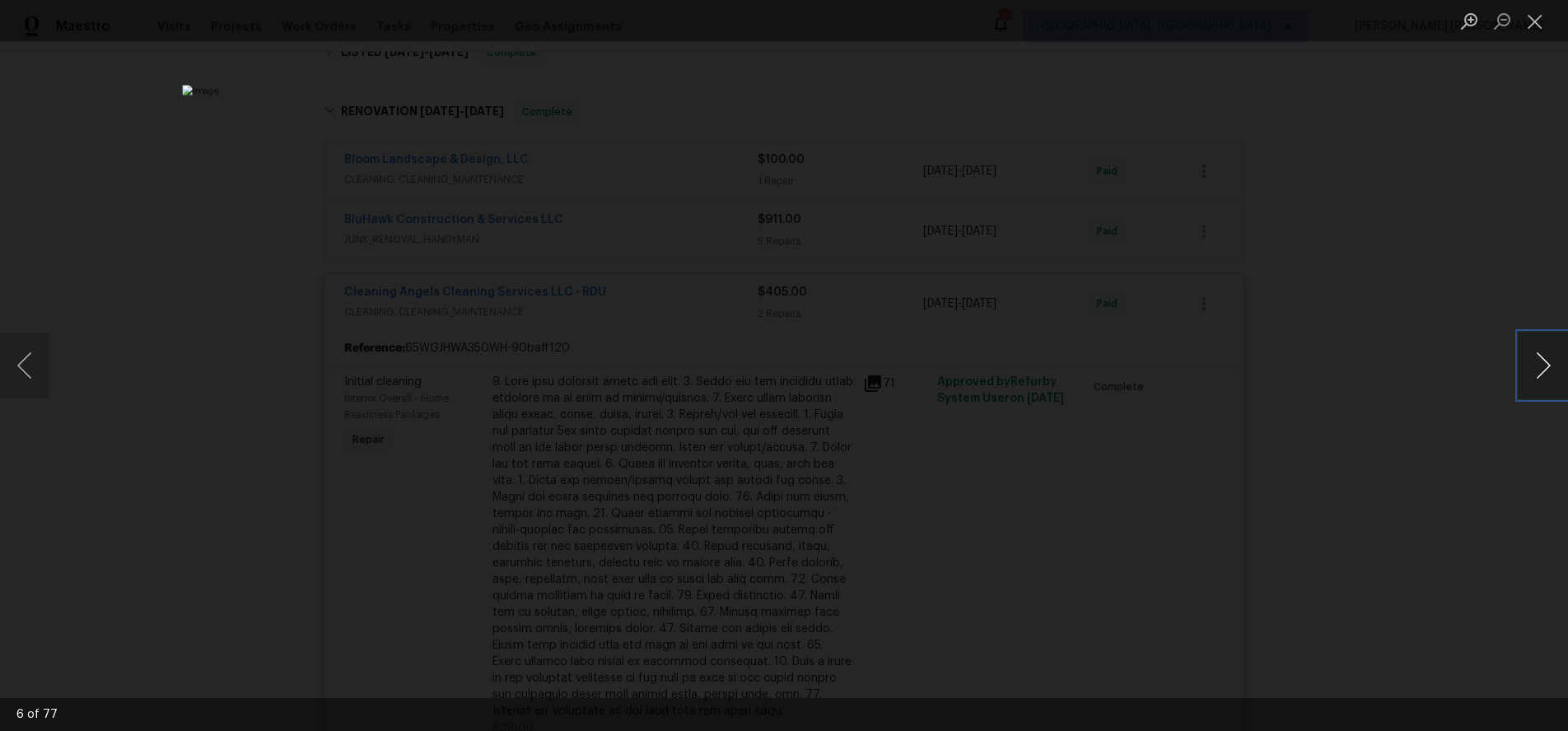
click at [1542, 382] on button "Next image" at bounding box center [1543, 366] width 50 height 66
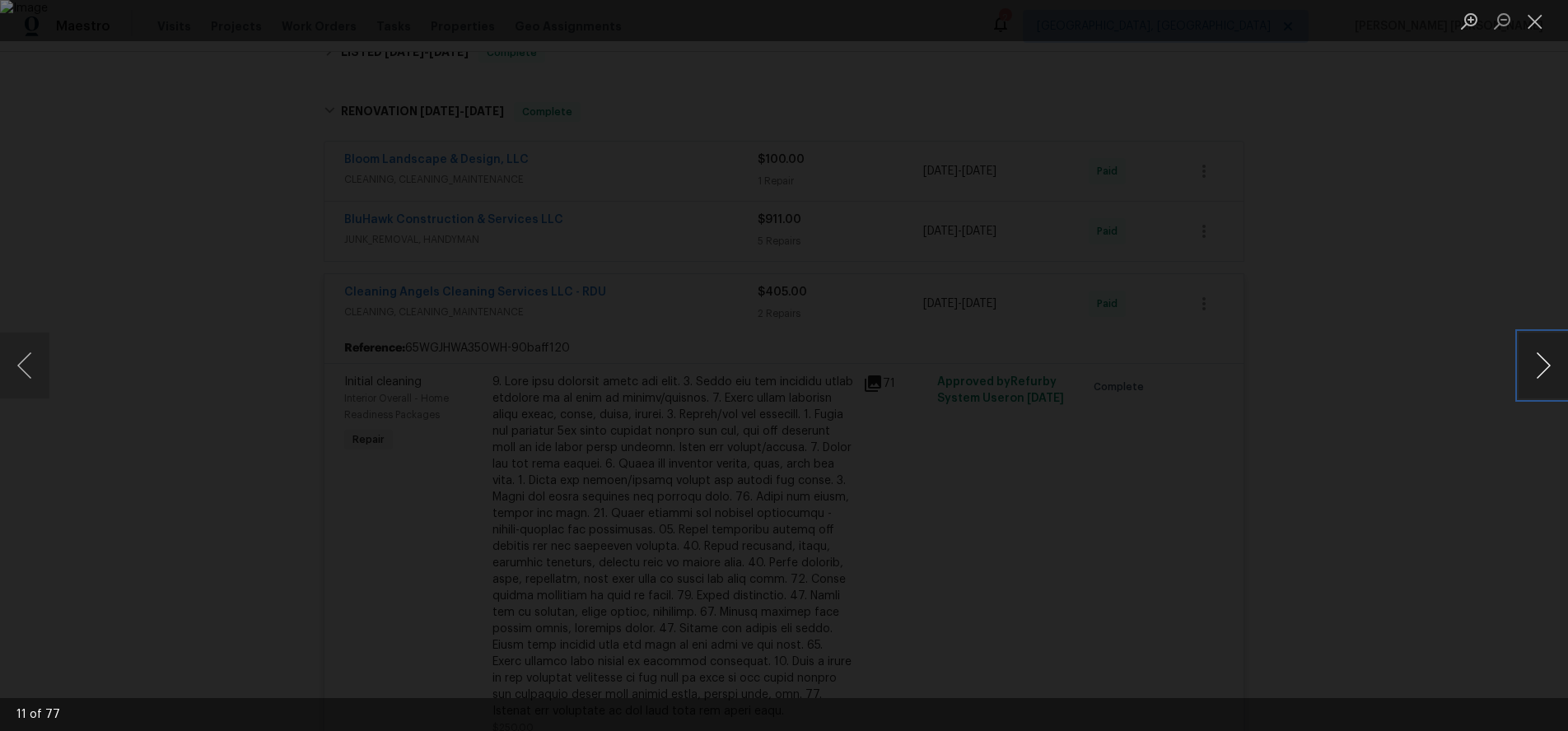
click at [1542, 382] on button "Next image" at bounding box center [1543, 366] width 50 height 66
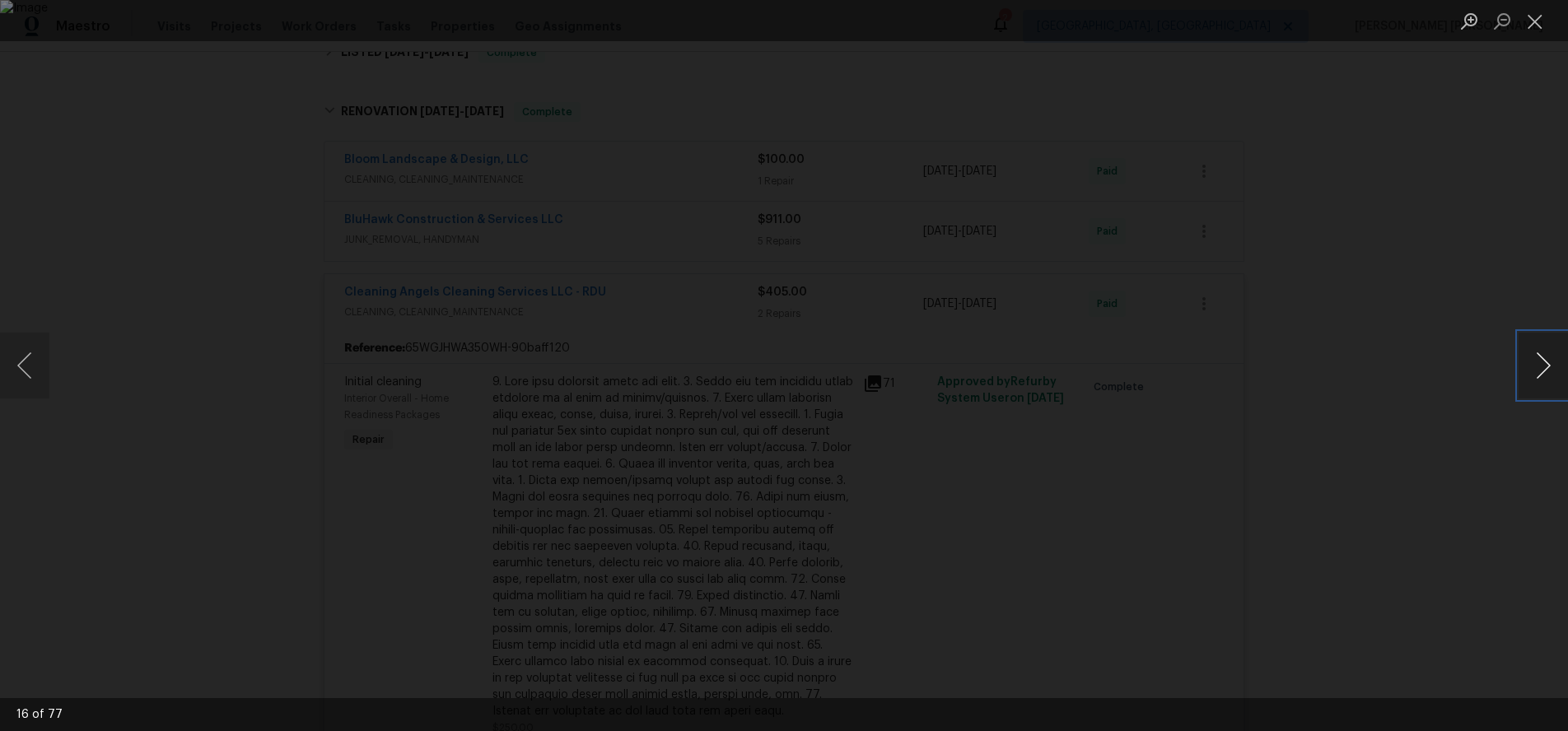
click at [1542, 382] on button "Next image" at bounding box center [1543, 366] width 50 height 66
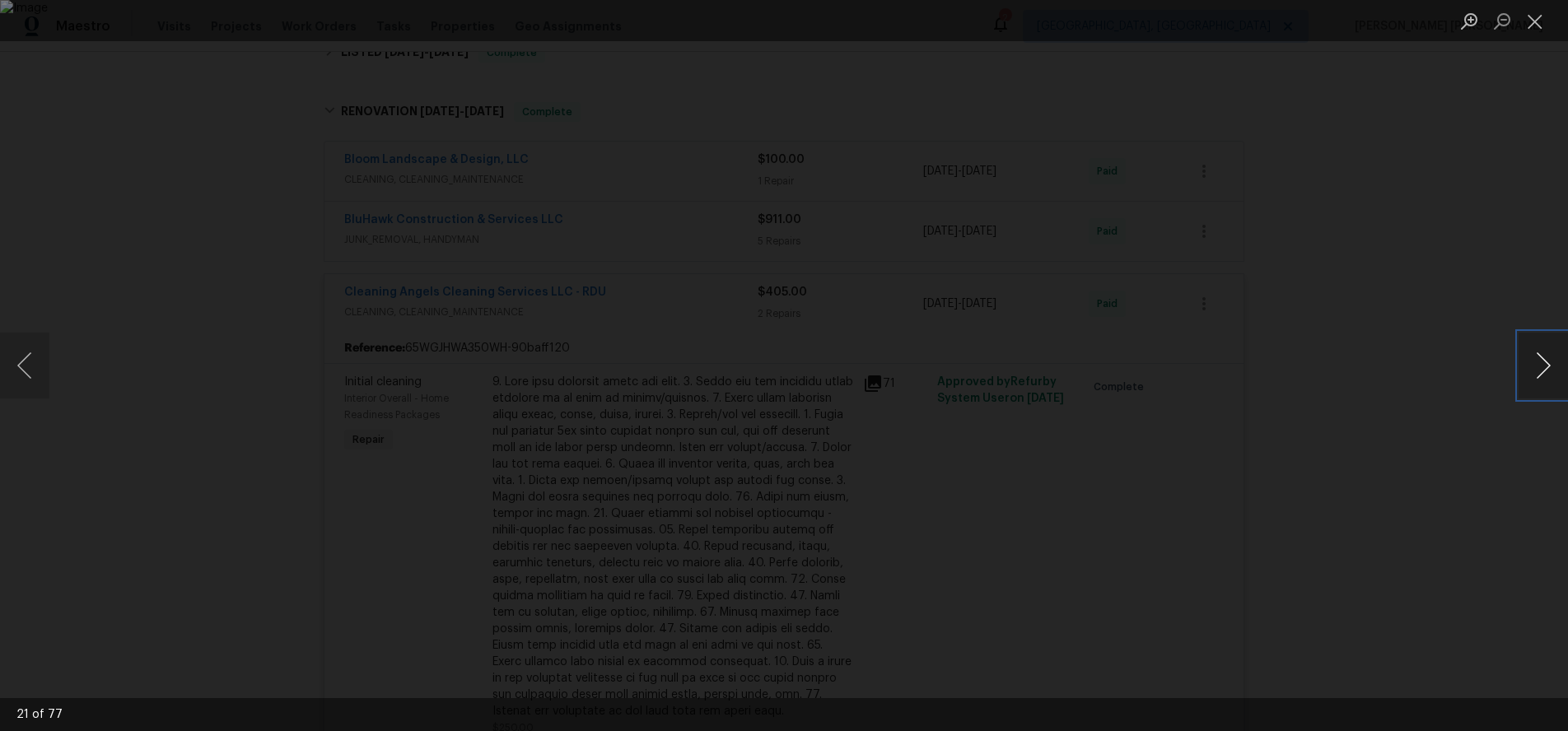
click at [1542, 382] on button "Next image" at bounding box center [1543, 366] width 50 height 66
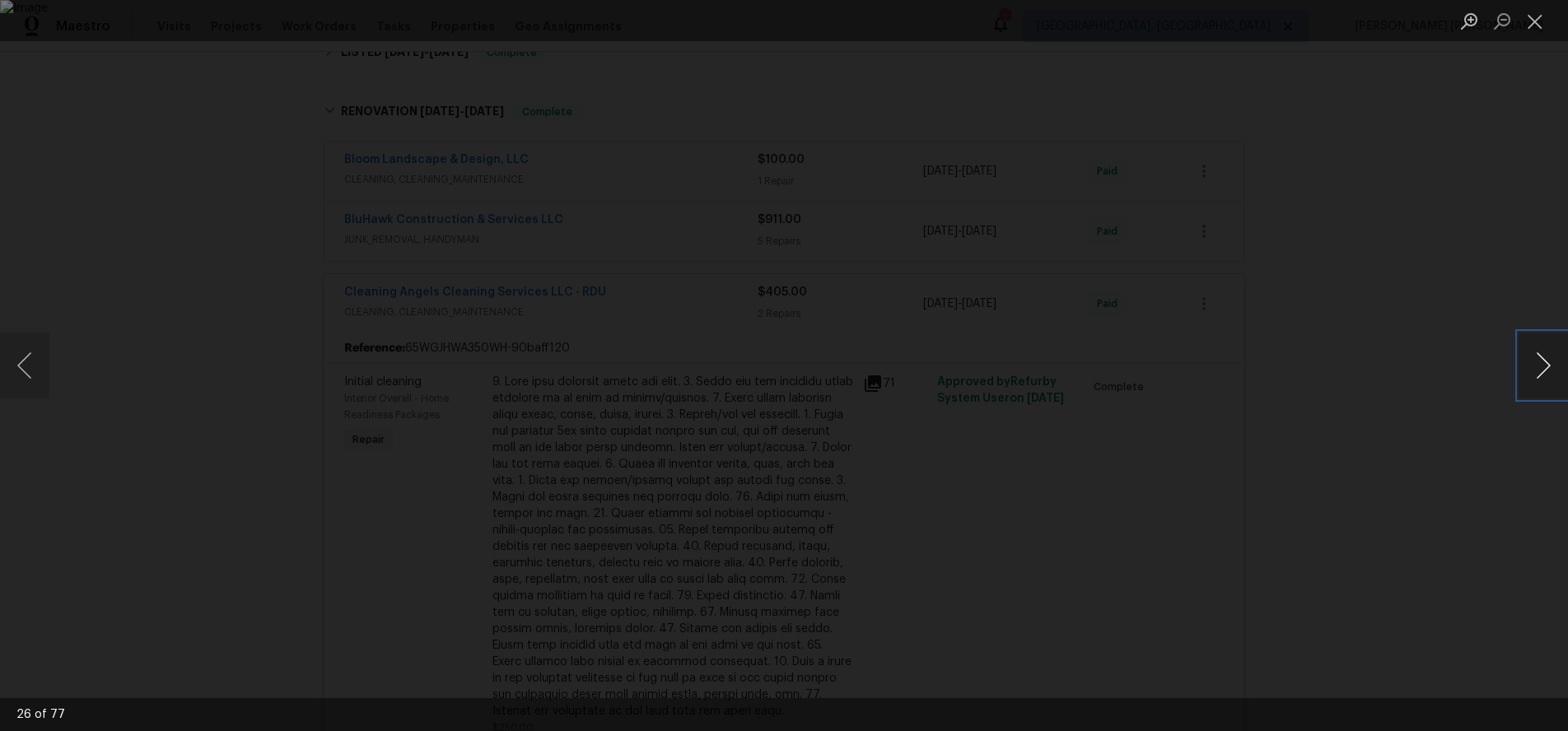
click at [1542, 382] on button "Next image" at bounding box center [1543, 366] width 50 height 66
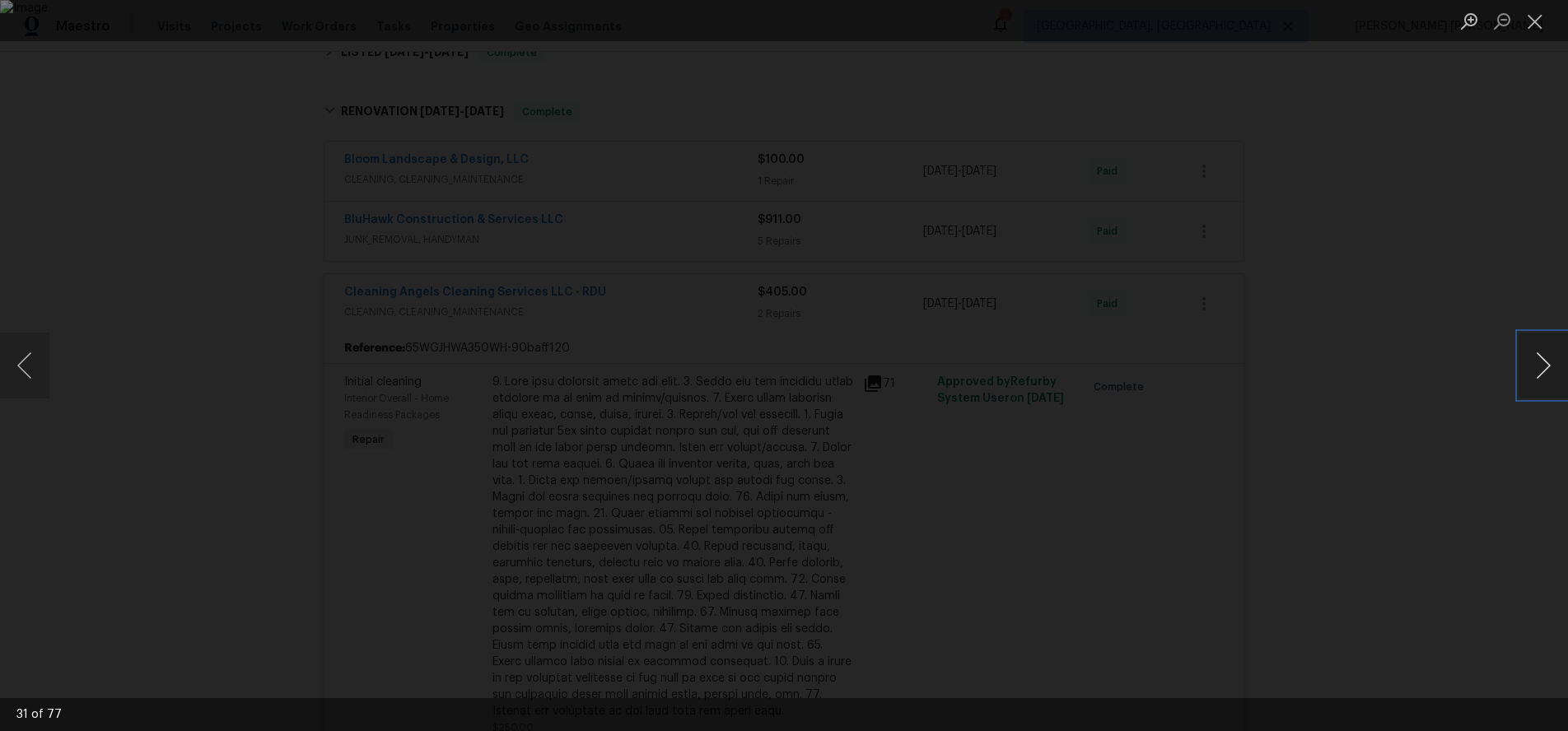
click at [1542, 382] on button "Next image" at bounding box center [1543, 366] width 50 height 66
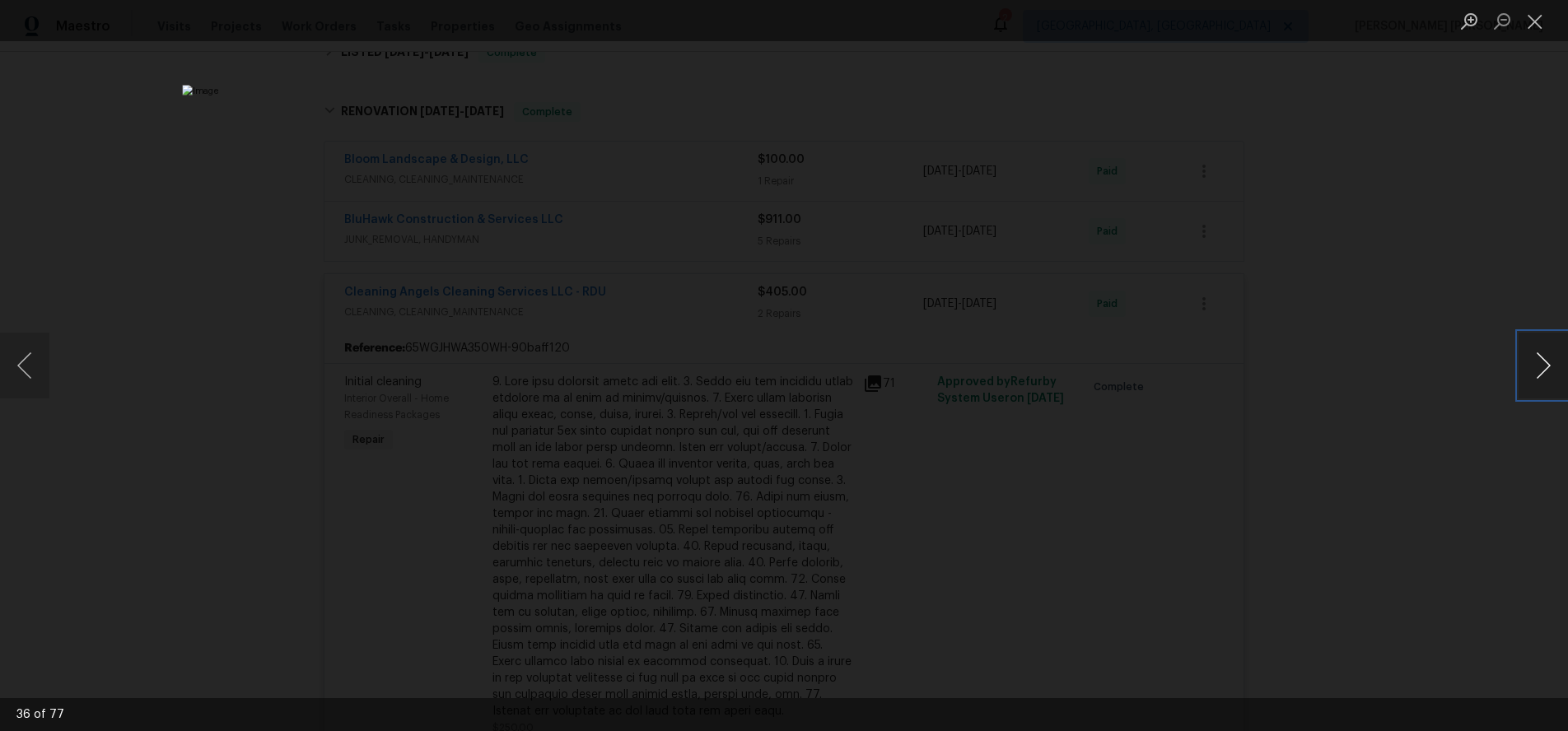
click at [1542, 382] on button "Next image" at bounding box center [1543, 366] width 50 height 66
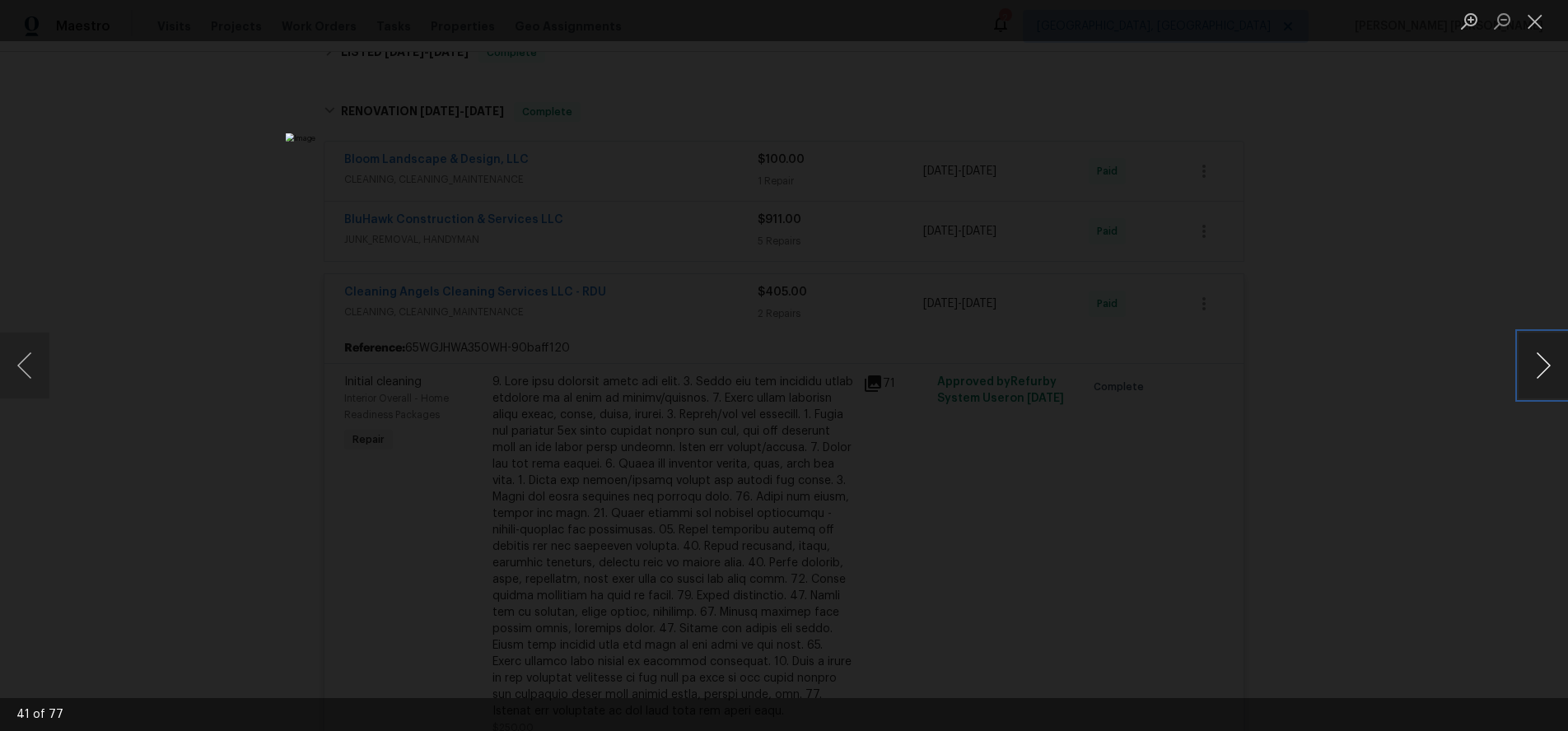
click at [1542, 382] on button "Next image" at bounding box center [1543, 366] width 50 height 66
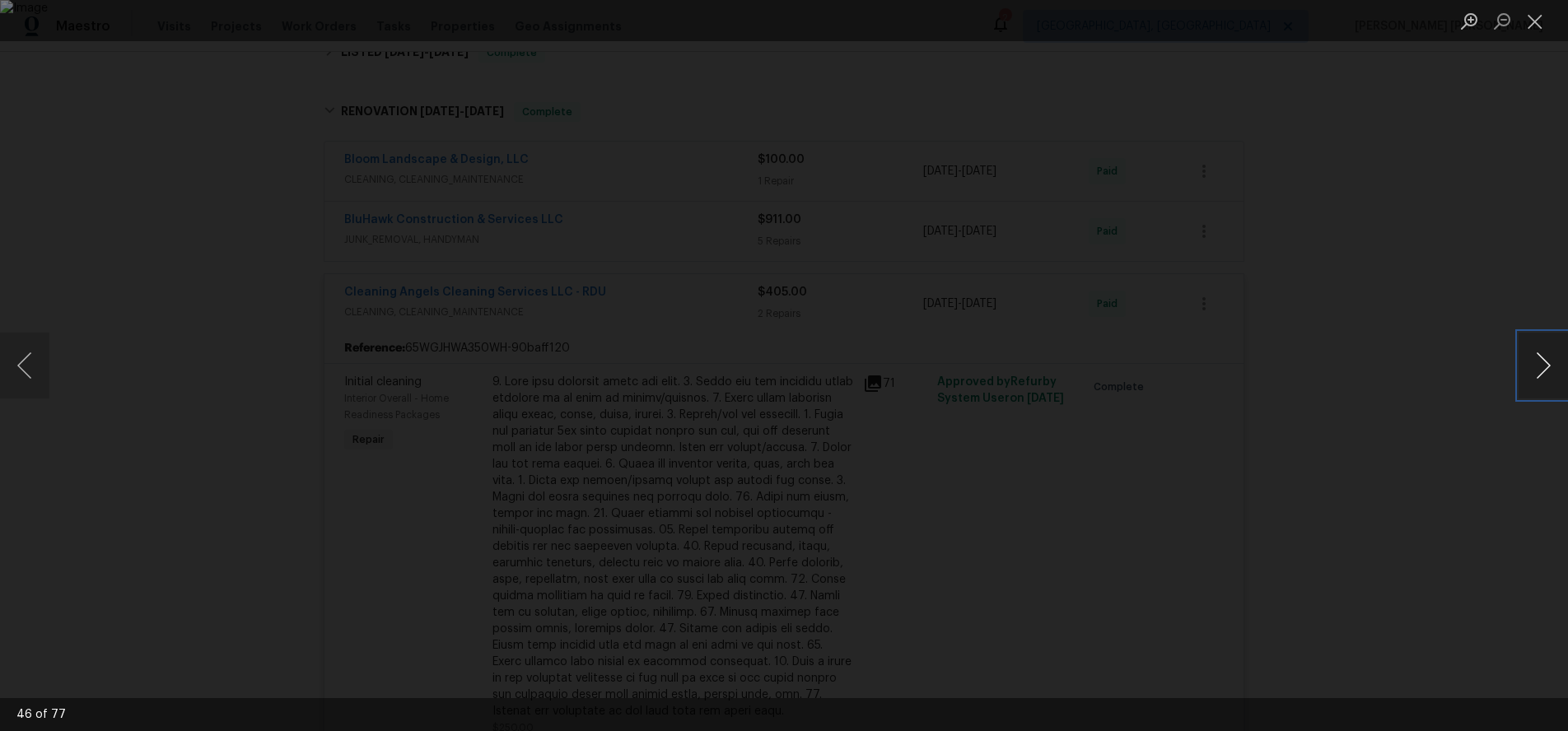
click at [1542, 382] on button "Next image" at bounding box center [1543, 366] width 50 height 66
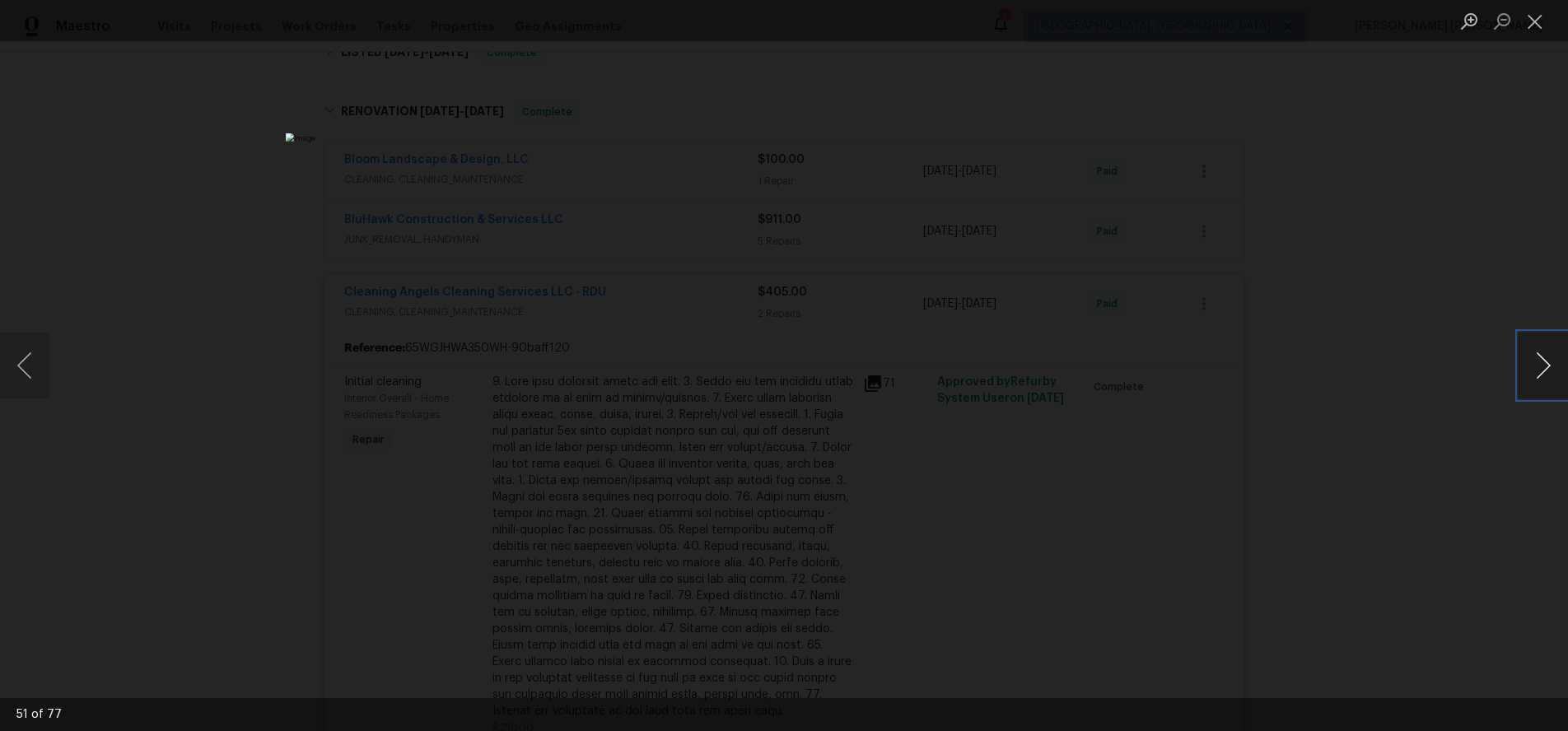
click at [1542, 382] on button "Next image" at bounding box center [1543, 366] width 50 height 66
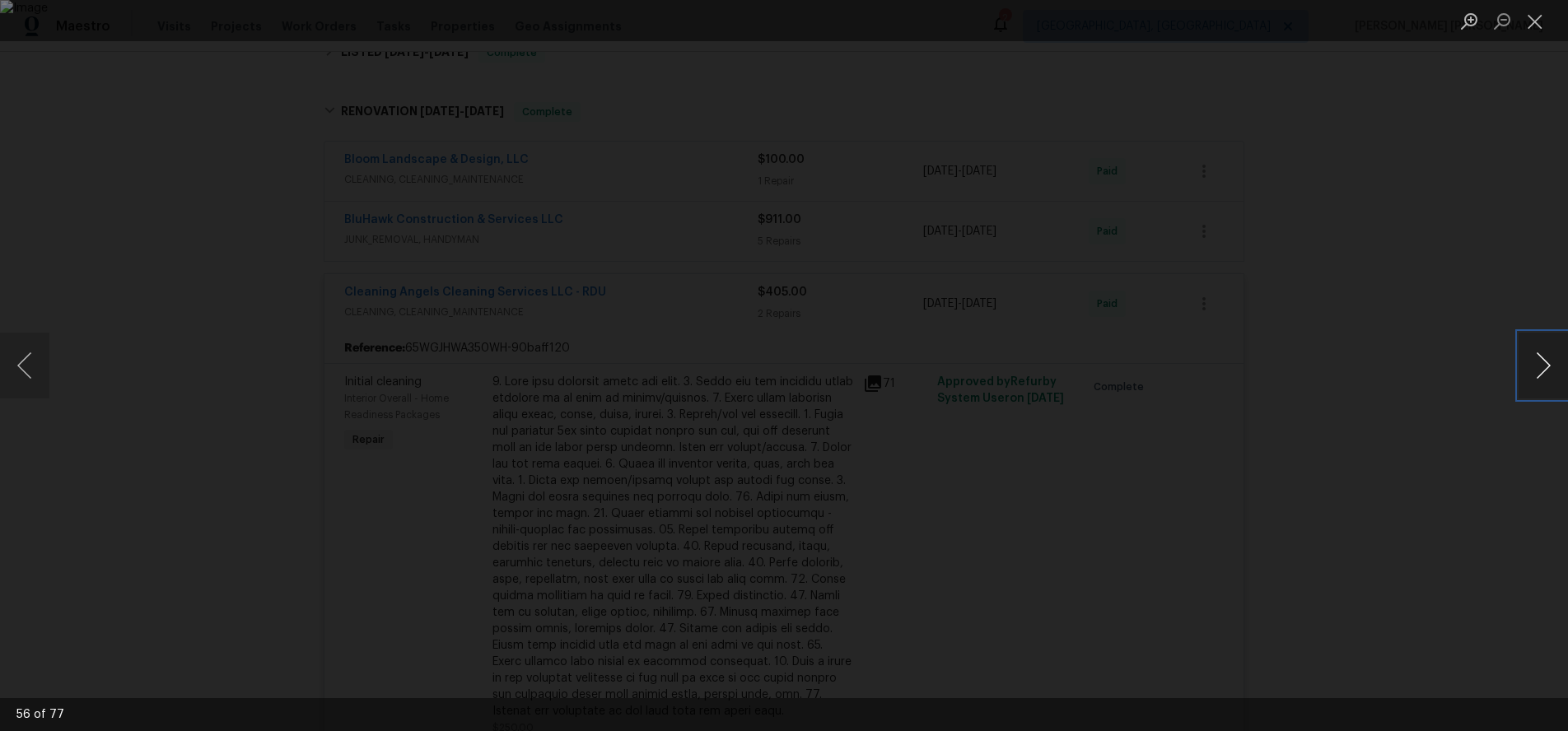
click at [1542, 382] on button "Next image" at bounding box center [1543, 366] width 50 height 66
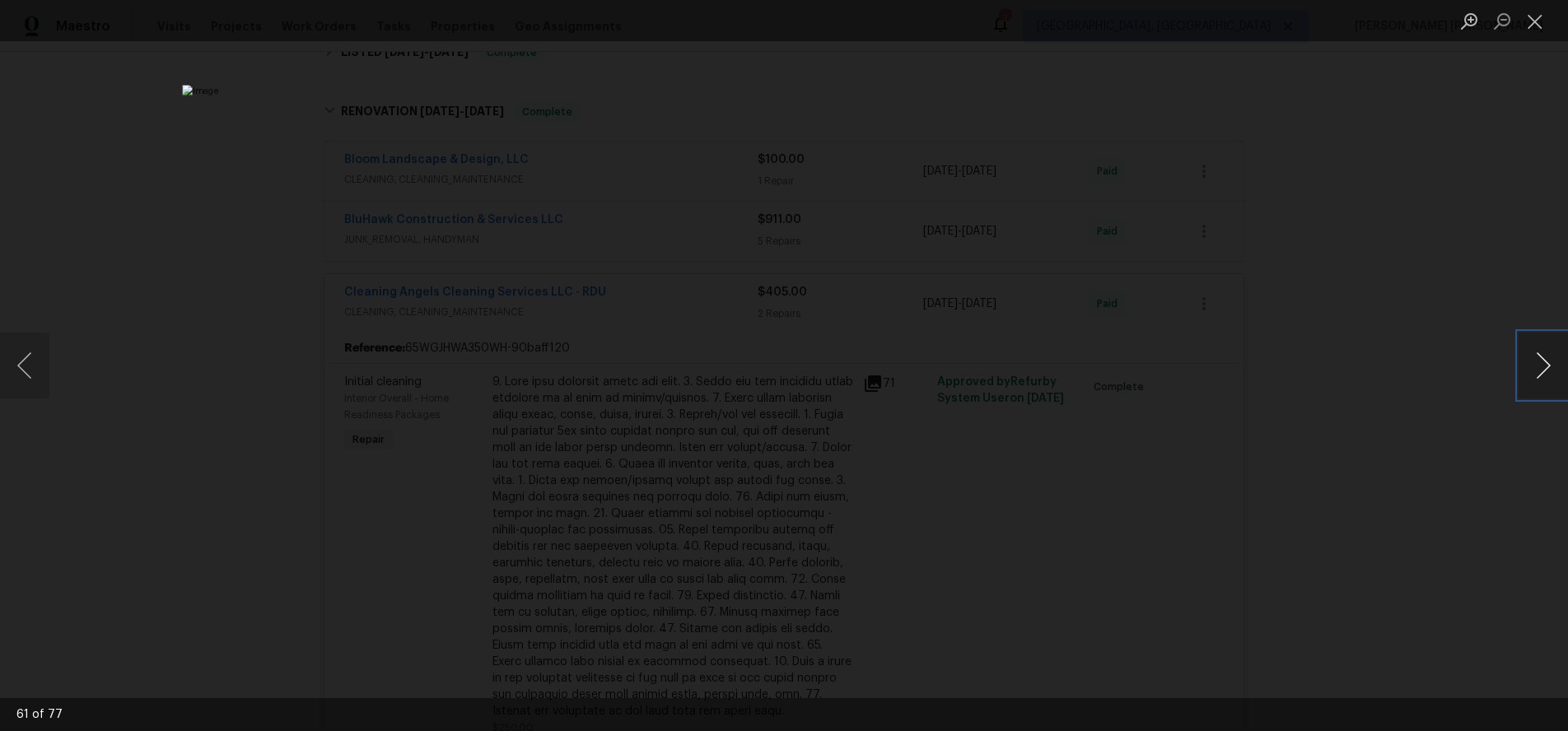
click at [1542, 382] on button "Next image" at bounding box center [1543, 366] width 50 height 66
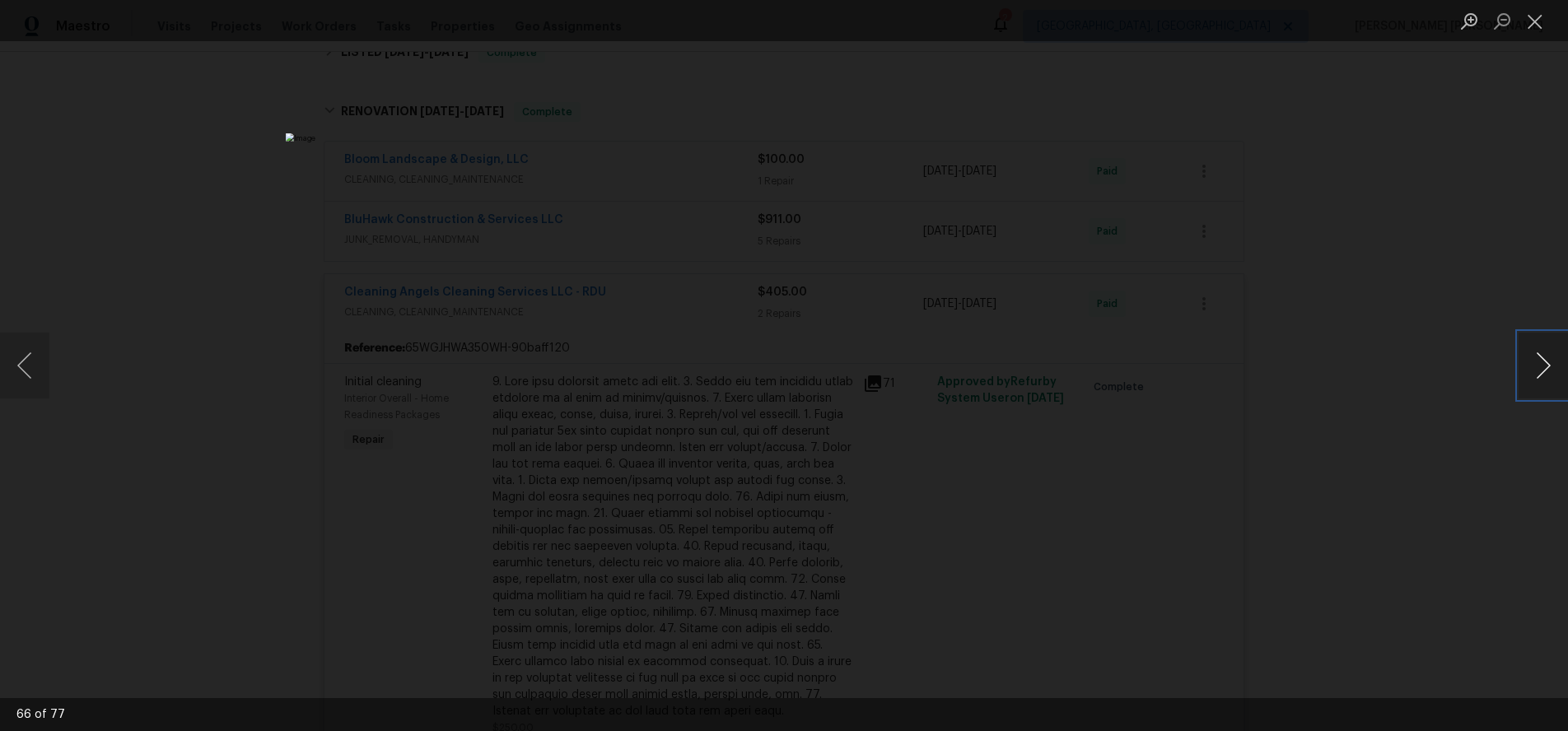
click at [1542, 382] on button "Next image" at bounding box center [1543, 366] width 50 height 66
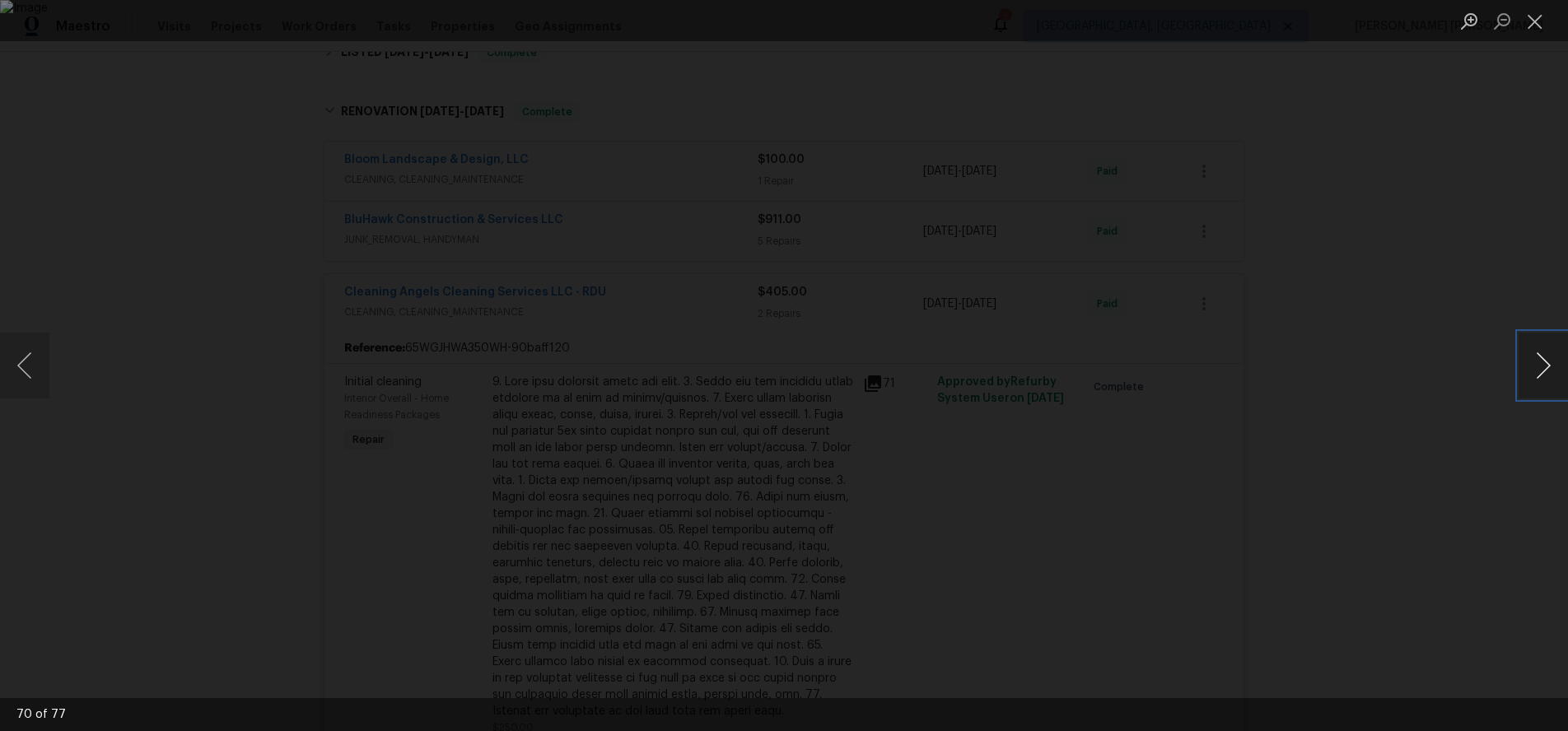
click at [1542, 382] on button "Next image" at bounding box center [1543, 366] width 50 height 66
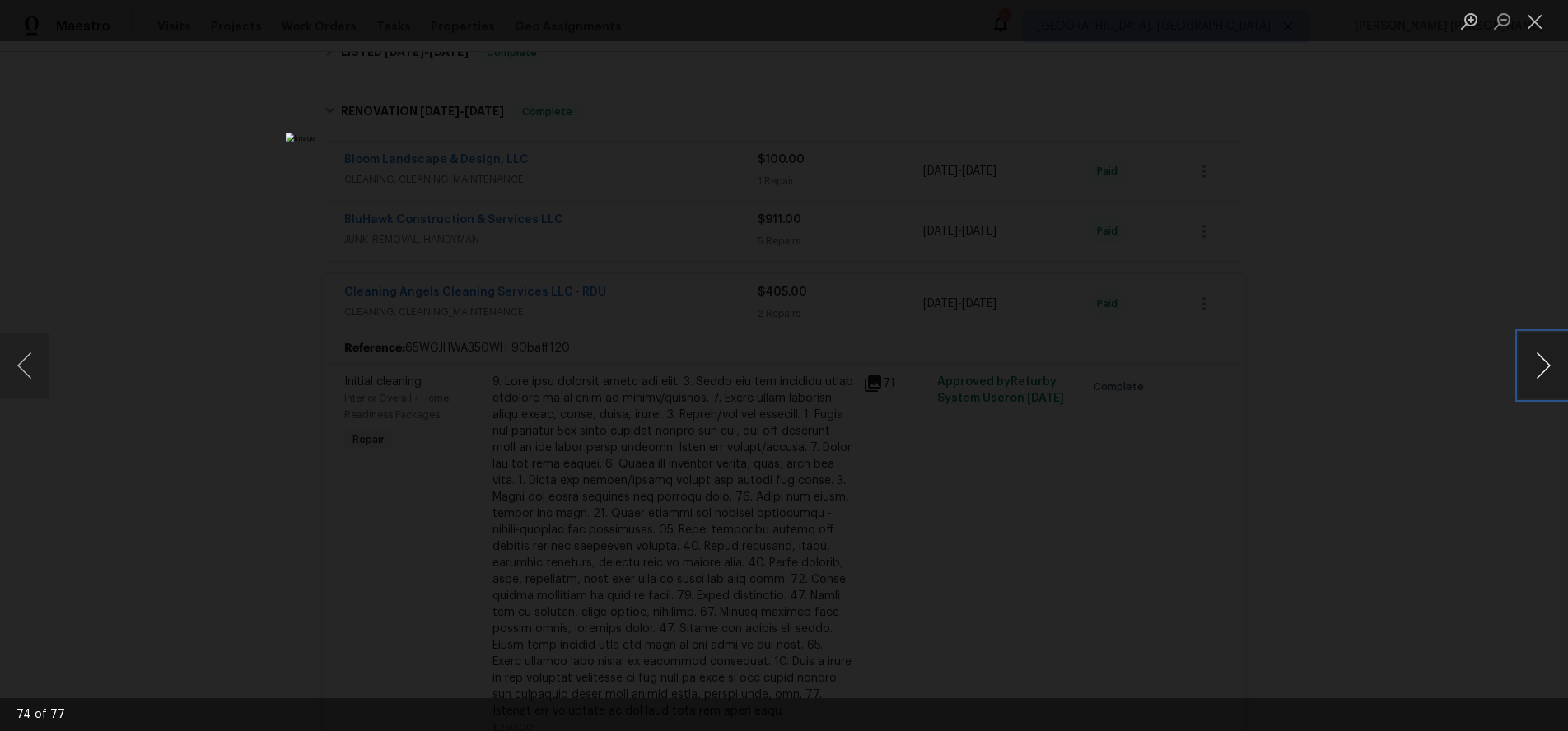
click at [1542, 382] on button "Next image" at bounding box center [1543, 366] width 50 height 66
click at [1445, 477] on div "Lightbox" at bounding box center [784, 366] width 1568 height 731
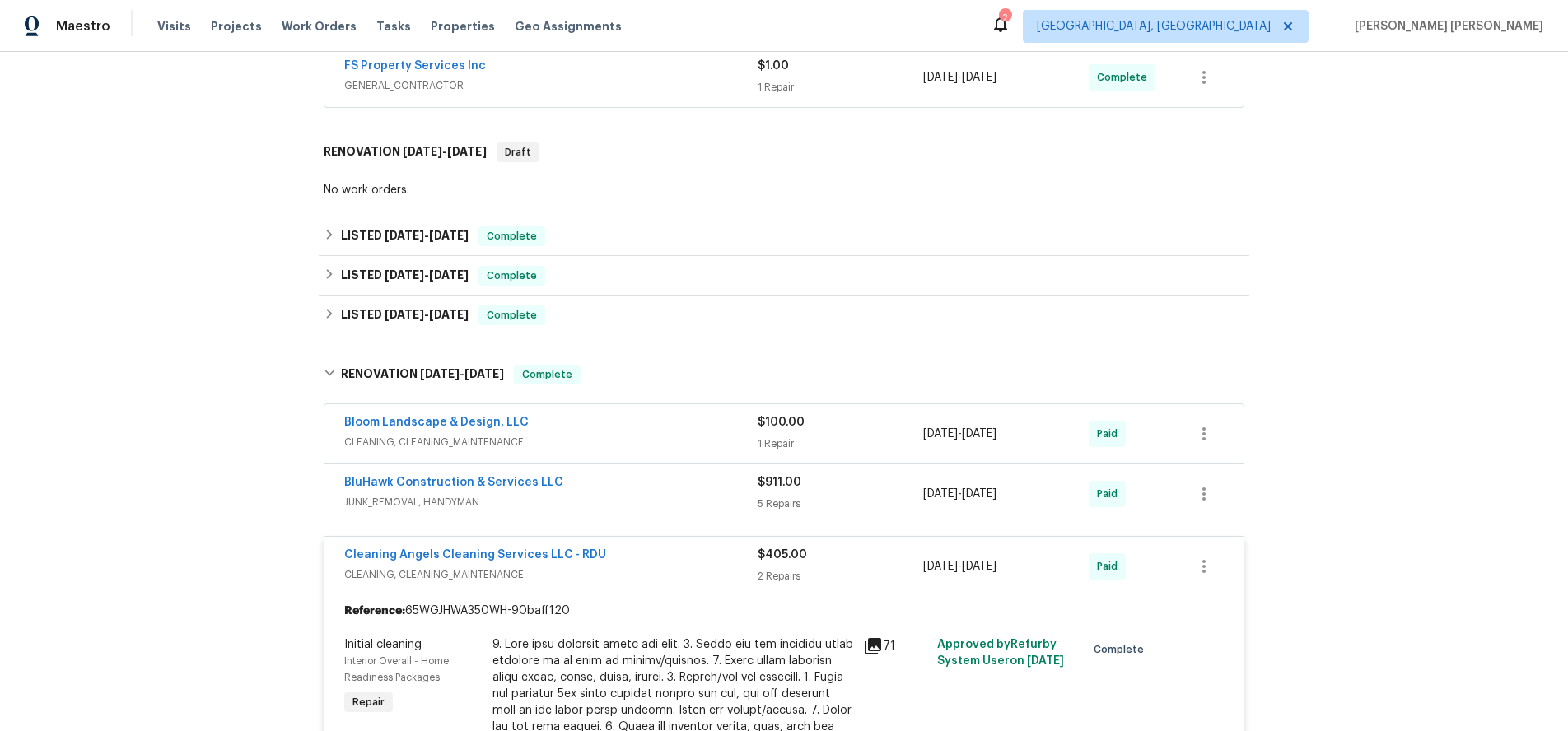
scroll to position [748, 0]
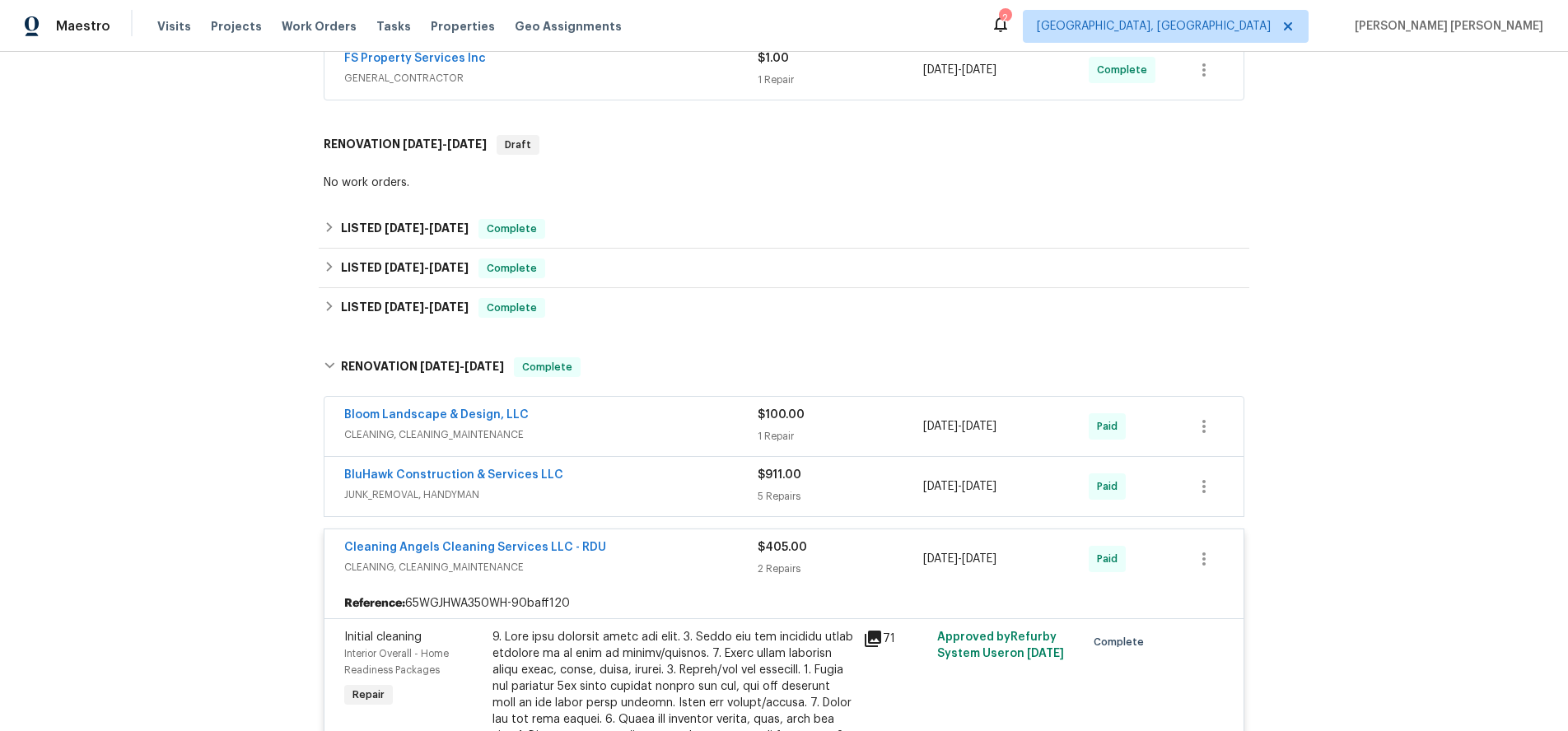
click at [713, 561] on span "CLEANING, CLEANING_MAINTENANCE" at bounding box center [551, 567] width 413 height 17
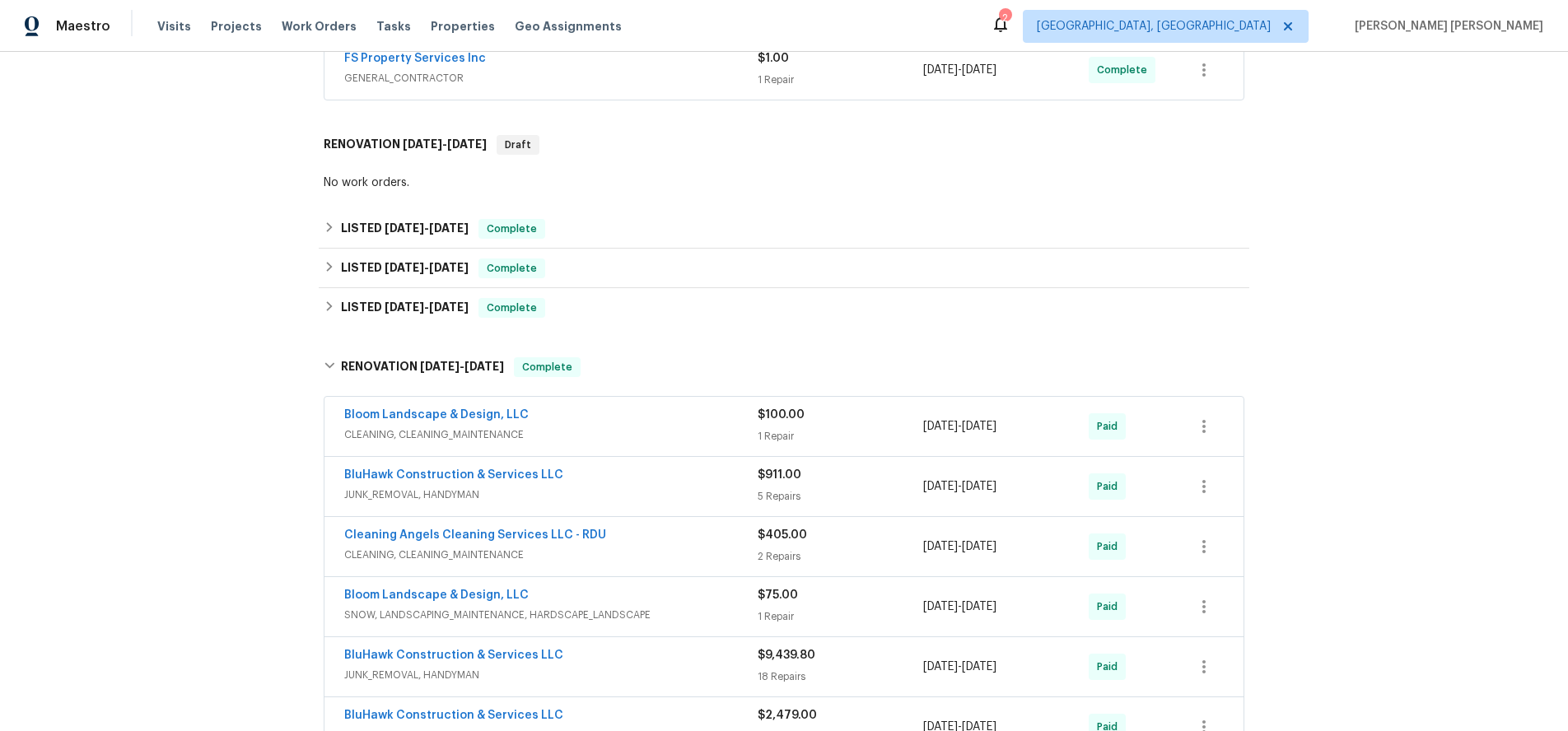
click at [703, 498] on span "JUNK_REMOVAL, HANDYMAN" at bounding box center [551, 495] width 413 height 17
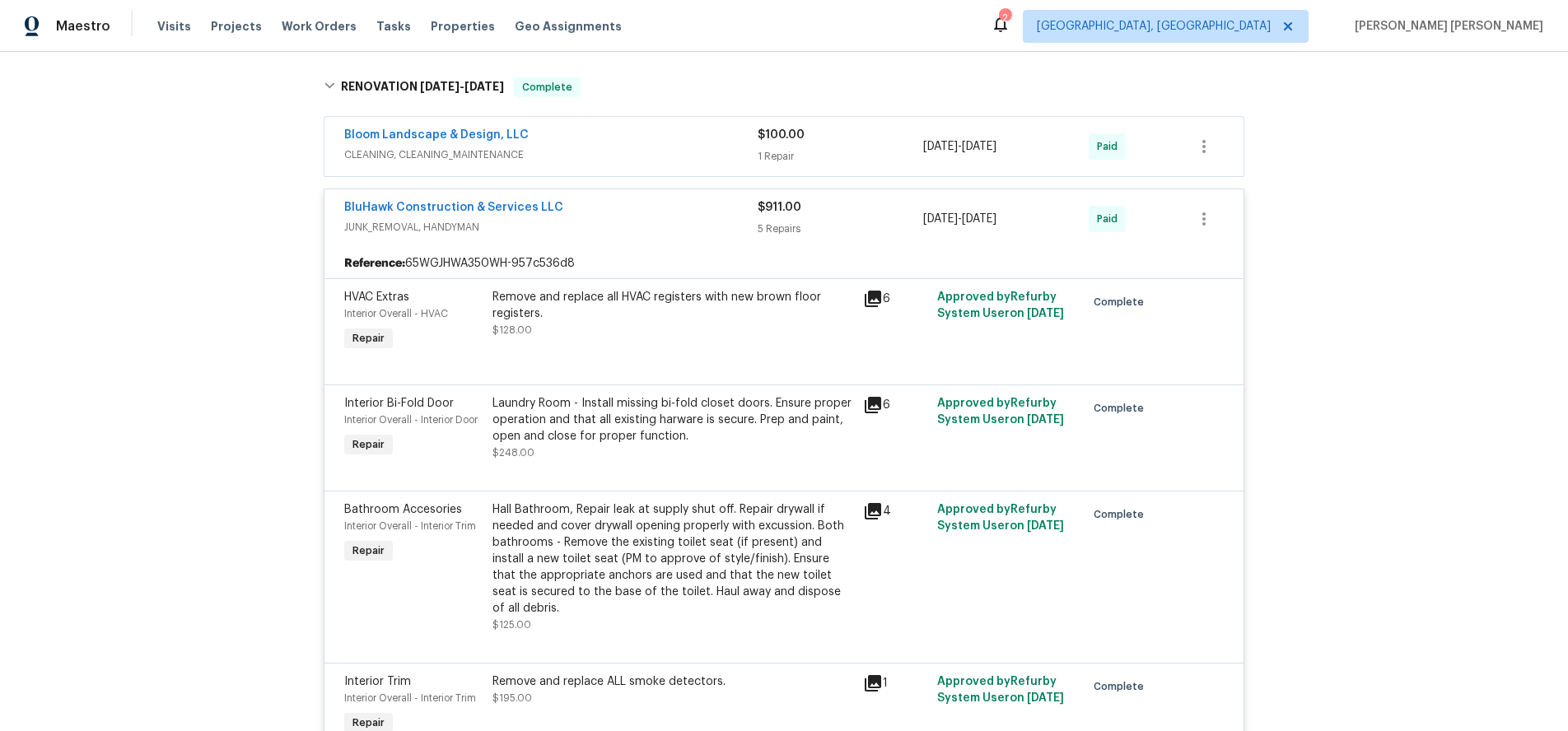
scroll to position [1010, 0]
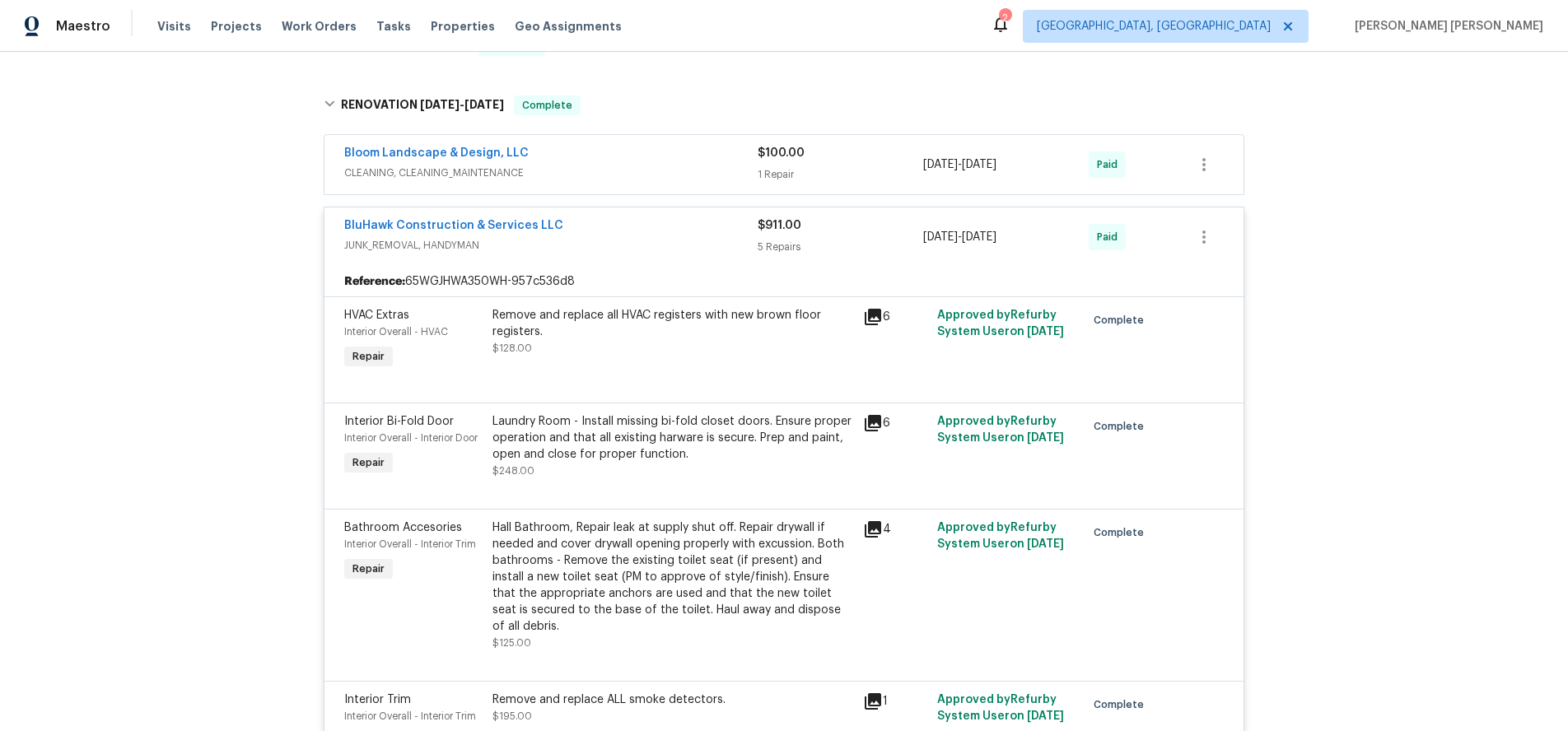
drag, startPoint x: 636, startPoint y: 162, endPoint x: 680, endPoint y: 168, distance: 44.4
click at [636, 161] on div "Bloom Landscape & Design, LLC" at bounding box center [551, 154] width 413 height 20
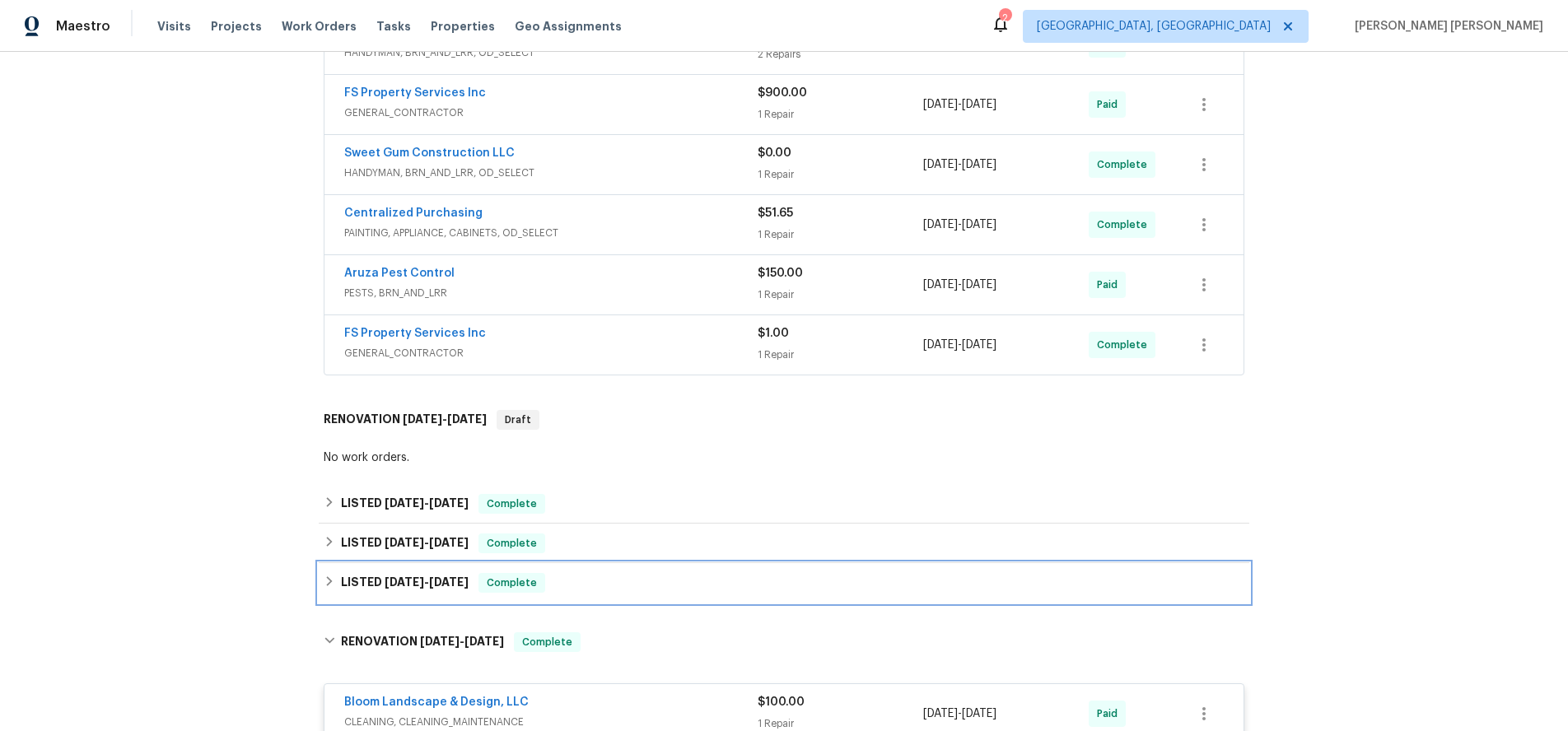
drag, startPoint x: 444, startPoint y: 586, endPoint x: 476, endPoint y: 580, distance: 32.6
click at [446, 585] on span "11/15/24" at bounding box center [449, 583] width 40 height 12
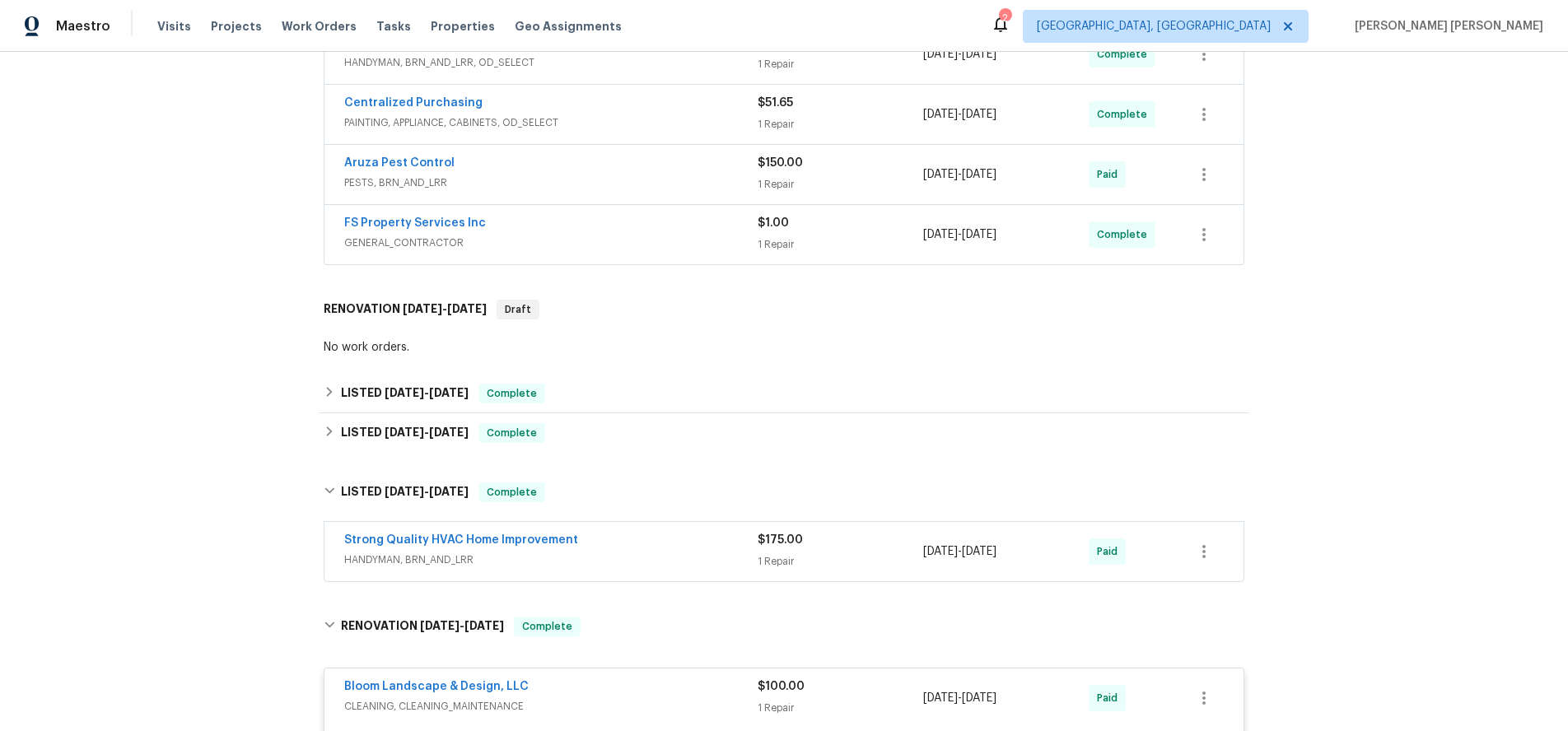
click at [610, 566] on span "HANDYMAN, BRN_AND_LRR" at bounding box center [551, 560] width 413 height 17
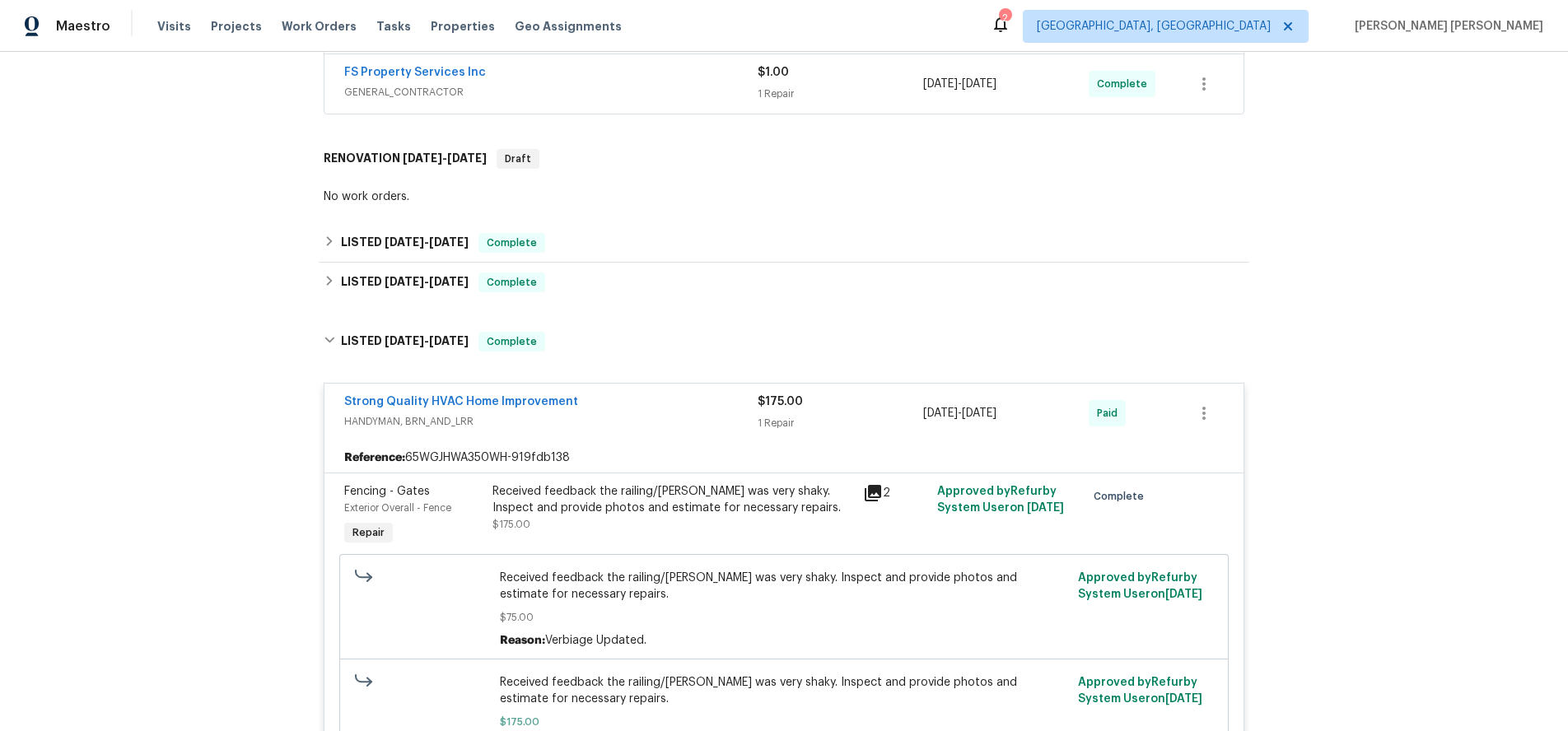
scroll to position [455, 0]
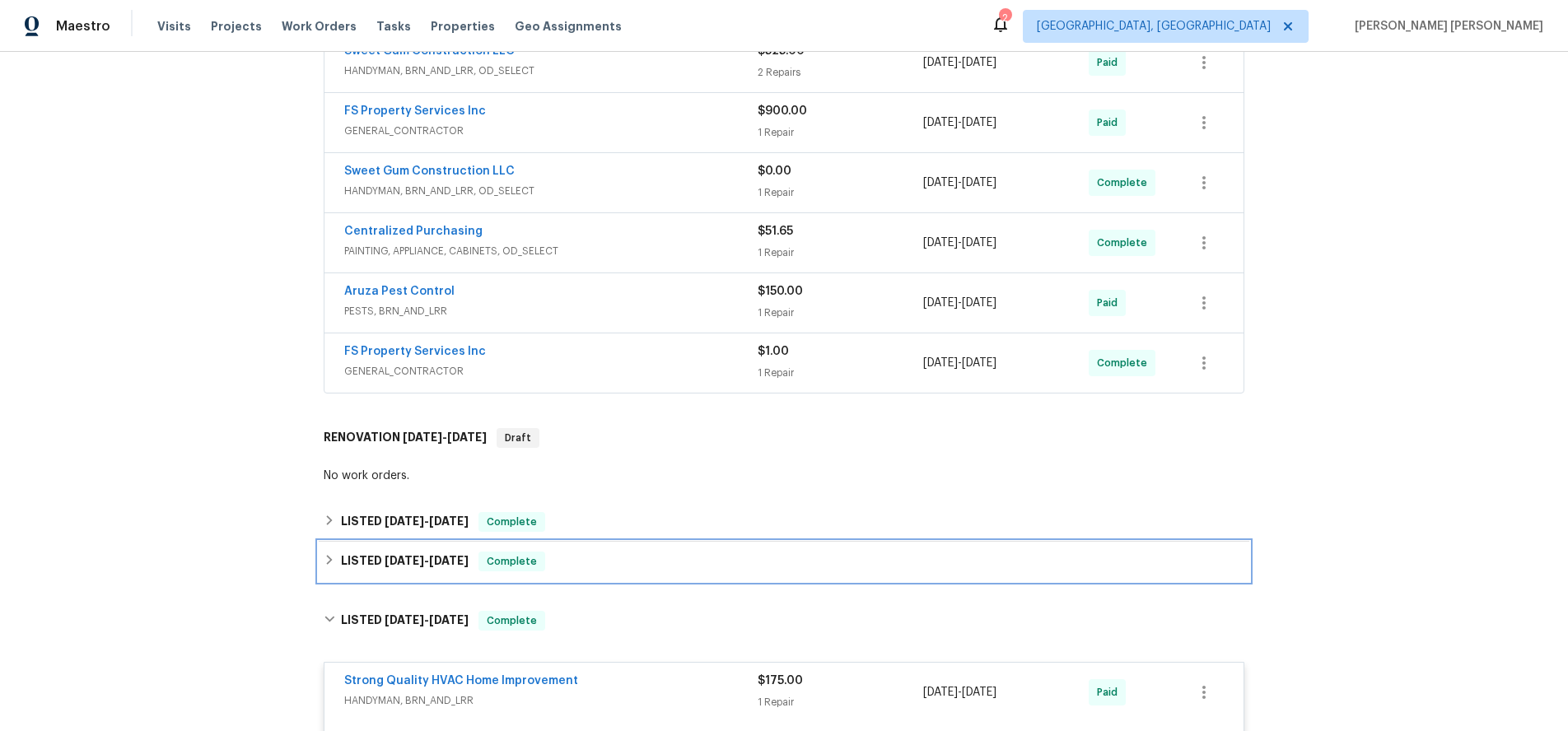
click at [495, 571] on div "Complete" at bounding box center [511, 562] width 67 height 20
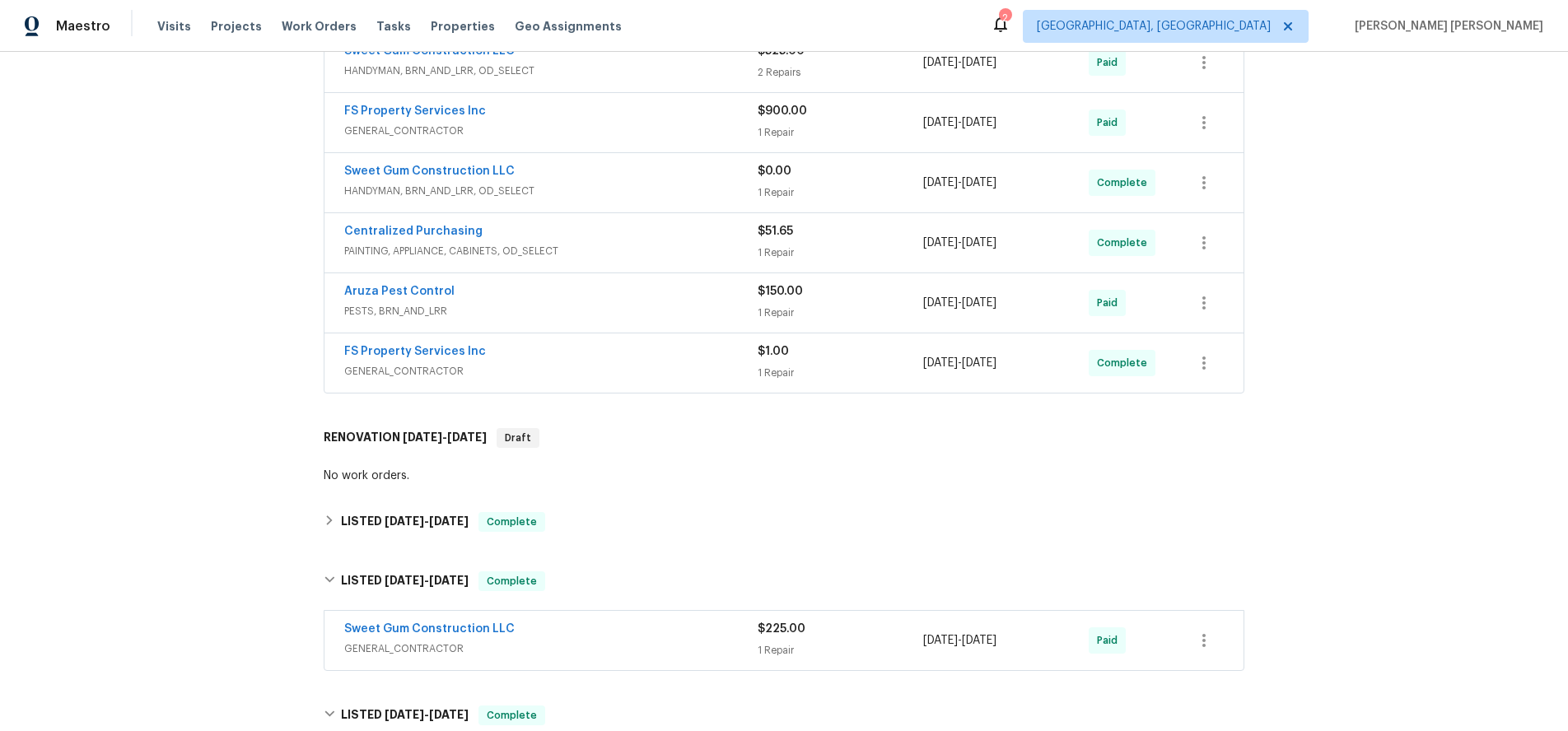
click at [662, 634] on div "Sweet Gum Construction LLC" at bounding box center [551, 630] width 413 height 20
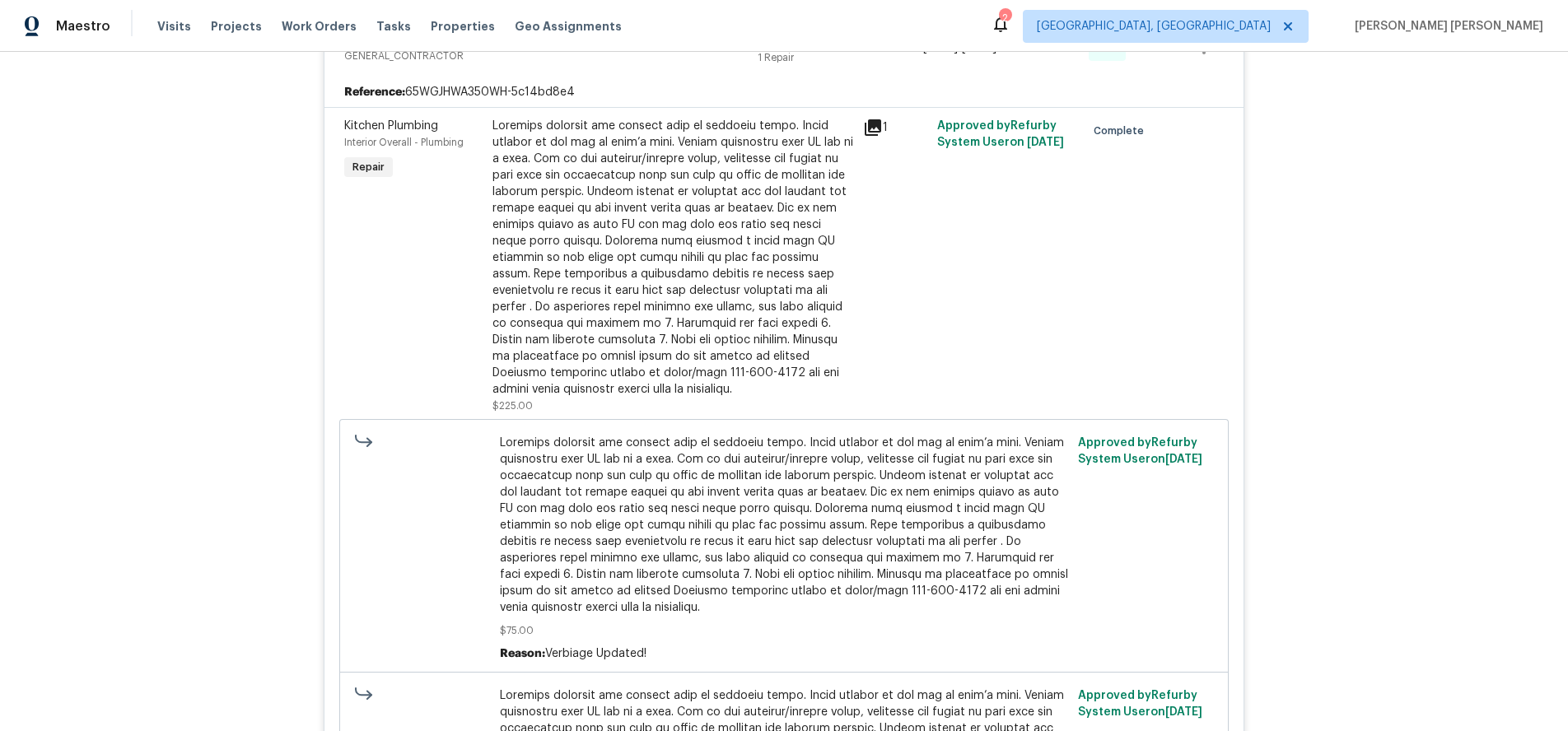
scroll to position [796, 0]
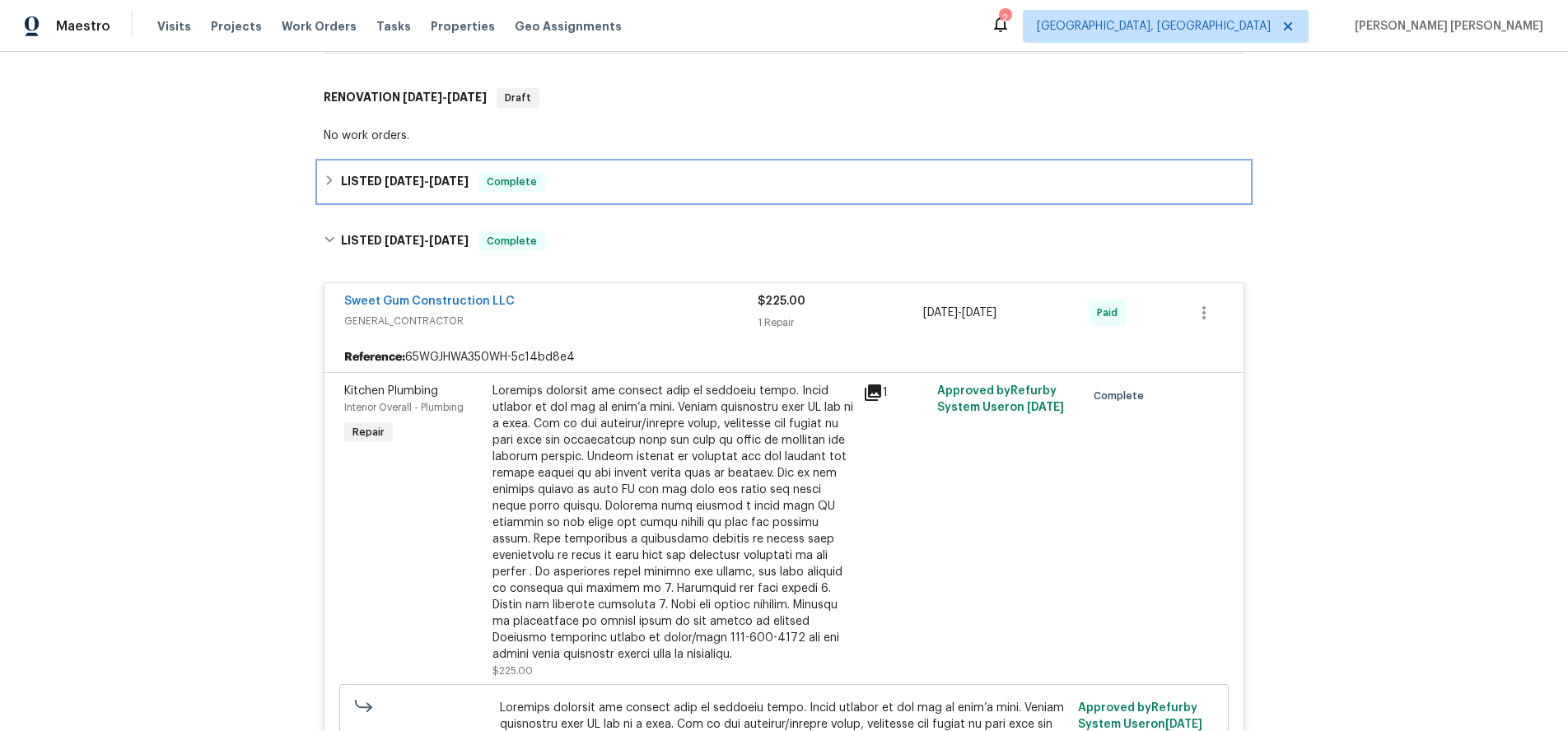
drag, startPoint x: 334, startPoint y: 187, endPoint x: 423, endPoint y: 211, distance: 92.2
click at [334, 187] on div "LISTED 6/11/25 - 6/13/25 Complete" at bounding box center [784, 182] width 920 height 20
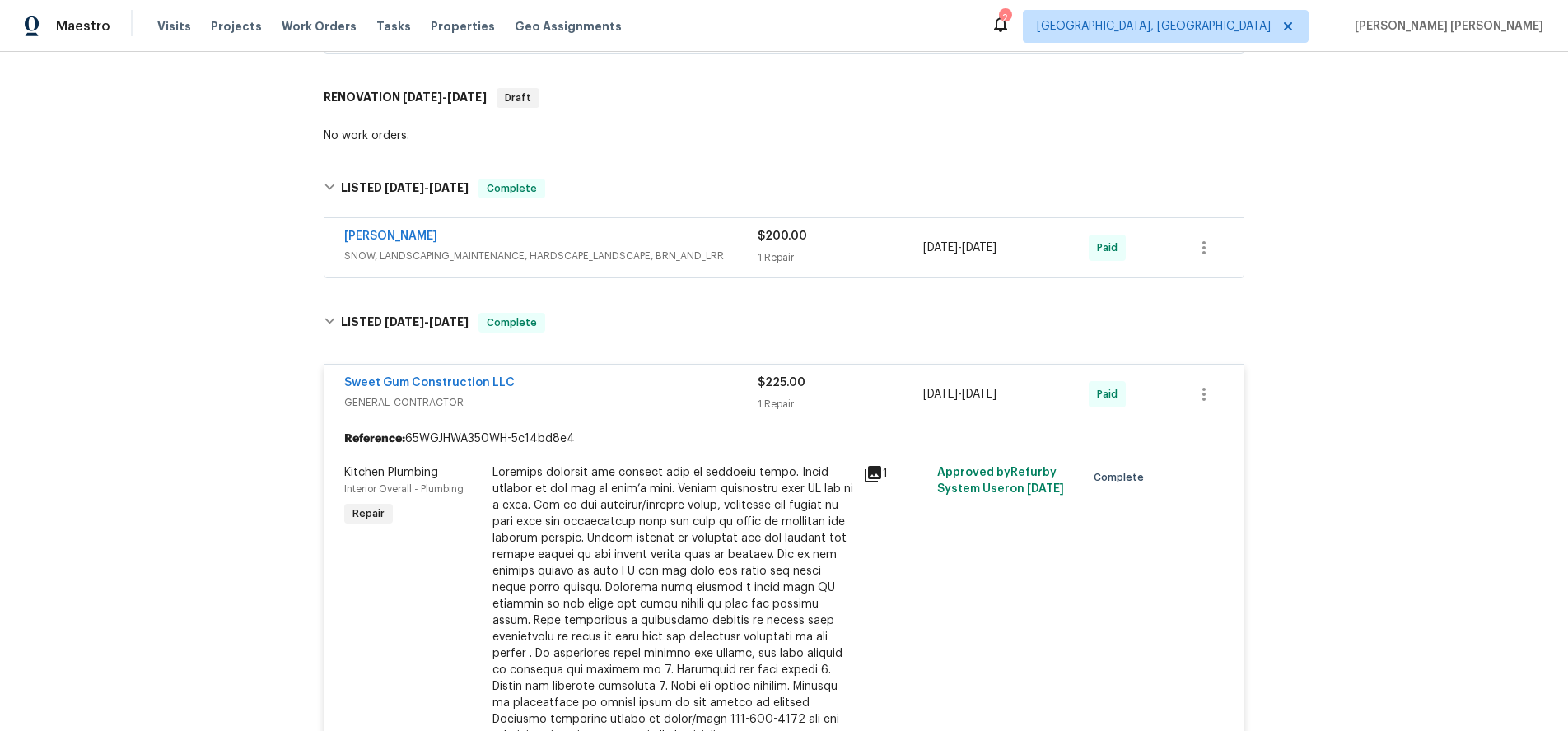
click at [672, 259] on span "SNOW, LANDSCAPING_MAINTENANCE, HARDSCAPE_LANDSCAPE, BRN_AND_LRR" at bounding box center [551, 256] width 413 height 17
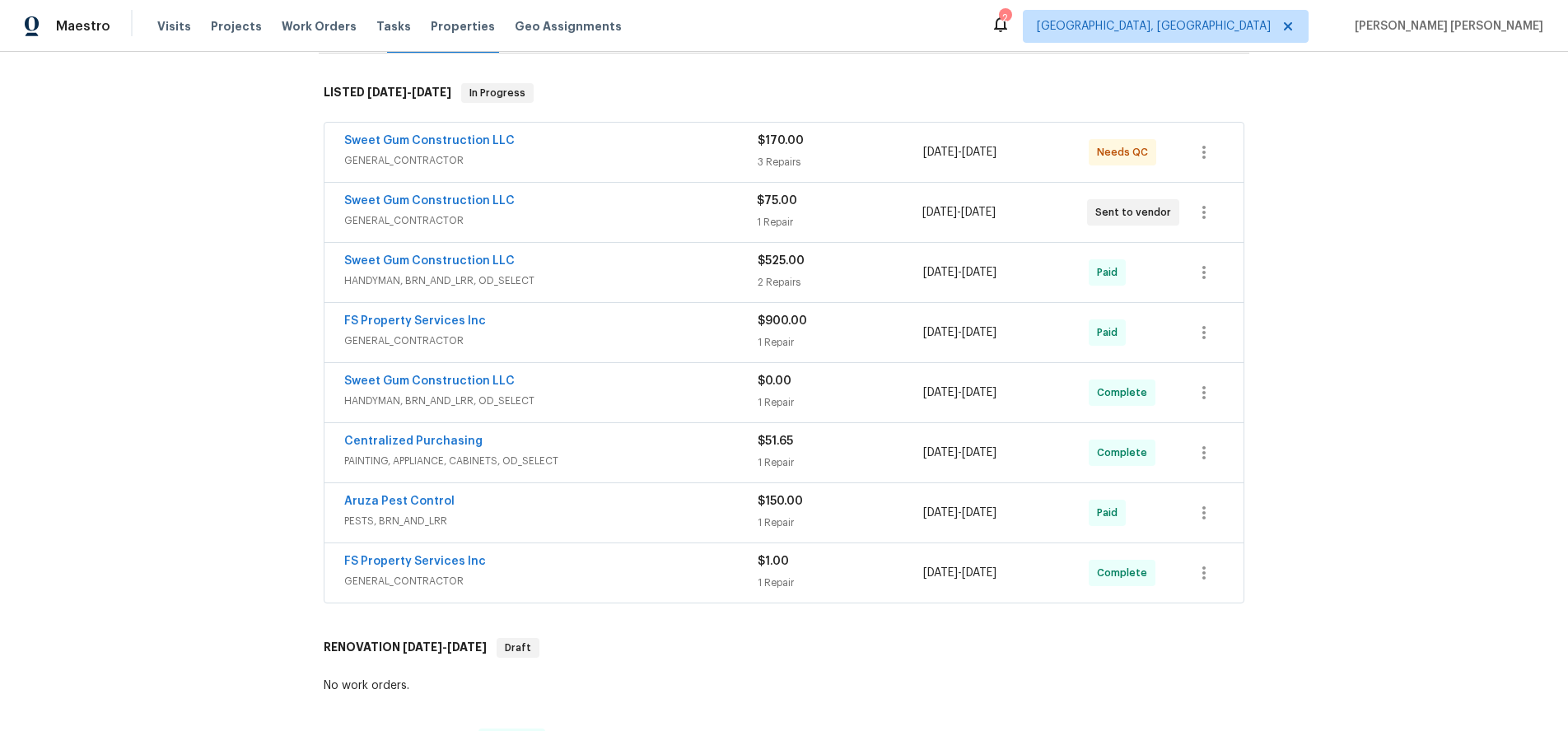
scroll to position [235, 0]
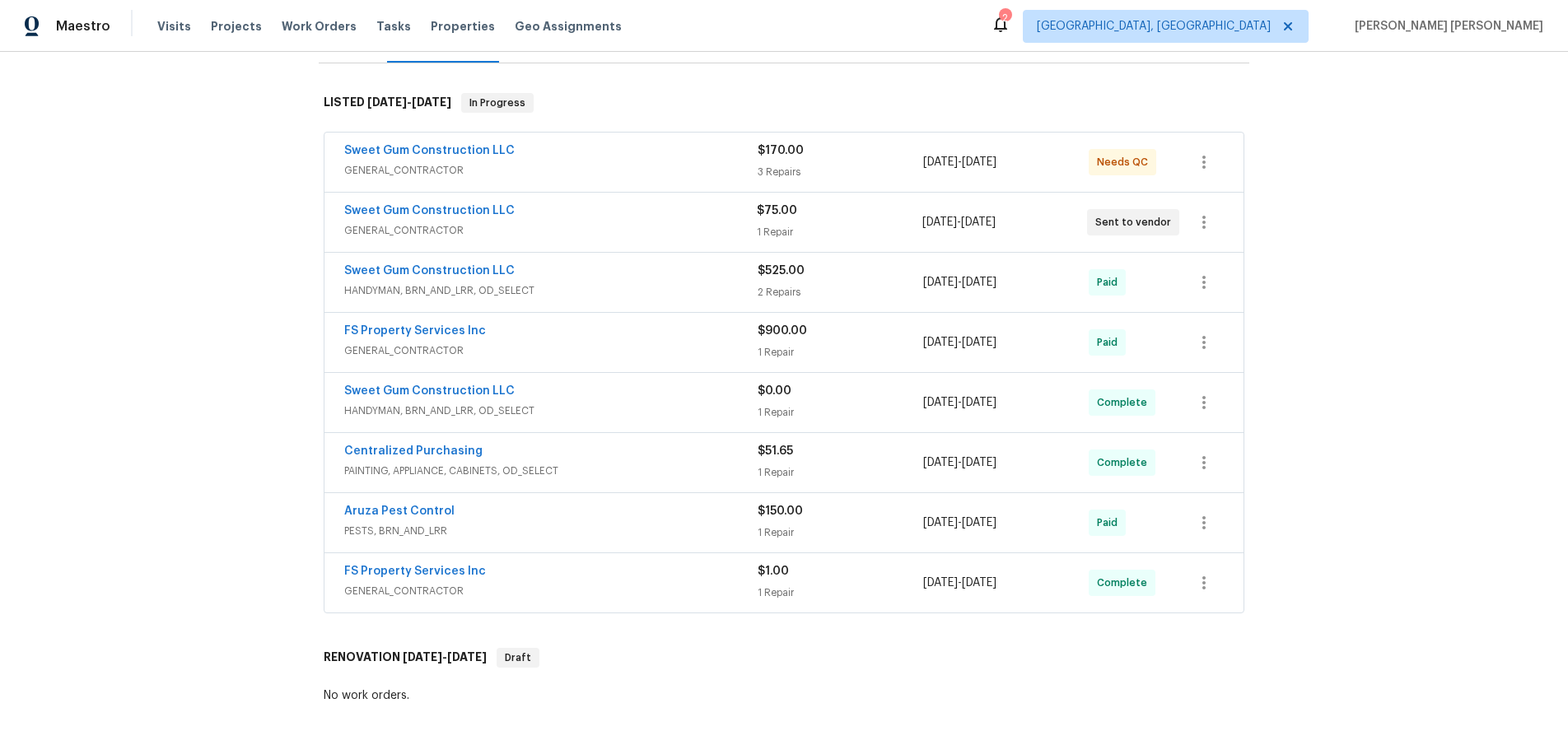
click at [664, 403] on span "HANDYMAN, BRN_AND_LRR, OD_SELECT" at bounding box center [551, 410] width 413 height 17
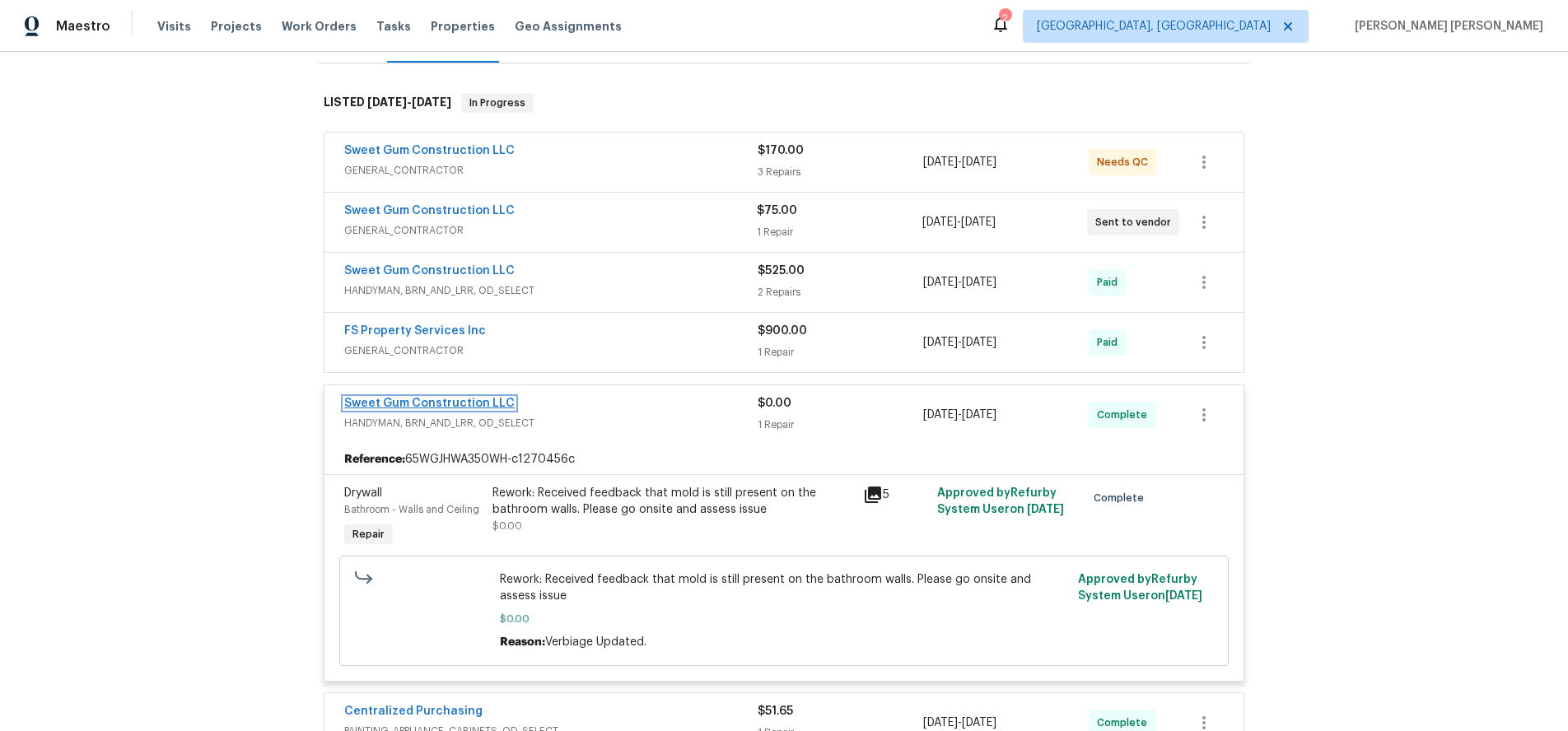
click at [400, 397] on link "Sweet Gum Construction LLC" at bounding box center [429, 403] width 170 height 12
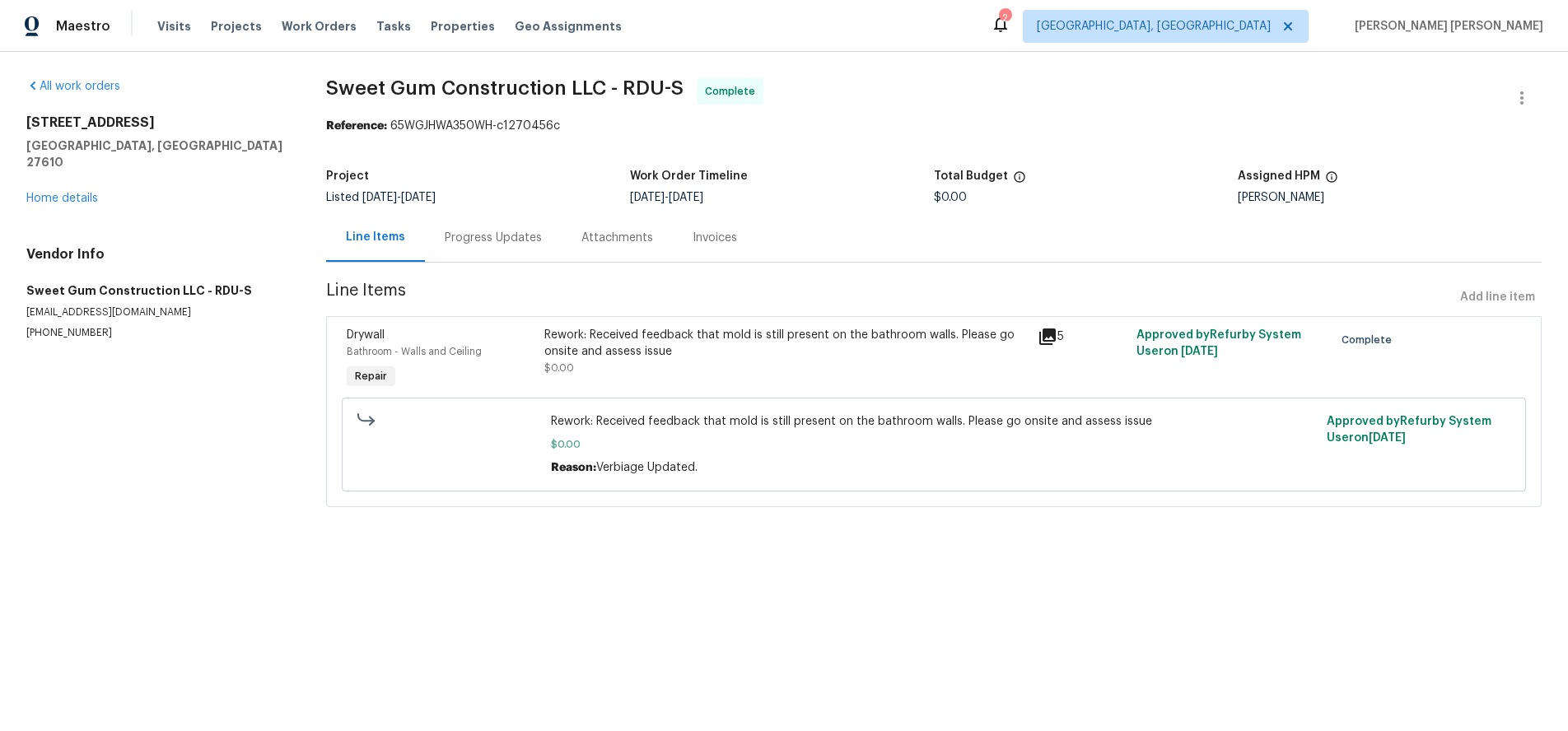
drag, startPoint x: 501, startPoint y: 237, endPoint x: 515, endPoint y: 261, distance: 27.8
click at [501, 237] on div "Progress Updates" at bounding box center [493, 238] width 98 height 17
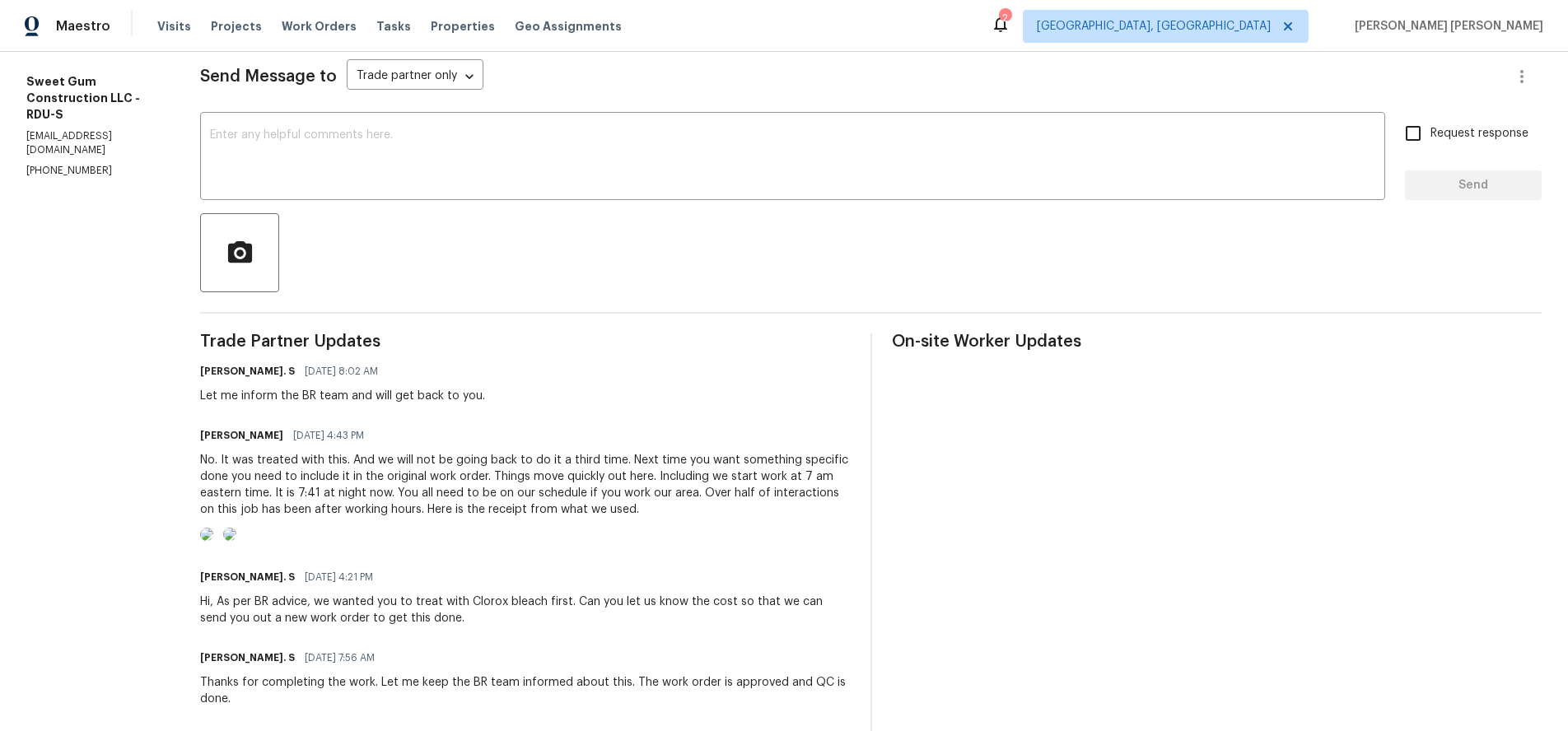
scroll to position [63, 0]
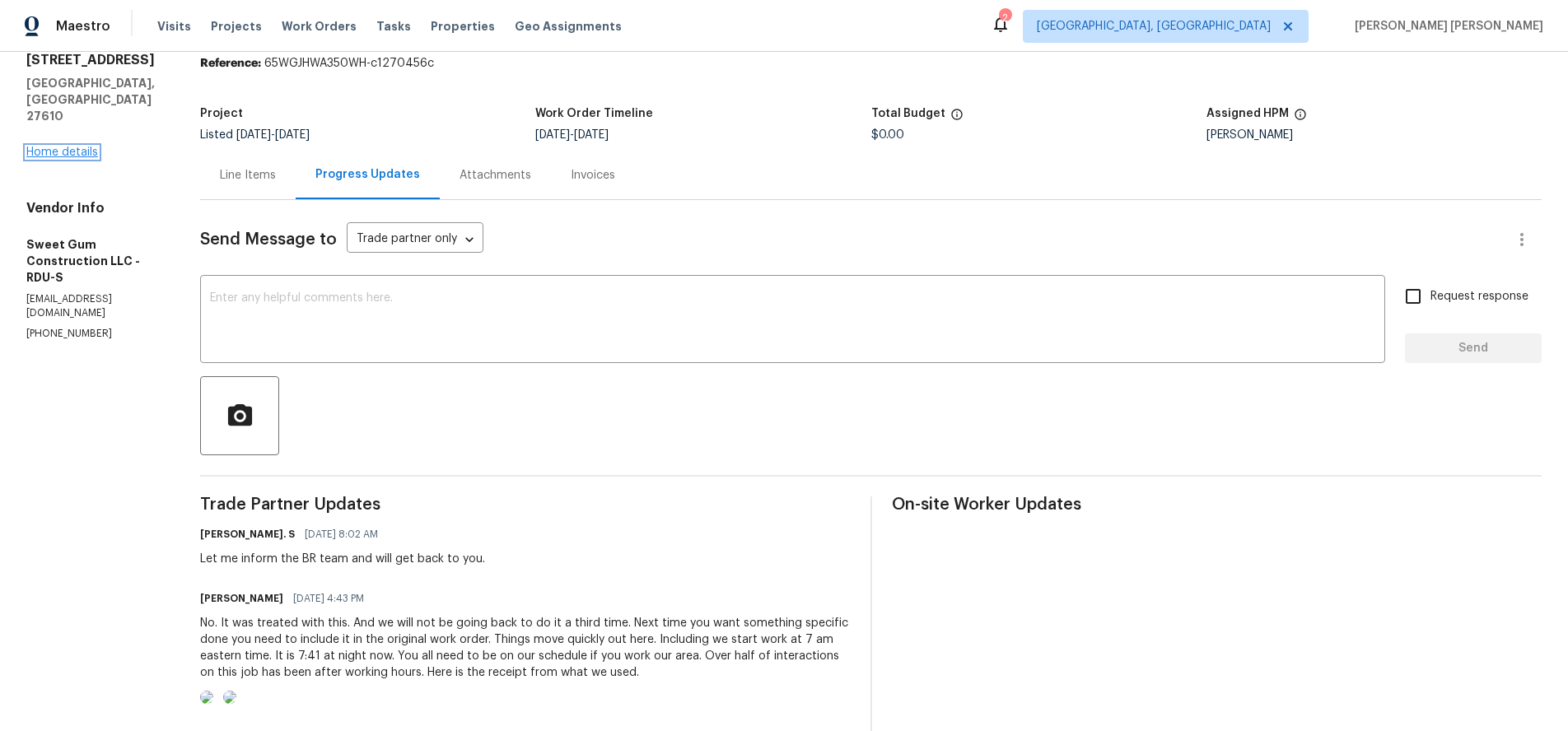
click at [83, 146] on link "Home details" at bounding box center [62, 152] width 72 height 12
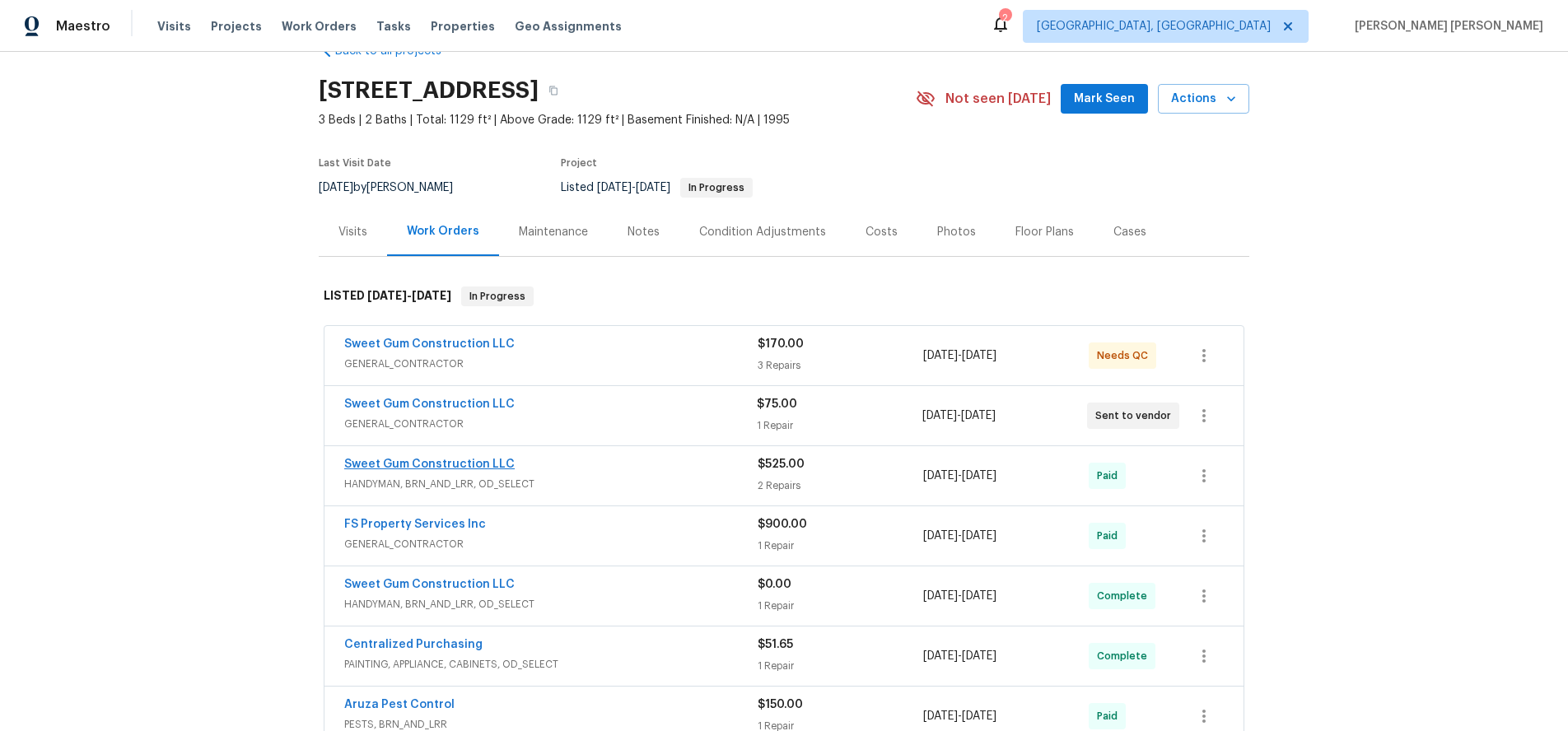
scroll to position [80, 0]
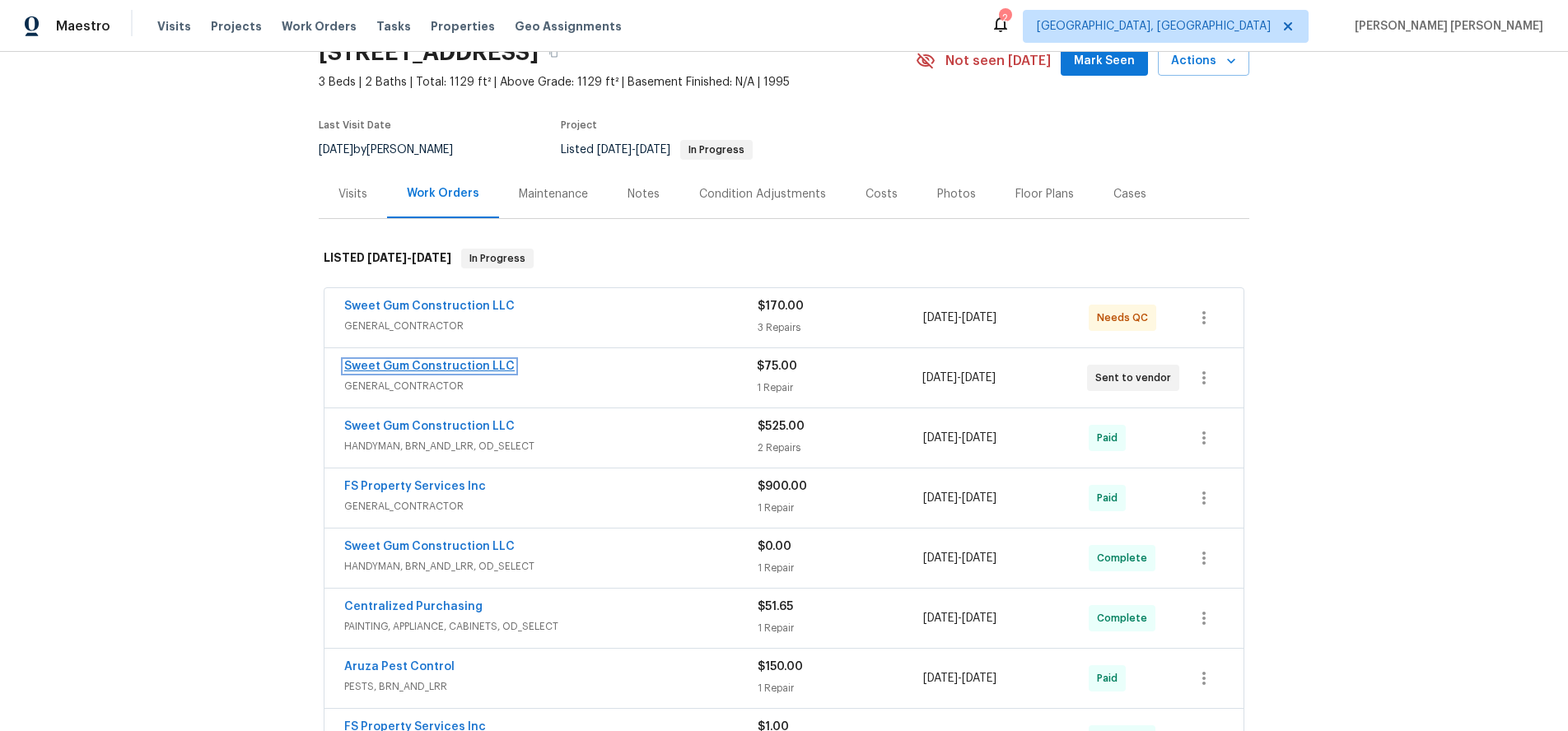
click at [449, 364] on link "Sweet Gum Construction LLC" at bounding box center [429, 366] width 170 height 12
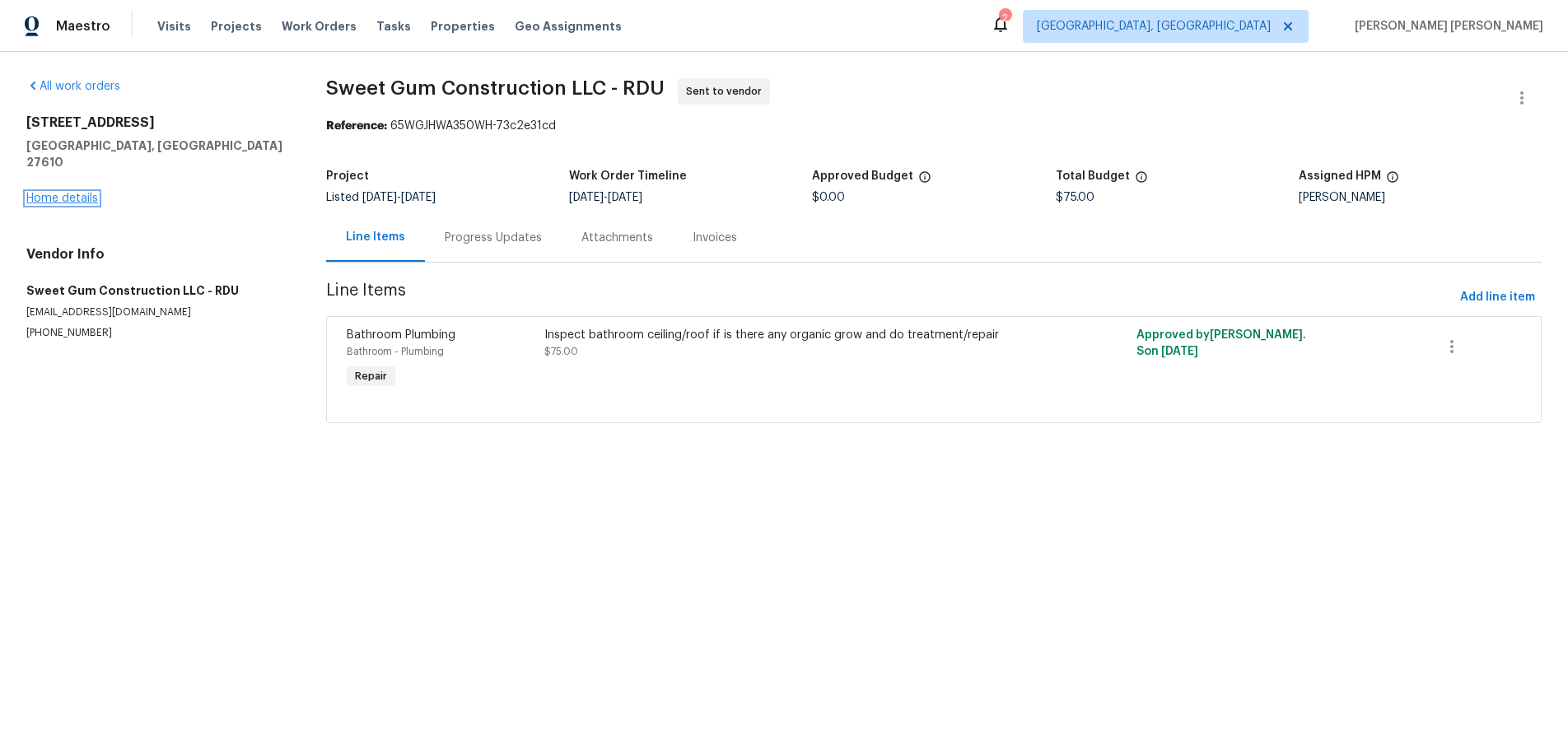
click at [58, 192] on link "Home details" at bounding box center [62, 198] width 72 height 12
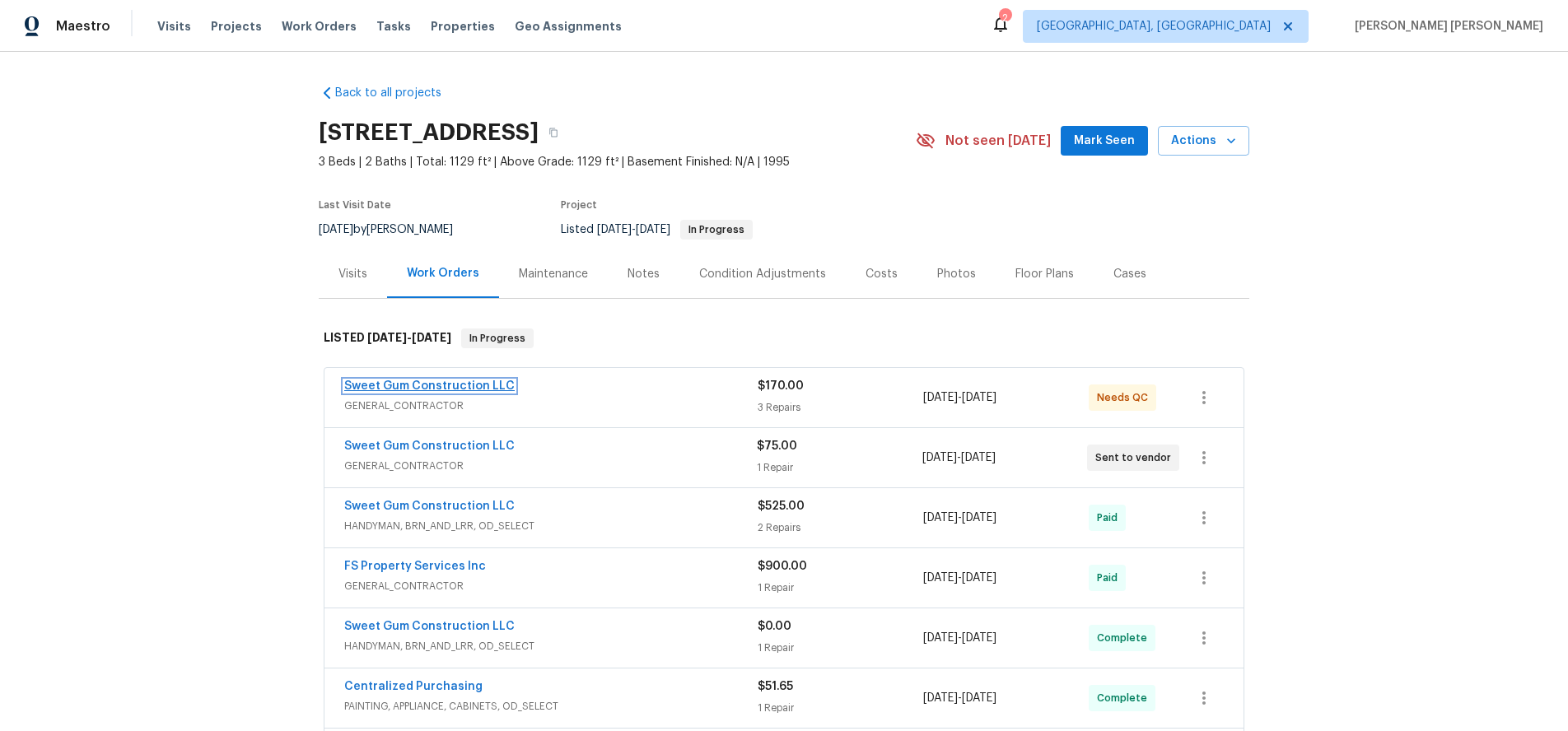
click at [421, 384] on link "Sweet Gum Construction LLC" at bounding box center [429, 386] width 170 height 12
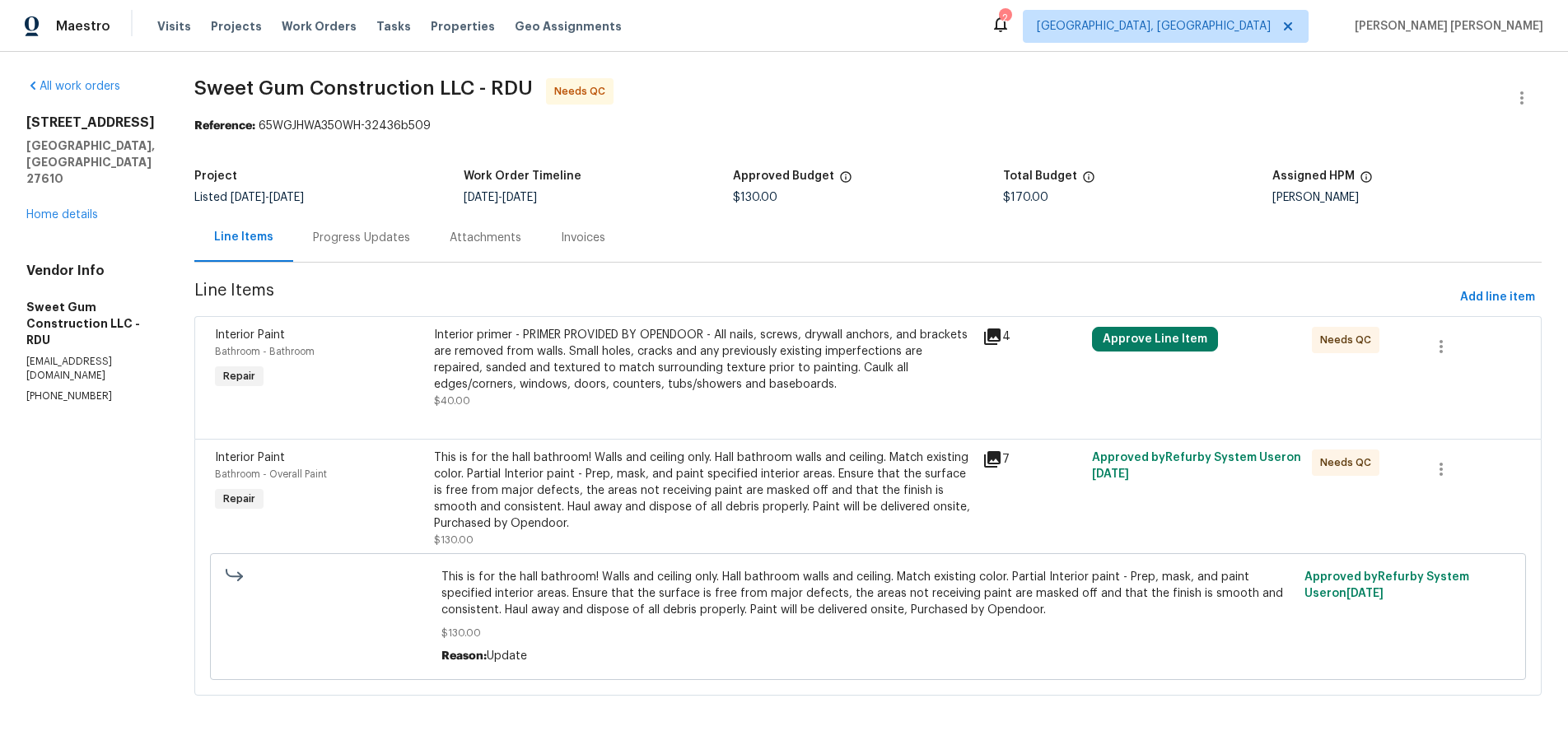
click at [1002, 340] on icon at bounding box center [992, 337] width 20 height 20
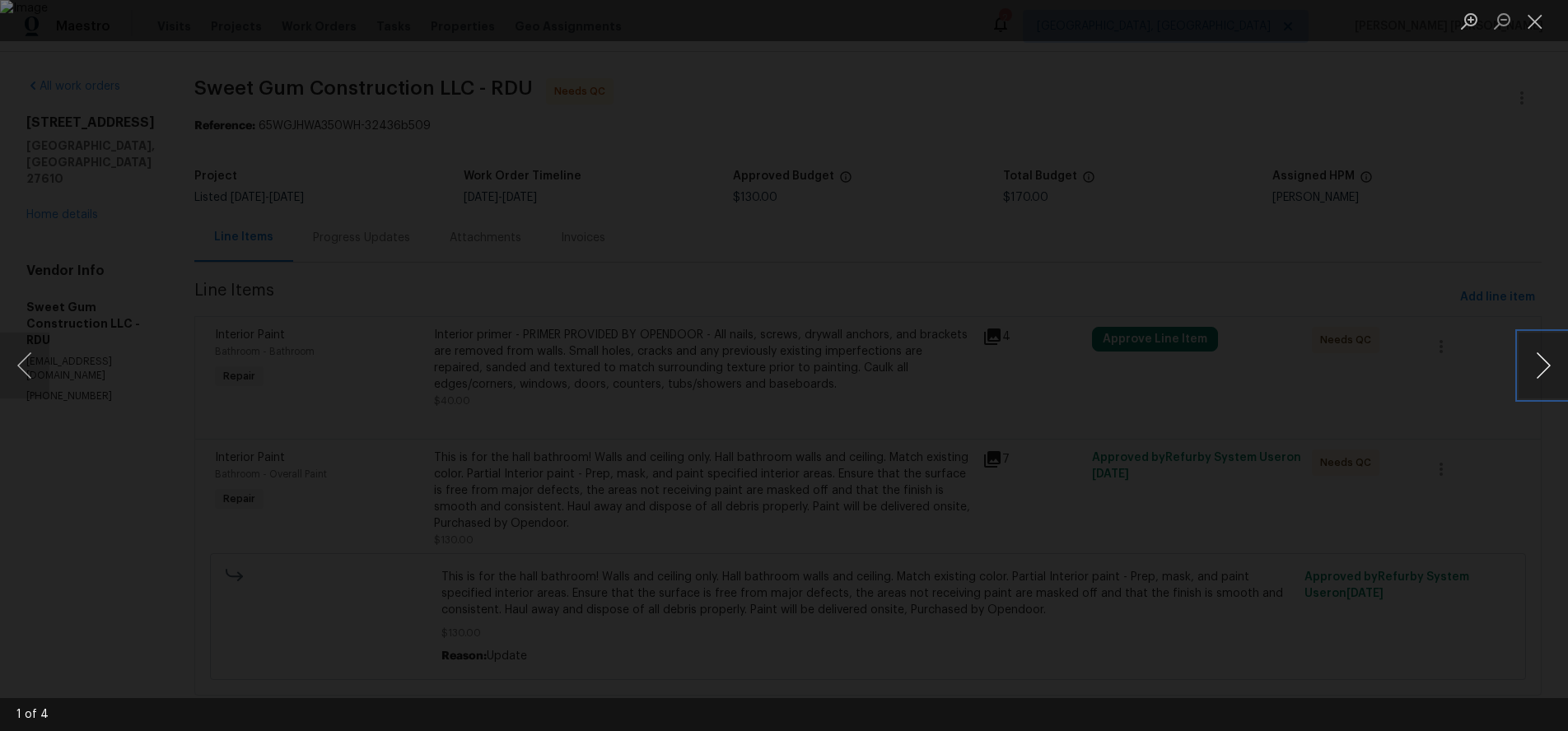
drag, startPoint x: 1521, startPoint y: 377, endPoint x: 1538, endPoint y: 380, distance: 17.3
click at [1538, 380] on button "Next image" at bounding box center [1543, 366] width 50 height 66
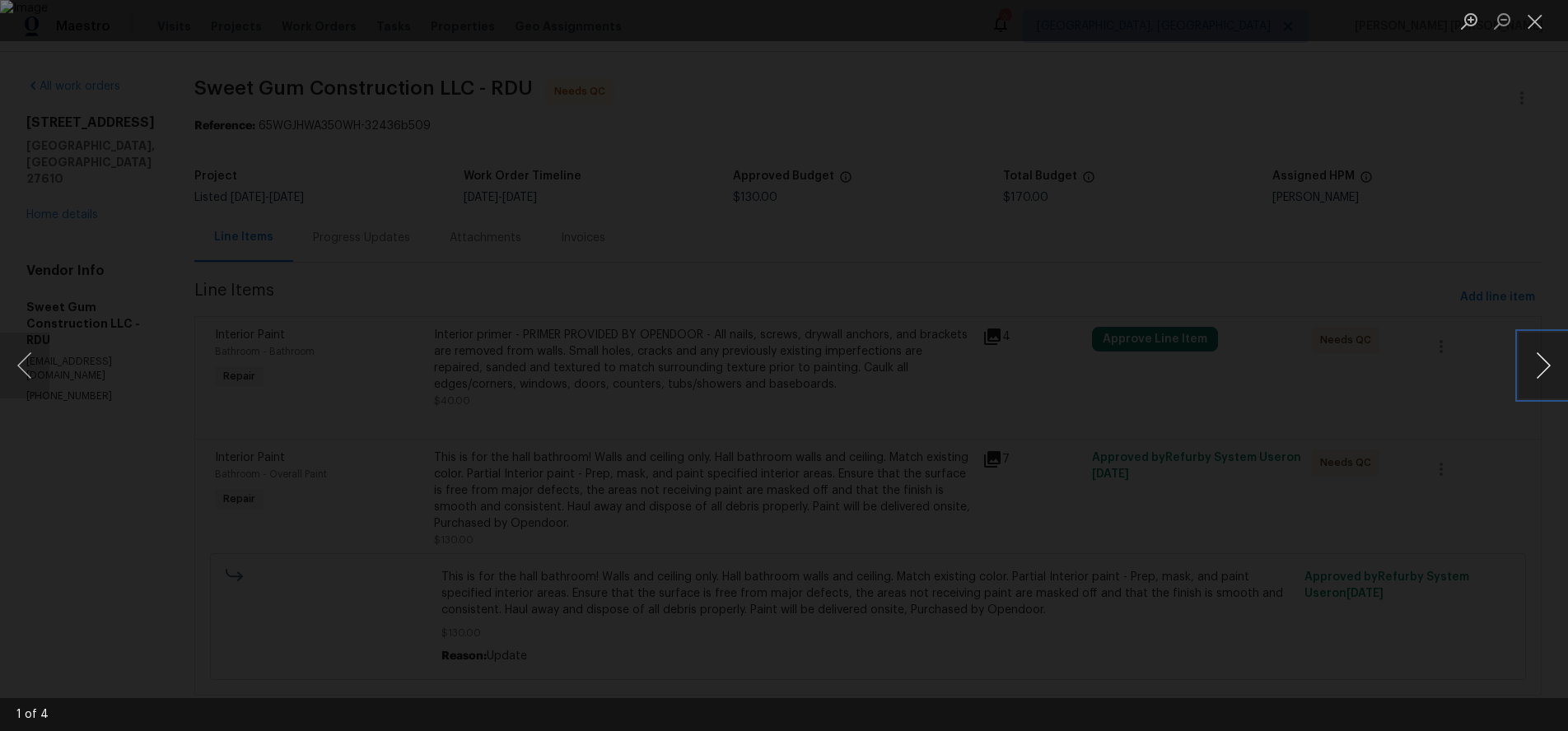
click at [1538, 380] on button "Next image" at bounding box center [1543, 366] width 50 height 66
click at [1444, 470] on div "Lightbox" at bounding box center [784, 366] width 1568 height 731
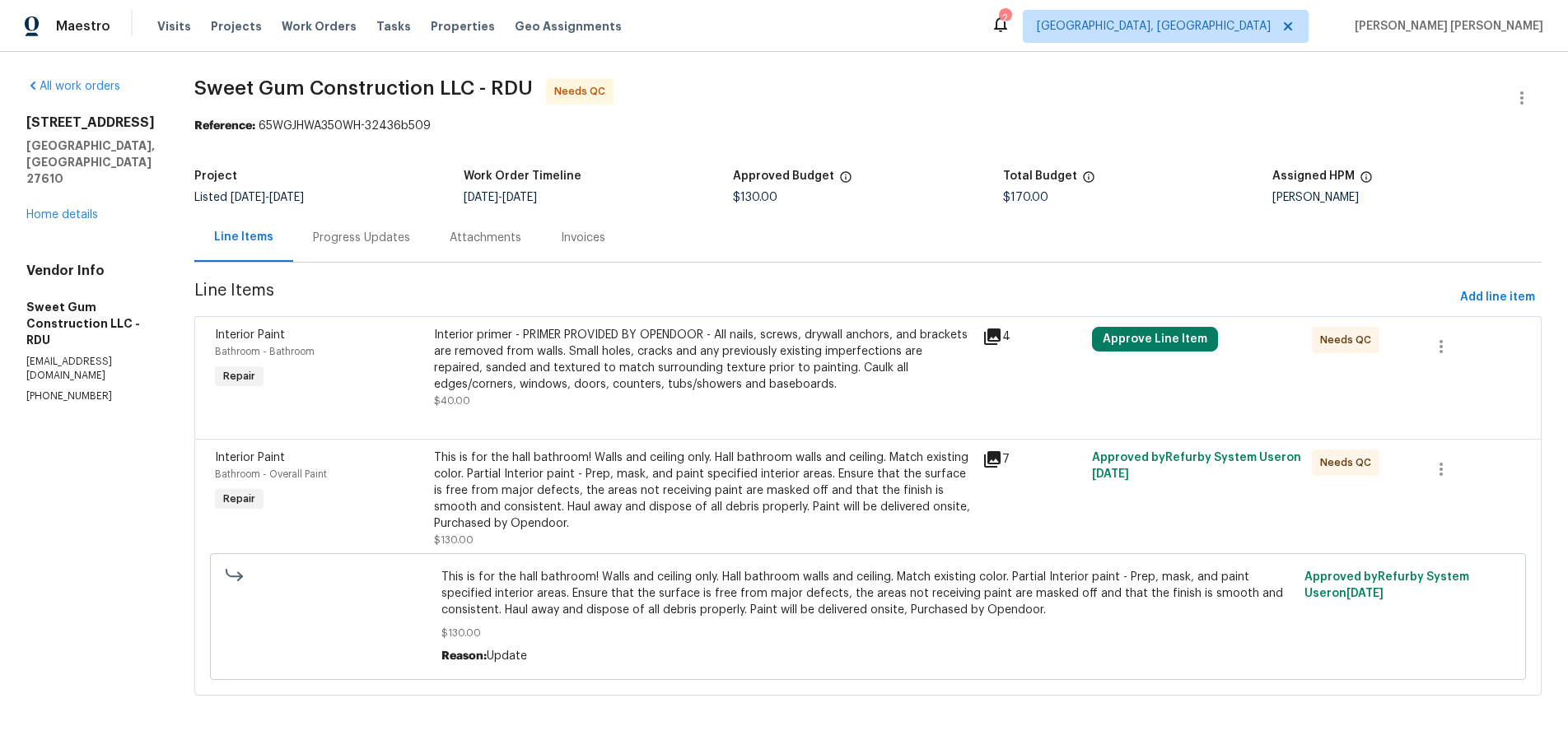
click at [1000, 463] on icon at bounding box center [992, 459] width 20 height 20
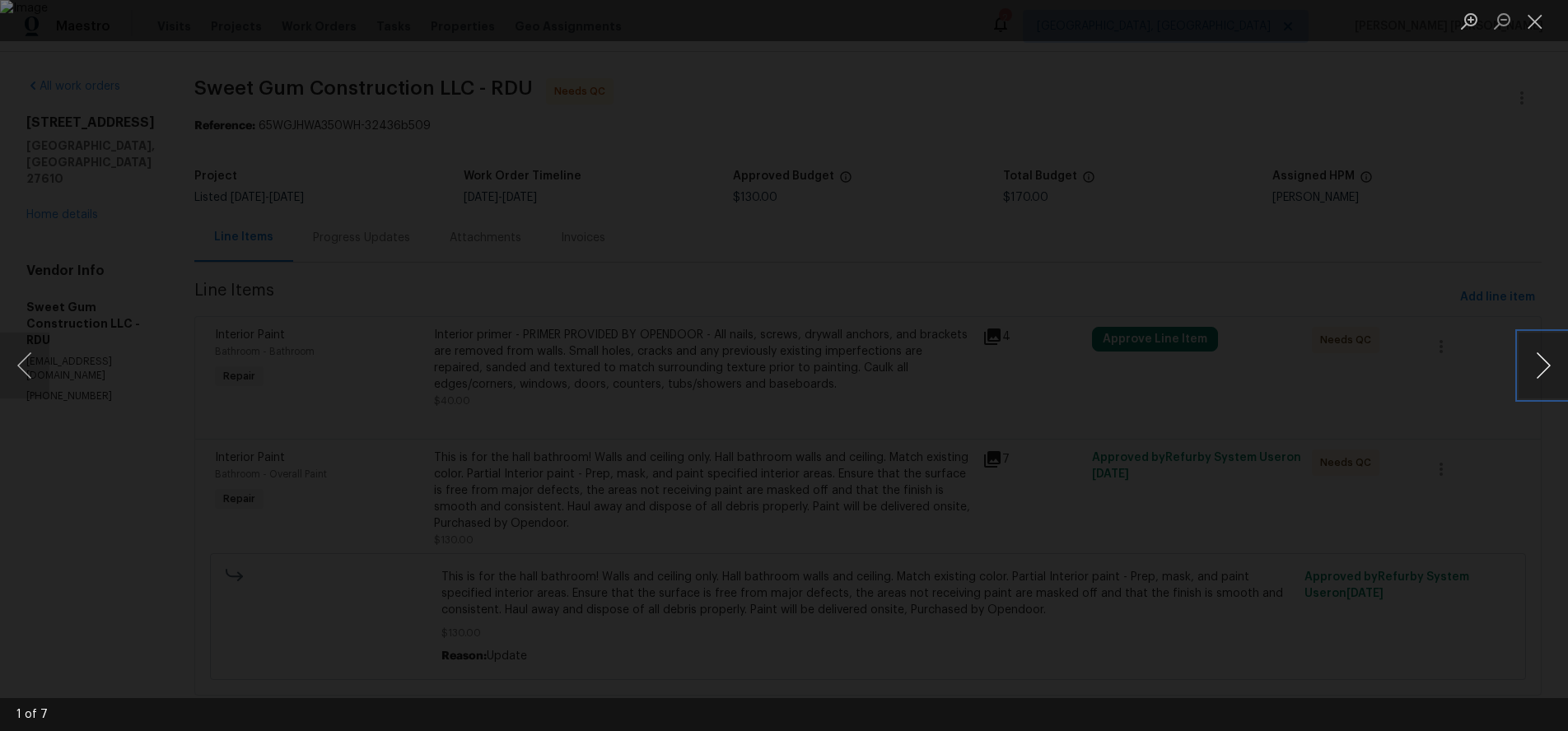
click at [1539, 369] on button "Next image" at bounding box center [1543, 366] width 50 height 66
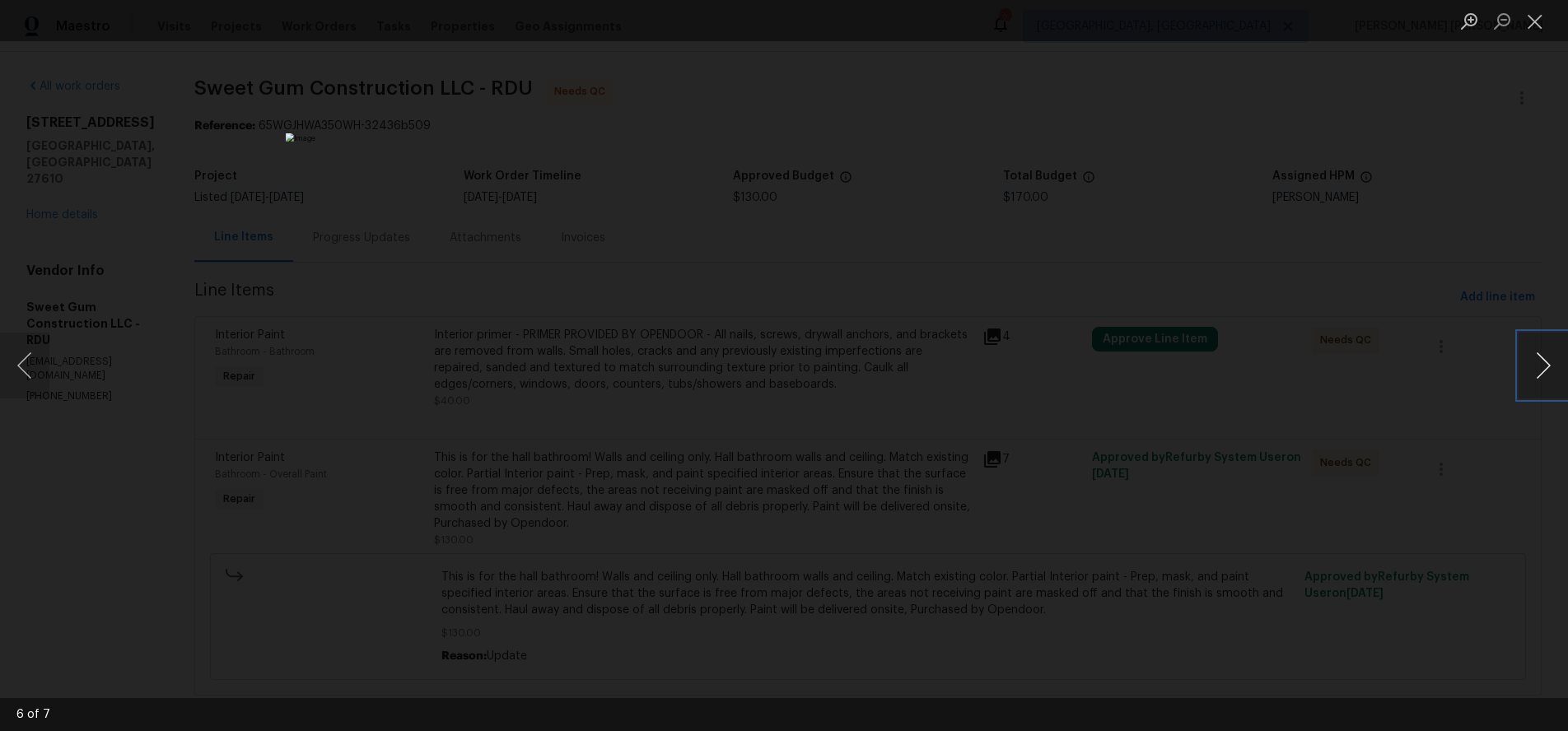
click at [1539, 369] on button "Next image" at bounding box center [1543, 366] width 50 height 66
drag, startPoint x: 21, startPoint y: 366, endPoint x: 369, endPoint y: 455, distance: 359.2
click at [26, 367] on button "Previous image" at bounding box center [25, 366] width 50 height 66
click at [1536, 372] on button "Next image" at bounding box center [1543, 366] width 50 height 66
click at [1536, 373] on button "Next image" at bounding box center [1543, 366] width 50 height 66
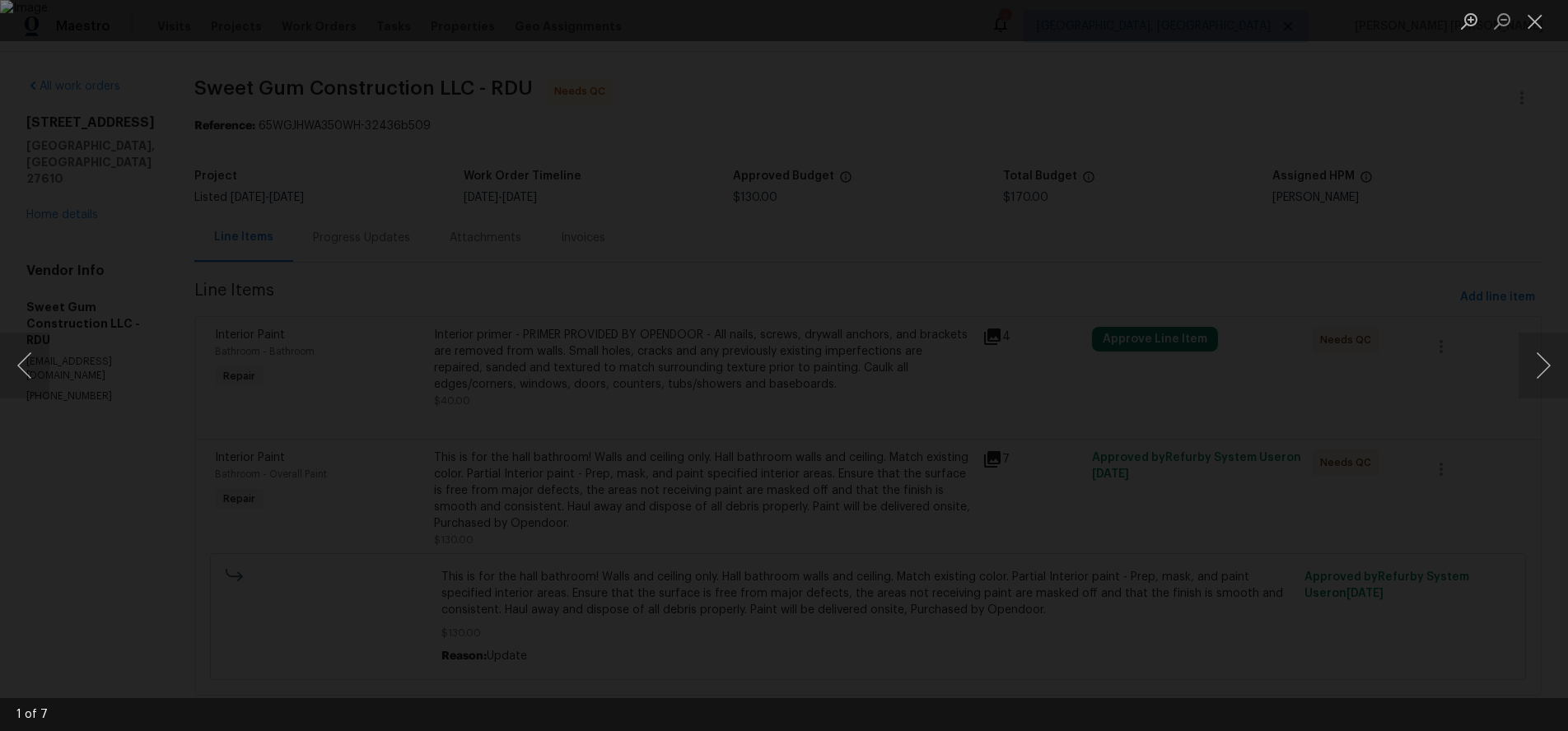
click at [1456, 515] on div "Lightbox" at bounding box center [784, 366] width 1568 height 731
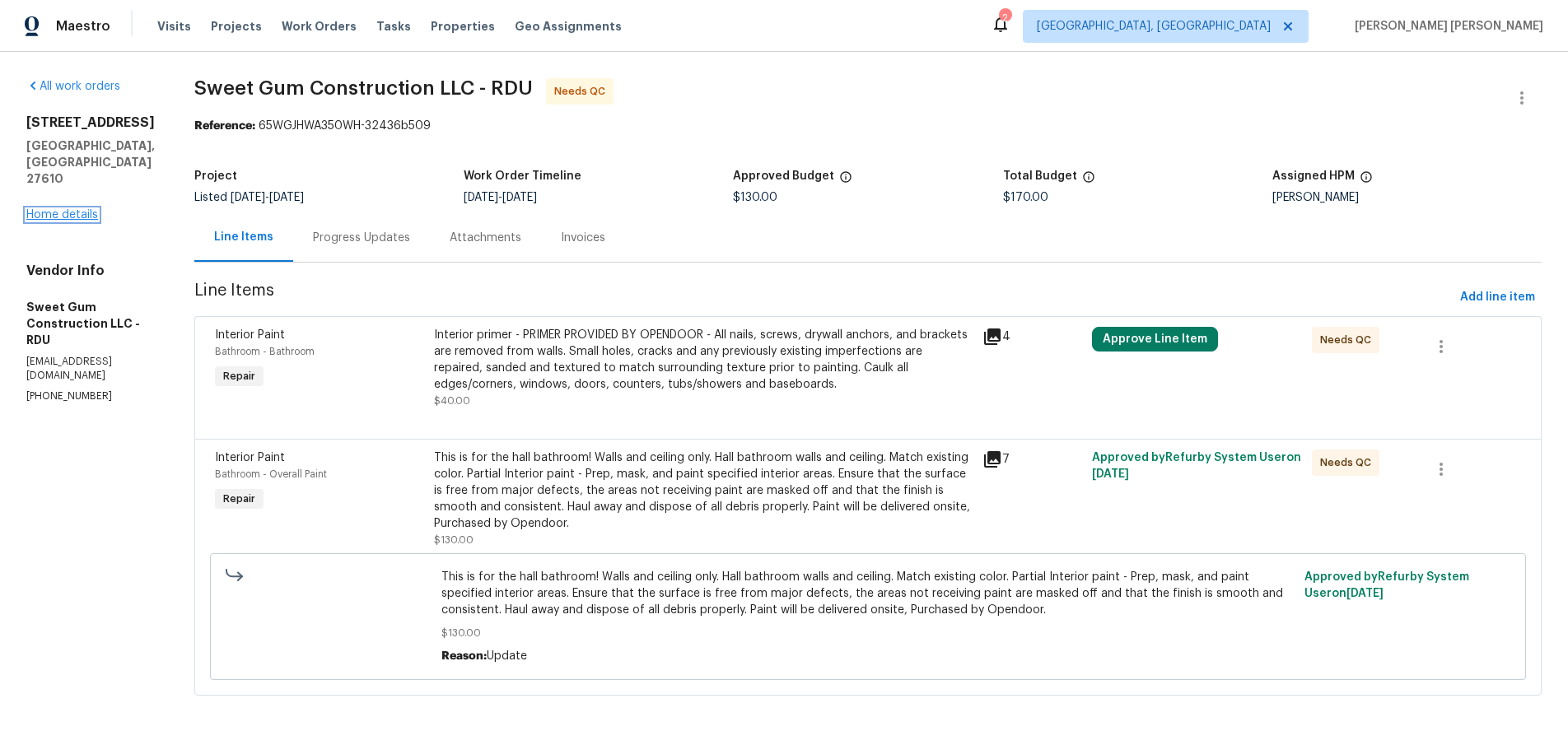
click at [63, 209] on link "Home details" at bounding box center [62, 215] width 72 height 12
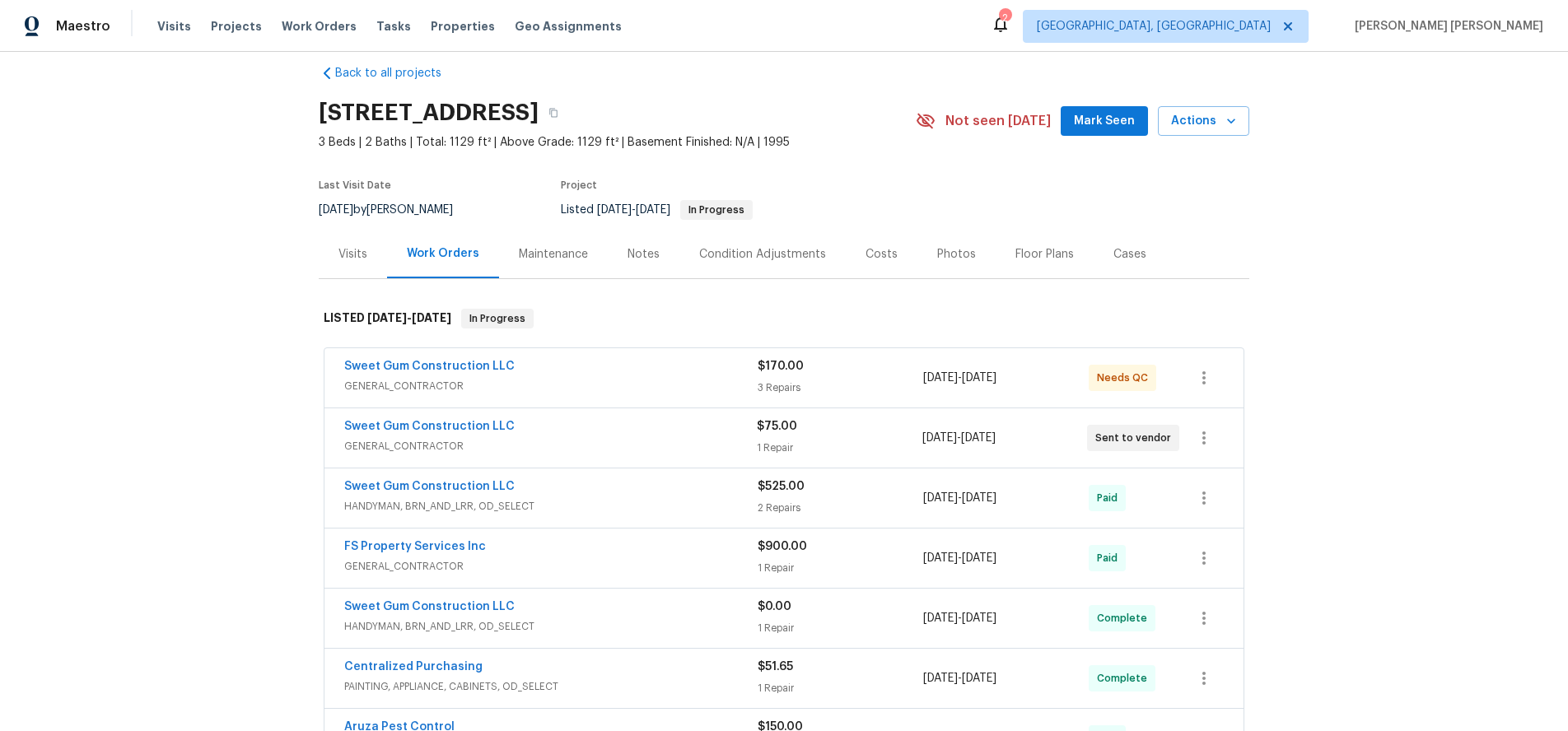
scroll to position [36, 0]
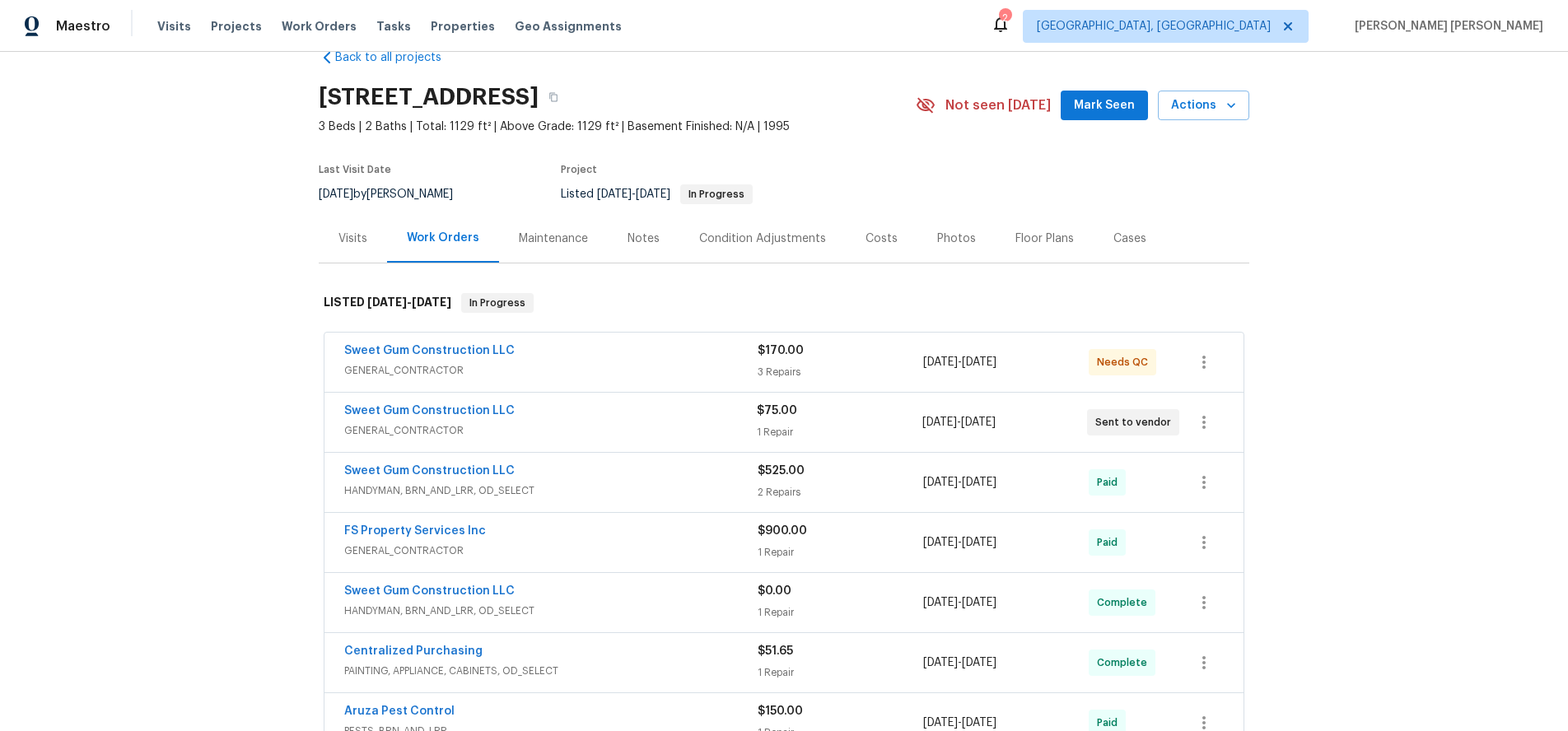
click at [603, 486] on span "HANDYMAN, BRN_AND_LRR, OD_SELECT" at bounding box center [551, 490] width 413 height 17
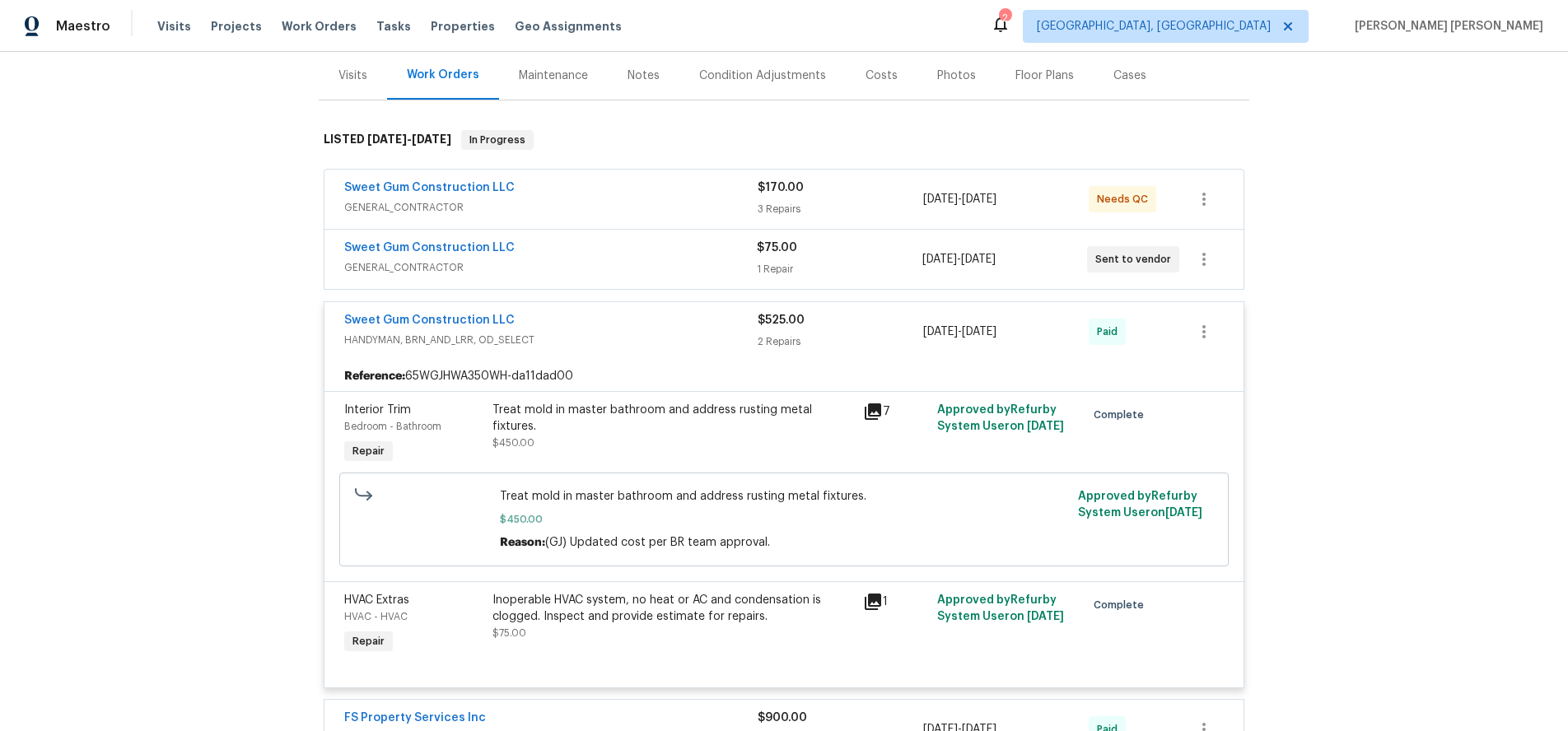
scroll to position [216, 0]
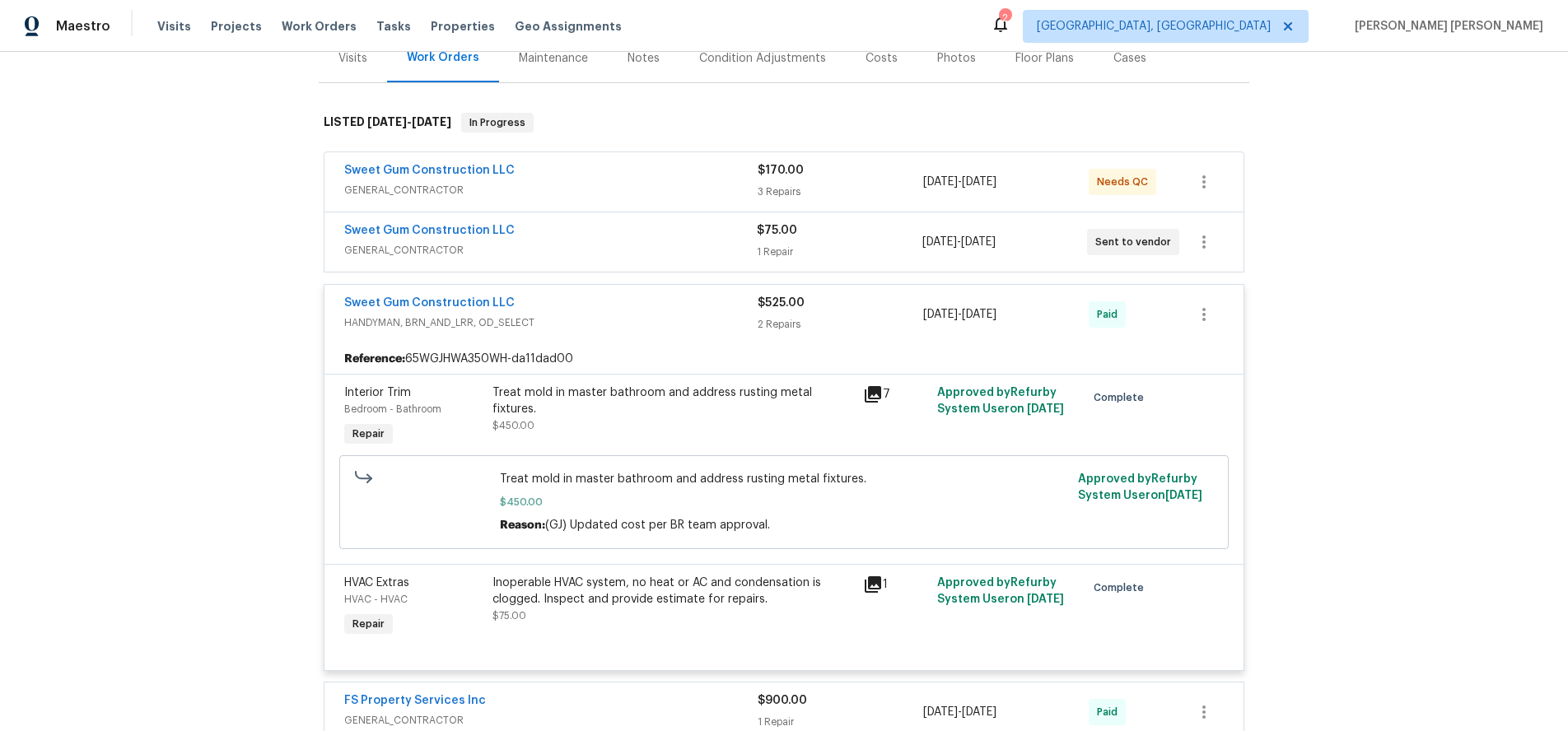
click at [877, 400] on icon at bounding box center [873, 394] width 20 height 20
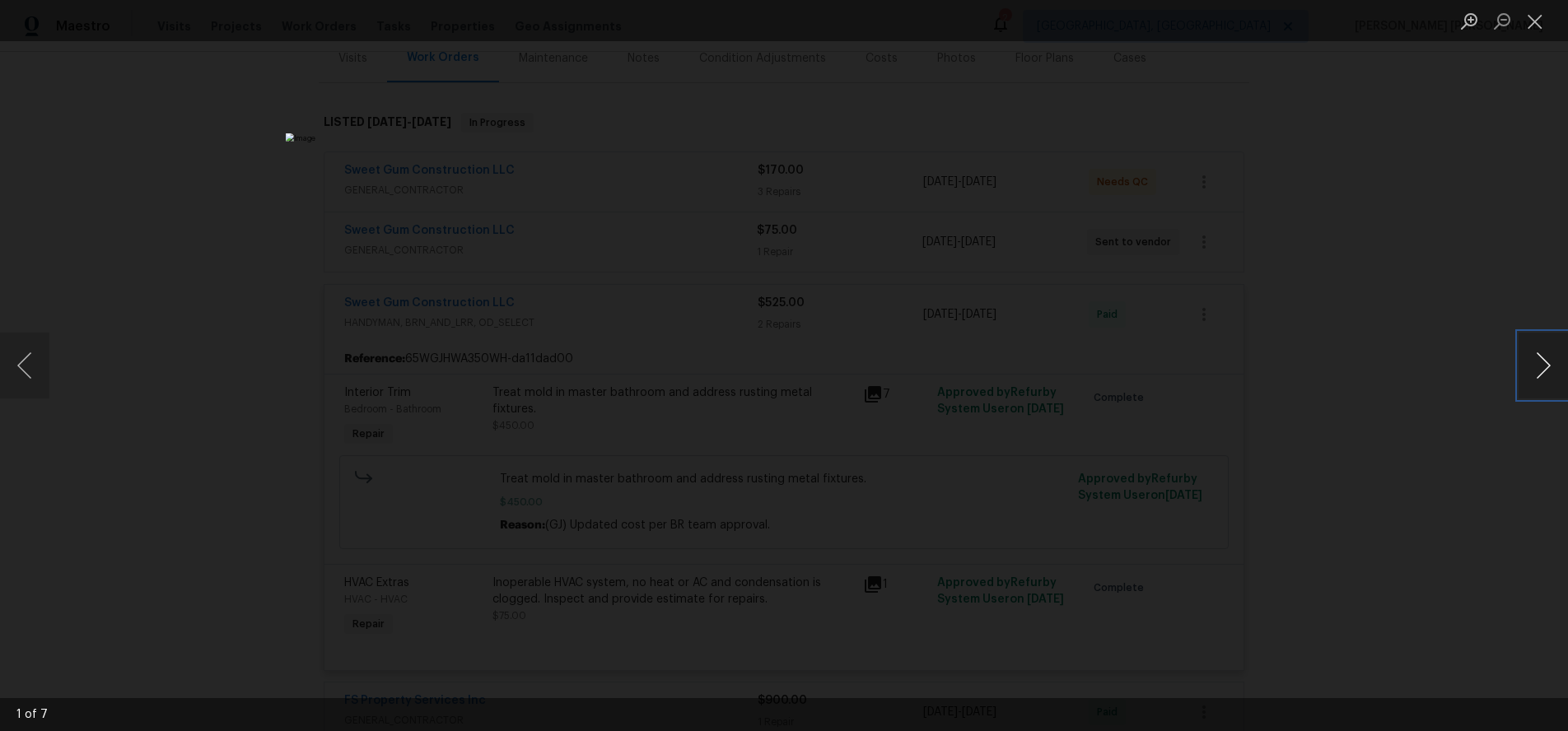
click at [1541, 367] on button "Next image" at bounding box center [1543, 366] width 50 height 66
click at [1532, 387] on button "Next image" at bounding box center [1543, 366] width 50 height 66
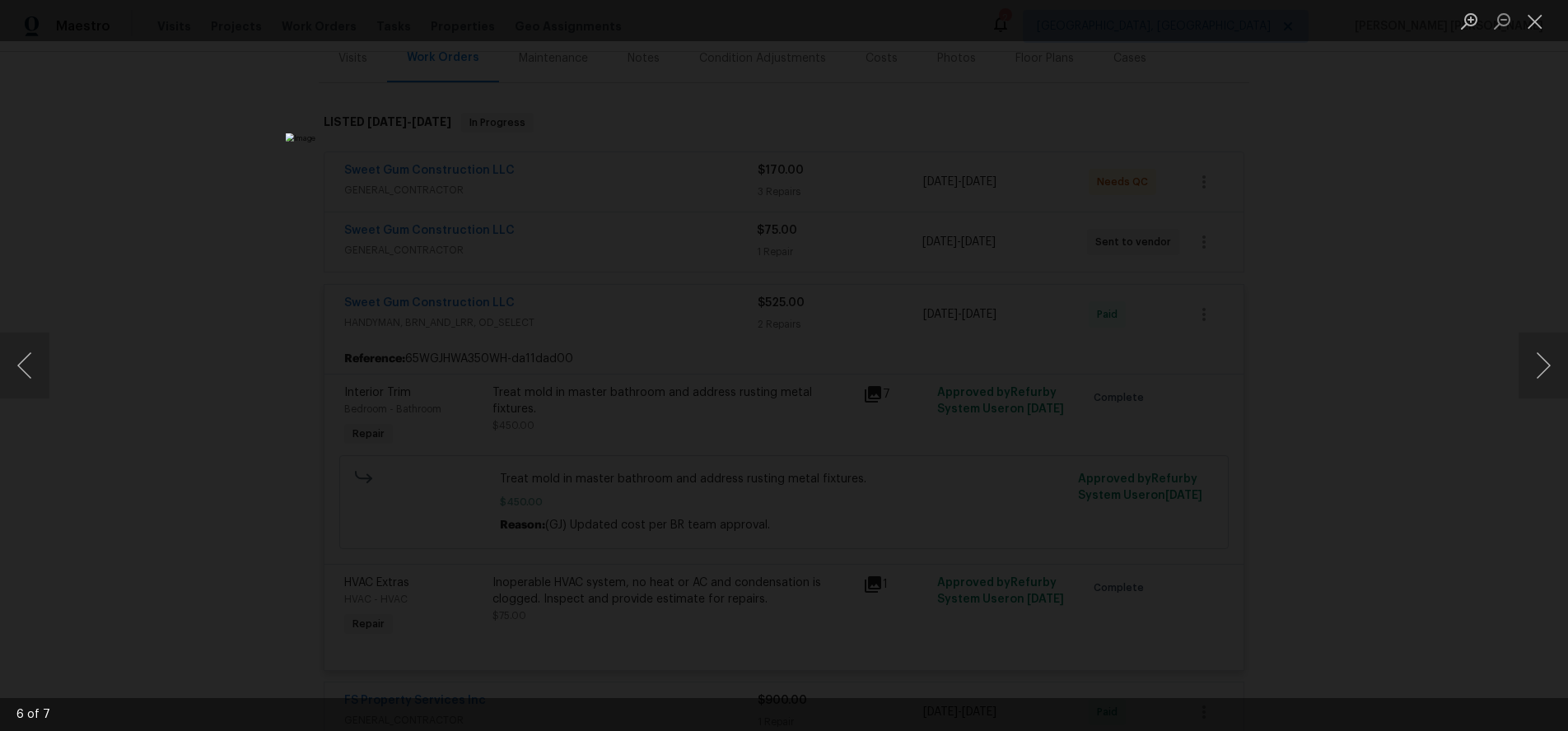
click at [1384, 455] on div "Lightbox" at bounding box center [784, 366] width 1568 height 731
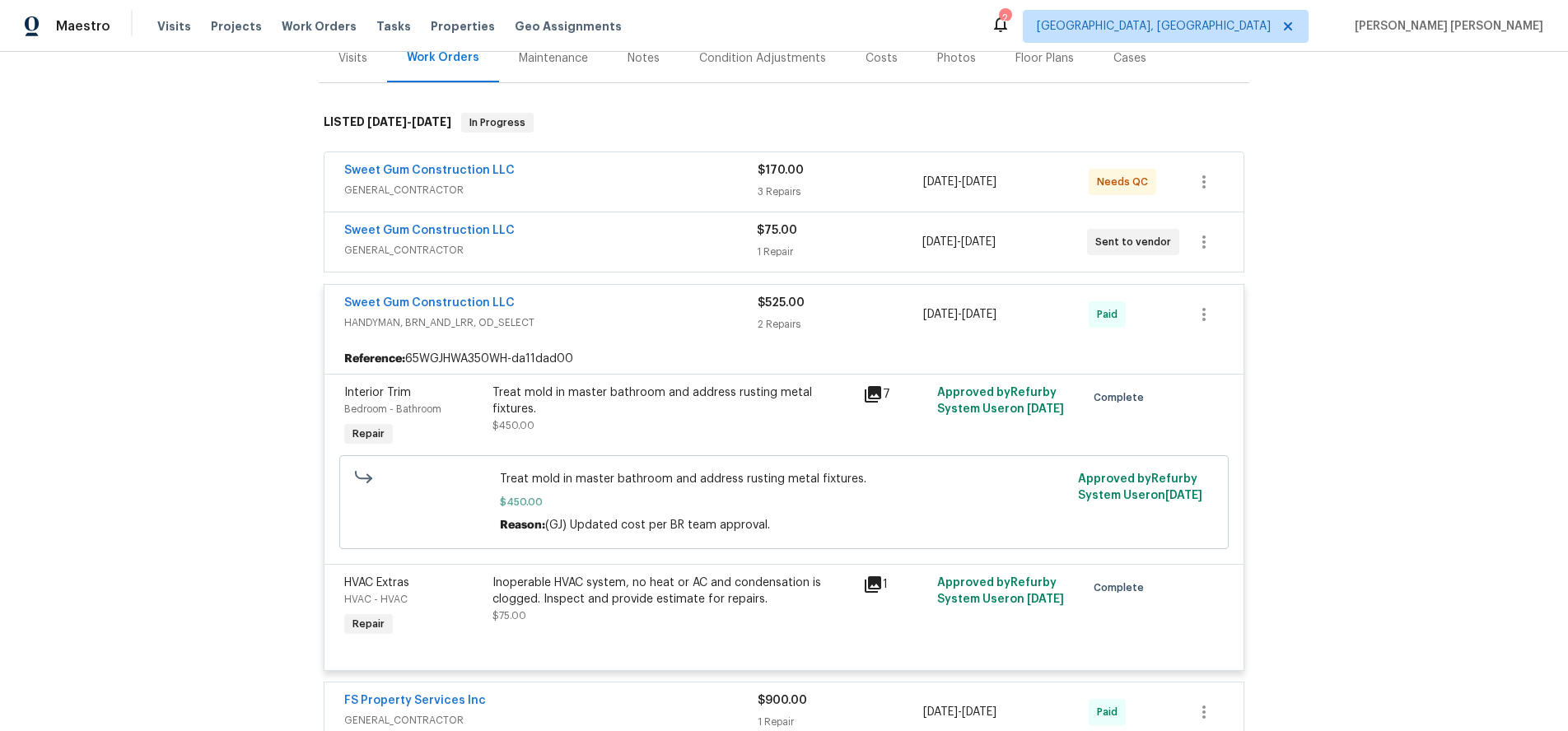
click at [876, 587] on icon at bounding box center [873, 585] width 20 height 20
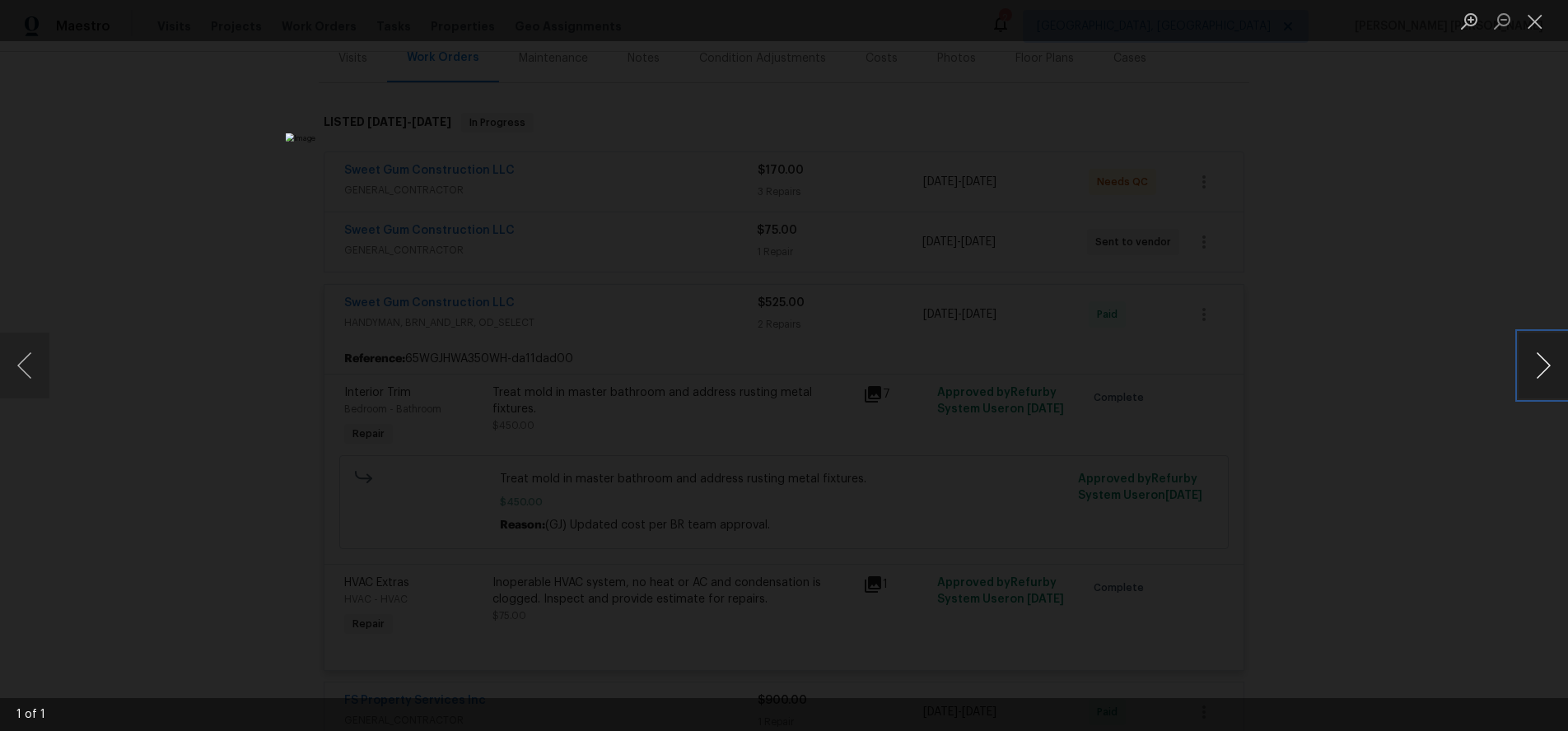
click at [1537, 368] on button "Next image" at bounding box center [1543, 366] width 50 height 66
click at [1376, 519] on div "Lightbox" at bounding box center [784, 366] width 1568 height 731
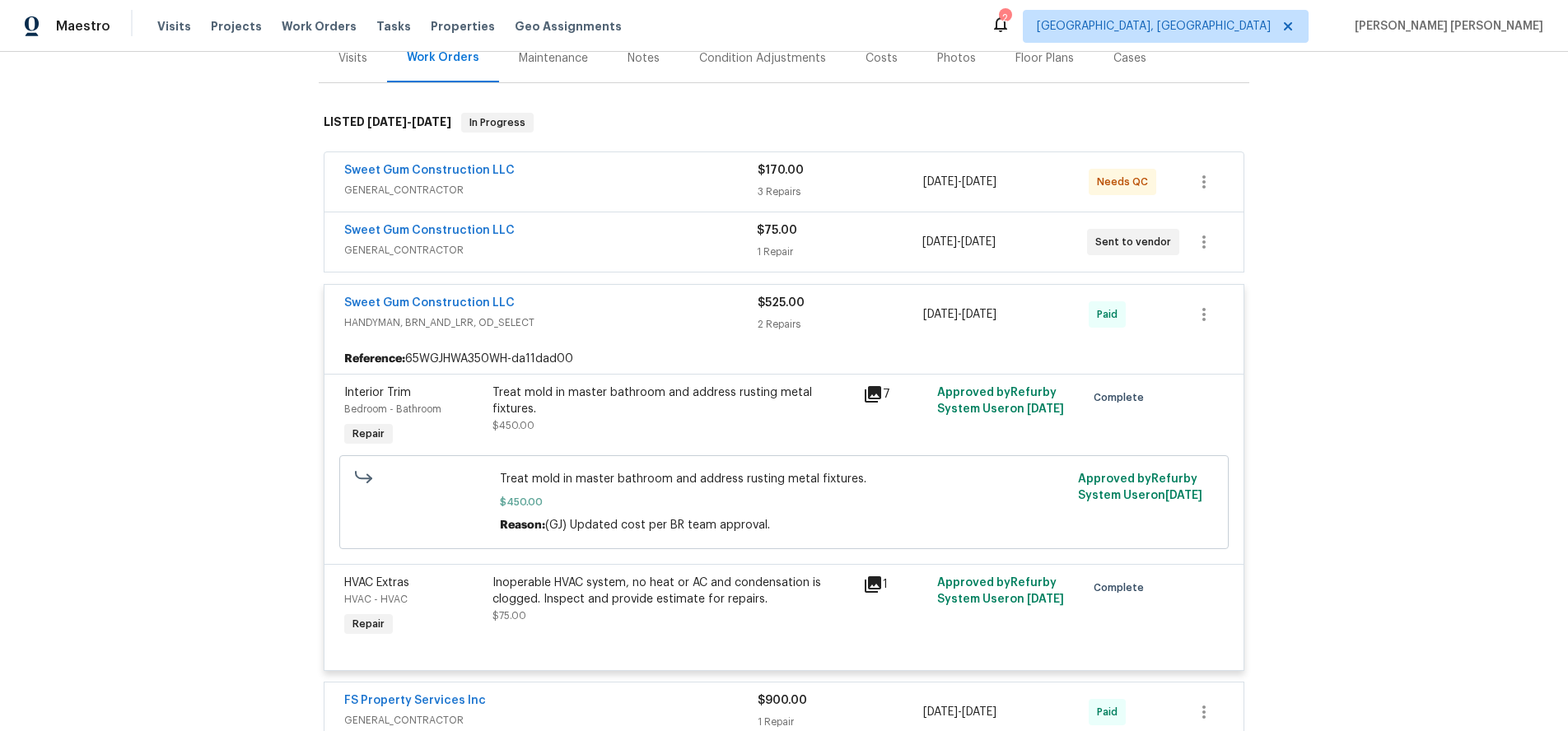
click at [1352, 520] on div "Back to all projects 1405 Cross Link Rd, Raleigh, NC 27610 3 Beds | 2 Baths | T…" at bounding box center [784, 391] width 1568 height 679
click at [869, 398] on icon at bounding box center [873, 394] width 17 height 17
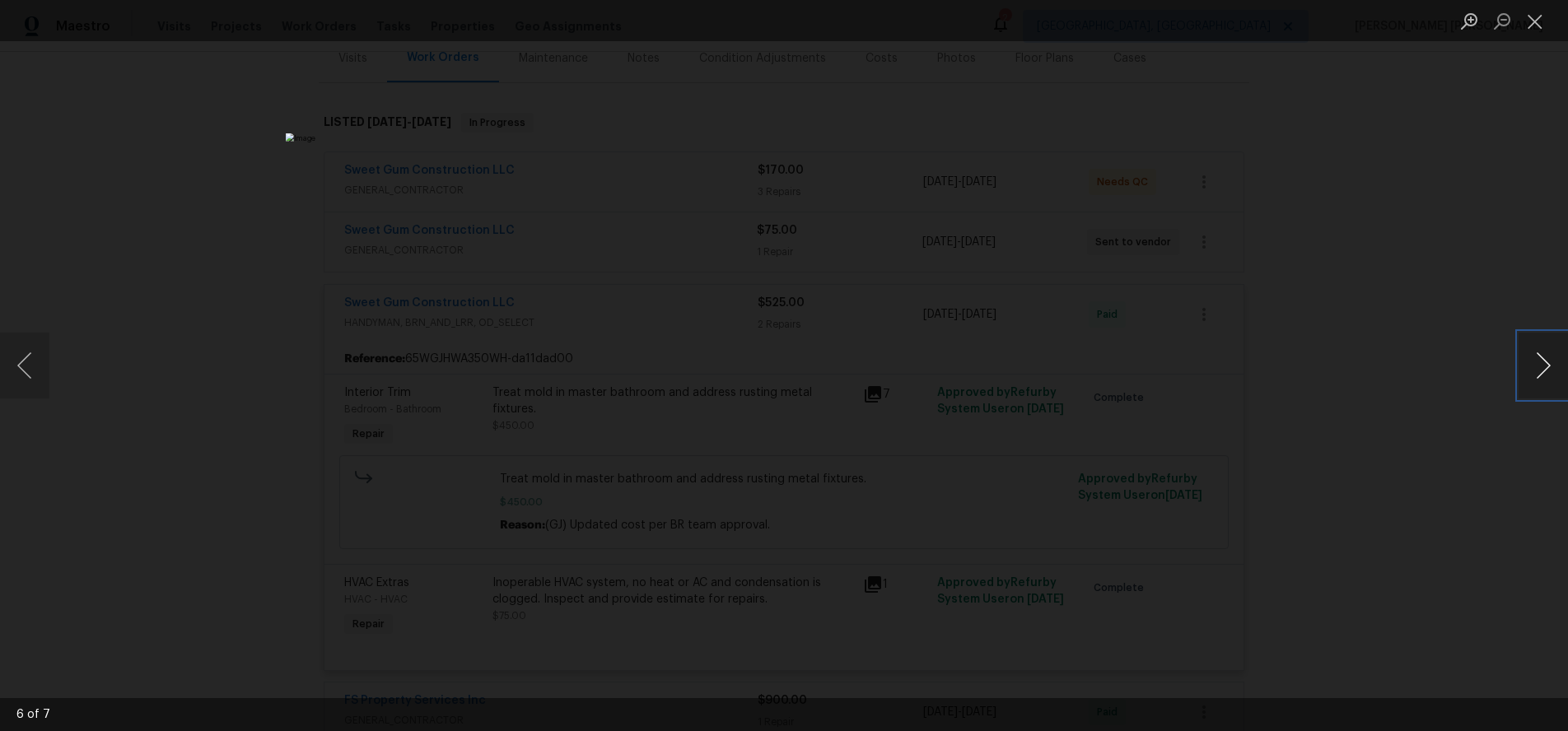
click at [1546, 368] on button "Next image" at bounding box center [1543, 366] width 50 height 66
click at [1545, 367] on button "Next image" at bounding box center [1543, 366] width 50 height 66
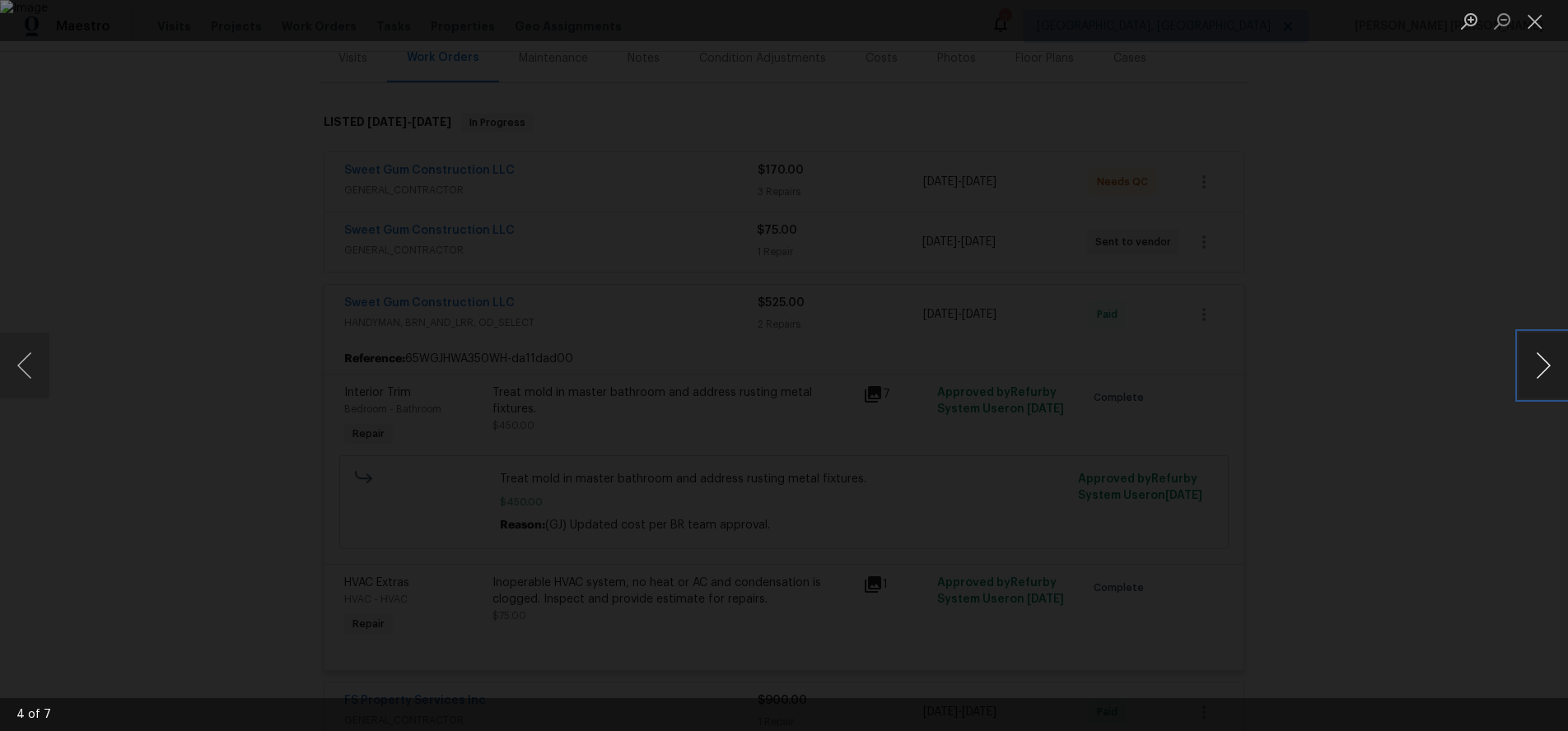
click at [1545, 367] on button "Next image" at bounding box center [1543, 366] width 50 height 66
click at [1484, 487] on div "Lightbox" at bounding box center [784, 366] width 1568 height 731
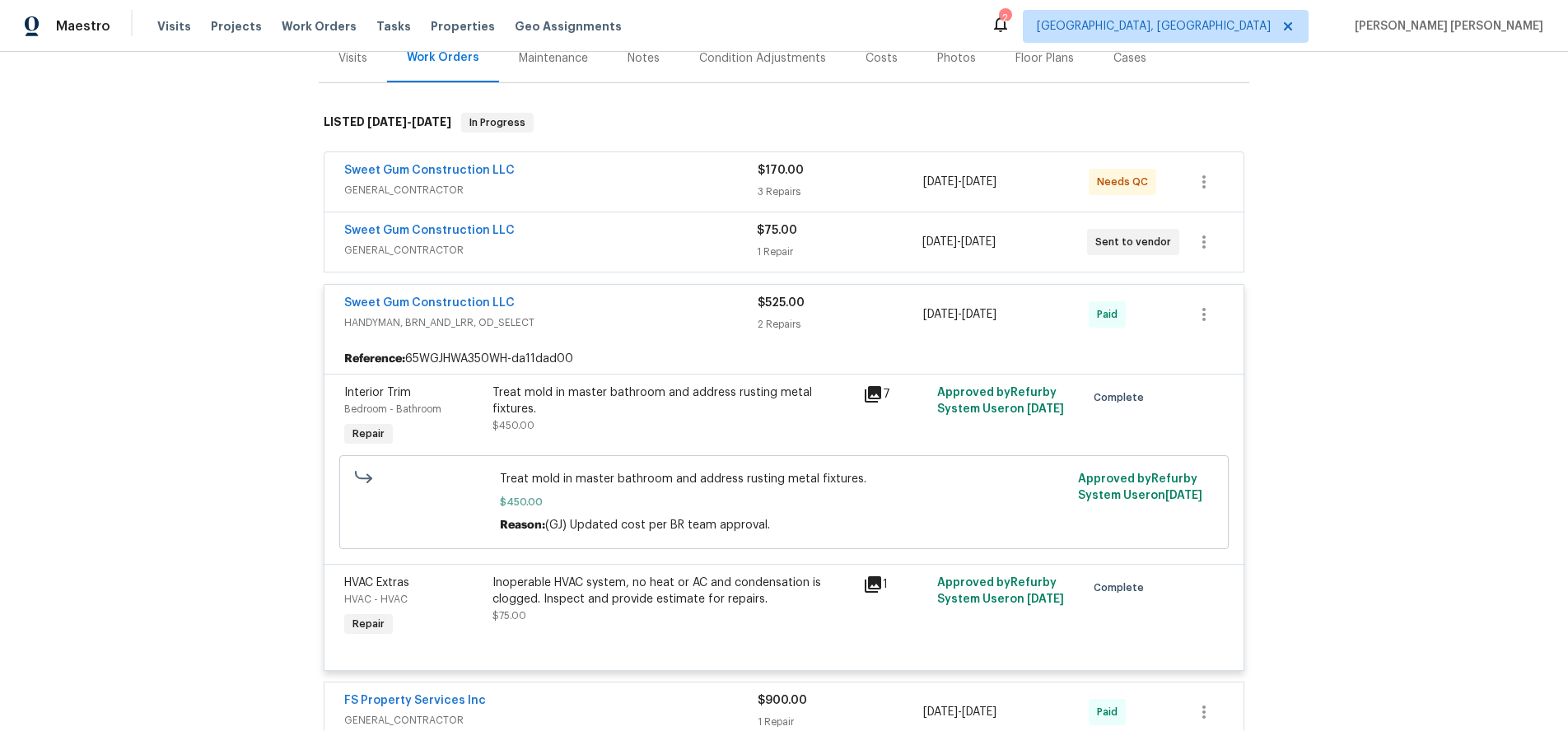
click at [598, 305] on div "Sweet Gum Construction LLC" at bounding box center [551, 305] width 413 height 20
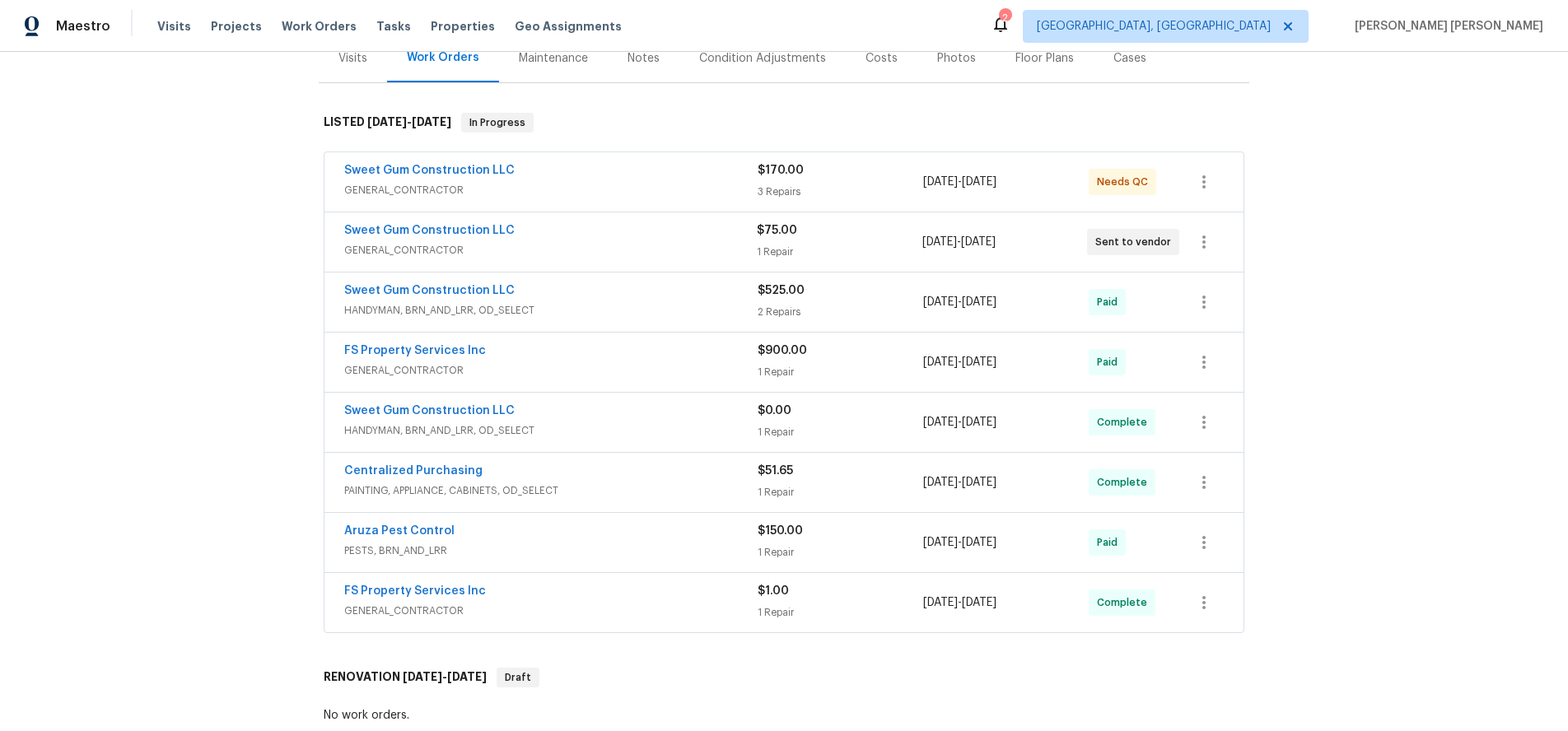
click at [694, 195] on span "GENERAL_CONTRACTOR" at bounding box center [551, 190] width 413 height 17
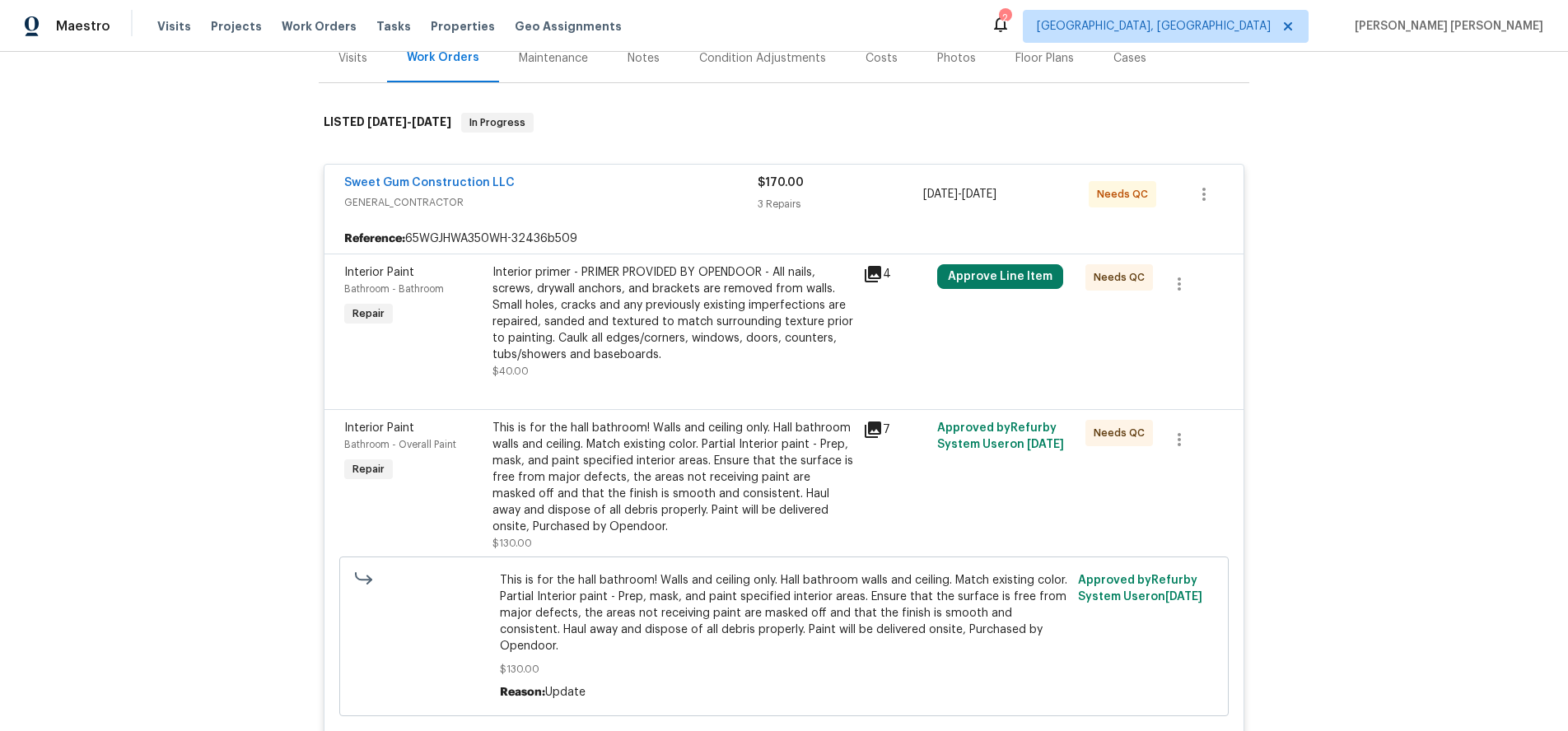
click at [873, 430] on icon at bounding box center [873, 429] width 17 height 17
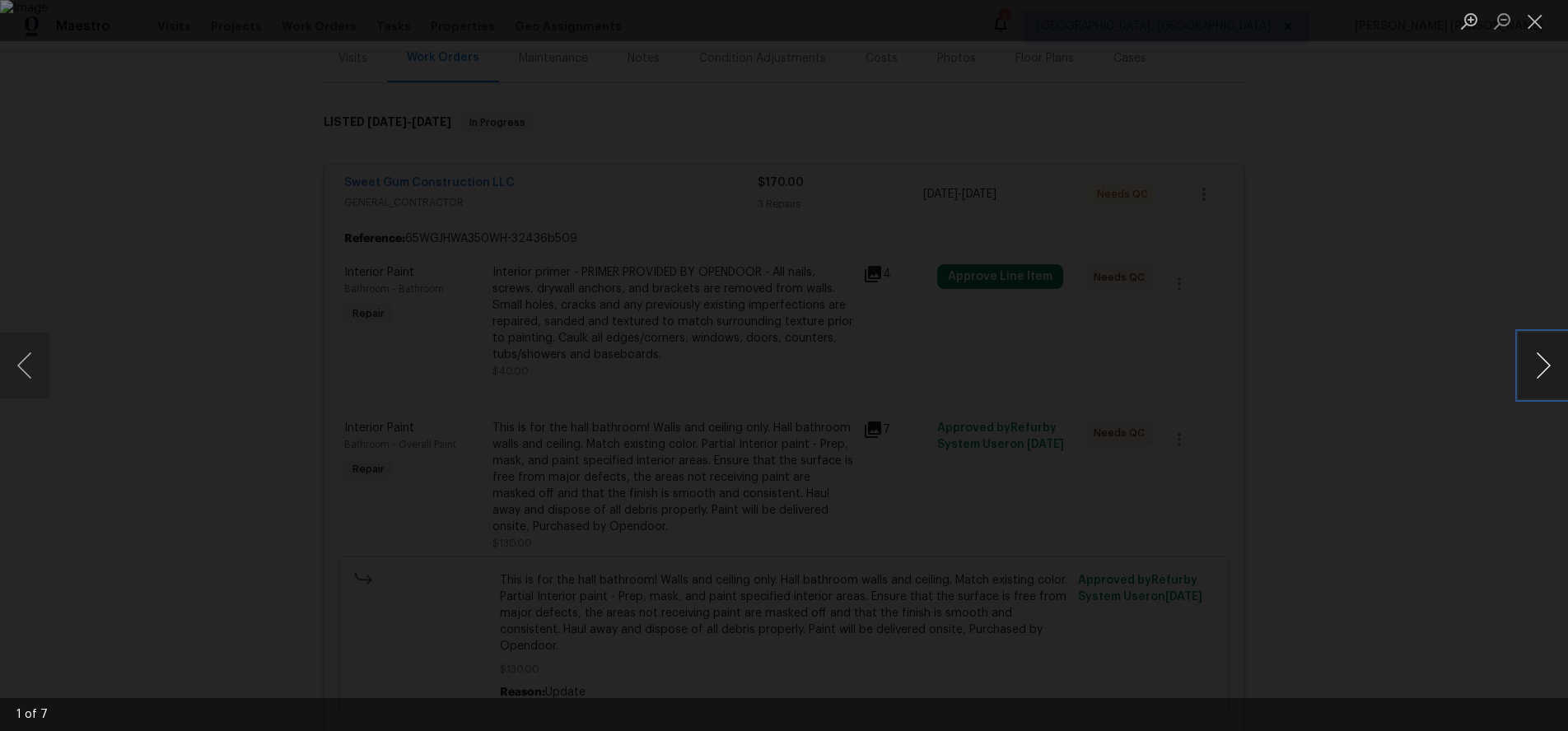
click at [1545, 379] on button "Next image" at bounding box center [1543, 366] width 50 height 66
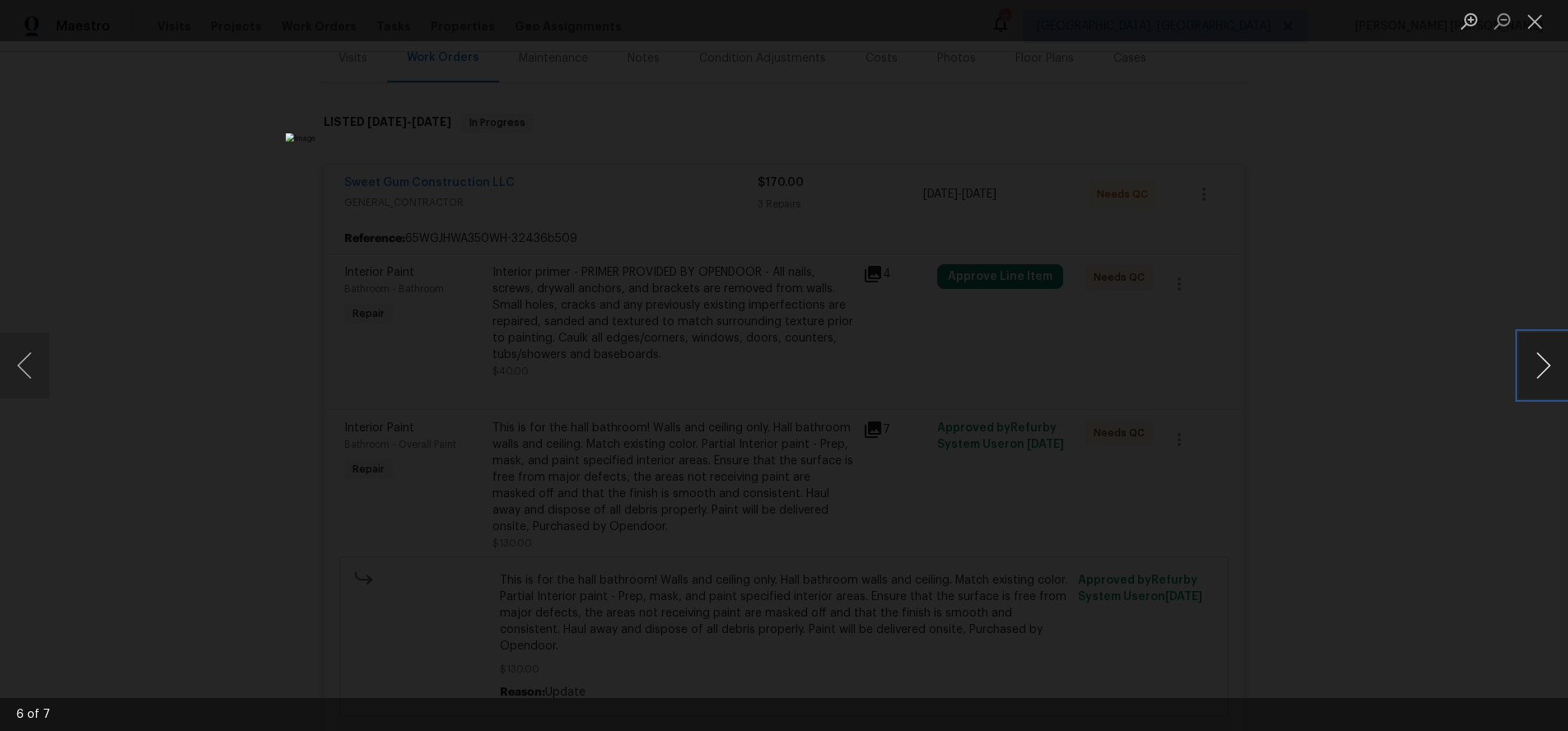
click at [1545, 379] on button "Next image" at bounding box center [1543, 366] width 50 height 66
click at [1524, 404] on div "Lightbox" at bounding box center [784, 366] width 1568 height 731
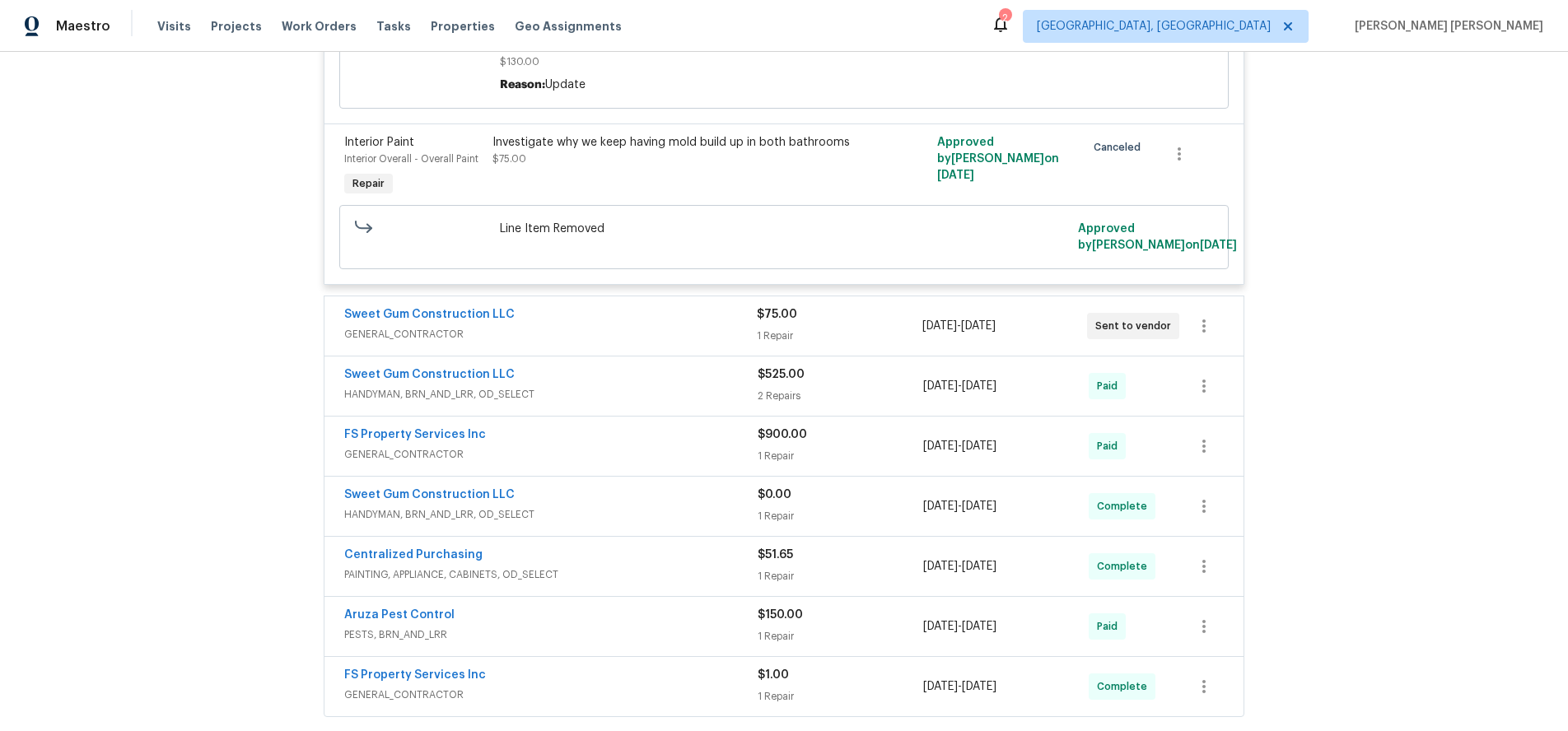
scroll to position [830, 0]
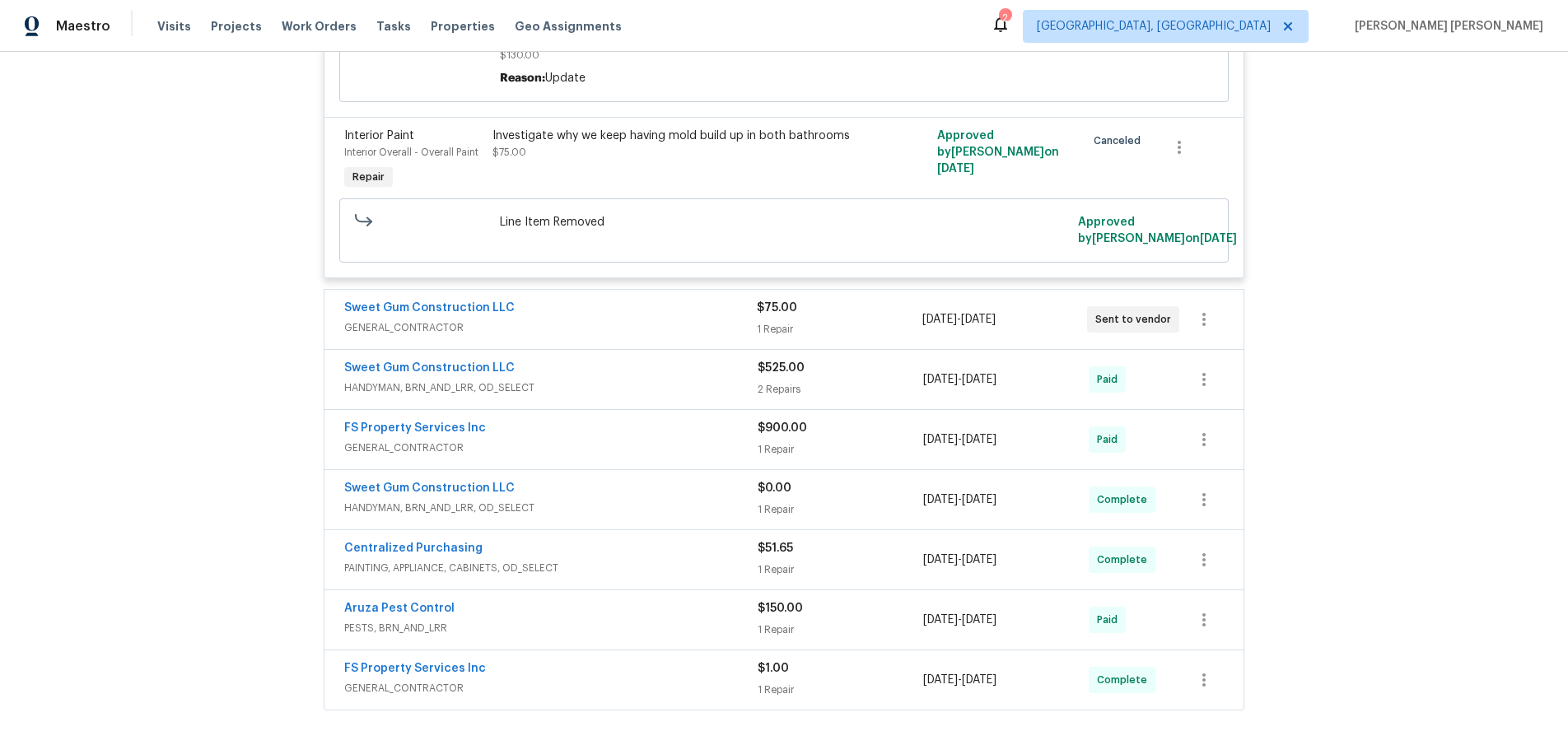
click at [881, 420] on div "$900.00" at bounding box center [841, 428] width 165 height 17
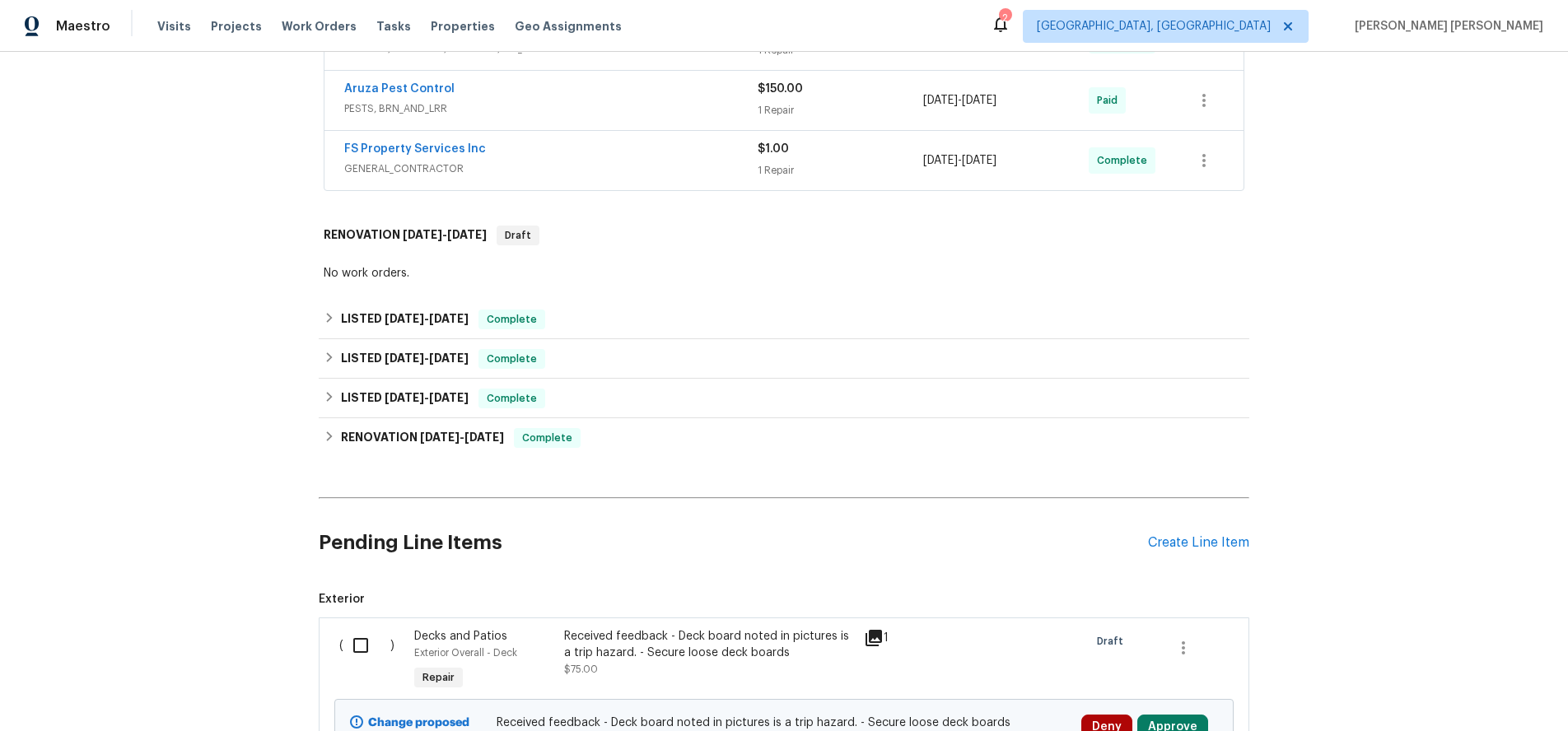
scroll to position [1655, 0]
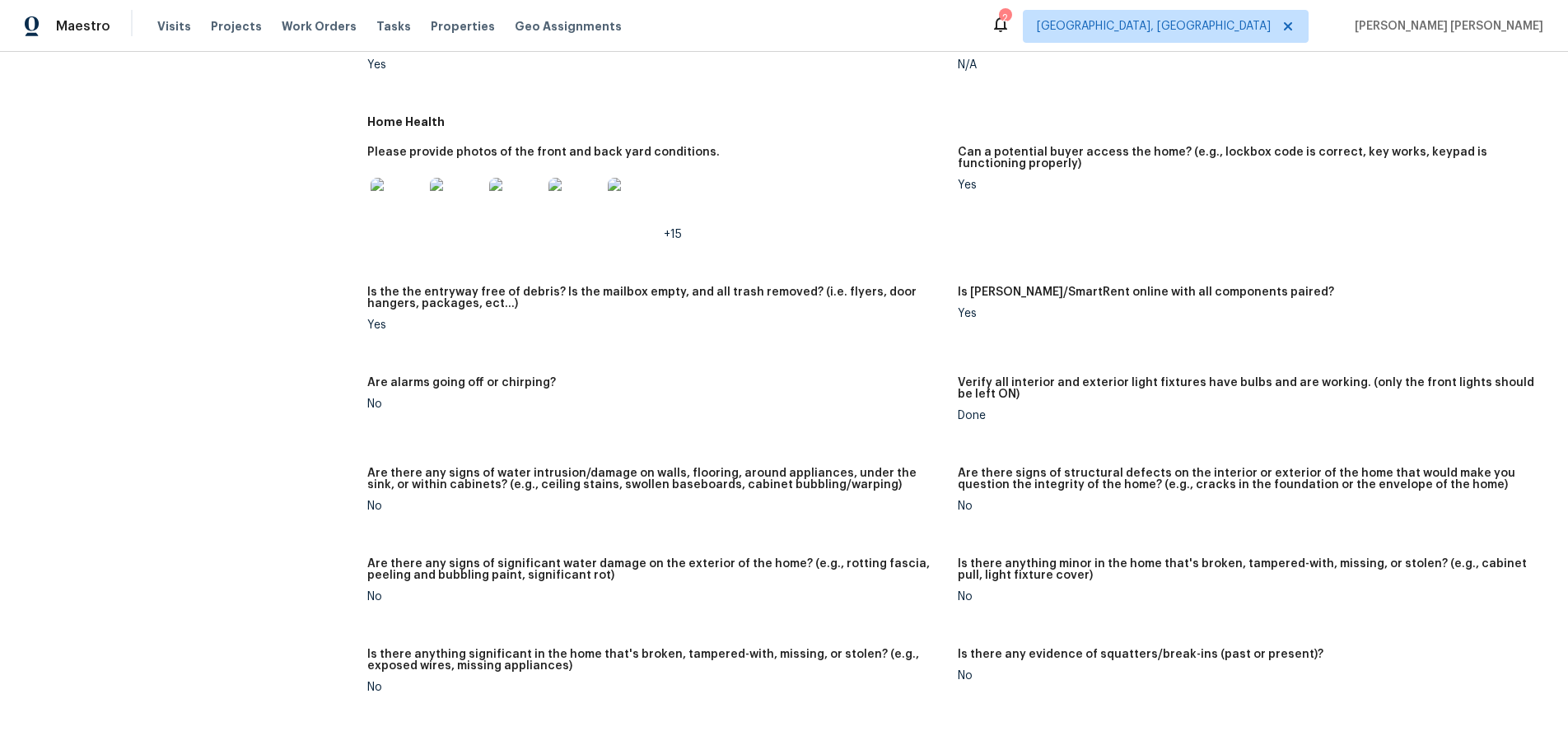
scroll to position [666, 0]
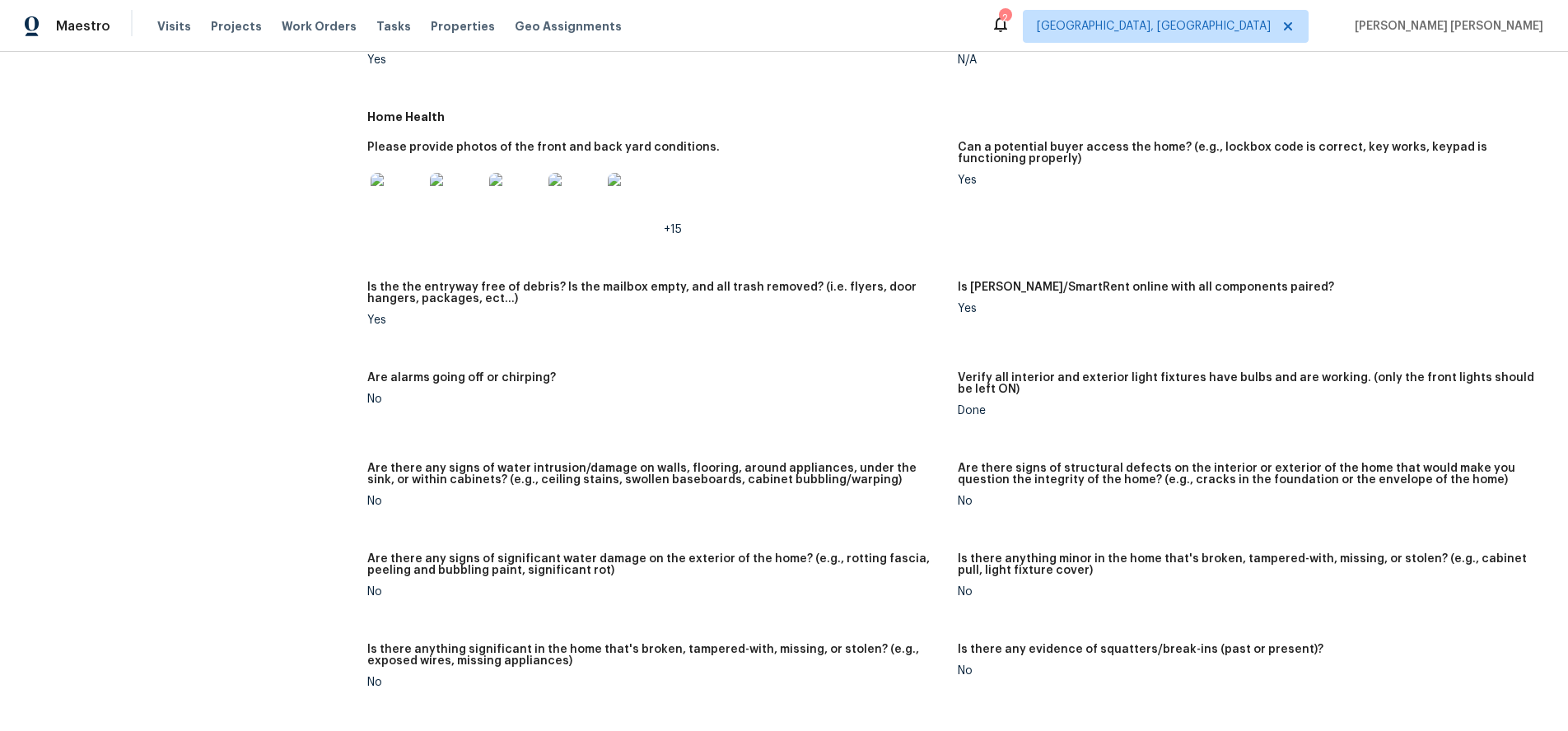
click at [407, 207] on img at bounding box center [396, 199] width 53 height 53
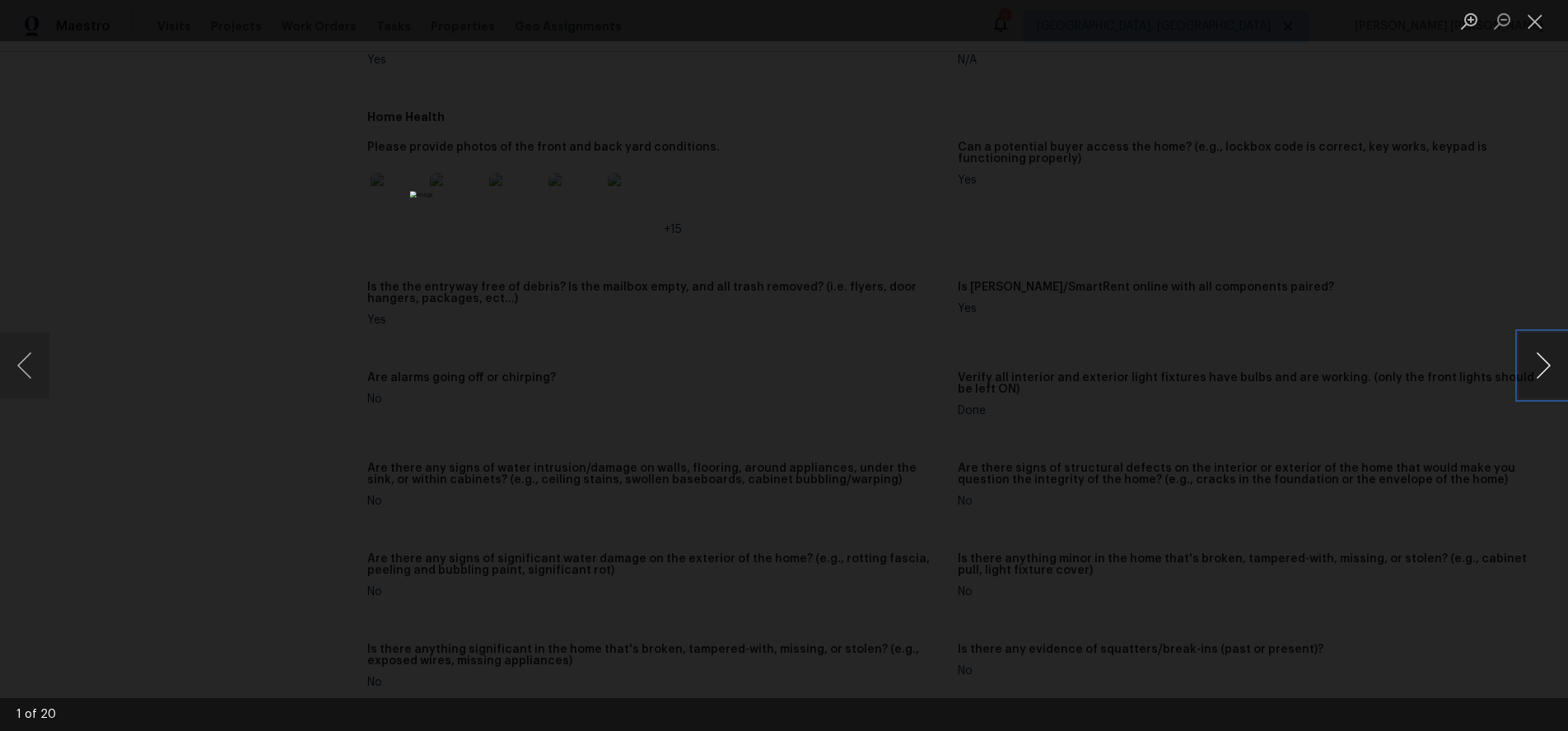
click at [1536, 377] on button "Next image" at bounding box center [1543, 366] width 50 height 66
click at [1307, 454] on div "Lightbox" at bounding box center [784, 366] width 1568 height 731
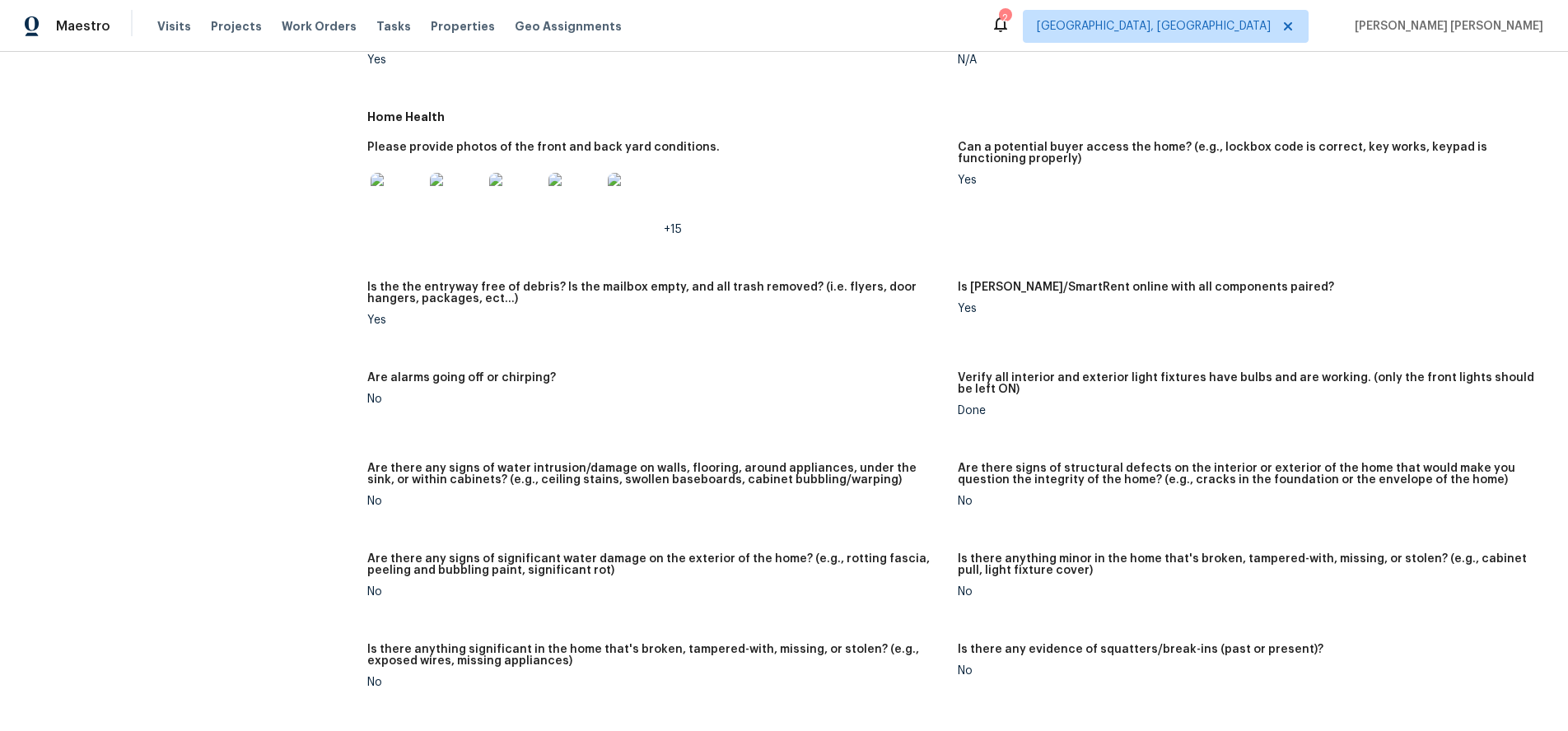
click at [1307, 454] on div "Lightbox" at bounding box center [784, 366] width 1568 height 731
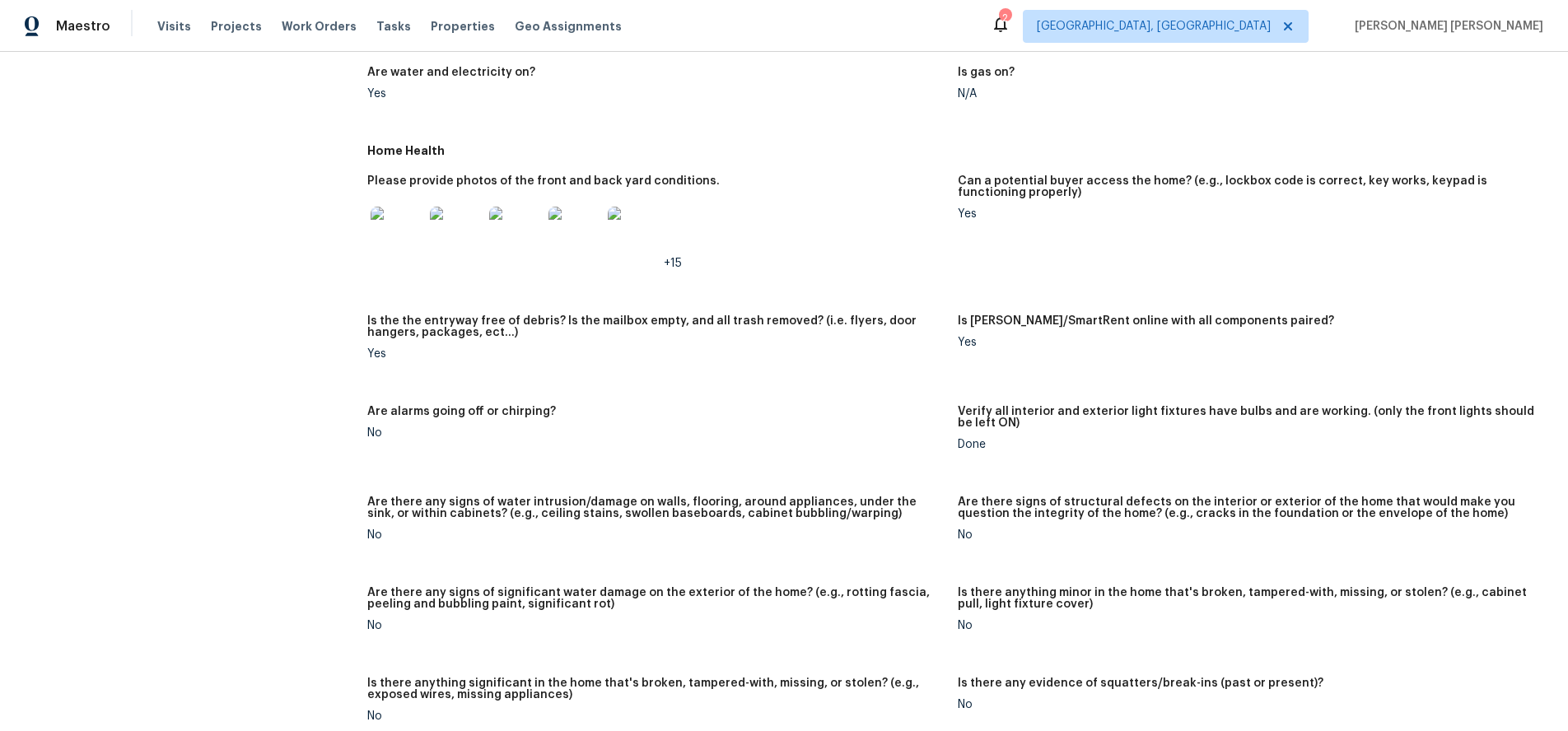
scroll to position [629, 0]
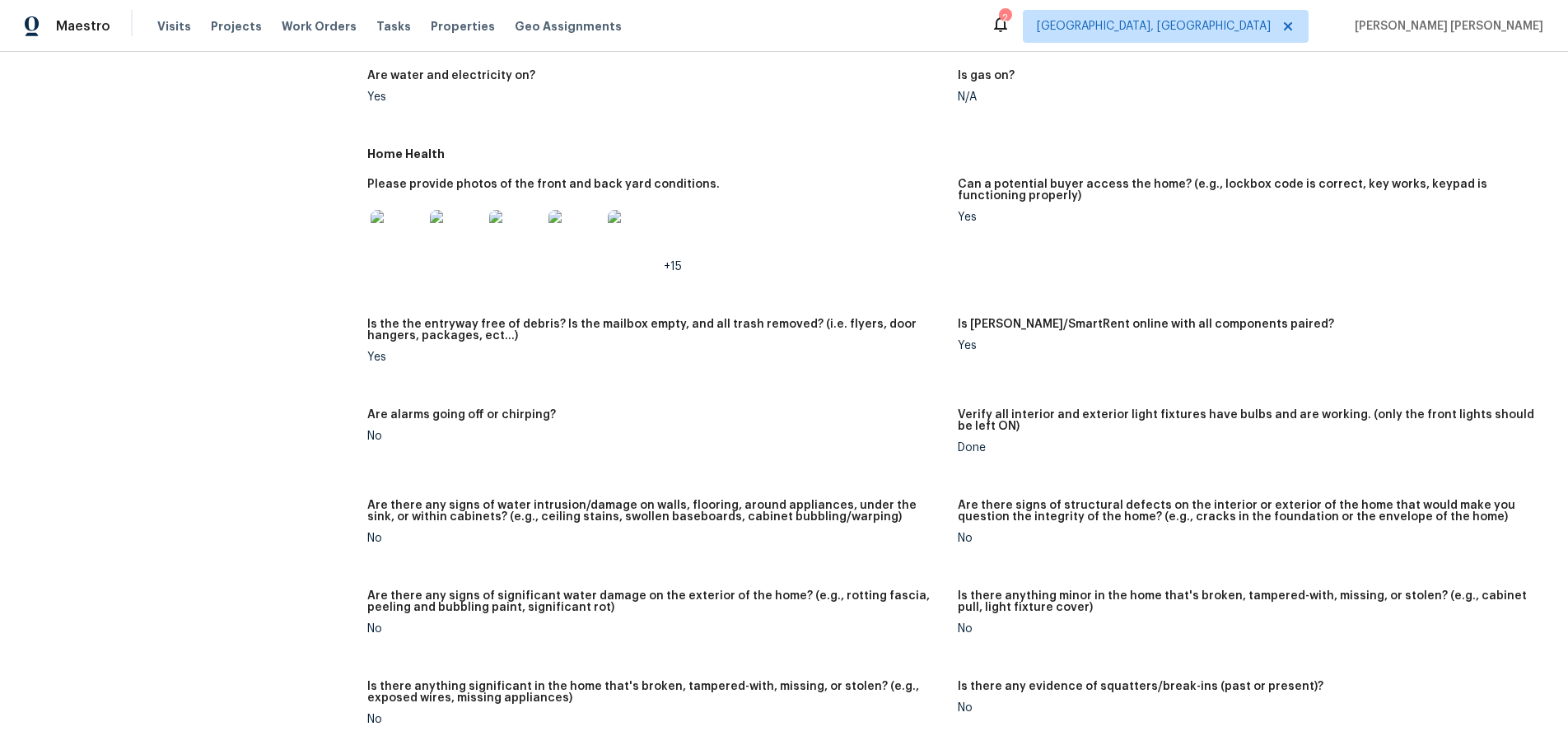
click at [393, 255] on img at bounding box center [396, 236] width 53 height 53
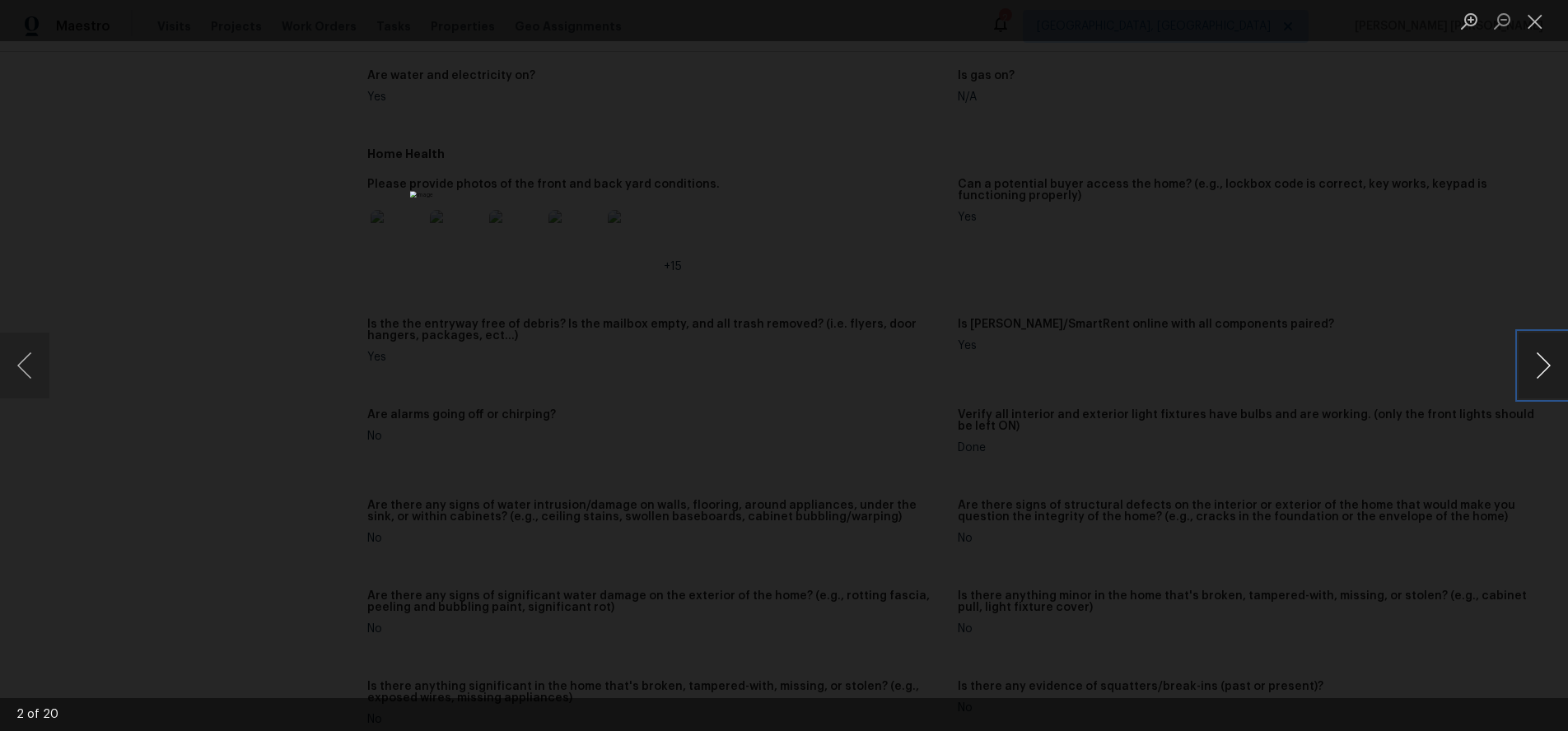
click at [1550, 372] on button "Next image" at bounding box center [1543, 366] width 50 height 66
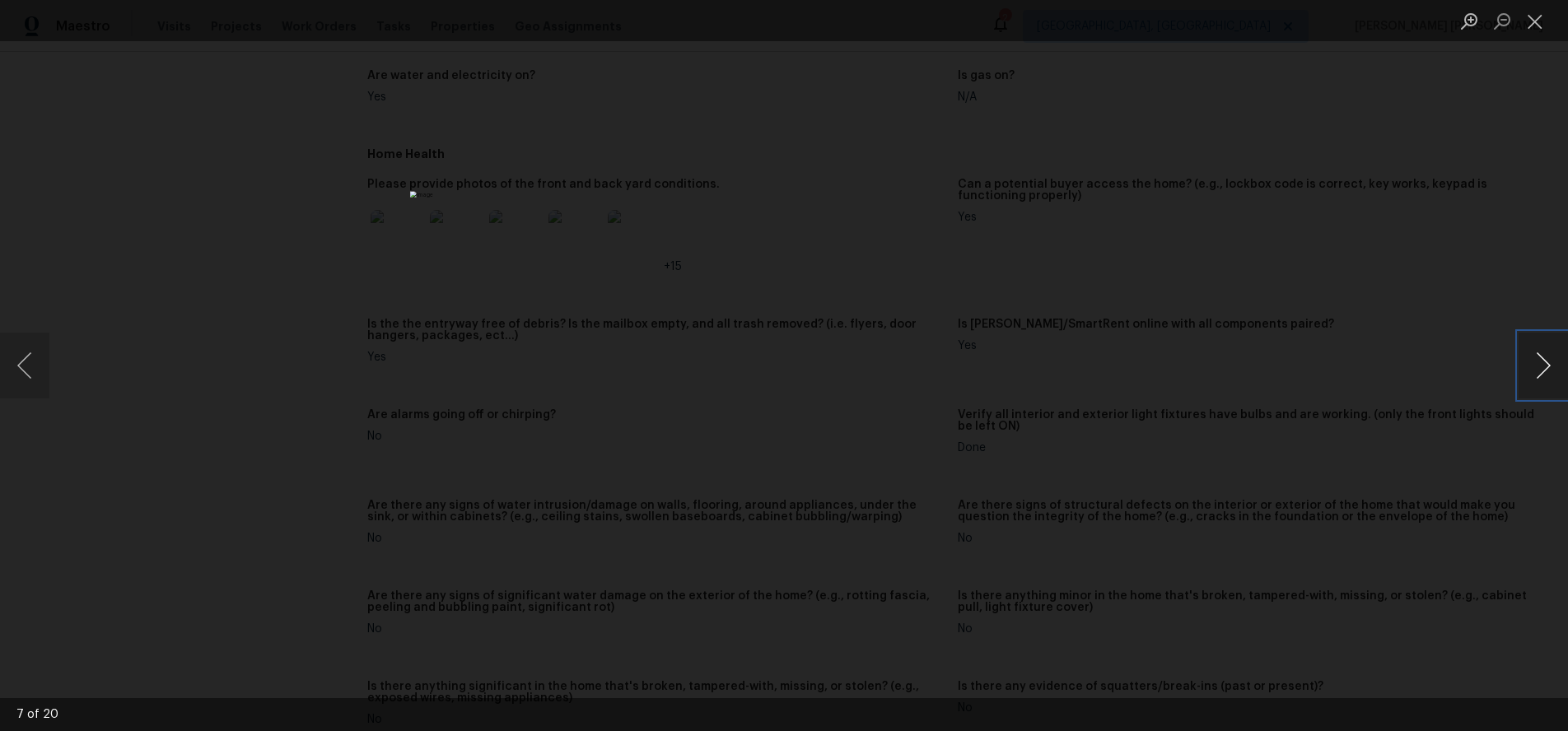
click at [1550, 372] on button "Next image" at bounding box center [1543, 366] width 50 height 66
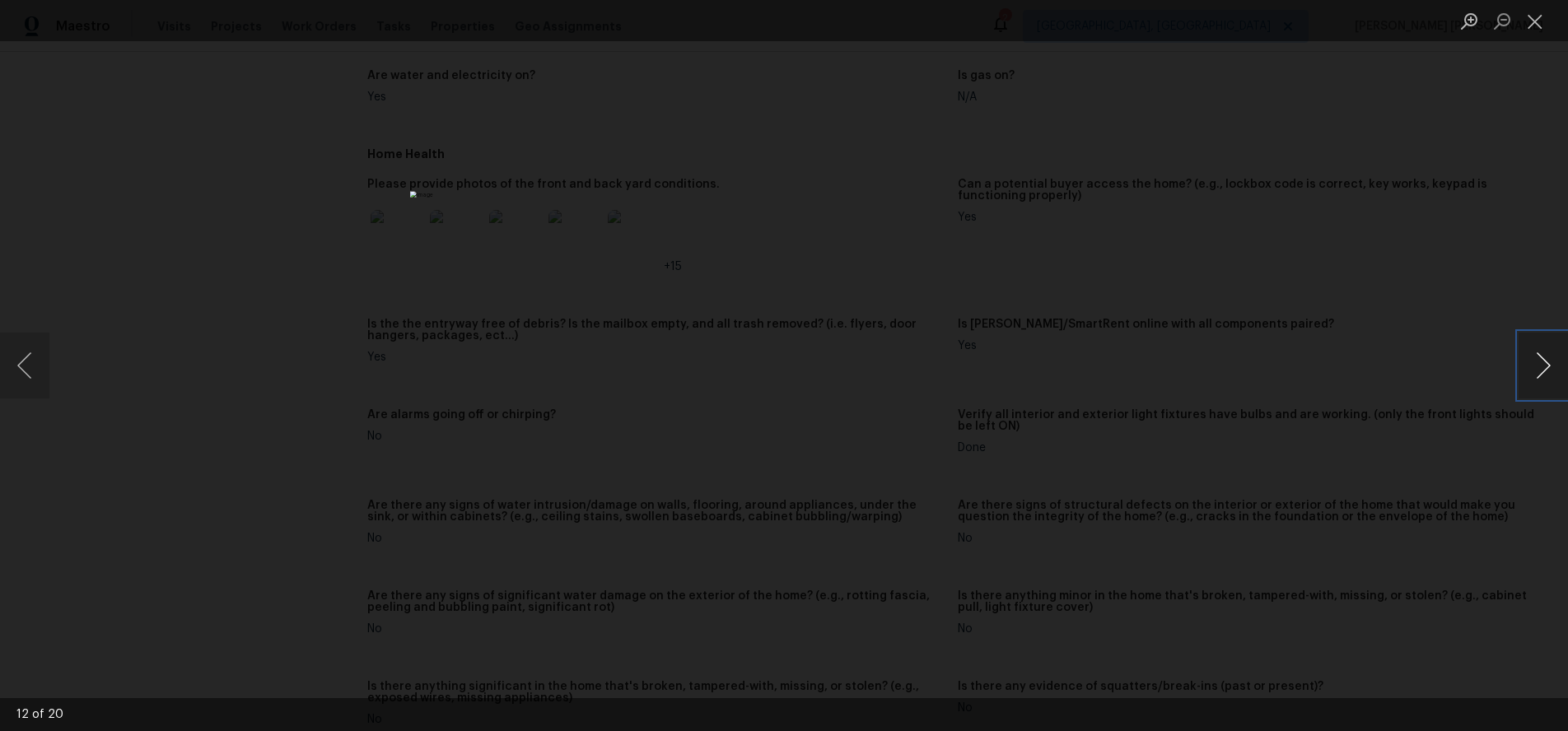
click at [1550, 372] on button "Next image" at bounding box center [1543, 366] width 50 height 66
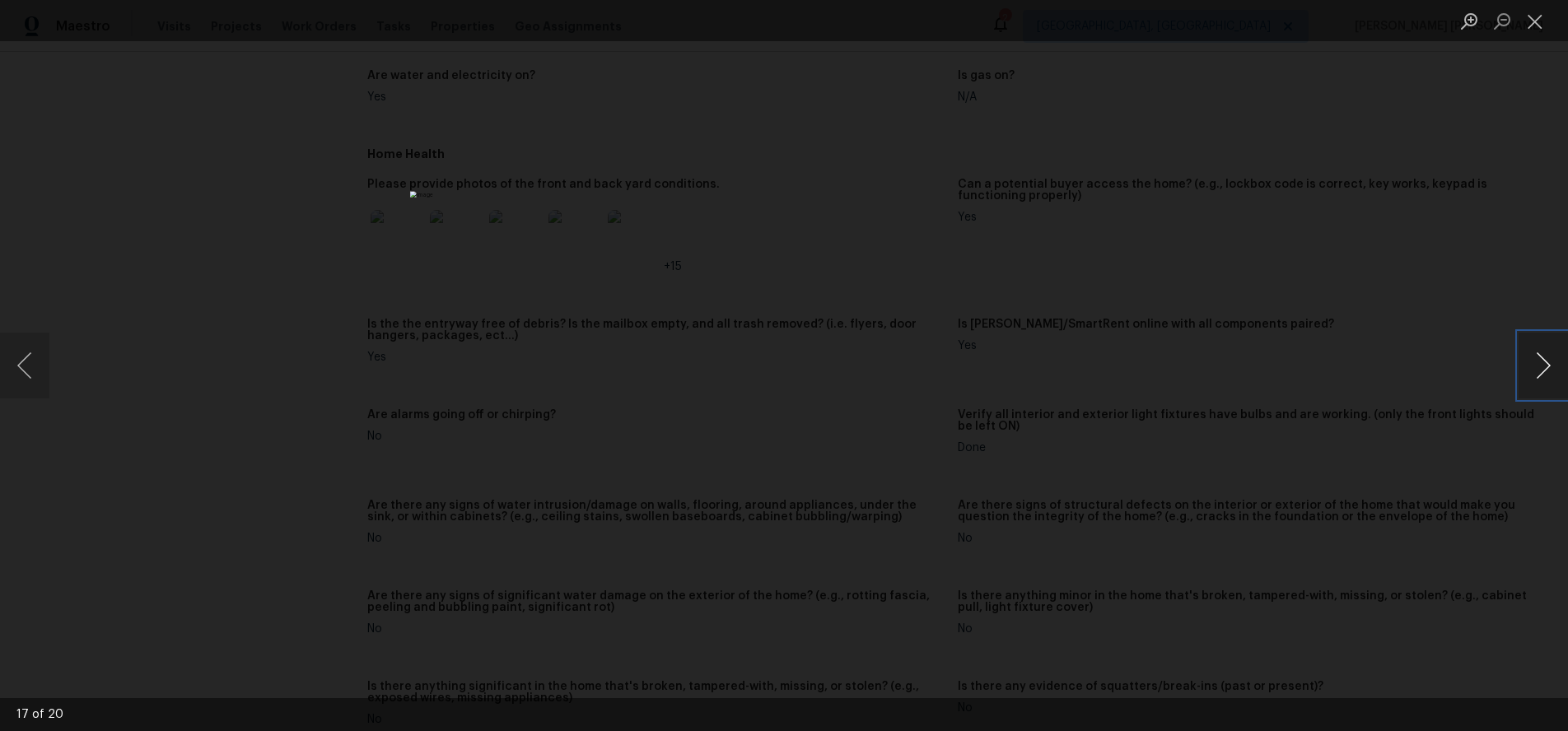
click at [1550, 372] on button "Next image" at bounding box center [1543, 366] width 50 height 66
click at [1145, 477] on div "Lightbox" at bounding box center [784, 366] width 1568 height 731
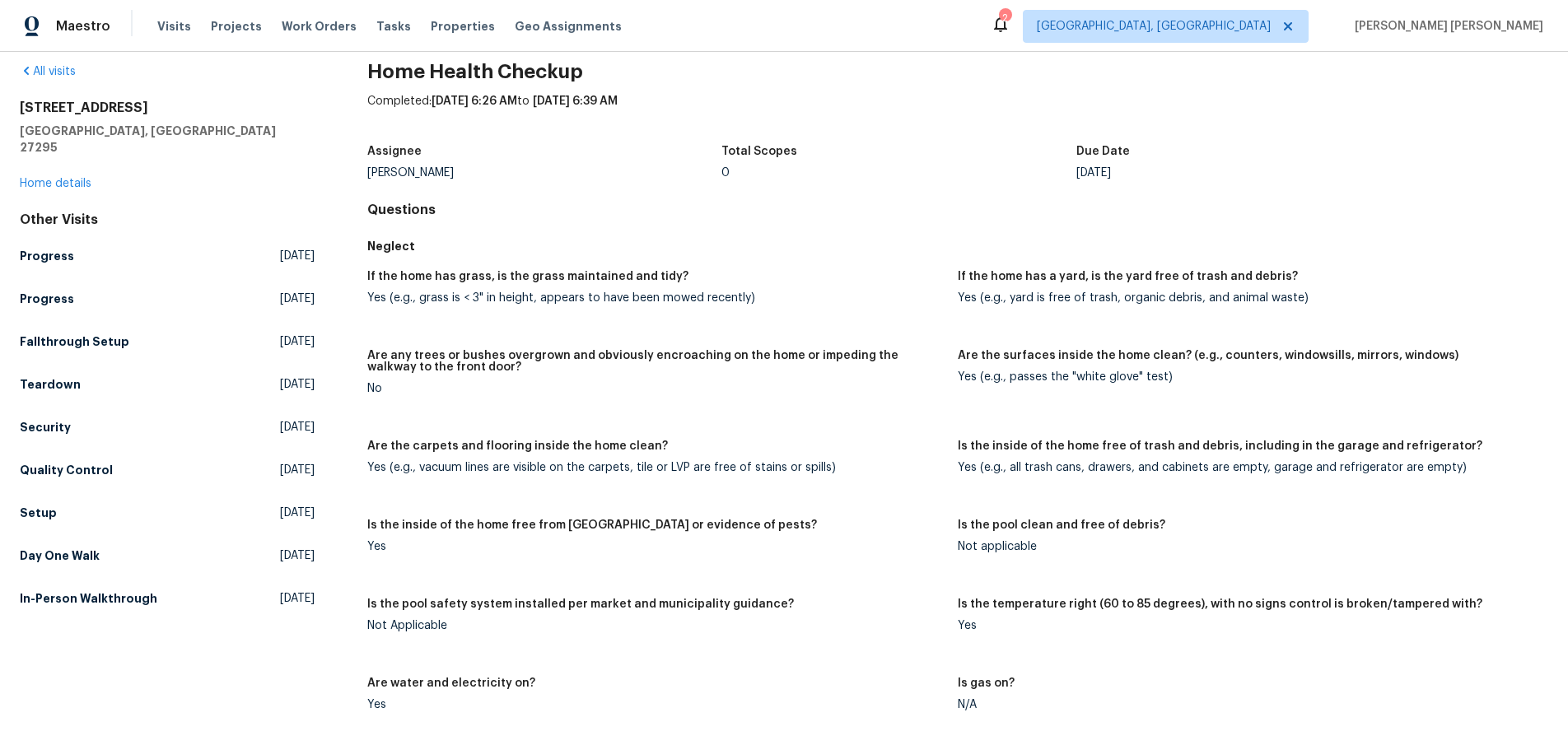
scroll to position [0, 0]
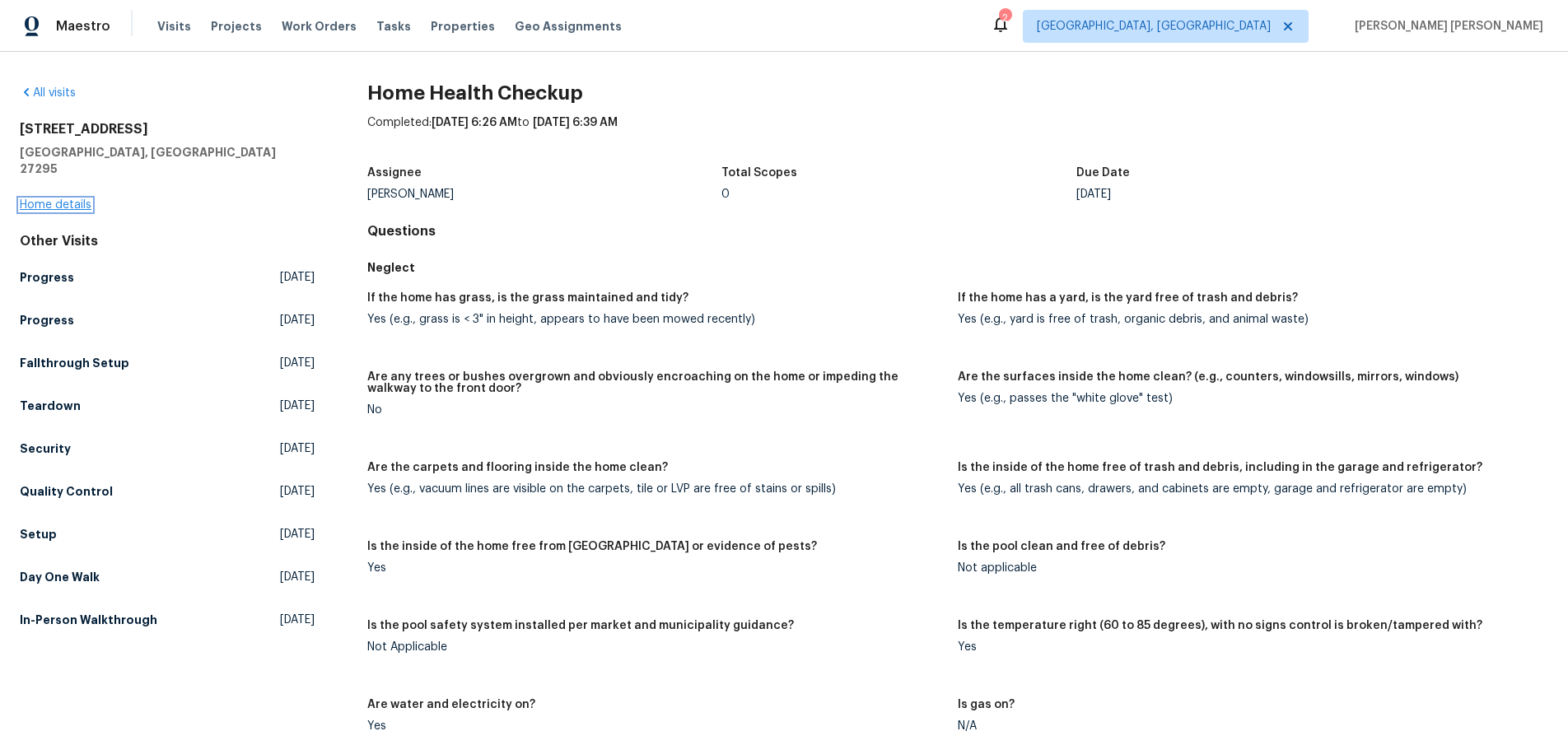
click at [83, 199] on link "Home details" at bounding box center [56, 205] width 72 height 12
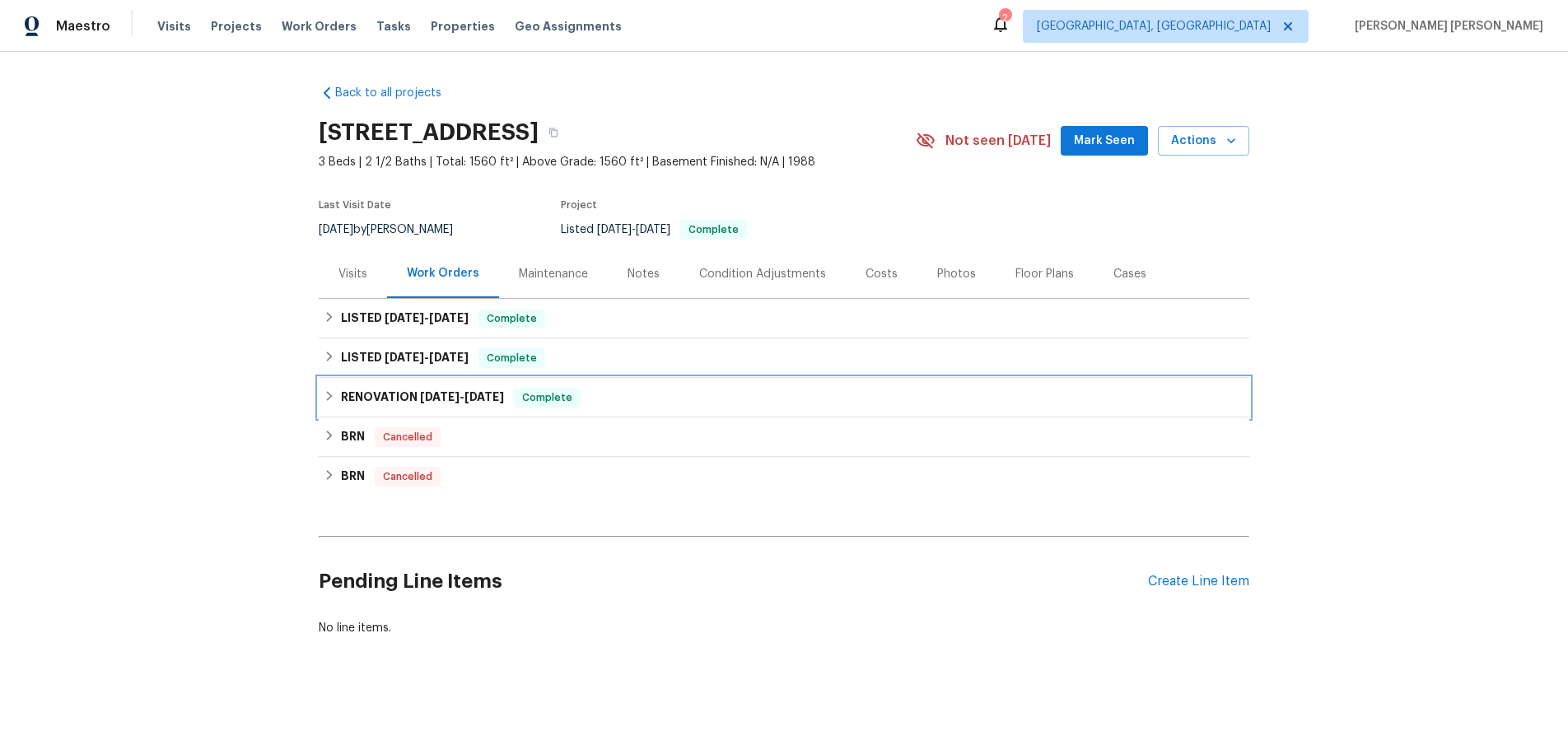
drag, startPoint x: 327, startPoint y: 400, endPoint x: 420, endPoint y: 410, distance: 93.5
click at [327, 400] on icon at bounding box center [330, 396] width 6 height 10
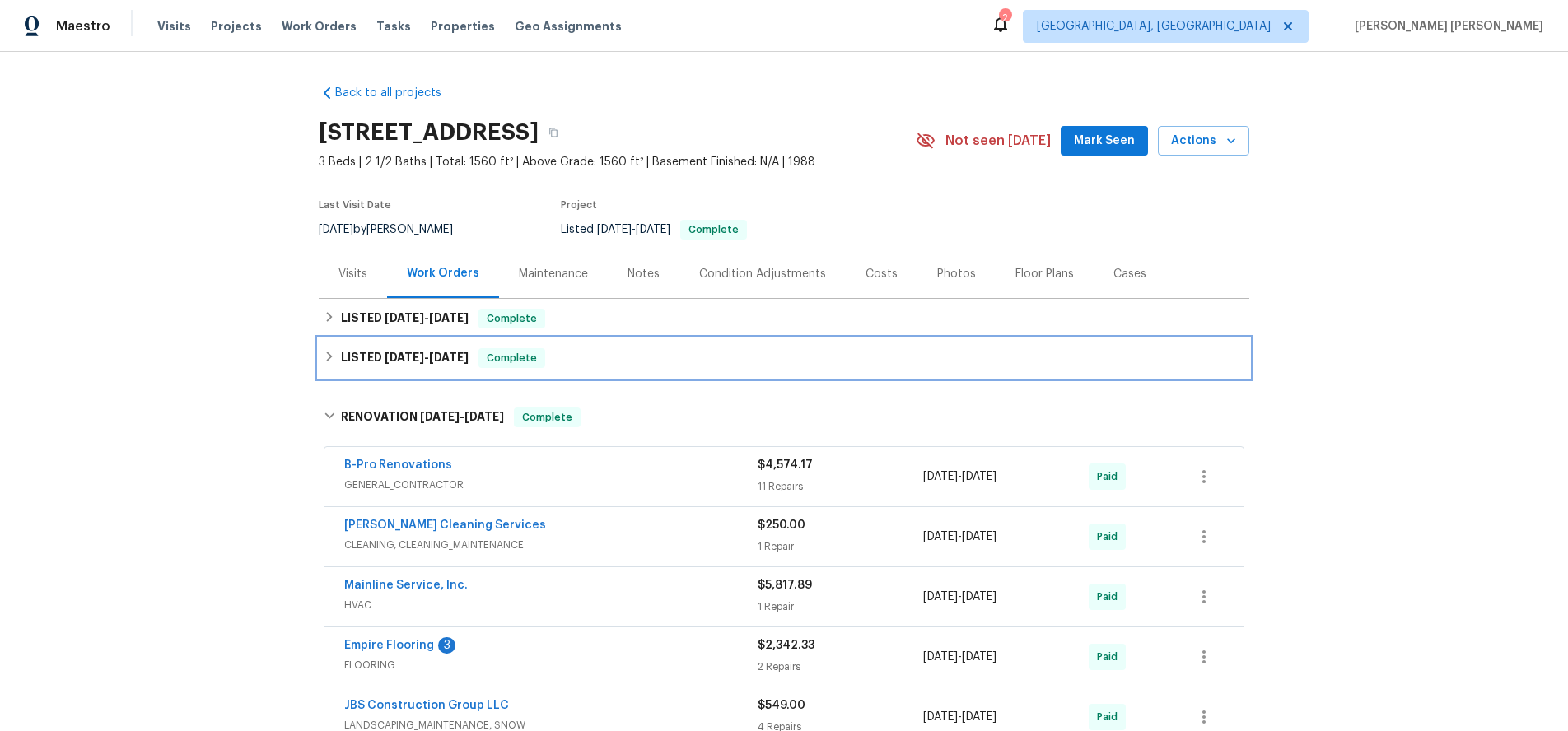
click at [335, 359] on icon at bounding box center [330, 357] width 12 height 12
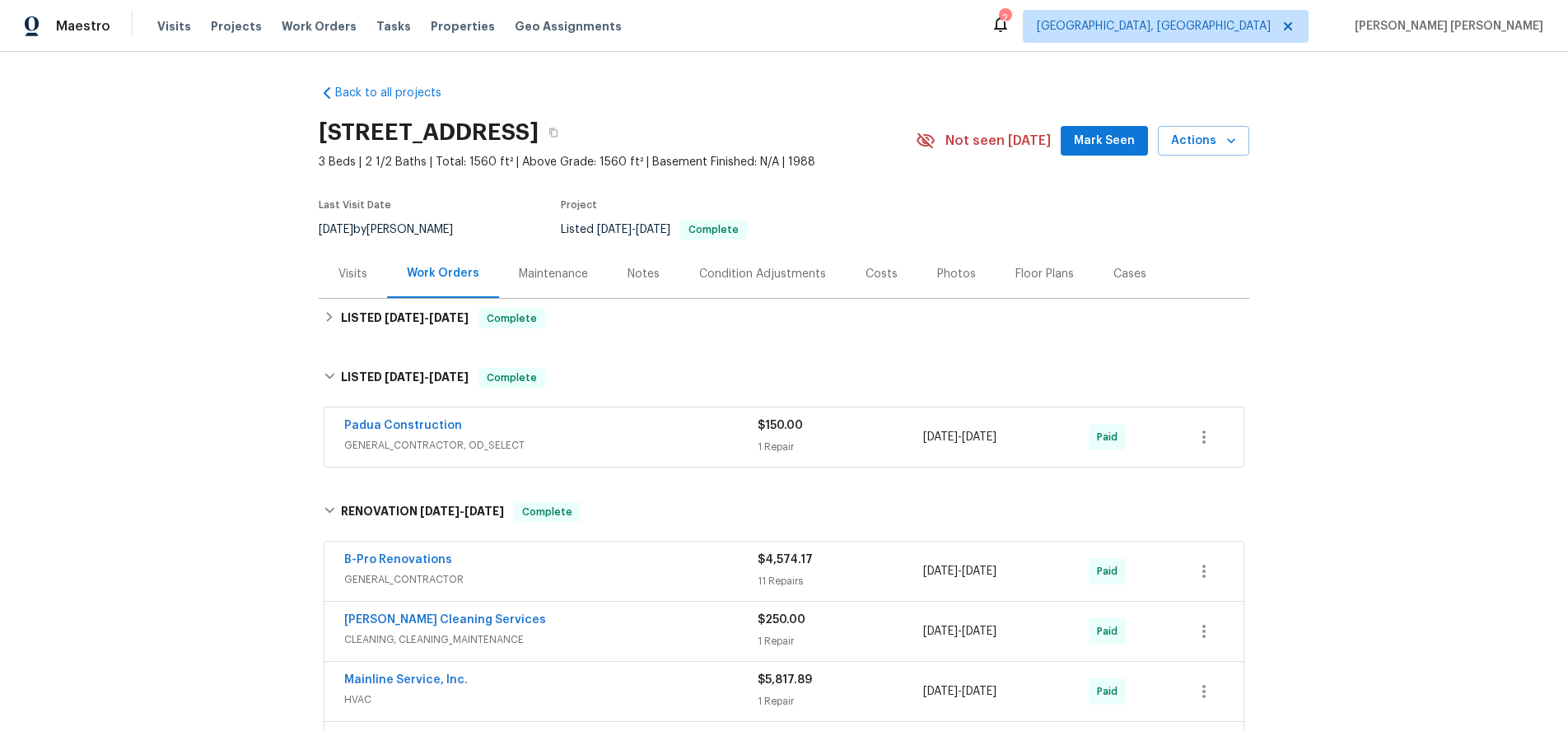
click at [697, 439] on span "GENERAL_CONTRACTOR, OD_SELECT" at bounding box center [551, 445] width 413 height 17
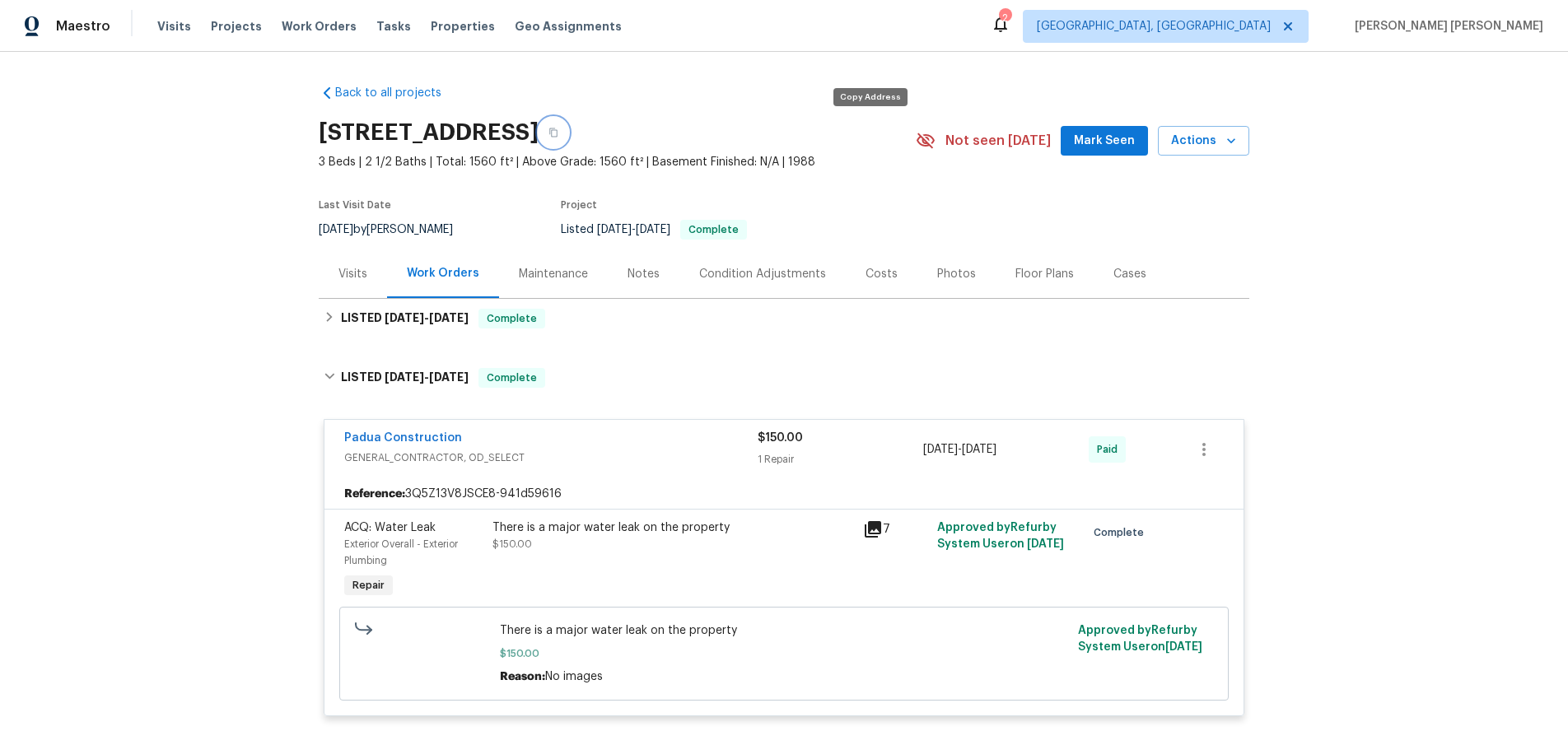
click at [568, 140] on button "button" at bounding box center [554, 132] width 30 height 30
